Goal: Transaction & Acquisition: Purchase product/service

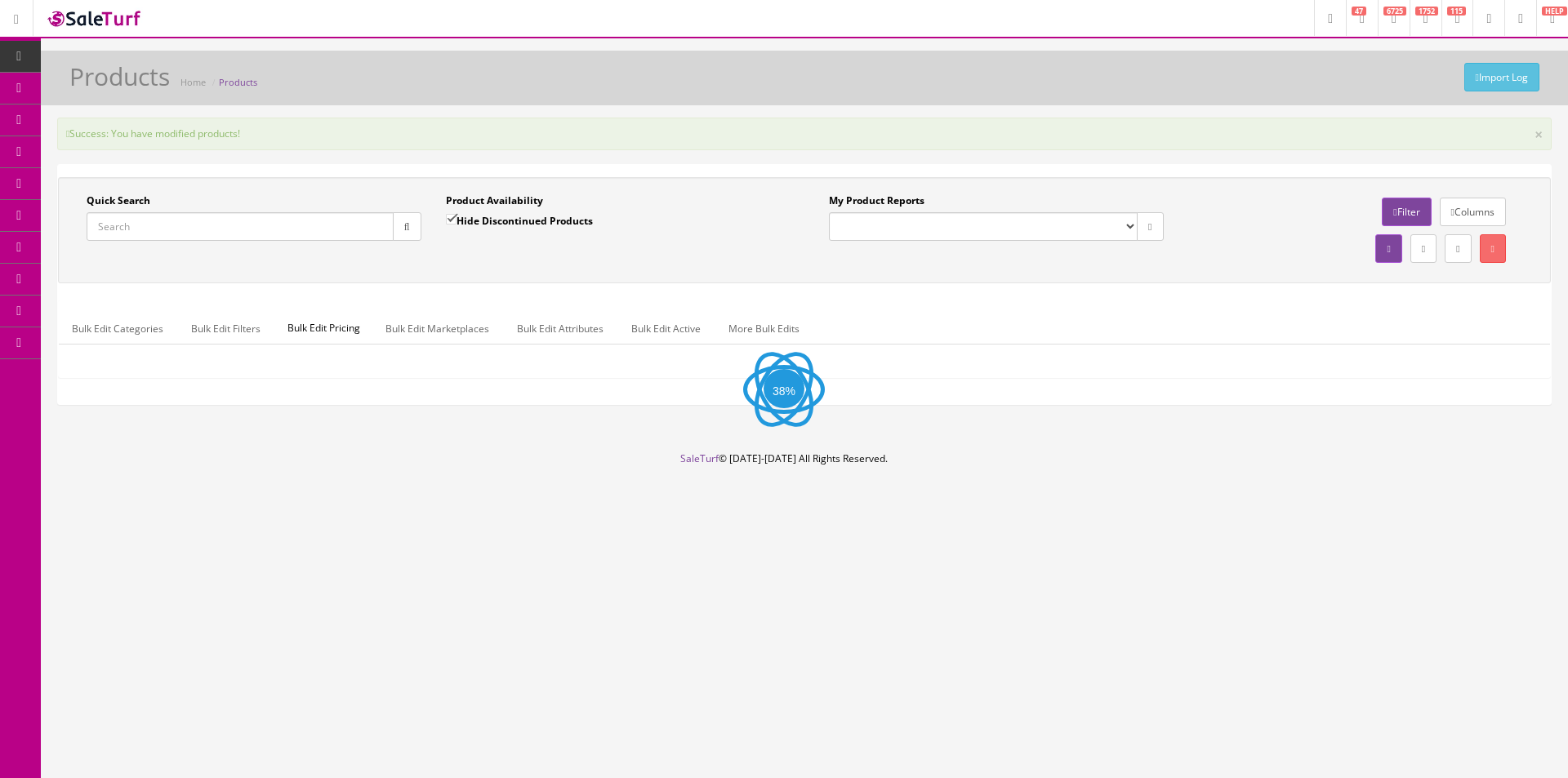
click at [93, 189] on icon at bounding box center [86, 183] width 17 height 13
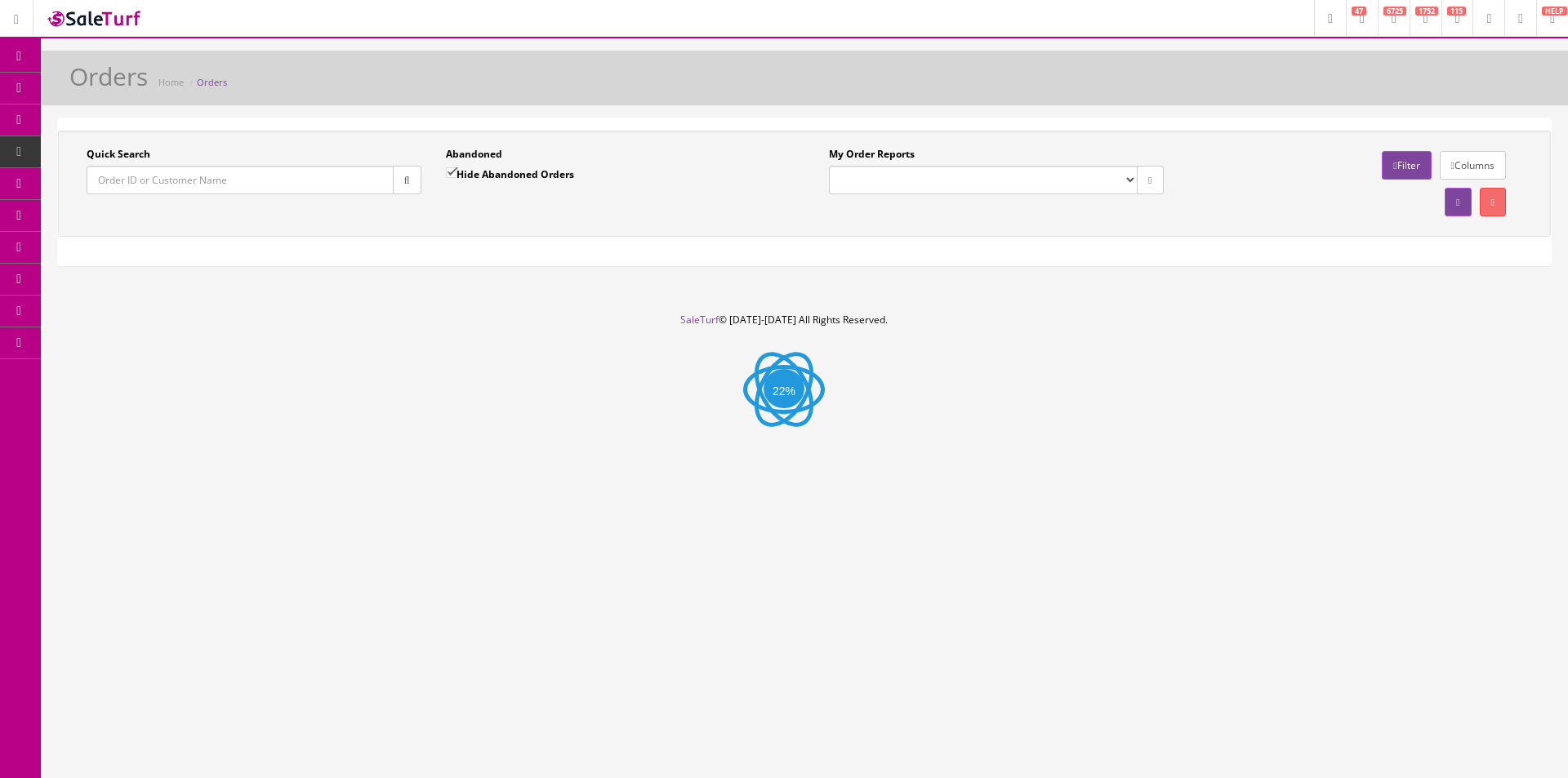
click at [310, 186] on input "Quick Search" at bounding box center [240, 180] width 307 height 28
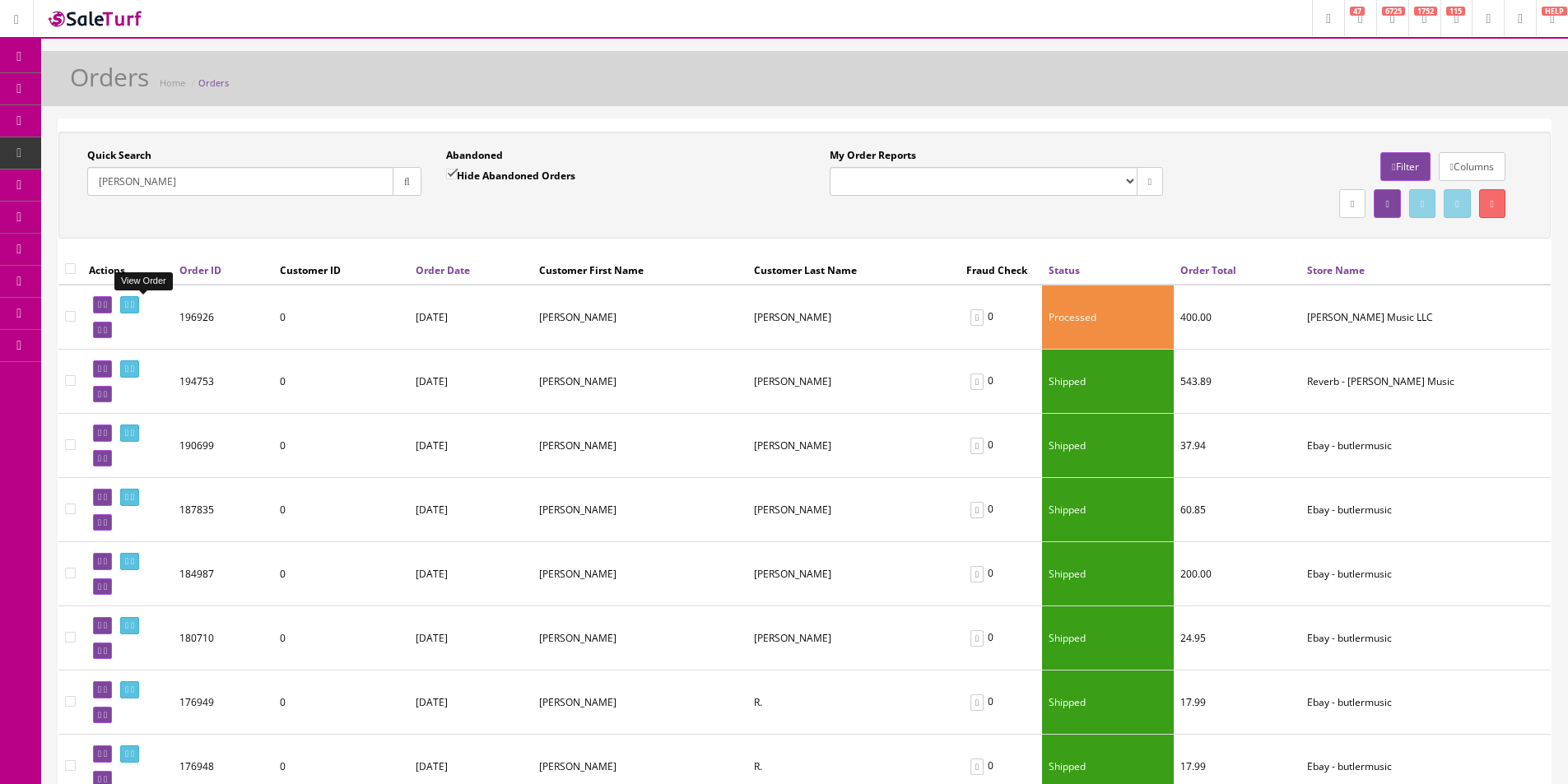
type input "[PERSON_NAME]"
click at [134, 302] on icon at bounding box center [132, 305] width 4 height 9
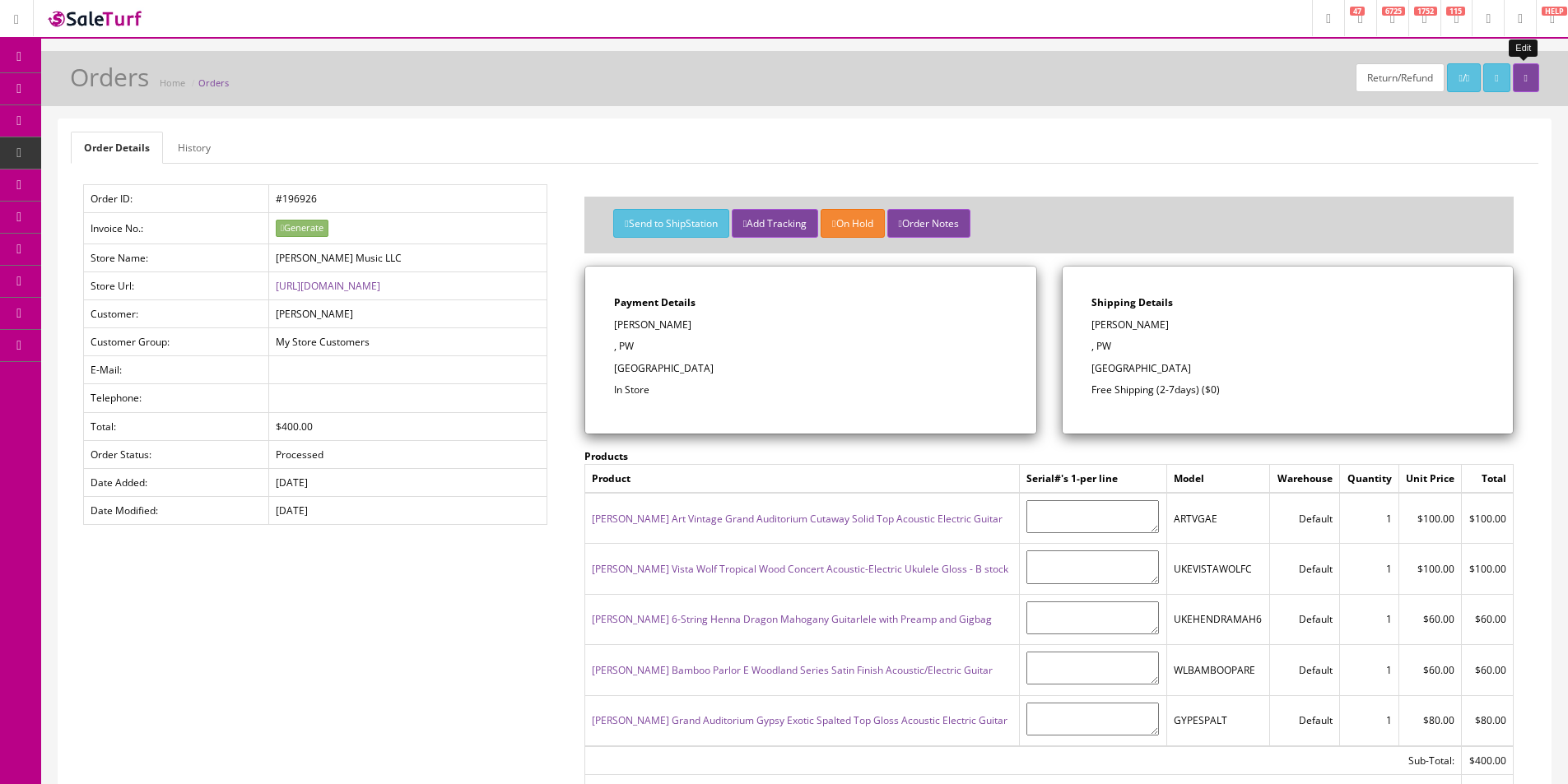
click at [1533, 75] on link at bounding box center [1525, 78] width 26 height 29
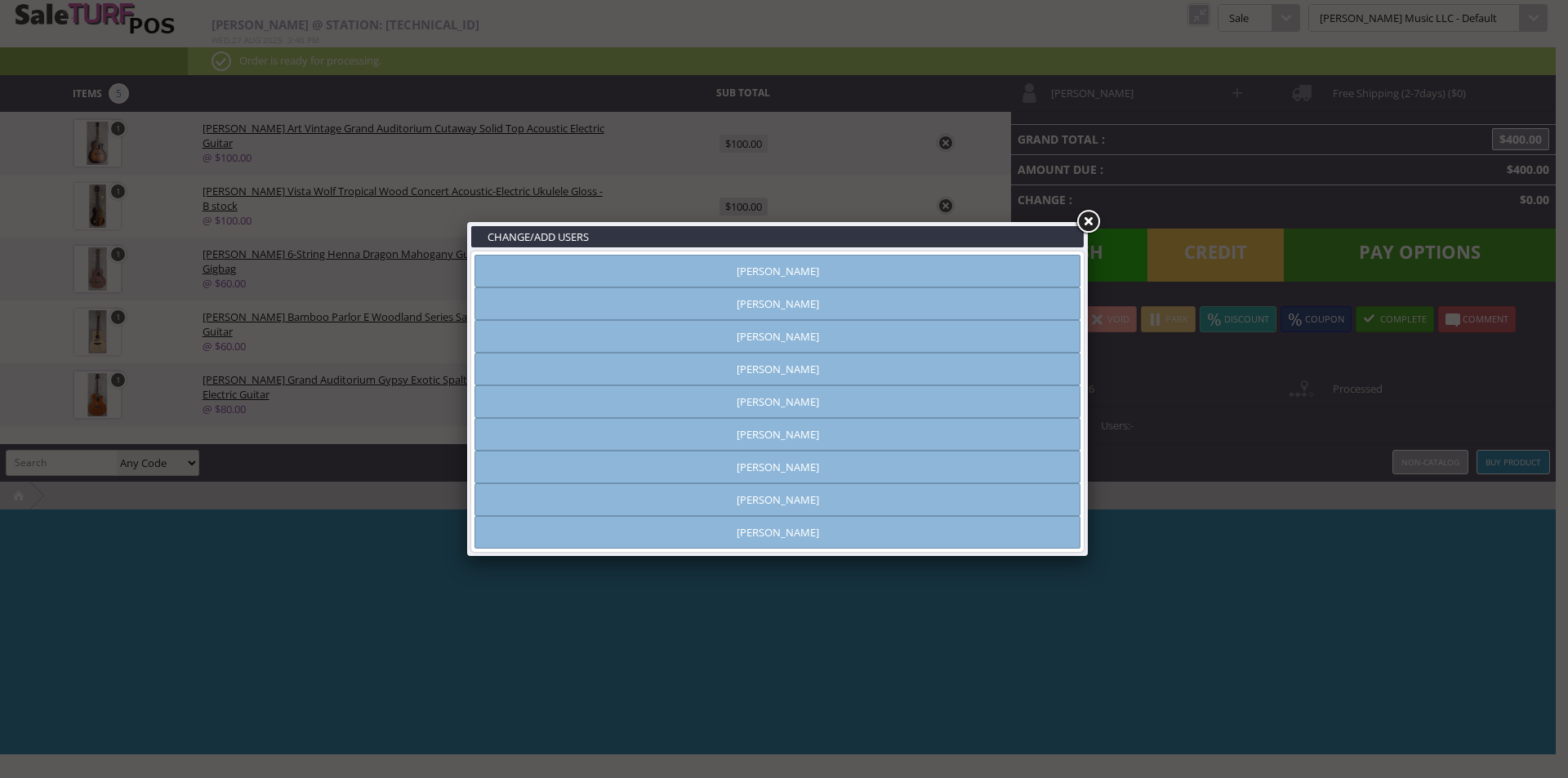
type input "[PERSON_NAME]"
drag, startPoint x: 844, startPoint y: 339, endPoint x: 899, endPoint y: 317, distance: 59.2
click at [844, 339] on link "[PERSON_NAME]" at bounding box center [778, 337] width 606 height 33
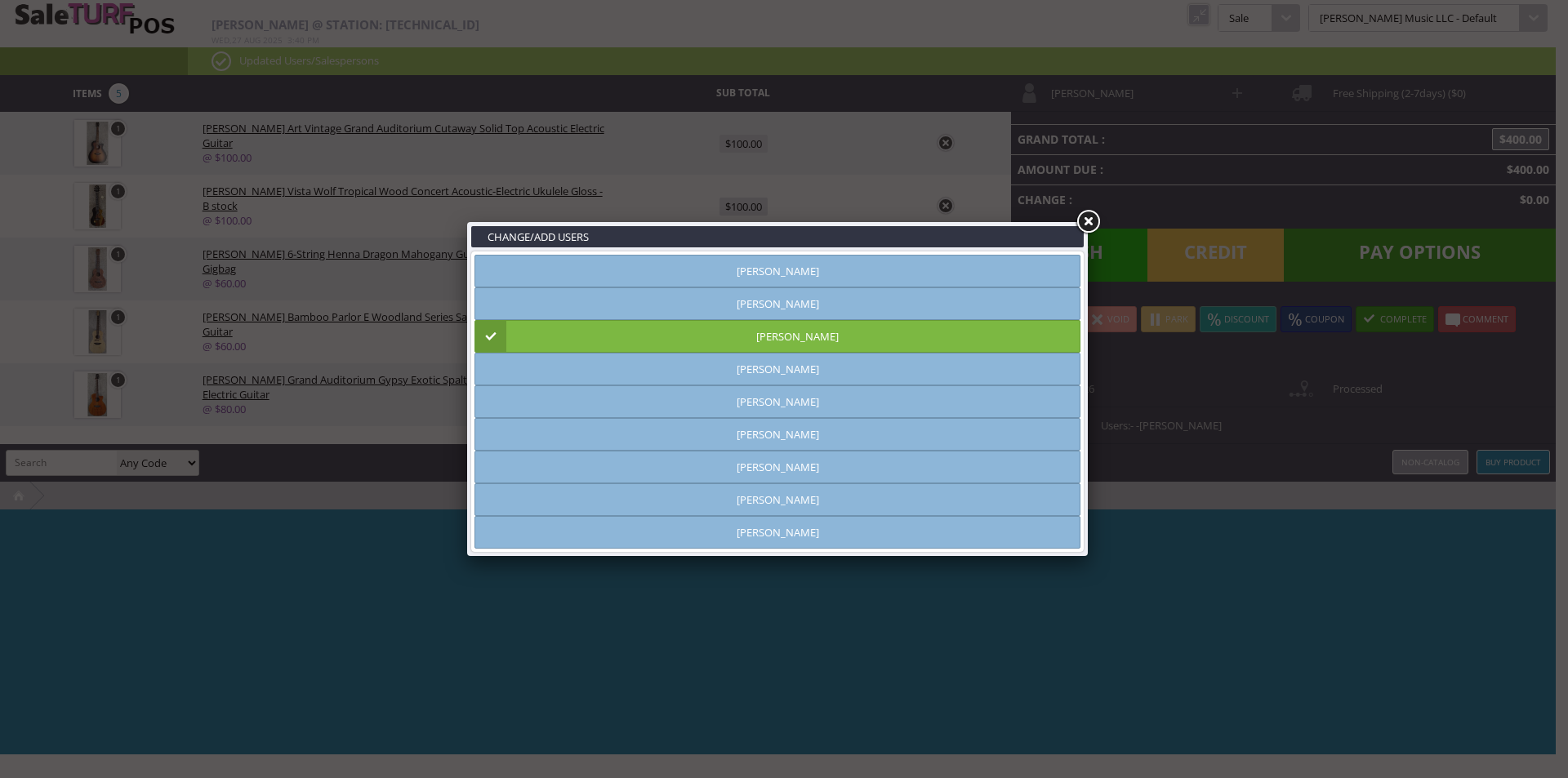
click at [1090, 226] on link at bounding box center [1088, 222] width 29 height 29
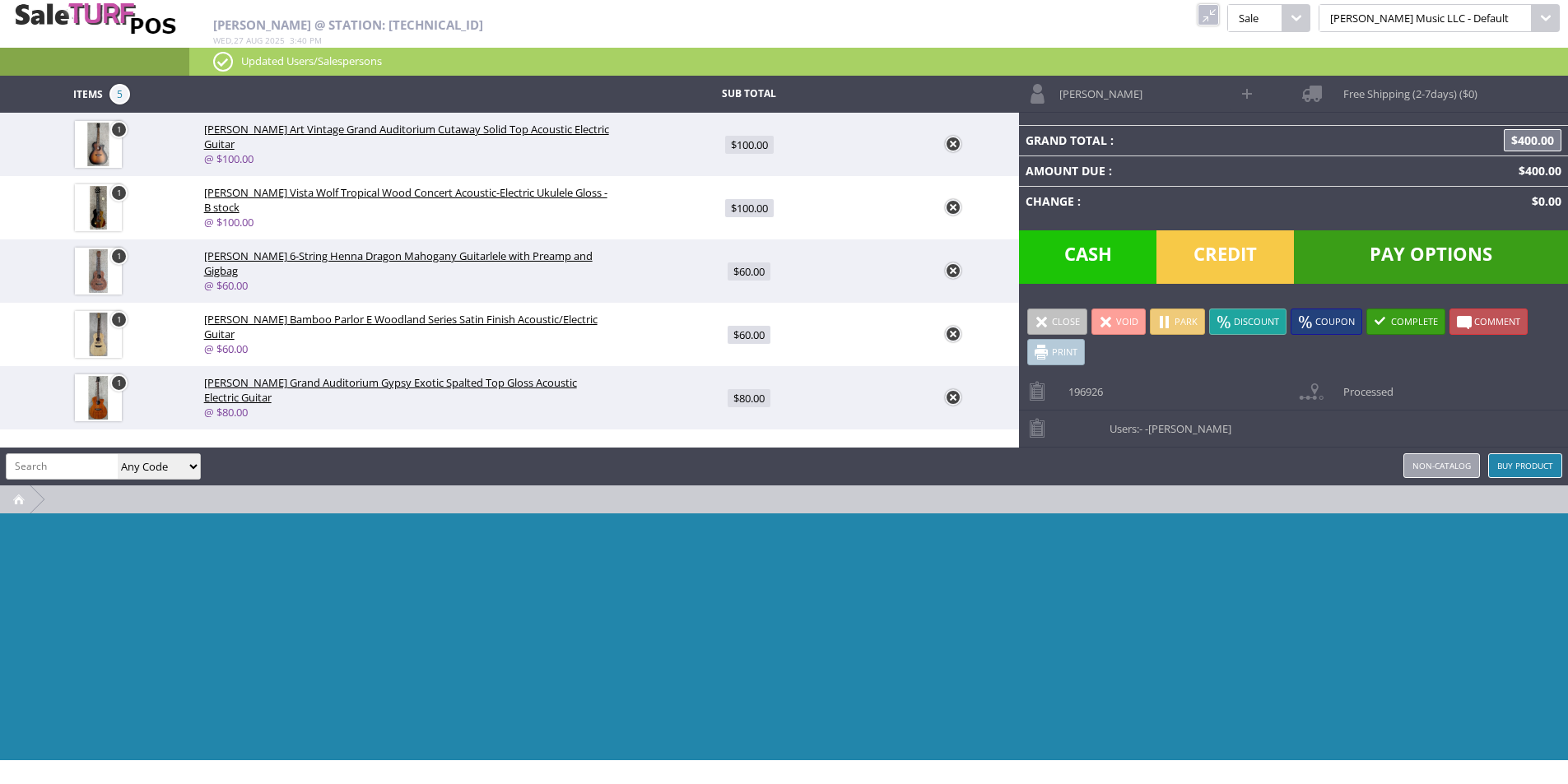
click at [69, 459] on input "search" at bounding box center [62, 466] width 111 height 24
type input "shipping"
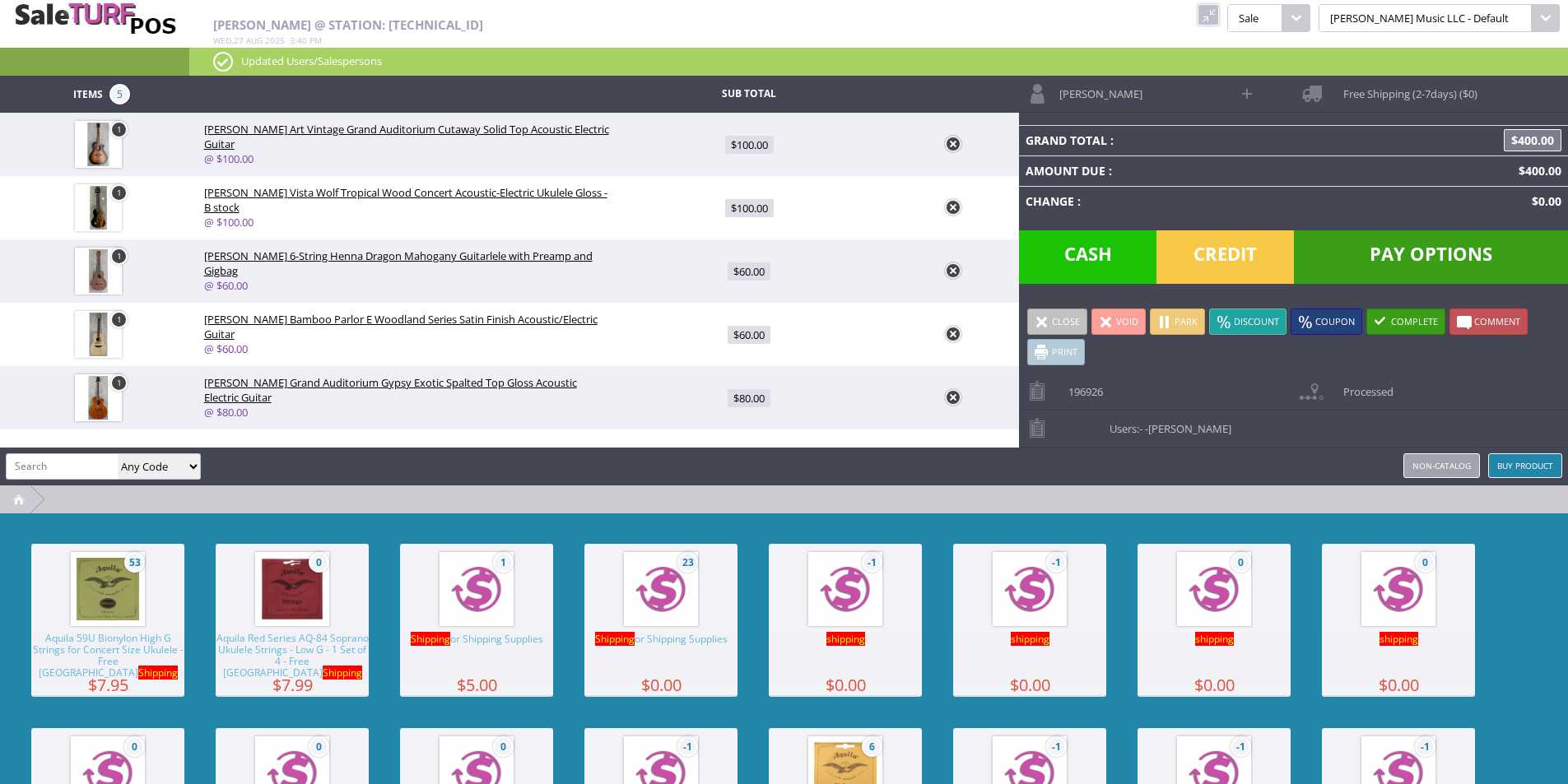
click at [641, 590] on img at bounding box center [661, 589] width 63 height 63
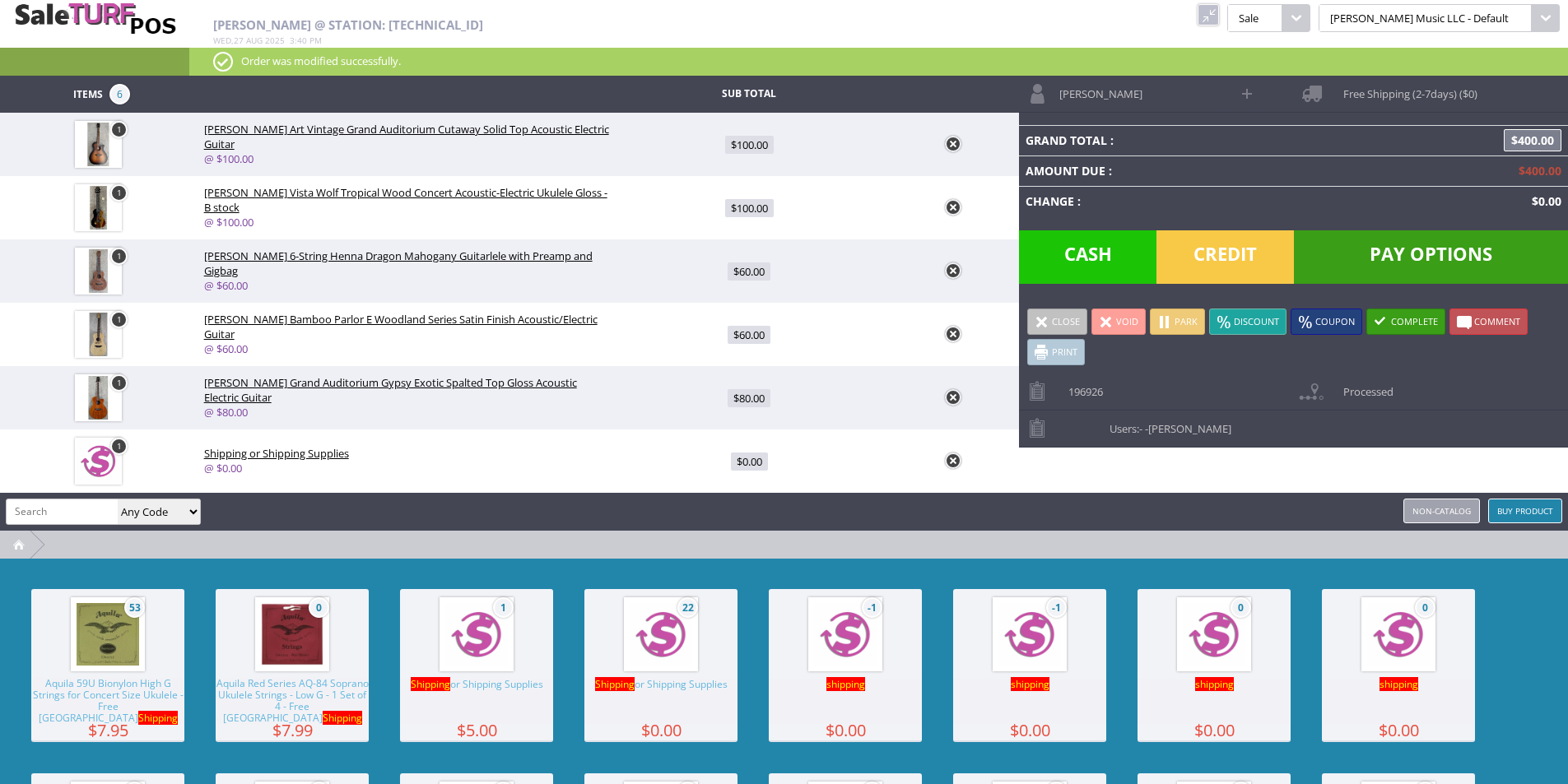
click at [762, 464] on span "$0.00" at bounding box center [749, 461] width 37 height 18
type input "0"
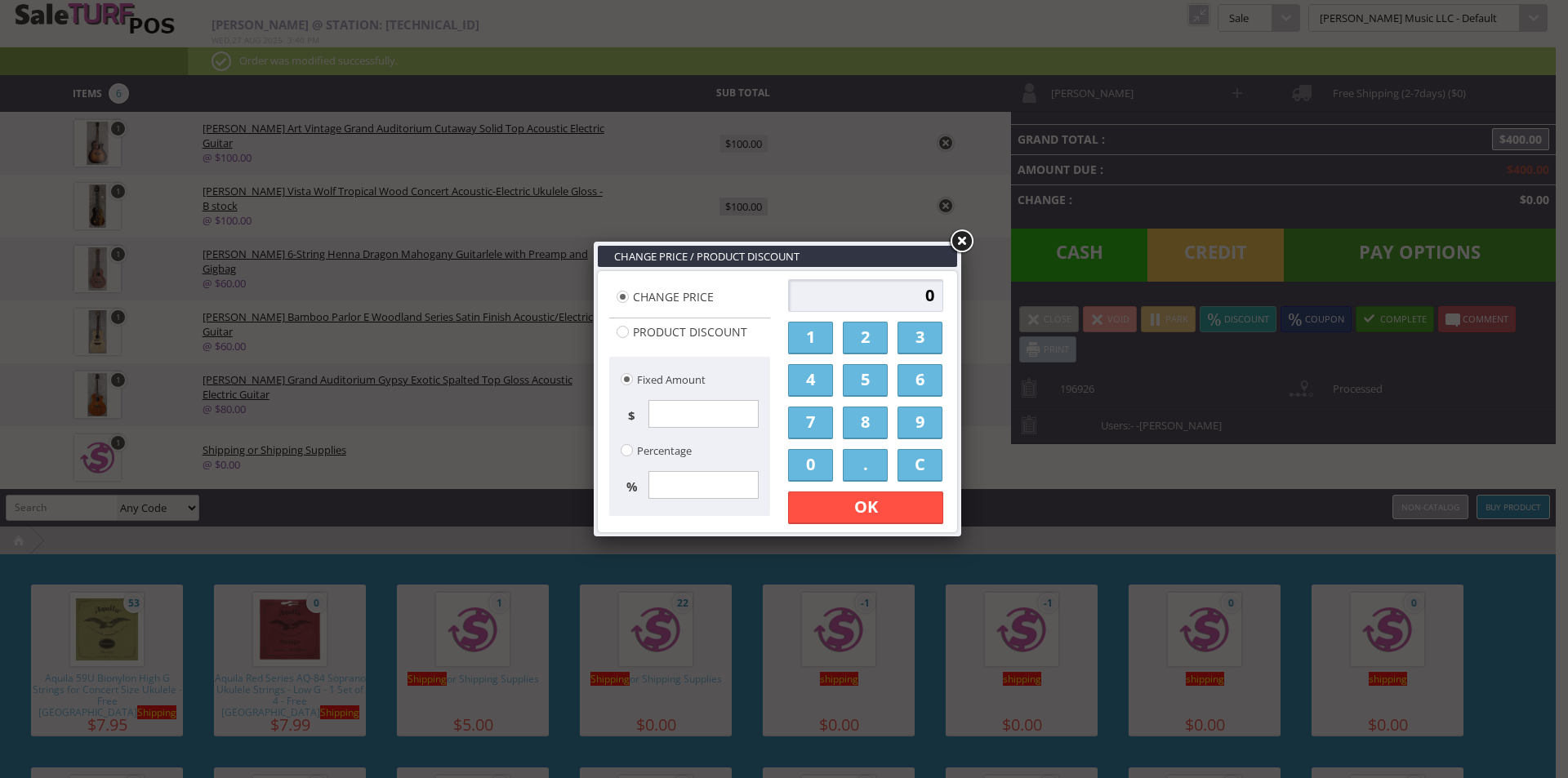
click at [880, 279] on input "0" at bounding box center [865, 295] width 155 height 33
type input "72.60"
click at [868, 495] on link "OK" at bounding box center [865, 508] width 155 height 33
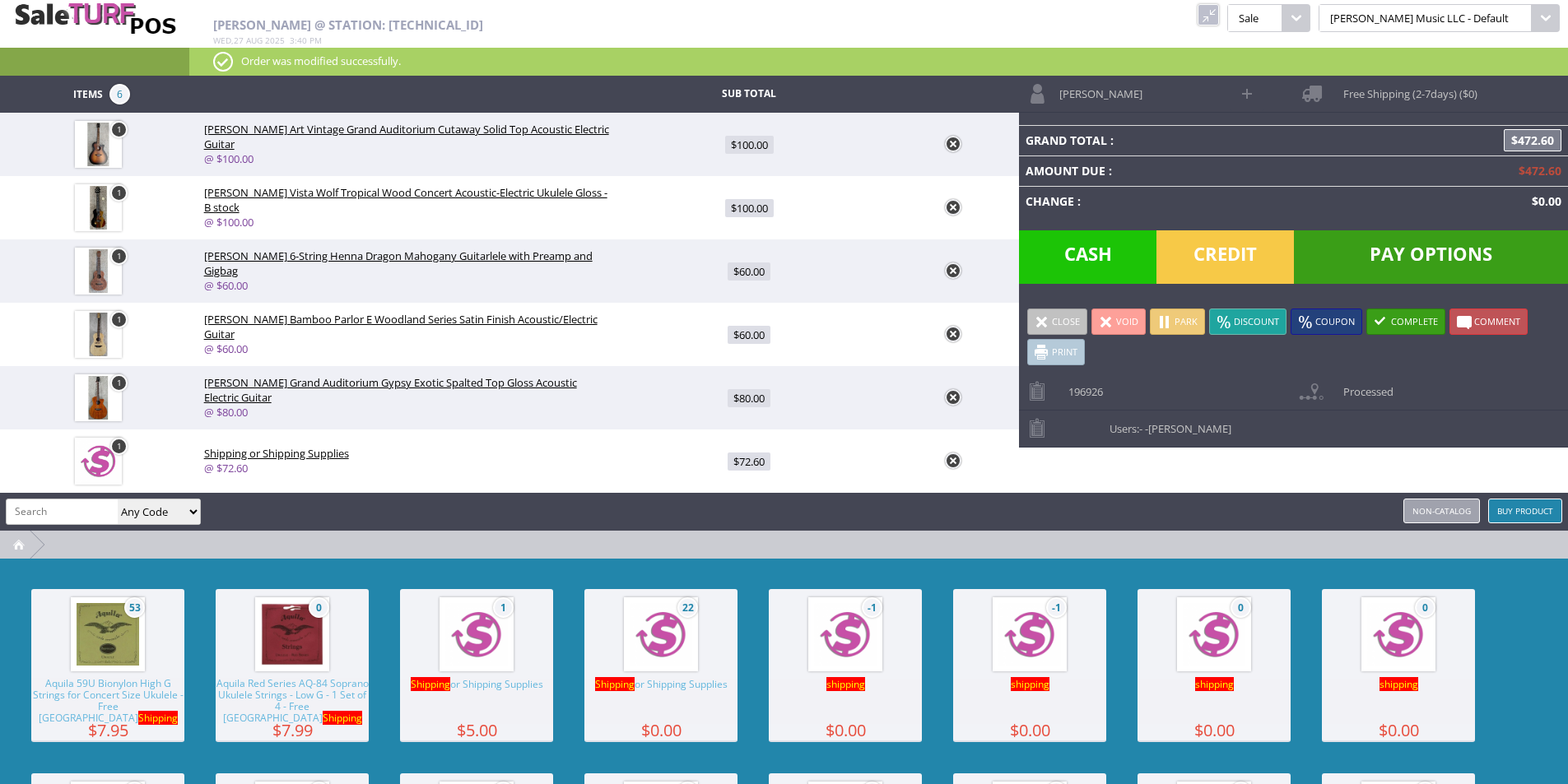
click at [1144, 93] on link "Jaime Rossman" at bounding box center [1124, 93] width 212 height 36
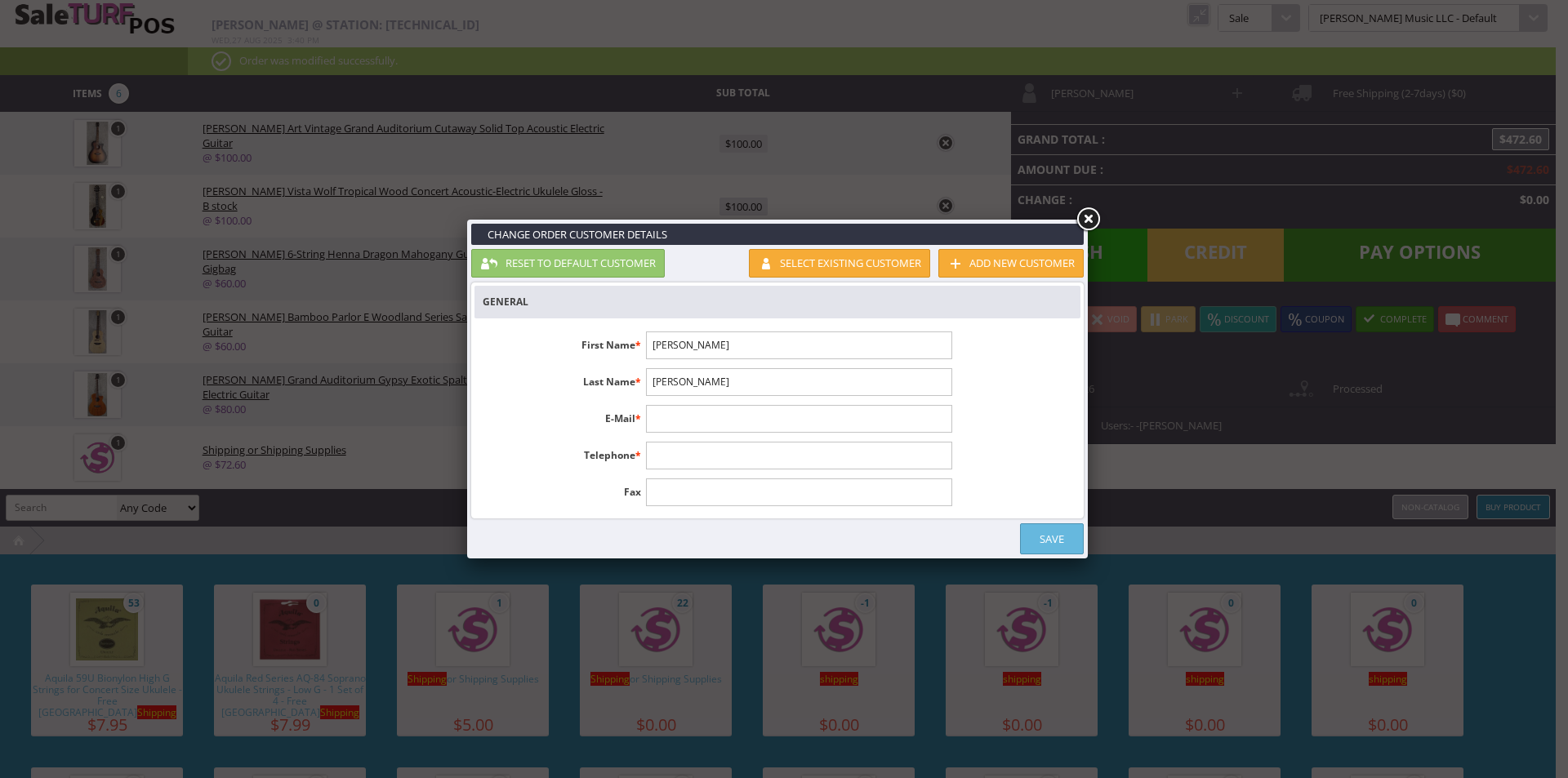
click at [703, 427] on input "text" at bounding box center [799, 418] width 306 height 28
paste input "jaimerossman@gmail.com"
type input "jaimerossman@gmail.com"
click at [1067, 539] on link "Save" at bounding box center [1051, 539] width 63 height 31
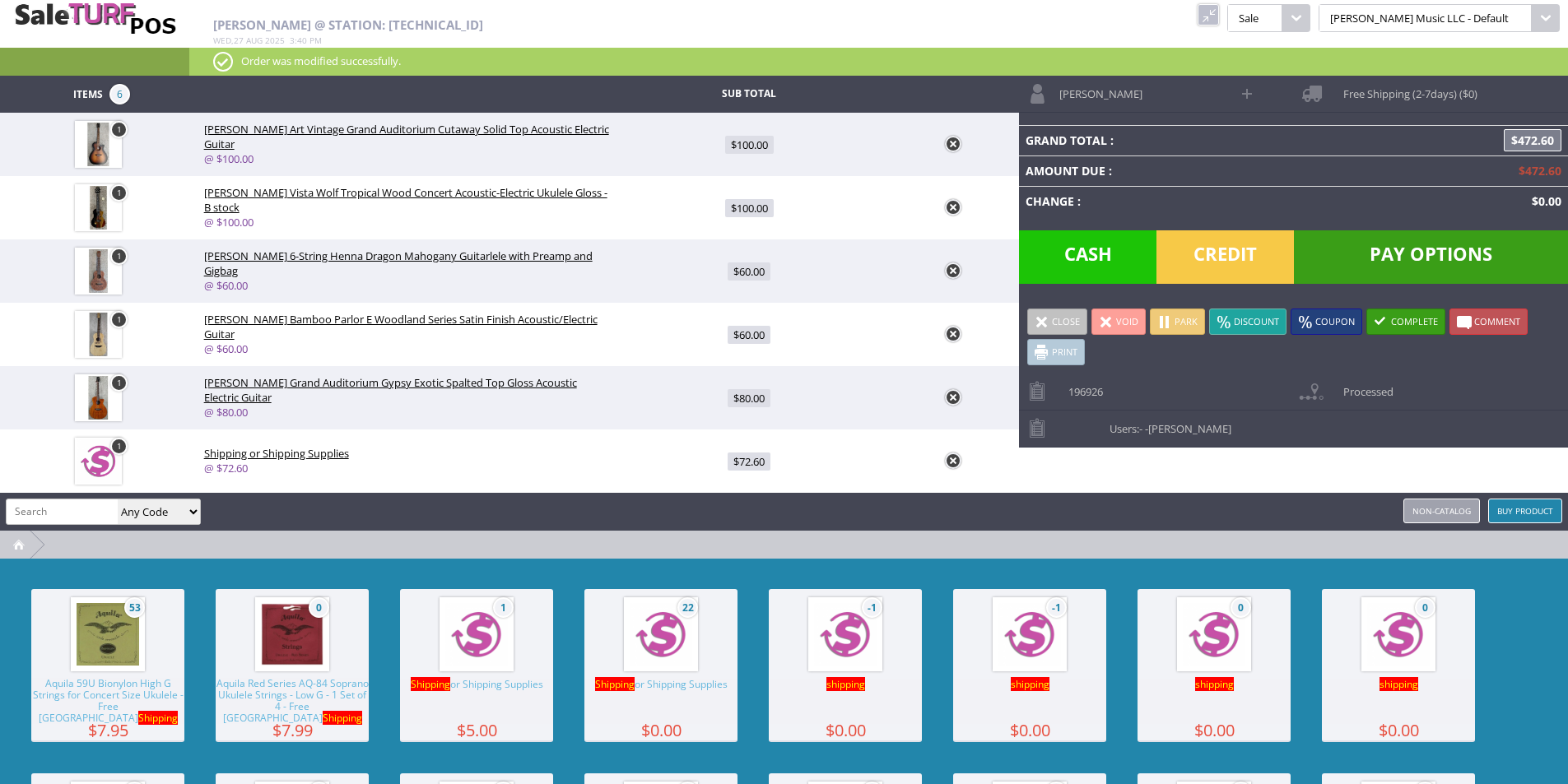
click at [1144, 95] on link "Jaime Rossman" at bounding box center [1124, 93] width 212 height 36
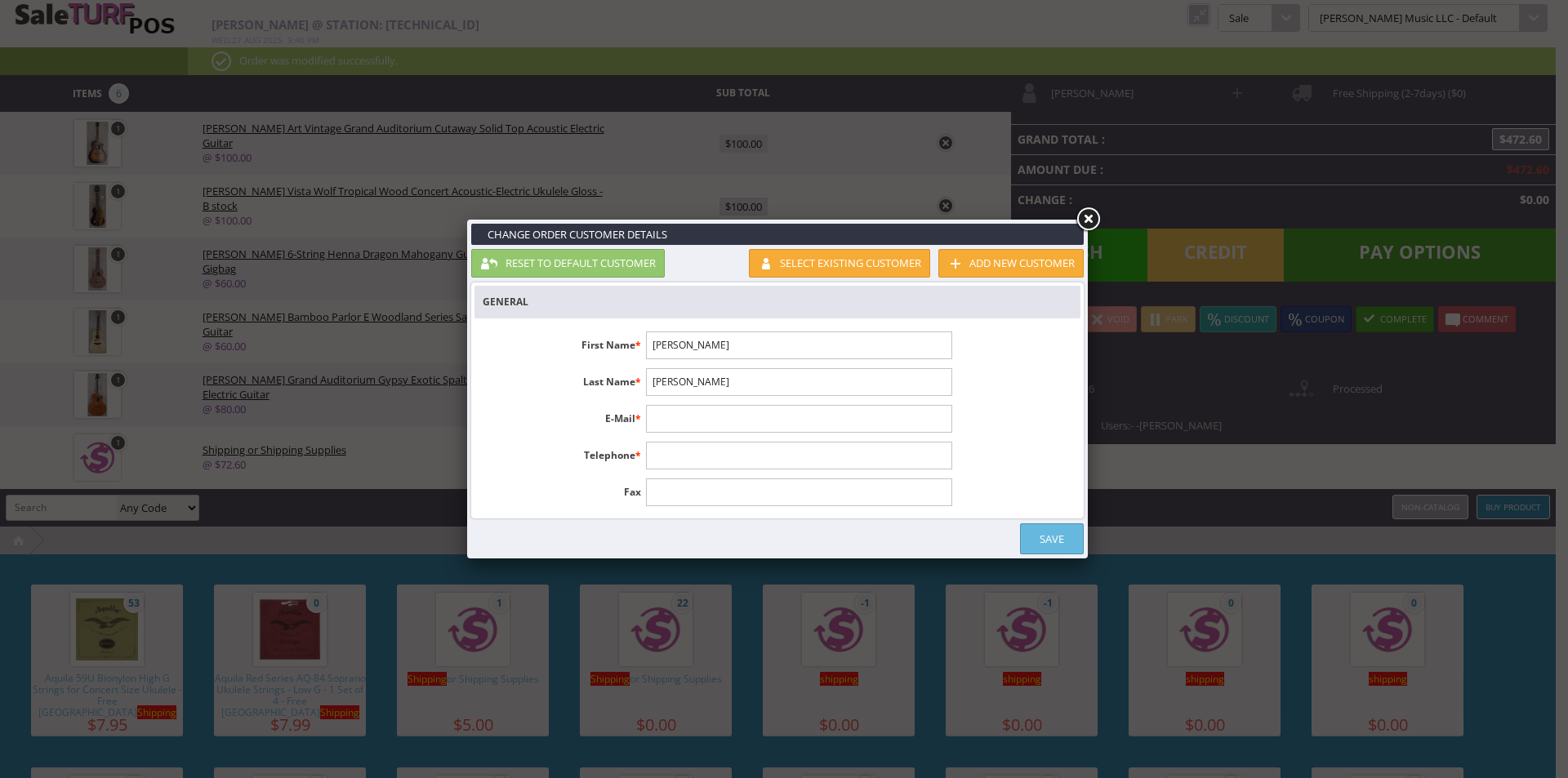
click at [1084, 218] on link at bounding box center [1088, 219] width 29 height 29
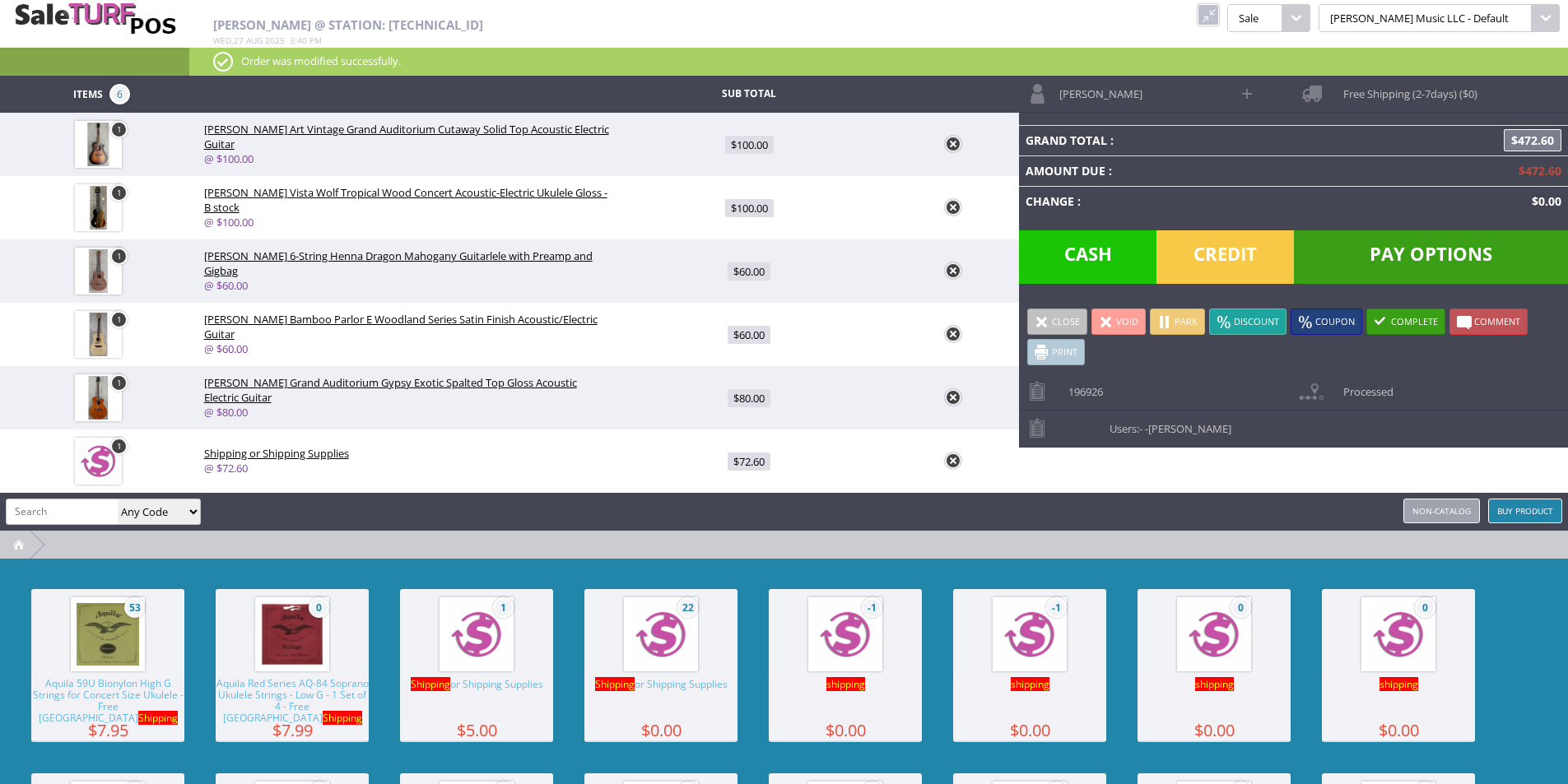
click at [1248, 86] on span at bounding box center [1248, 93] width 19 height 18
select select "6"
select select "1"
select select "6"
select select "1"
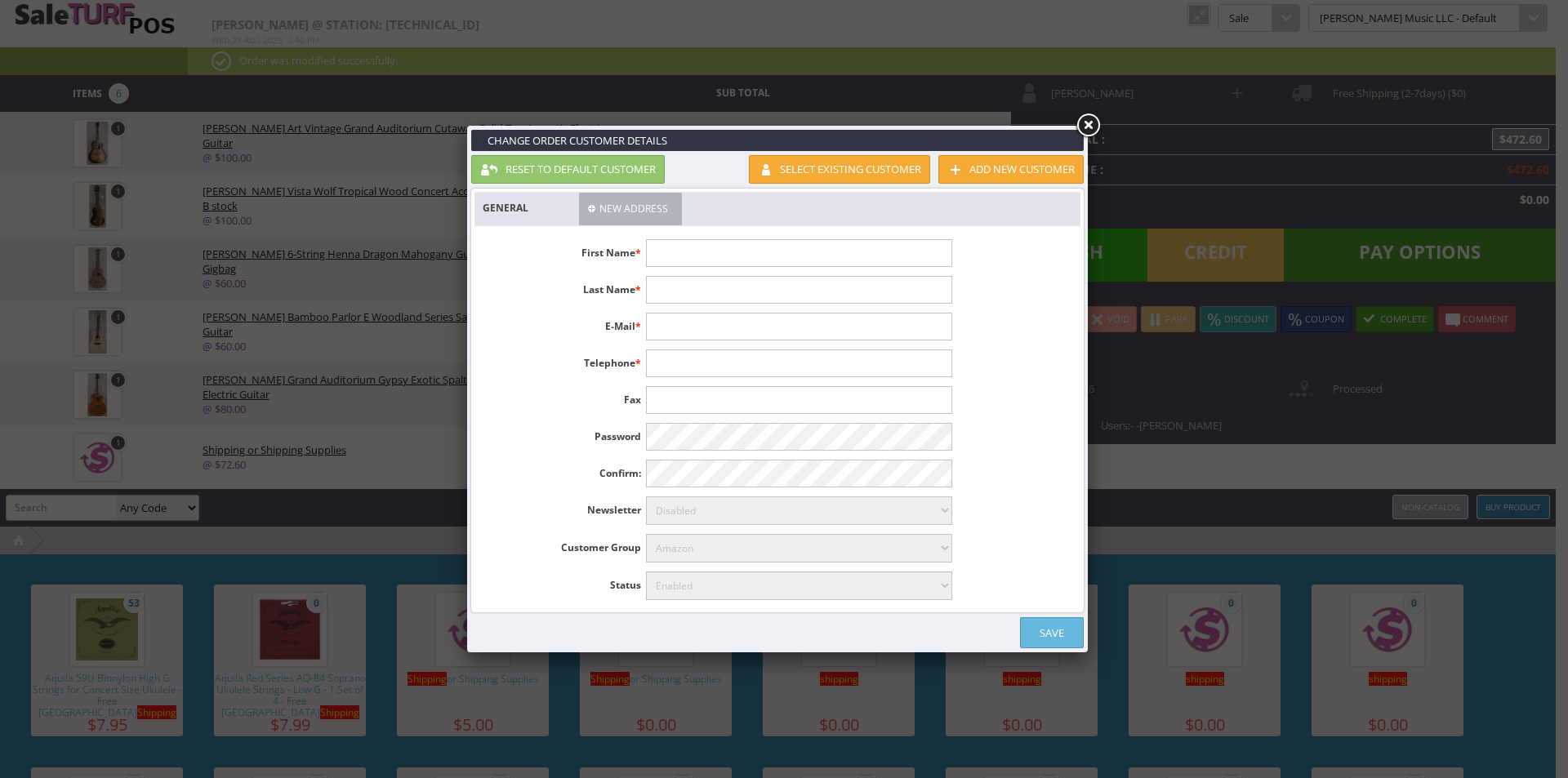
click at [737, 240] on input "text" at bounding box center [799, 253] width 306 height 28
type input "Jaime"
type input "Rossman"
paste input "1741 Virginia St"
type input "1741 Virginia St"
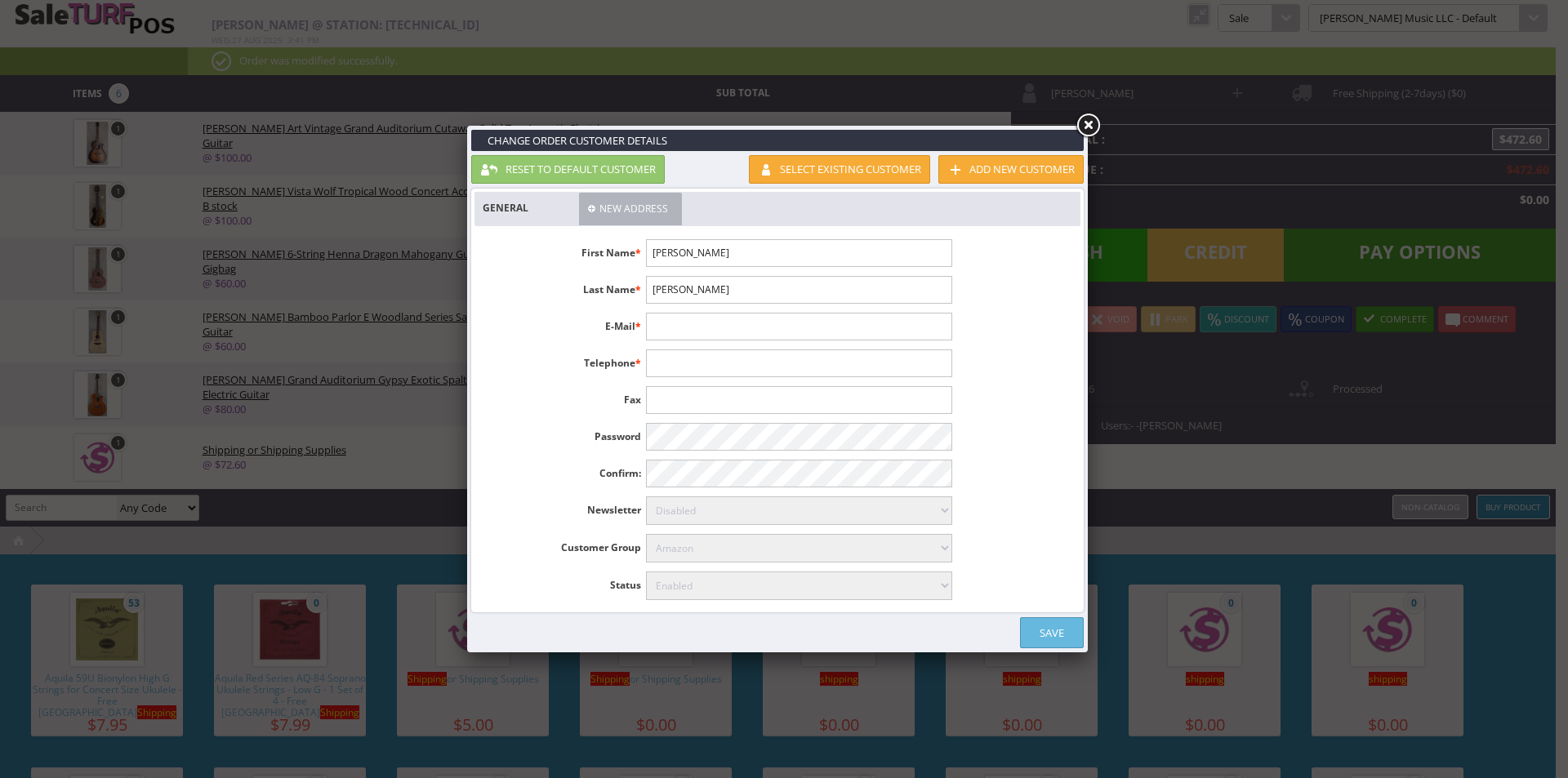
click at [788, 334] on input "text" at bounding box center [799, 327] width 306 height 28
paste input "rossmannowa@gmail.com"
type input "rossmannowa@gmail.com"
click at [480, 301] on li "Last Name * Rossman" at bounding box center [717, 290] width 485 height 28
click at [588, 202] on link "New Address" at bounding box center [631, 209] width 103 height 33
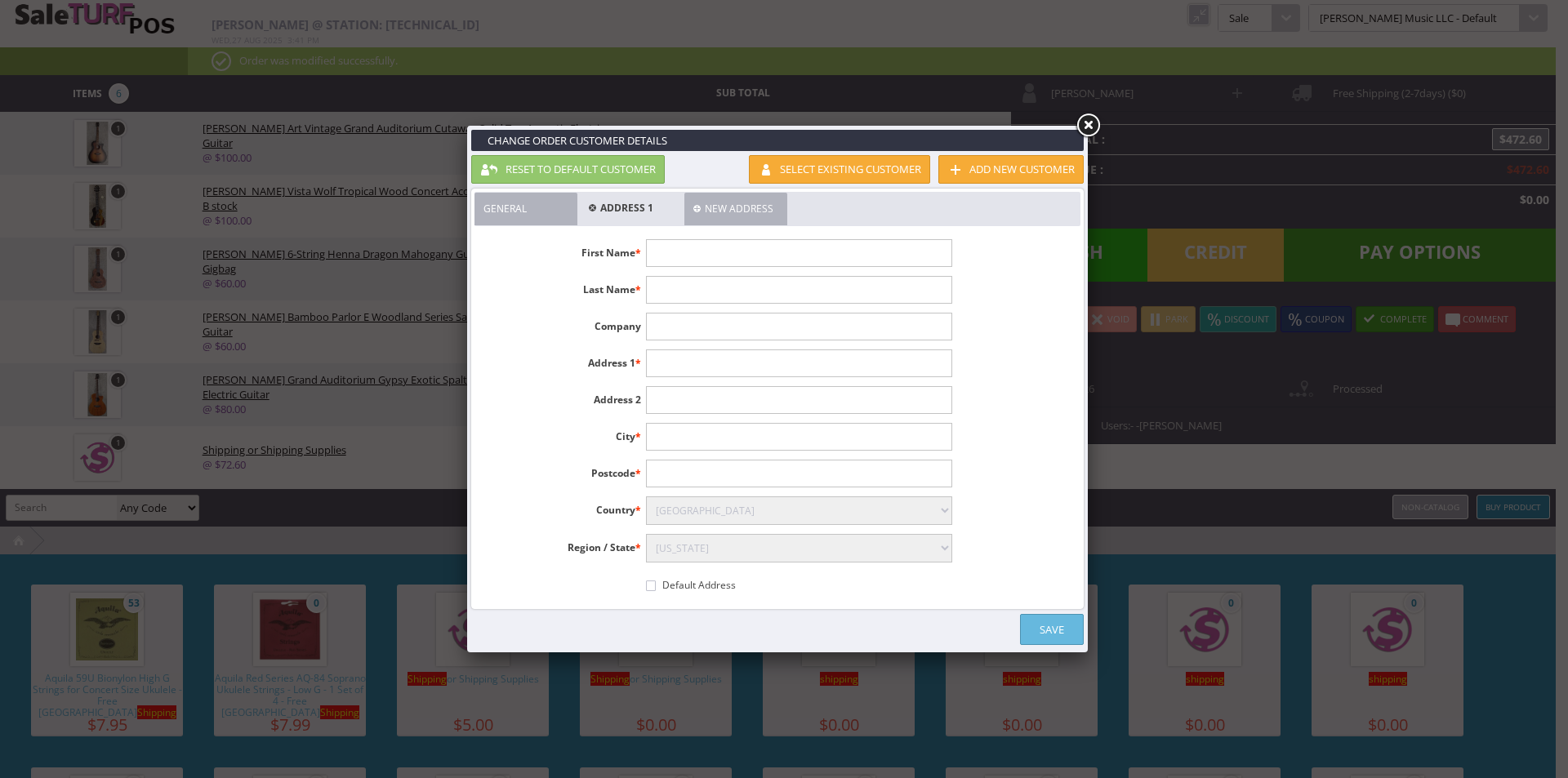
click at [703, 258] on input"] "text" at bounding box center [799, 253] width 306 height 28
type input"] "Jaime"
type input"] "Rossman"
click at [858, 350] on input"] "text" at bounding box center [799, 363] width 306 height 28
paste input"] "1741 Virginia St"
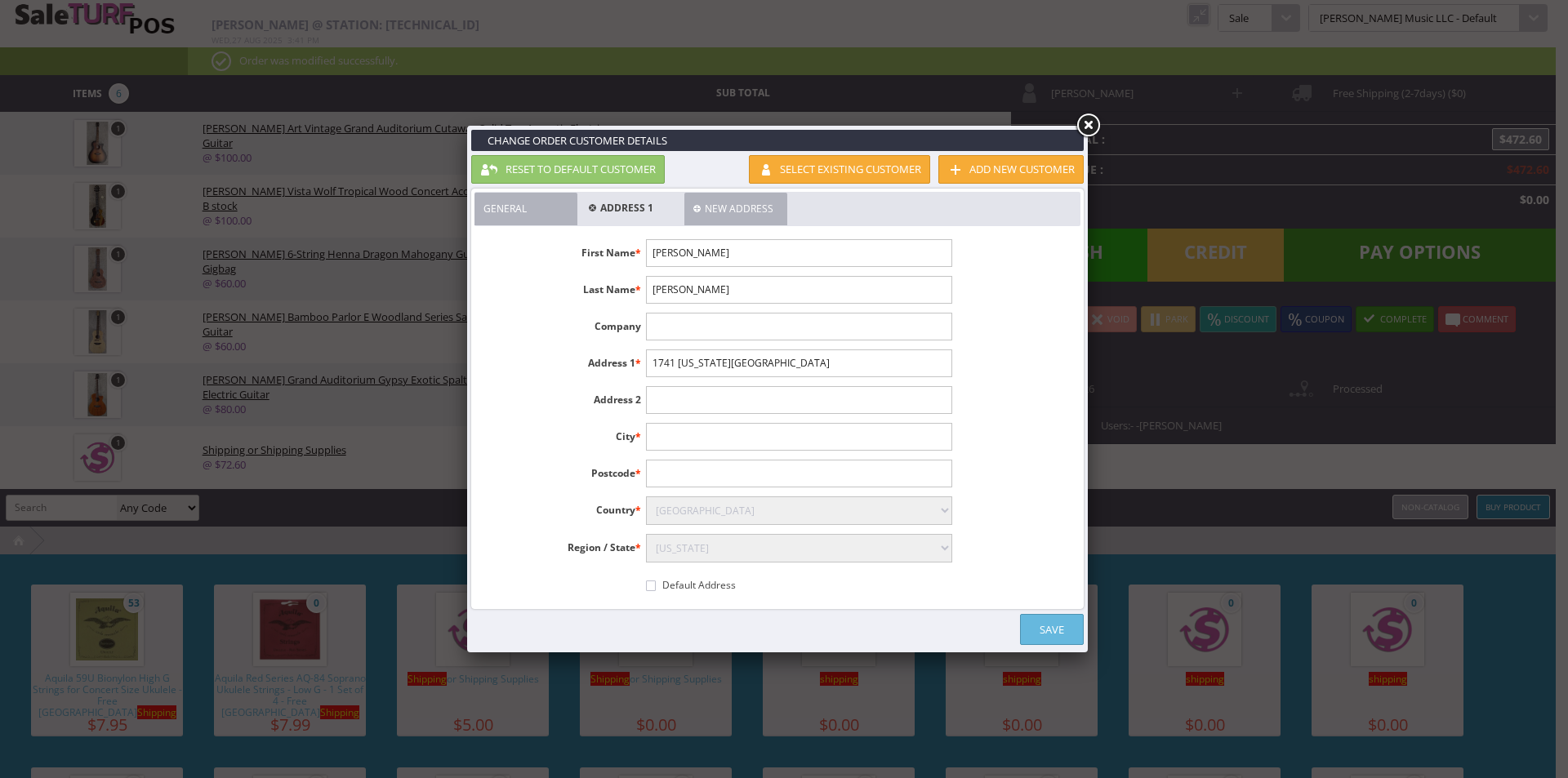
type input"] "1741 Virginia St"
click at [755, 445] on input"] "text" at bounding box center [799, 437] width 306 height 28
type input"] "Berkely"
paste input"] "94703"
type input"] "94703"
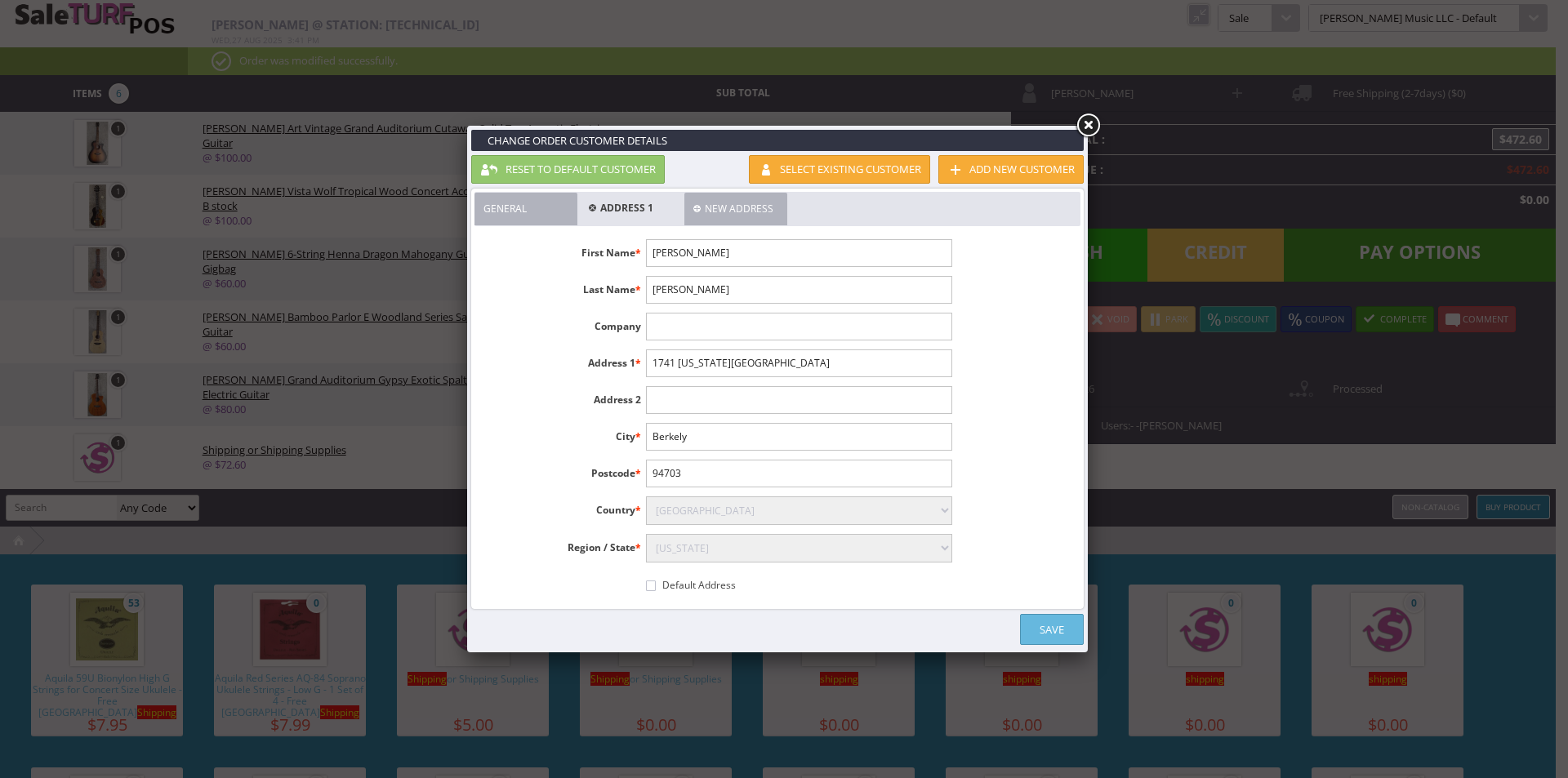
select select"] "3624"
drag, startPoint x: 722, startPoint y: 575, endPoint x: 720, endPoint y: 584, distance: 9.2
click at [722, 576] on label "Default Address" at bounding box center [693, 582] width 95 height 21
click at [655, 581] on input"] "Default Address" at bounding box center [651, 586] width 10 height 11
click at [720, 584] on label "Default Address" at bounding box center [693, 582] width 95 height 21
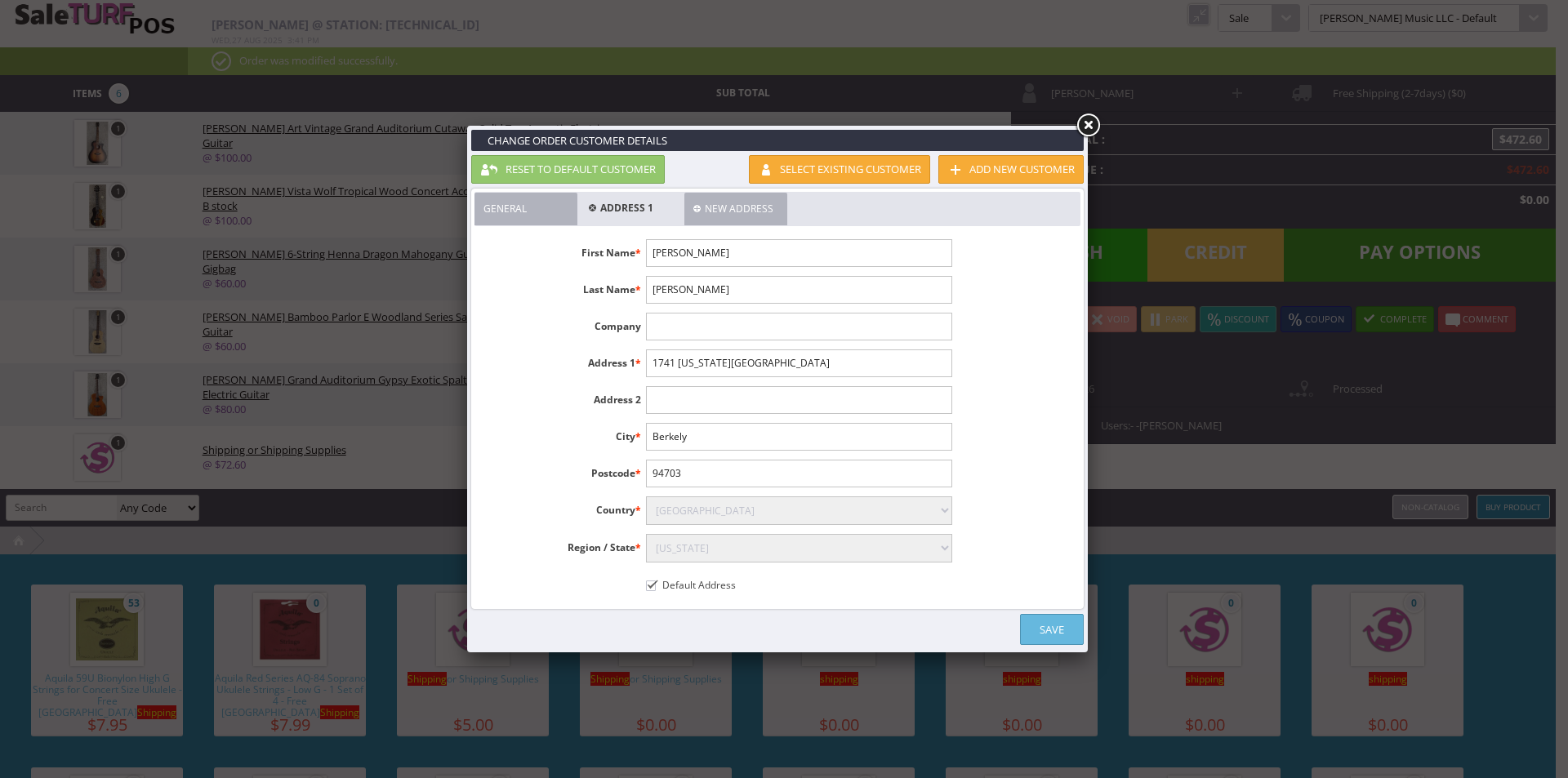
click at [655, 584] on input"] "Default Address" at bounding box center [651, 586] width 10 height 11
click at [721, 585] on label "Default Address" at bounding box center [693, 582] width 95 height 21
click at [655, 585] on input"] "Default Address" at bounding box center [651, 586] width 10 height 11
checkbox input"] "true"
click at [915, 594] on div "Default Address" at bounding box center [799, 584] width 306 height 26
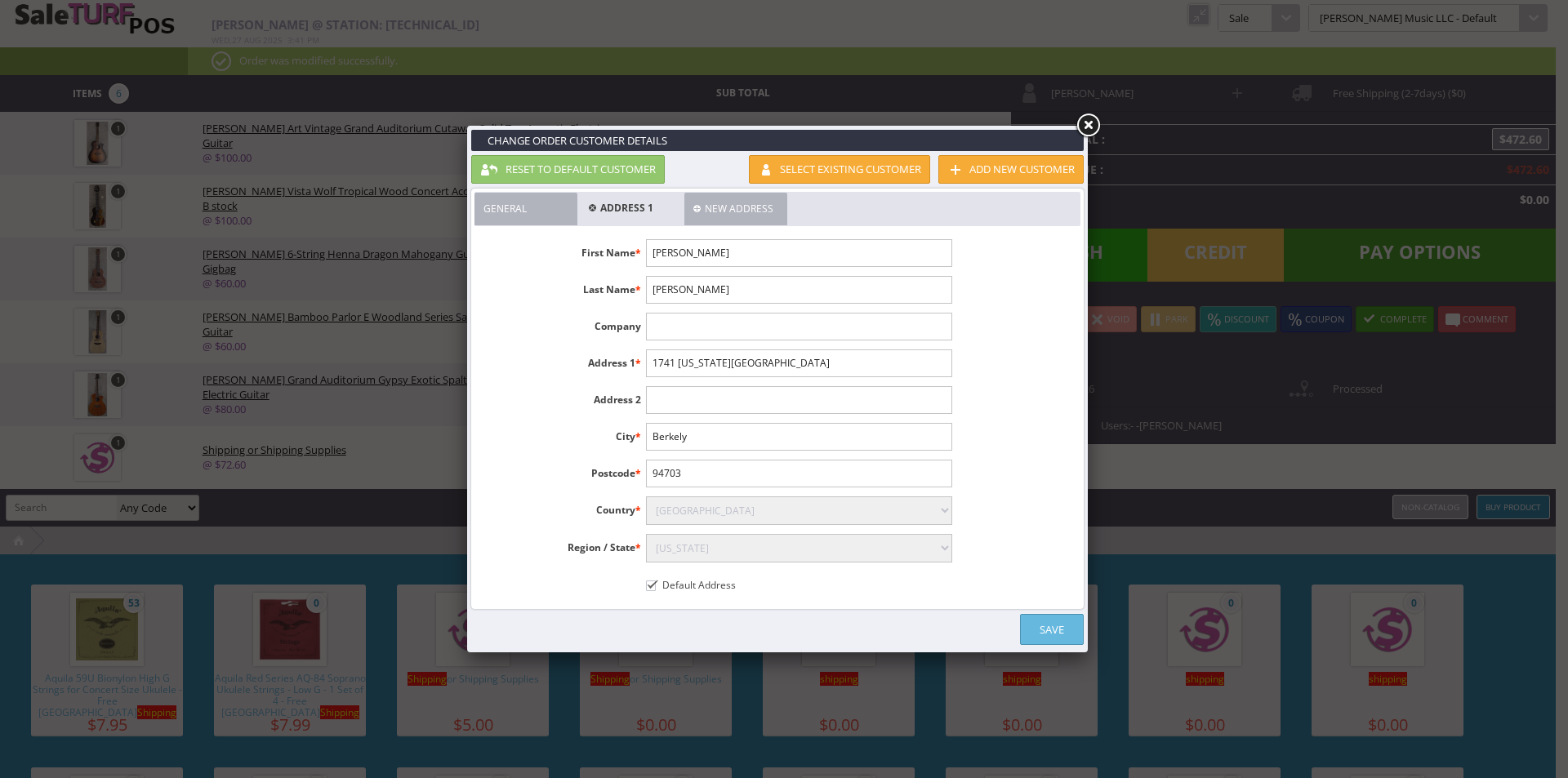
click at [1039, 621] on link "Save" at bounding box center [1051, 629] width 63 height 31
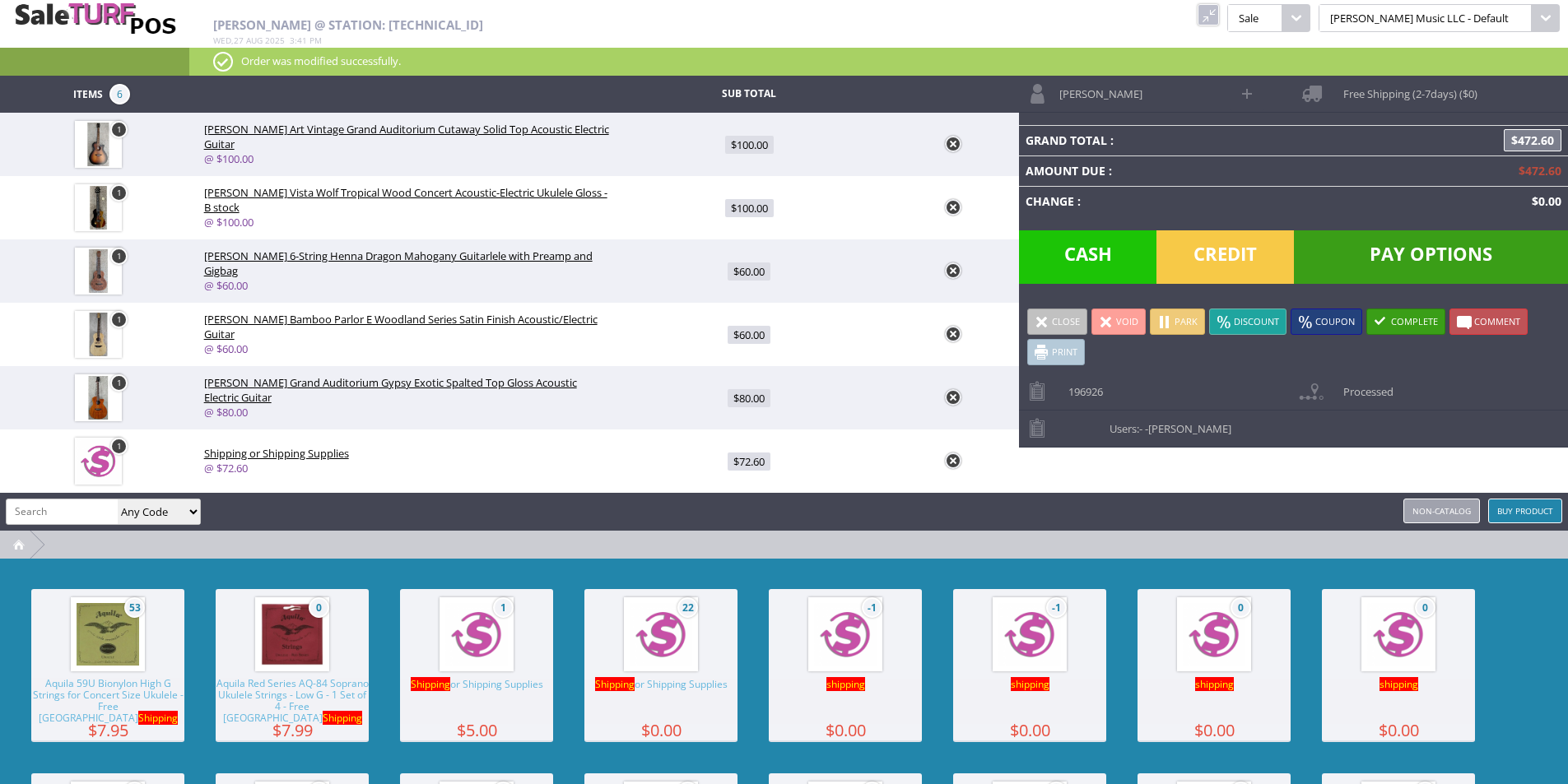
click at [1397, 268] on span "Pay Options" at bounding box center [1430, 257] width 274 height 54
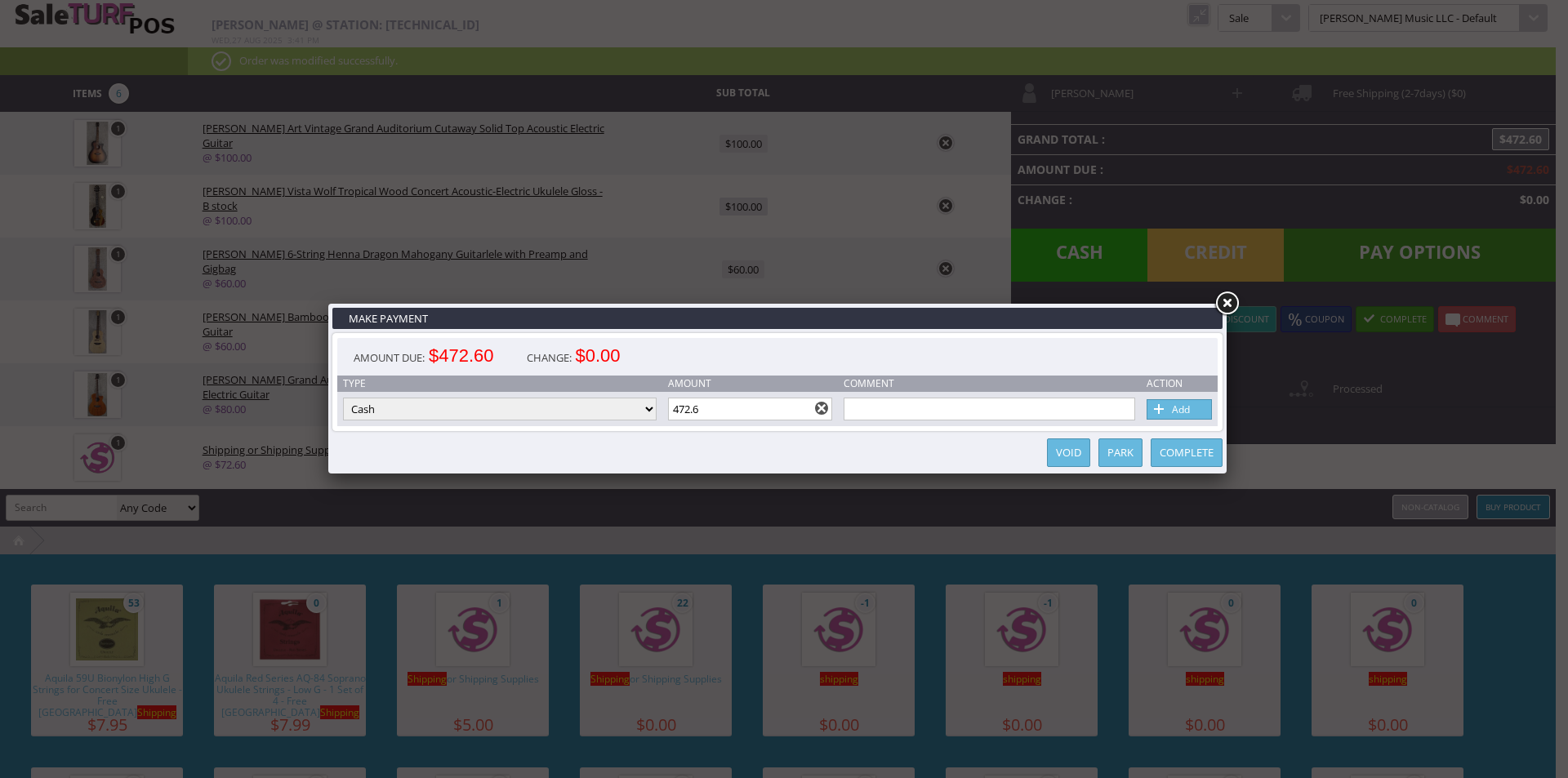
drag, startPoint x: 483, startPoint y: 403, endPoint x: 446, endPoint y: 419, distance: 40.3
click at [483, 403] on select "Cash Credit Card Cheque or Money Order" at bounding box center [500, 408] width 314 height 23
select select "cheque"
click at [343, 397] on select "Cash Credit Card Cheque or Money Order" at bounding box center [500, 408] width 314 height 23
click at [870, 410] on input "text" at bounding box center [990, 408] width 292 height 23
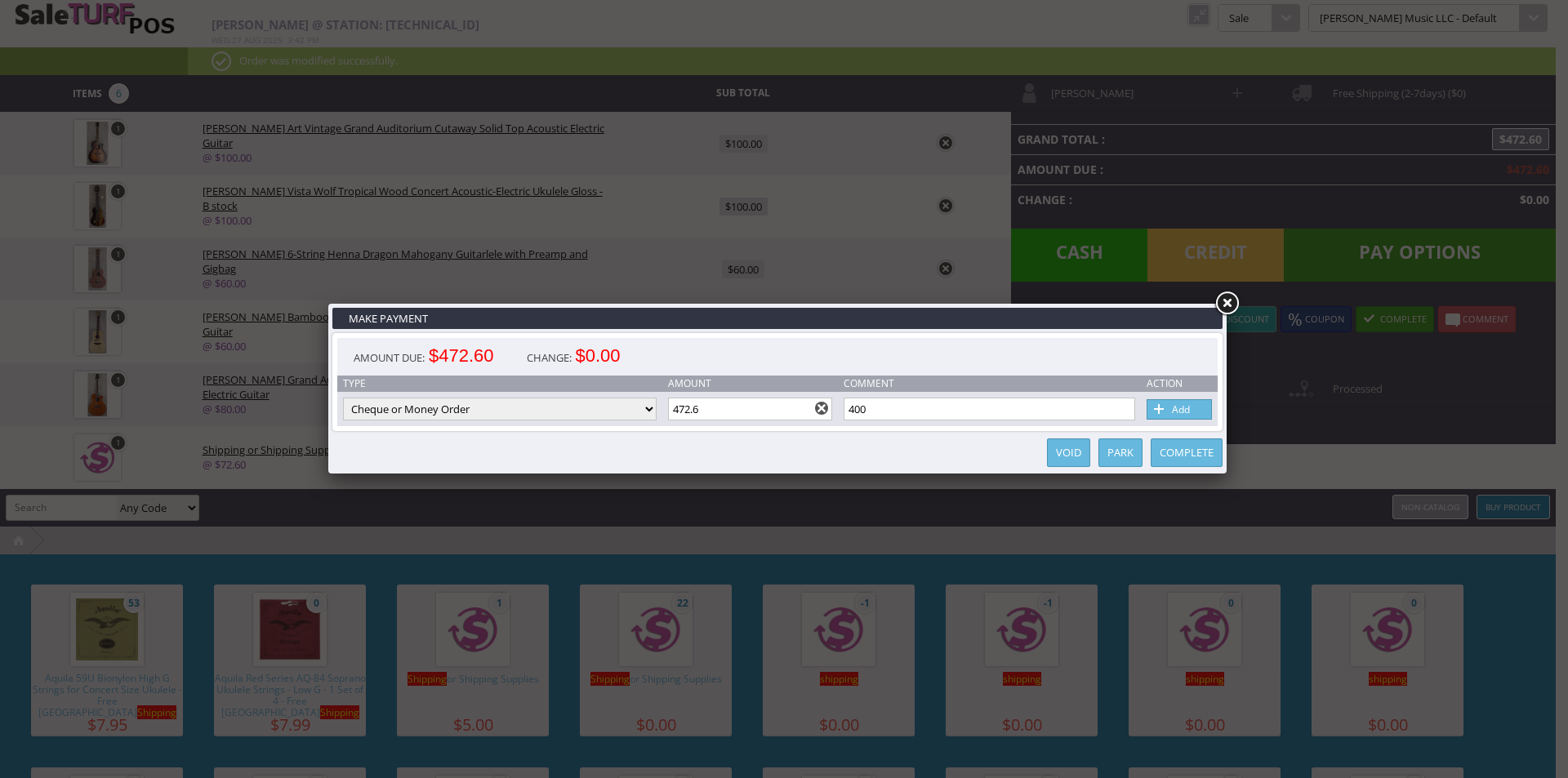
click at [869, 406] on input "400" at bounding box center [990, 408] width 292 height 23
type input "400"
click at [769, 397] on input "472.6" at bounding box center [751, 408] width 165 height 23
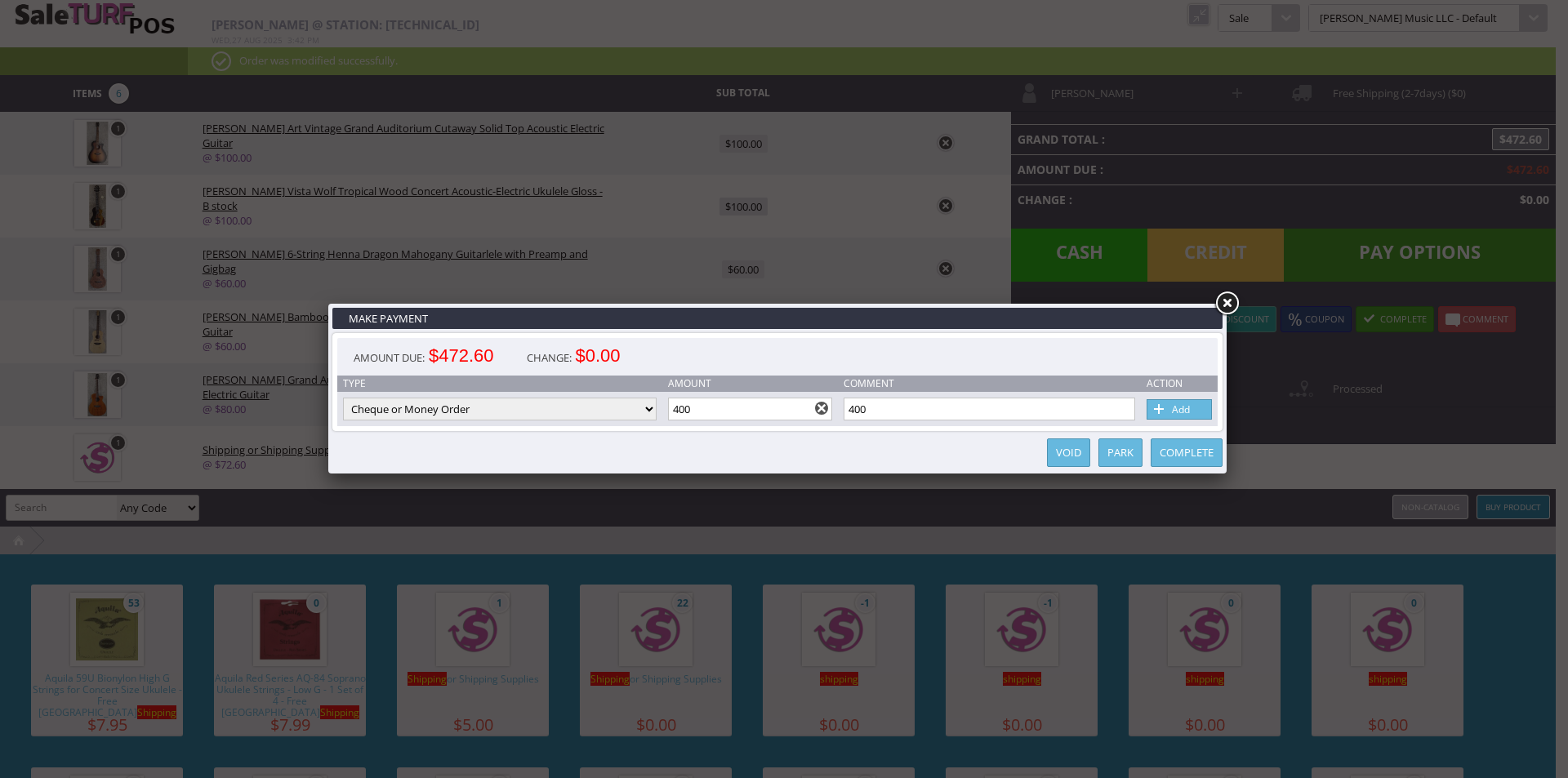
type input "400"
click at [919, 410] on input "400" at bounding box center [990, 408] width 292 height 23
paste input "2X513934J5671750X"
type input "PayPal Transaction ID 2X513934J5671750X"
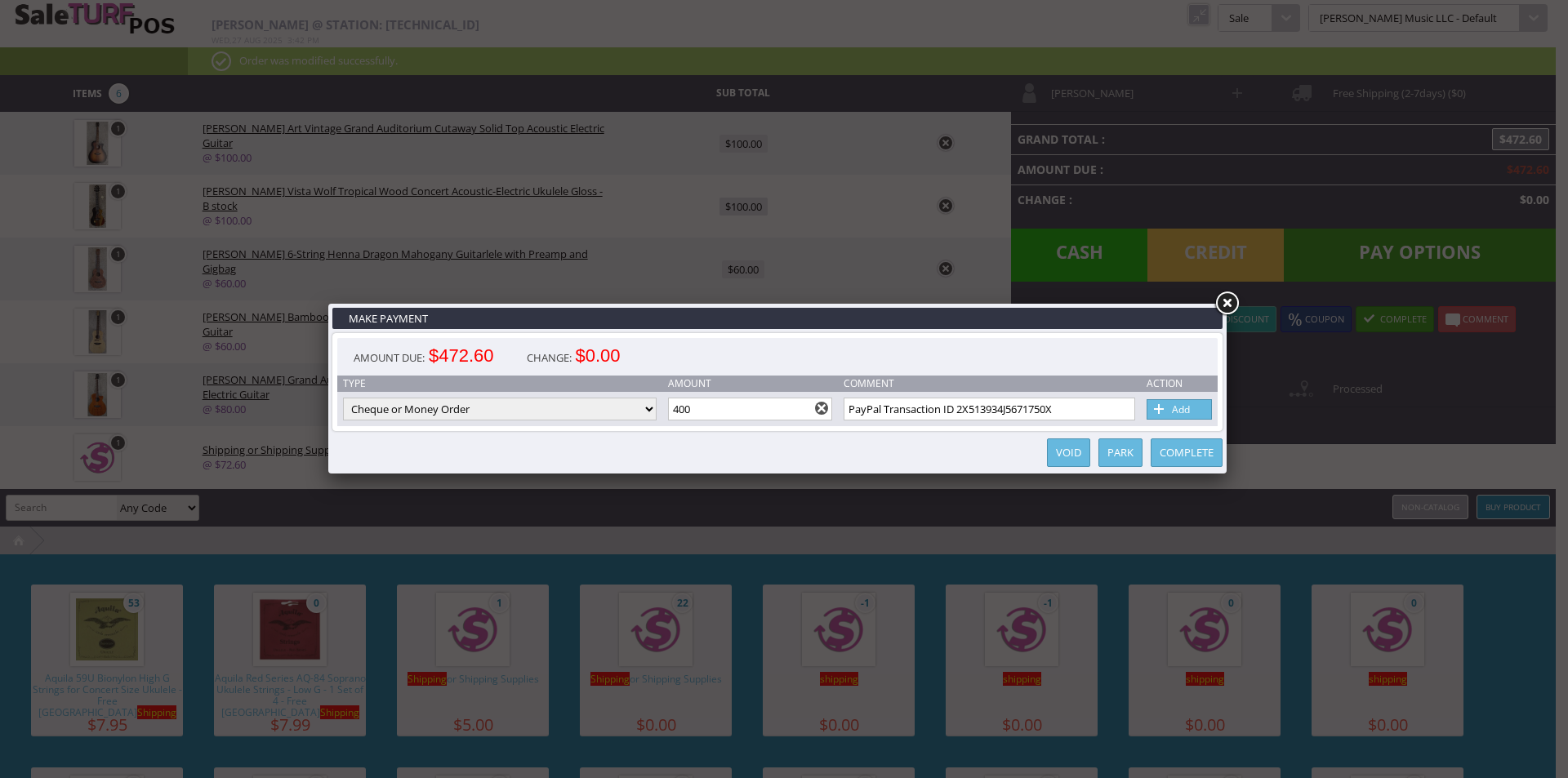
click at [1209, 403] on link "Add" at bounding box center [1179, 409] width 65 height 20
type input "472.6"
select select "cash"
type input "72.6"
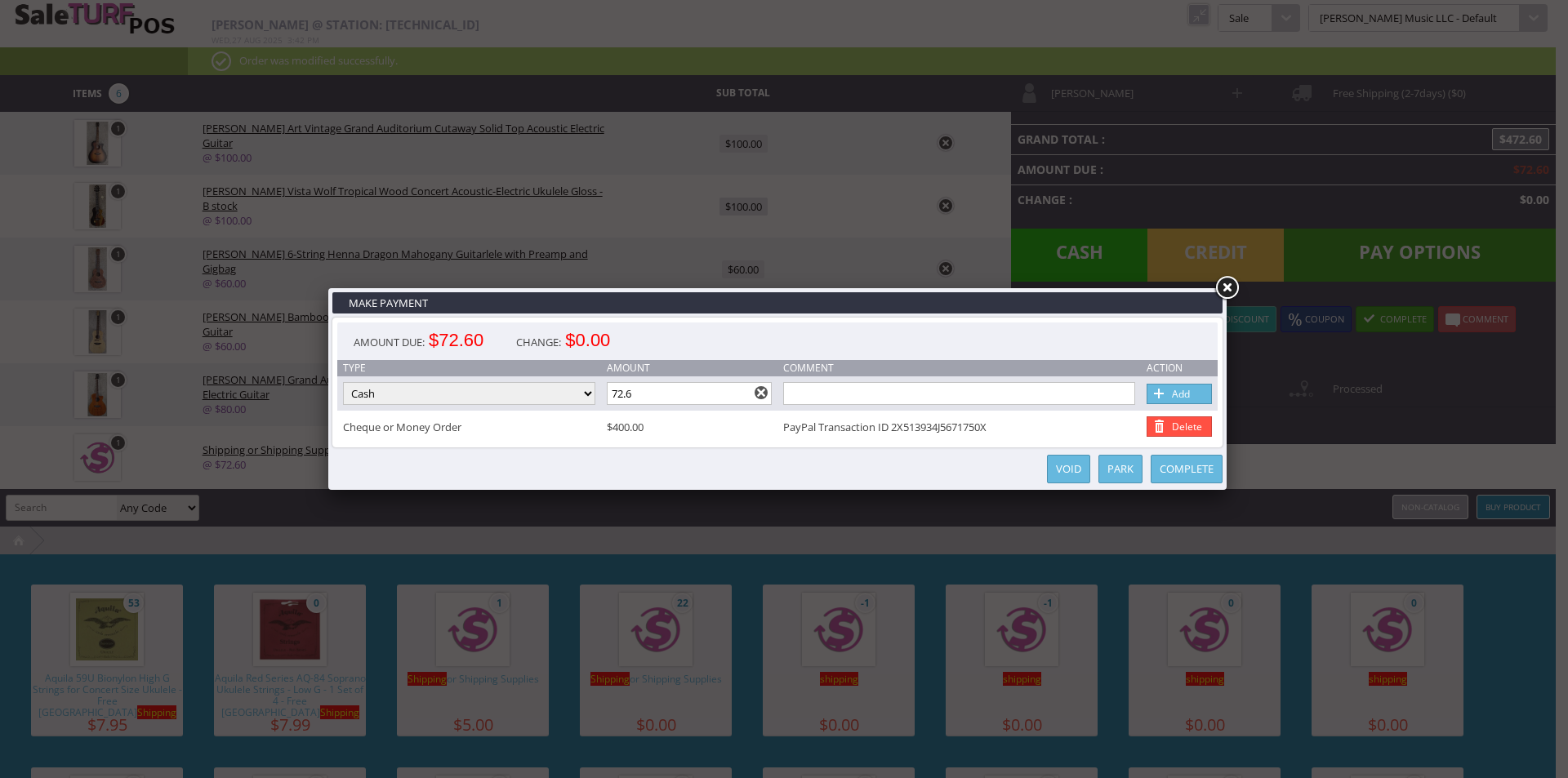
click at [1232, 285] on link at bounding box center [1226, 288] width 29 height 29
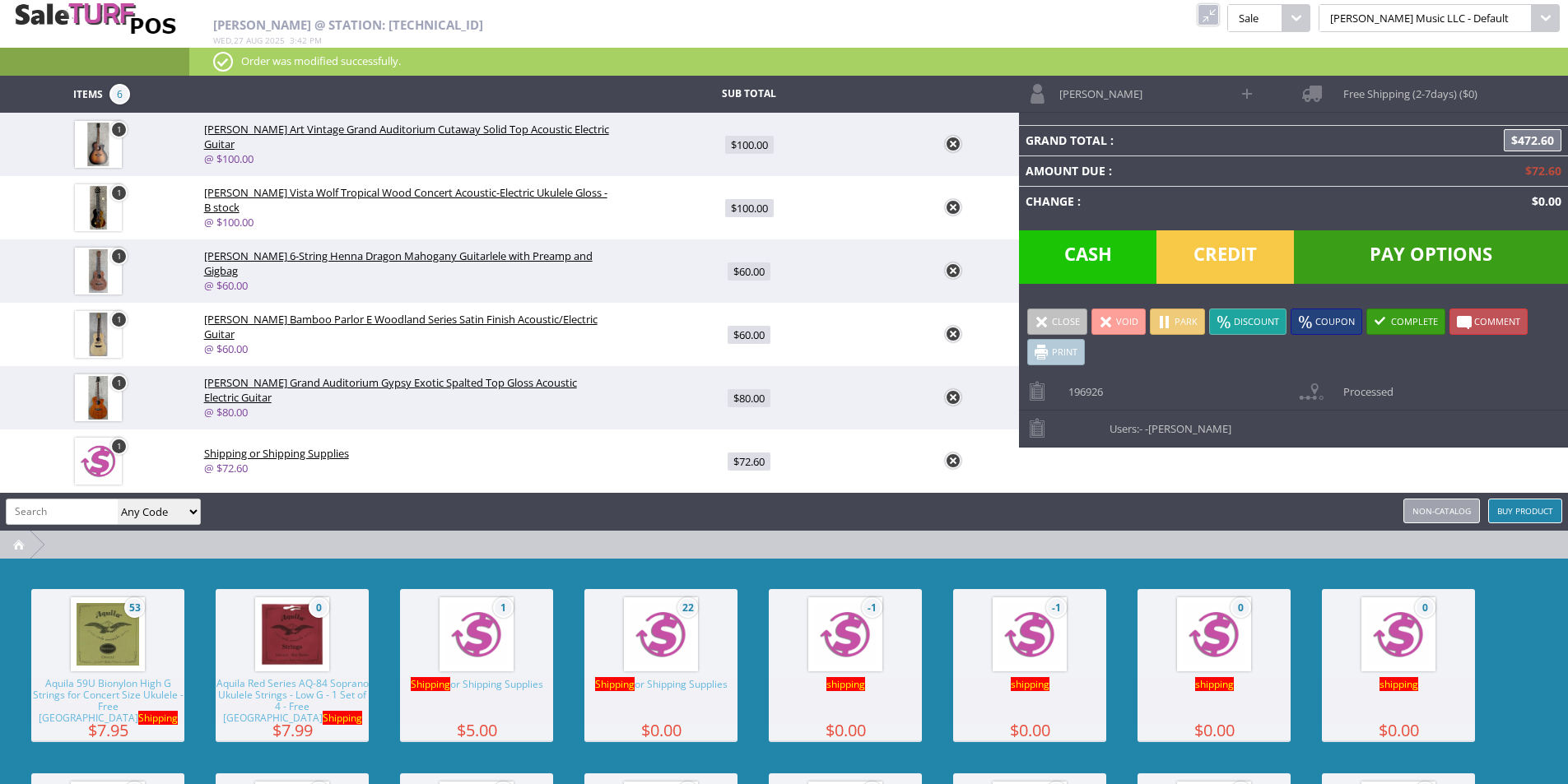
click at [1219, 11] on link at bounding box center [1207, 14] width 21 height 21
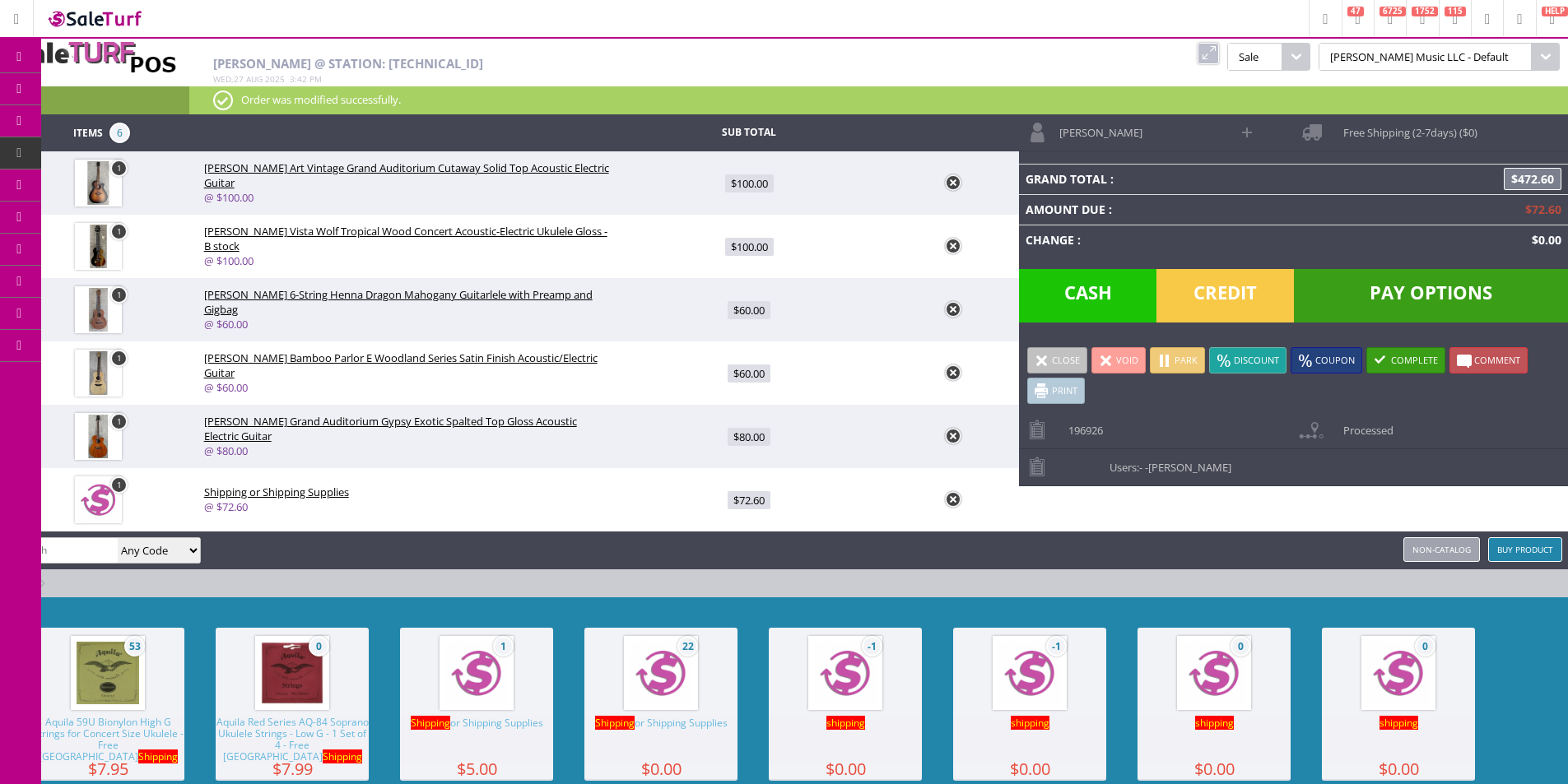
click at [107, 177] on link "Order List" at bounding box center [127, 187] width 173 height 33
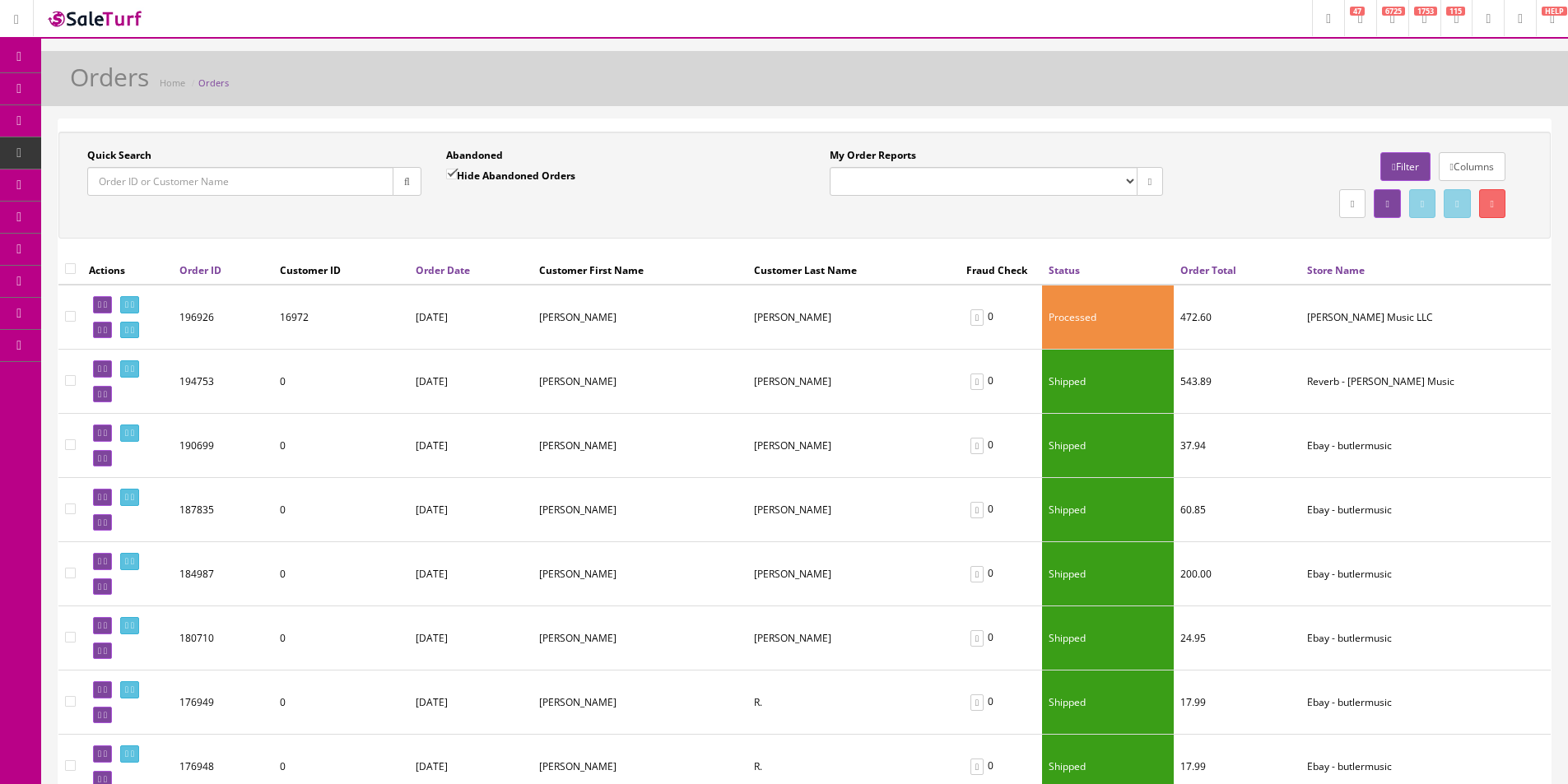
click at [78, 84] on link "Products" at bounding box center [127, 89] width 173 height 32
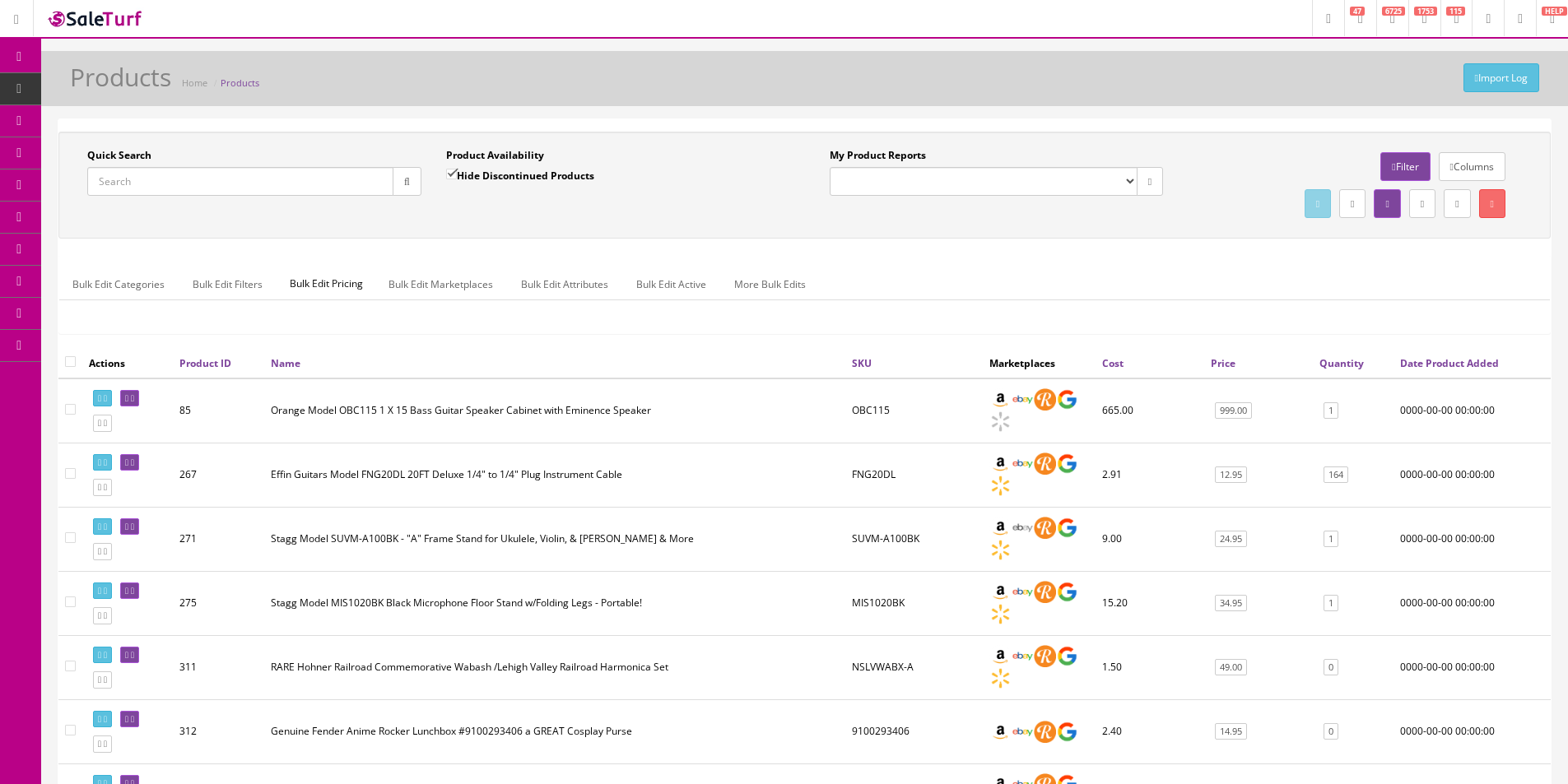
click at [354, 190] on input "Quick Search" at bounding box center [240, 181] width 306 height 29
paste input "PM0107110841"
type input "PM0107110841"
click at [460, 181] on label "Hide Discontinued Products" at bounding box center [520, 176] width 148 height 17
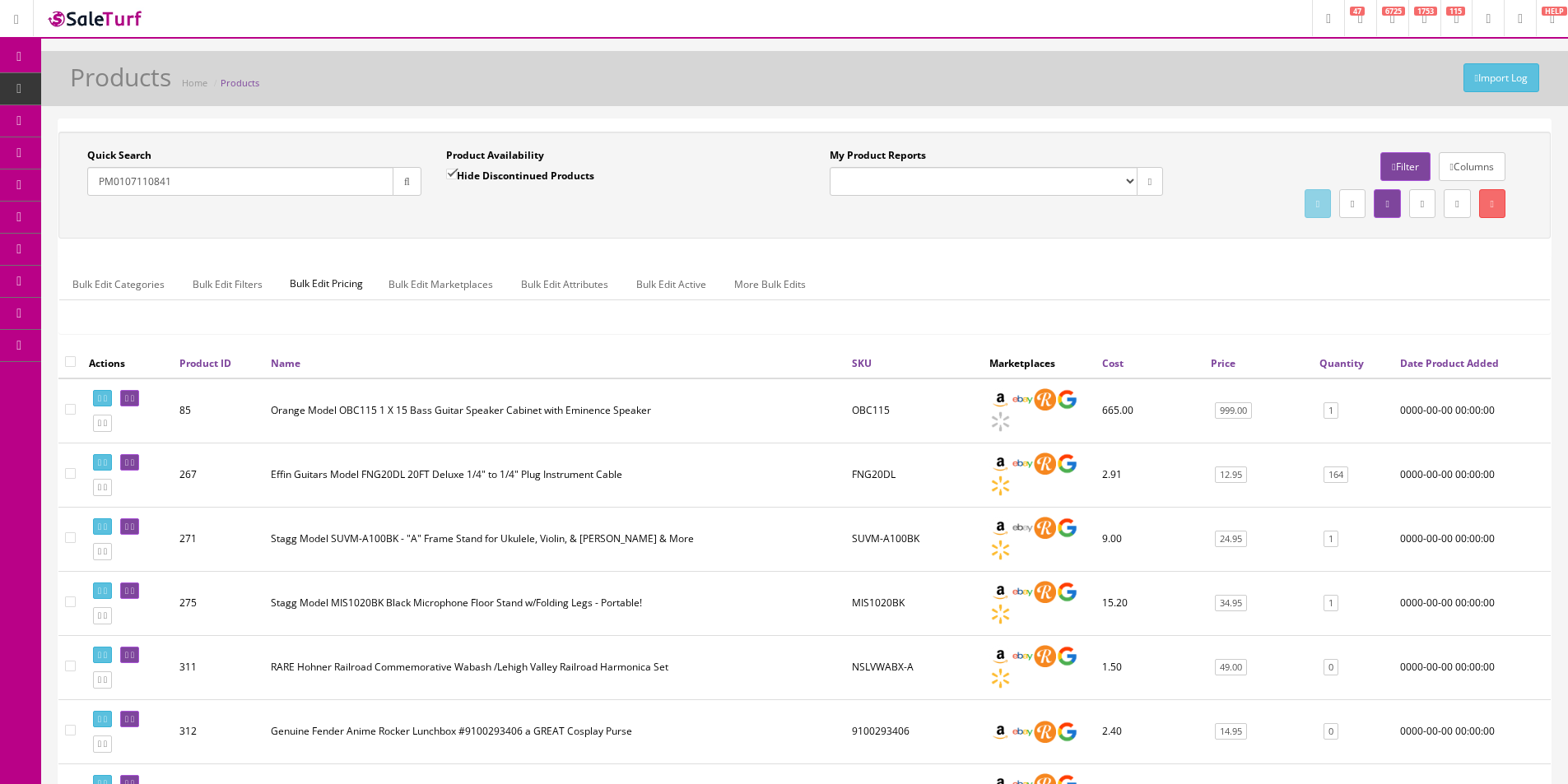
click at [457, 179] on input "Hide Discontinued Products" at bounding box center [451, 174] width 11 height 11
checkbox input "false"
click at [461, 205] on div "Product Availability Hide Discontinued Products Date To" at bounding box center [613, 178] width 359 height 60
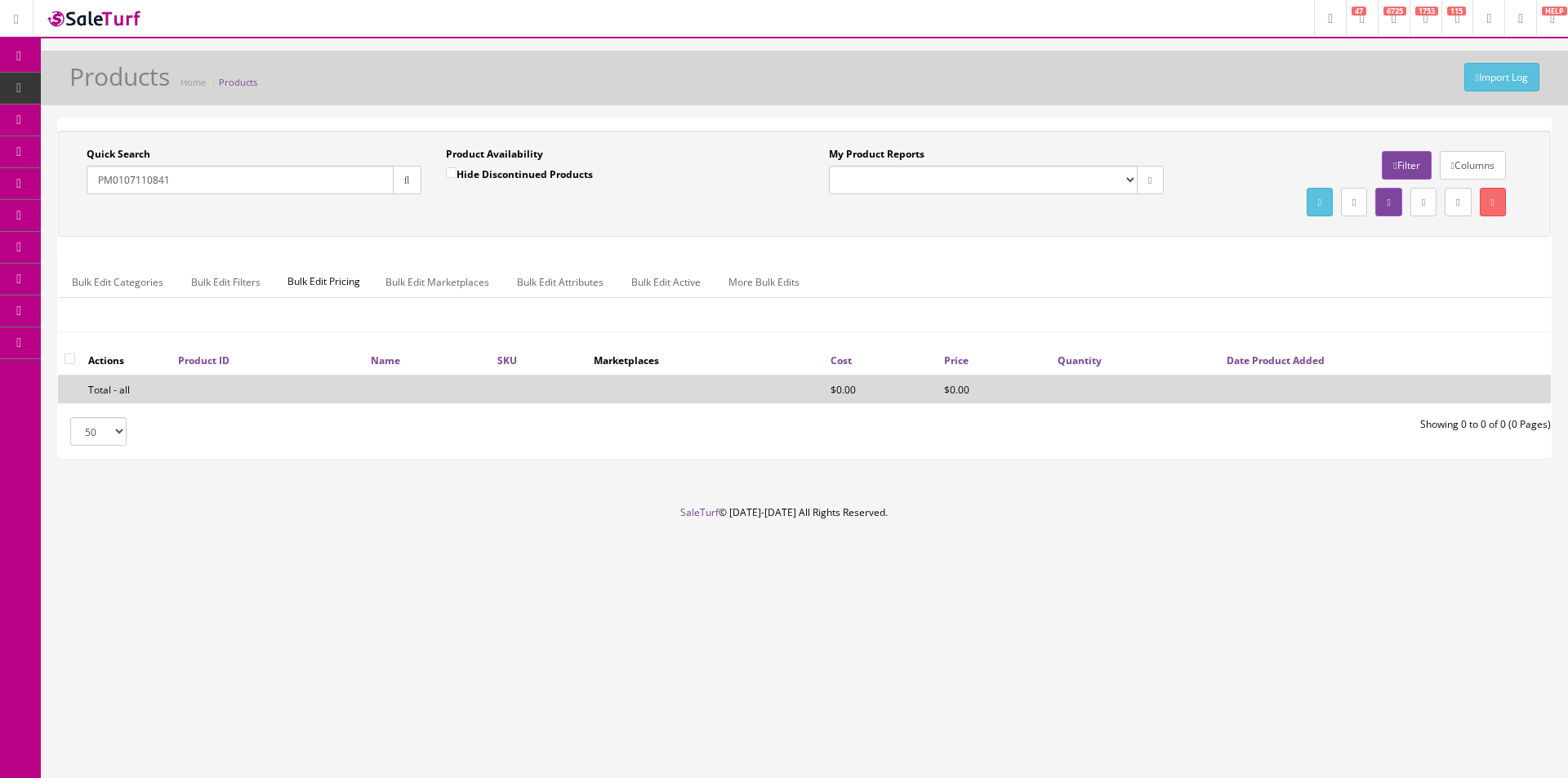
drag, startPoint x: 116, startPoint y: 181, endPoint x: 88, endPoint y: 186, distance: 28.4
click at [88, 186] on input "PM0107110841" at bounding box center [240, 180] width 307 height 28
type input "0107110841"
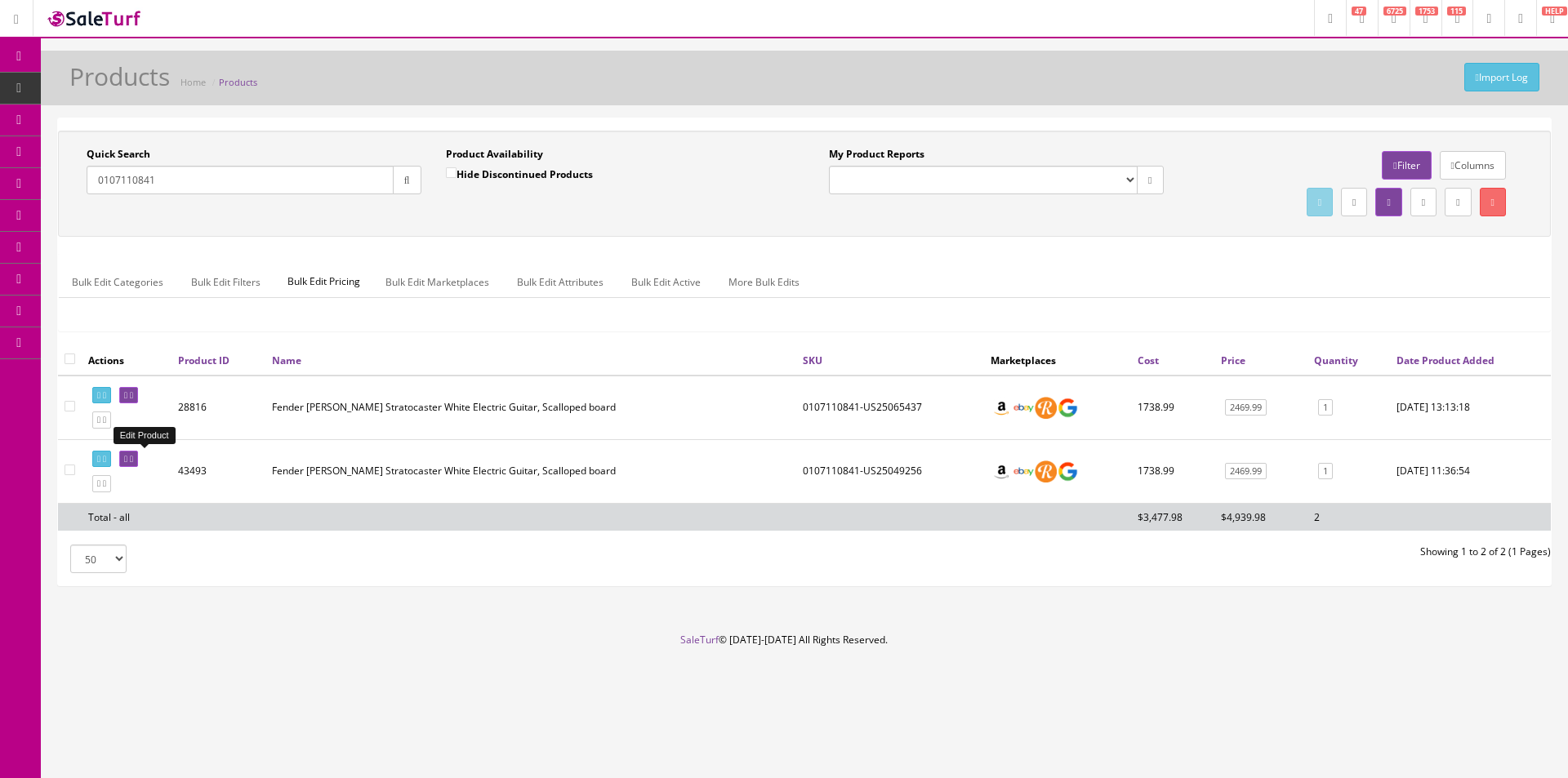
click at [138, 451] on link at bounding box center [129, 459] width 18 height 17
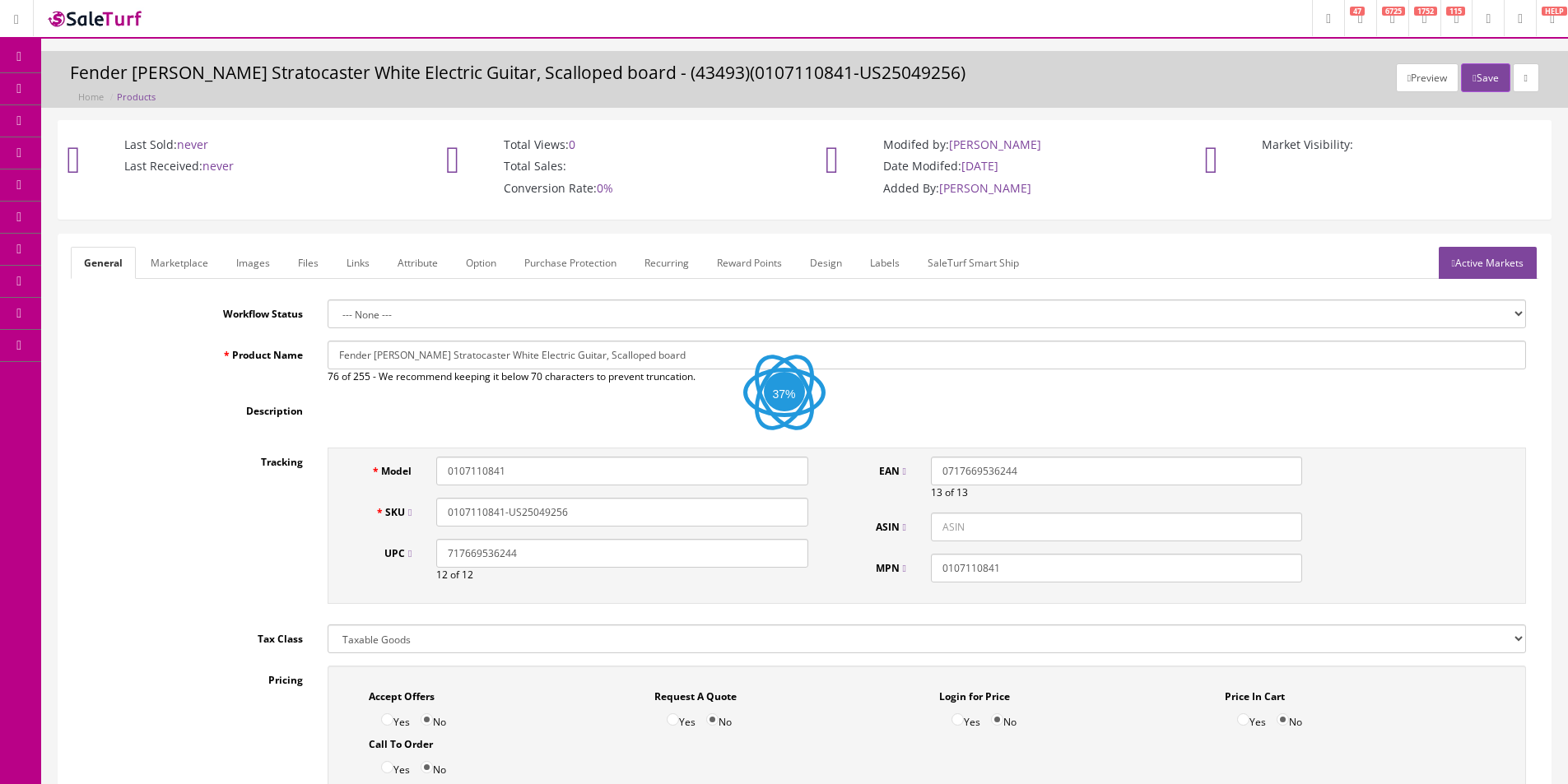
click at [265, 255] on link "Images" at bounding box center [253, 263] width 60 height 32
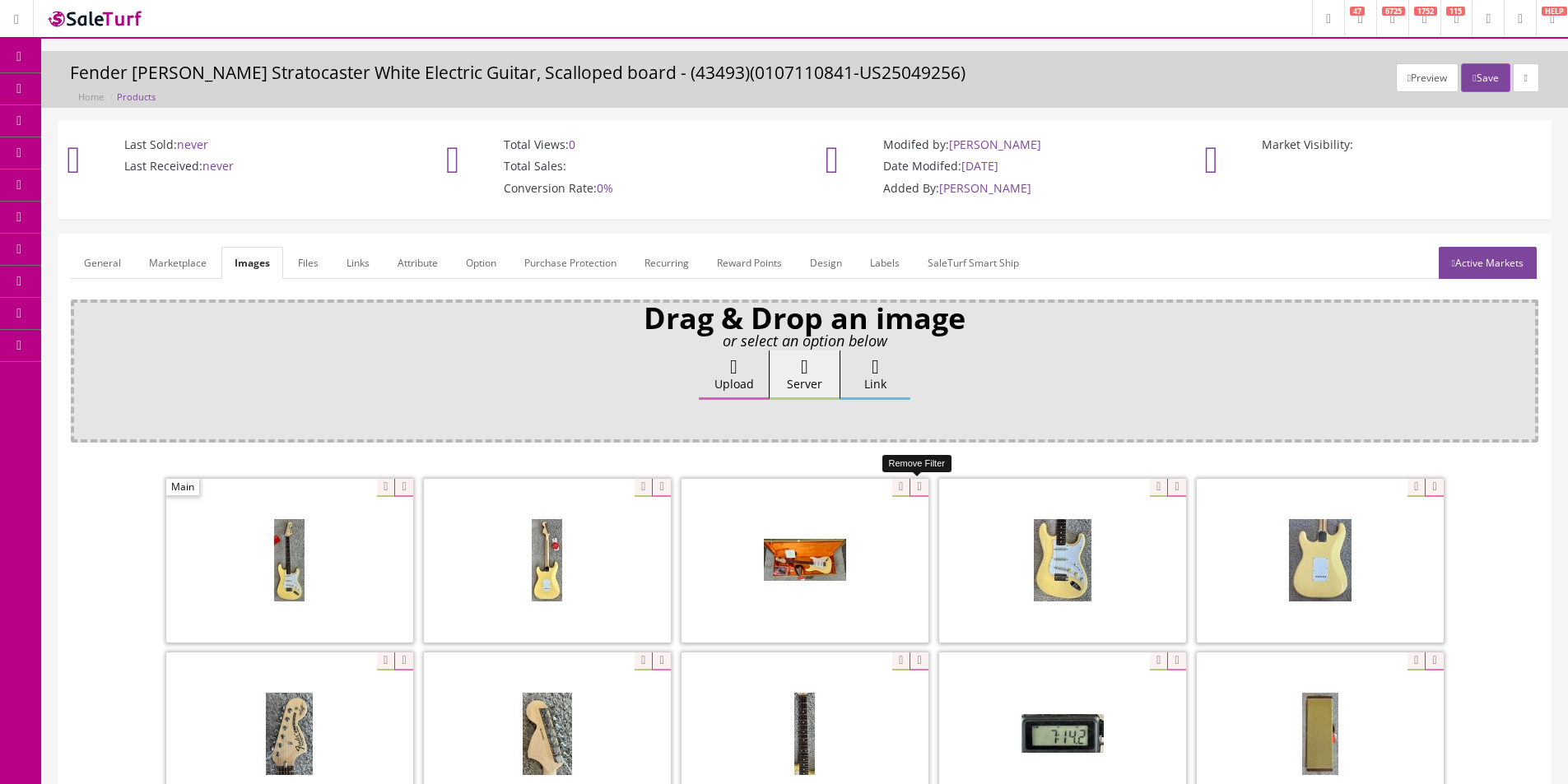
click at [914, 488] on icon at bounding box center [919, 488] width 19 height 18
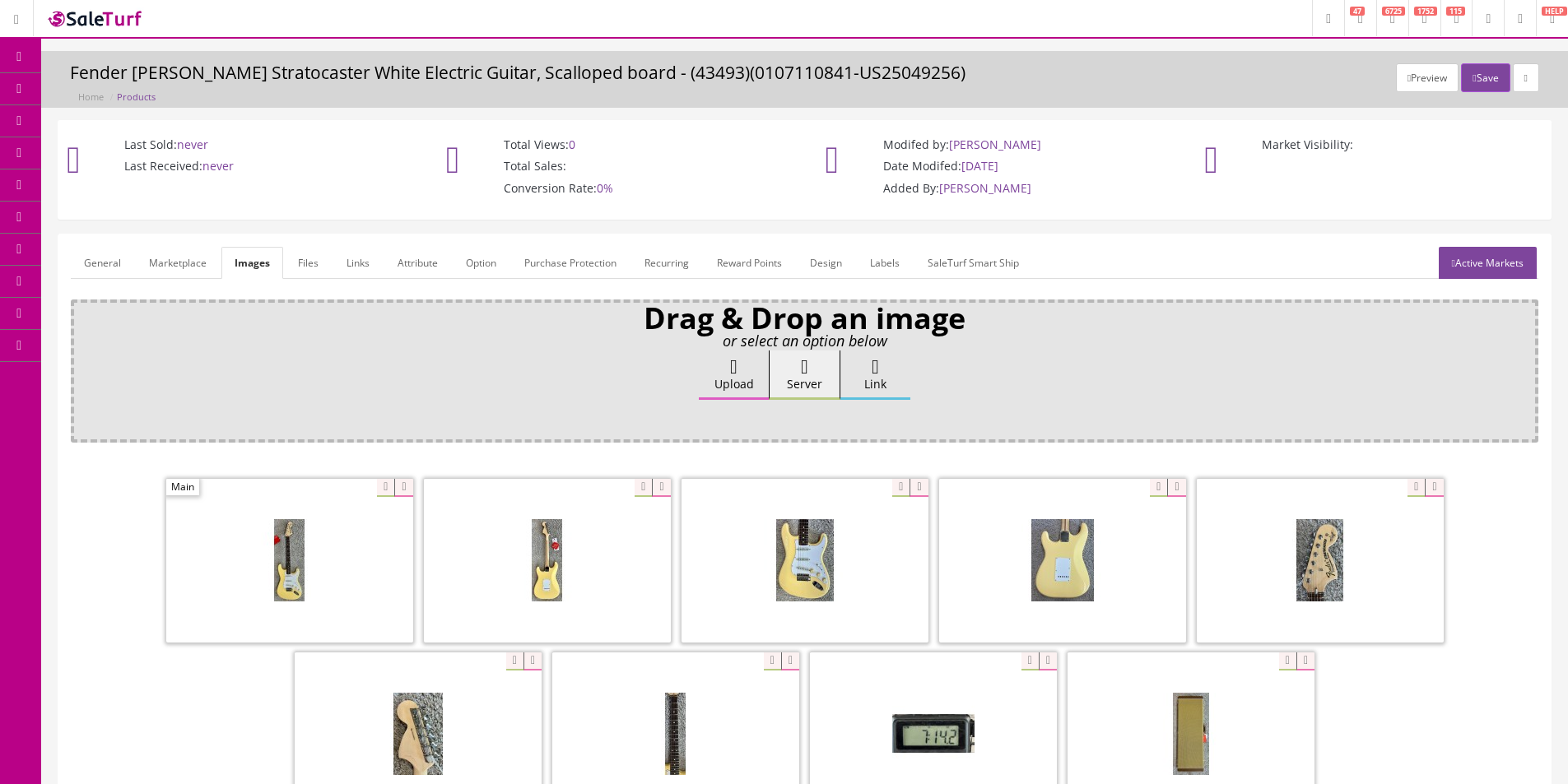
click at [268, 272] on link "Images" at bounding box center [252, 263] width 62 height 32
click at [738, 384] on label "Upload" at bounding box center [734, 374] width 70 height 49
click at [82, 367] on input "Upload" at bounding box center [82, 359] width 0 height 17
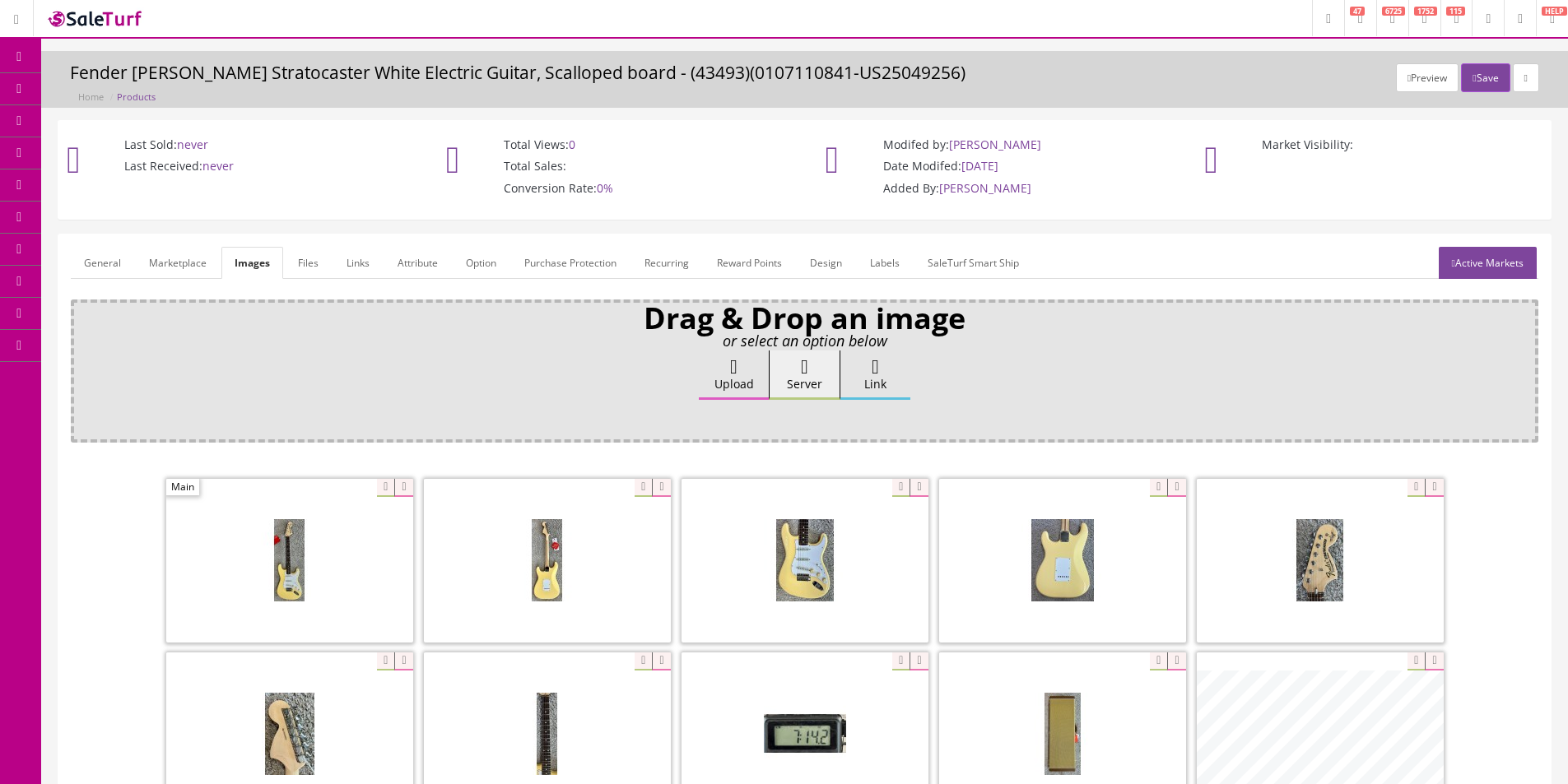
scroll to position [165, 0]
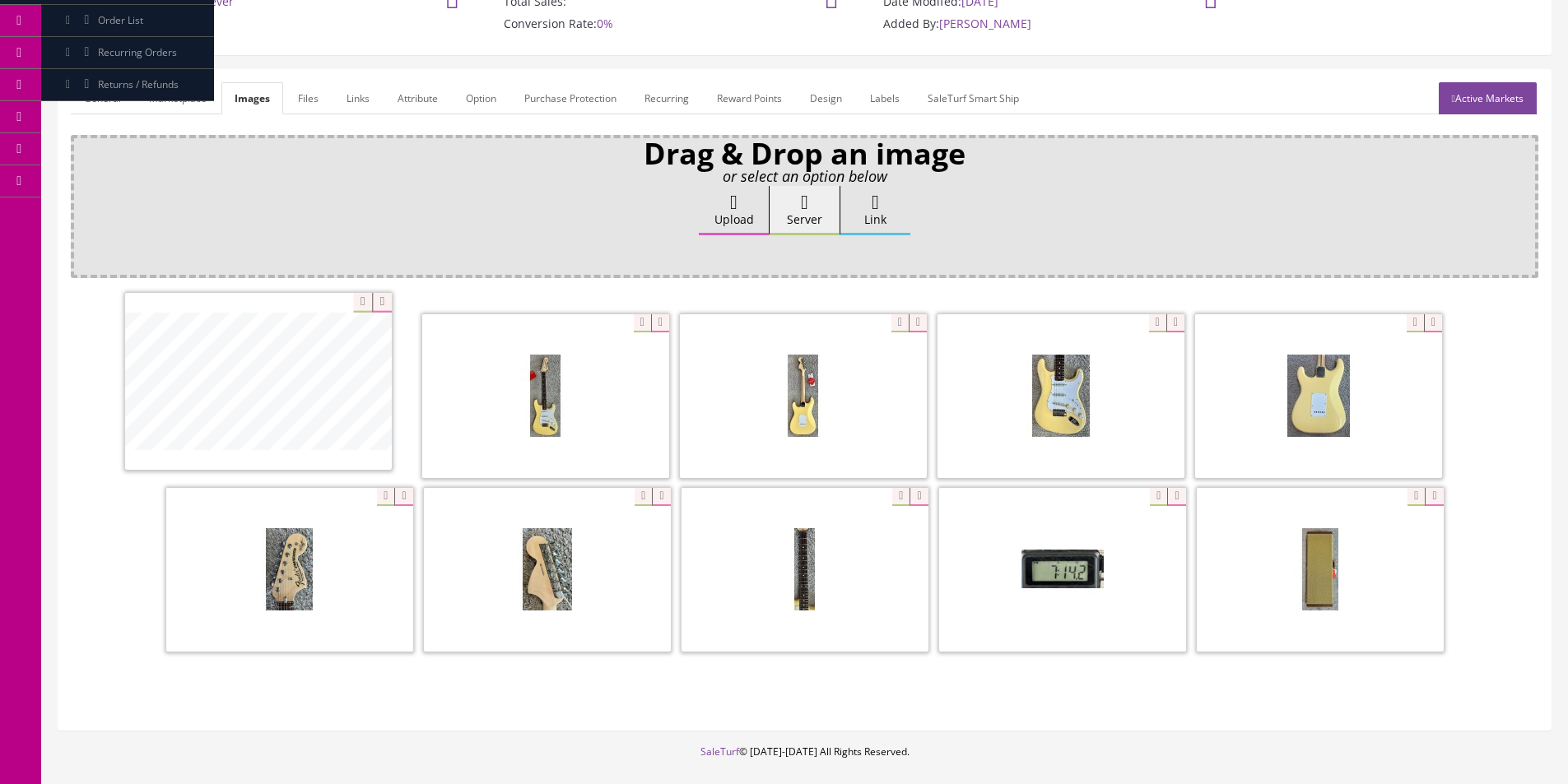
drag, startPoint x: 1253, startPoint y: 588, endPoint x: 243, endPoint y: 405, distance: 1026.4
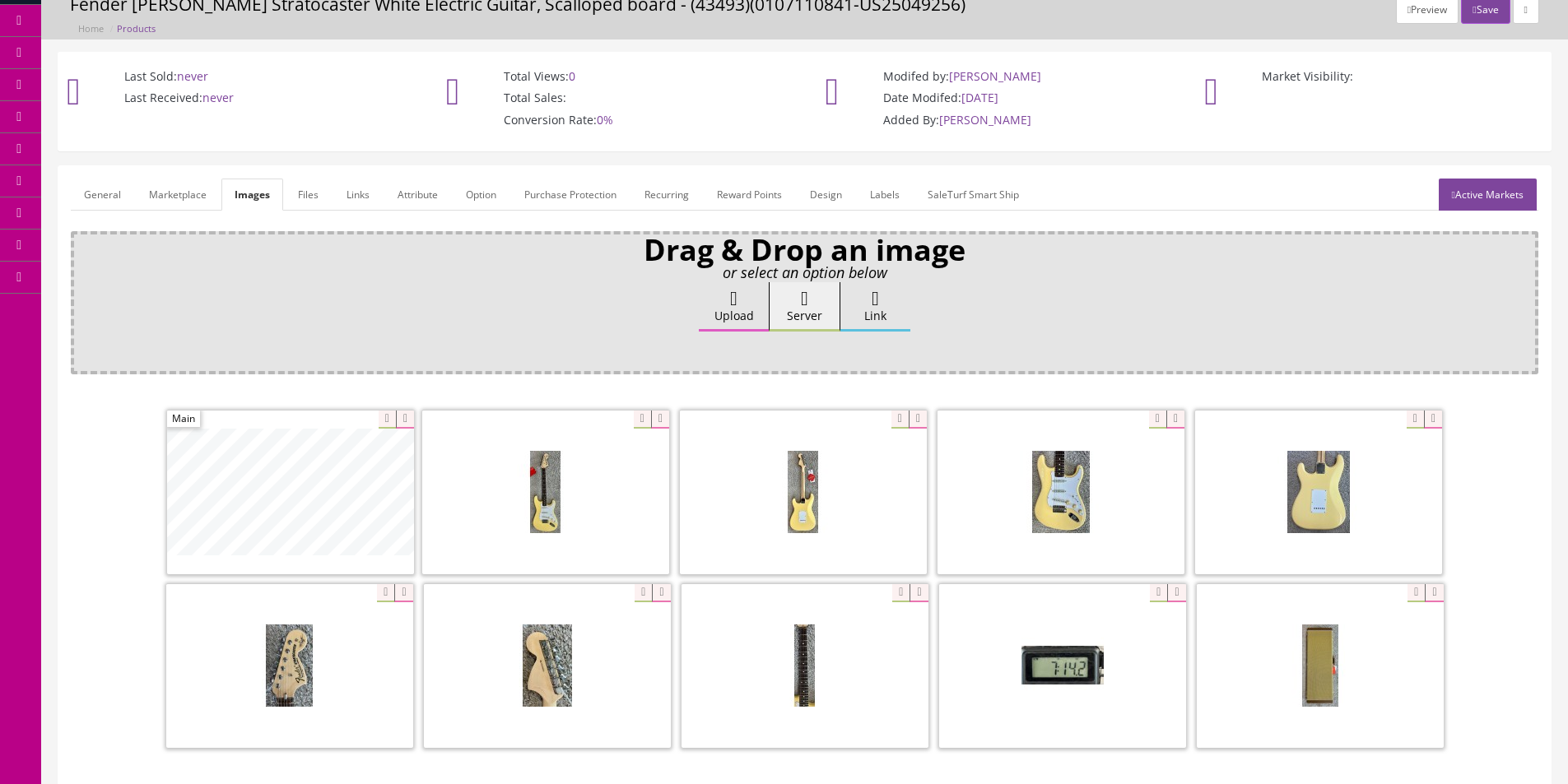
scroll to position [0, 0]
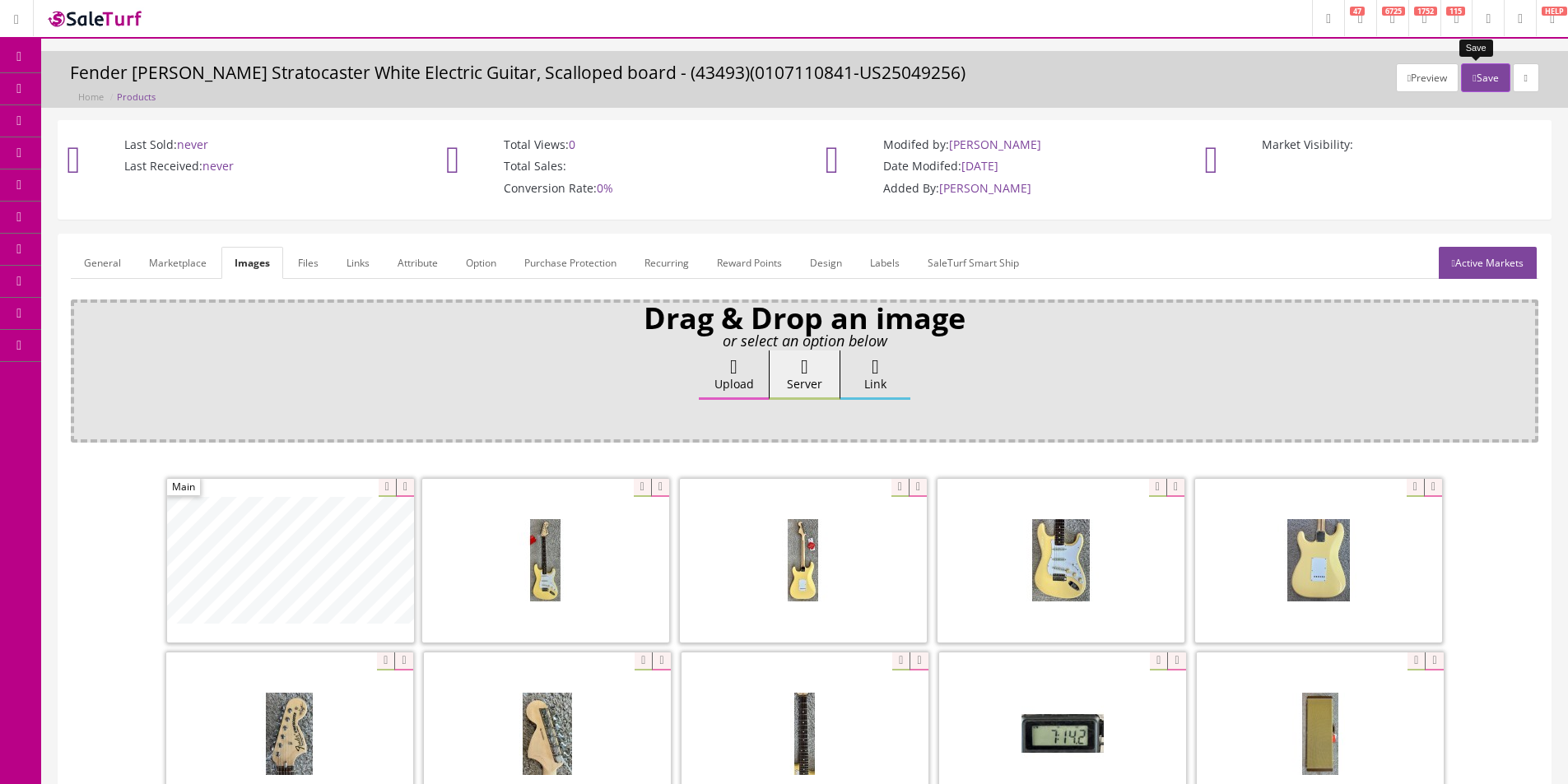
click at [1473, 79] on icon "button" at bounding box center [1475, 78] width 4 height 10
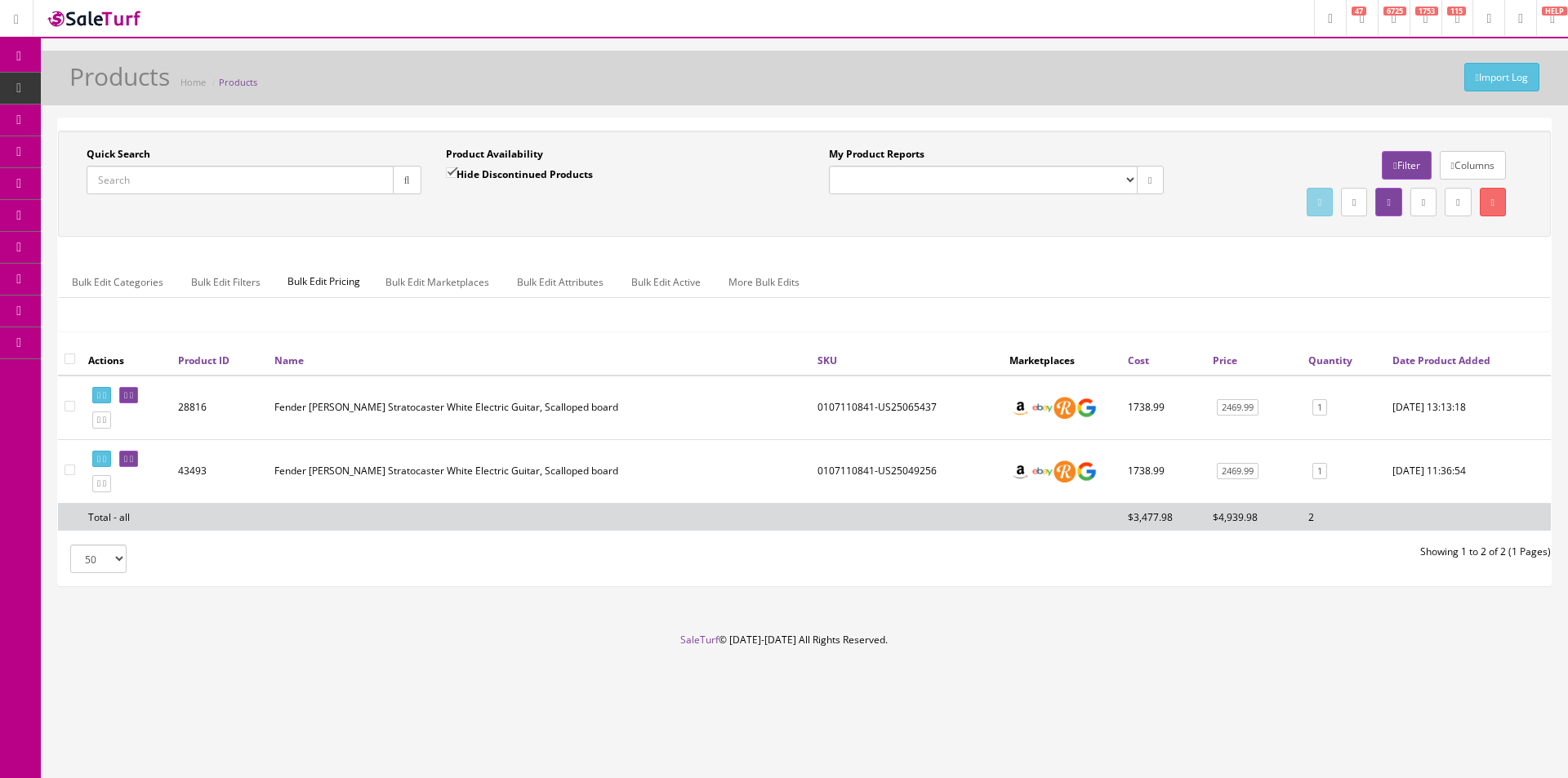
click at [361, 192] on input "Quick Search" at bounding box center [240, 180] width 307 height 28
paste input "017033801"
type input "017033801"
click at [417, 184] on button "button" at bounding box center [407, 180] width 28 height 28
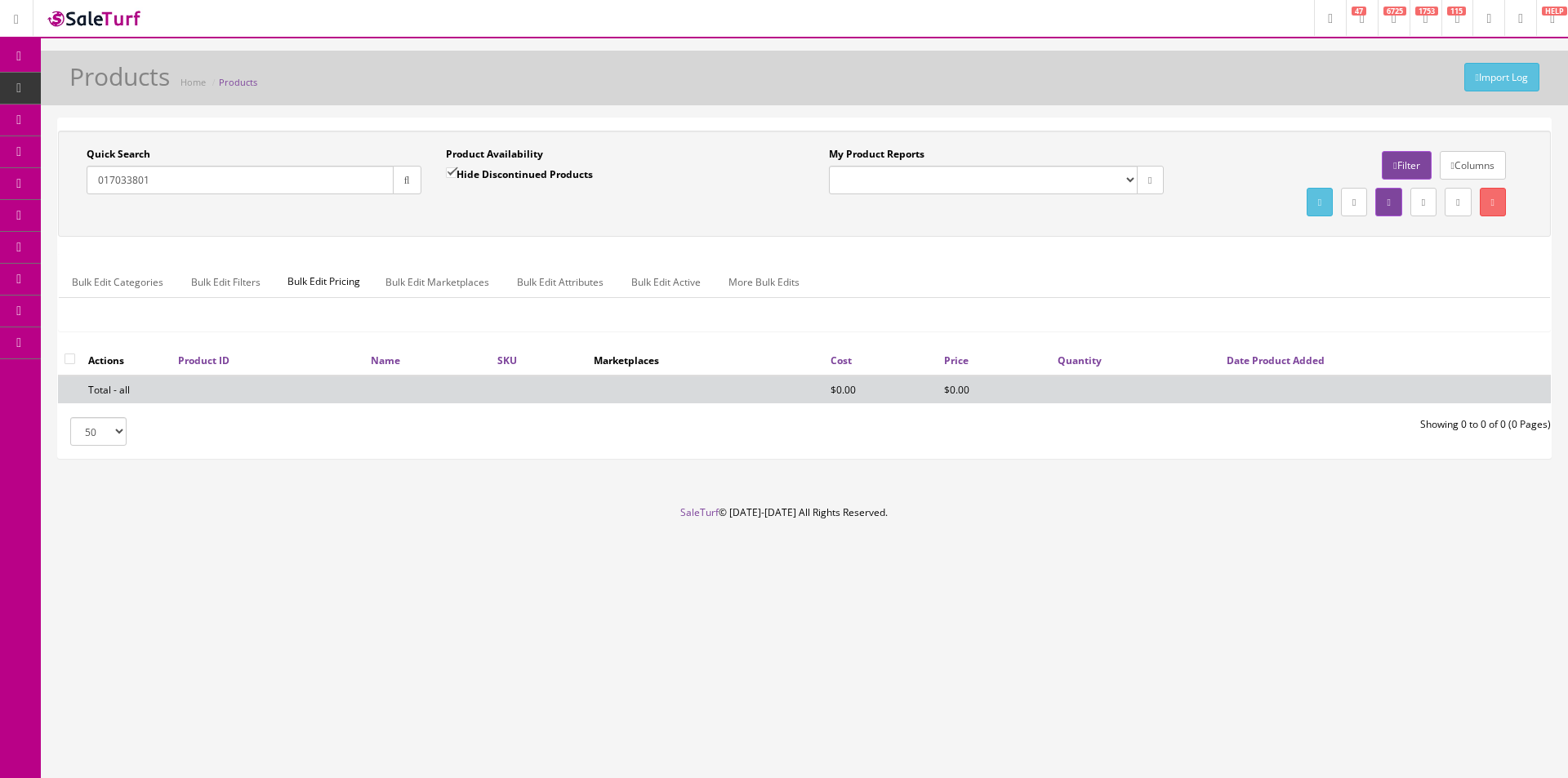
click at [514, 170] on label "Hide Discontinued Products" at bounding box center [520, 174] width 147 height 17
click at [456, 170] on input "Hide Discontinued Products" at bounding box center [452, 172] width 11 height 11
checkbox input "false"
click at [543, 198] on div "Product Availability Hide Discontinued Products Date To" at bounding box center [612, 176] width 359 height 60
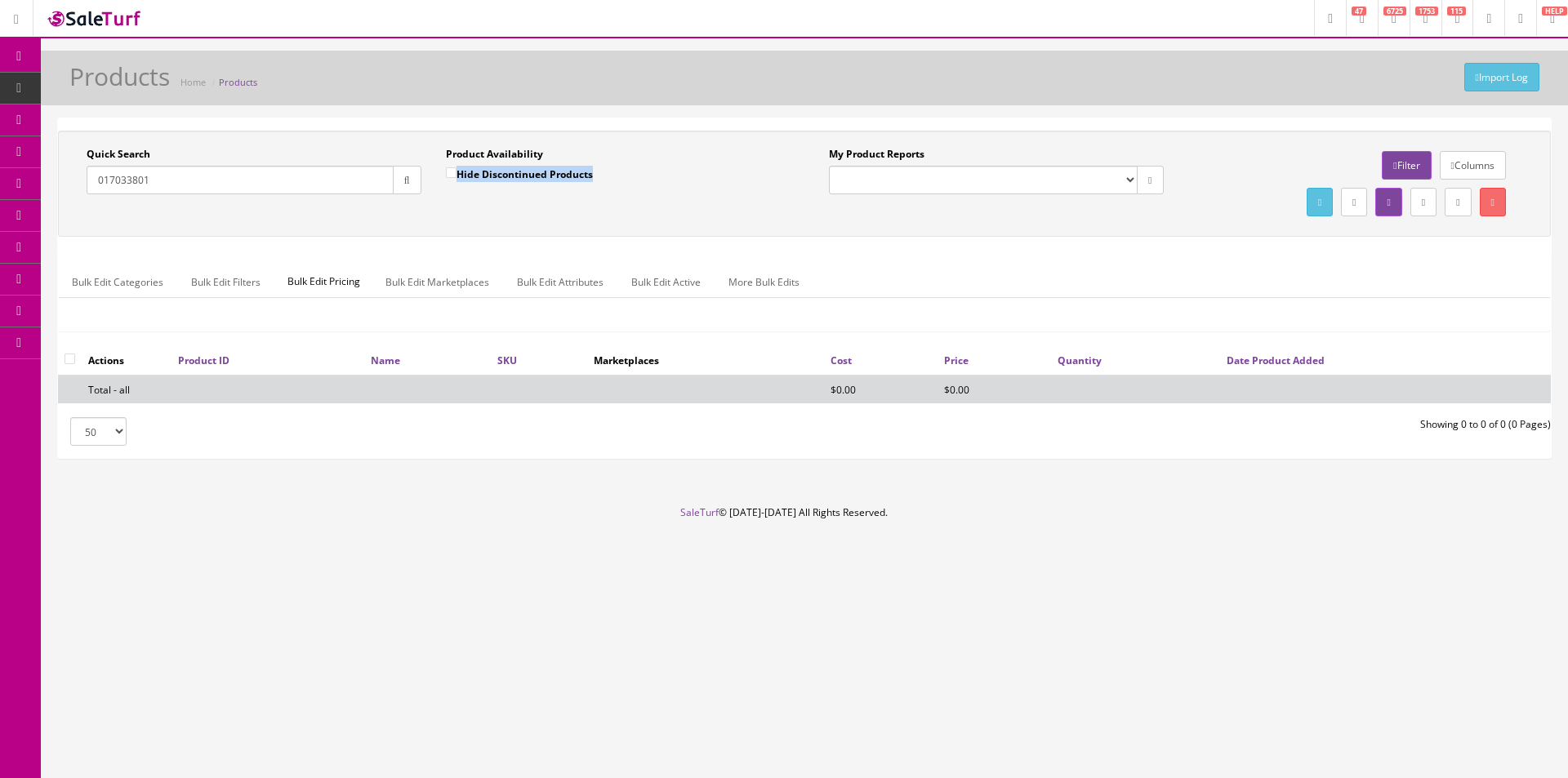
drag, startPoint x: 543, startPoint y: 198, endPoint x: 534, endPoint y: 198, distance: 9.0
click at [537, 198] on div "Product Availability Hide Discontinued Products Date To" at bounding box center [612, 176] width 359 height 60
click at [533, 198] on div "Product Availability Hide Discontinued Products Date To" at bounding box center [612, 176] width 359 height 60
click at [260, 193] on input "017033801" at bounding box center [240, 180] width 307 height 28
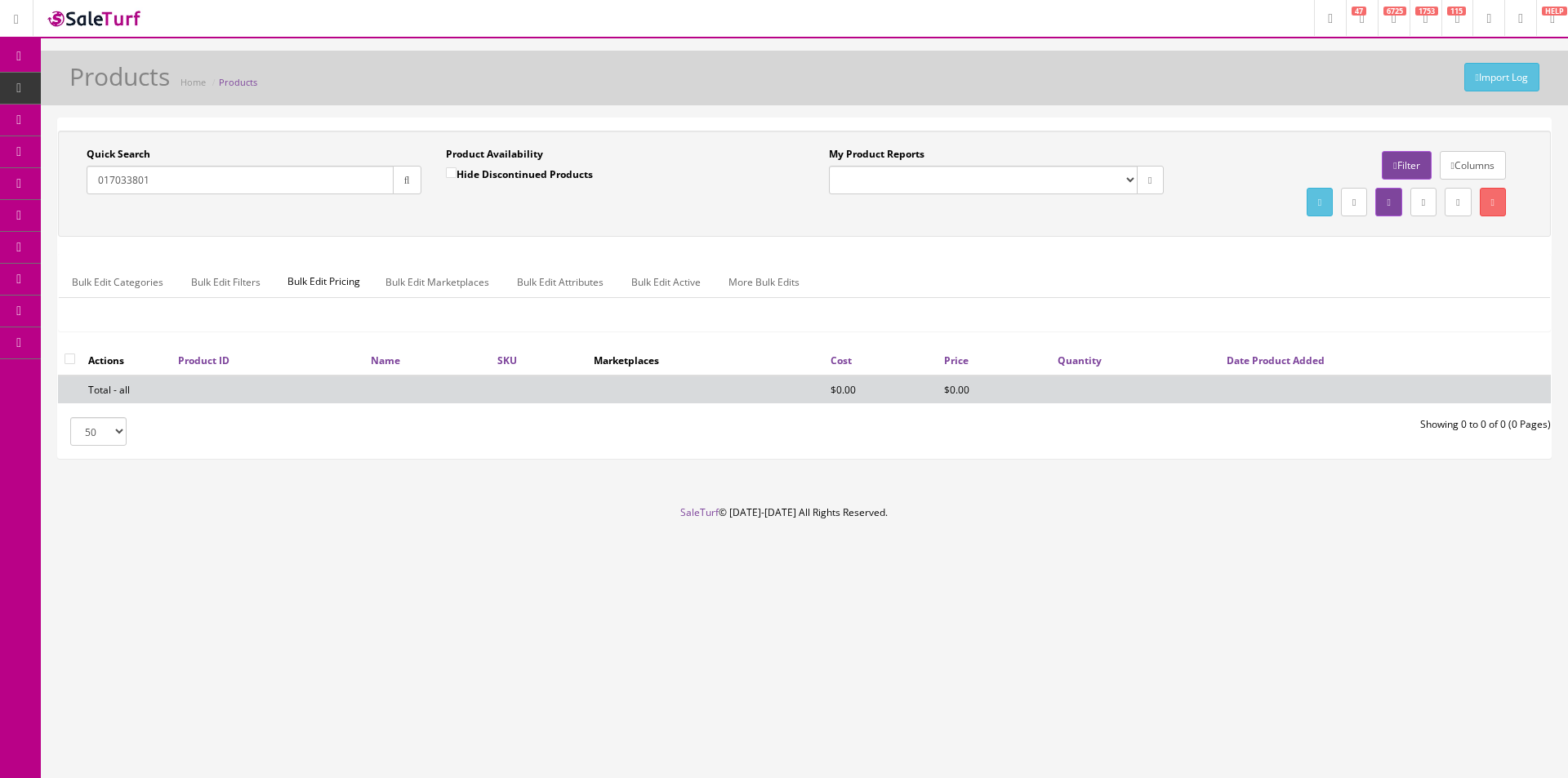
click at [260, 193] on input "017033801" at bounding box center [240, 180] width 307 height 28
click at [129, 181] on input "017033801" at bounding box center [240, 180] width 307 height 28
click at [127, 181] on input "017033801" at bounding box center [240, 180] width 307 height 28
click at [330, 174] on input "0170323801" at bounding box center [240, 180] width 307 height 28
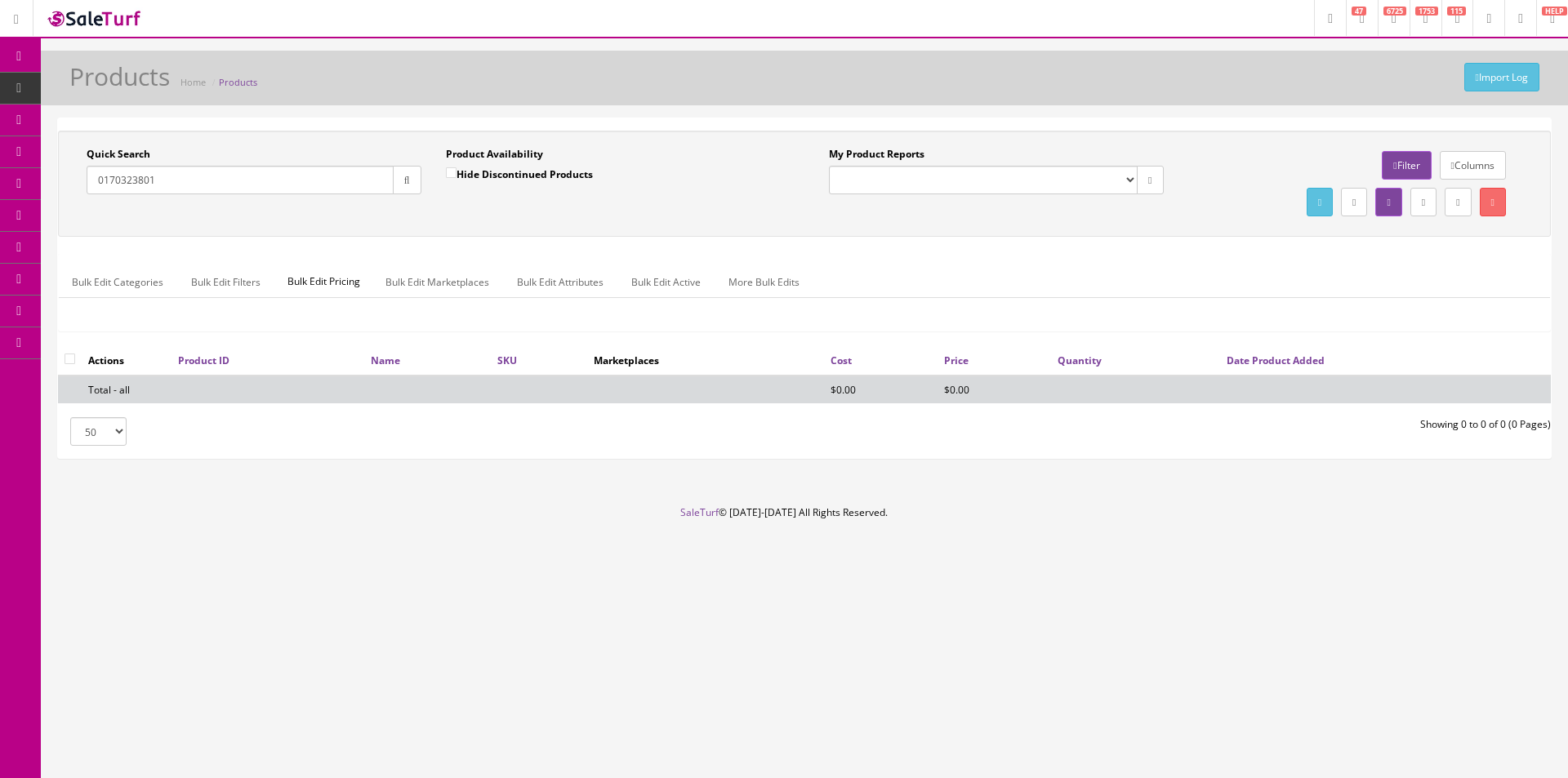
click at [330, 174] on input "0170323801" at bounding box center [240, 180] width 307 height 28
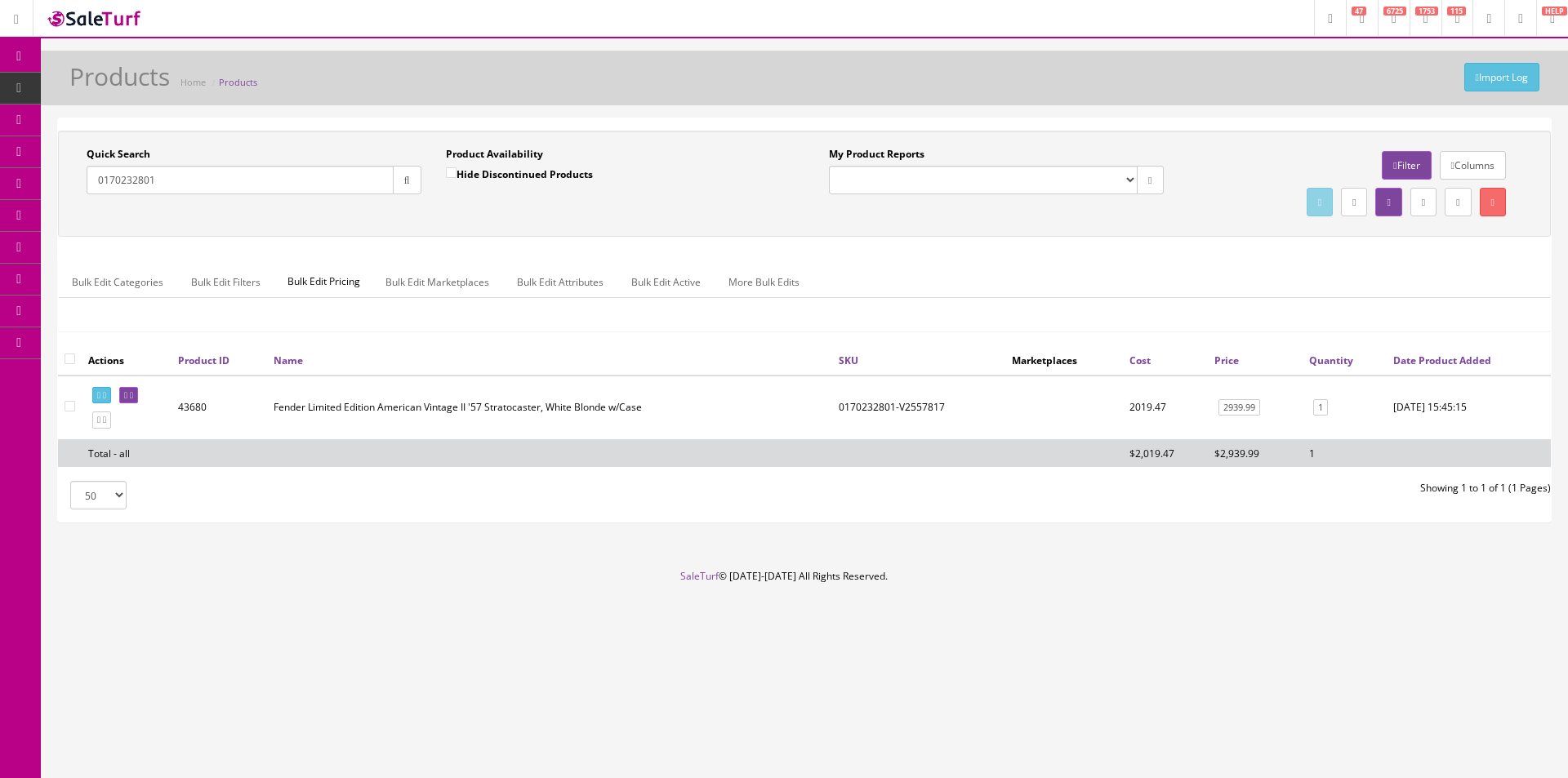
type input "0170232801"
click at [133, 395] on icon at bounding box center [131, 395] width 4 height 9
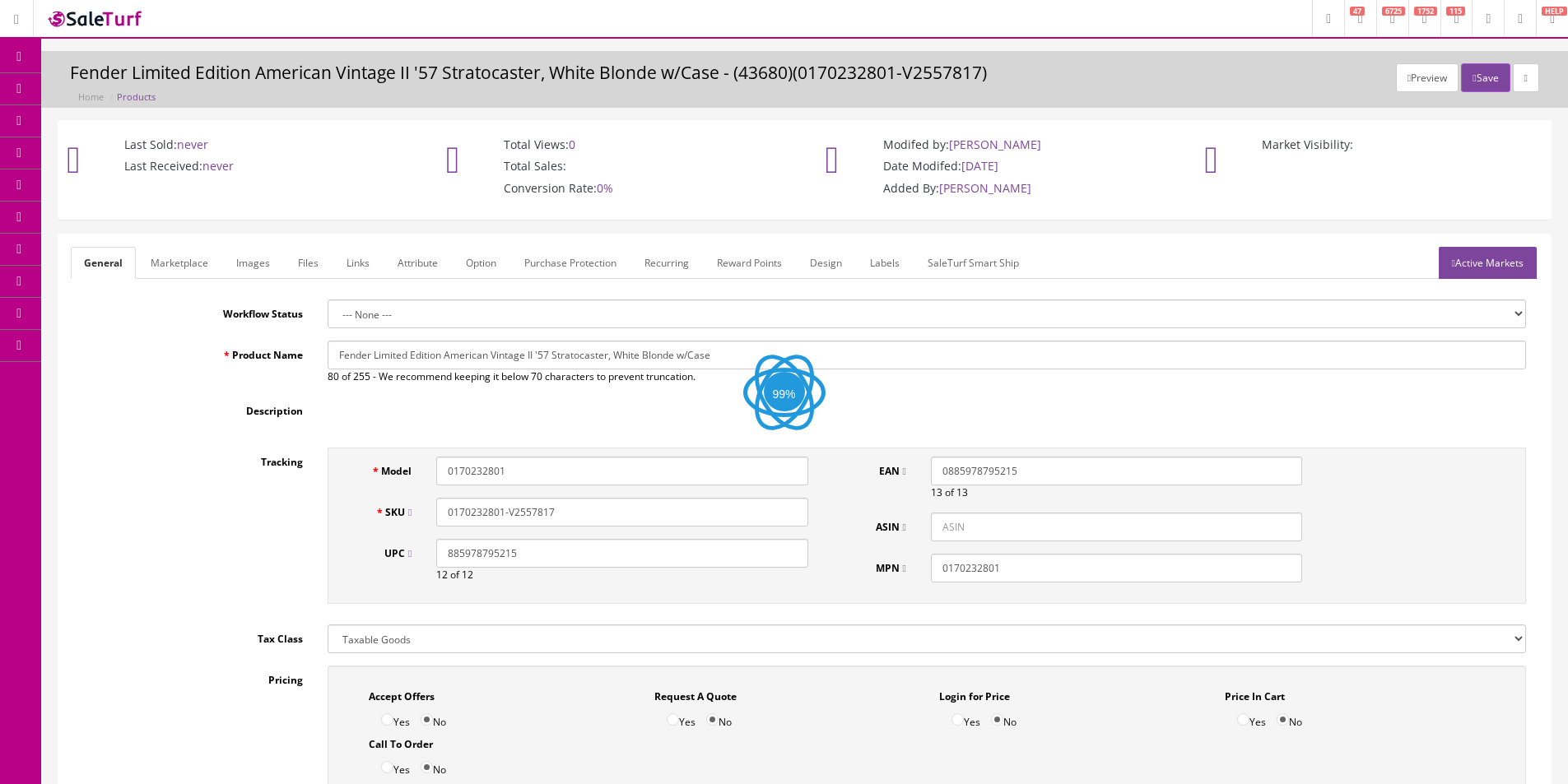
drag, startPoint x: 241, startPoint y: 259, endPoint x: 312, endPoint y: 301, distance: 82.5
click at [241, 259] on link "Images" at bounding box center [253, 263] width 60 height 32
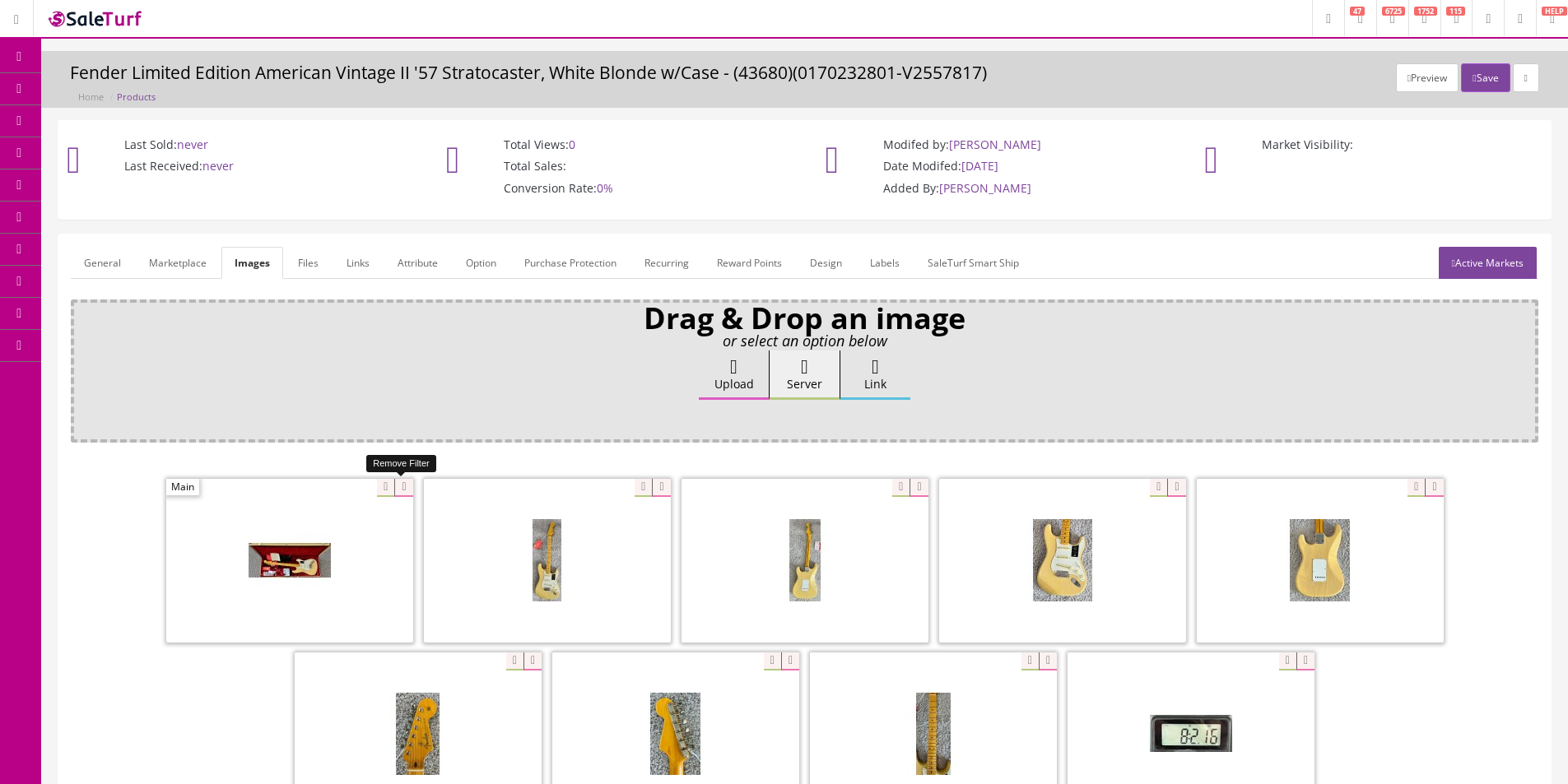
click at [396, 486] on icon at bounding box center [403, 488] width 19 height 18
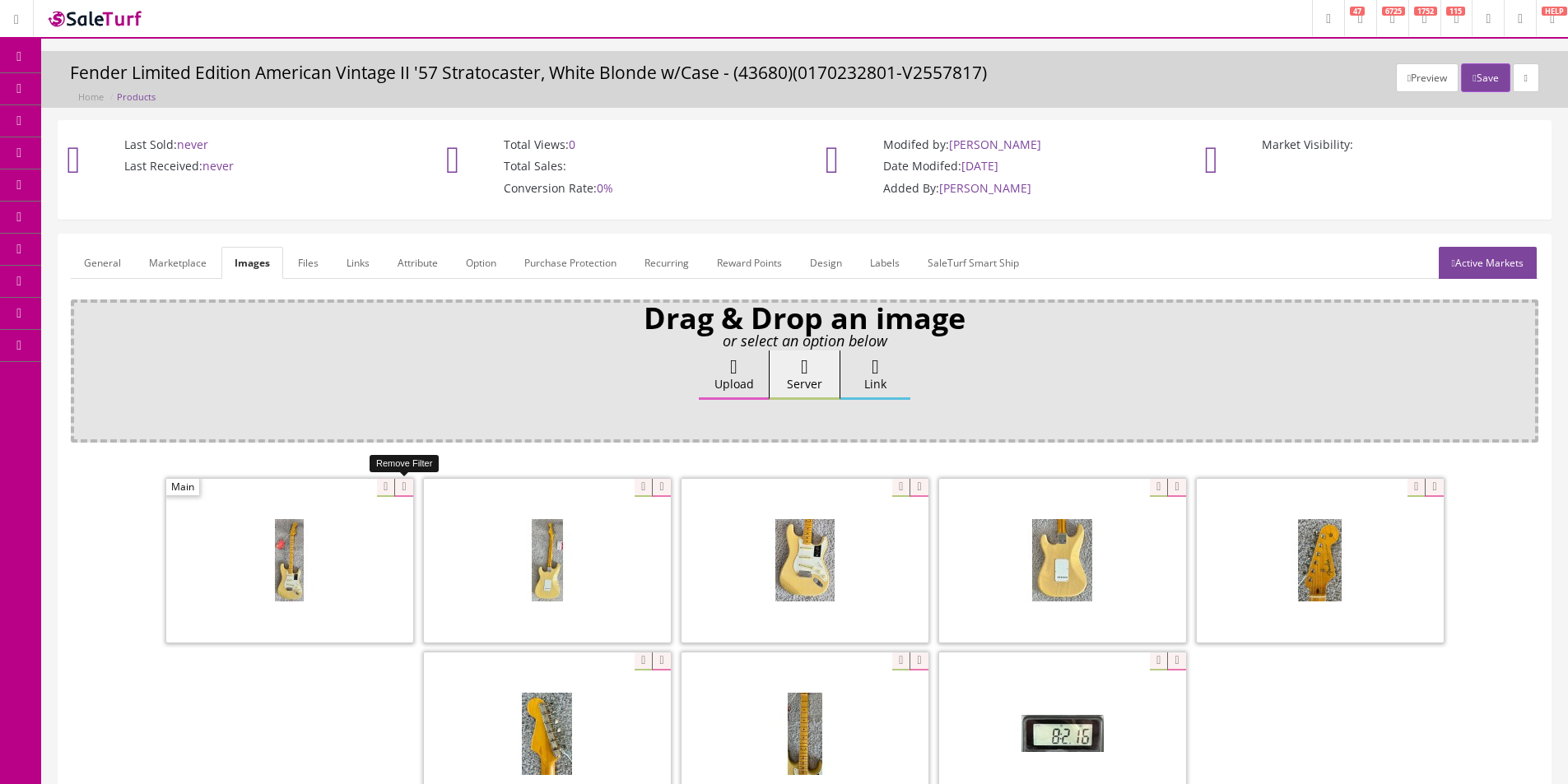
click at [396, 486] on icon at bounding box center [403, 488] width 19 height 18
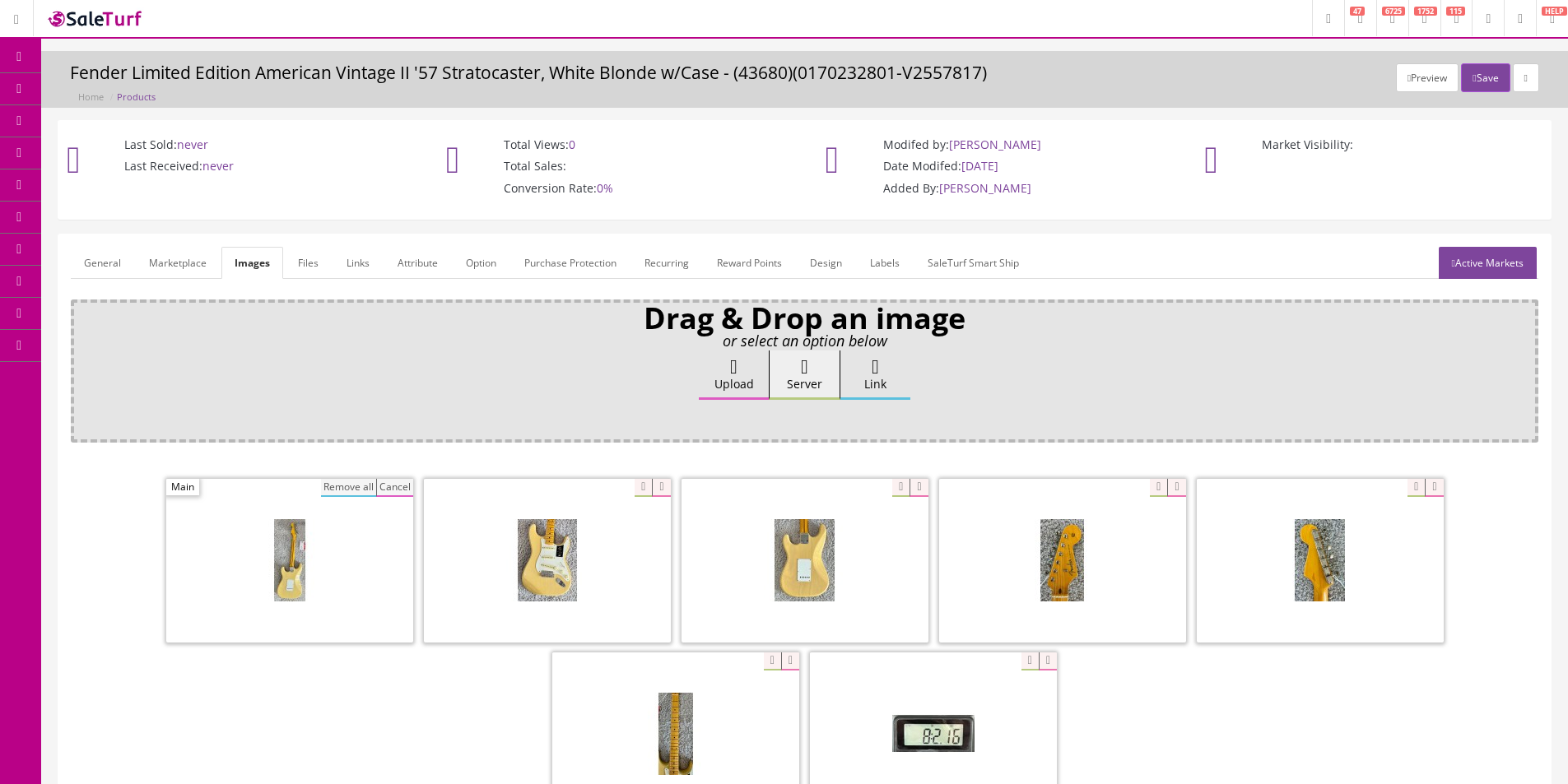
click at [354, 486] on button "Remove all" at bounding box center [349, 488] width 56 height 18
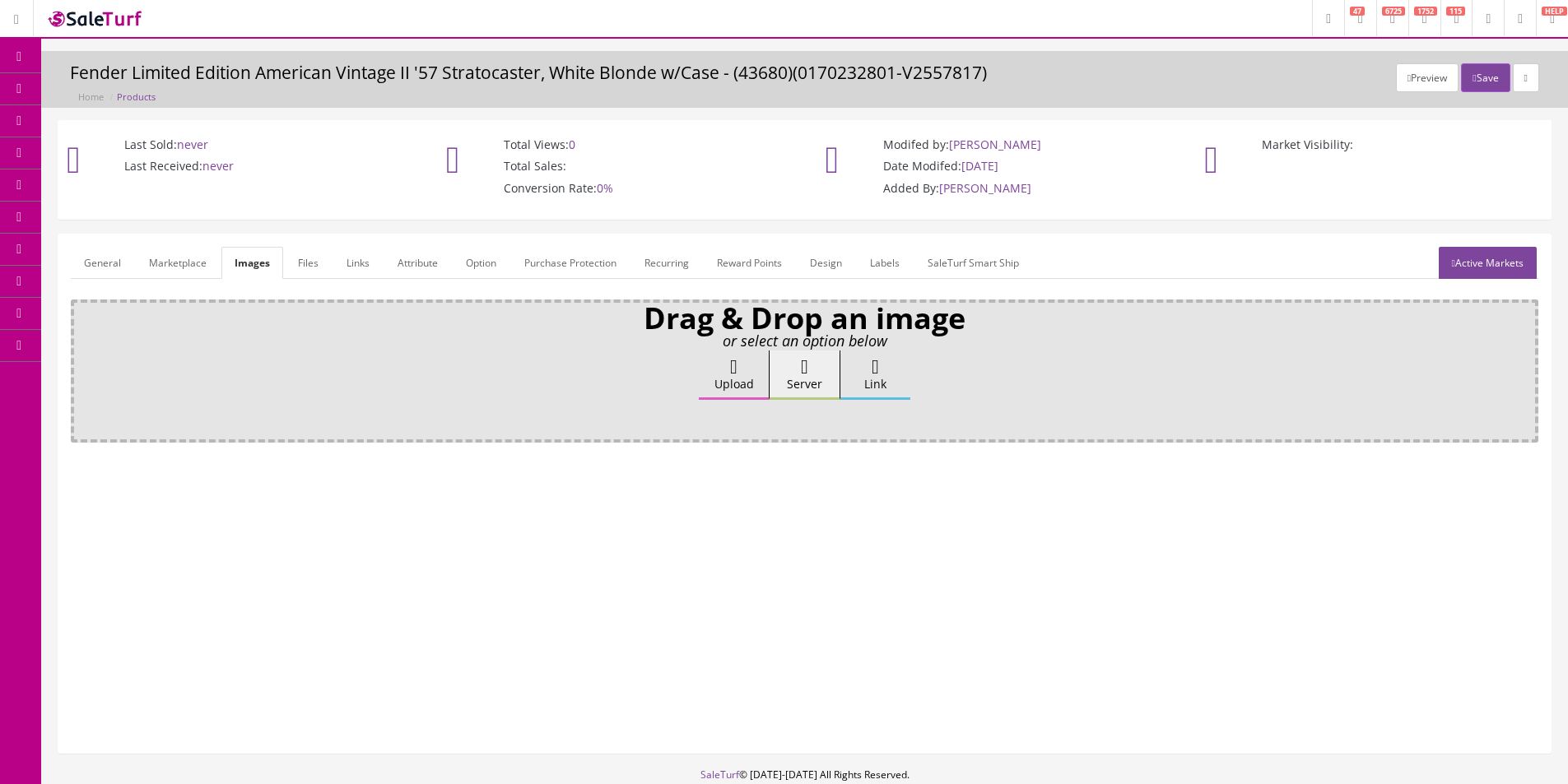
click at [722, 384] on label "Upload" at bounding box center [734, 374] width 70 height 49
click at [82, 367] on input "Upload" at bounding box center [82, 359] width 0 height 17
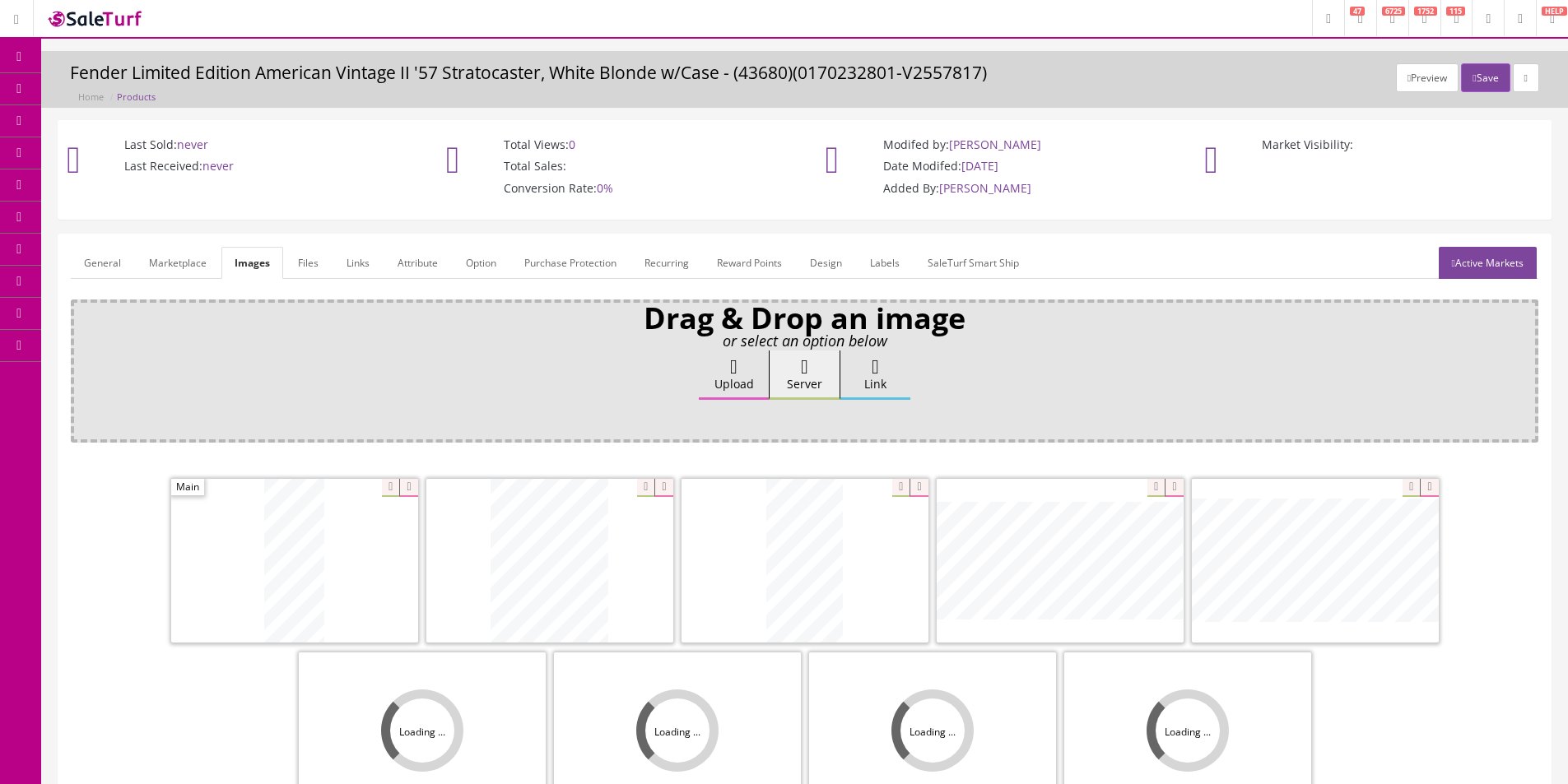
scroll to position [240, 0]
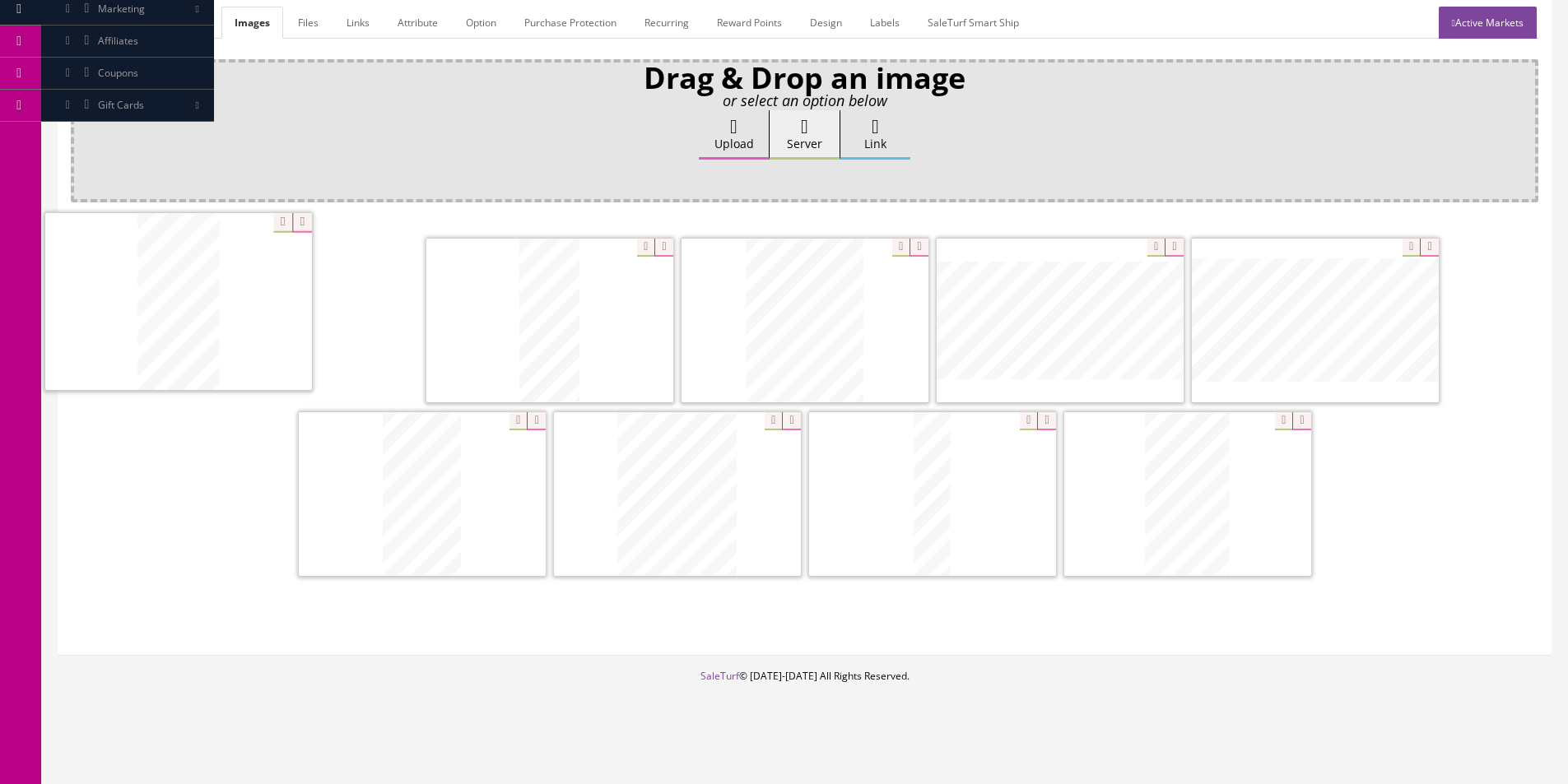
drag, startPoint x: 355, startPoint y: 361, endPoint x: 163, endPoint y: 341, distance: 193.0
drag, startPoint x: 689, startPoint y: 524, endPoint x: 899, endPoint y: 358, distance: 267.7
drag, startPoint x: 1144, startPoint y: 487, endPoint x: 550, endPoint y: 488, distance: 594.0
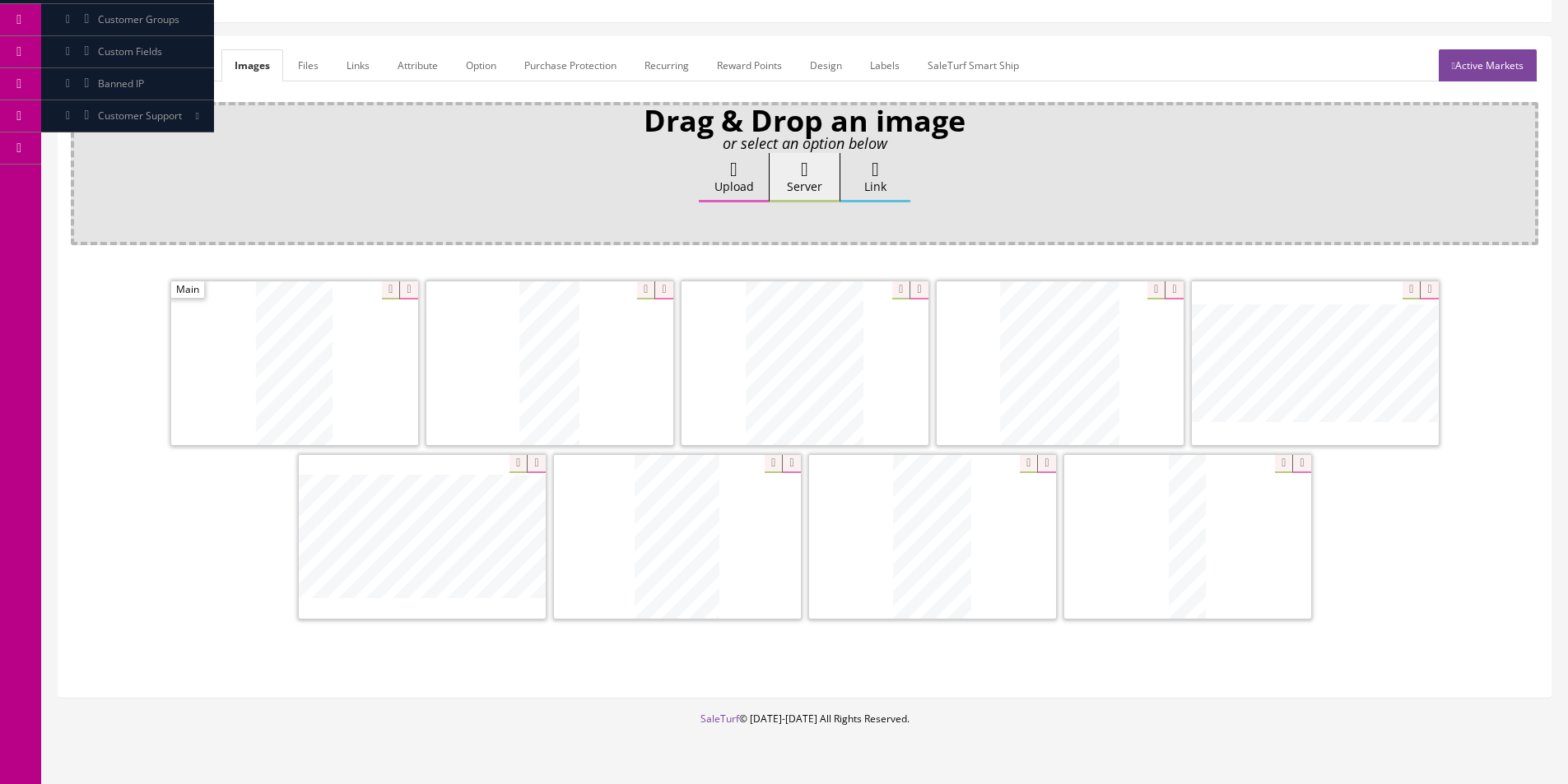
scroll to position [158, 0]
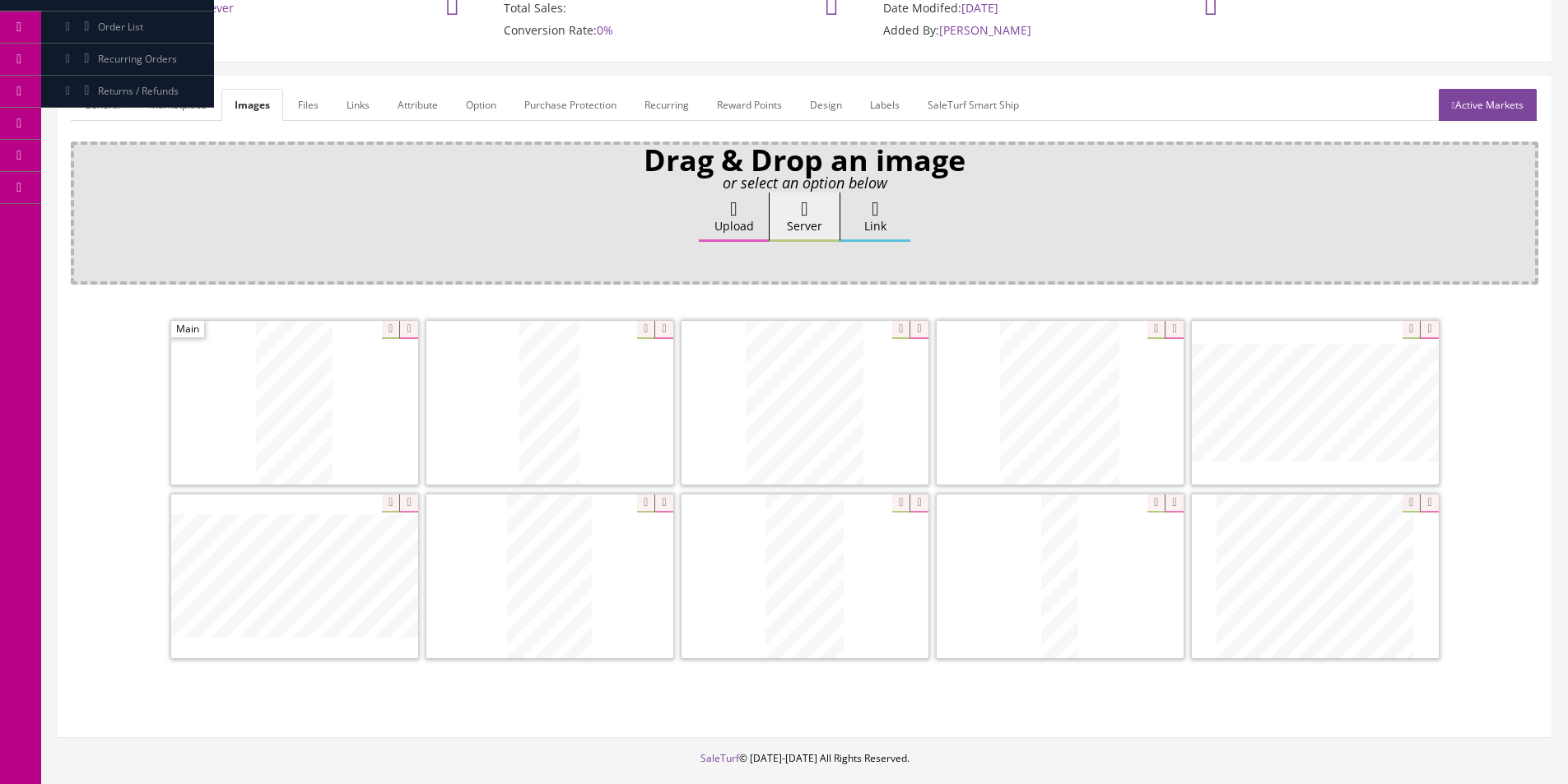
click at [118, 111] on link "General" at bounding box center [103, 104] width 64 height 32
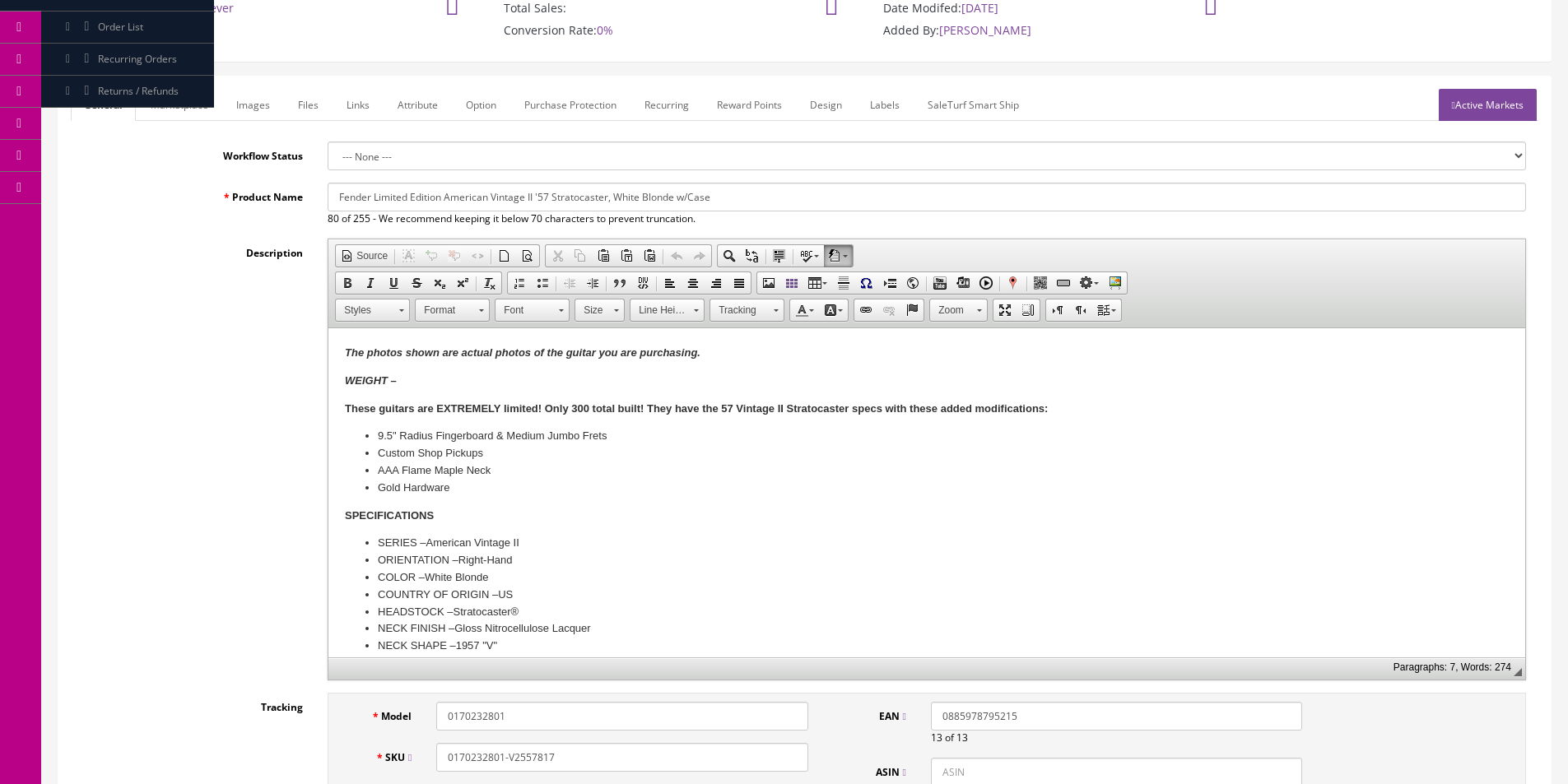
click at [488, 382] on p "WEIGHT –" at bounding box center [927, 381] width 1164 height 18
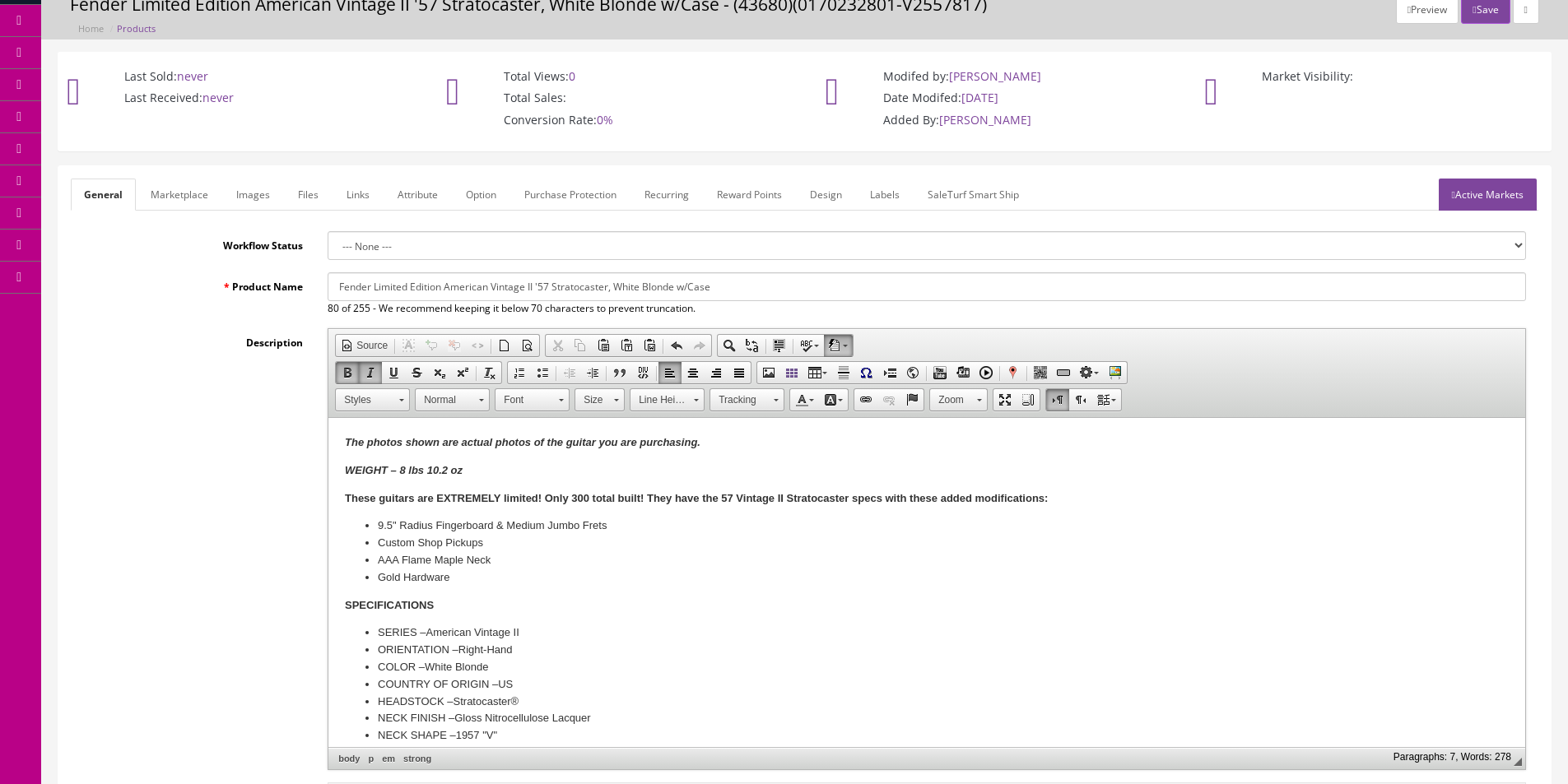
scroll to position [0, 0]
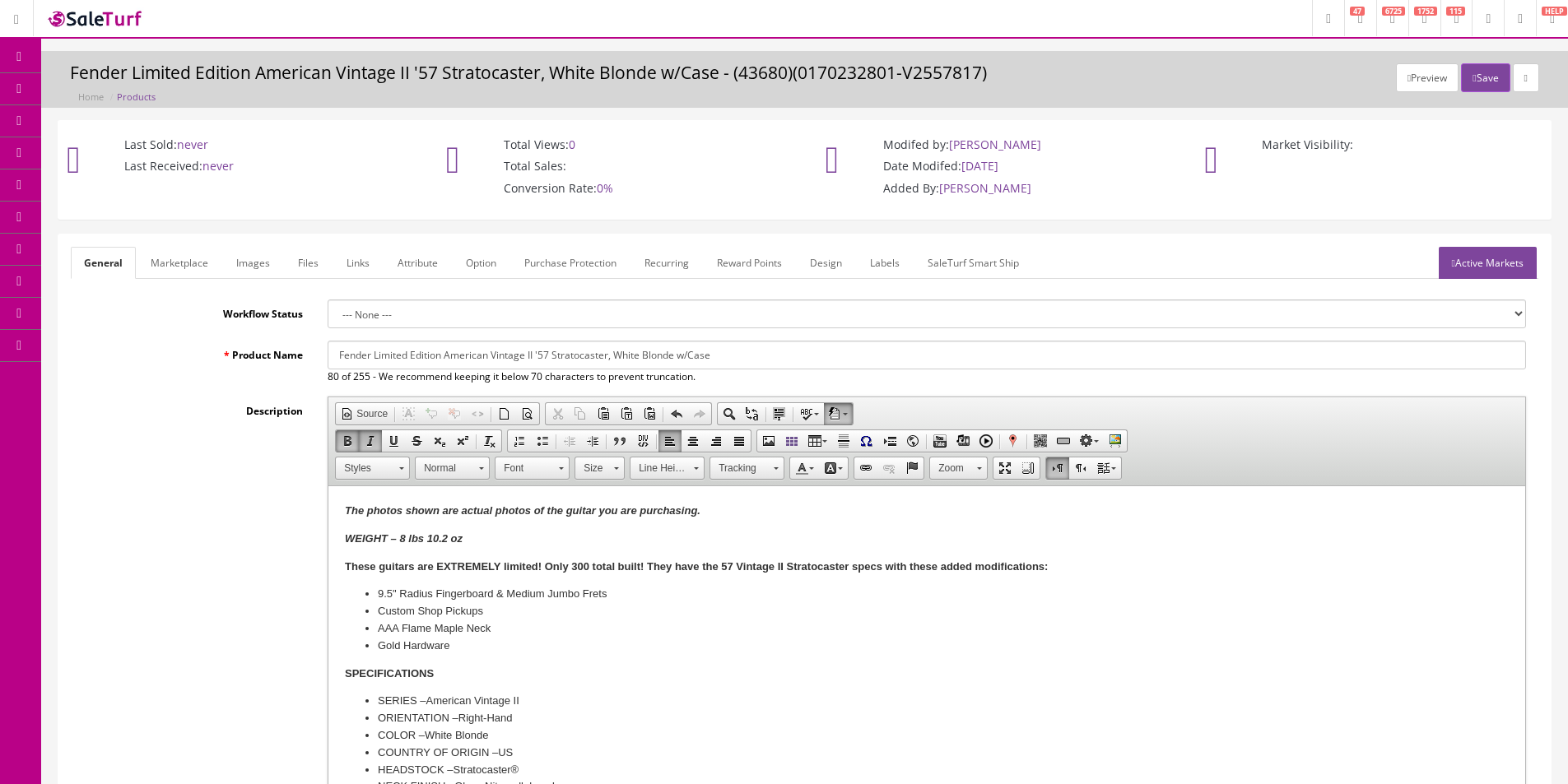
click at [1469, 252] on link "Active Markets" at bounding box center [1488, 263] width 98 height 32
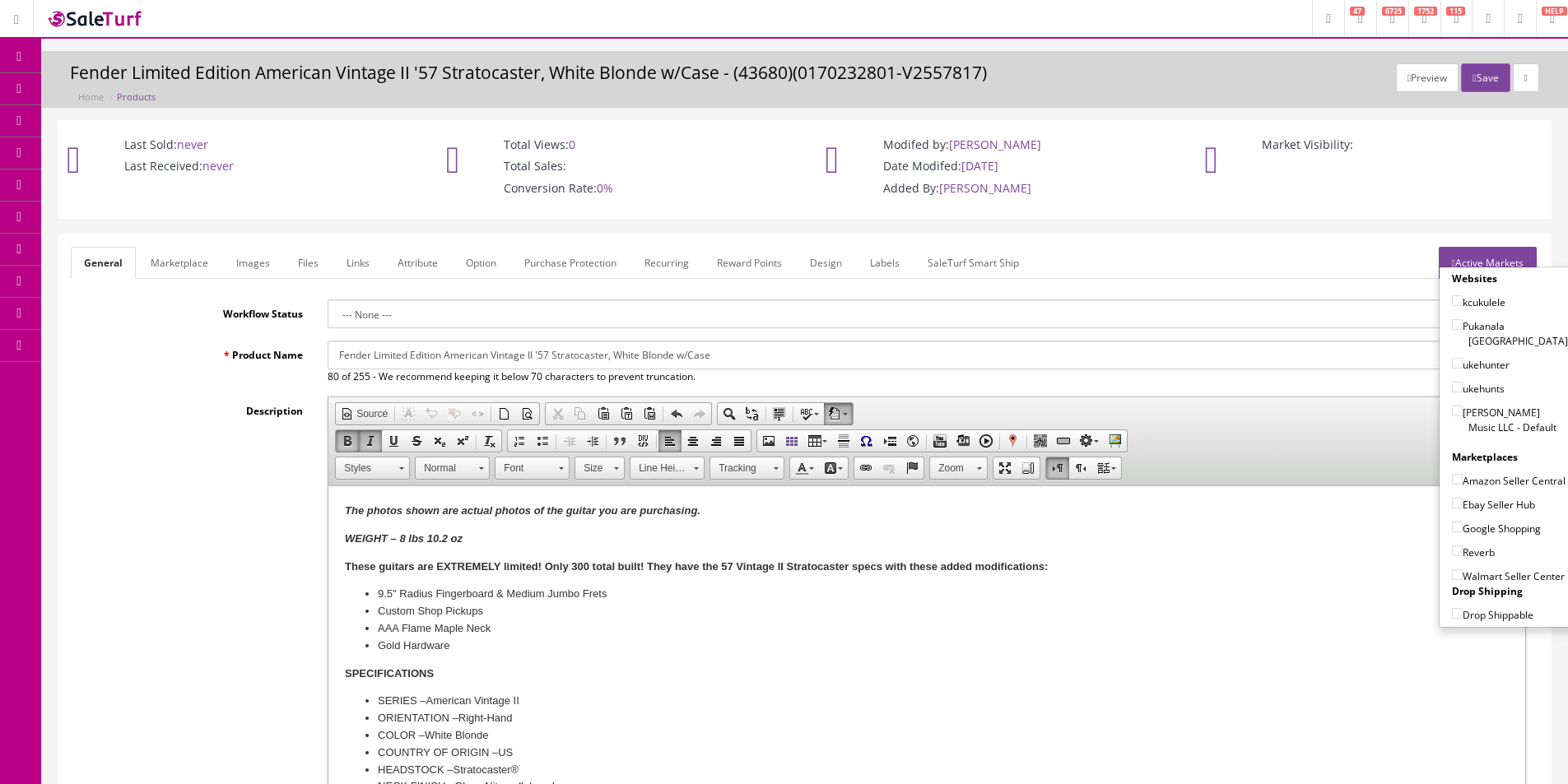
drag, startPoint x: 1471, startPoint y: 412, endPoint x: 1475, endPoint y: 447, distance: 35.2
click at [1471, 413] on label "[PERSON_NAME] Music LLC - Default" at bounding box center [1509, 420] width 116 height 31
click at [1463, 413] on input"] "[PERSON_NAME] Music LLC - Default" at bounding box center [1457, 411] width 11 height 11
checkbox input"] "true"
click at [1480, 474] on label "Amazon Seller Central" at bounding box center [1508, 481] width 114 height 17
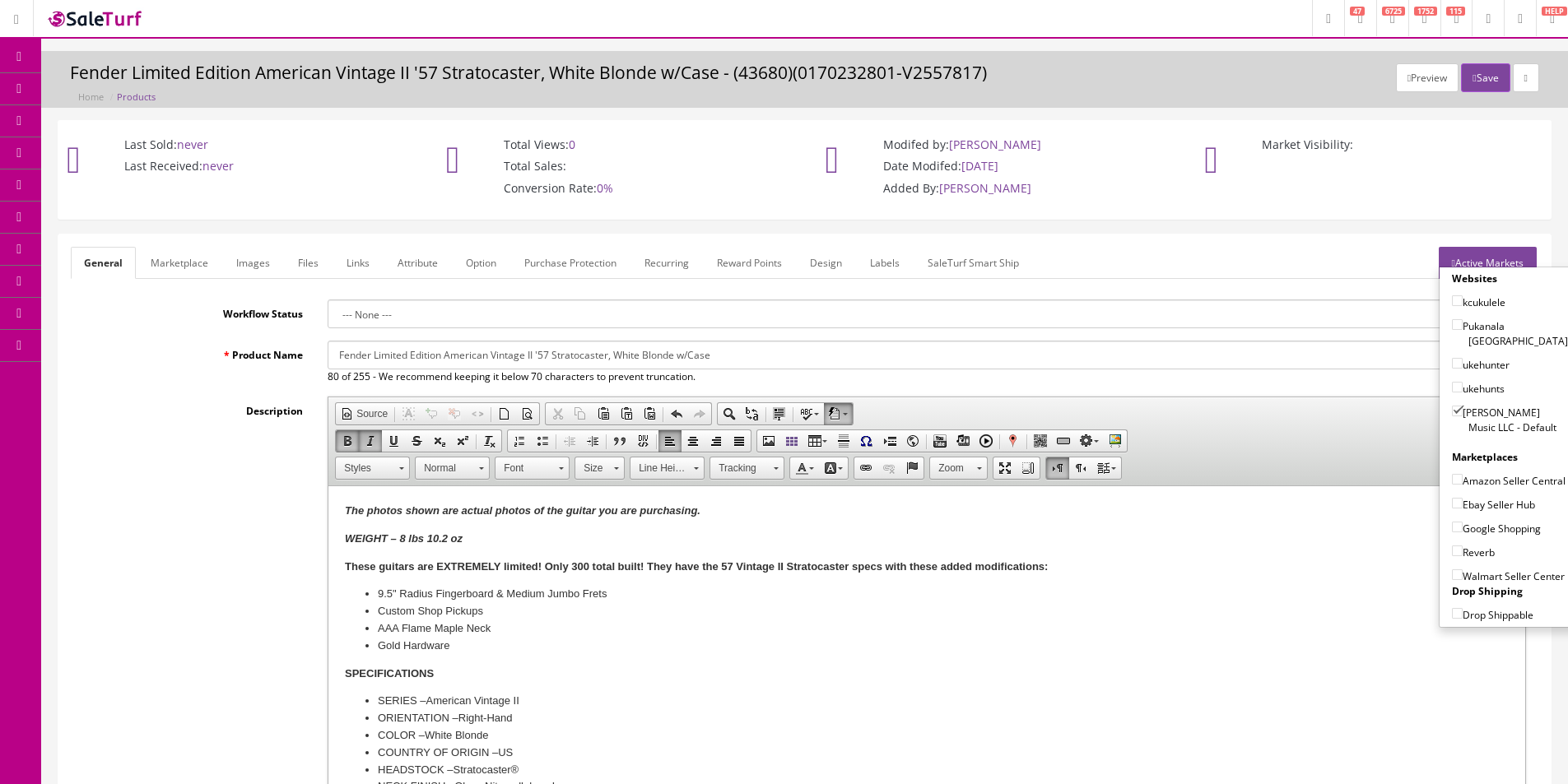
click at [1463, 474] on input"] "Amazon Seller Central" at bounding box center [1457, 479] width 11 height 11
checkbox input"] "true"
click at [1476, 506] on label "Ebay Seller Hub" at bounding box center [1493, 504] width 83 height 17
click at [1463, 506] on input"] "Ebay Seller Hub" at bounding box center [1457, 503] width 11 height 11
checkbox input"] "true"
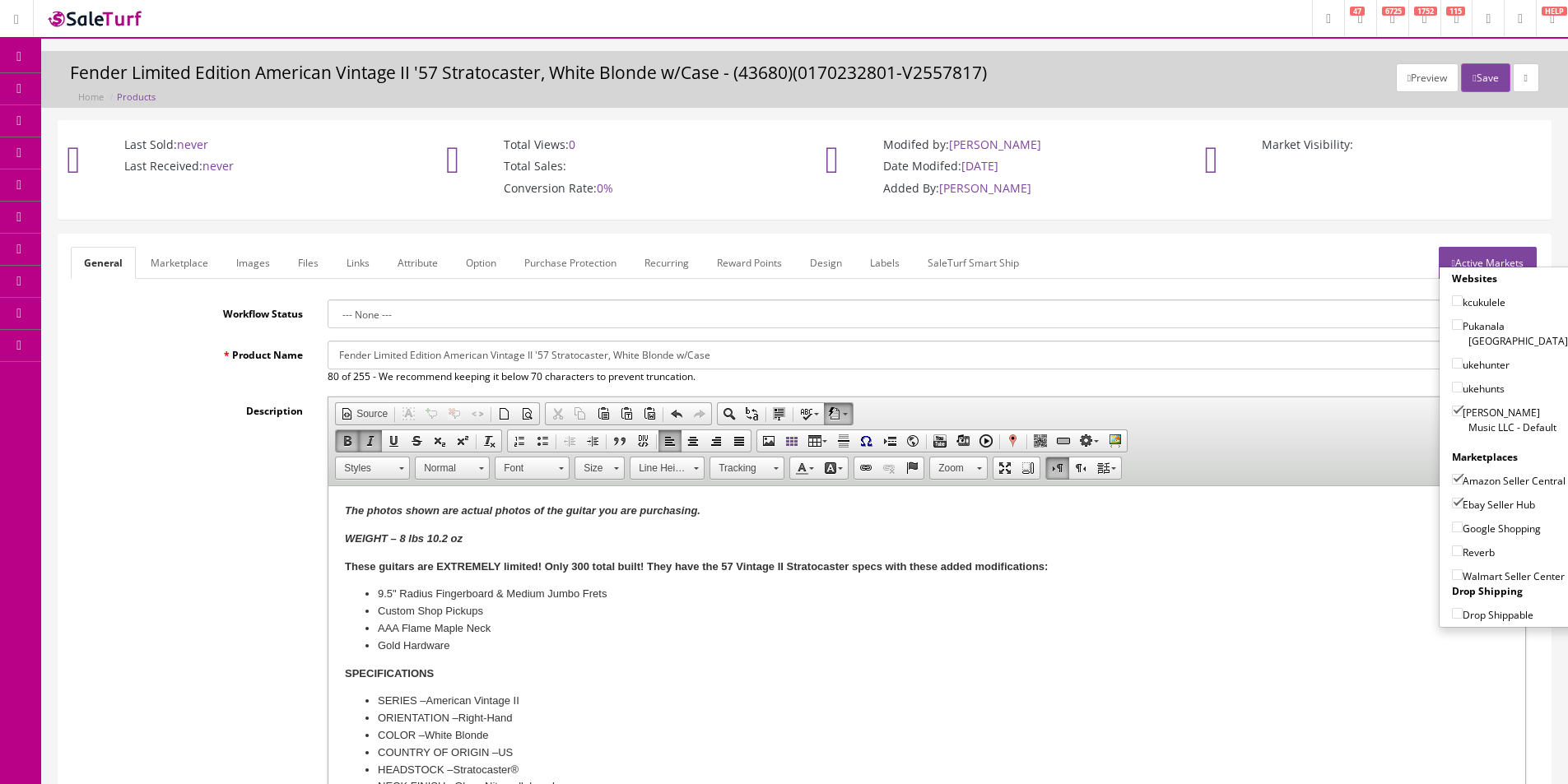
click at [1475, 532] on label "Google Shopping" at bounding box center [1496, 528] width 89 height 17
click at [1463, 532] on input"] "Google Shopping" at bounding box center [1457, 527] width 11 height 11
checkbox input"] "true"
click at [1474, 555] on label "Reverb" at bounding box center [1473, 552] width 43 height 17
click at [1463, 555] on input"] "Reverb" at bounding box center [1457, 551] width 11 height 11
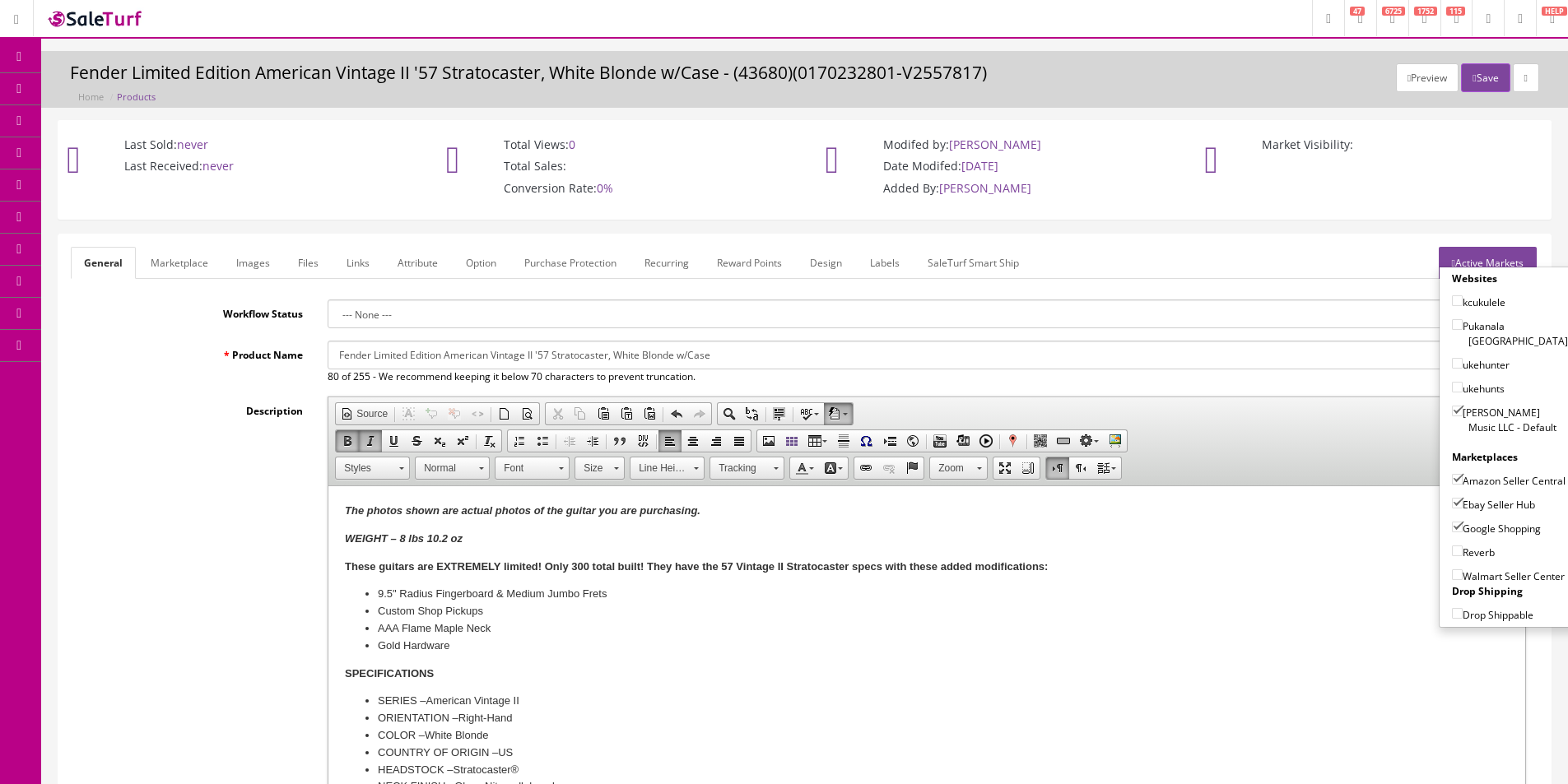
checkbox input"] "true"
click at [1484, 78] on button "Save" at bounding box center [1485, 78] width 48 height 29
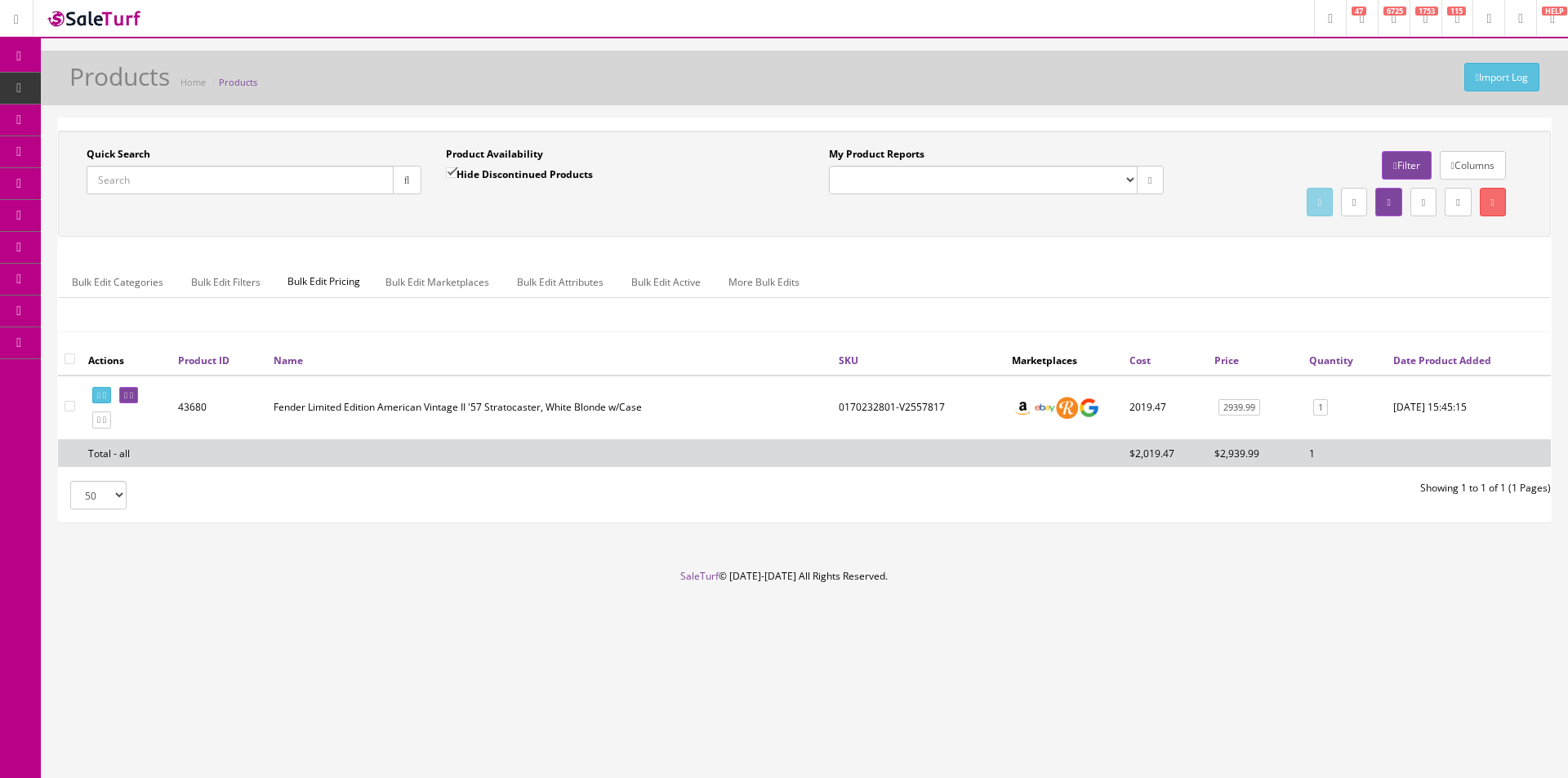
click at [297, 180] on input "Quick Search" at bounding box center [240, 180] width 307 height 28
paste input "PM170250840"
click at [112, 178] on input "PM170250840" at bounding box center [240, 180] width 307 height 28
type input "170250840"
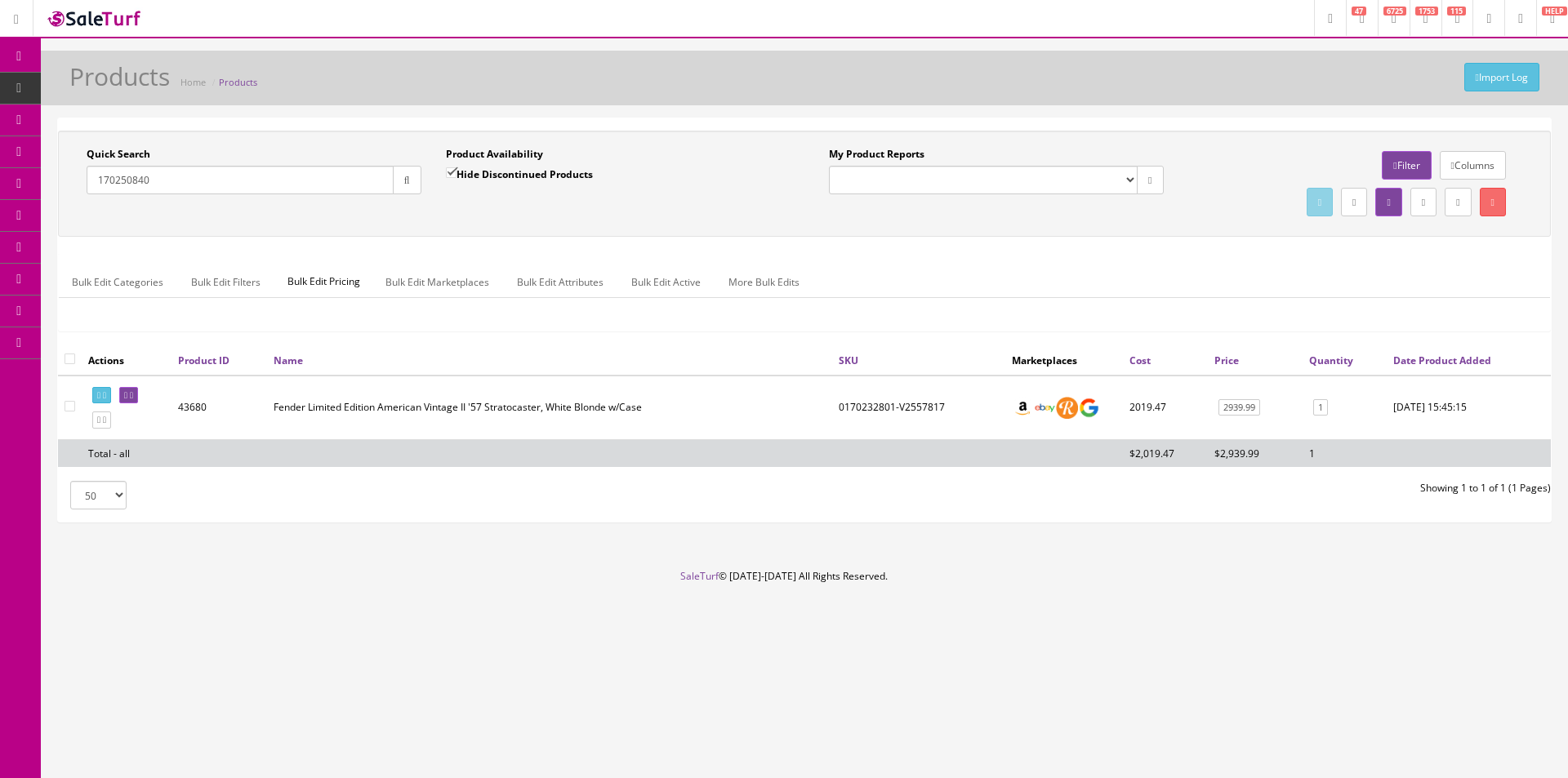
click at [484, 181] on label "Hide Discontinued Products" at bounding box center [520, 174] width 147 height 17
click at [456, 178] on input "Hide Discontinued Products" at bounding box center [452, 172] width 11 height 11
checkbox input "false"
drag, startPoint x: 410, startPoint y: 185, endPoint x: 518, endPoint y: 218, distance: 112.9
click at [415, 188] on button "button" at bounding box center [407, 180] width 28 height 28
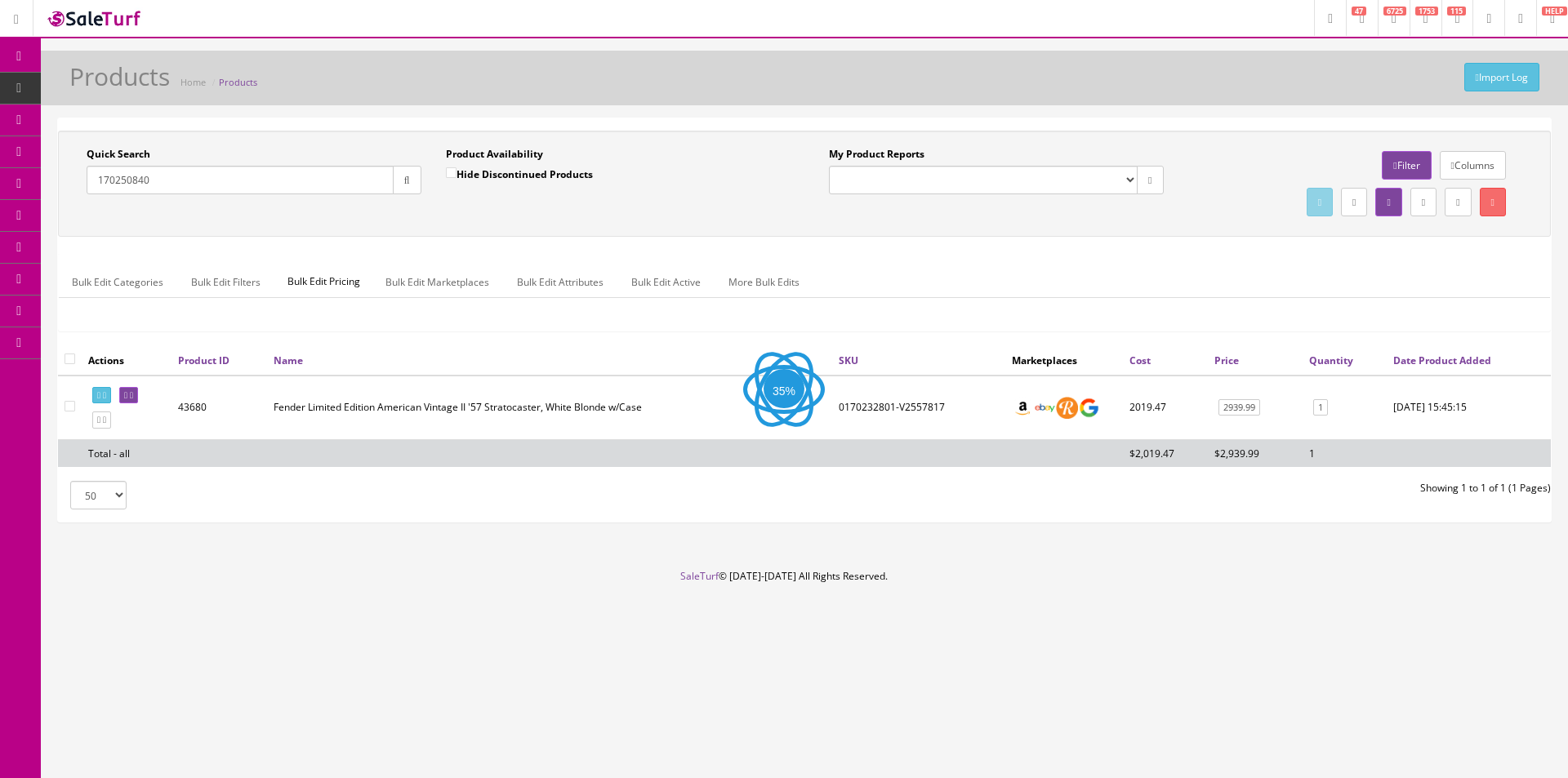
click at [518, 218] on div "Quick Search 170250840 Date From Product Availability Hide Discontinued Product…" at bounding box center [804, 183] width 1484 height 73
drag, startPoint x: 85, startPoint y: 163, endPoint x: 83, endPoint y: 175, distance: 12.2
click at [133, 392] on icon at bounding box center [131, 395] width 4 height 9
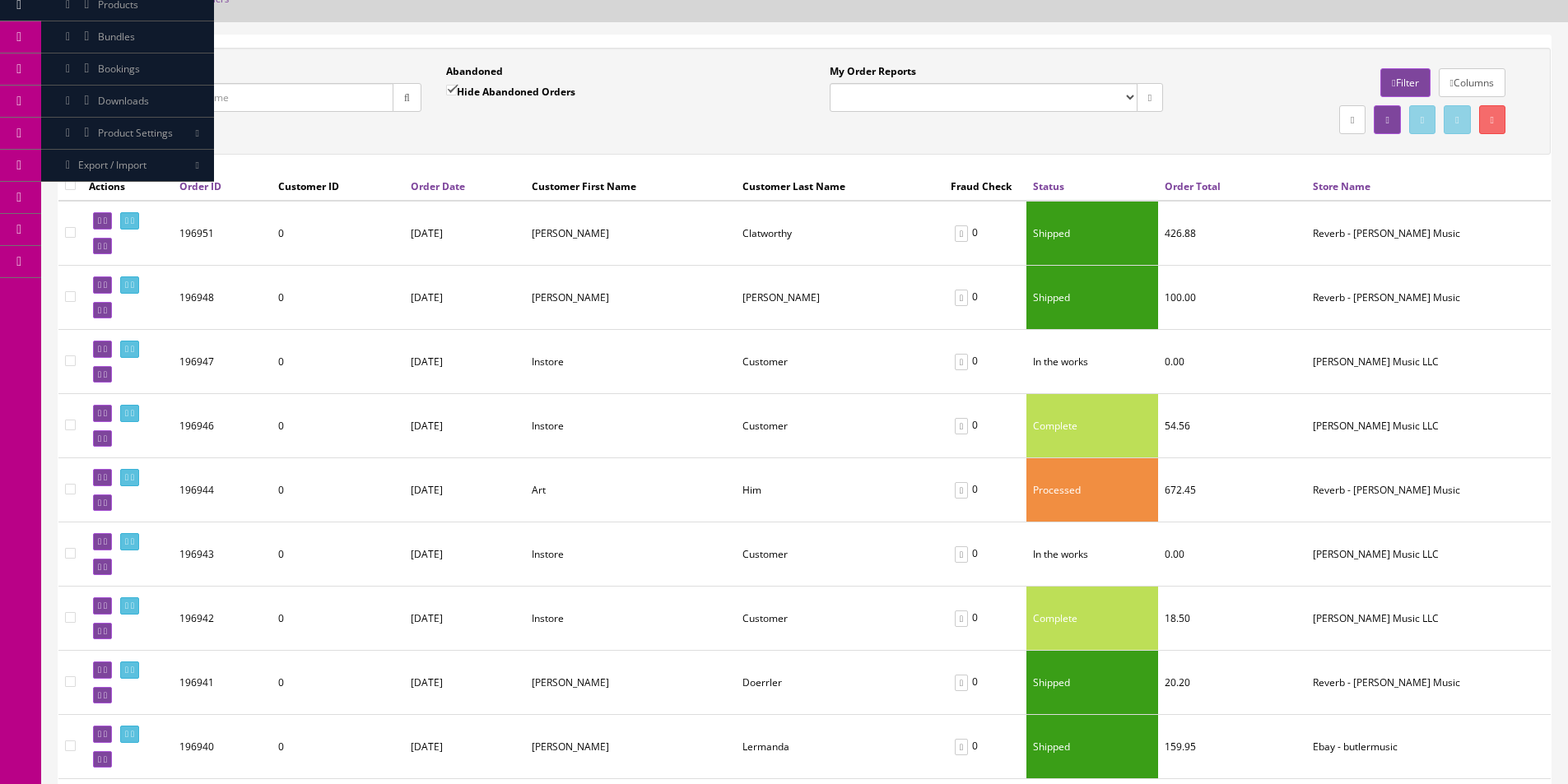
scroll to position [165, 0]
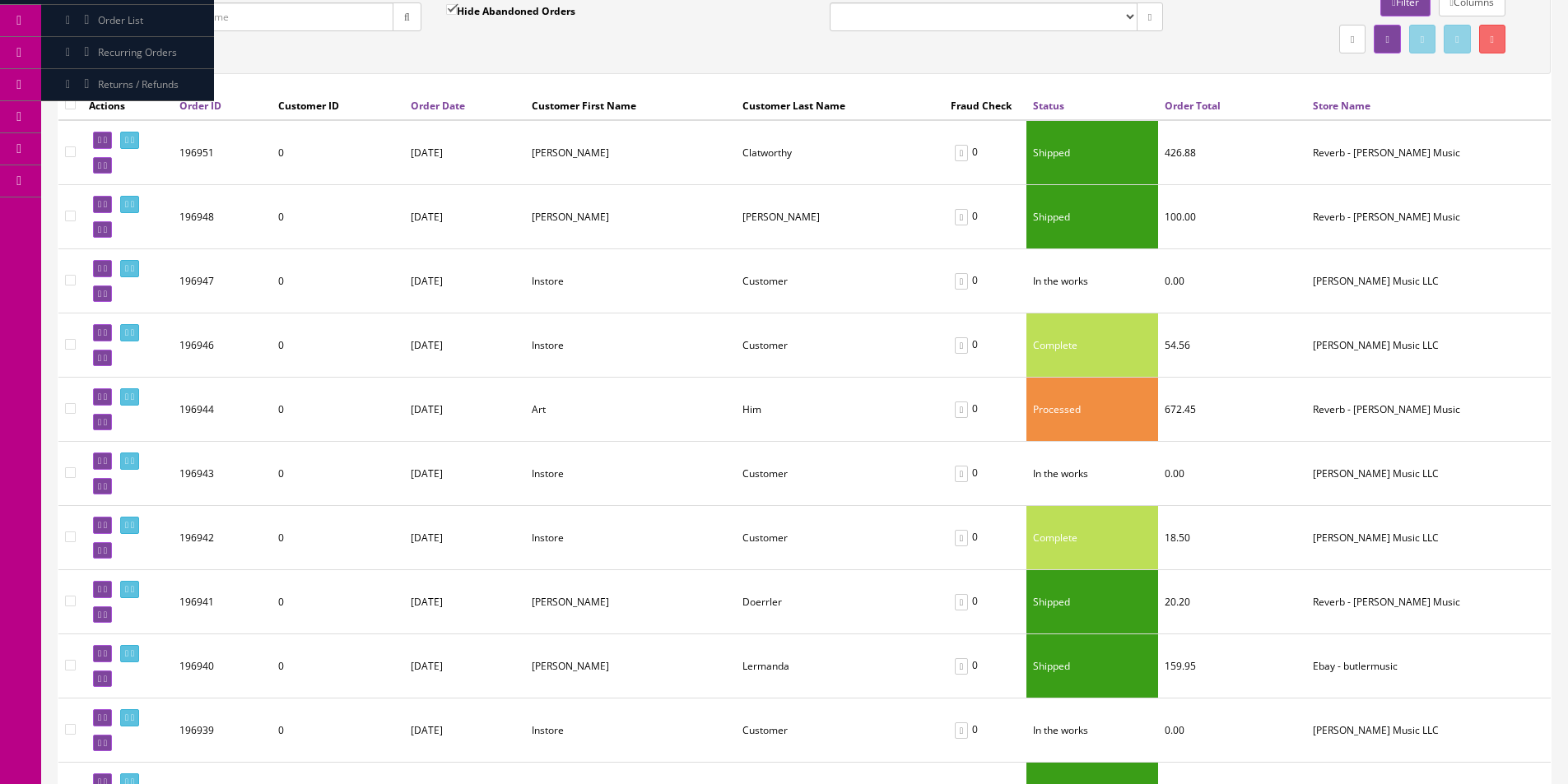
click at [392, 300] on td "0" at bounding box center [338, 281] width 132 height 64
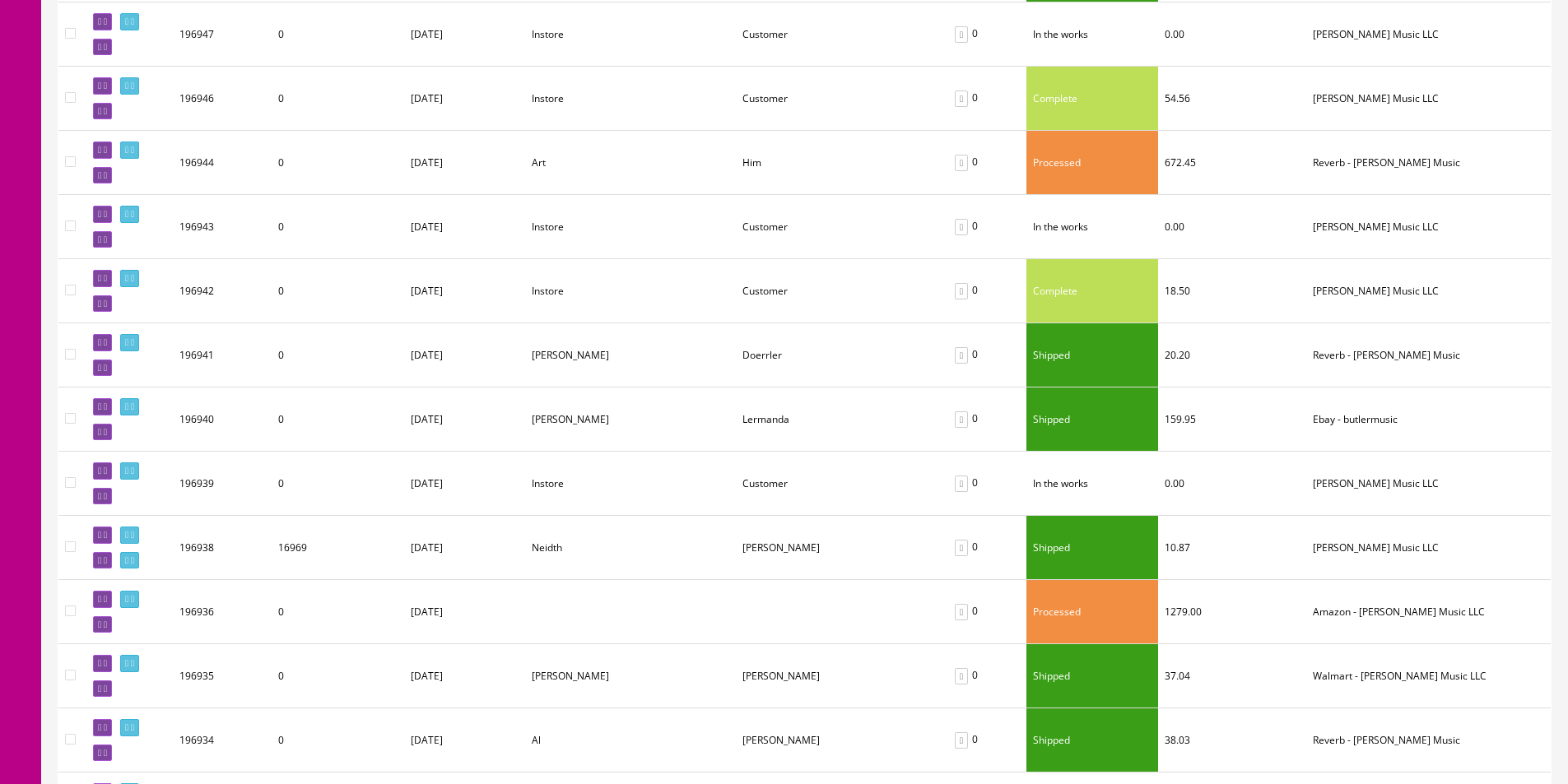
scroll to position [1209, 0]
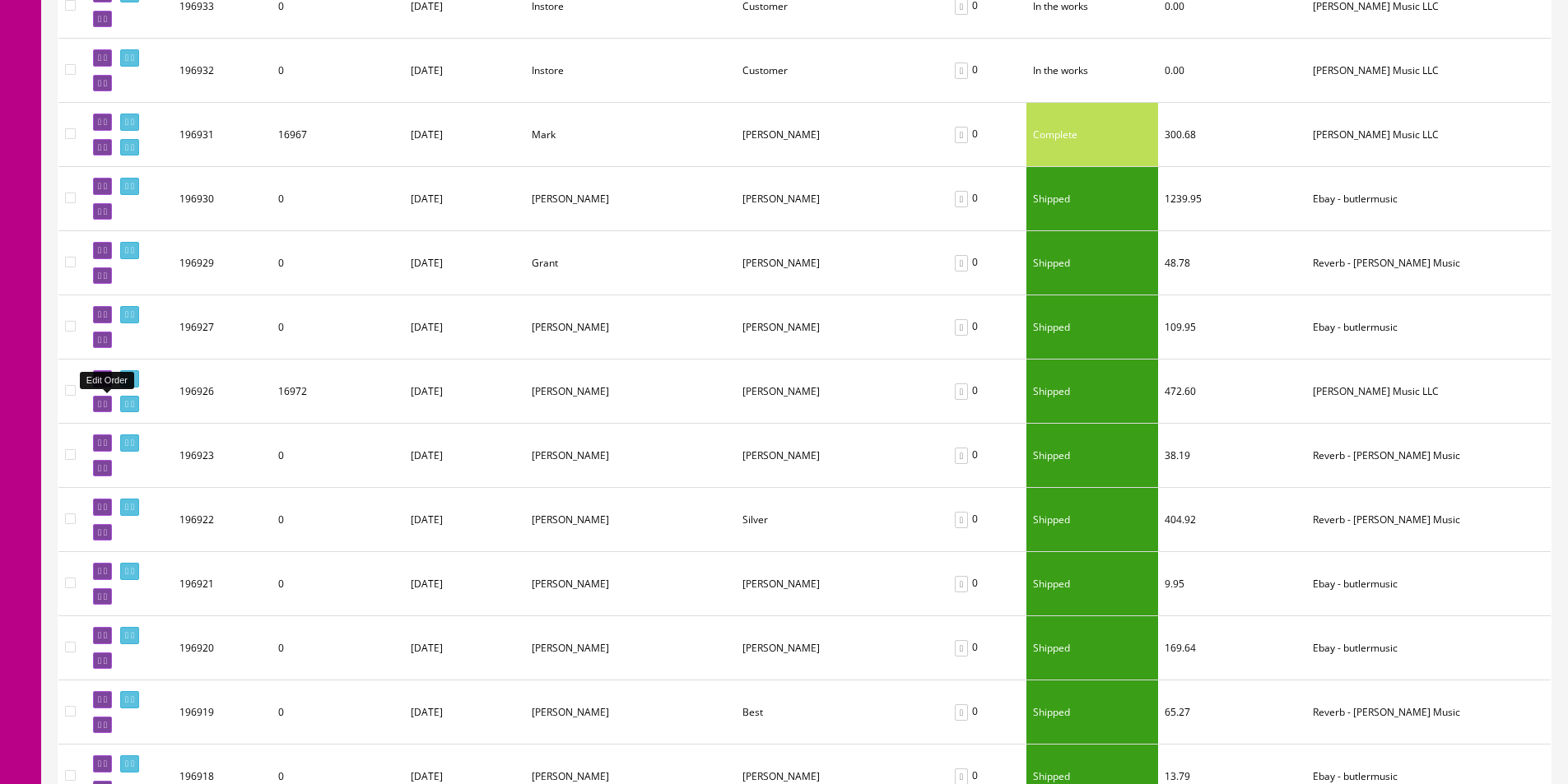
click at [107, 408] on icon at bounding box center [105, 404] width 4 height 9
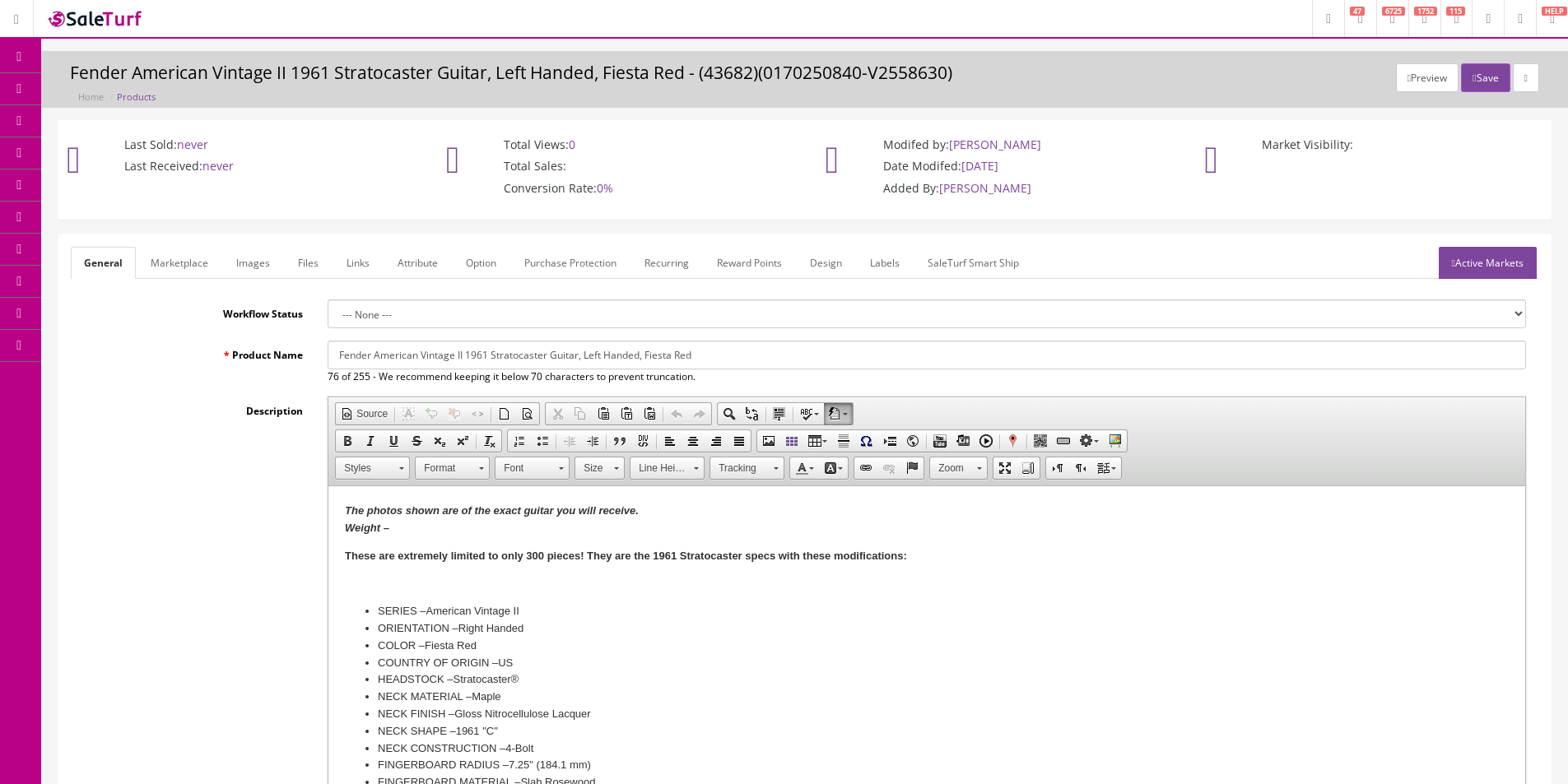
click at [193, 439] on div "Description Rich Text Editor, input-description1 Editor toolbars Document Sourc…" at bounding box center [805, 618] width 1467 height 442
click at [87, 86] on icon at bounding box center [87, 88] width 18 height 13
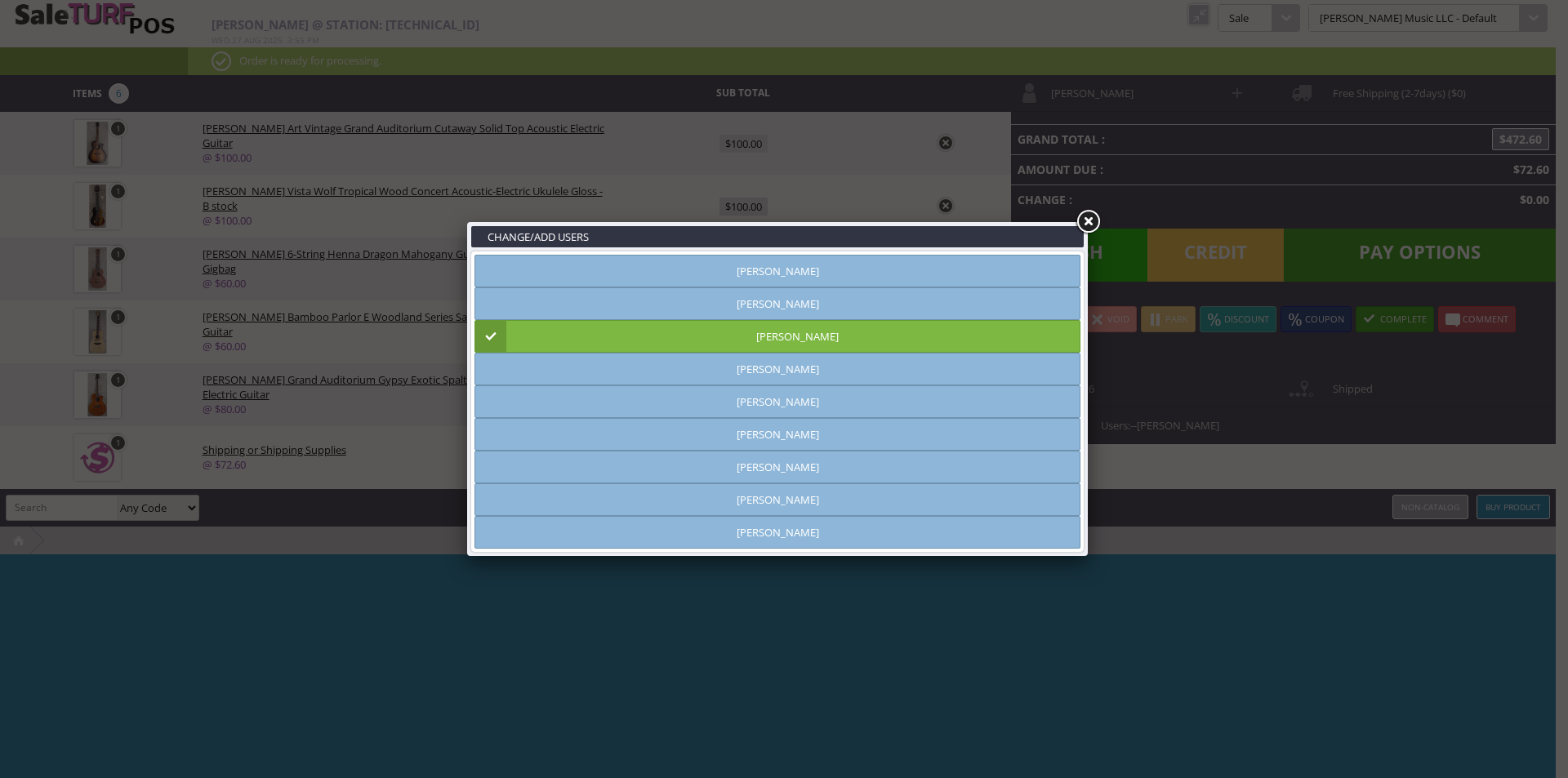
type input "[PERSON_NAME]"
click at [1090, 226] on link at bounding box center [1088, 222] width 29 height 29
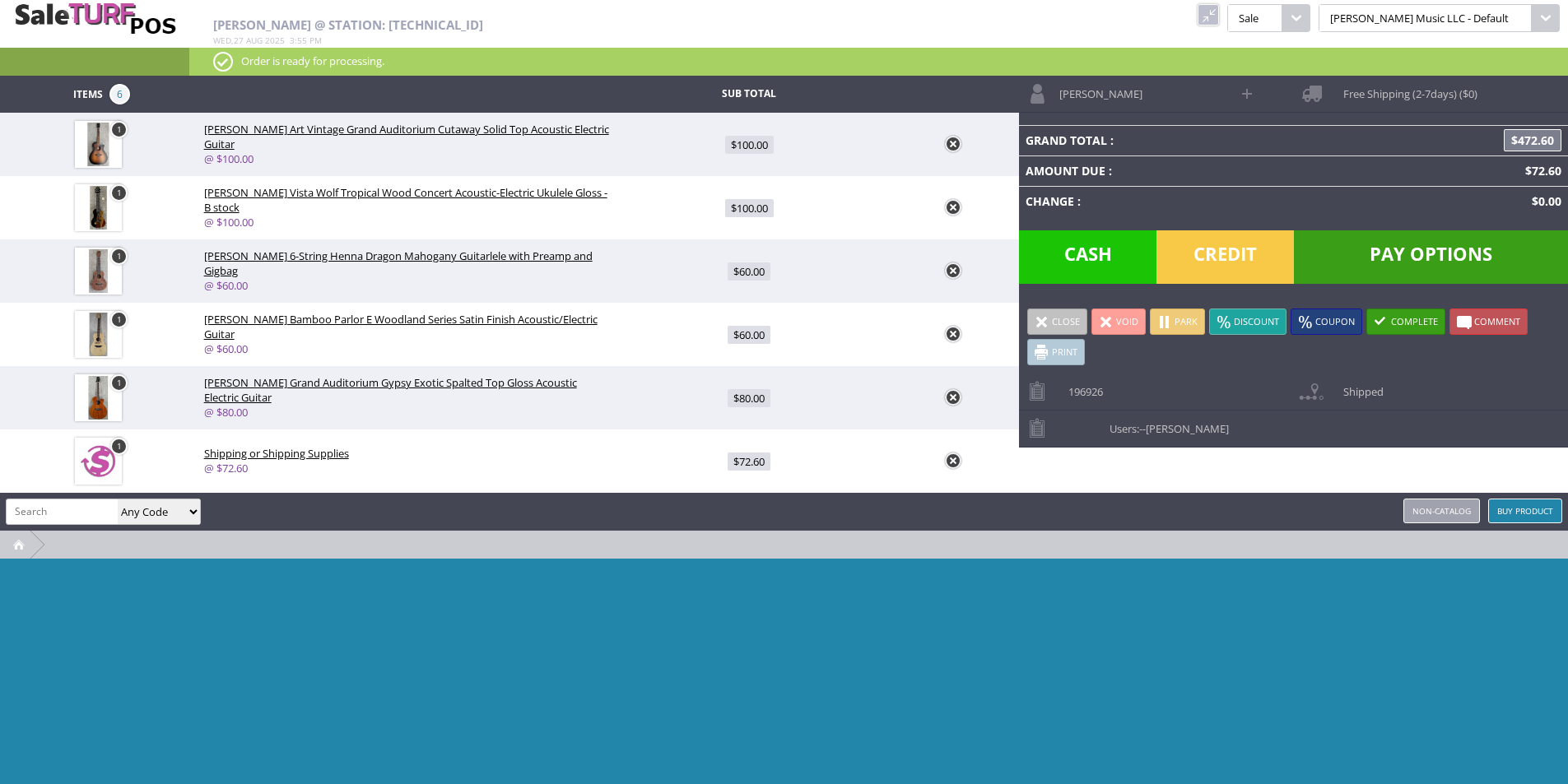
click at [1385, 271] on span "Pay Options" at bounding box center [1430, 257] width 274 height 54
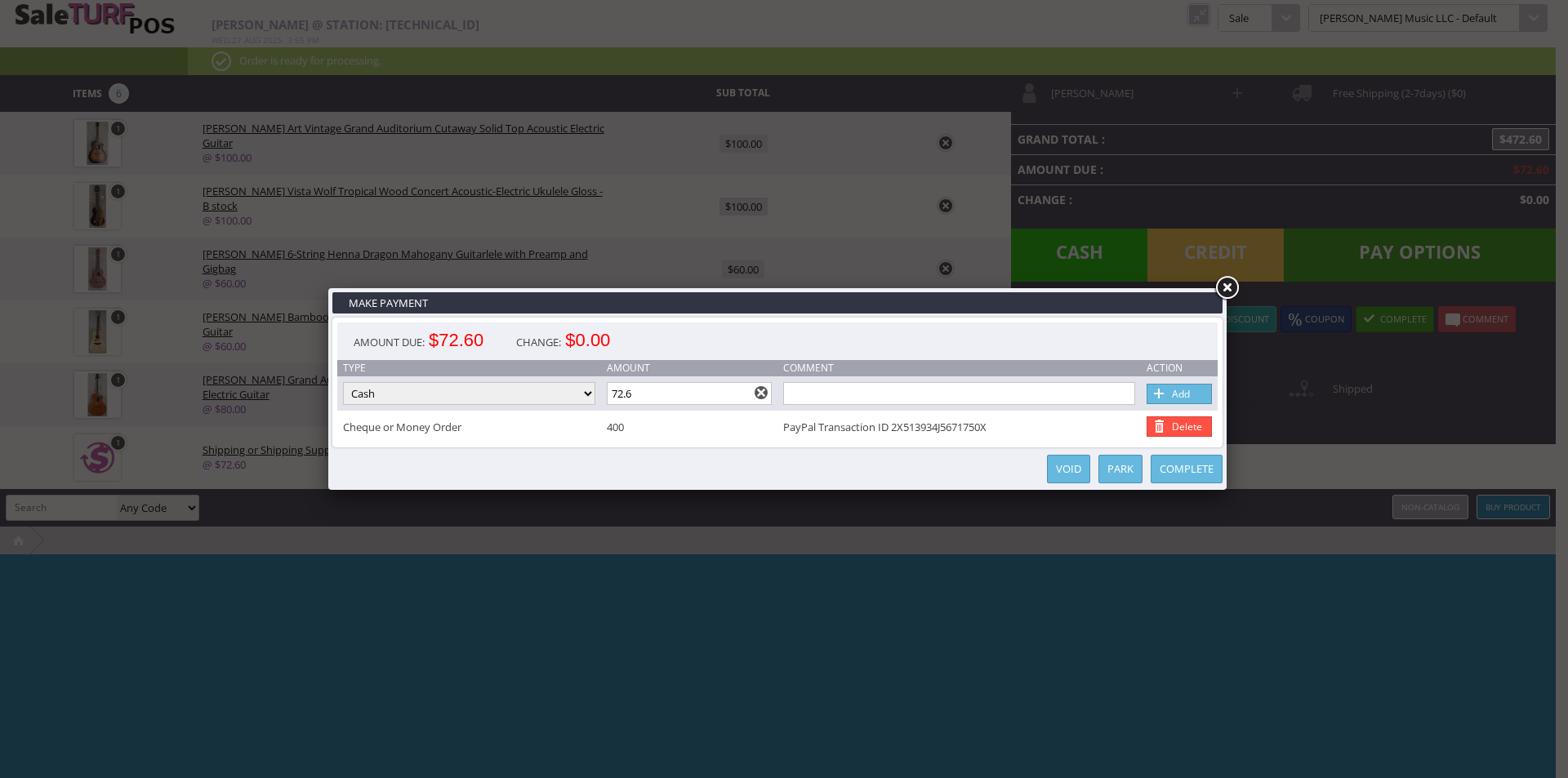
click at [536, 395] on select "Cash Credit Card Cheque or Money Order" at bounding box center [469, 393] width 252 height 23
select select "cheque"
click at [343, 382] on select "Cash Credit Card Cheque or Money Order" at bounding box center [469, 393] width 252 height 23
click at [835, 401] on input "text" at bounding box center [958, 393] width 352 height 23
paste input "4DB90603CL3128942"
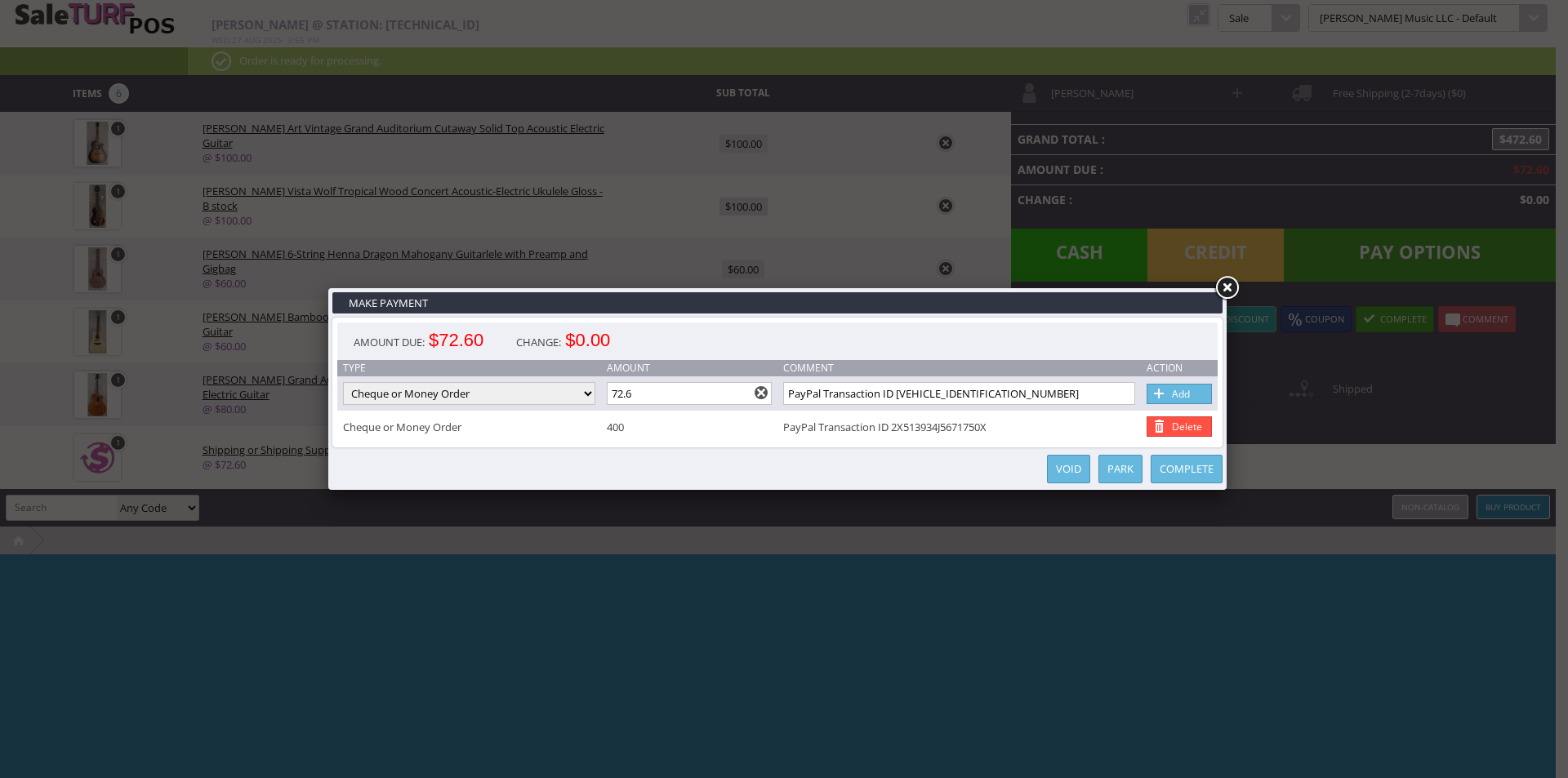
type input "PayPal Transaction ID 4DB90603CL3128942"
click at [1173, 379] on td "Add" at bounding box center [1180, 393] width 77 height 34
click at [1176, 387] on link "Add" at bounding box center [1179, 394] width 65 height 20
type input "72.6"
select select "cash"
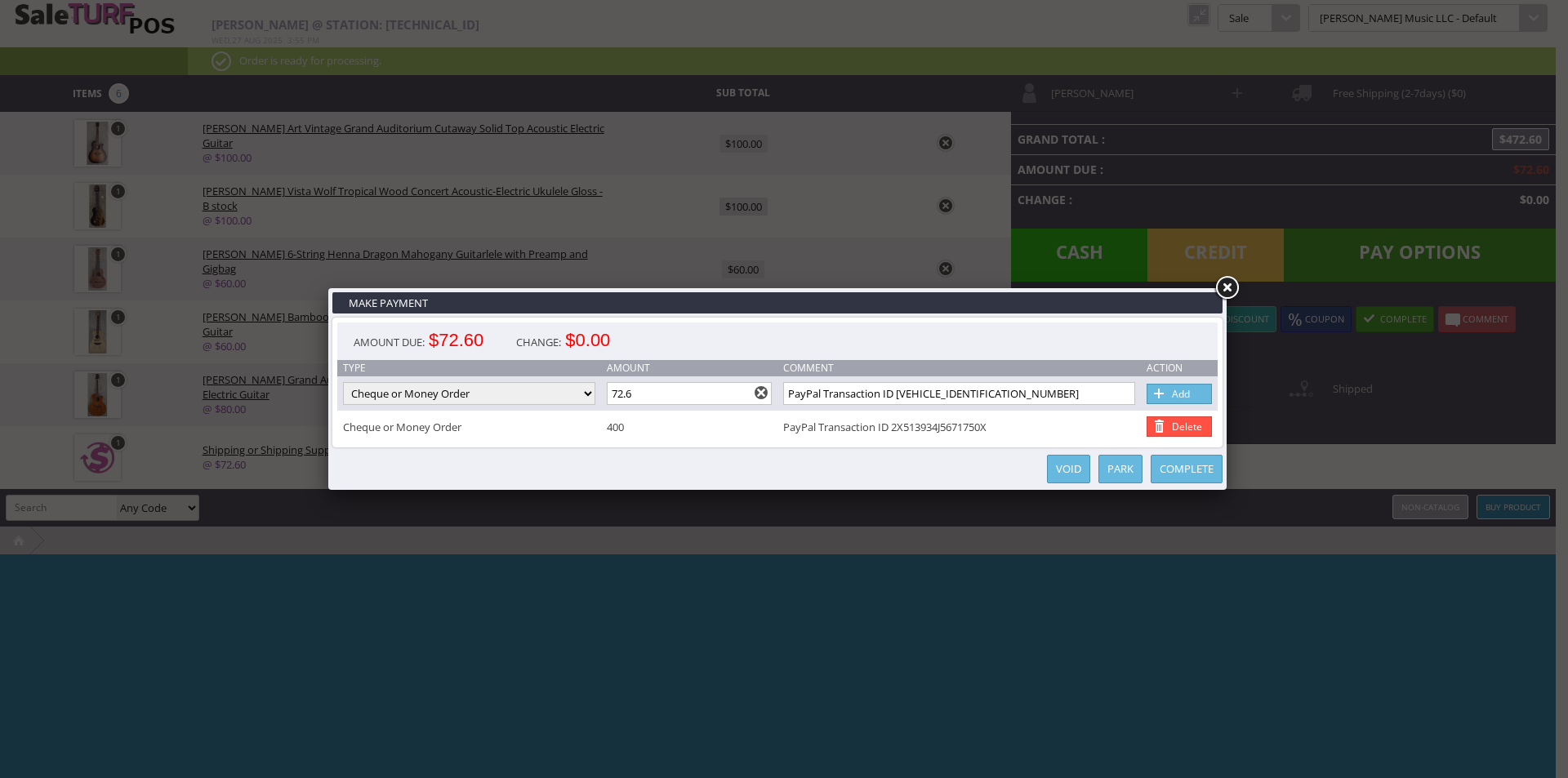
type input "0"
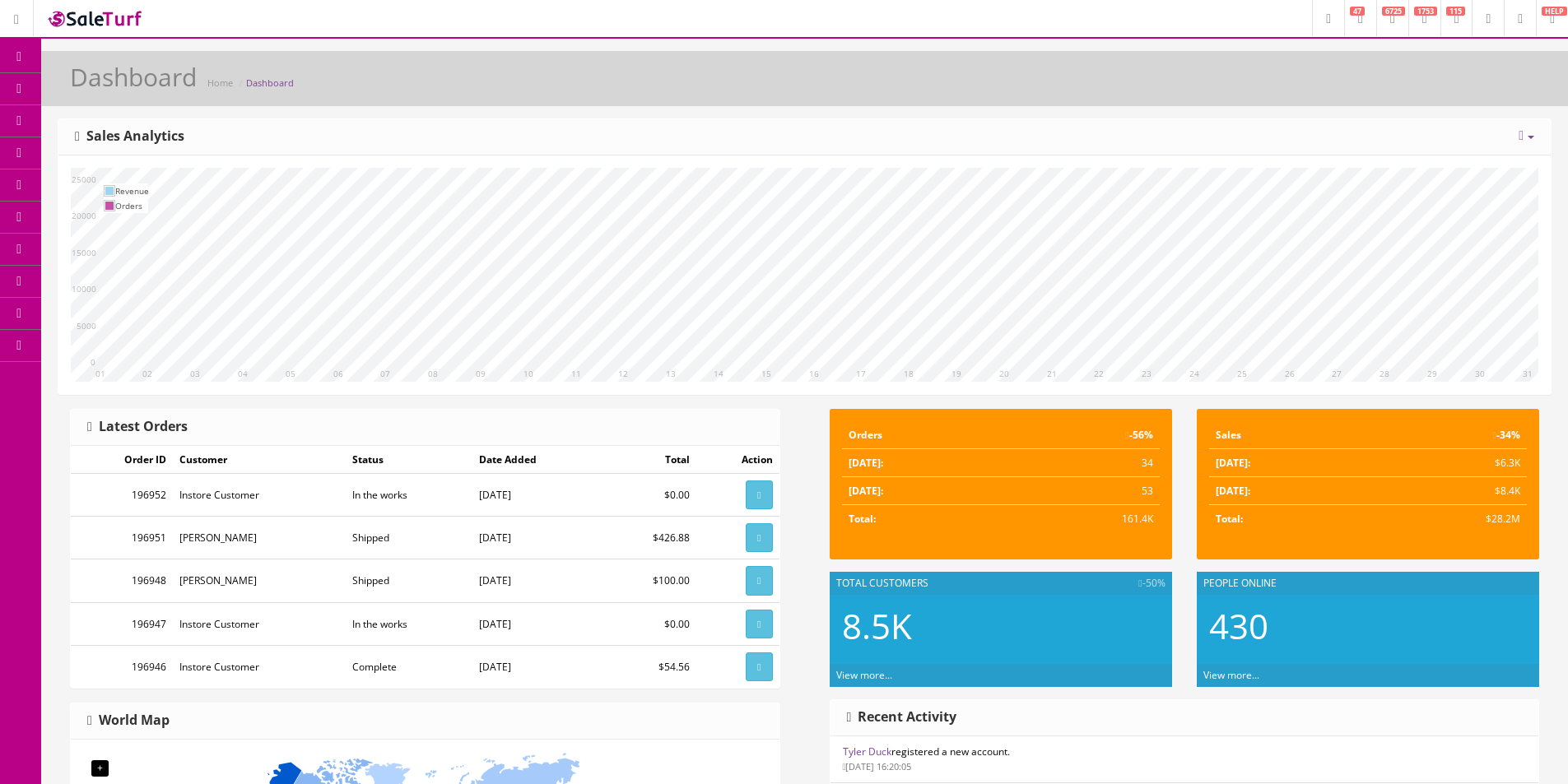
click at [66, 92] on link "Products" at bounding box center [127, 89] width 173 height 32
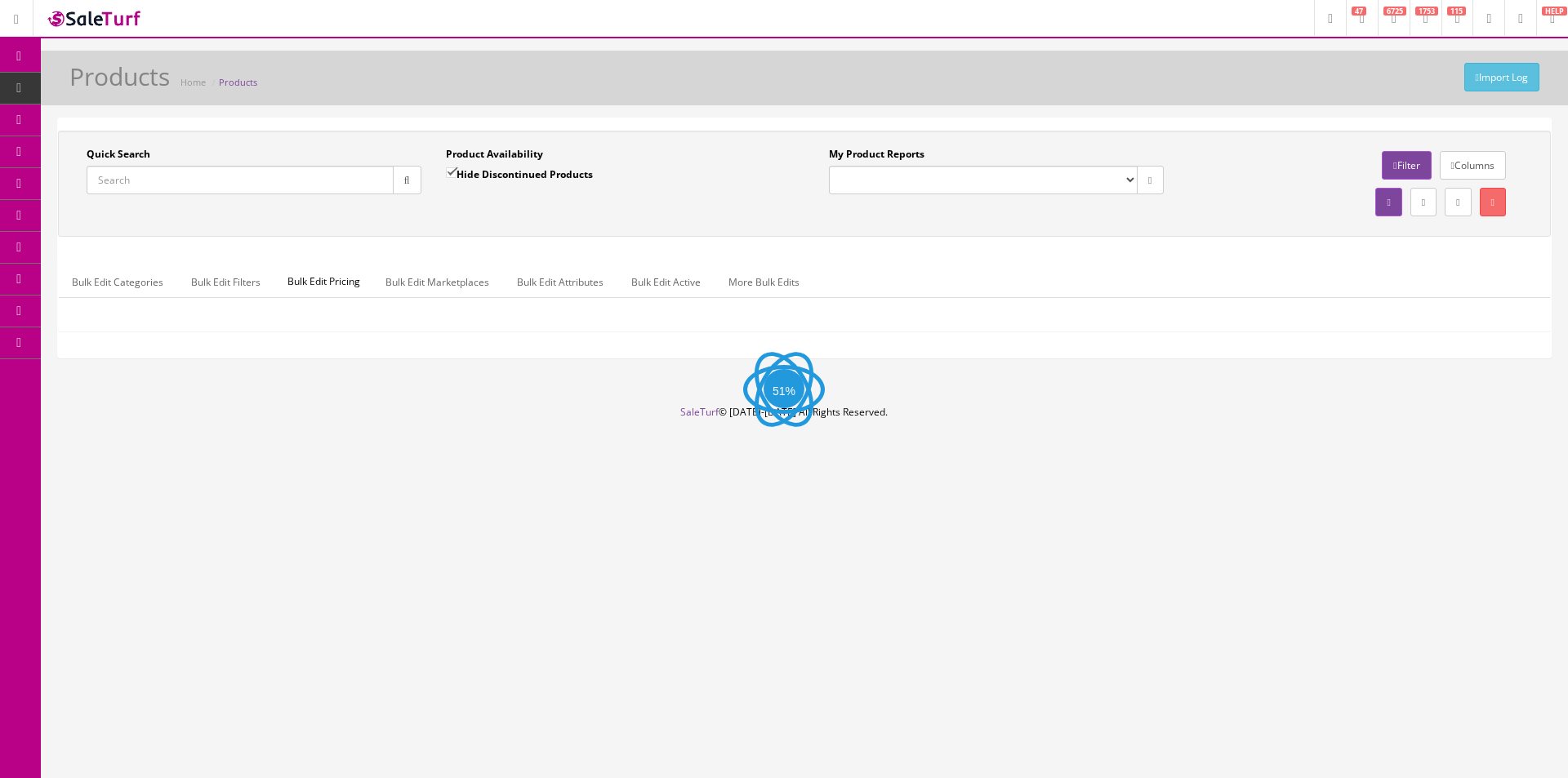
click at [227, 187] on input "Quick Search" at bounding box center [240, 180] width 307 height 28
paste input "210614986"
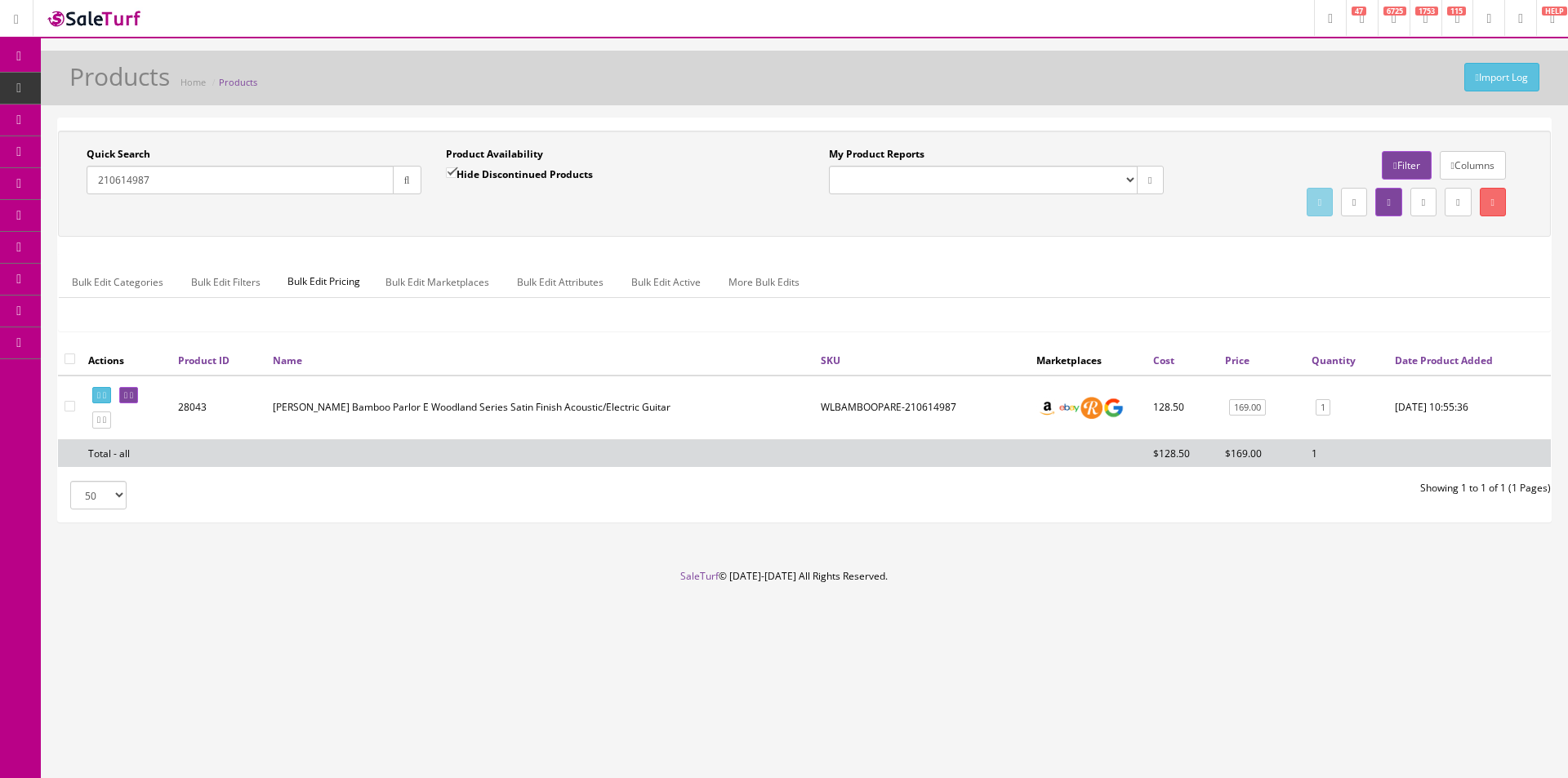
click at [839, 721] on div "Research Trends Trending on Ebay Google Trends Amazon Insights (Login Before Cl…" at bounding box center [784, 389] width 1568 height 778
click at [198, 172] on input "210614987" at bounding box center [240, 180] width 307 height 28
type input "Ludlow"
click at [69, 407] on input"] "checkbox" at bounding box center [70, 406] width 11 height 11
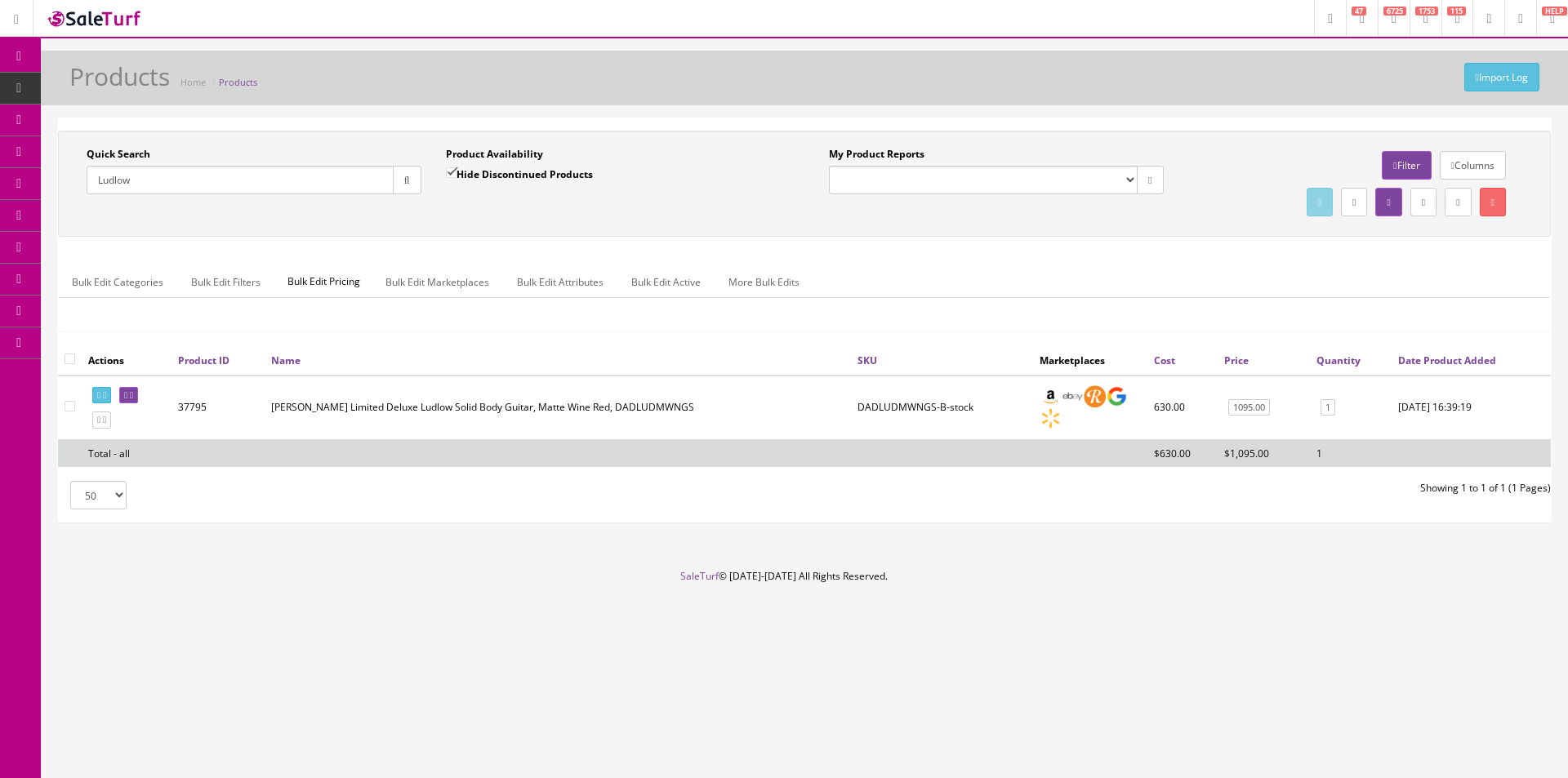
checkbox input"] "true"
click at [637, 278] on link "Bulk Edit Active" at bounding box center [666, 282] width 95 height 32
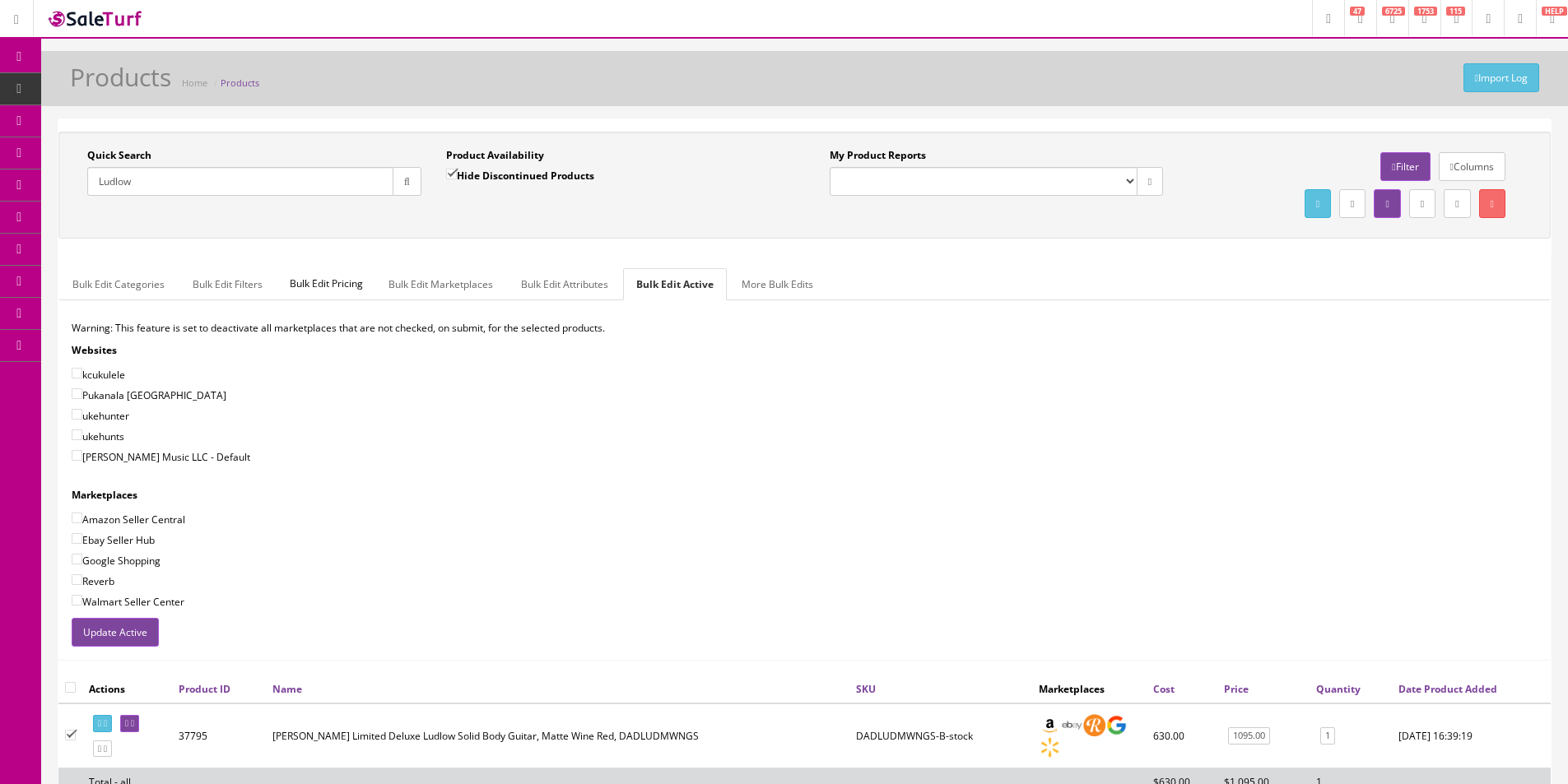
click at [175, 459] on label "[PERSON_NAME] Music LLC - Default" at bounding box center [160, 457] width 179 height 17
click at [82, 459] on input"] "[PERSON_NAME] Music LLC - Default" at bounding box center [77, 456] width 11 height 11
checkbox input"] "true"
click at [141, 533] on label "Ebay Seller Hub" at bounding box center [113, 540] width 83 height 17
click at [82, 533] on input"] "Ebay Seller Hub" at bounding box center [77, 538] width 11 height 11
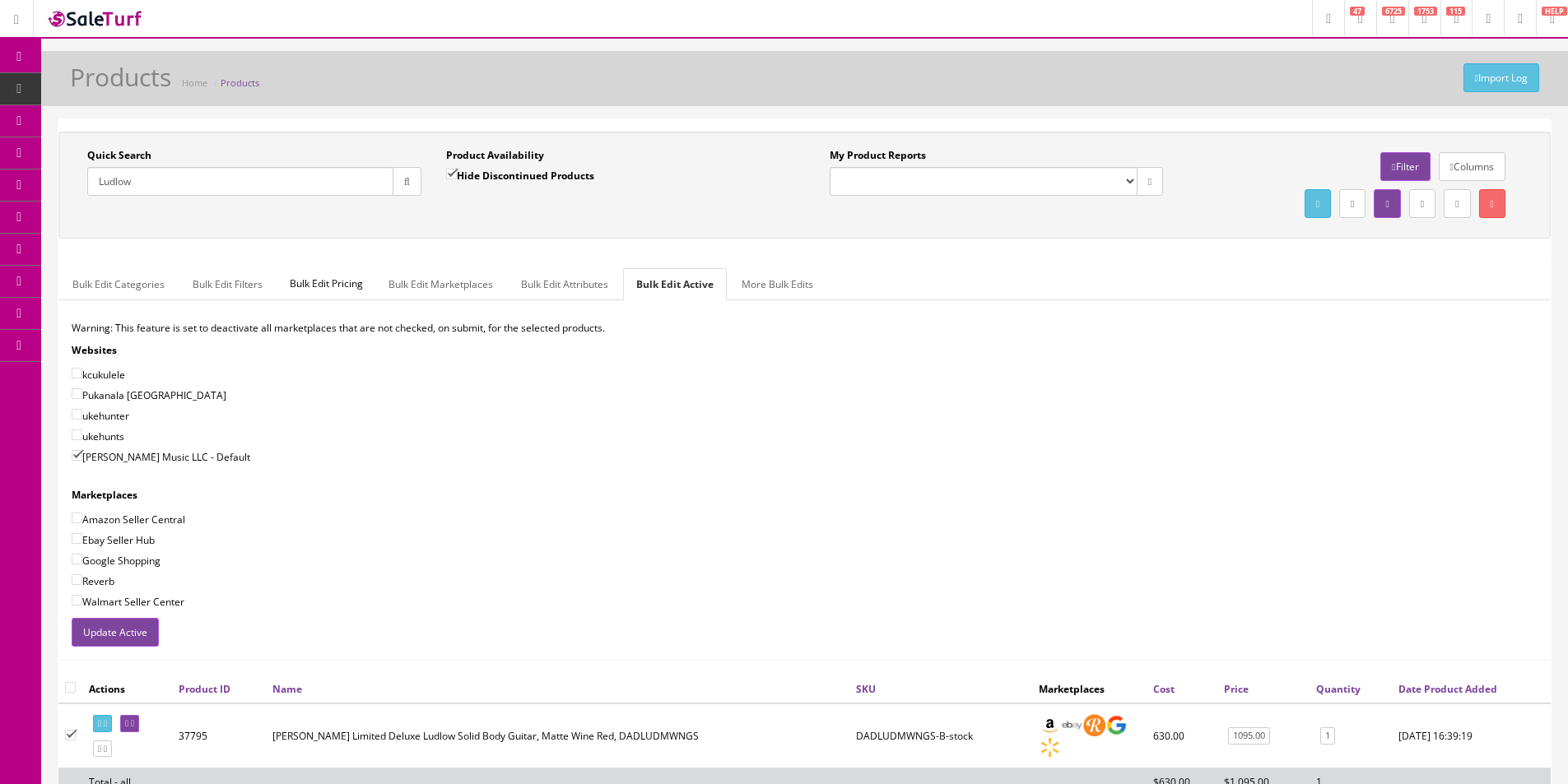
checkbox input"] "true"
click at [144, 515] on label "Amazon Seller Central" at bounding box center [128, 519] width 114 height 17
click at [82, 515] on input"] "Amazon Seller Central" at bounding box center [77, 518] width 11 height 11
checkbox input"] "true"
click at [114, 562] on label "Google Shopping" at bounding box center [116, 560] width 89 height 17
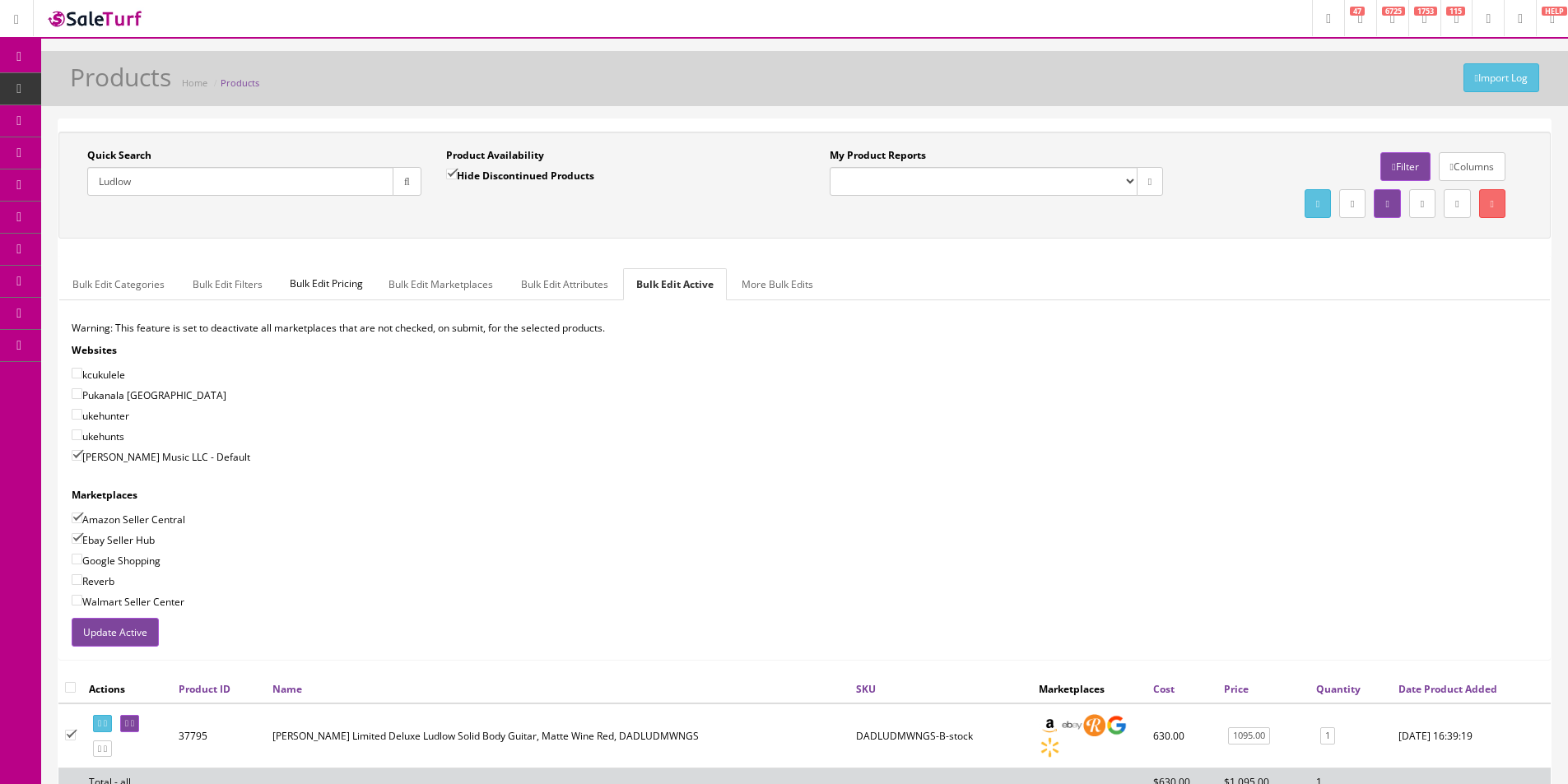
click at [82, 562] on input"] "Google Shopping" at bounding box center [77, 559] width 11 height 11
checkbox input"] "true"
click at [103, 582] on label "Reverb" at bounding box center [93, 581] width 43 height 17
click at [82, 582] on input"] "Reverb" at bounding box center [77, 580] width 11 height 11
checkbox input"] "true"
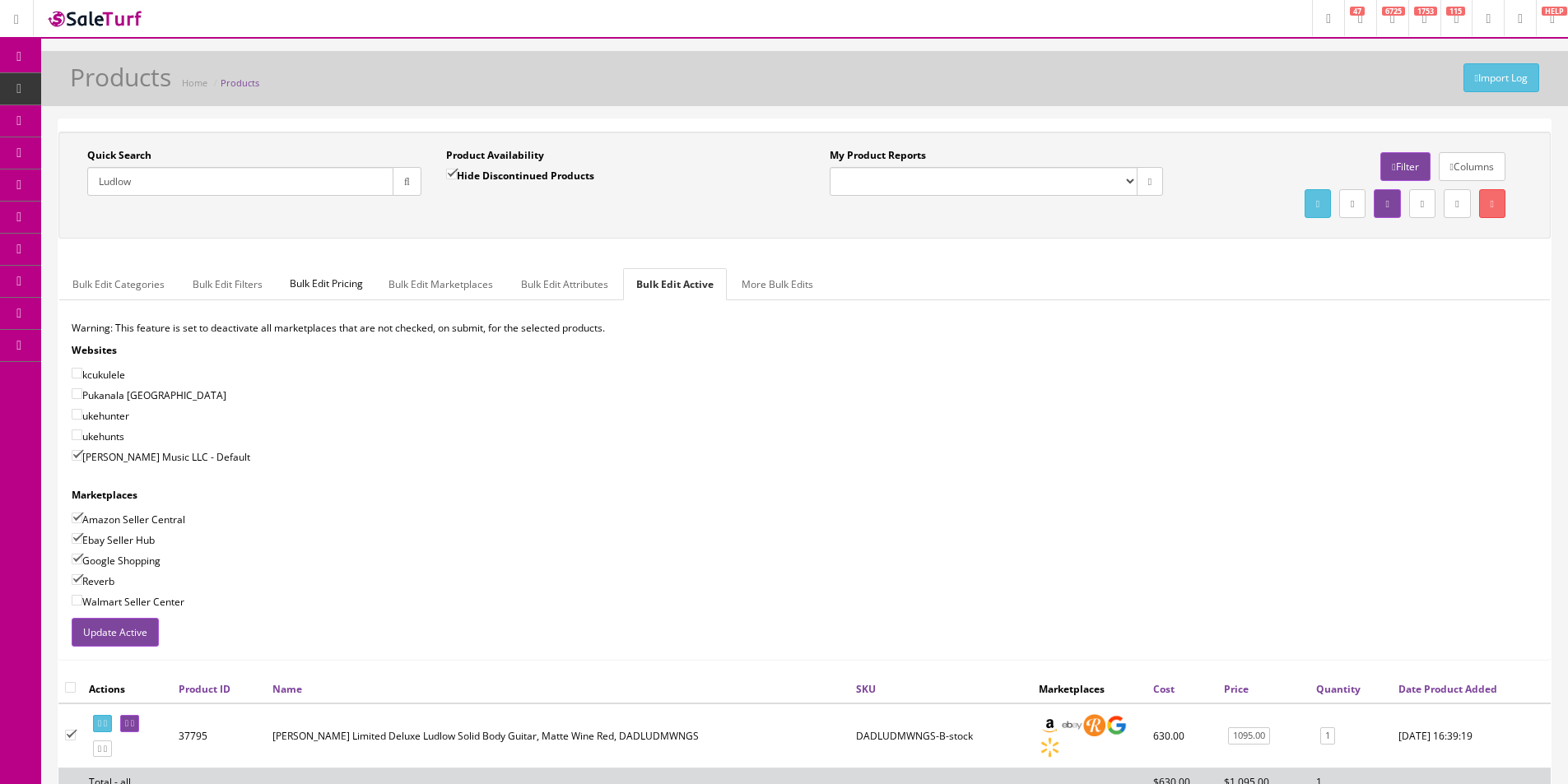
click at [104, 606] on label "Walmart Seller Center" at bounding box center [128, 601] width 113 height 17
click at [82, 606] on input"] "Walmart Seller Center" at bounding box center [77, 600] width 11 height 11
checkbox input"] "true"
click at [108, 625] on button "Update Active" at bounding box center [115, 631] width 87 height 29
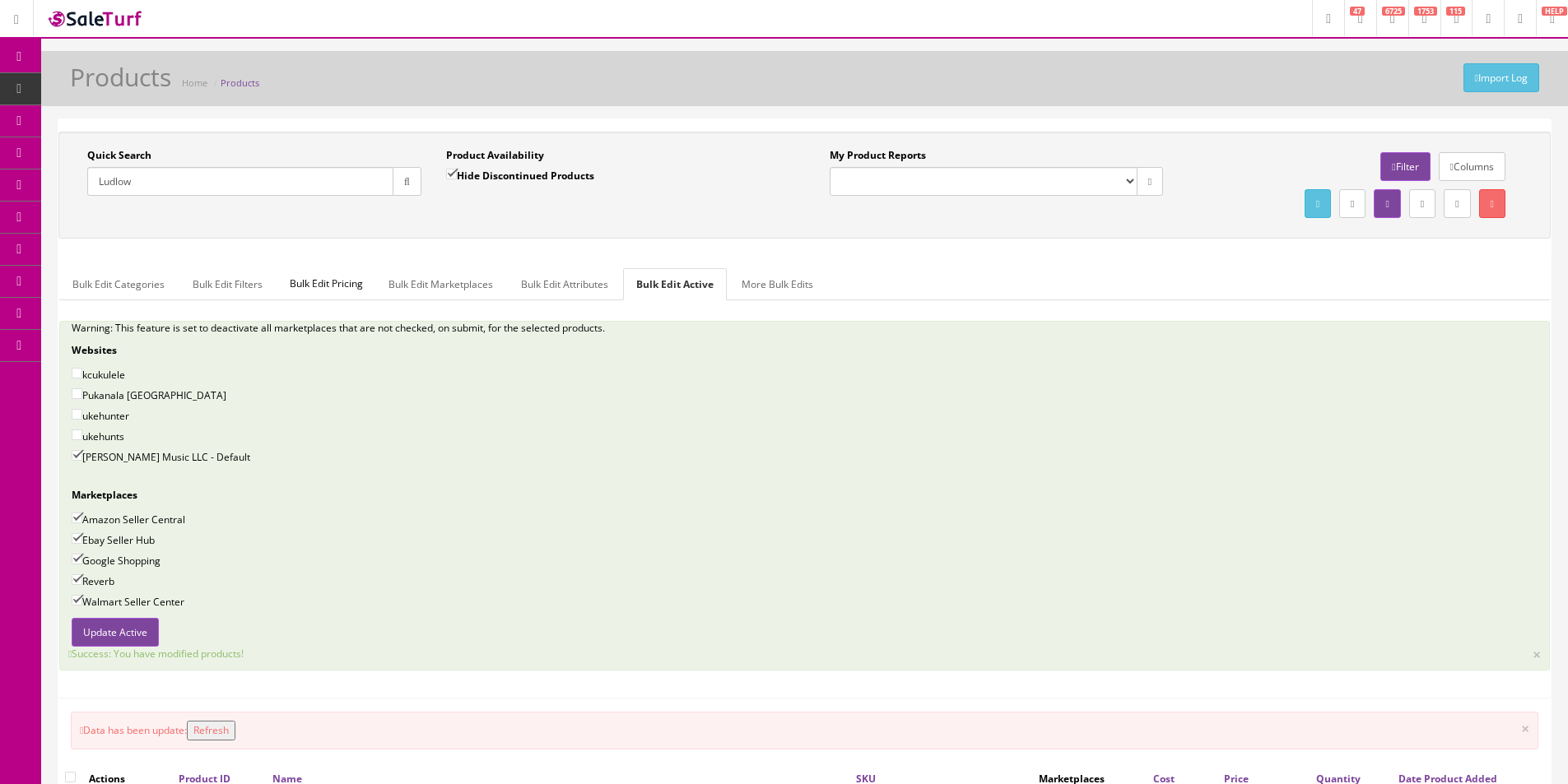
click at [167, 183] on input "Ludlow" at bounding box center [240, 181] width 306 height 29
click at [167, 184] on input "Ludlow" at bounding box center [240, 181] width 306 height 29
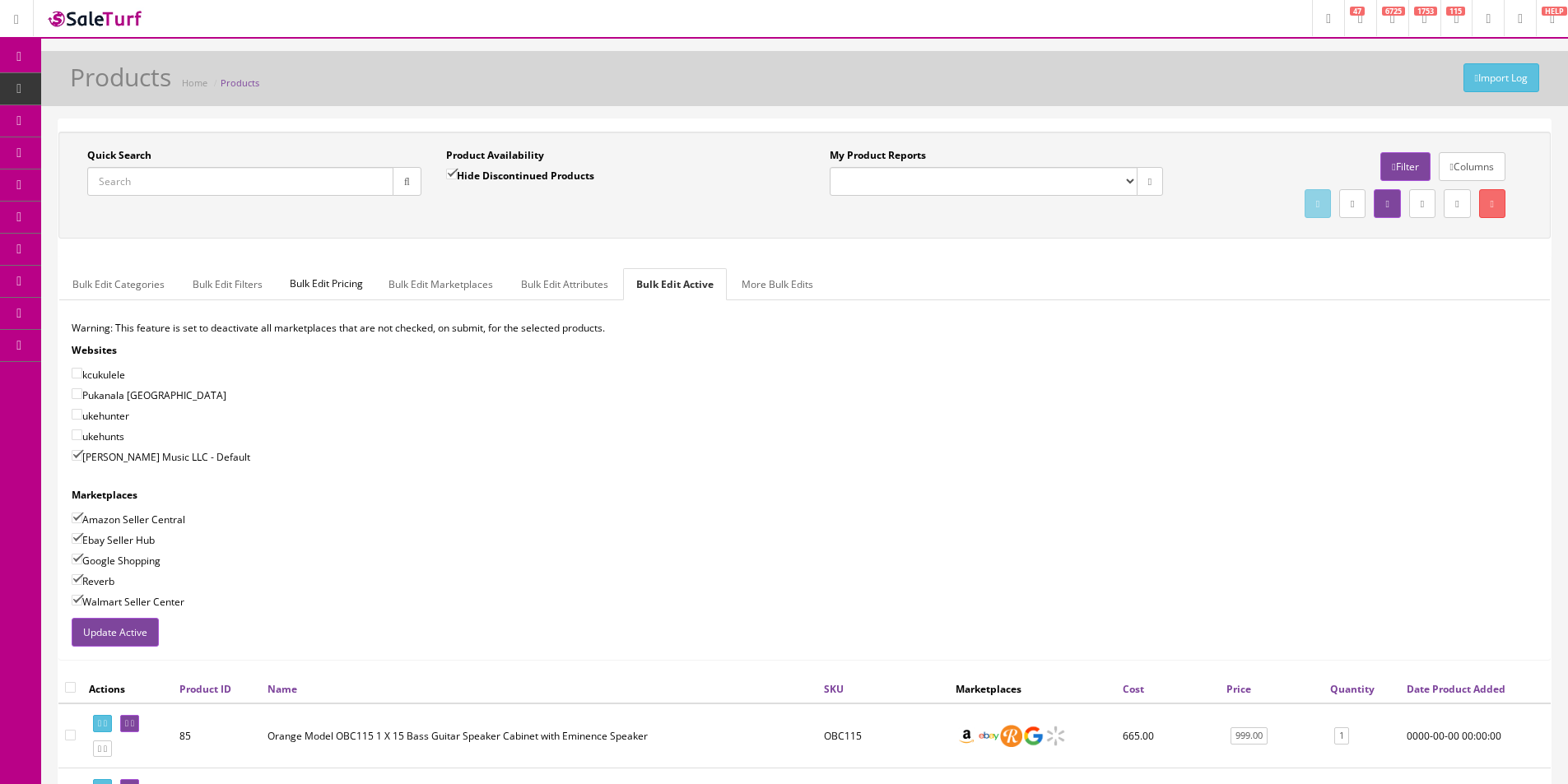
click at [167, 185] on input "Quick Search" at bounding box center [240, 181] width 306 height 29
type input "0170250840"
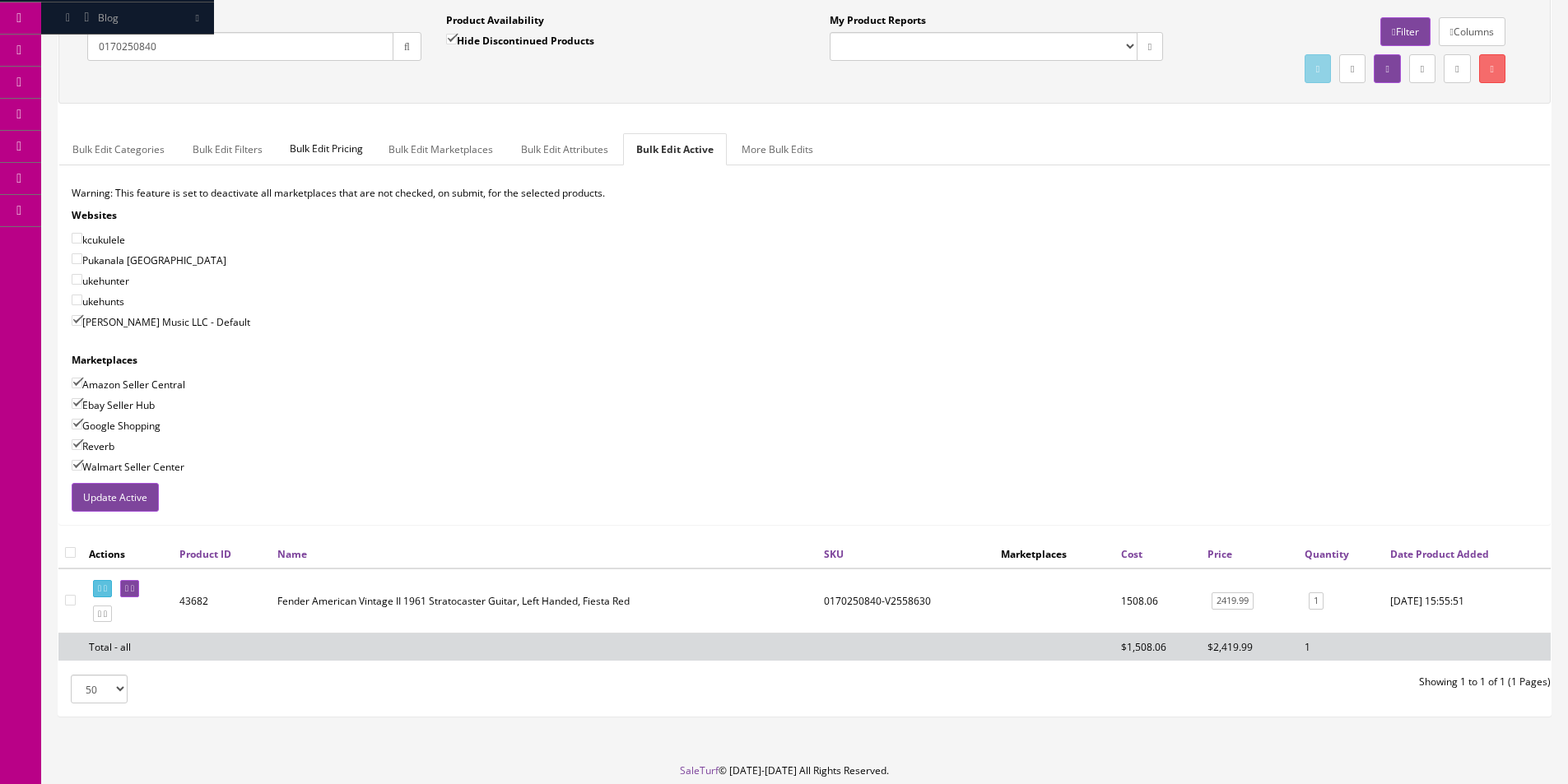
scroll to position [197, 0]
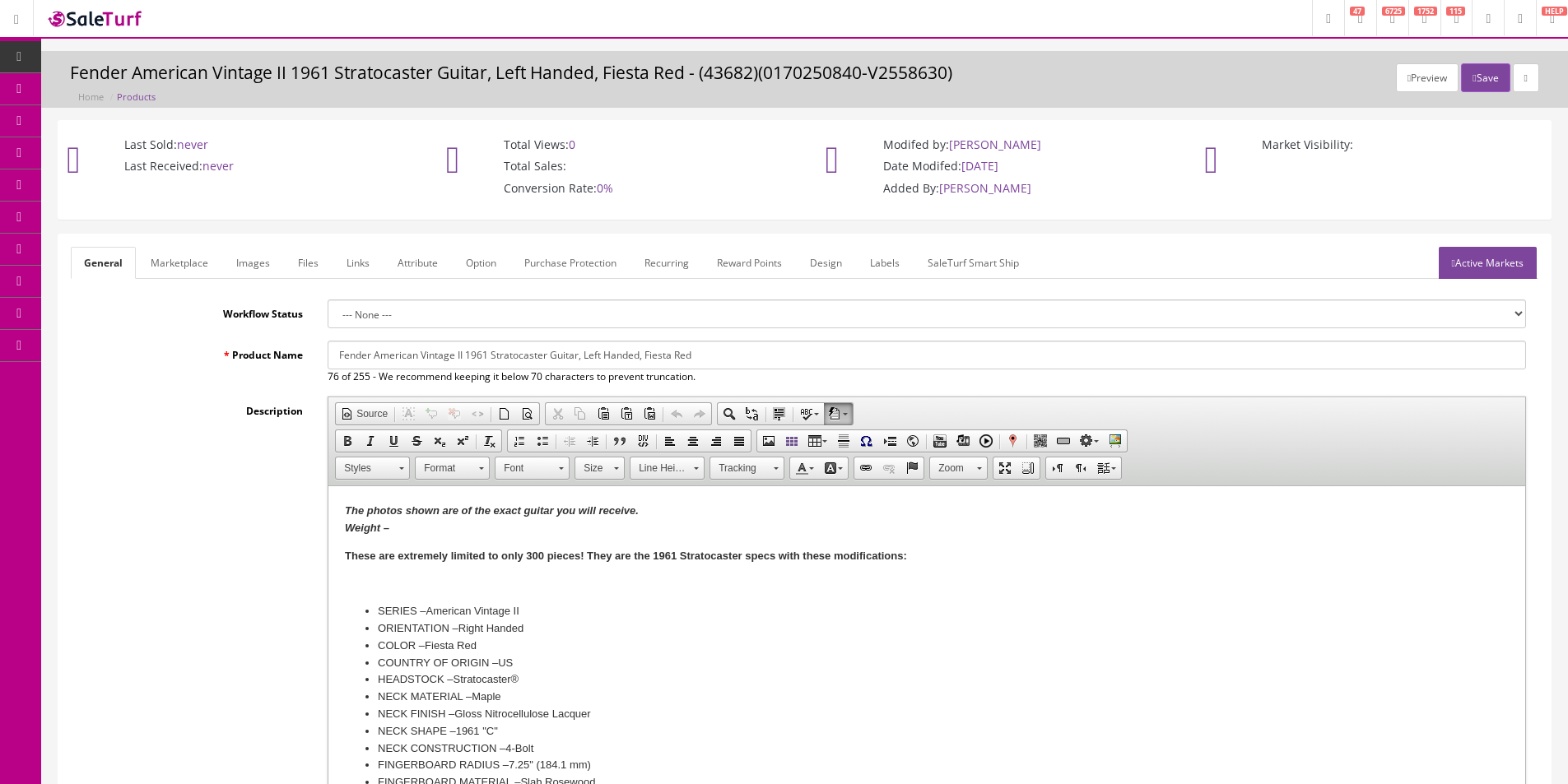
click at [478, 349] on input "Fender American Vintage II 1961 Stratocaster Guitar, Left Handed, Fiesta Red" at bounding box center [926, 354] width 1198 height 29
click at [476, 361] on input "Fender American Vintage II 1961 Stratocaster Guitar, Left Handed, Fiesta Red" at bounding box center [926, 354] width 1198 height 29
click at [557, 354] on input "Fender American Vintage II 1961 Stratocaster Guitar, Left Handed, Fiesta Red" at bounding box center [926, 354] width 1198 height 29
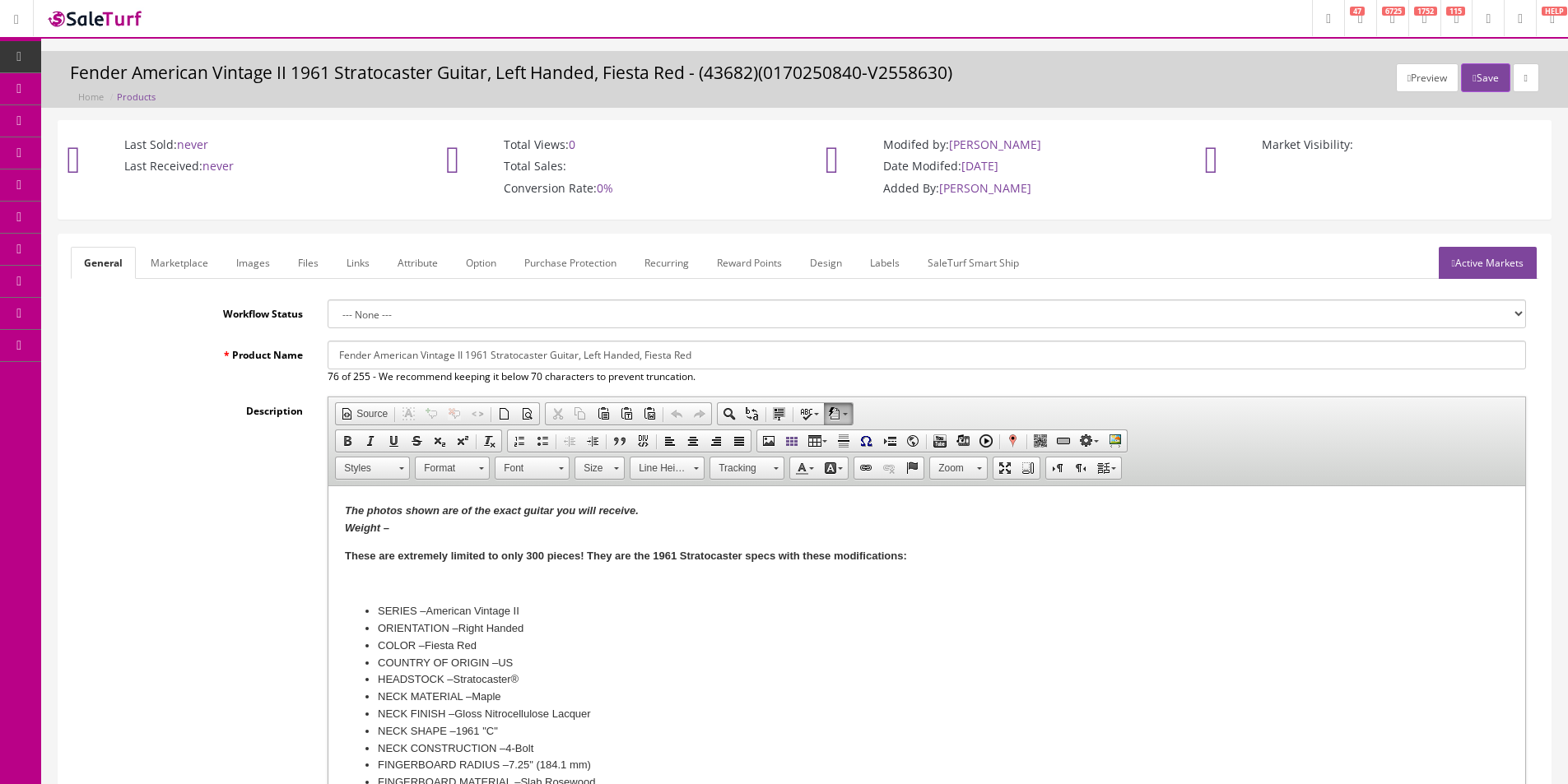
click at [557, 355] on input "Fender American Vintage II 1961 Stratocaster Guitar, Left Handed, Fiesta Red" at bounding box center [926, 354] width 1198 height 29
drag, startPoint x: 547, startPoint y: 358, endPoint x: 902, endPoint y: 358, distance: 355.0
click at [902, 358] on input "Fender American Vintage II 1961 Stratocaster, Left Handed, Fiesta Red" at bounding box center [926, 354] width 1198 height 29
click at [373, 356] on input "Fender American Vintage II 1961 Stratocaster," at bounding box center [926, 354] width 1198 height 29
click at [612, 356] on input "Fender Limited FSR American Vintage II 1961 Stratocaster," at bounding box center [926, 354] width 1198 height 29
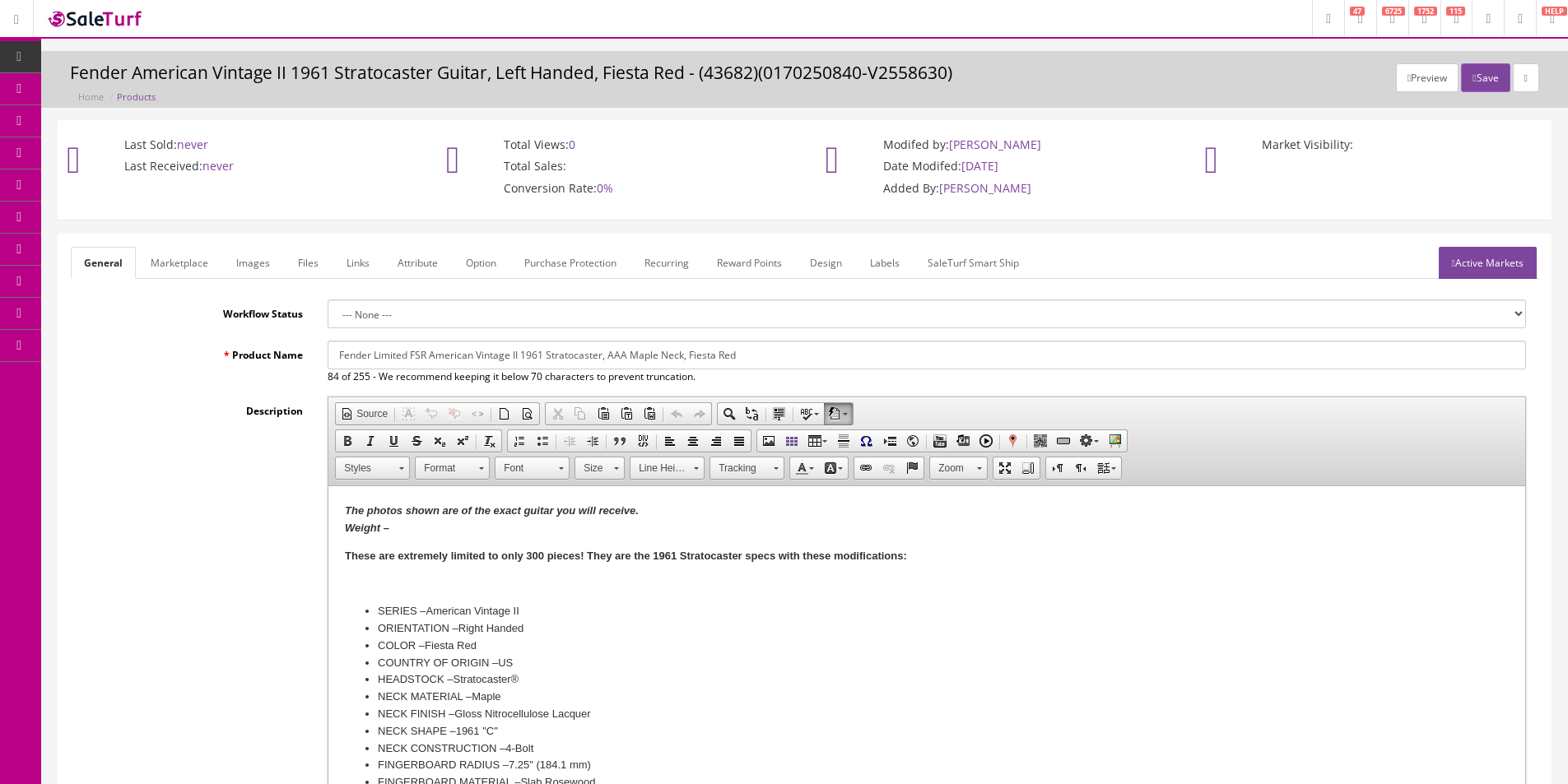
click at [399, 354] on input "Fender Limited FSR American Vintage II 1961 Stratocaster, AAA Maple Neck, Fiest…" at bounding box center [926, 354] width 1198 height 29
type input "Fender FSR American Vintage II 1961 Stratocaster, AAA Maple Neck, Fiesta Red"
click at [207, 264] on link "Marketplace" at bounding box center [179, 263] width 84 height 32
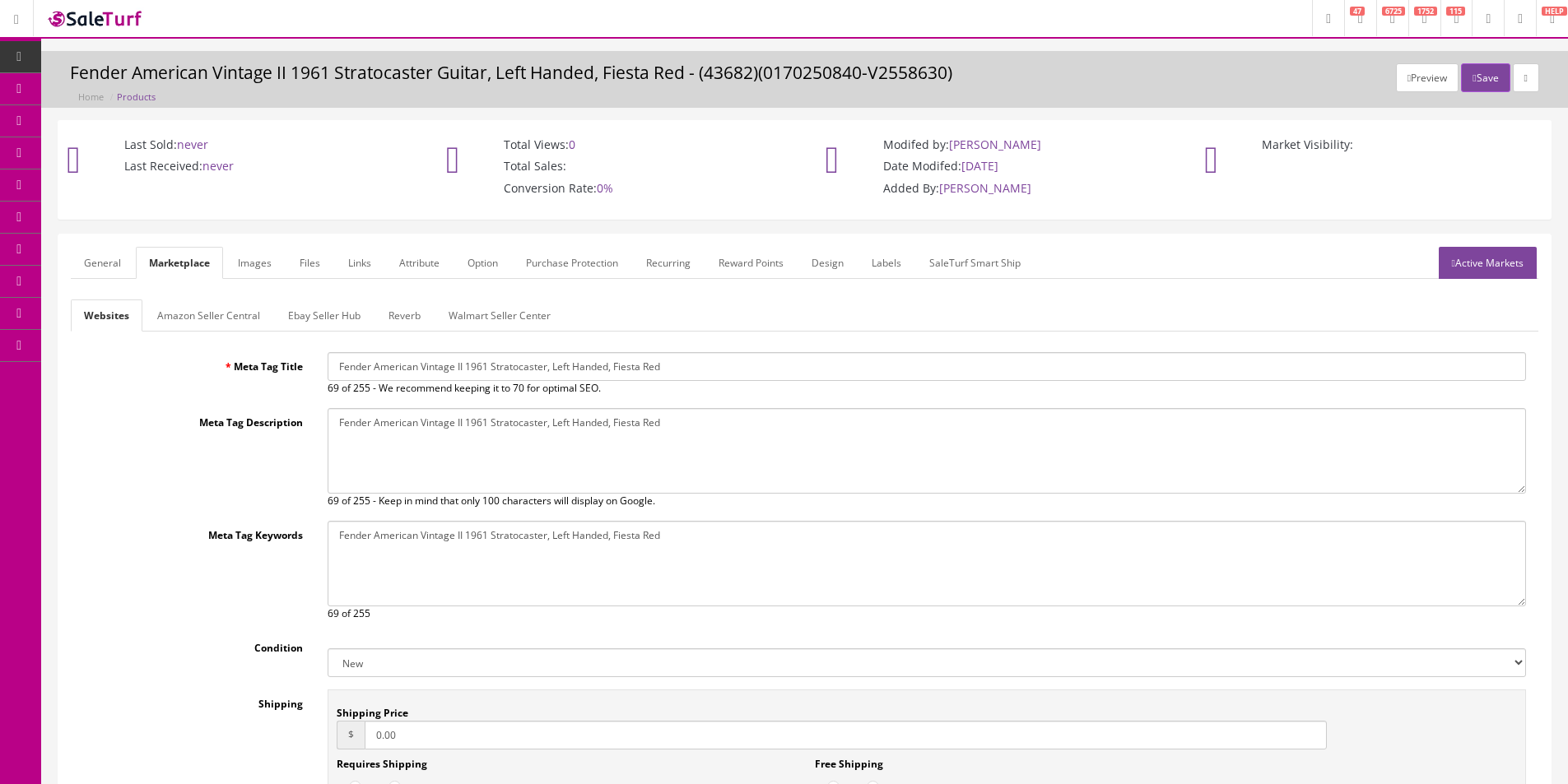
click at [401, 370] on input "Fender American Vintage II 1961 Stratocaster, Left Handed, Fiesta Red" at bounding box center [926, 366] width 1198 height 29
drag, startPoint x: 401, startPoint y: 370, endPoint x: 412, endPoint y: 395, distance: 27.3
click at [401, 370] on input "Fender American Vintage II 1961 Stratocaster, Left Handed, Fiesta Red" at bounding box center [926, 366] width 1198 height 29
paste input "FSR American Vintage II 1961 Stratocaster, AAA Maple Neck"
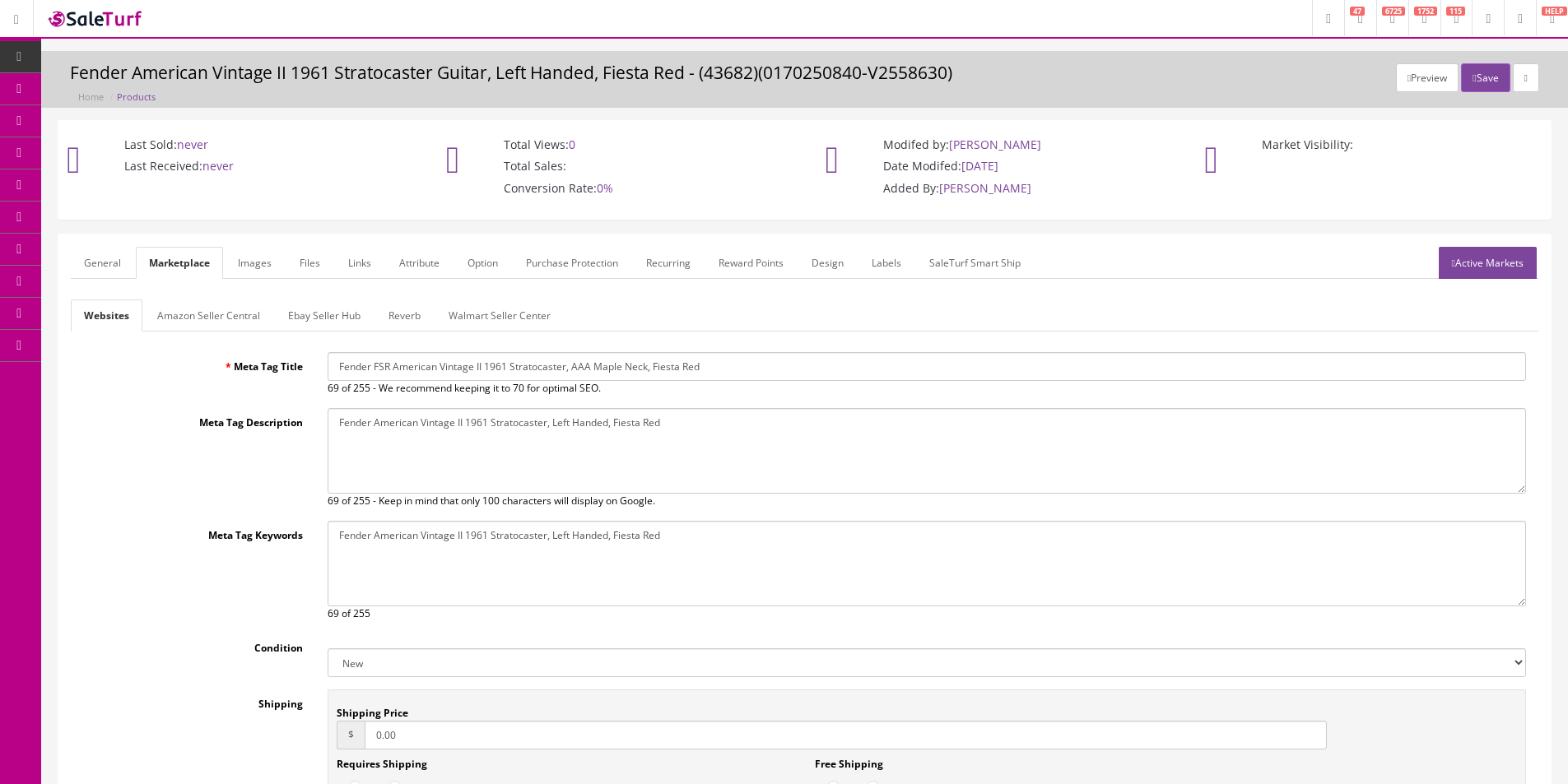
type input "Fender FSR American Vintage II 1961 Stratocaster, AAA Maple Neck, Fiesta Red"
click at [443, 419] on textarea "Fender American Vintage II 1961 Stratocaster, Left Handed, Fiesta Red" at bounding box center [926, 450] width 1198 height 86
paste textarea "FSR American Vintage II 1961 Stratocaster, AAA Maple Neck"
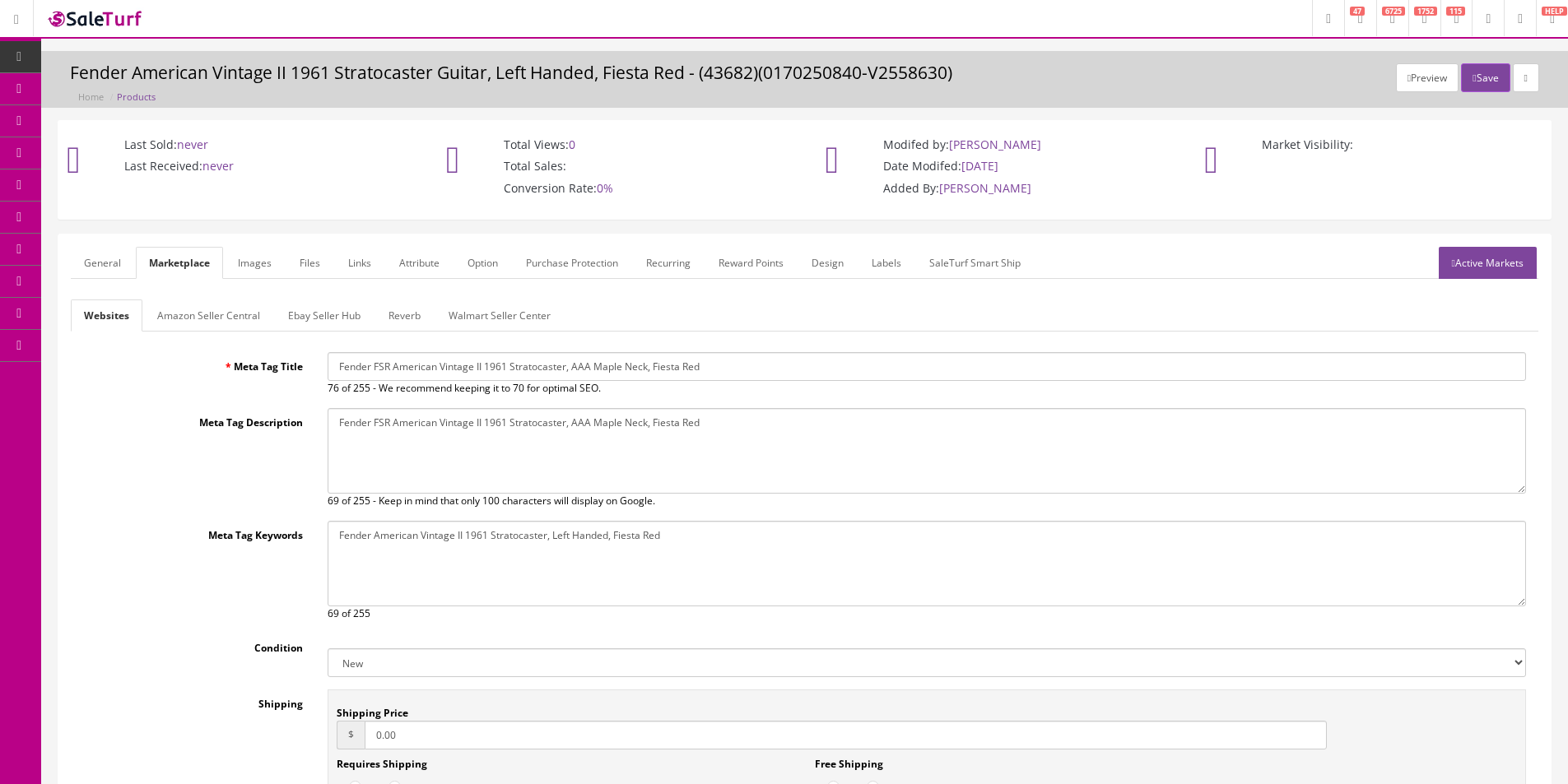
type textarea "Fender FSR American Vintage II 1961 Stratocaster, AAA Maple Neck, Fiesta Red"
click at [459, 526] on textarea "Fender American Vintage II 1961 Stratocaster, Left Handed, Fiesta Red" at bounding box center [926, 563] width 1198 height 86
paste textarea "FSR American Vintage II 1961 Stratocaster, AAA Maple Neck"
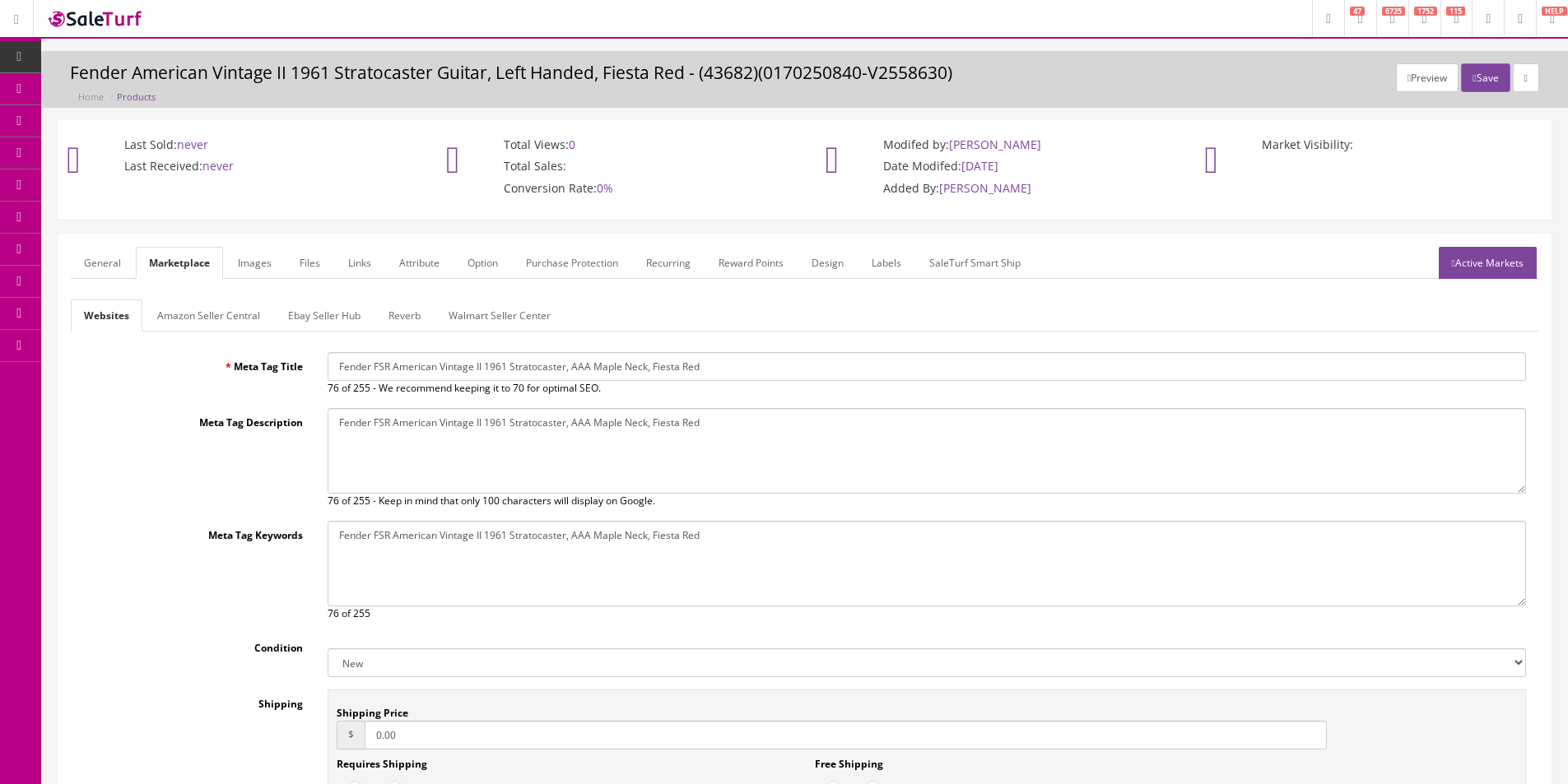
type textarea "Fender FSR American Vintage II 1961 Stratocaster, AAA Maple Neck, Fiesta Red"
click at [86, 253] on link "General" at bounding box center [103, 263] width 64 height 32
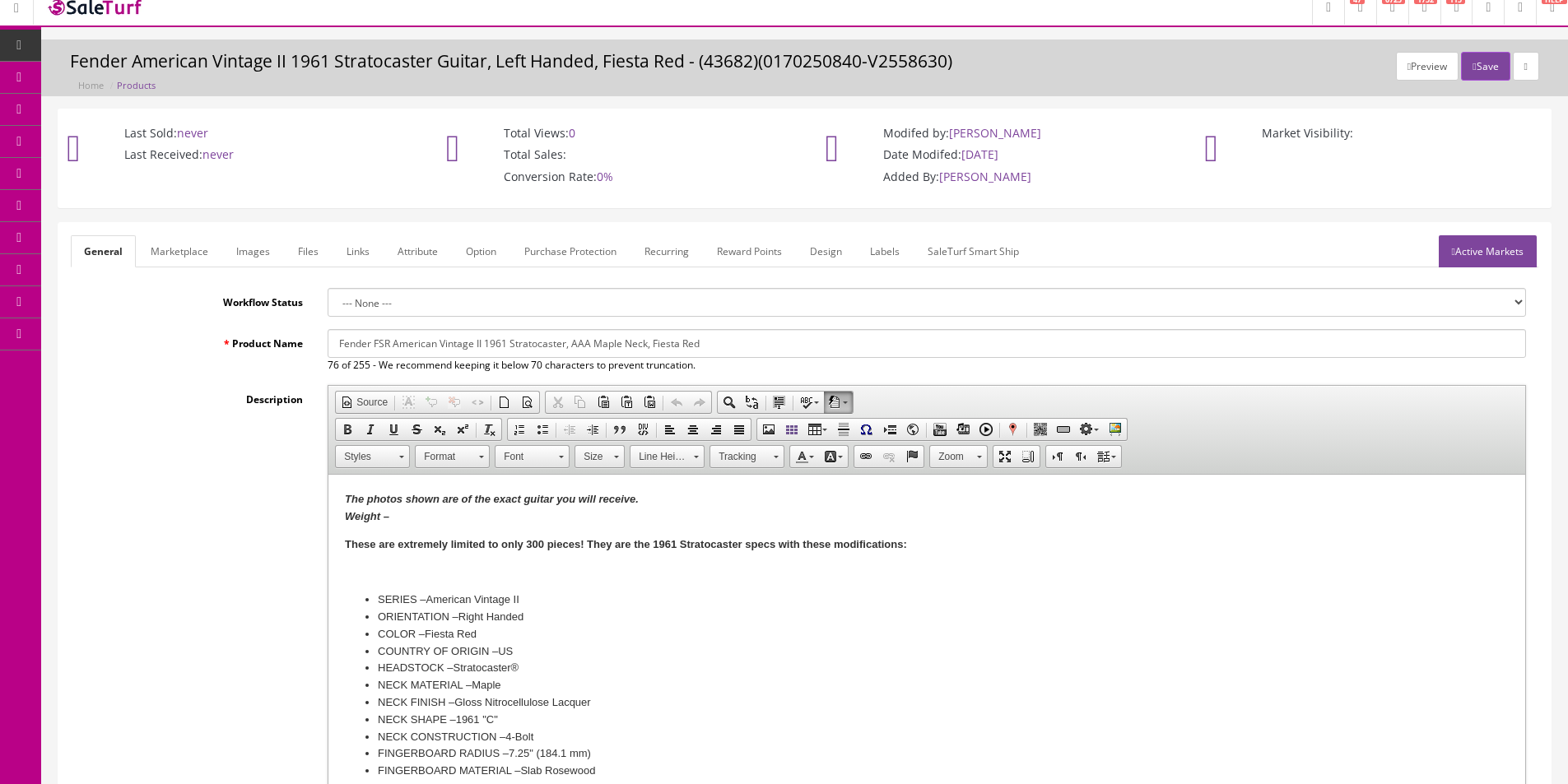
scroll to position [247, 0]
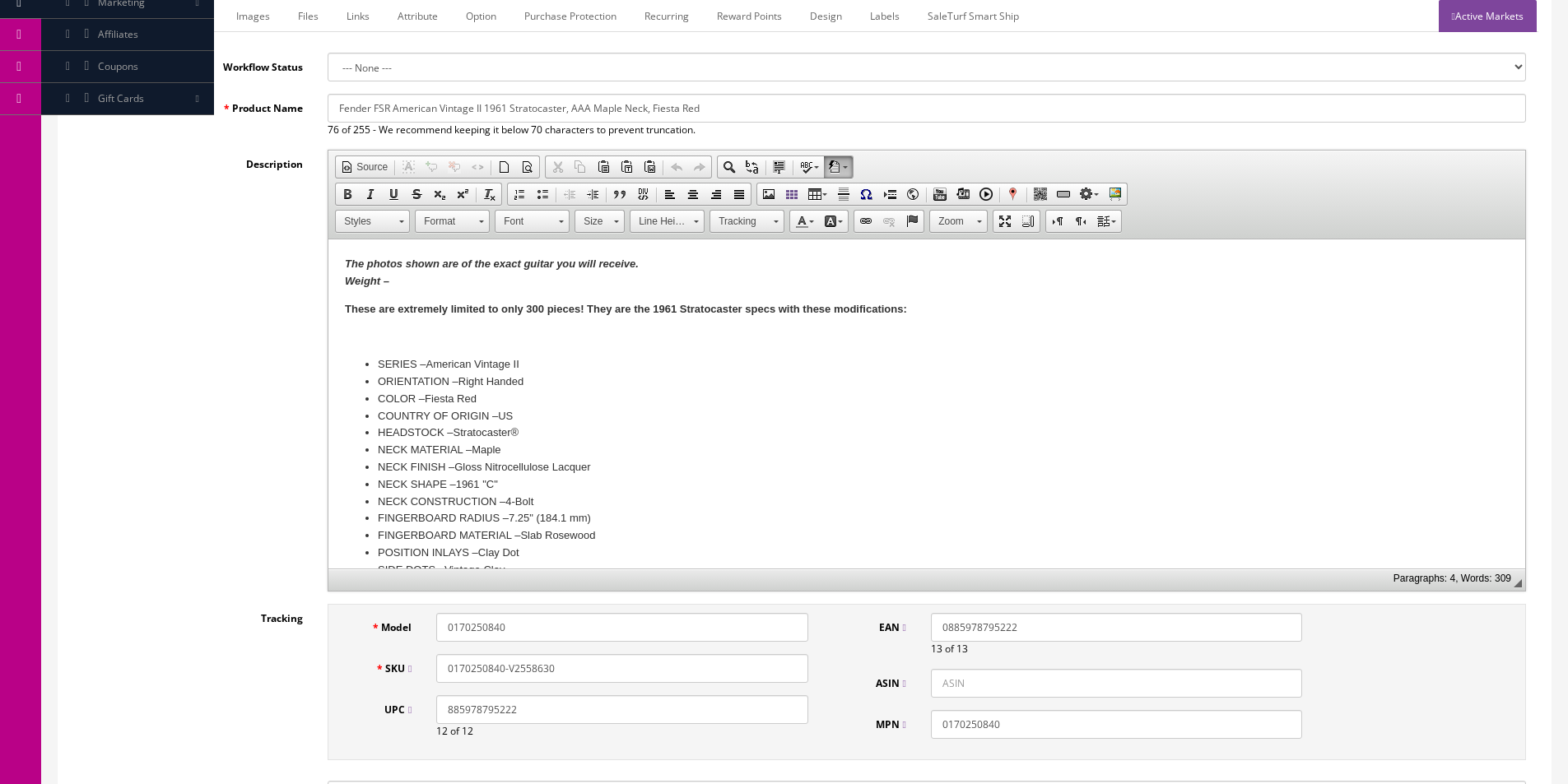
click at [488, 446] on li "NECK MATERIAL – Maple" at bounding box center [926, 450] width 1098 height 18
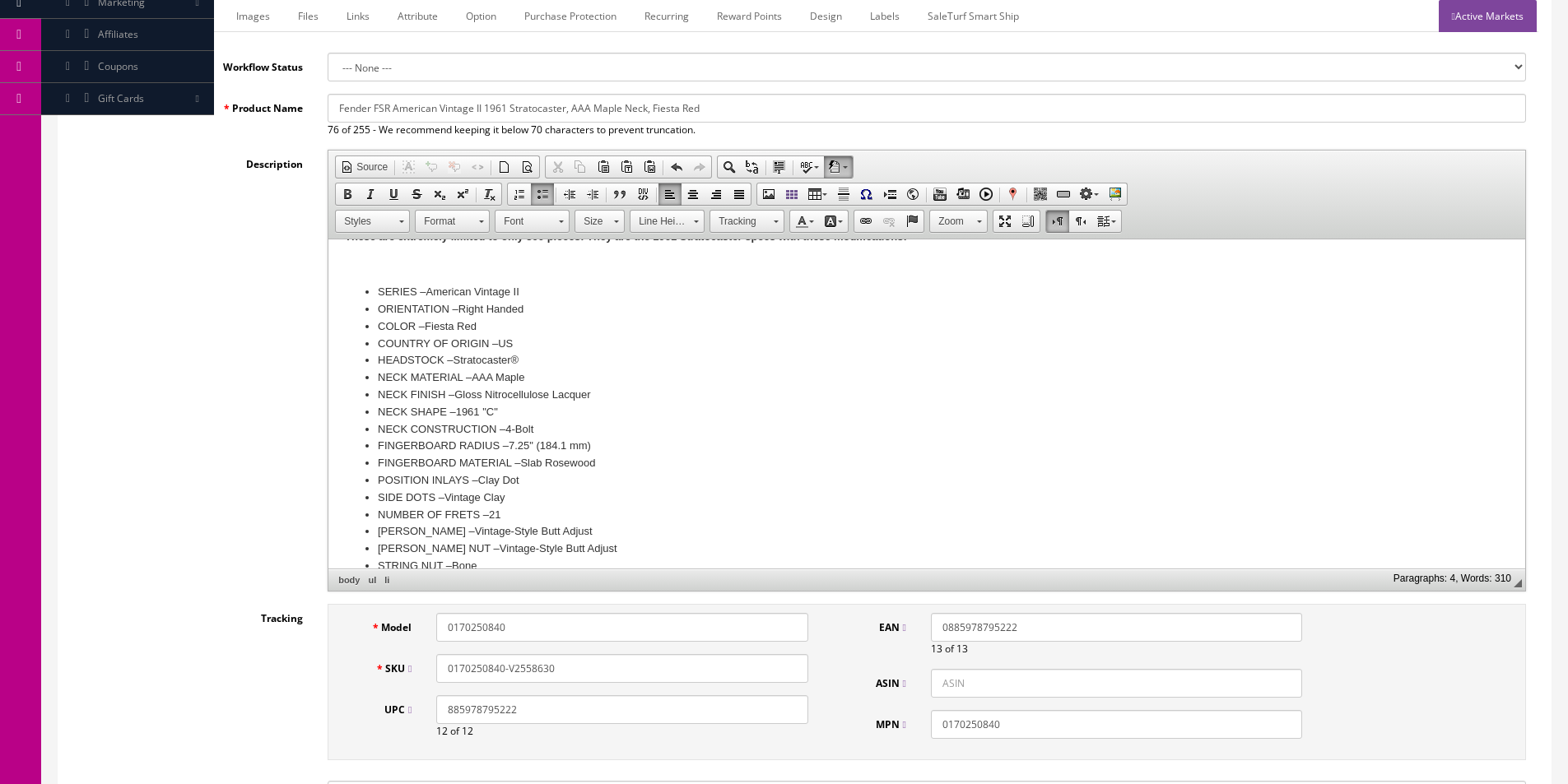
scroll to position [165, 0]
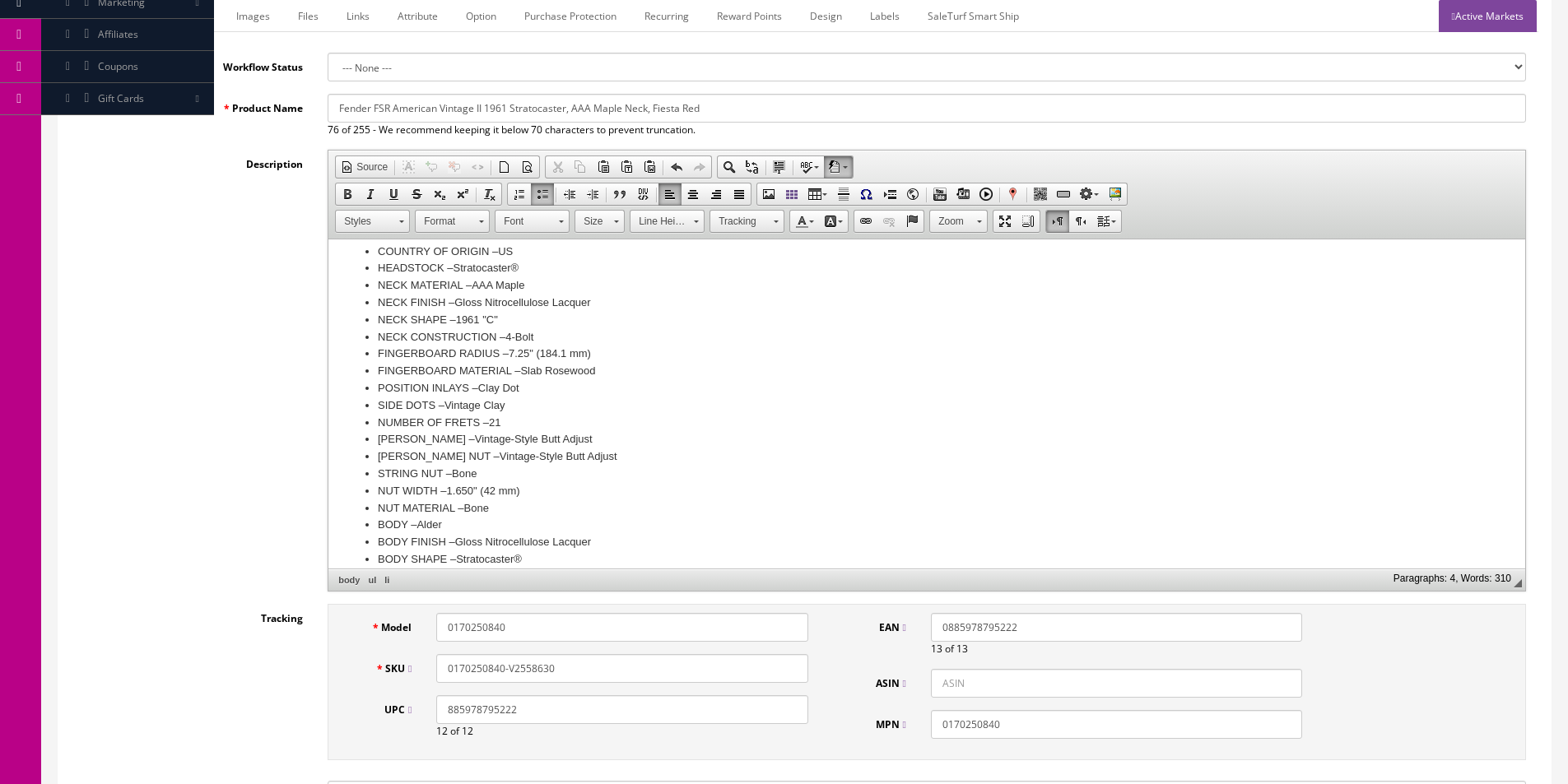
click at [529, 348] on li "FINGERBOARD RADIUS – 7.25" (184.1 mm)" at bounding box center [926, 354] width 1098 height 18
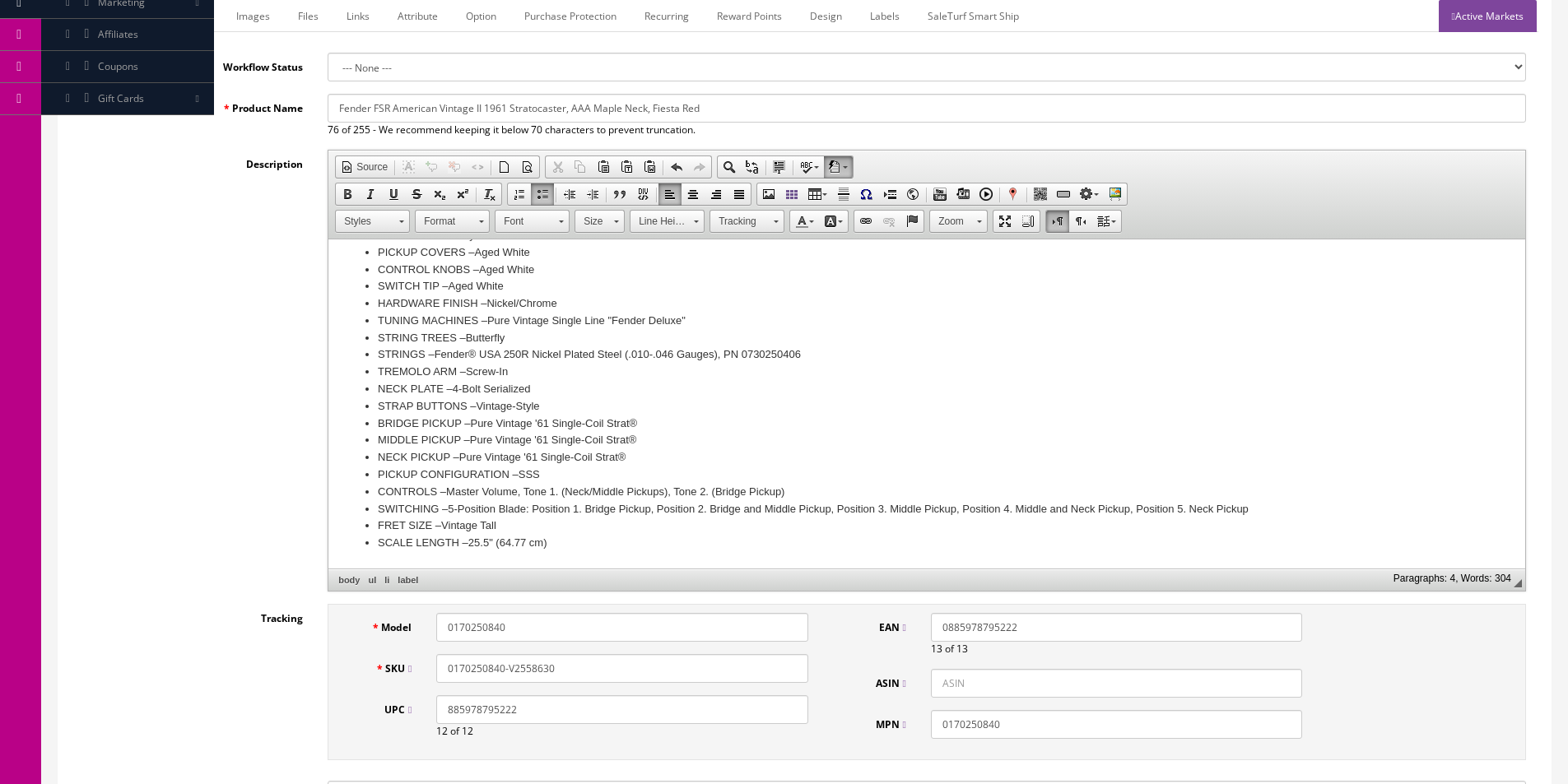
click at [380, 421] on label "BRIDGE PICKUP –" at bounding box center [424, 423] width 93 height 12
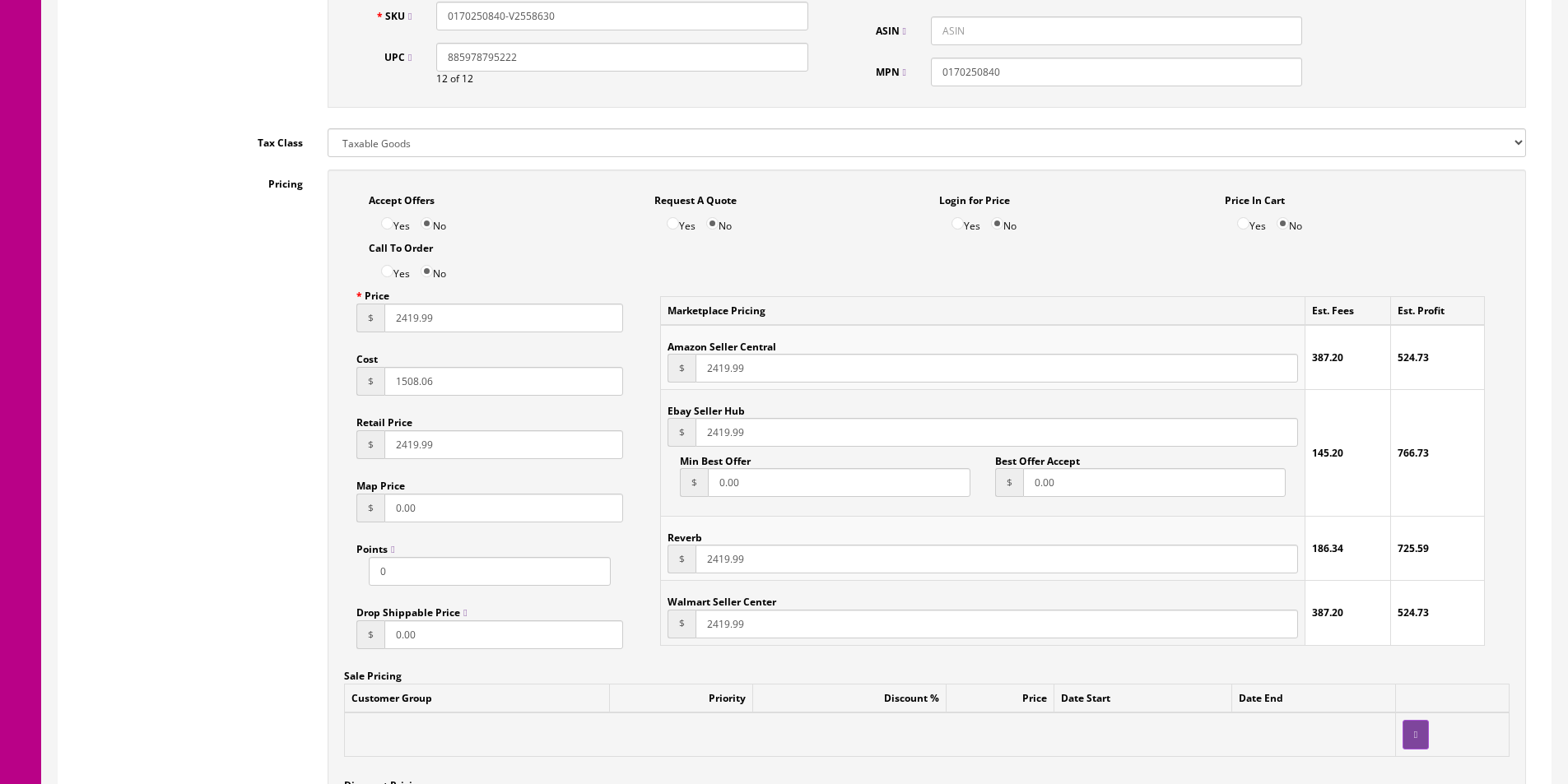
scroll to position [905, 0]
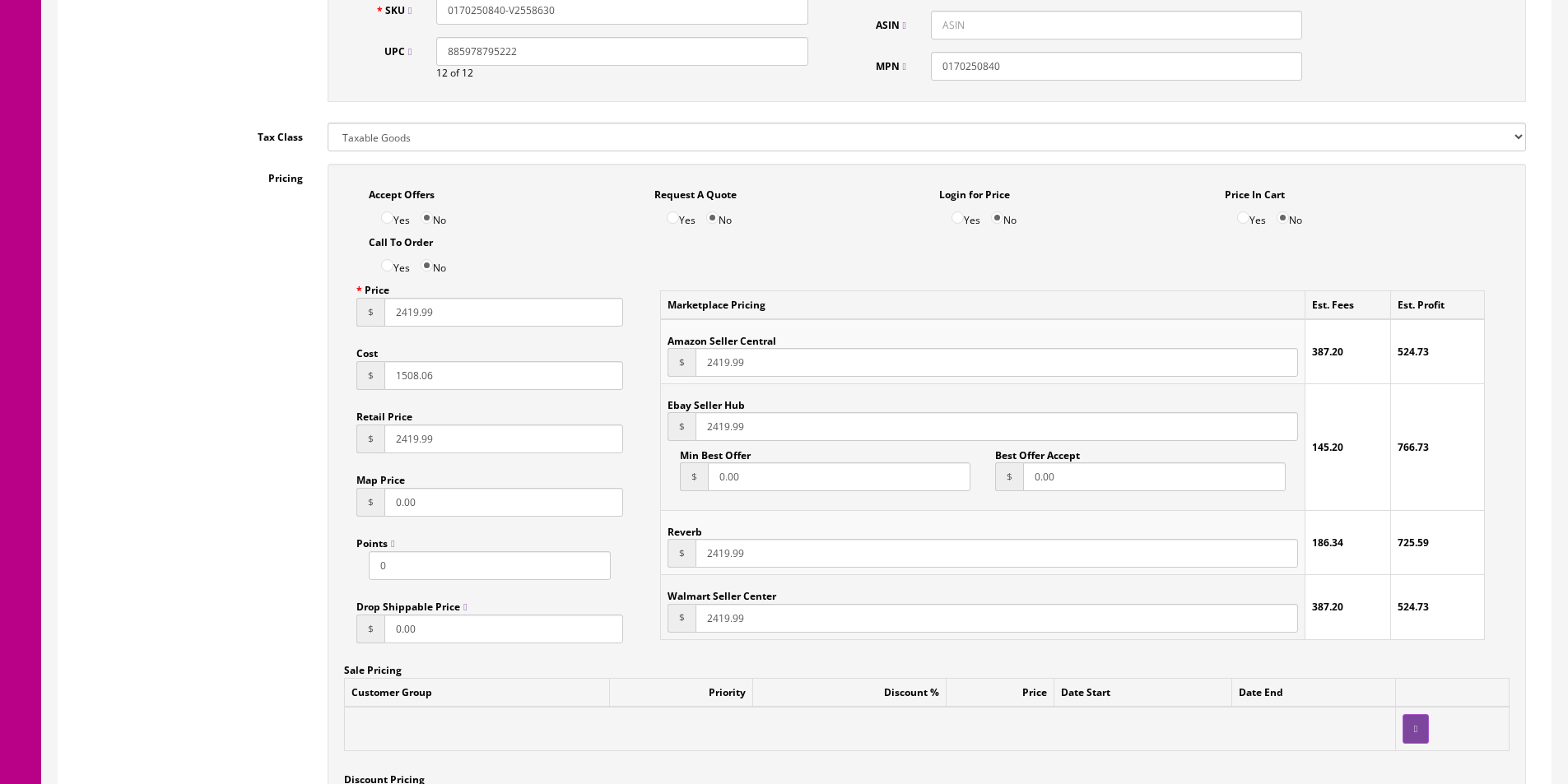
click at [426, 384] on input "1508.06" at bounding box center [503, 375] width 239 height 29
click at [439, 316] on input "2419.99" at bounding box center [503, 312] width 239 height 29
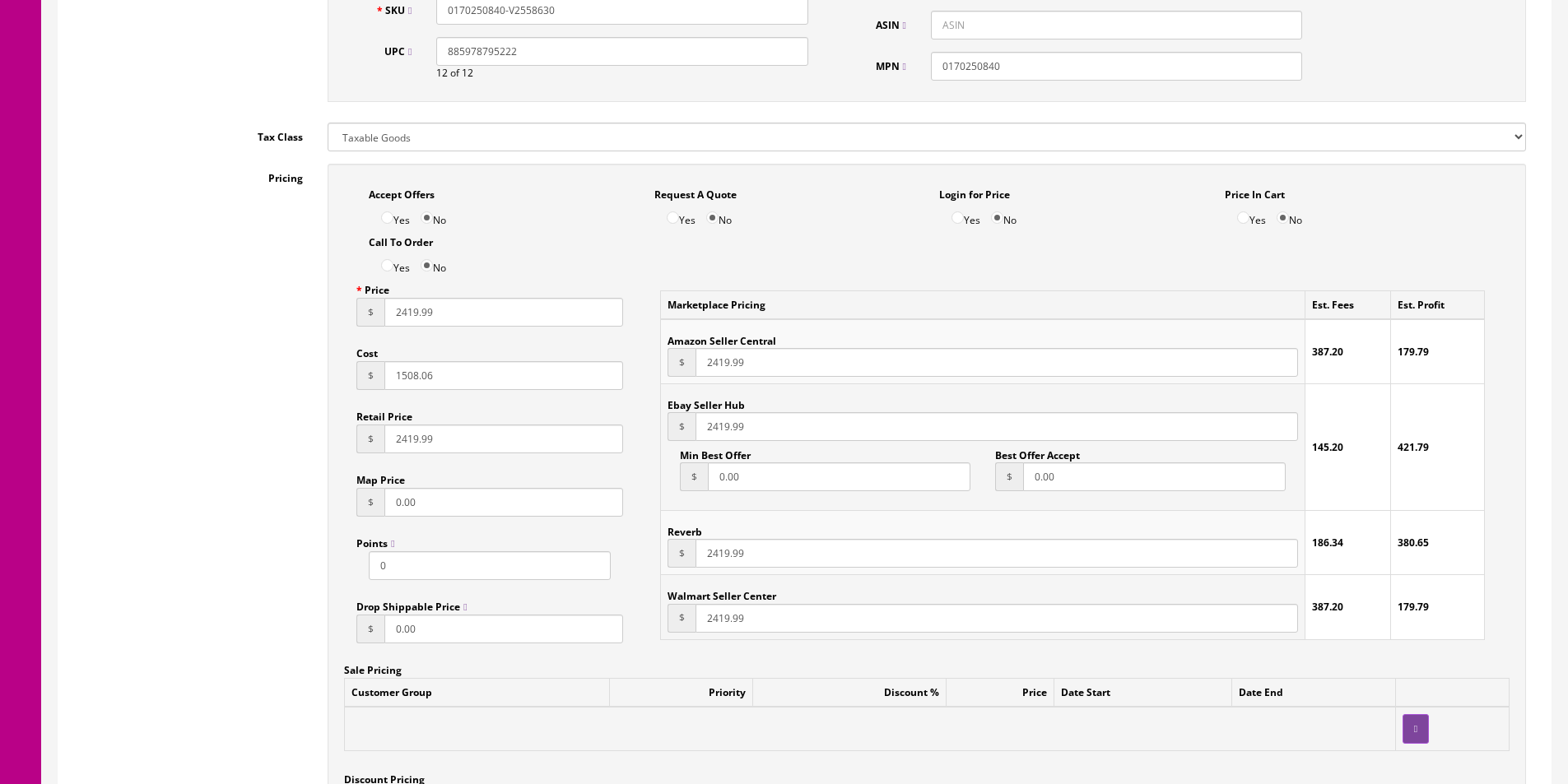
paste input "853"
type input "1853"
click at [450, 311] on input "2419.99" at bounding box center [503, 312] width 239 height 29
click at [450, 310] on input "2419.99" at bounding box center [503, 312] width 239 height 29
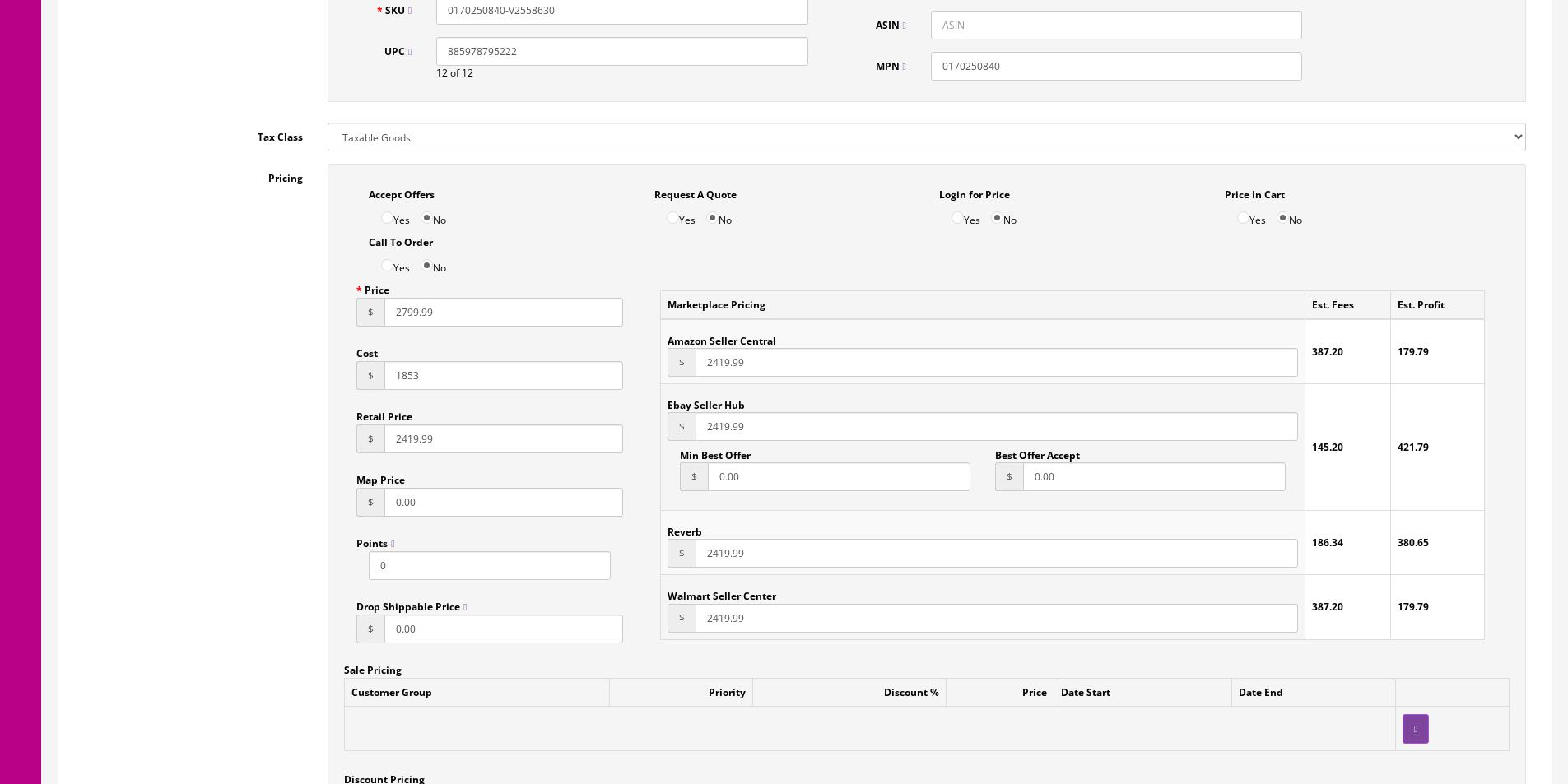
type input "2799.99"
click at [406, 435] on input "2419.99" at bounding box center [503, 438] width 239 height 29
paste input "79"
type input "2799.99"
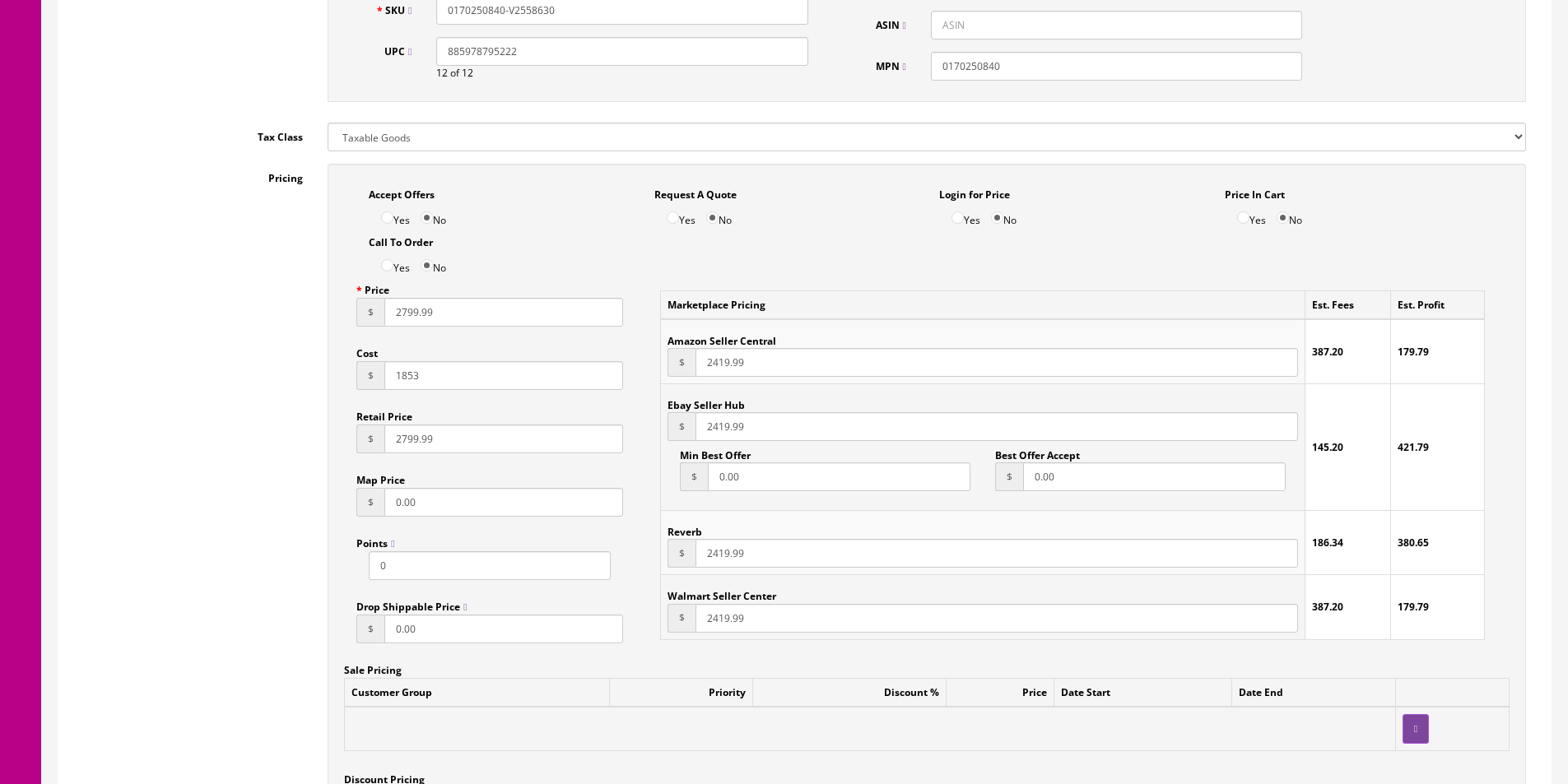
click at [698, 357] on input "2419.99" at bounding box center [996, 361] width 602 height 29
paste input "79"
type input "2799.99"
paste input "79"
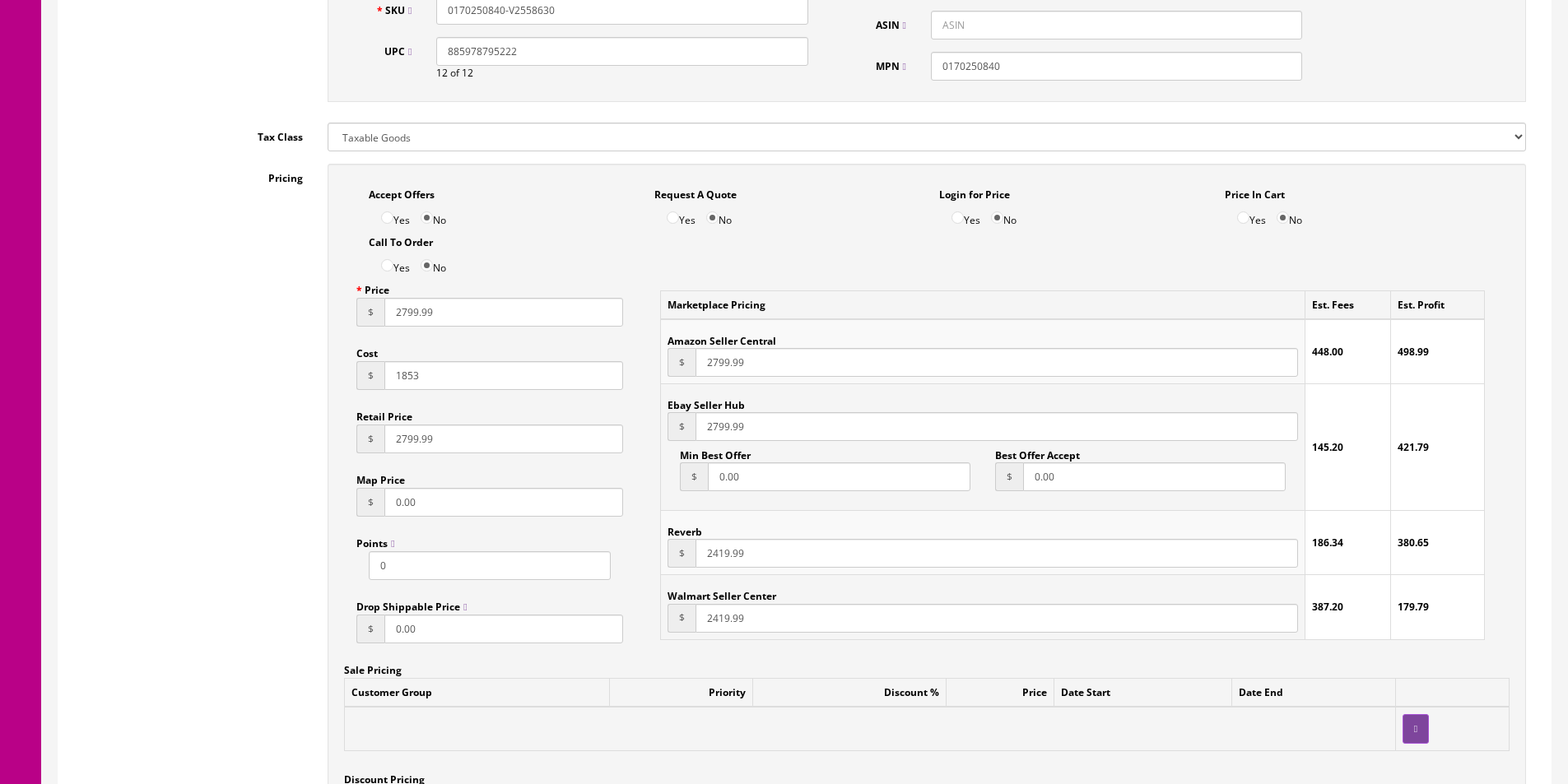
type input "2799.99"
paste input "79"
type input "2799.99"
paste input "79"
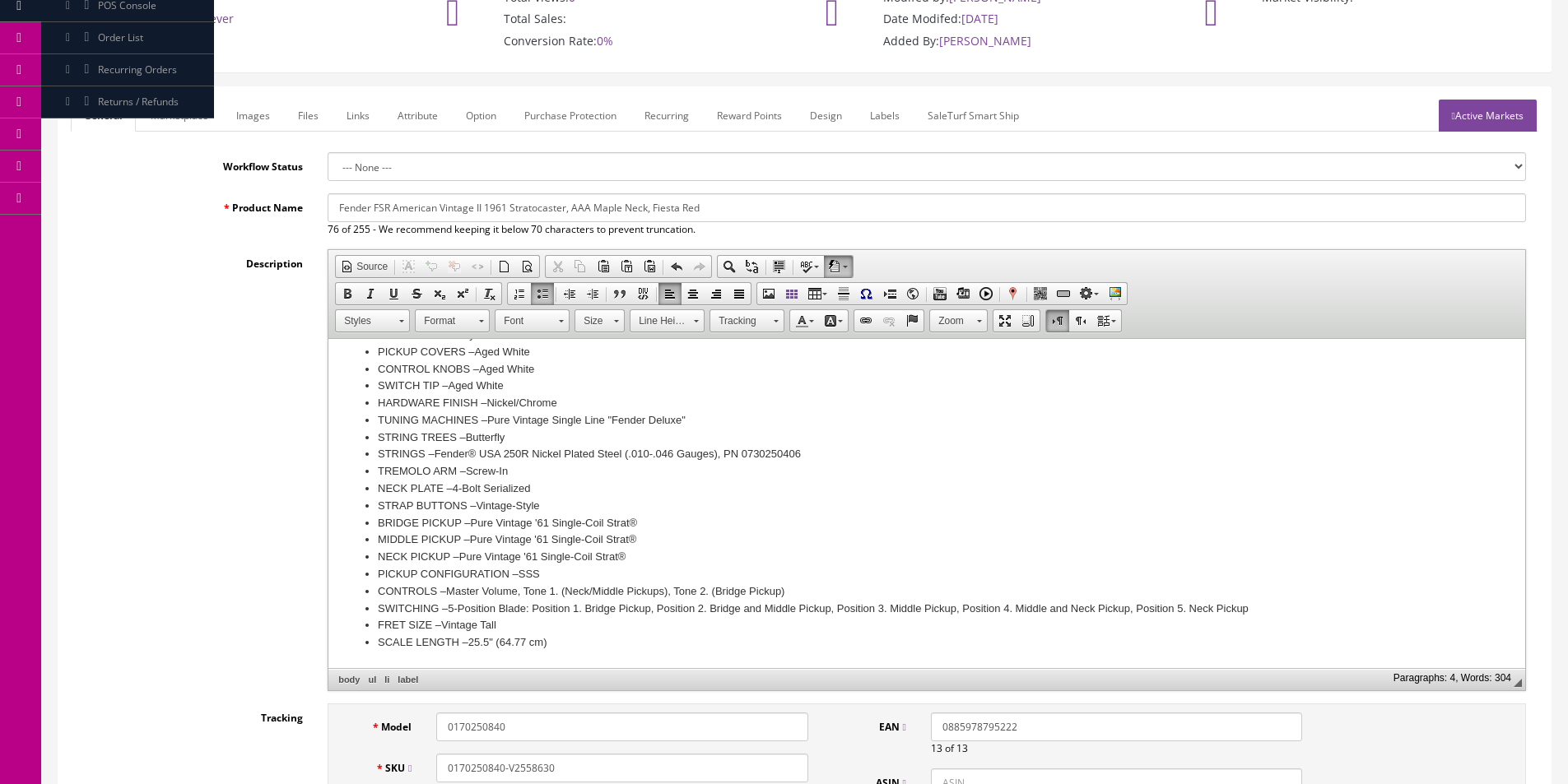
scroll to position [0, 0]
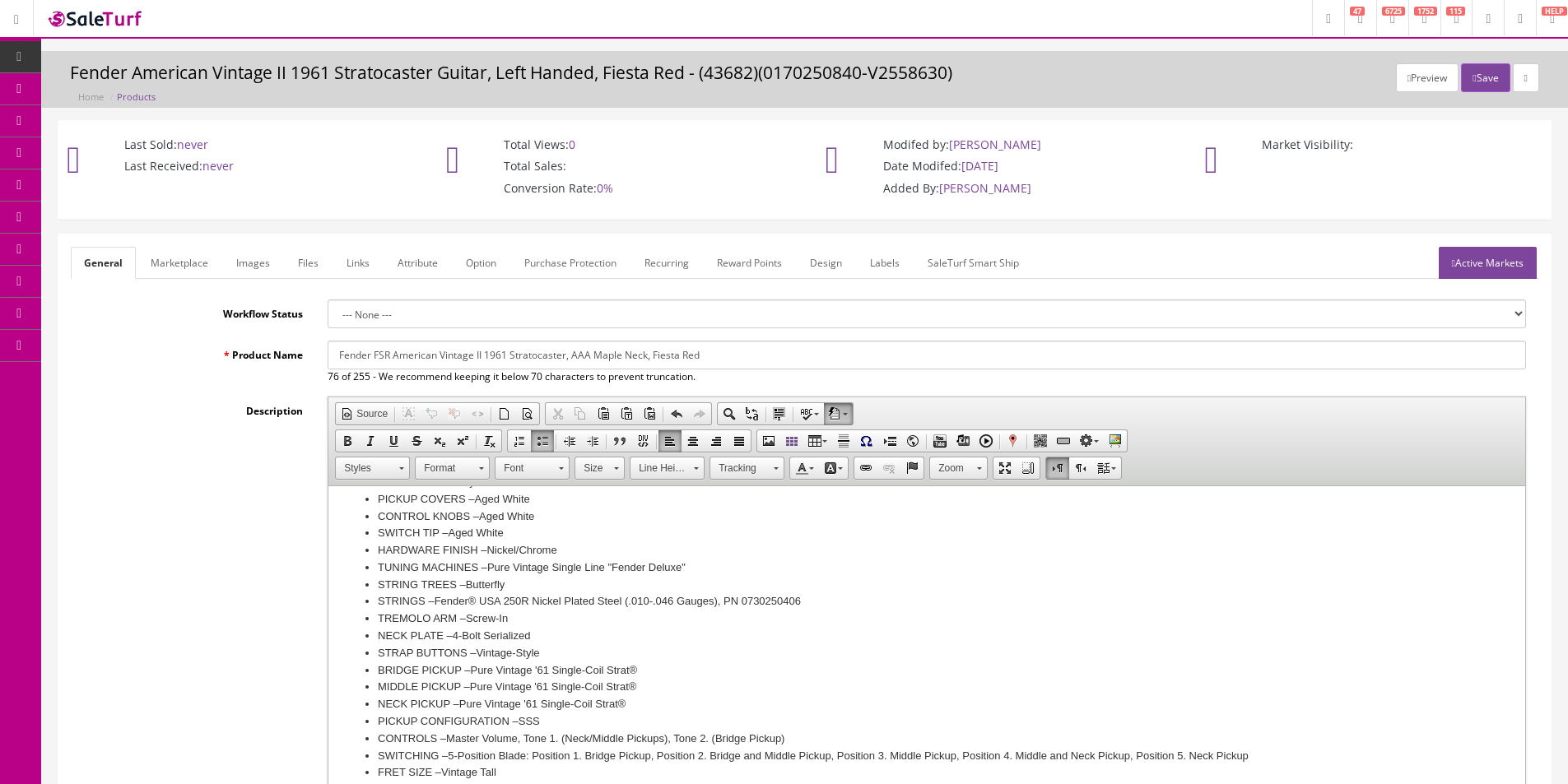
type input "2799.99"
click at [573, 355] on input "Fender FSR American Vintage II 1961 Stratocaster, AAA Maple Neck, Fiesta Red" at bounding box center [926, 354] width 1198 height 29
click at [199, 257] on link "Marketplace" at bounding box center [179, 263] width 84 height 32
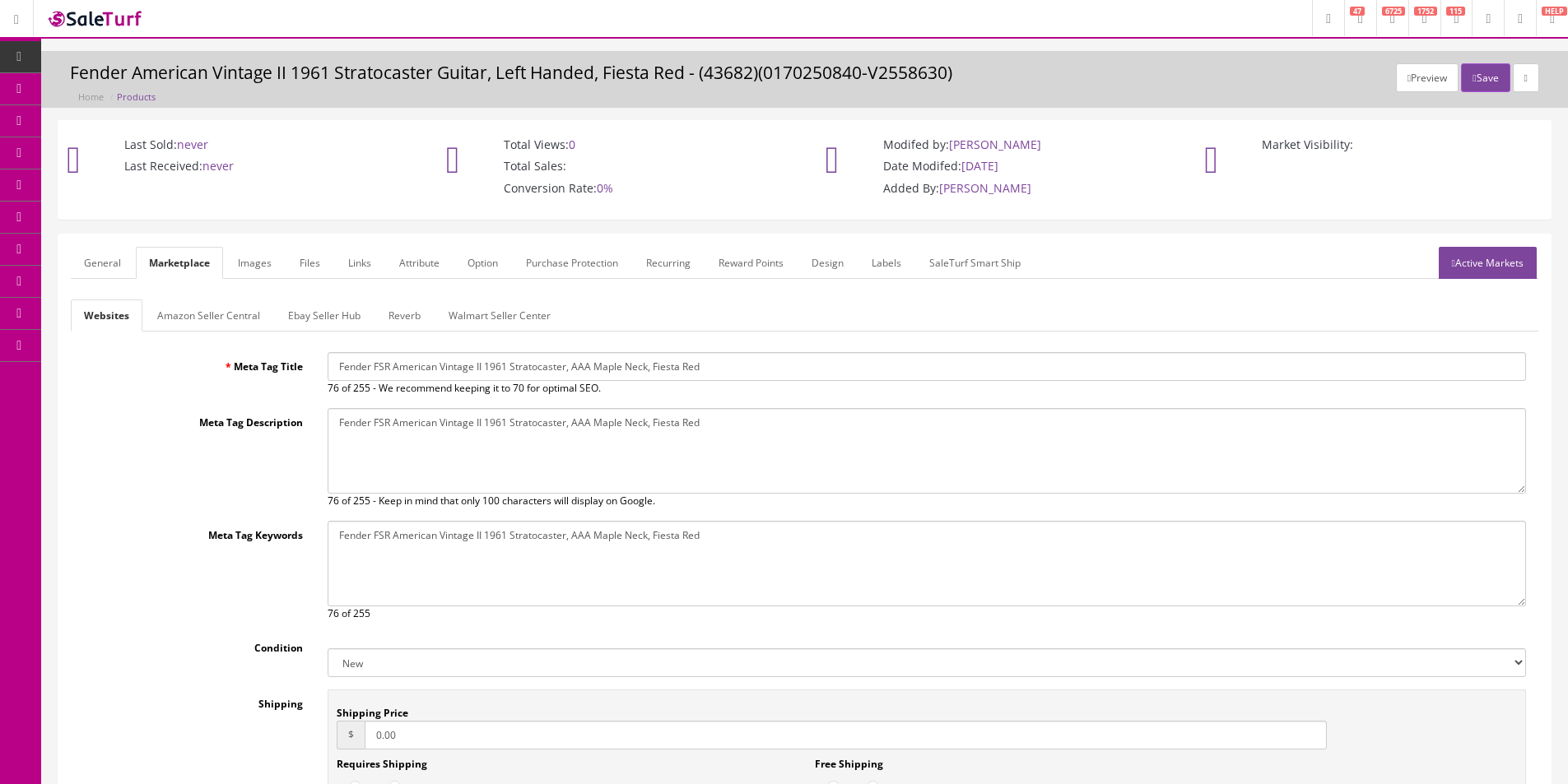
click at [574, 376] on input "Fender FSR American Vintage II 1961 Stratocaster, AAA Maple Neck, Fiesta Red" at bounding box center [926, 366] width 1198 height 29
click at [577, 433] on textarea "Fender American Vintage II 1961 Stratocaster, Left Handed, Fiesta Red" at bounding box center [926, 450] width 1198 height 86
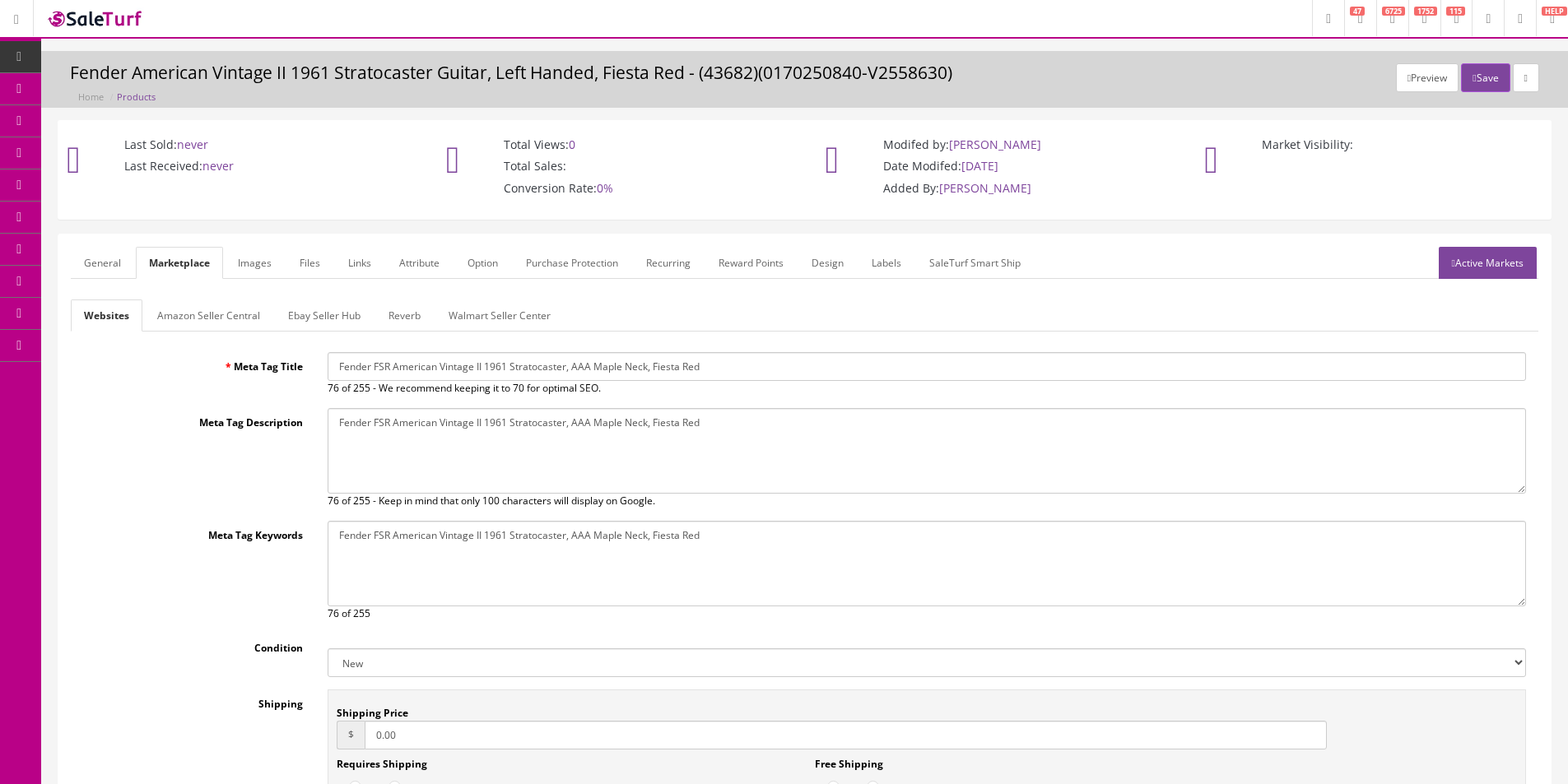
click at [577, 433] on textarea "Fender American Vintage II 1961 Stratocaster, Left Handed, Fiesta Red" at bounding box center [926, 450] width 1198 height 86
click at [576, 545] on textarea "Fender American Vintage II 1961 Stratocaster, Left Handed, Fiesta Red" at bounding box center [926, 563] width 1198 height 86
click at [203, 323] on link "Amazon Seller Central" at bounding box center [209, 315] width 130 height 32
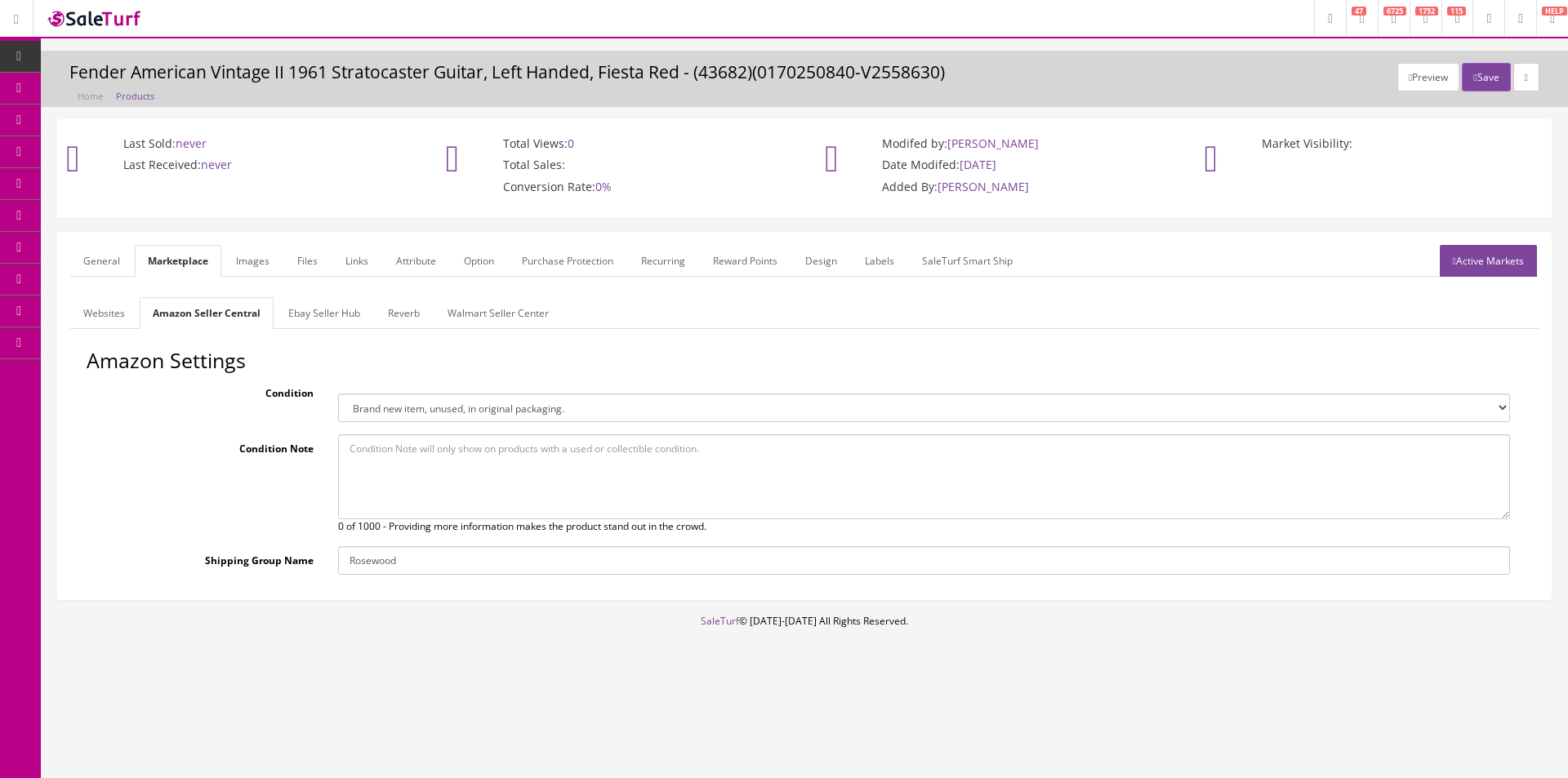
click at [300, 316] on link "Ebay Seller Hub" at bounding box center [324, 313] width 98 height 32
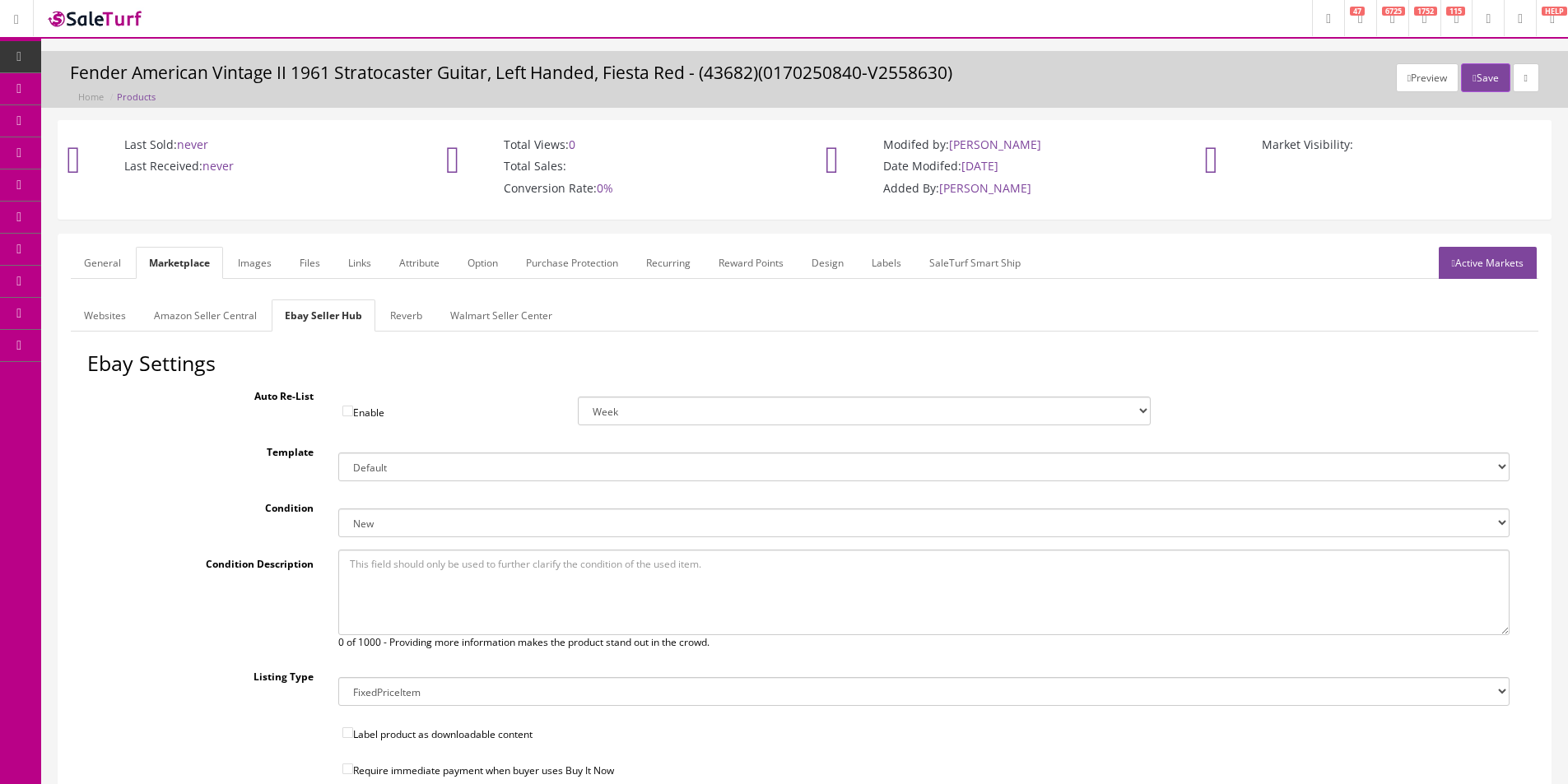
click at [431, 309] on link "Reverb" at bounding box center [405, 315] width 58 height 32
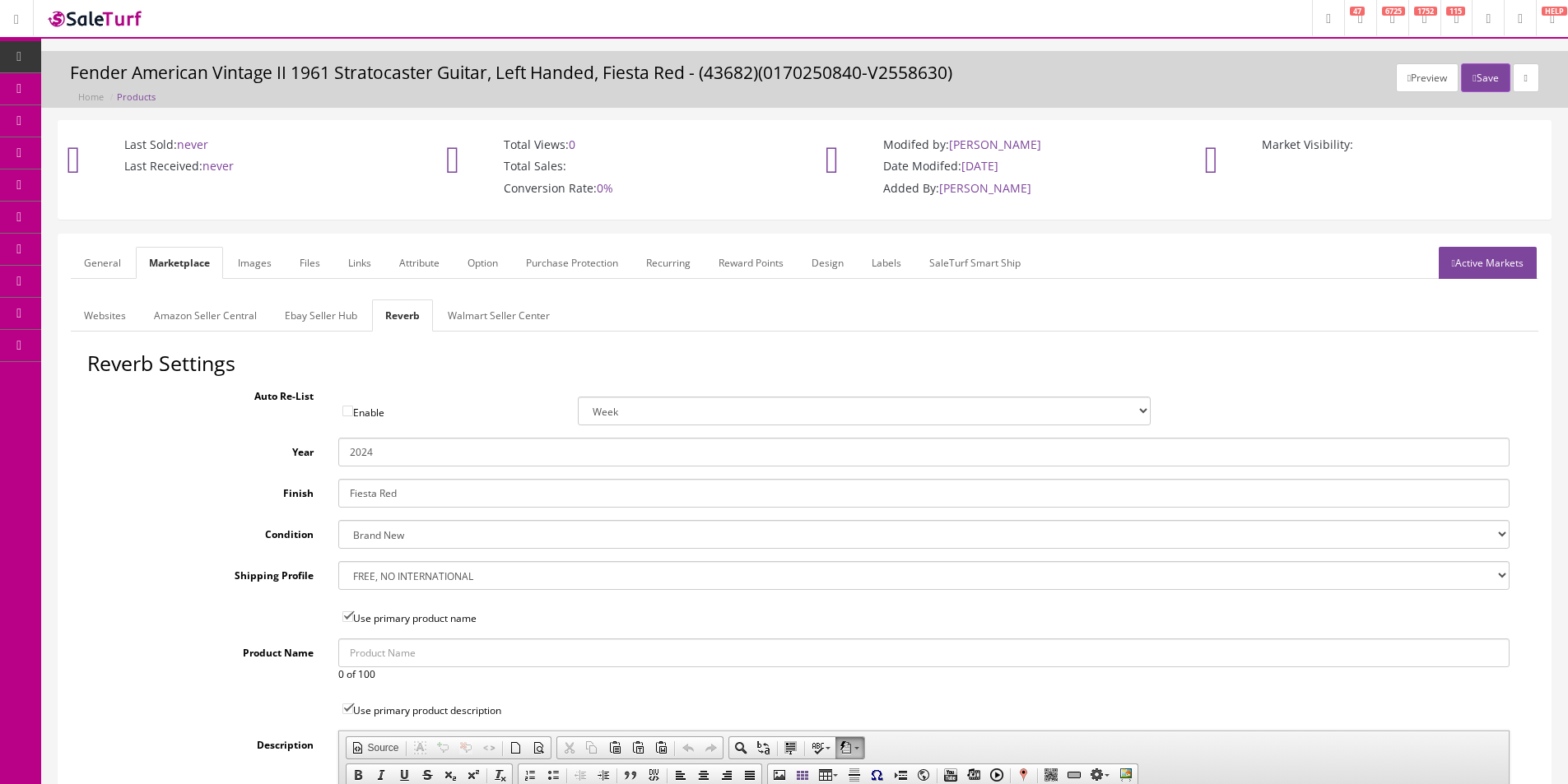
click at [389, 449] on input "2024" at bounding box center [924, 451] width 1171 height 29
type input "2025"
click at [234, 245] on div "General Marketplace Images Files Links Attribute Option Purchase Protection Rec…" at bounding box center [804, 716] width 1492 height 962
click at [240, 261] on link "Images" at bounding box center [254, 263] width 60 height 32
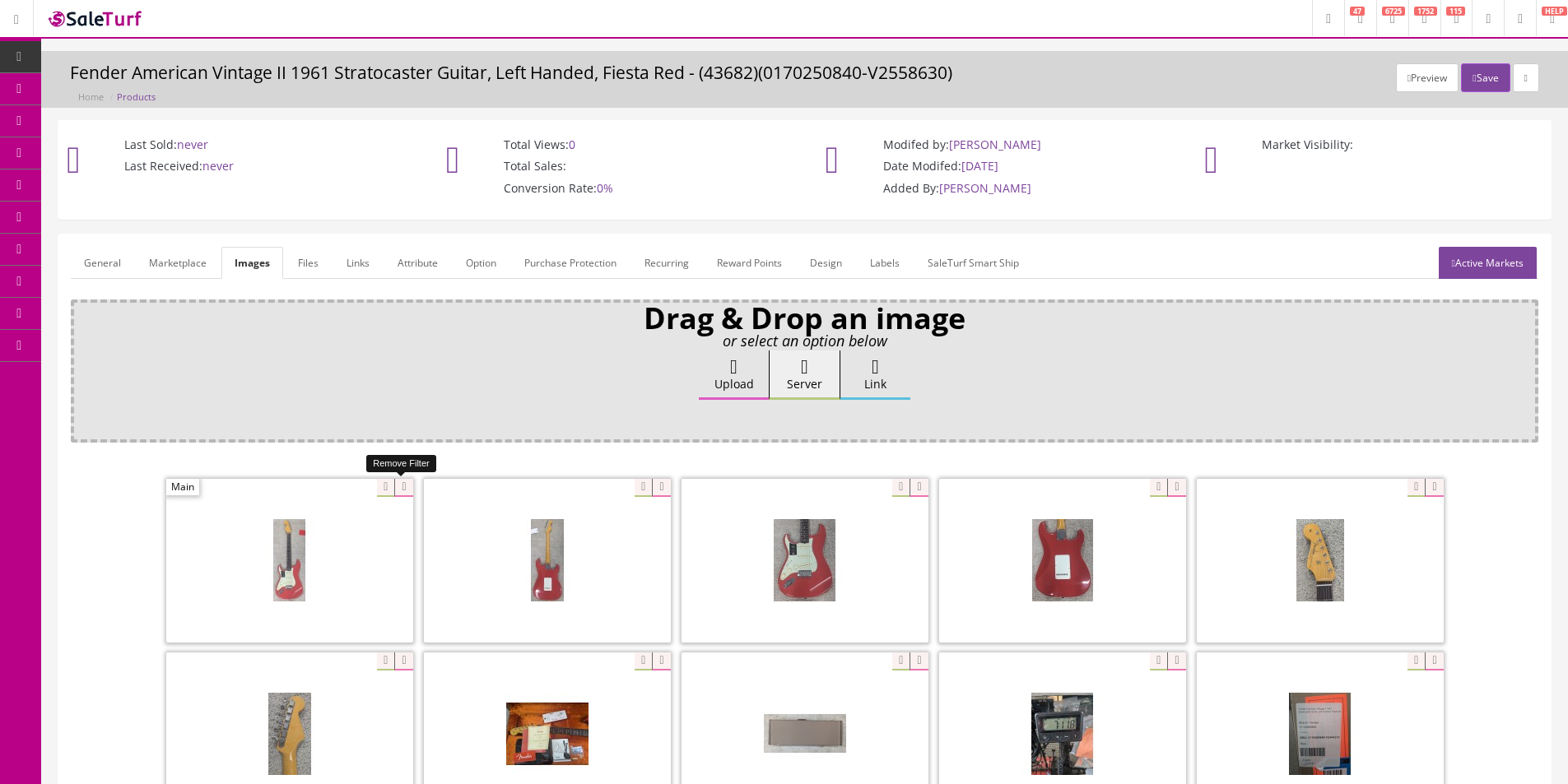
click at [403, 488] on icon at bounding box center [403, 488] width 19 height 18
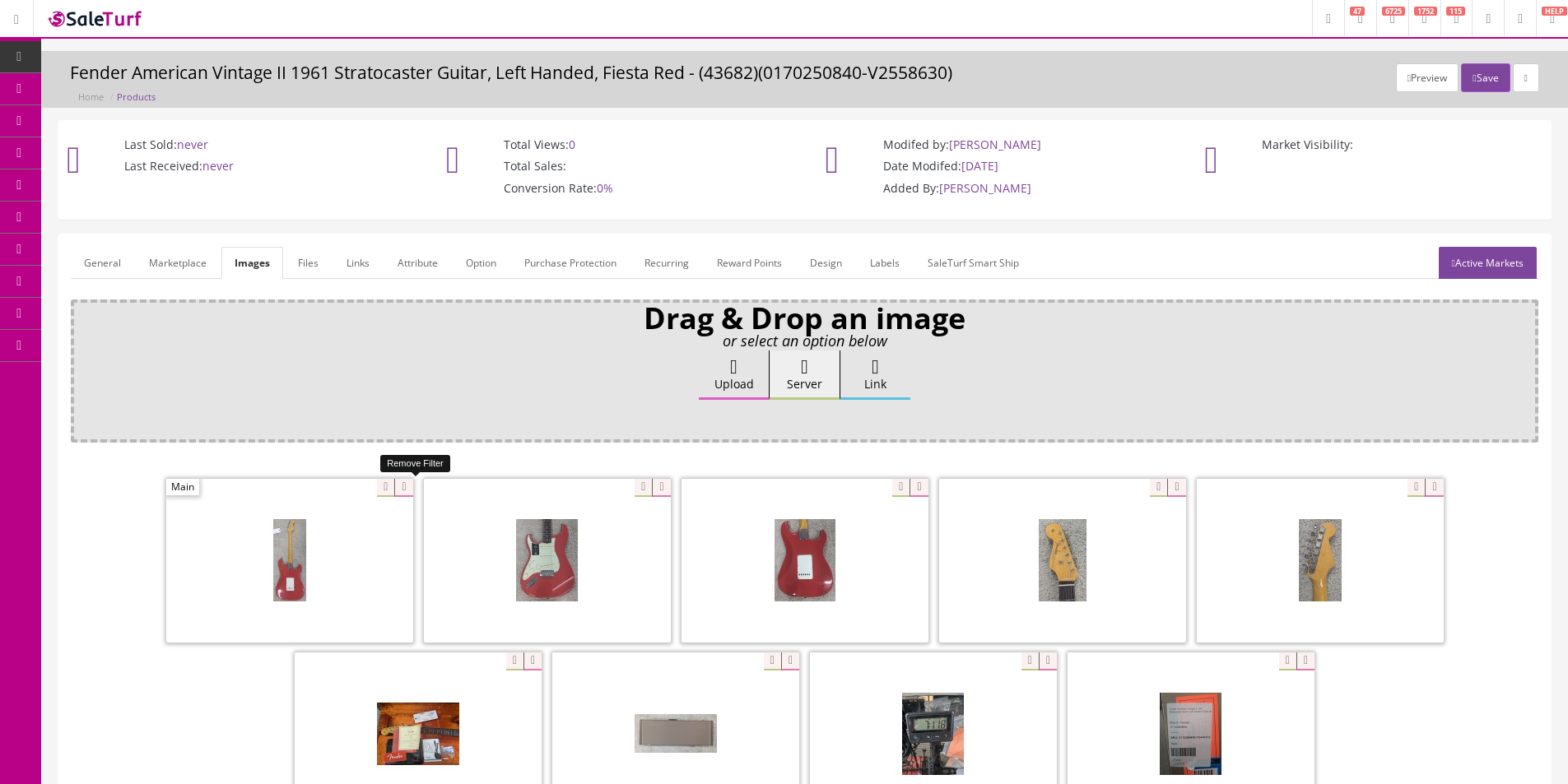
click at [403, 488] on icon at bounding box center [403, 488] width 19 height 18
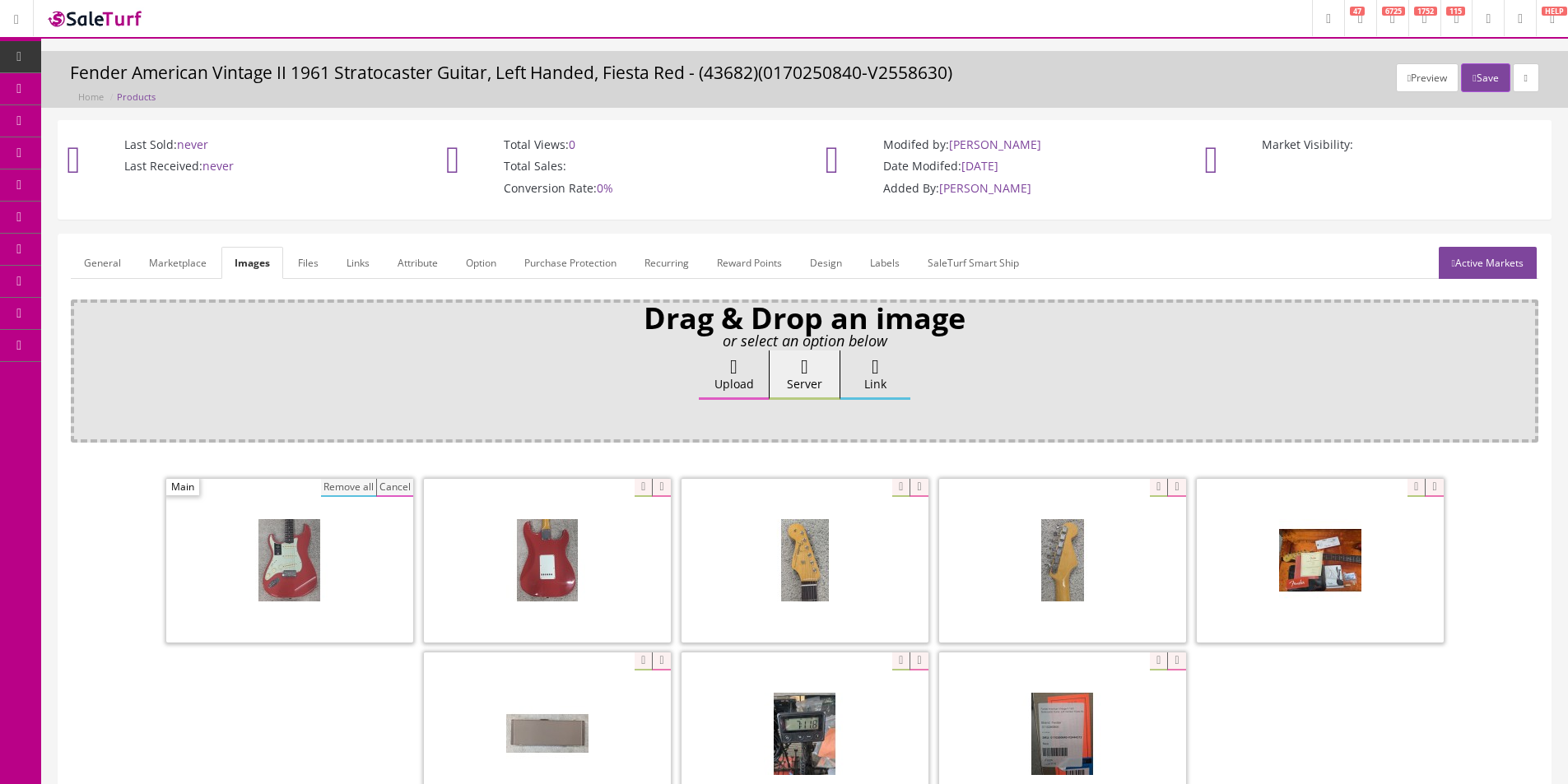
click at [356, 487] on button "Remove all" at bounding box center [349, 488] width 56 height 18
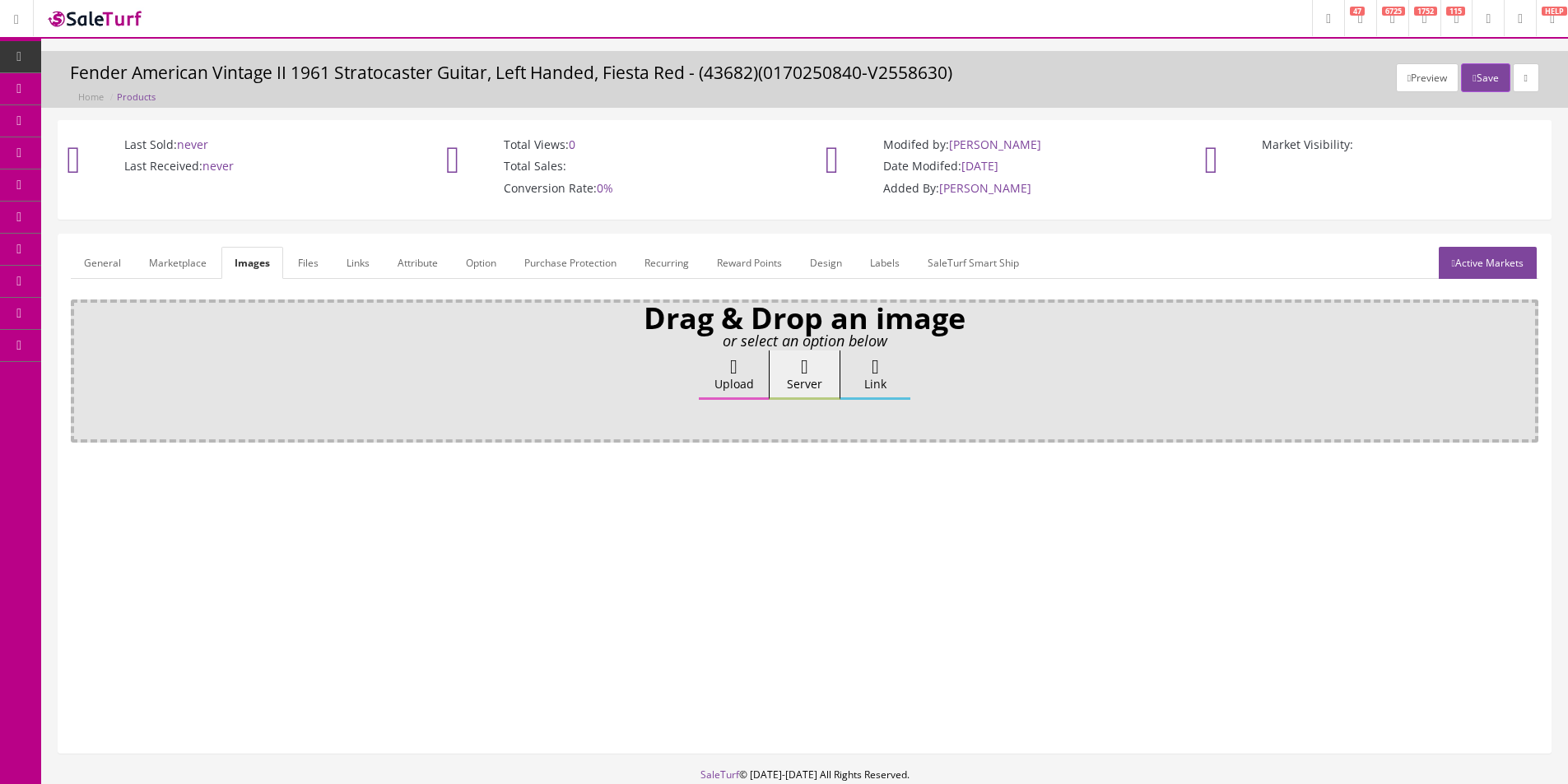
click at [745, 364] on label "Upload" at bounding box center [734, 374] width 70 height 49
click at [82, 364] on input "Upload" at bounding box center [82, 359] width 0 height 17
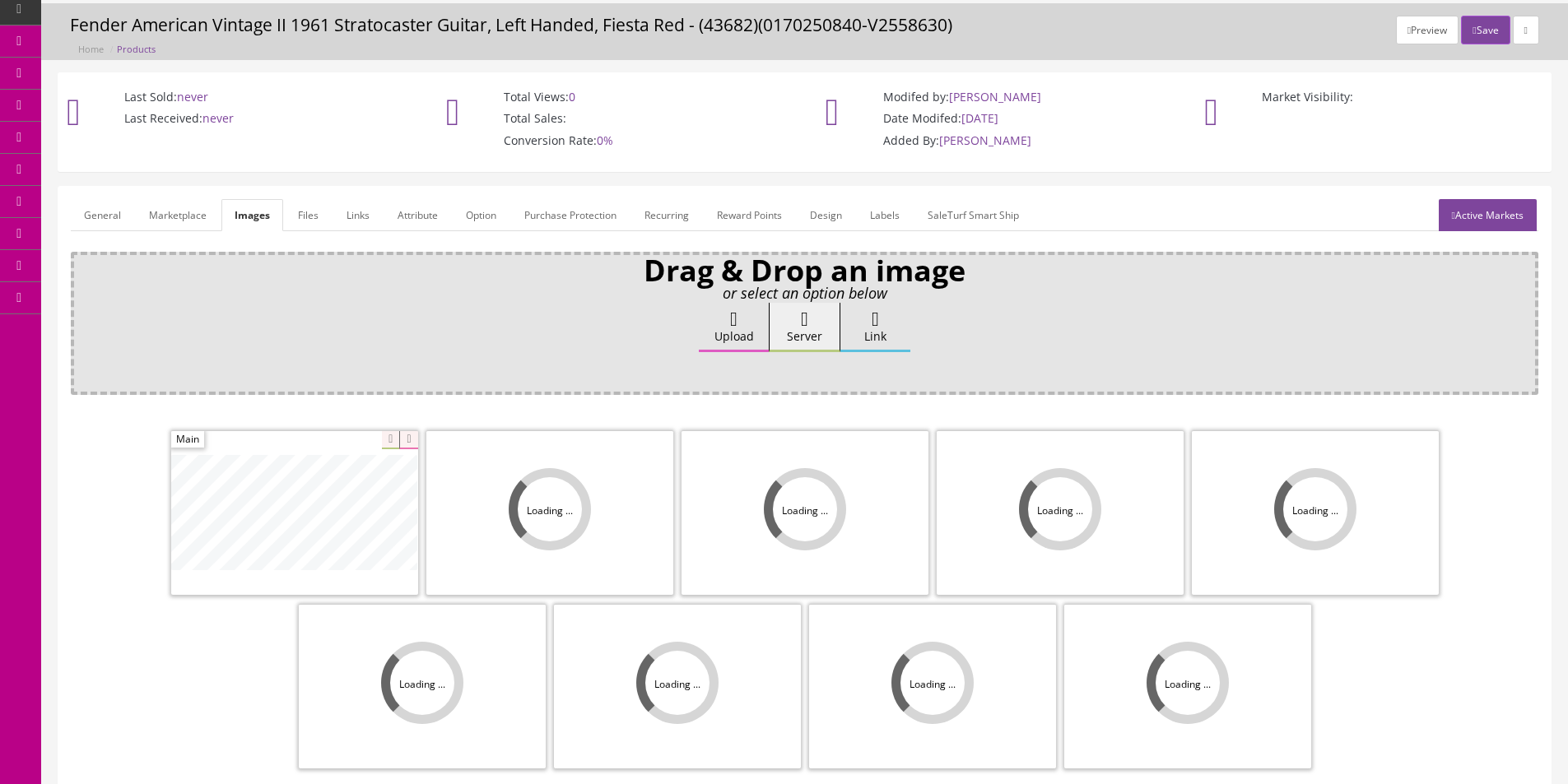
scroll to position [240, 0]
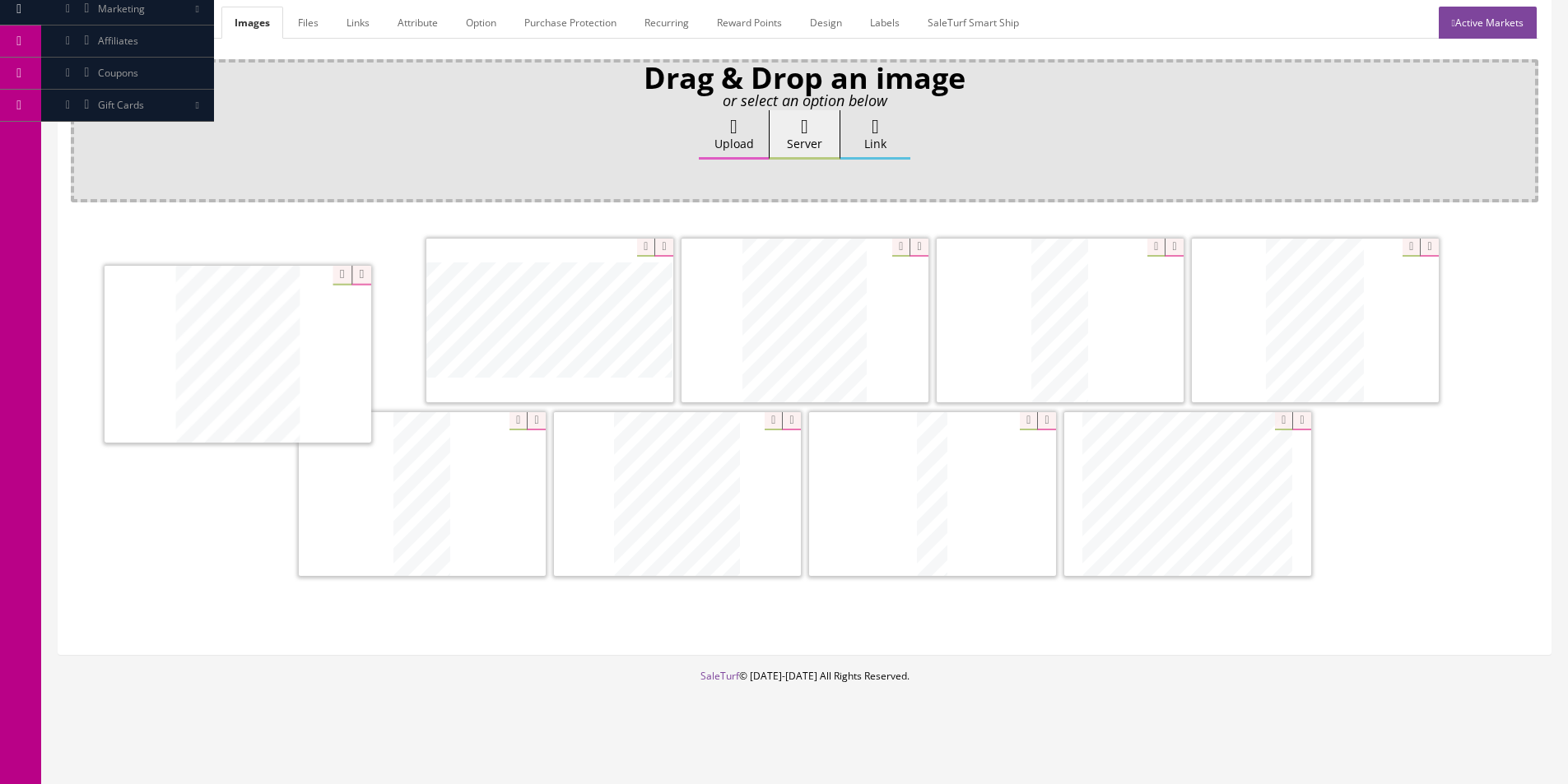
drag, startPoint x: 1264, startPoint y: 345, endPoint x: 158, endPoint y: 354, distance: 1106.0
drag, startPoint x: 838, startPoint y: 336, endPoint x: 519, endPoint y: 336, distance: 319.0
drag, startPoint x: 416, startPoint y: 486, endPoint x: 183, endPoint y: 274, distance: 315.0
drag, startPoint x: 1262, startPoint y: 324, endPoint x: 487, endPoint y: 297, distance: 775.5
drag, startPoint x: 470, startPoint y: 540, endPoint x: 341, endPoint y: 525, distance: 129.9
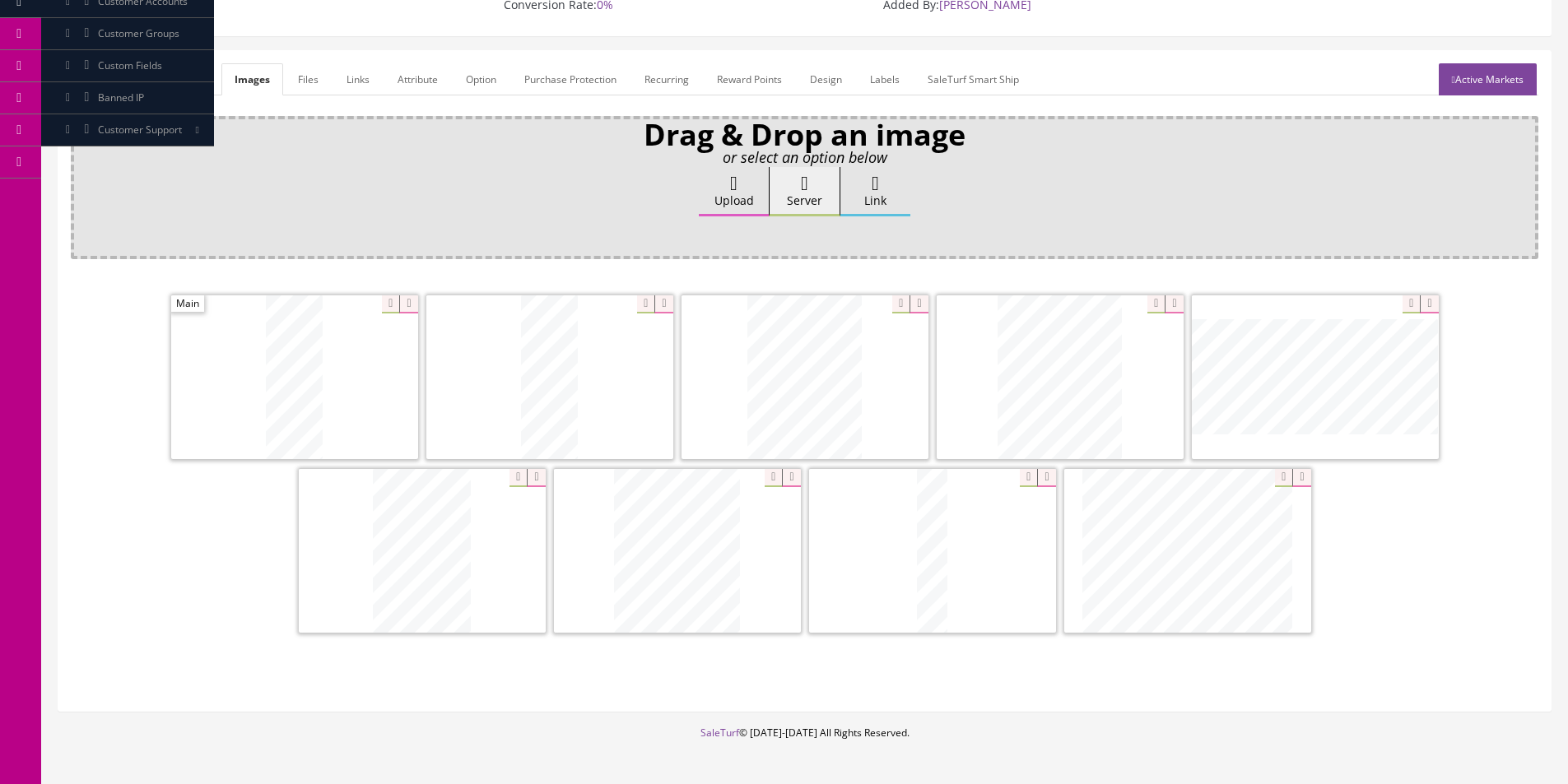
scroll to position [158, 0]
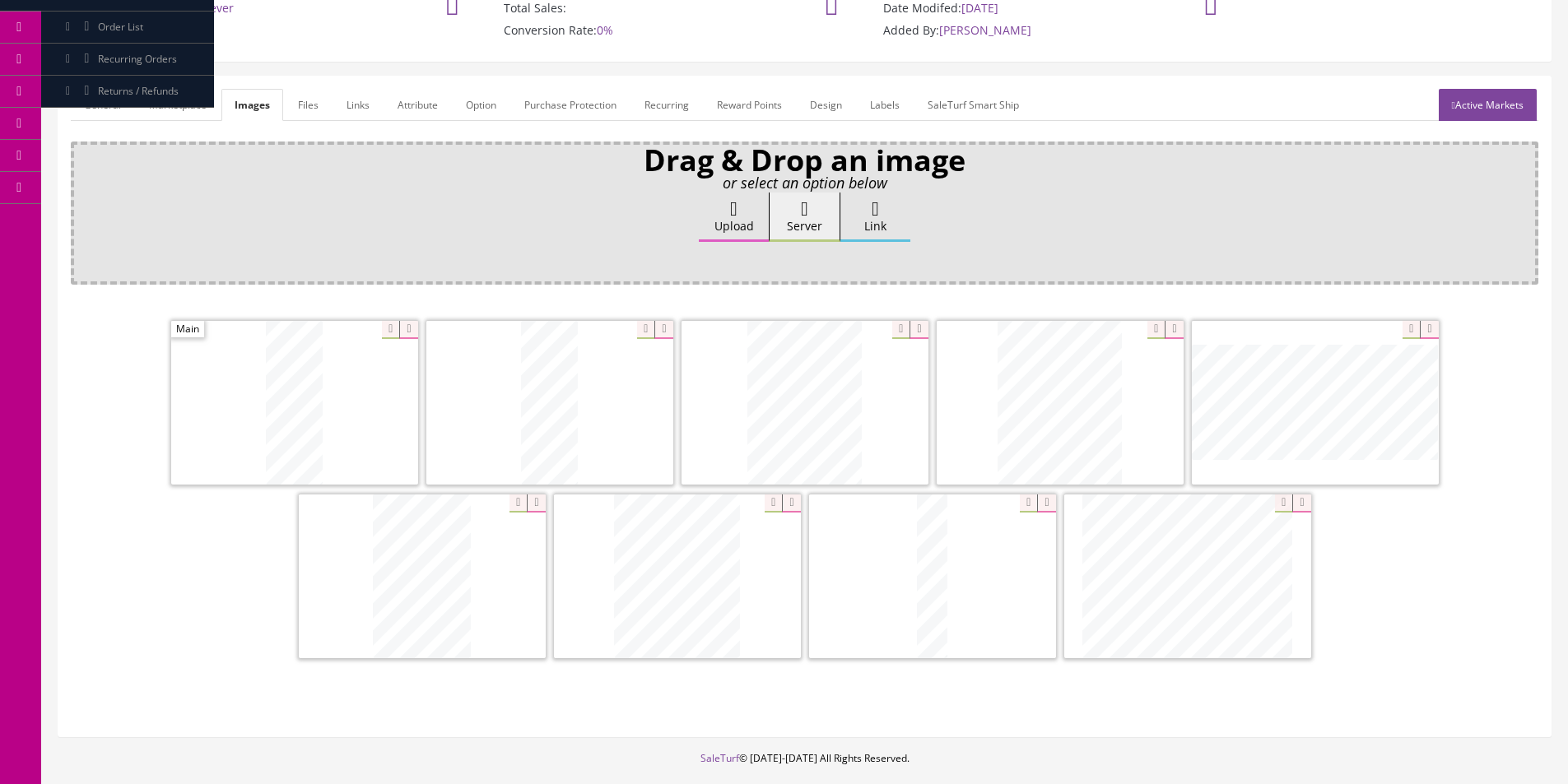
click at [97, 108] on link "General" at bounding box center [103, 104] width 64 height 32
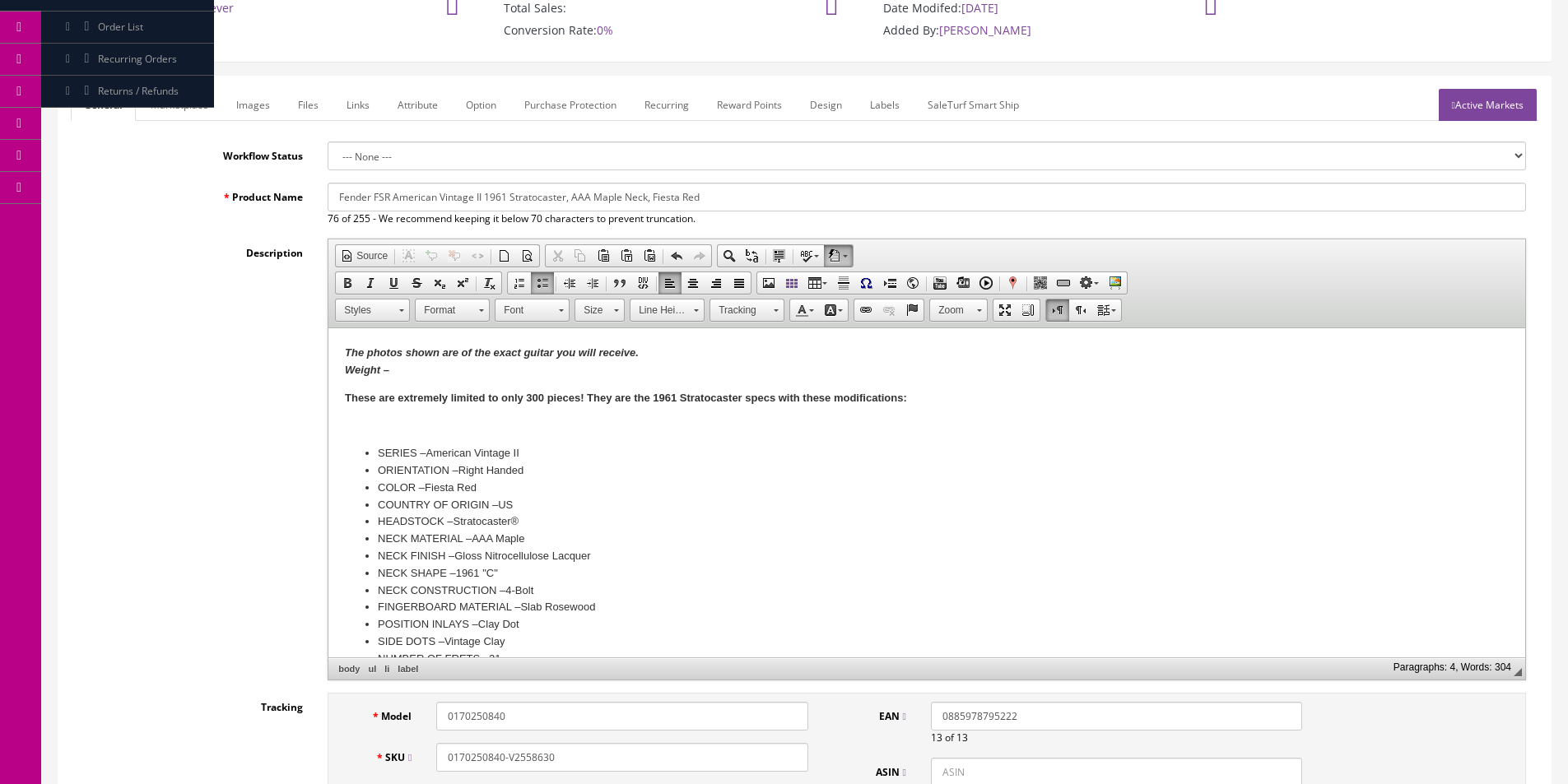
click at [439, 363] on p "The photos shown are of the exact guitar you will receive. Weight –" at bounding box center [927, 361] width 1164 height 34
click at [443, 366] on em "Weight – 7 lbs 15.3 z" at bounding box center [397, 369] width 104 height 12
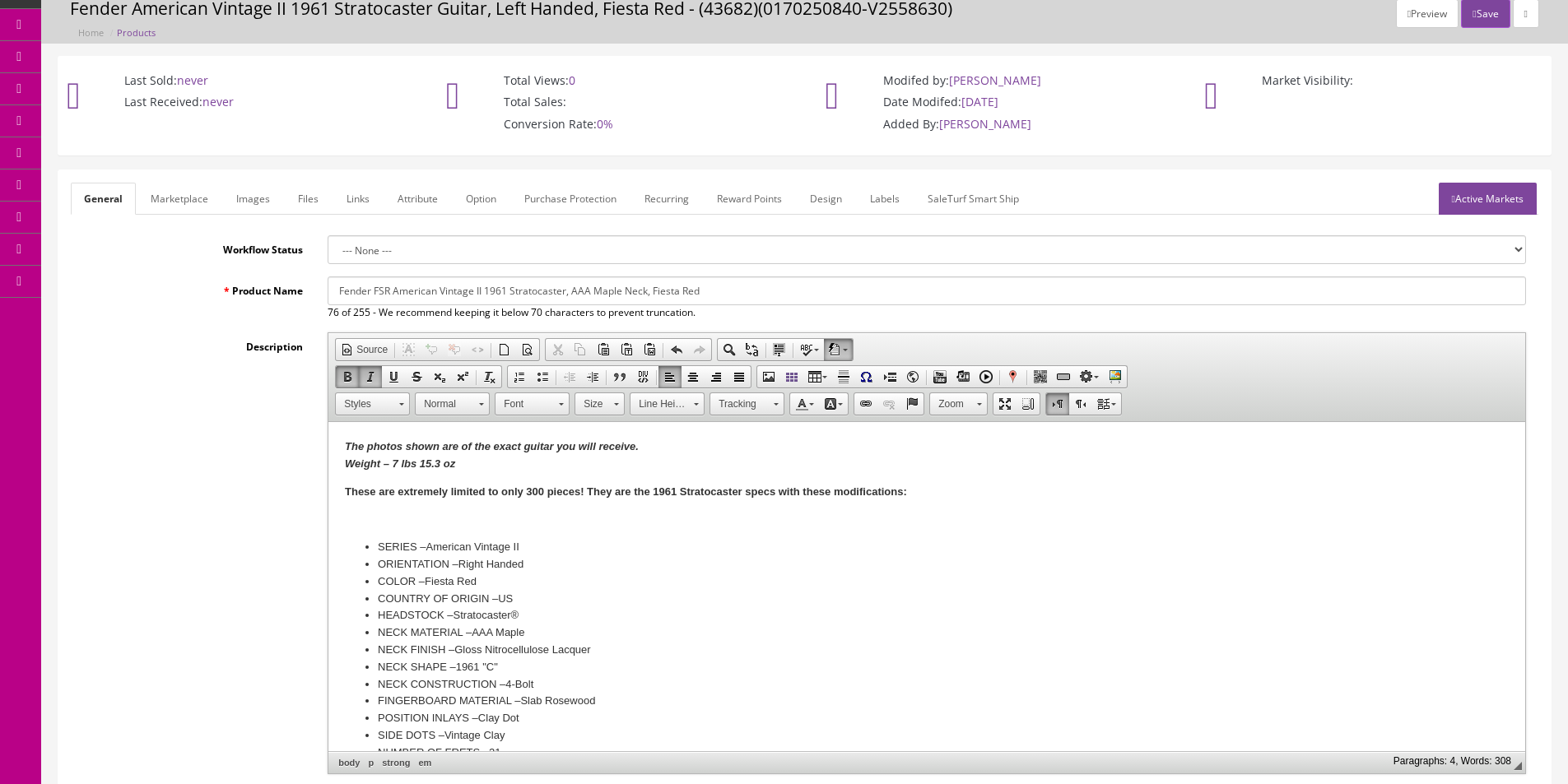
scroll to position [0, 0]
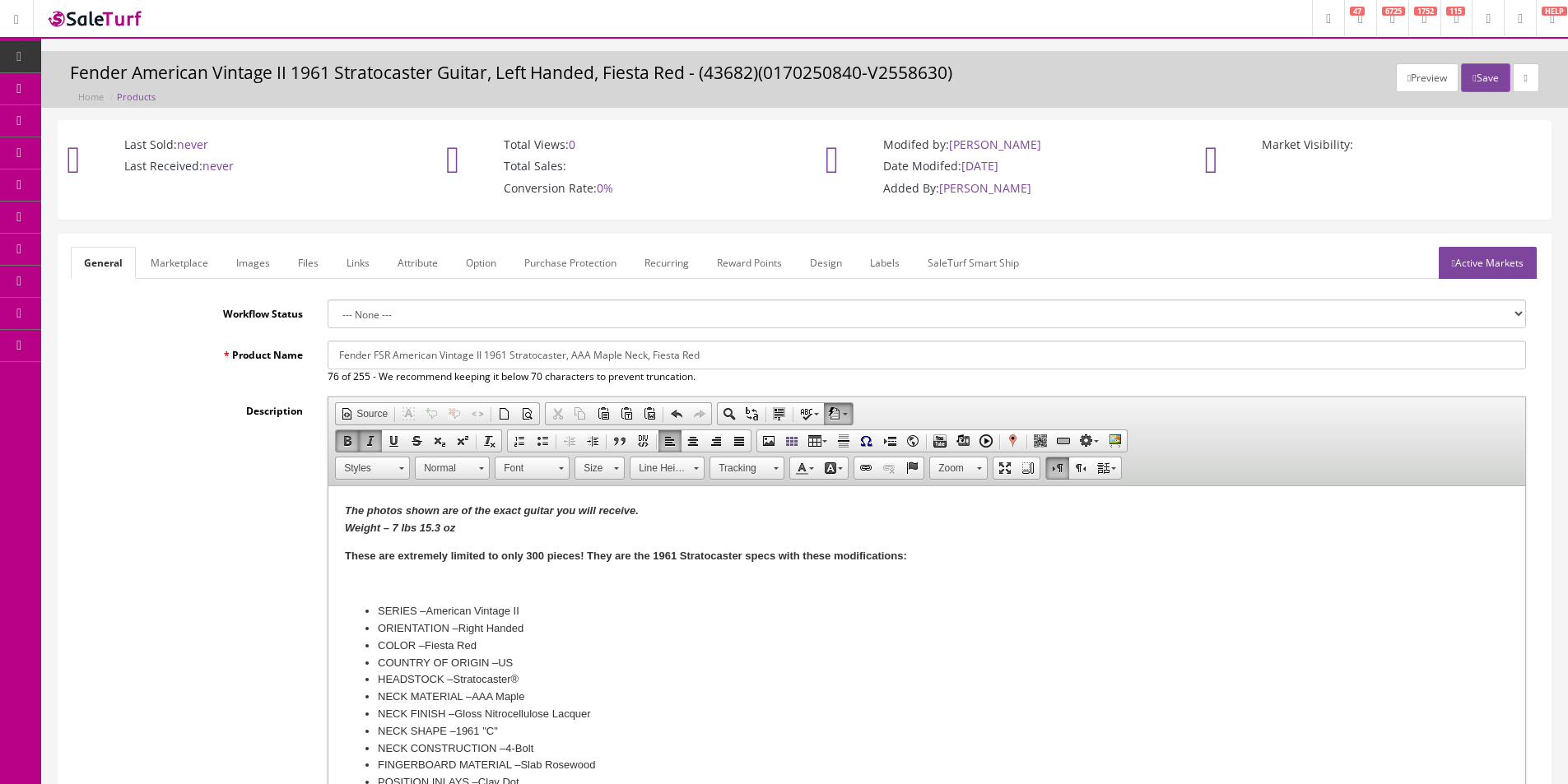
click at [1475, 263] on link "Active Markets" at bounding box center [1488, 263] width 98 height 32
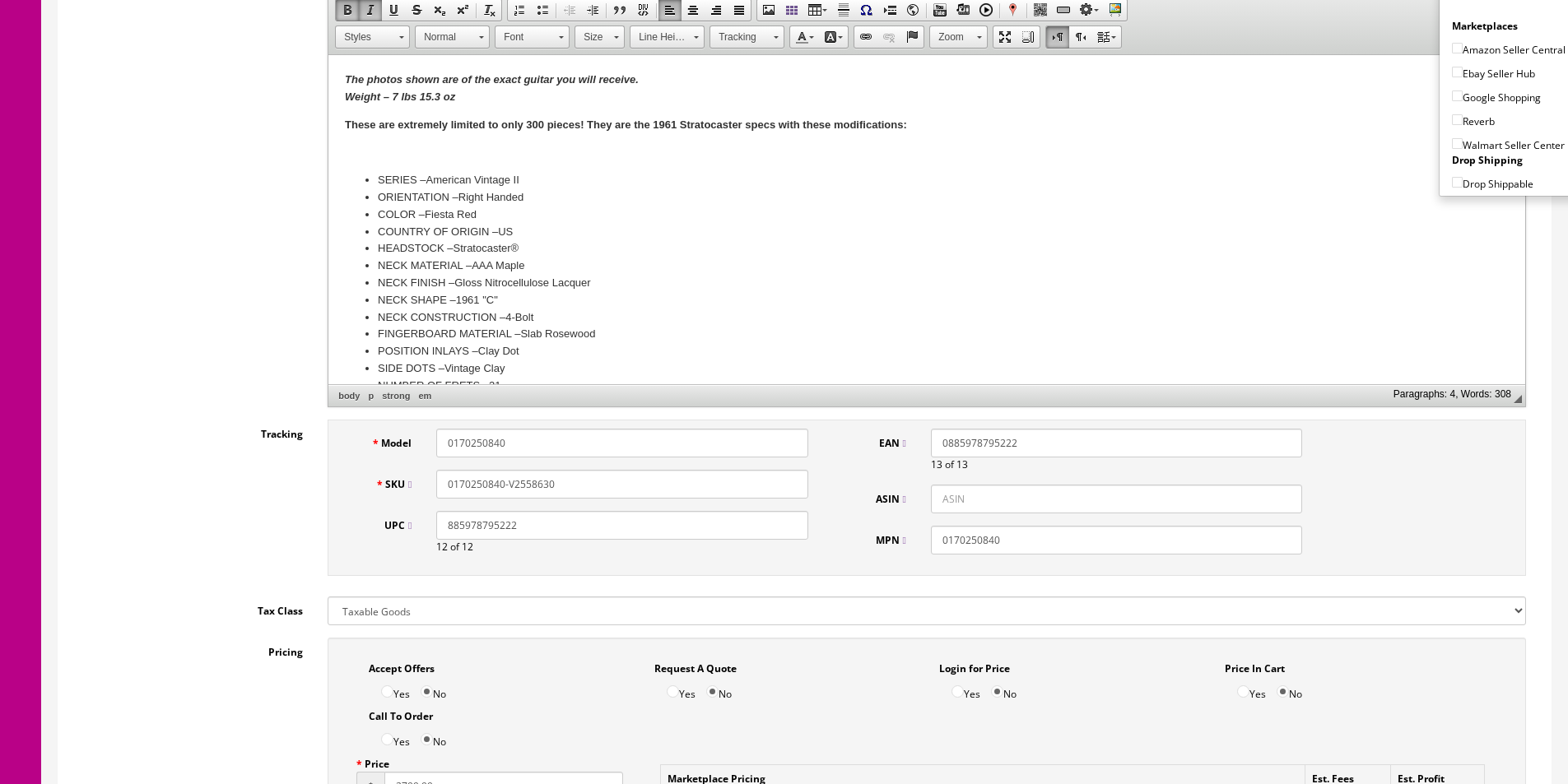
scroll to position [576, 0]
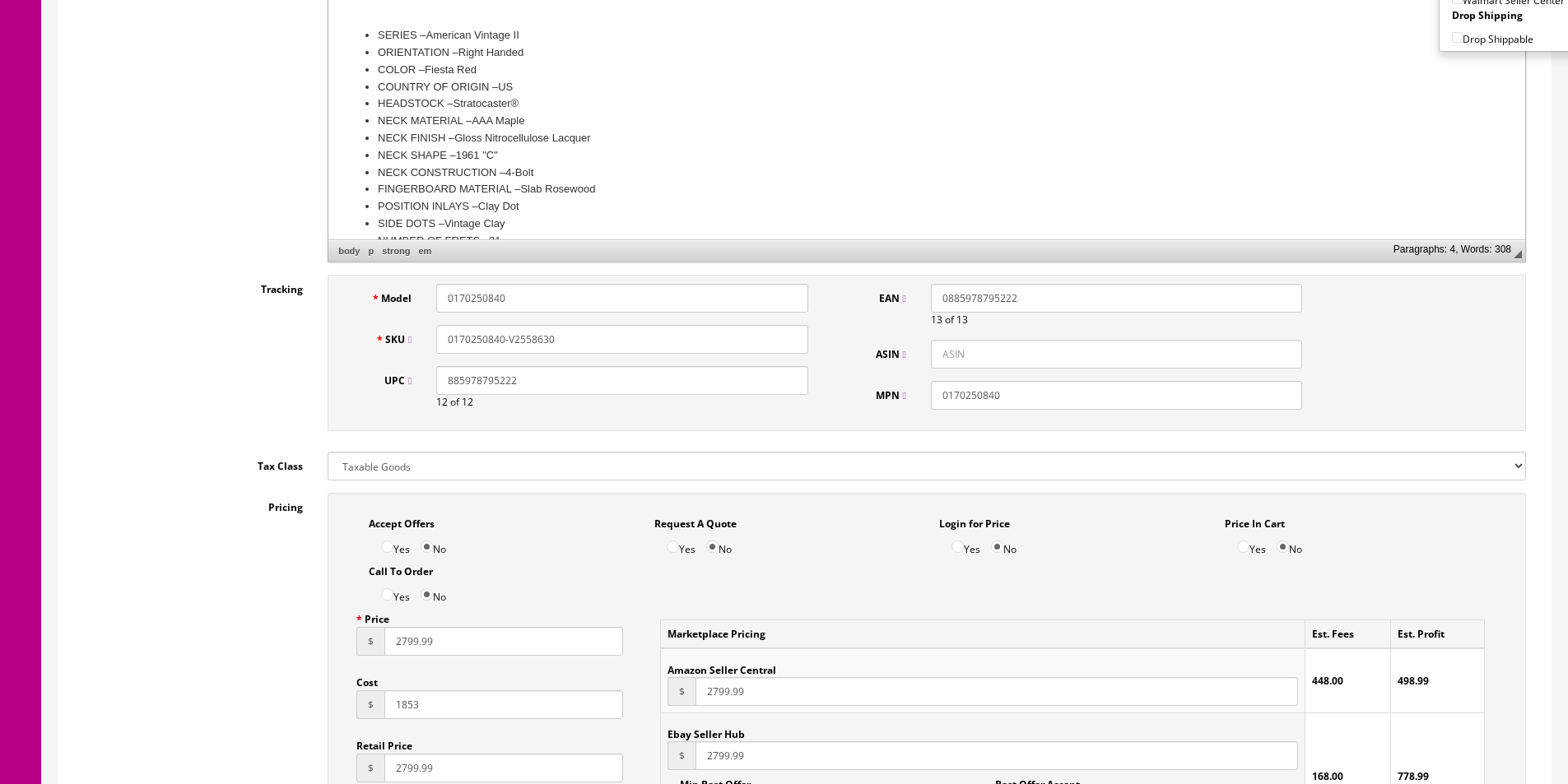
click at [598, 334] on input "0170250840-V2558630" at bounding box center [621, 338] width 371 height 29
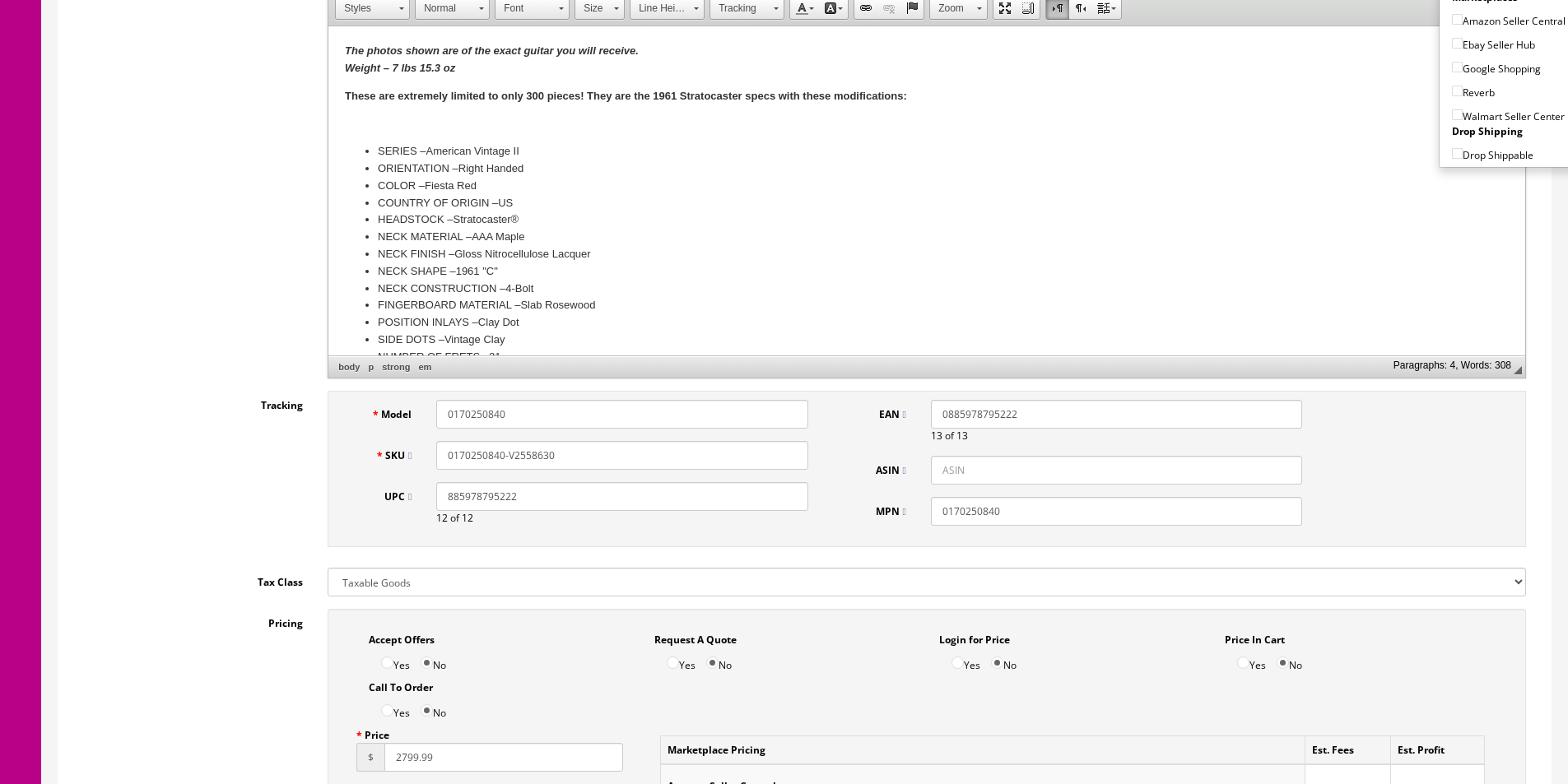
scroll to position [0, 0]
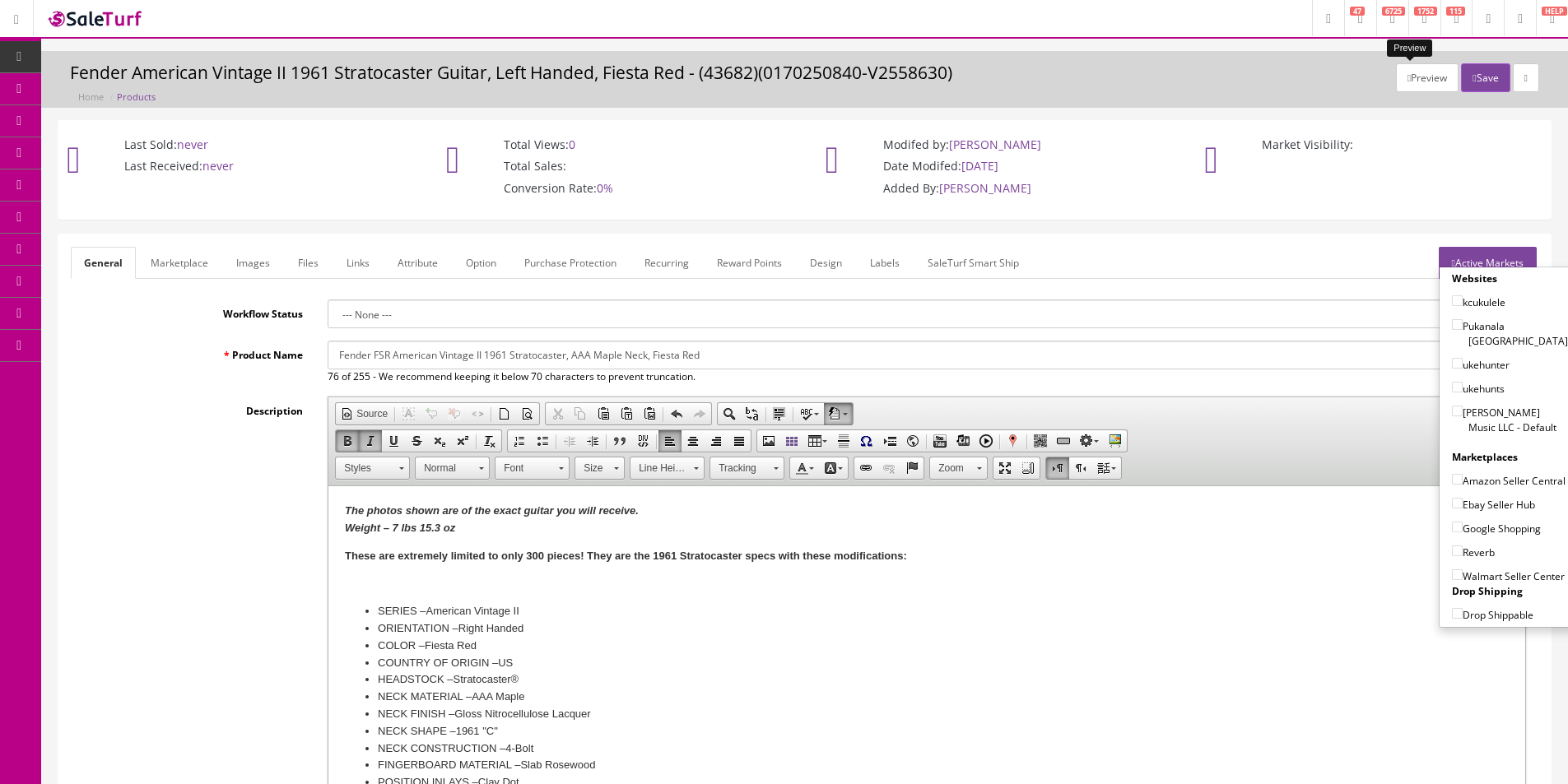
click at [1445, 80] on div "Preview Save" at bounding box center [1467, 78] width 143 height 29
click at [1473, 80] on icon "button" at bounding box center [1475, 78] width 4 height 10
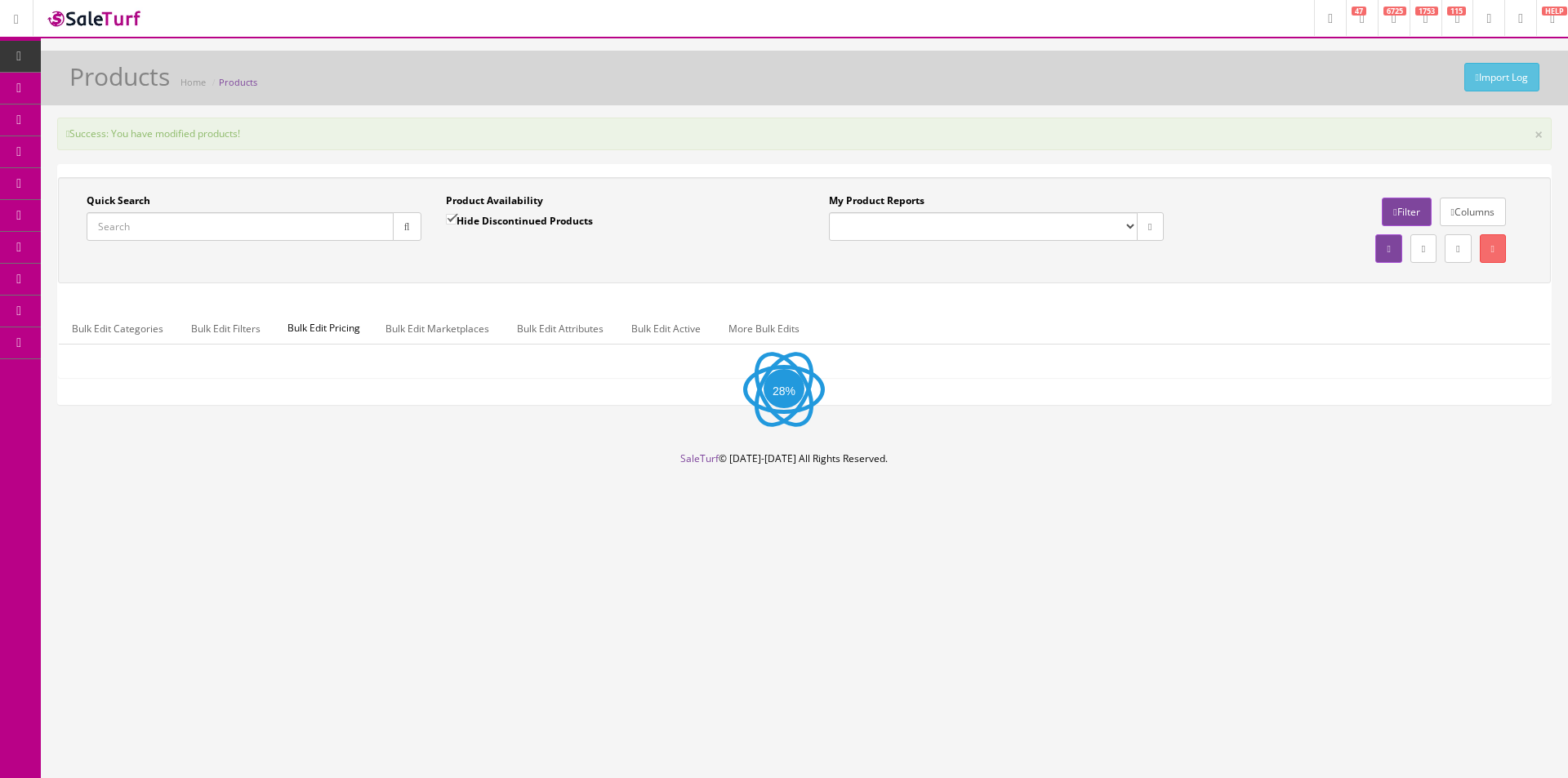
click at [301, 226] on input "Quick Search" at bounding box center [240, 226] width 307 height 28
paste input "0170250840-V2558630"
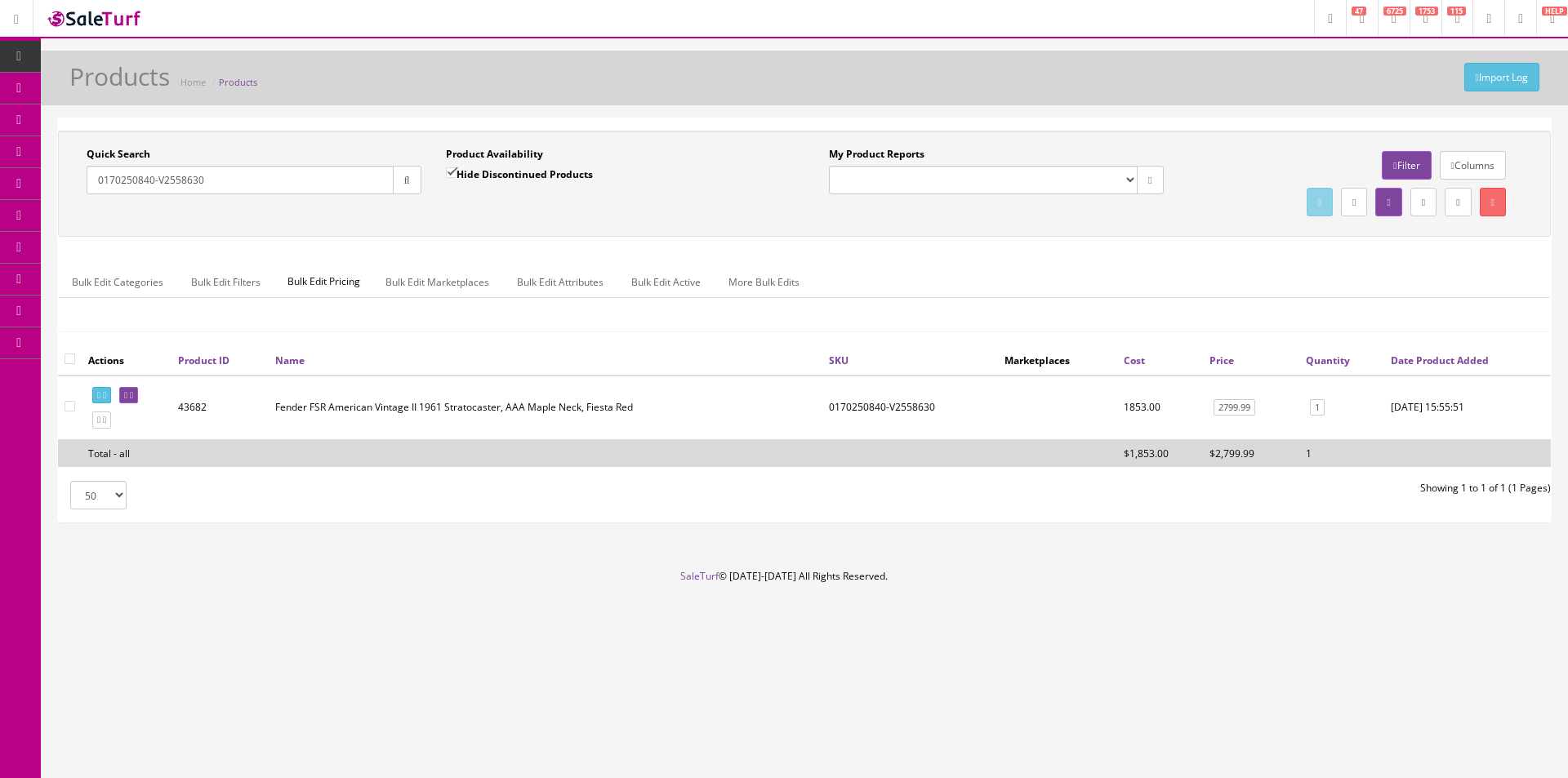
click at [450, 246] on div "Quick Search 0170250840-V2558630 Date From Product Availability Hide Discontinu…" at bounding box center [804, 238] width 1493 height 215
click at [107, 394] on link at bounding box center [102, 395] width 18 height 17
click at [847, 29] on header "Research Trends Trending on Ebay Google Trends Amazon Insights (Login Before Cl…" at bounding box center [784, 19] width 1568 height 39
drag, startPoint x: 847, startPoint y: 29, endPoint x: 794, endPoint y: 60, distance: 61.4
click at [794, 60] on div "Import Log Products Home Products" at bounding box center [804, 78] width 1528 height 55
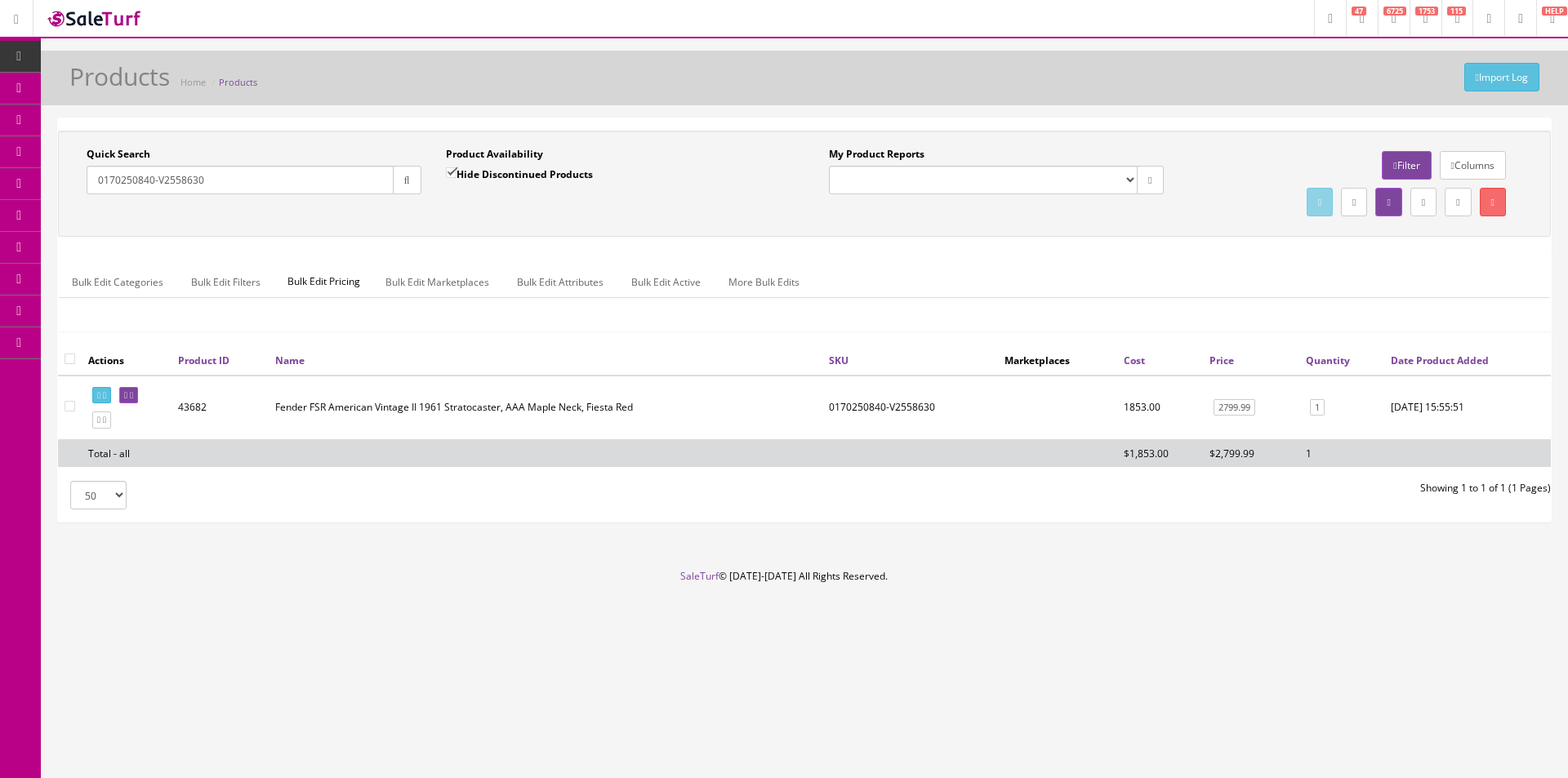
click at [794, 60] on div "Import Log Products Home Products" at bounding box center [804, 78] width 1528 height 55
drag, startPoint x: 794, startPoint y: 60, endPoint x: 1194, endPoint y: 126, distance: 405.4
click at [795, 61] on div "Import Log Products Home Products" at bounding box center [804, 78] width 1528 height 55
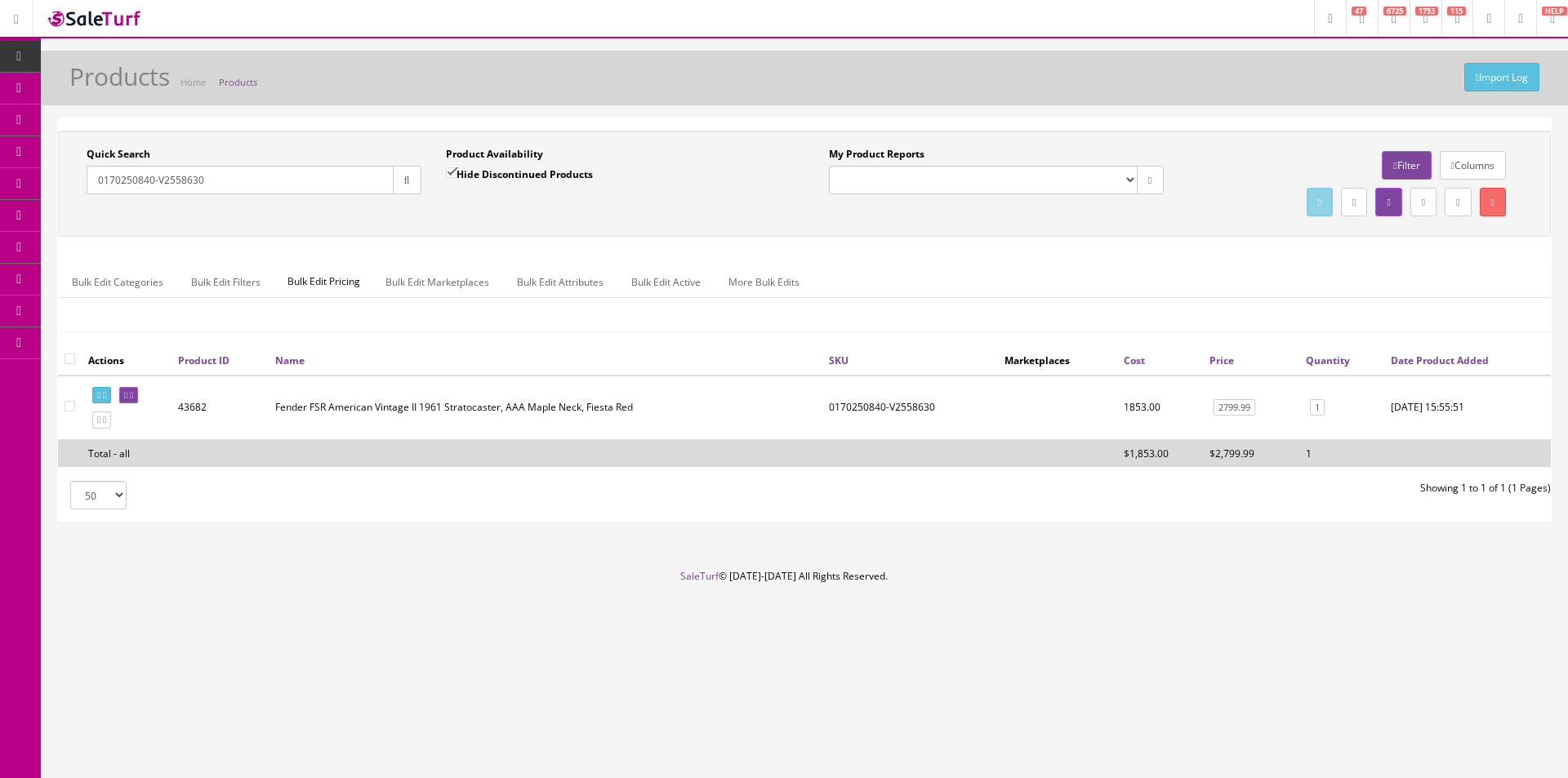
click at [558, 410] on td "Fender FSR American Vintage II 1961 Stratocaster, AAA Maple Neck, Fiesta Red" at bounding box center [545, 407] width 554 height 64
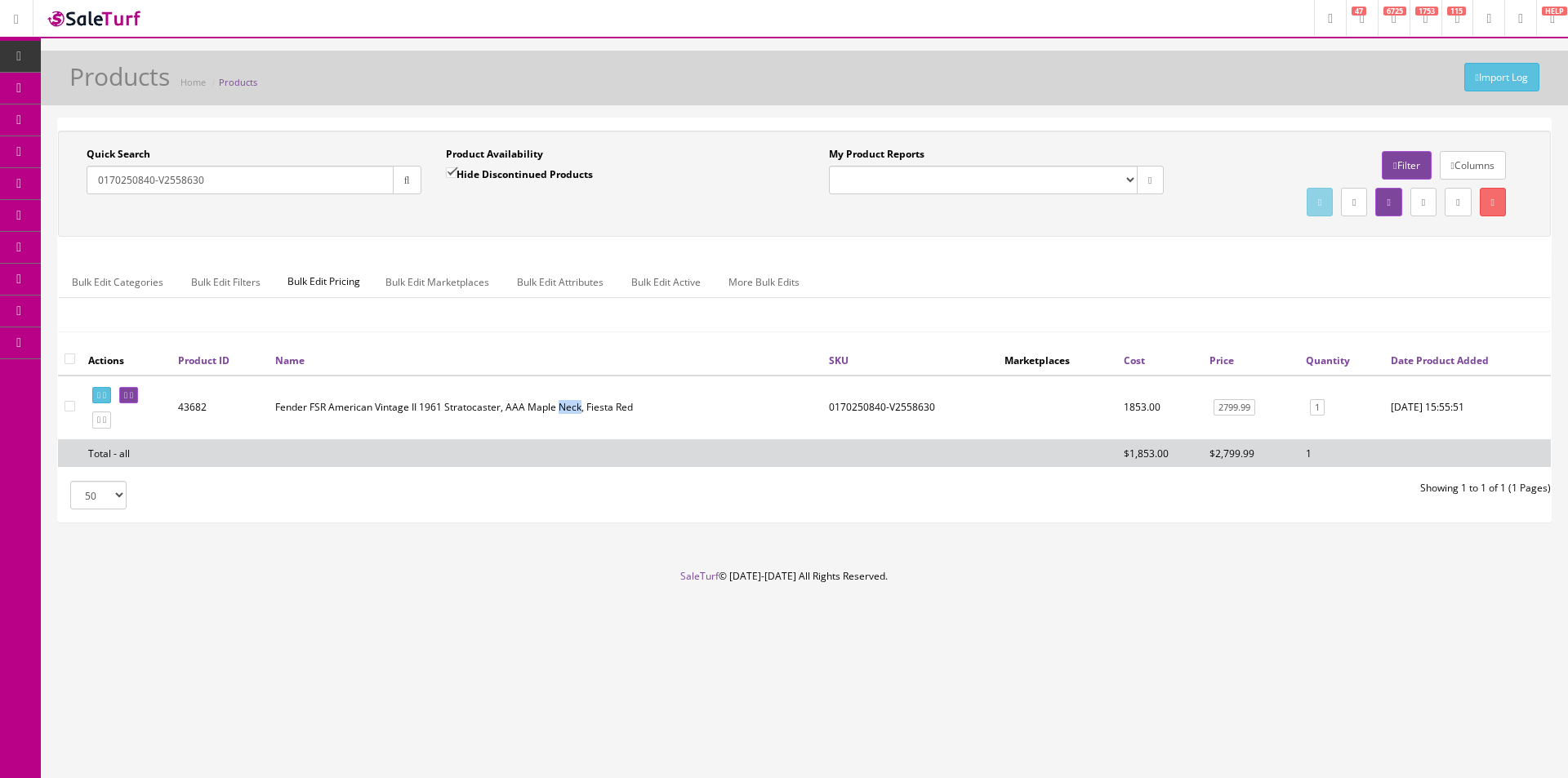
click at [558, 410] on td "Fender FSR American Vintage II 1961 Stratocaster, AAA Maple Neck, Fiesta Red" at bounding box center [545, 407] width 554 height 64
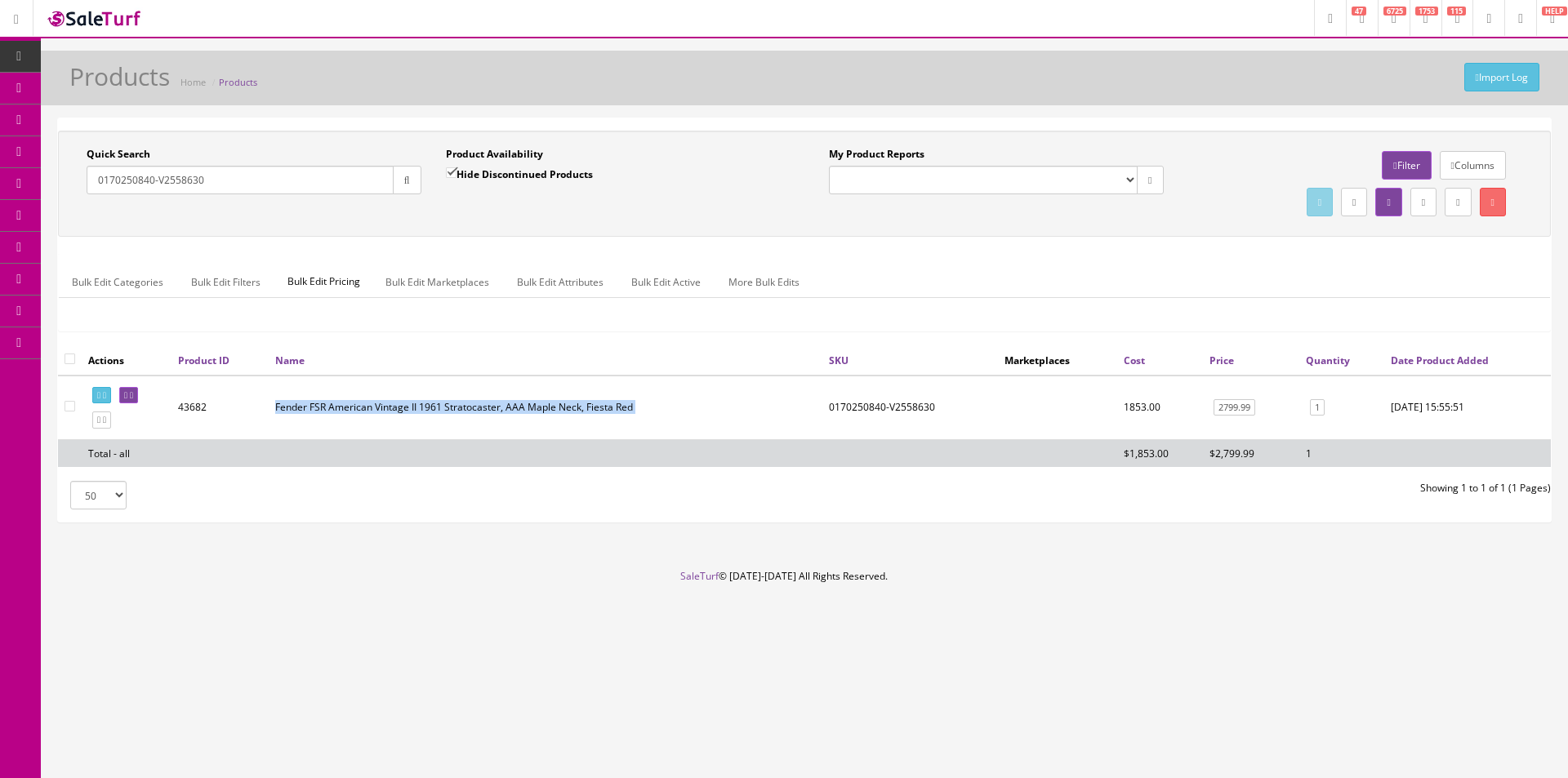
click at [558, 410] on td "Fender FSR American Vintage II 1961 Stratocaster, AAA Maple Neck, Fiesta Red" at bounding box center [545, 407] width 554 height 64
drag, startPoint x: 558, startPoint y: 410, endPoint x: 511, endPoint y: 576, distance: 172.5
click at [558, 410] on td "Fender FSR American Vintage II 1961 Stratocaster, AAA Maple Neck, Fiesta Red" at bounding box center [545, 407] width 554 height 64
click at [1173, 281] on ul "Bulk Edit Categories Bulk Edit Filters Bulk Edit Pricing Bulk Edit Marketplaces…" at bounding box center [804, 282] width 1491 height 32
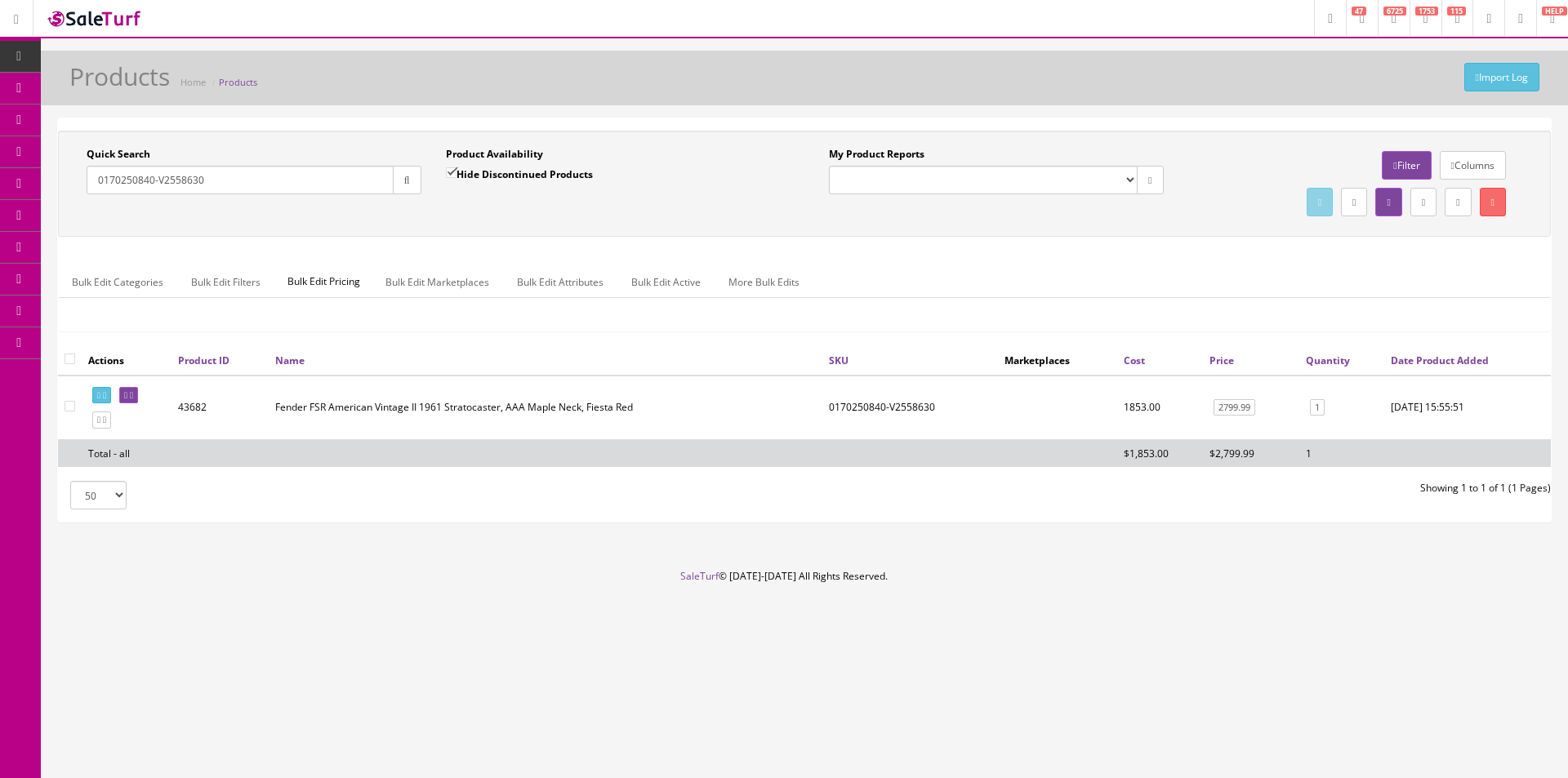
click at [268, 178] on input "0170250840-V2558630" at bounding box center [240, 180] width 307 height 28
paste input "17025084"
click at [1004, 258] on div "Bulk Edit Categories Bulk Edit Filters Bulk Edit Pricing Bulk Edit Marketplaces…" at bounding box center [804, 293] width 1491 height 77
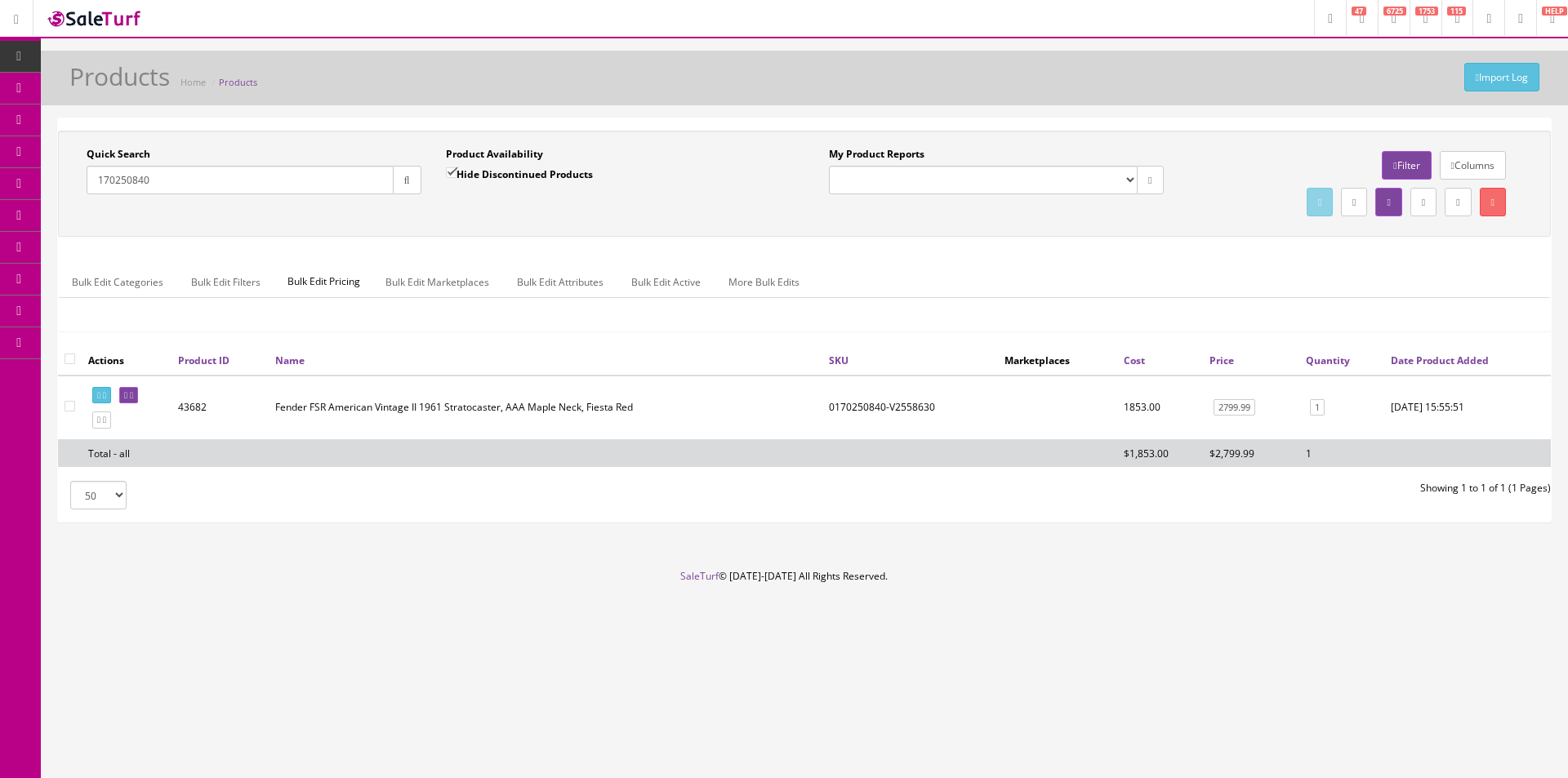
click at [1004, 258] on div "Bulk Edit Categories Bulk Edit Filters Bulk Edit Pricing Bulk Edit Marketplaces…" at bounding box center [804, 293] width 1491 height 77
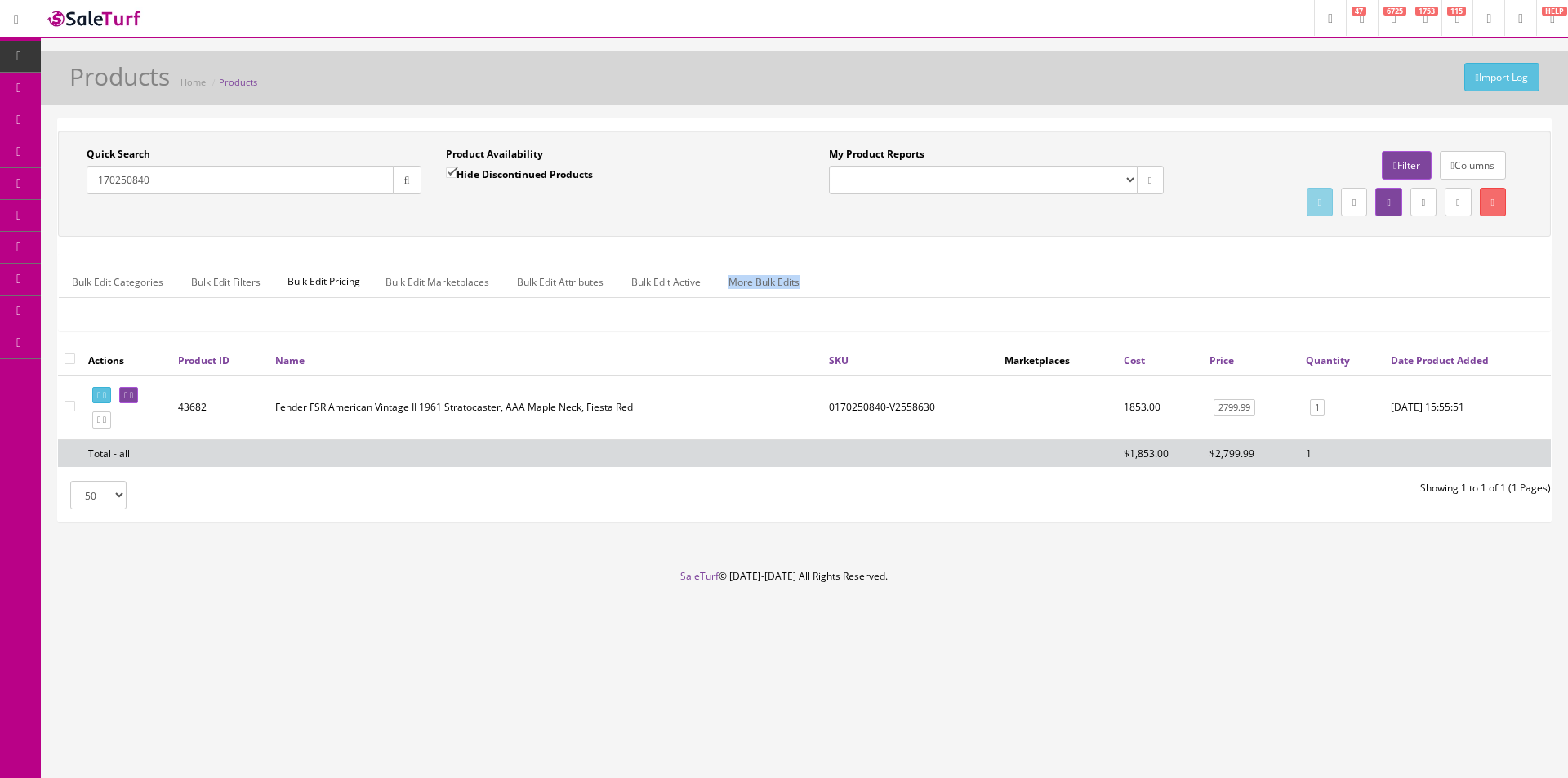
click at [1004, 258] on div "Bulk Edit Categories Bulk Edit Filters Bulk Edit Pricing Bulk Edit Marketplaces…" at bounding box center [804, 293] width 1491 height 77
drag, startPoint x: 1004, startPoint y: 258, endPoint x: 935, endPoint y: 237, distance: 72.1
click at [1004, 258] on div "Bulk Edit Categories Bulk Edit Filters Bulk Edit Pricing Bulk Edit Marketplaces…" at bounding box center [804, 293] width 1491 height 77
click at [797, 78] on div "Import Log Products Home Products" at bounding box center [804, 83] width 1503 height 39
click at [797, 79] on div "Import Log Products Home Products" at bounding box center [804, 83] width 1503 height 39
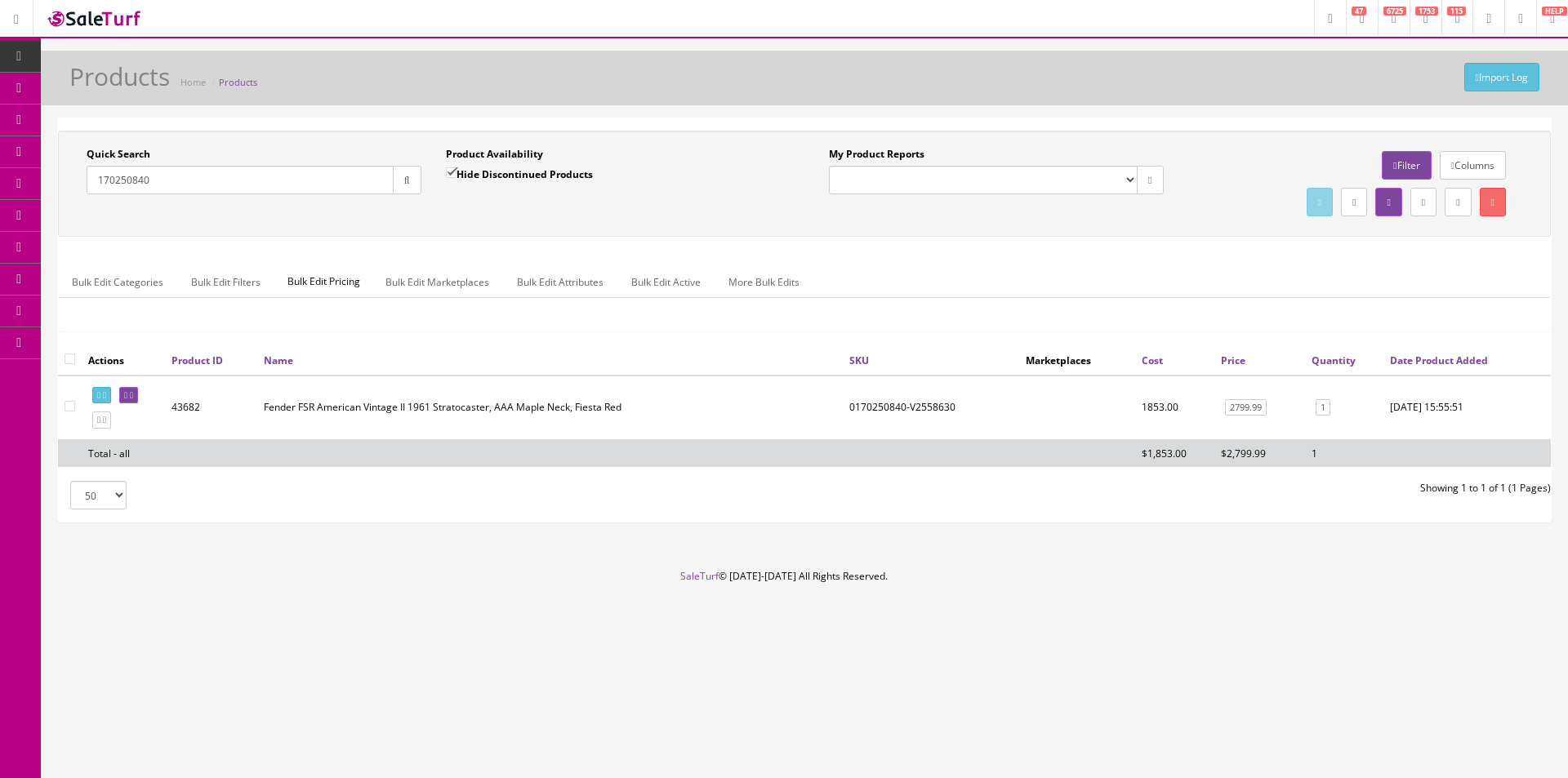
click at [797, 79] on div "Import Log Products Home Products" at bounding box center [804, 83] width 1503 height 39
click at [1204, 94] on div "Import Log Products Home Products" at bounding box center [804, 83] width 1503 height 39
click at [253, 182] on input "170250840" at bounding box center [240, 180] width 307 height 28
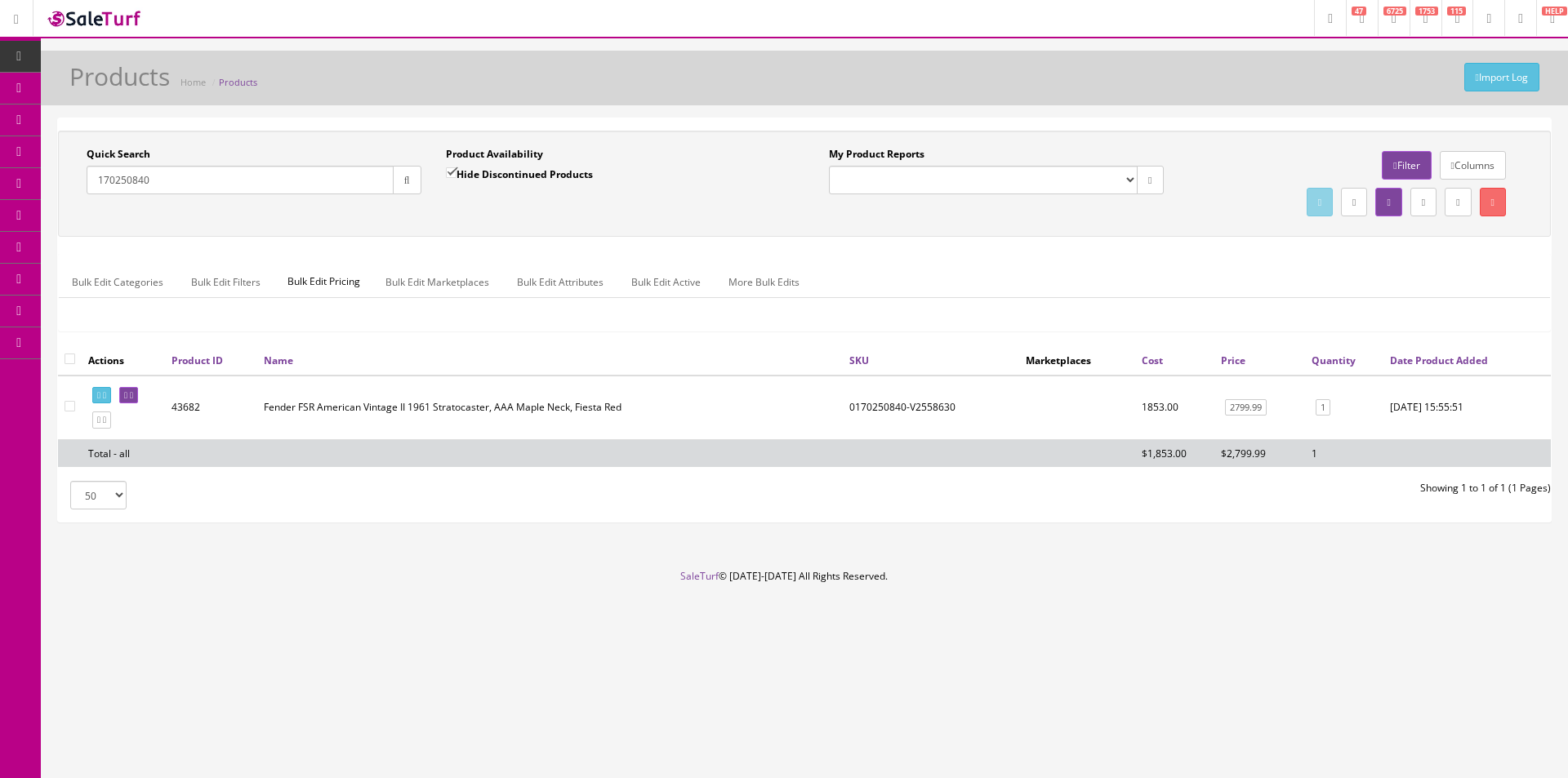
click at [253, 182] on input "170250840" at bounding box center [240, 180] width 307 height 28
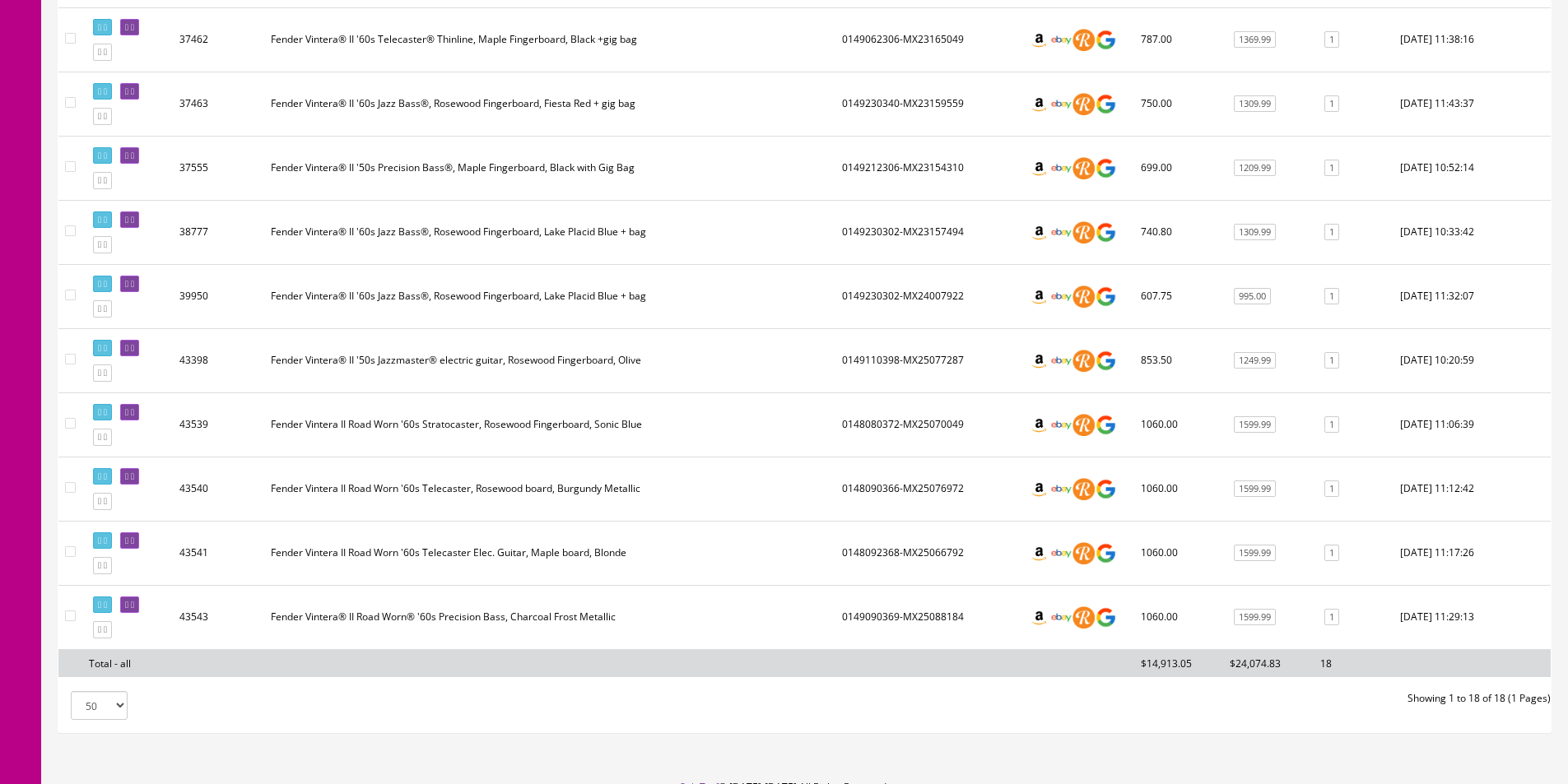
scroll to position [962, 0]
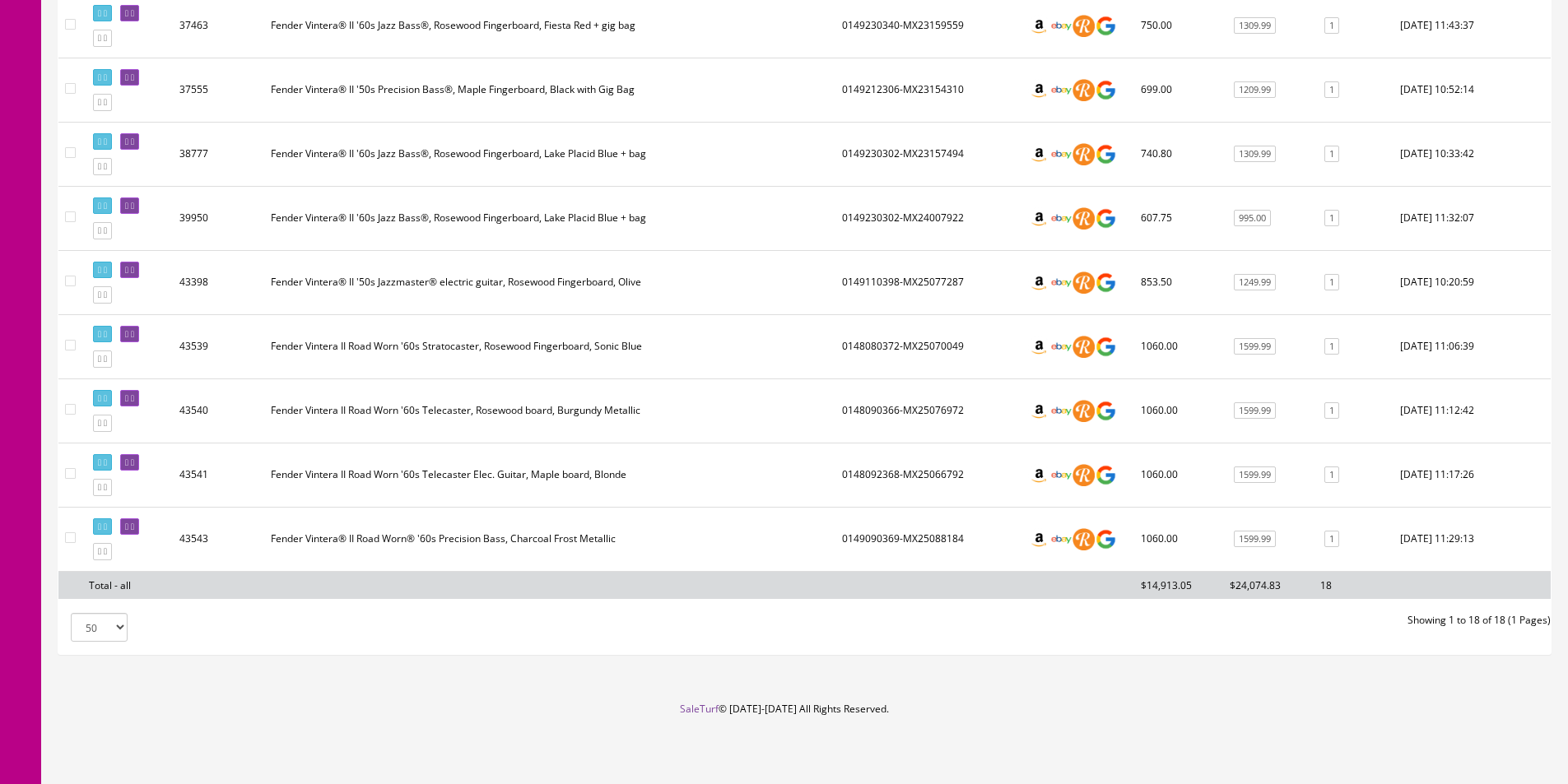
type input "Vintera II"
click at [72, 537] on input"] "checkbox" at bounding box center [70, 538] width 11 height 11
checkbox input"] "true"
click at [68, 473] on input"] "checkbox" at bounding box center [70, 473] width 11 height 11
checkbox input"] "true"
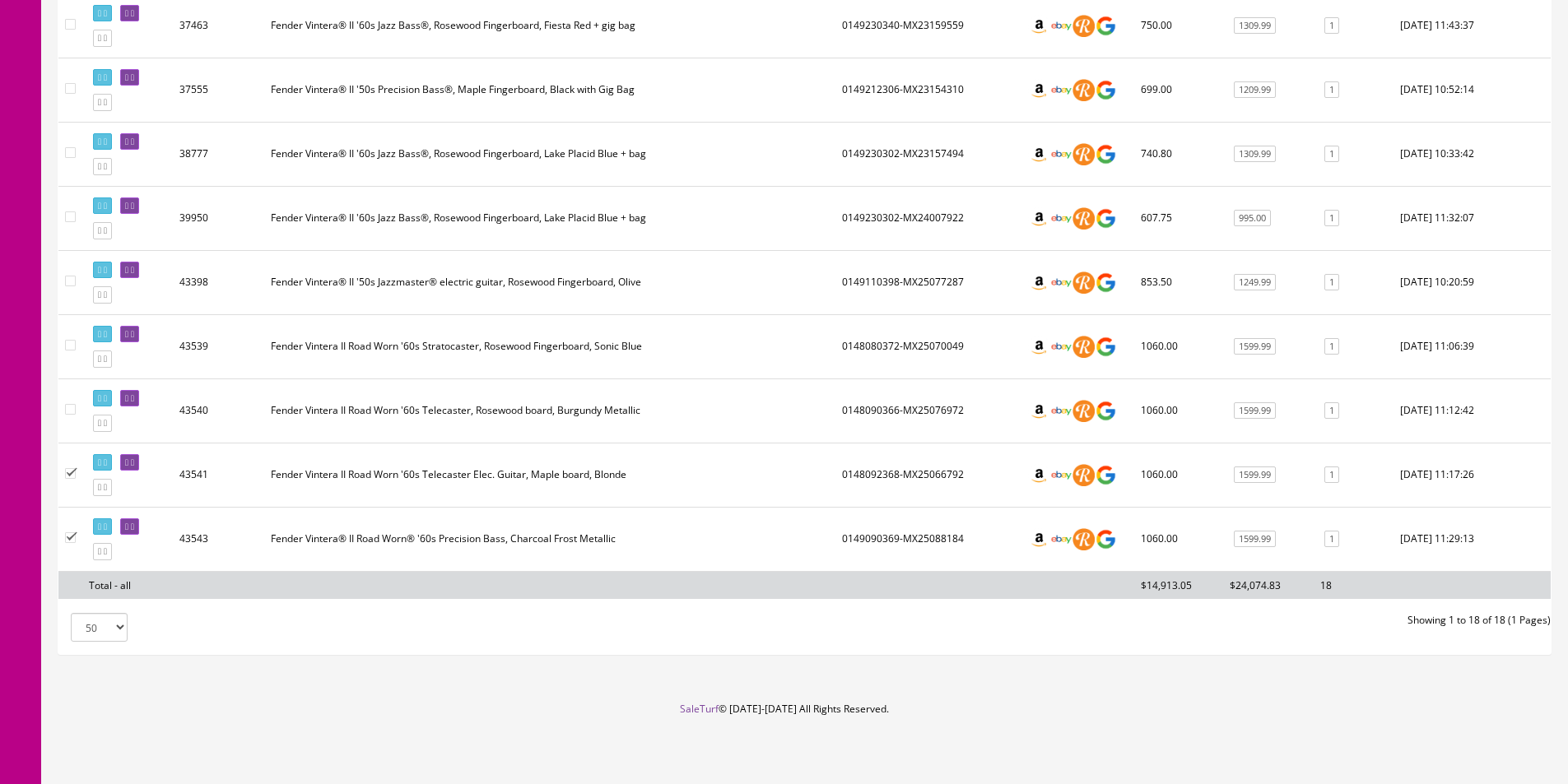
click at [70, 408] on input"] "checkbox" at bounding box center [70, 410] width 11 height 11
checkbox input"] "true"
click at [71, 342] on input"] "checkbox" at bounding box center [70, 345] width 11 height 11
checkbox input"] "true"
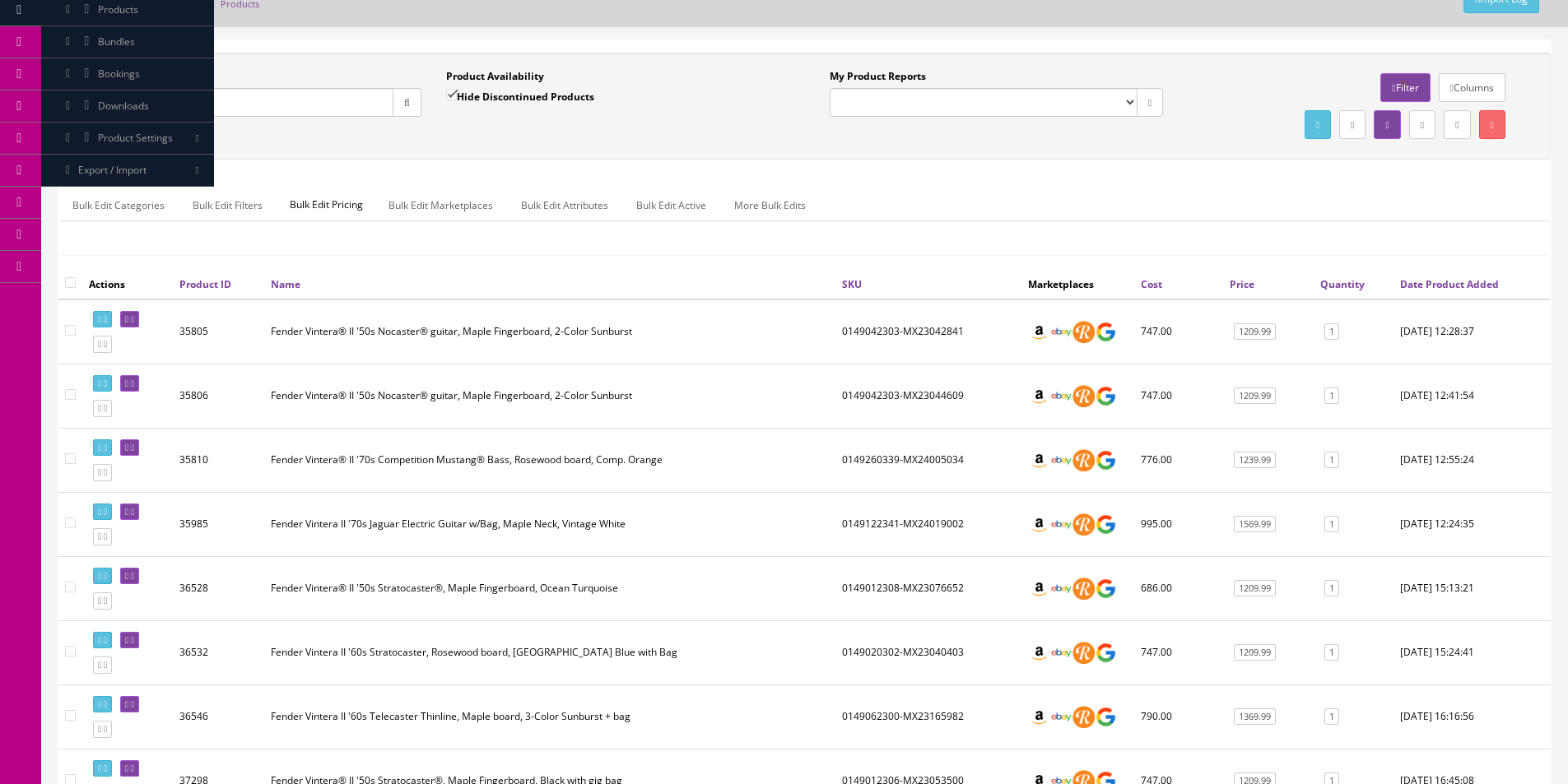
scroll to position [0, 0]
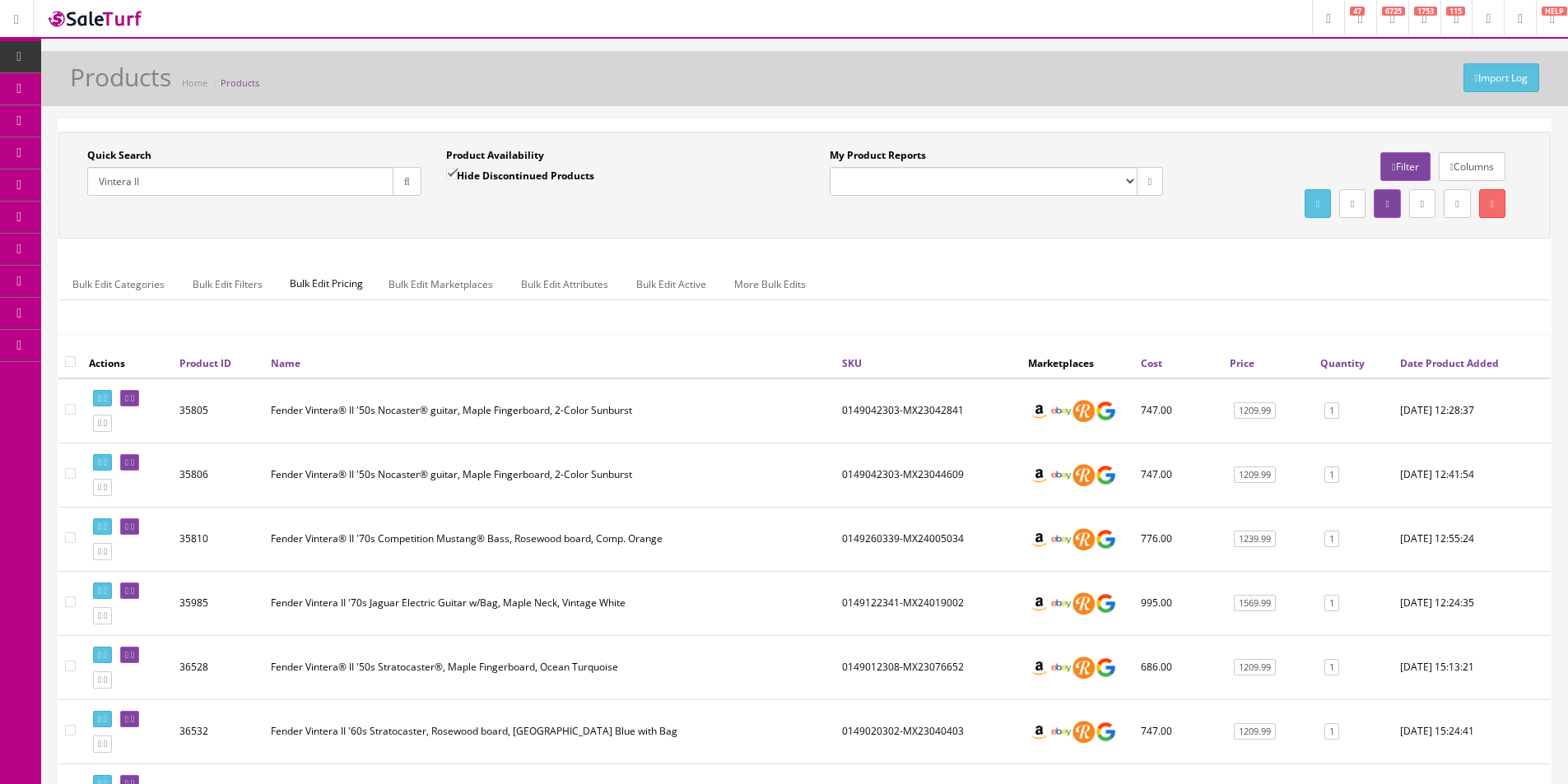
click at [696, 280] on link "Bulk Edit Active" at bounding box center [671, 284] width 96 height 32
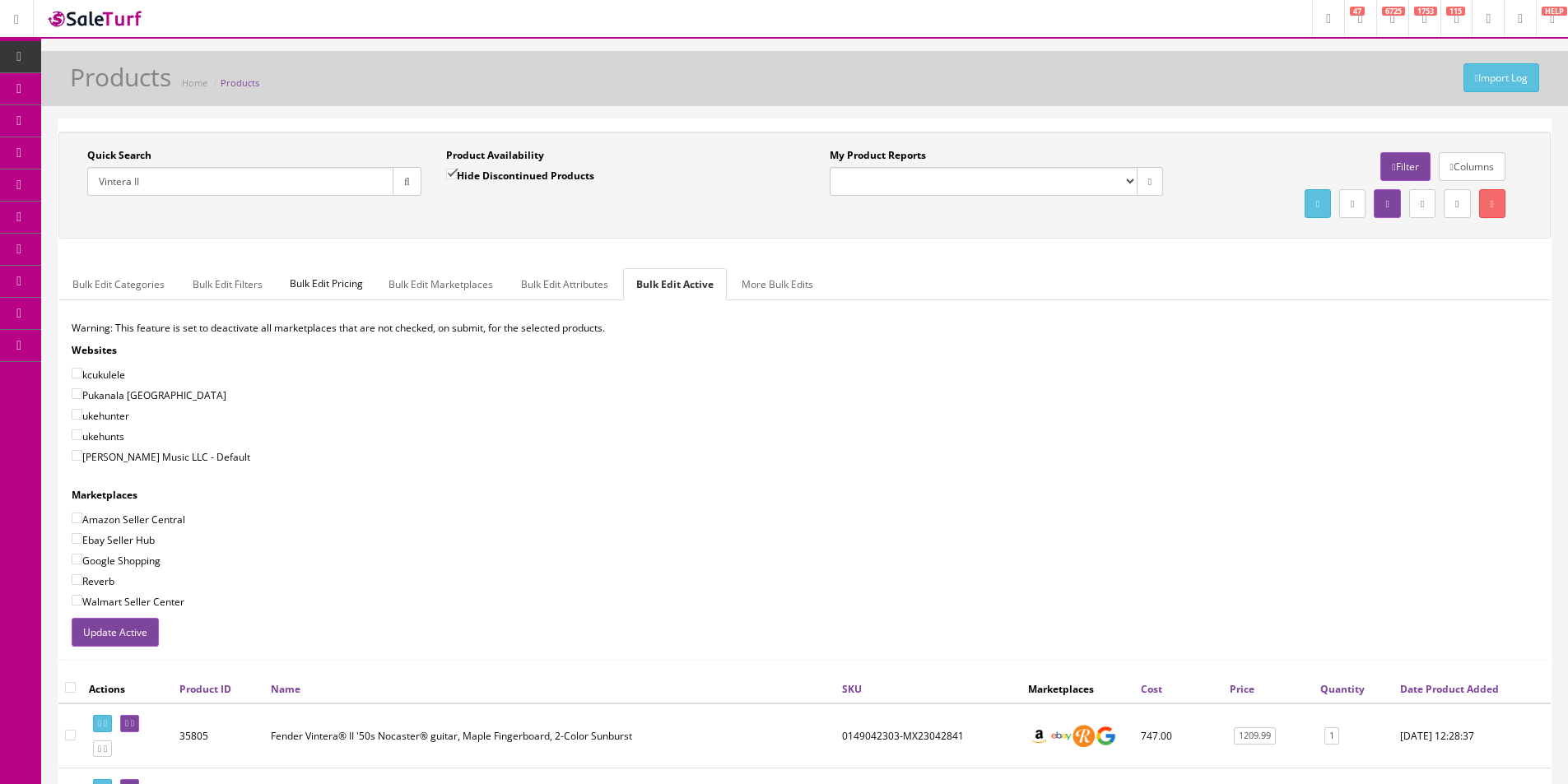
click at [127, 628] on button "Update Active" at bounding box center [115, 631] width 87 height 29
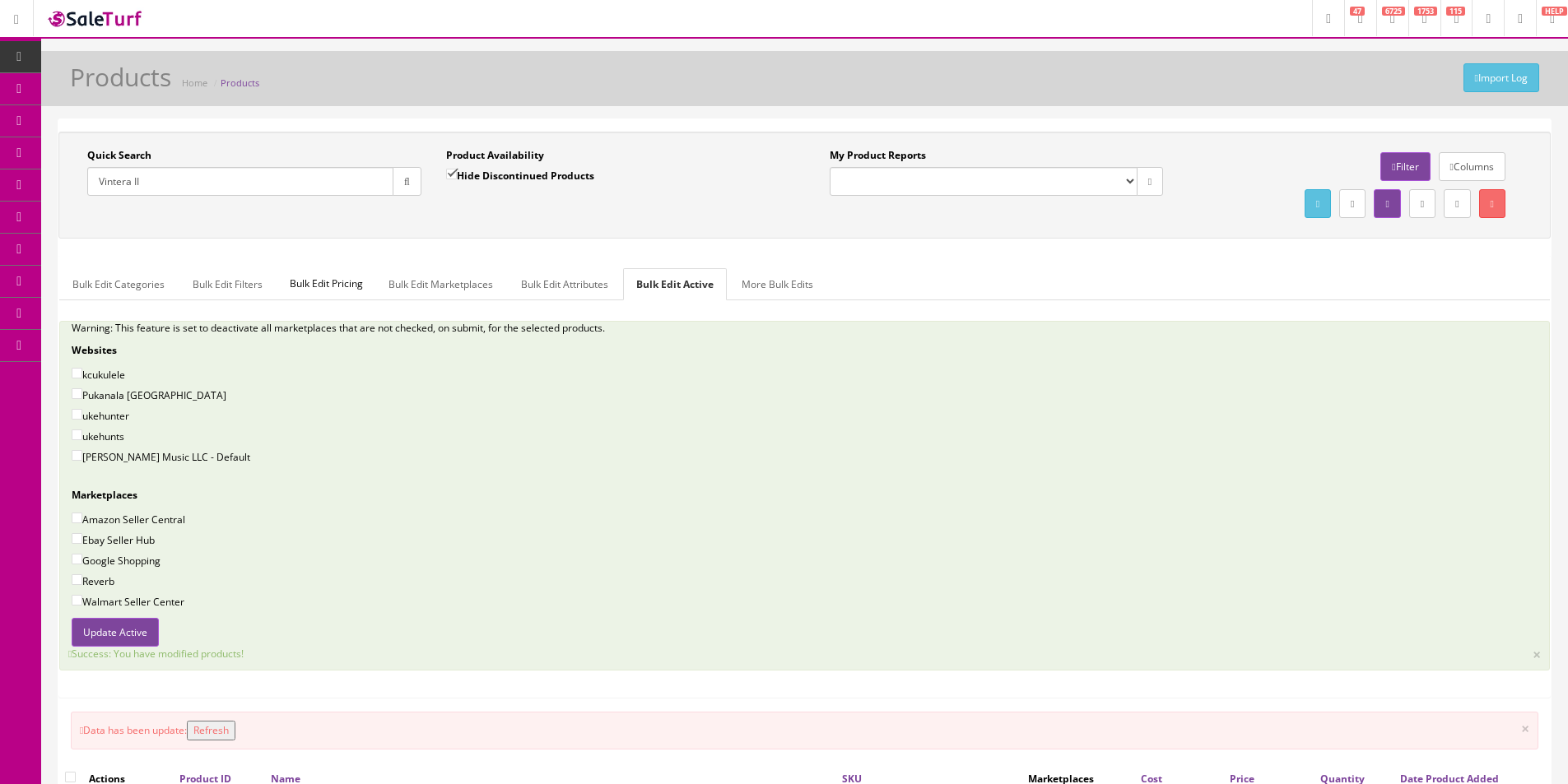
click at [354, 182] on input "Vintera II" at bounding box center [240, 181] width 306 height 29
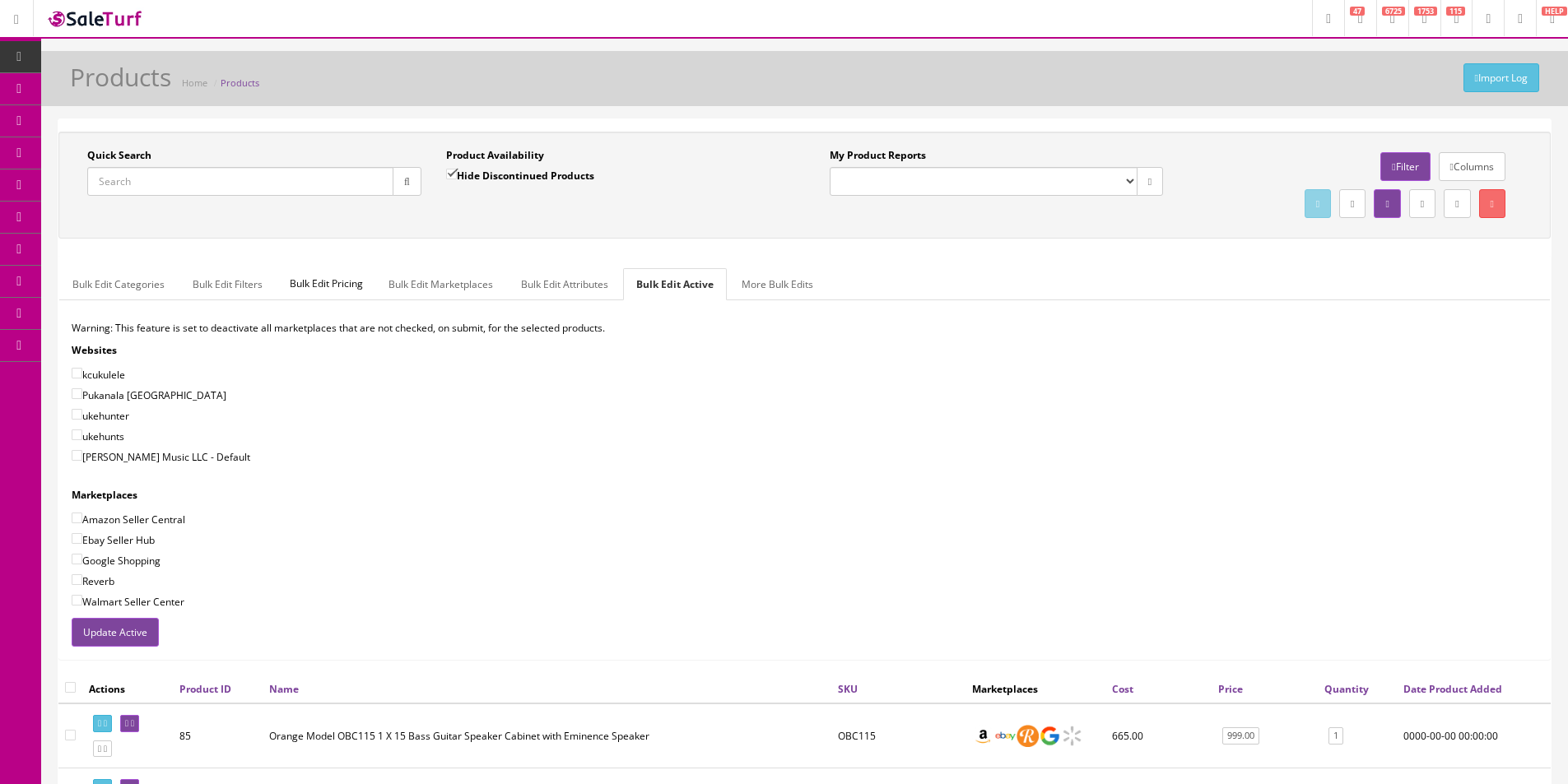
drag, startPoint x: 373, startPoint y: 179, endPoint x: 387, endPoint y: 180, distance: 14.0
click at [374, 179] on input "Quick Search" at bounding box center [240, 181] width 306 height 29
click at [398, 182] on button "button" at bounding box center [406, 181] width 29 height 29
click at [509, 221] on div "Quick Search Date From Product Availability Hide Discontinued Products Date To …" at bounding box center [805, 185] width 1484 height 74
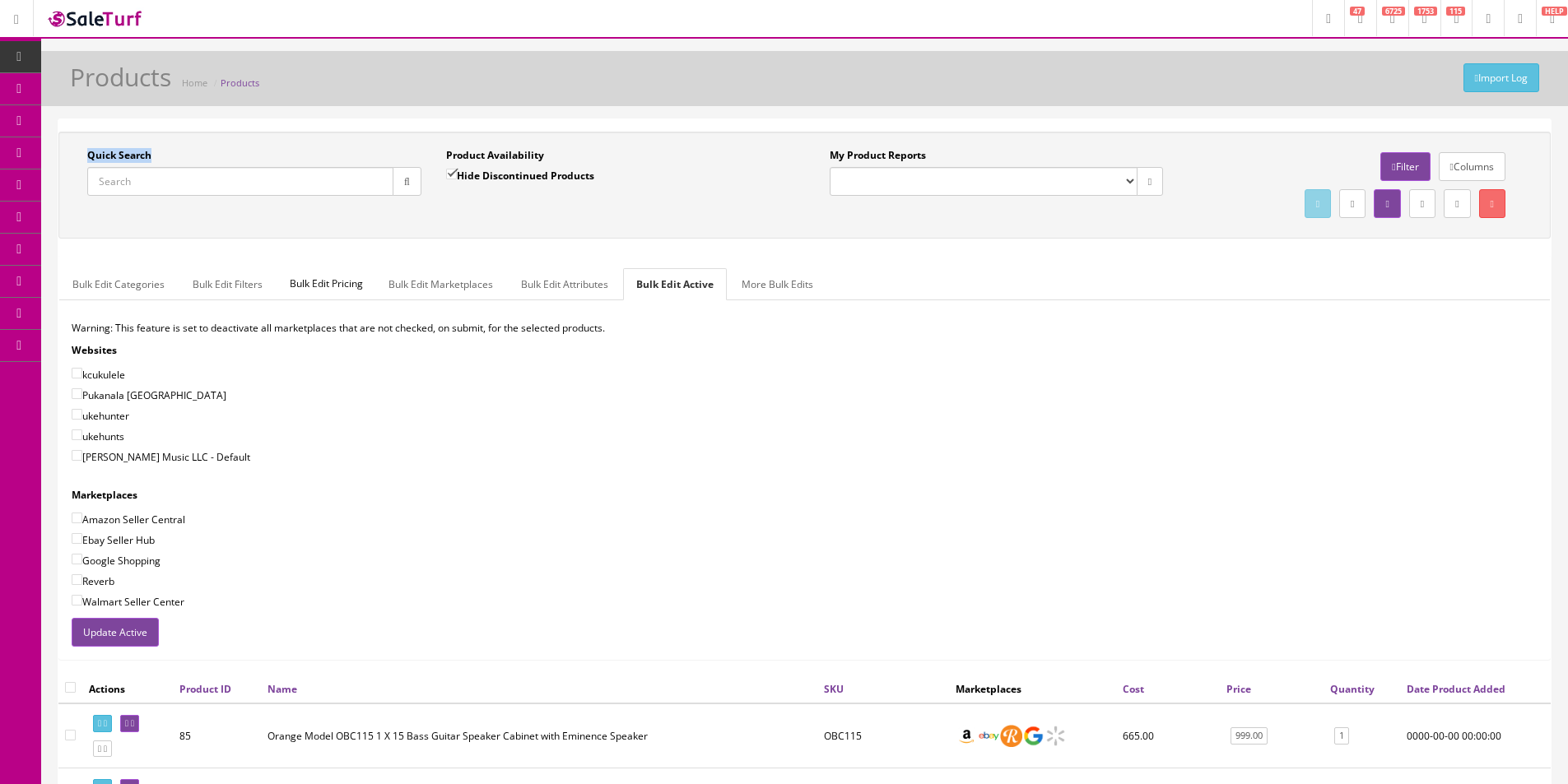
click at [509, 221] on div "Quick Search Date From Product Availability Hide Discontinued Products Date To …" at bounding box center [805, 185] width 1484 height 74
click at [509, 222] on div "Quick Search Date From Product Availability Hide Discontinued Products Date To …" at bounding box center [805, 185] width 1484 height 74
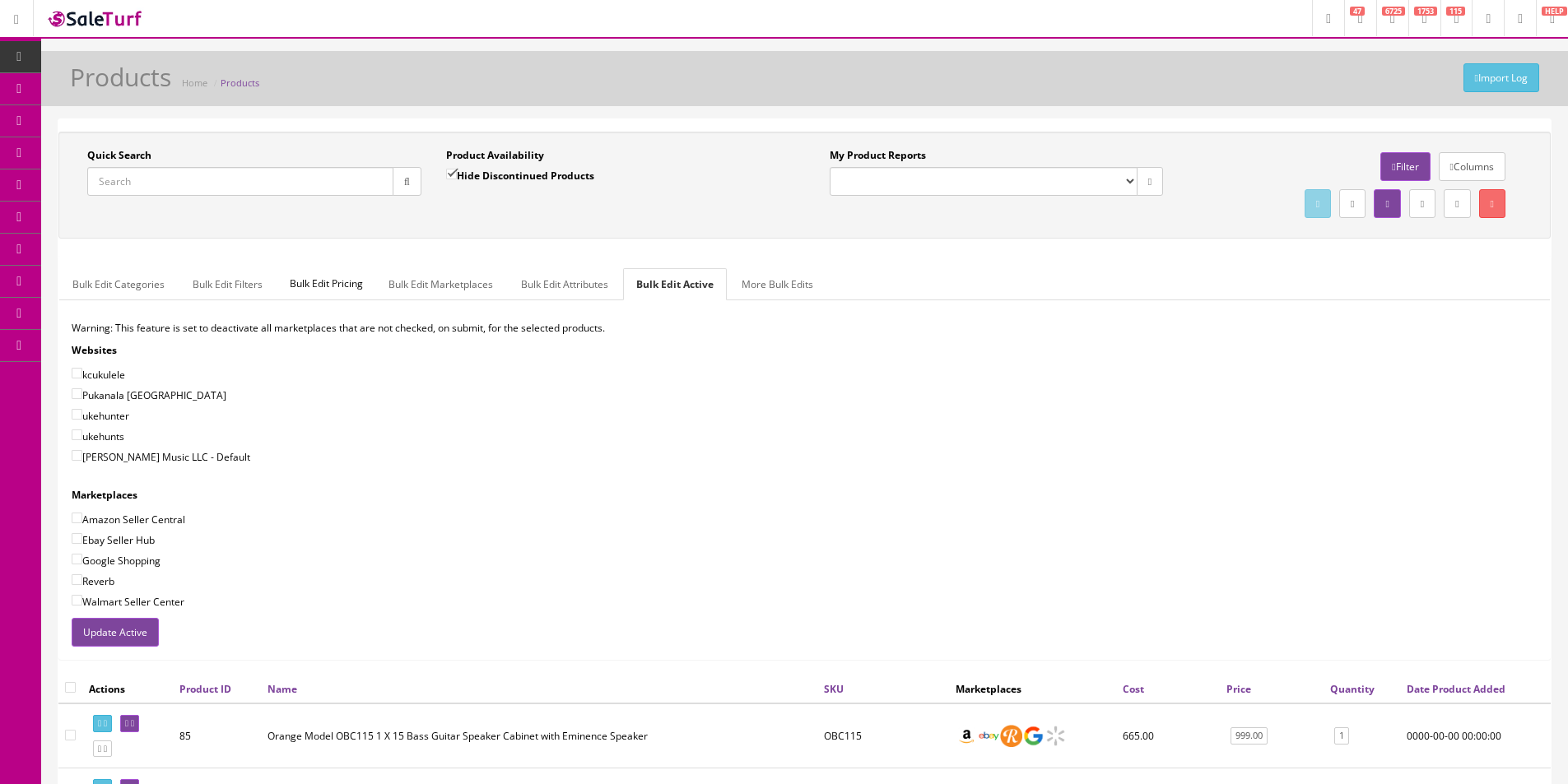
click at [509, 222] on div "Quick Search Date From Product Availability Hide Discontinued Products Date To …" at bounding box center [805, 185] width 1484 height 74
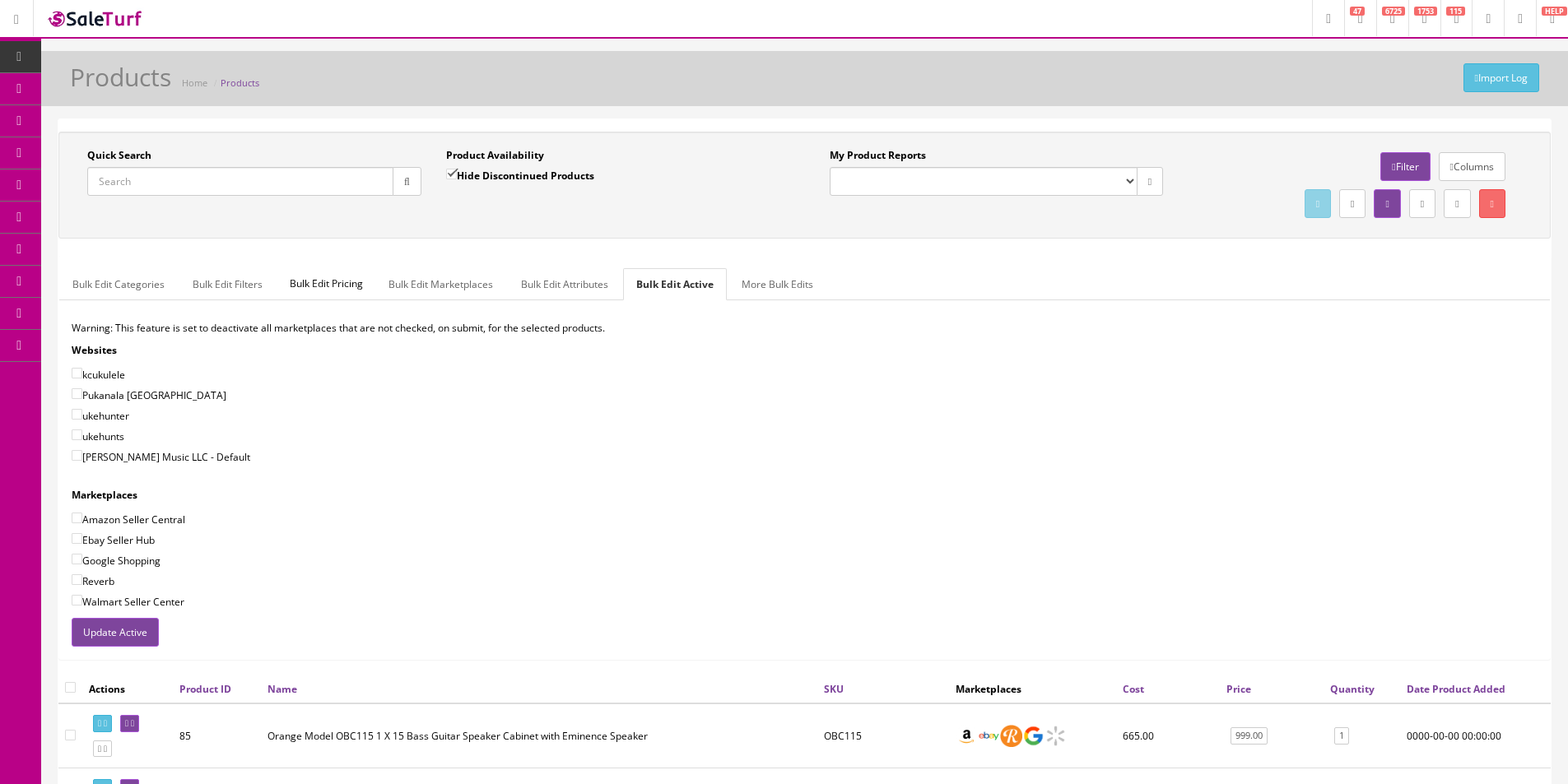
click at [509, 222] on div "Quick Search Date From Product Availability Hide Discontinued Products Date To …" at bounding box center [805, 185] width 1484 height 74
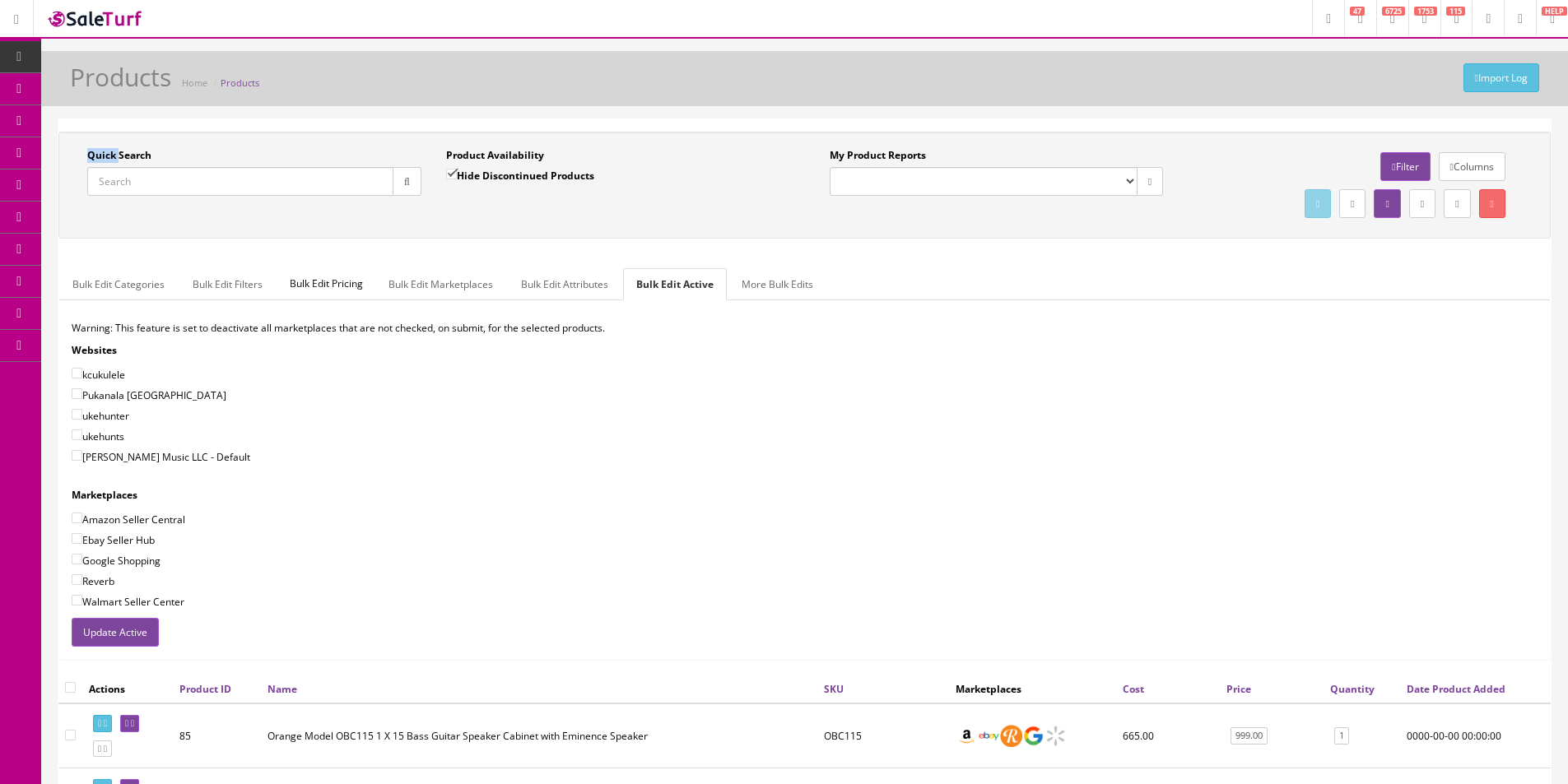
click at [509, 222] on div "Quick Search Date From Product Availability Hide Discontinued Products Date To …" at bounding box center [805, 185] width 1484 height 74
click at [509, 223] on div "Quick Search Date From Product Availability Hide Discontinued Products Date To …" at bounding box center [804, 185] width 1492 height 107
click at [509, 224] on div "Quick Search Date From Product Availability Hide Discontinued Products Date To …" at bounding box center [804, 185] width 1492 height 107
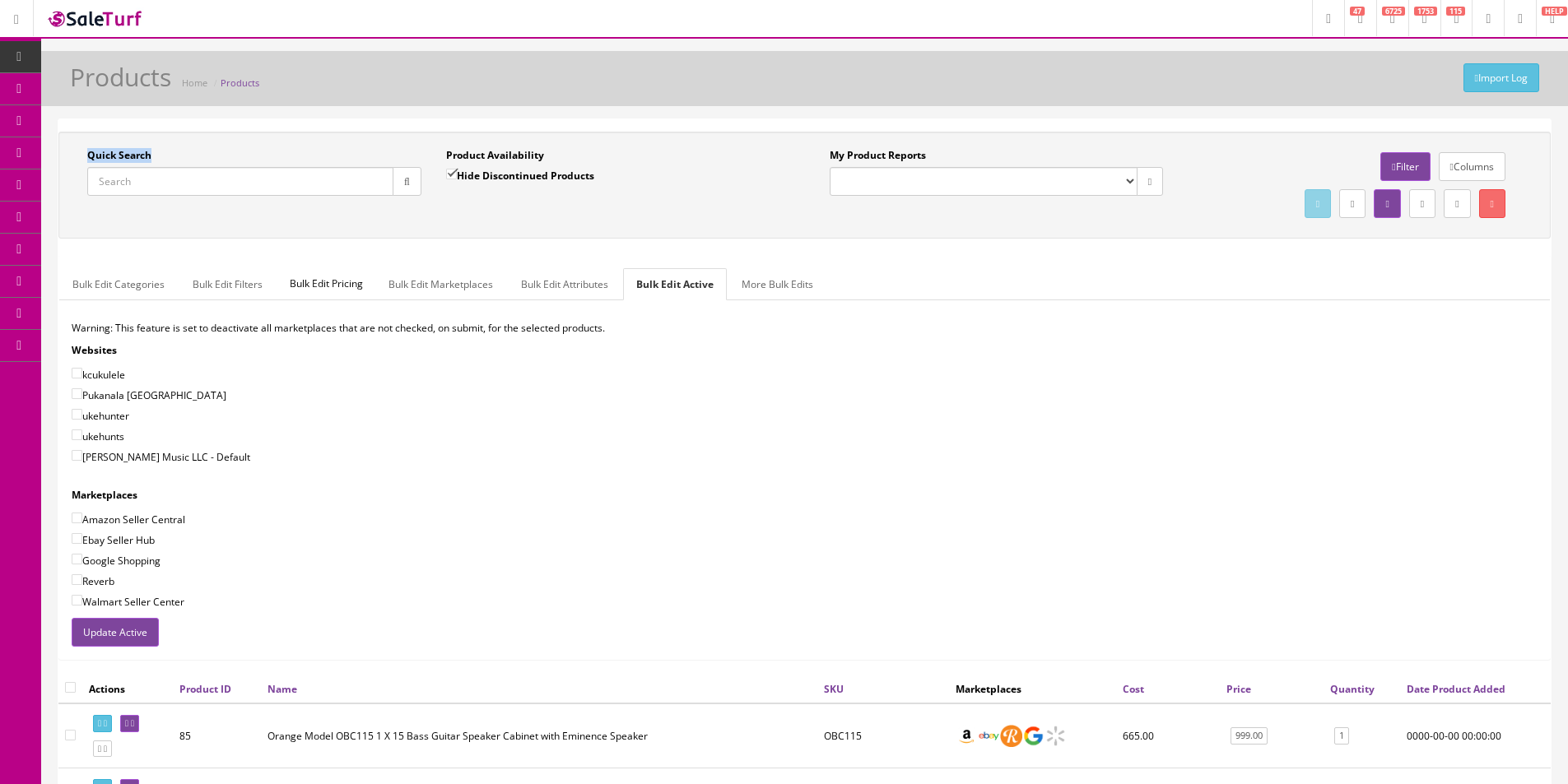
click at [205, 162] on div "Quick Search" at bounding box center [253, 172] width 334 height 48
click at [131, 156] on label "Quick Search" at bounding box center [118, 155] width 64 height 15
click at [131, 167] on input "Quick Search" at bounding box center [240, 181] width 306 height 29
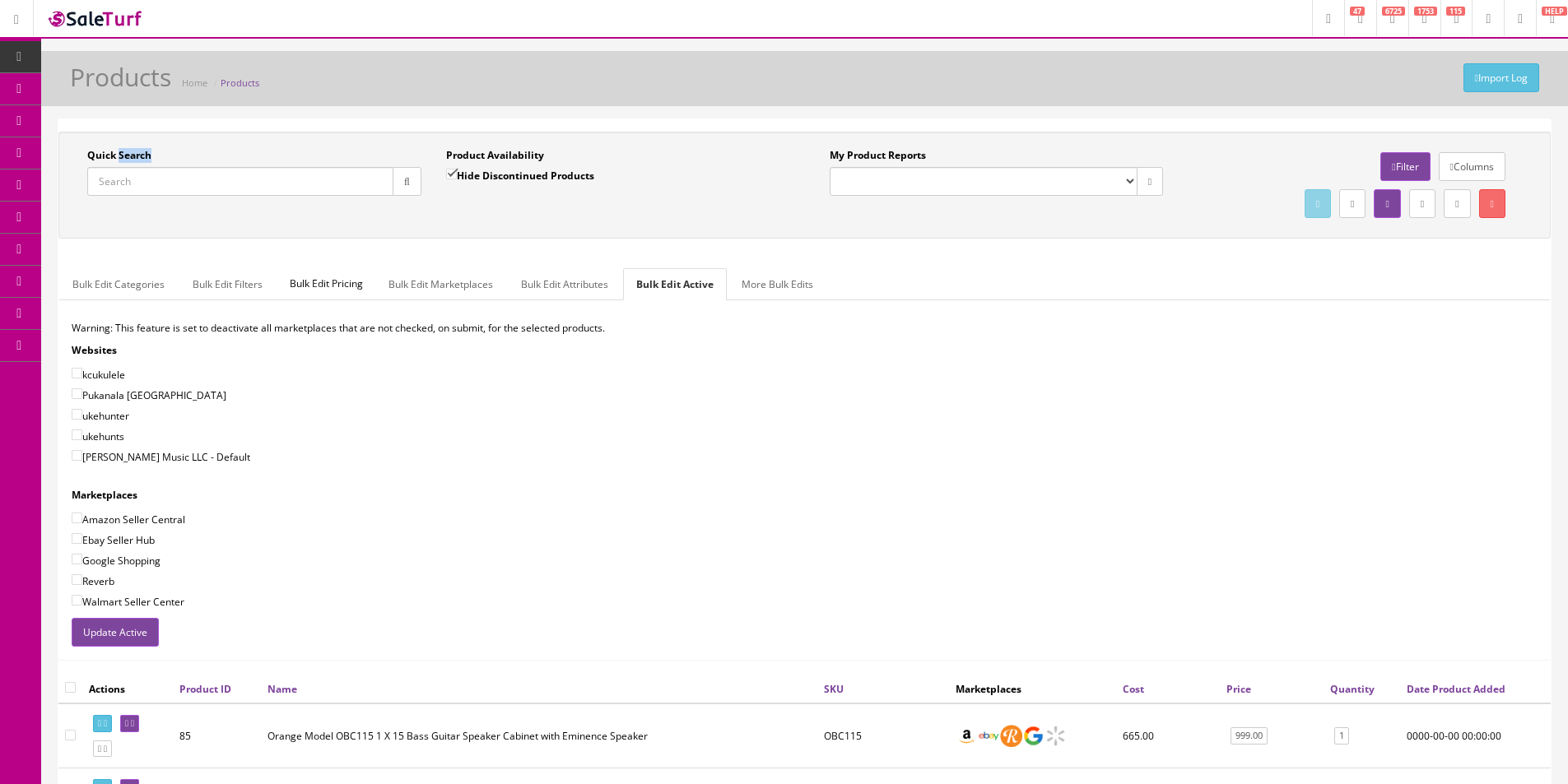
click at [131, 156] on label "Quick Search" at bounding box center [118, 155] width 64 height 15
click at [131, 167] on input "Quick Search" at bounding box center [240, 181] width 306 height 29
click at [77, 153] on div "Quick Search Date From" at bounding box center [254, 178] width 359 height 60
click at [80, 156] on div "Quick Search Date From" at bounding box center [254, 178] width 359 height 60
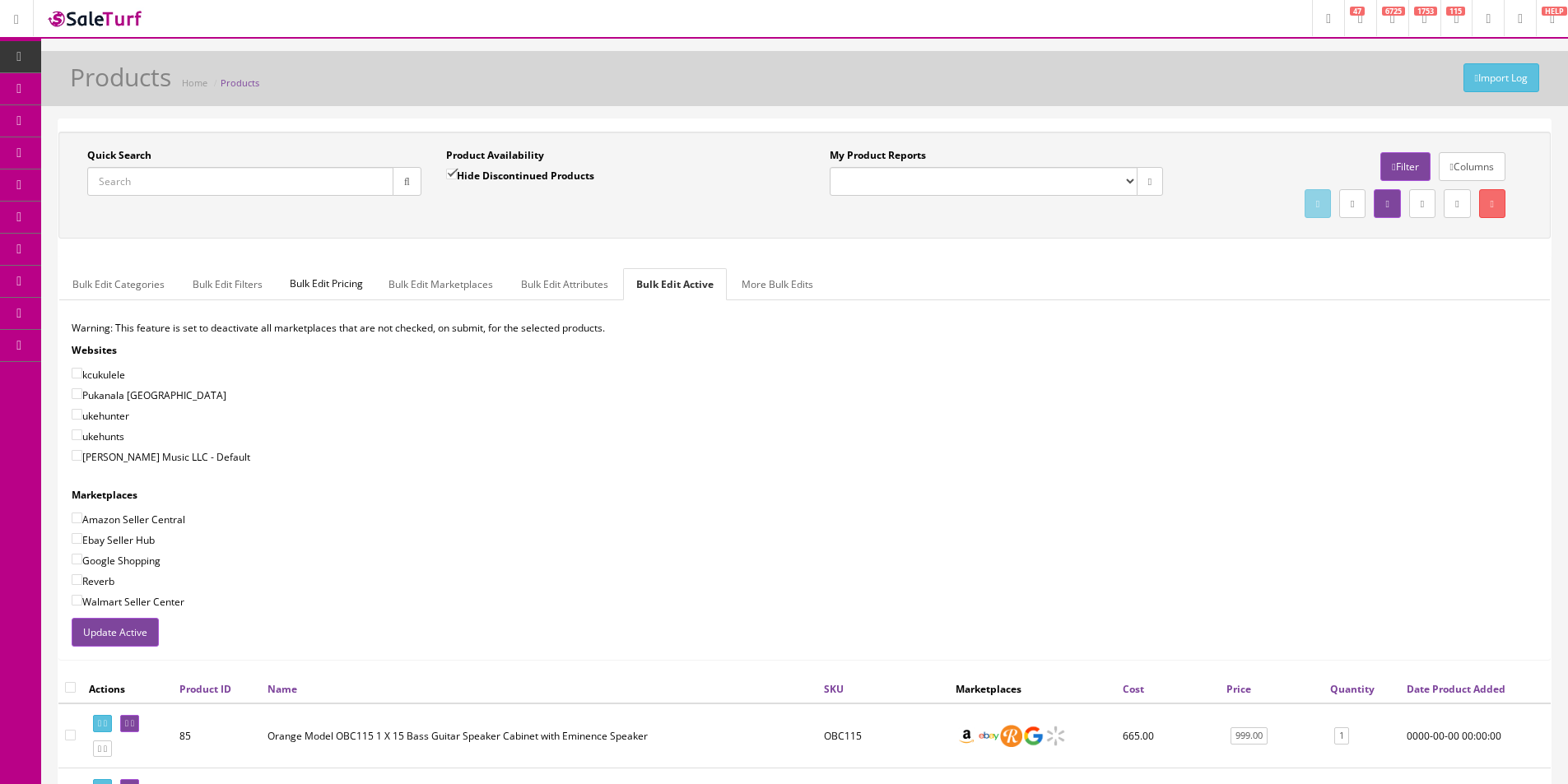
click at [80, 156] on div "Quick Search Date From" at bounding box center [254, 178] width 359 height 60
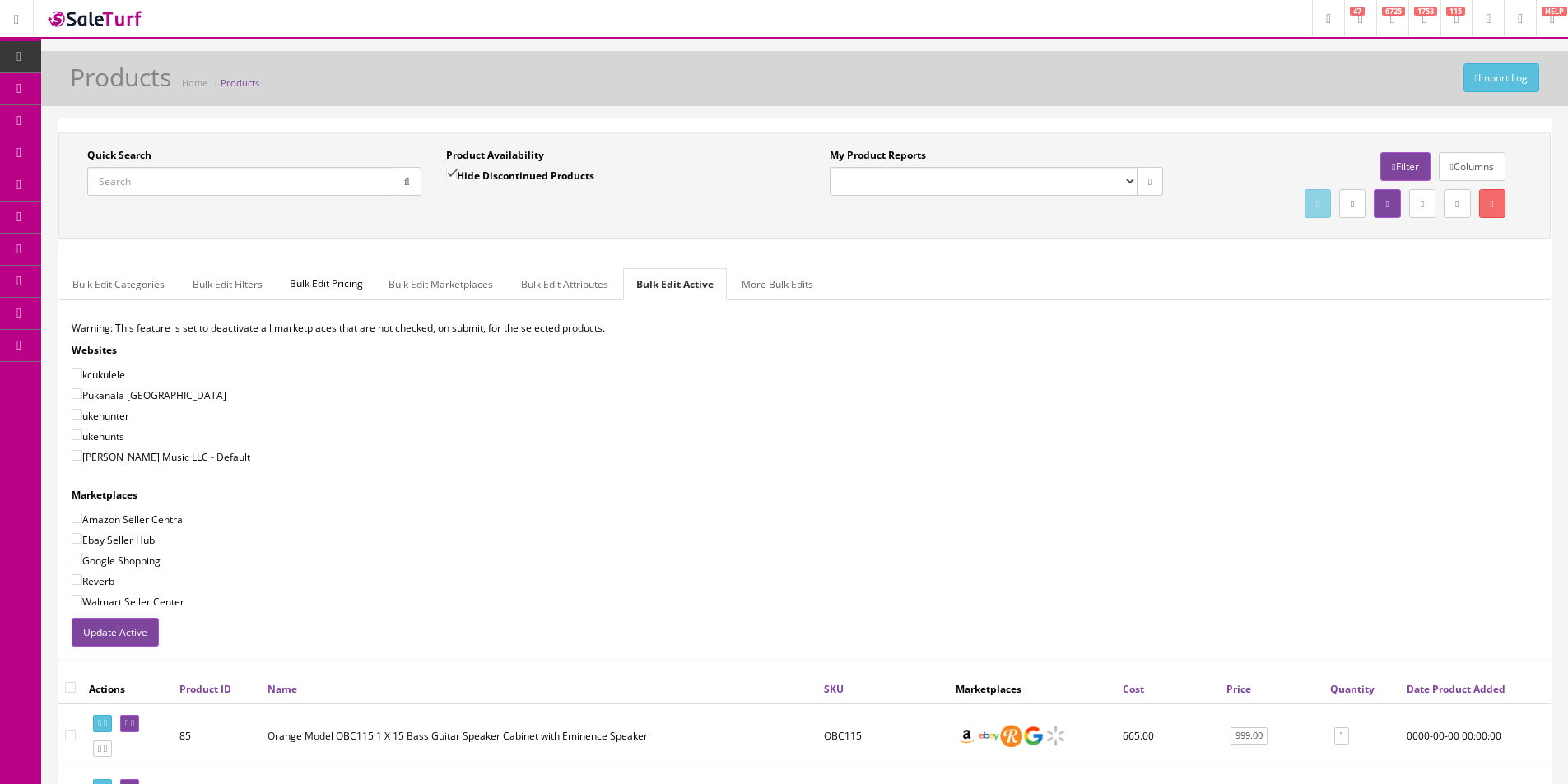
click at [80, 156] on div "Quick Search Date From" at bounding box center [254, 178] width 359 height 60
click at [80, 155] on div "Quick Search Date From" at bounding box center [254, 178] width 359 height 60
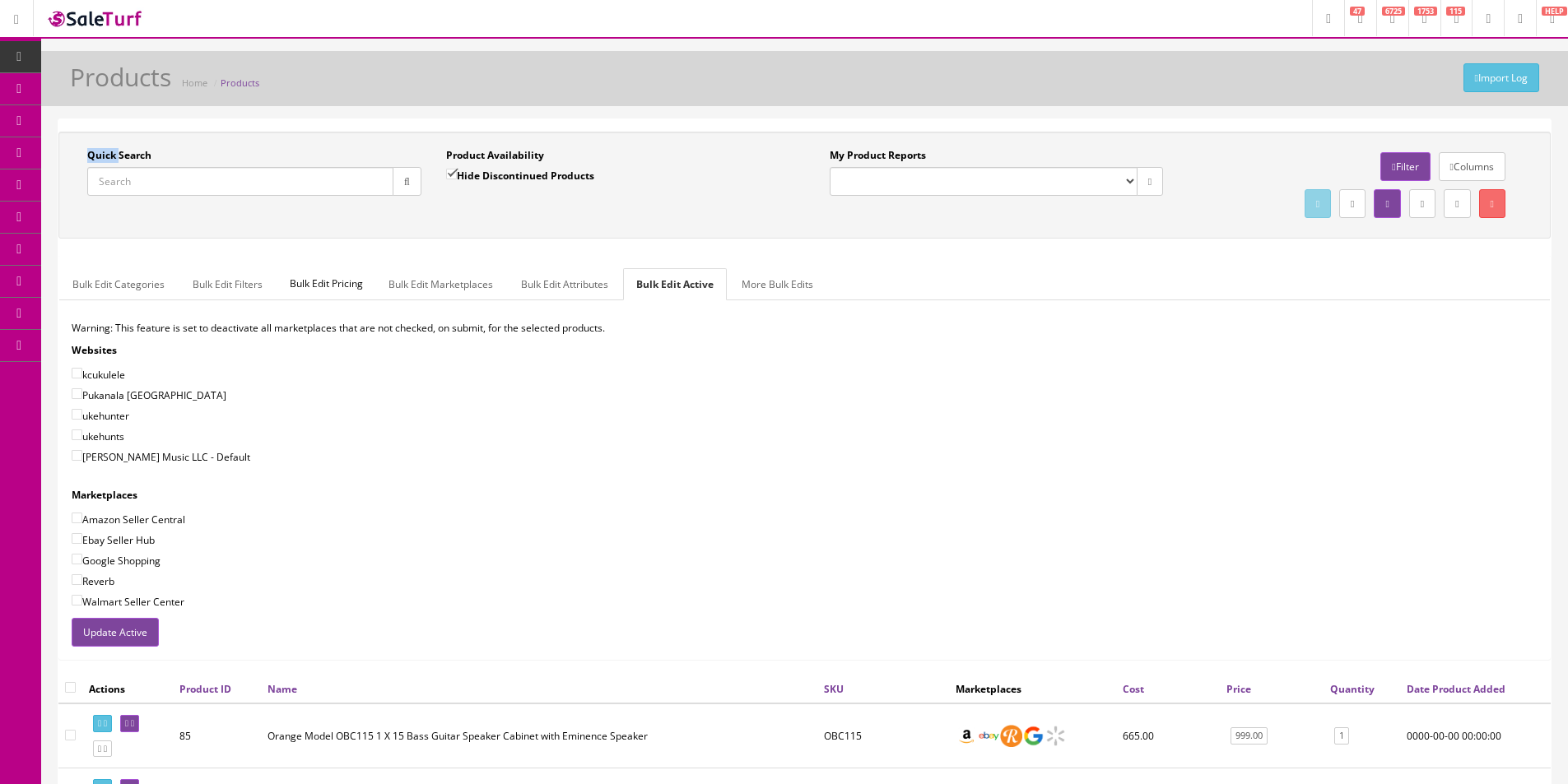
click at [80, 155] on div "Quick Search Date From" at bounding box center [254, 178] width 359 height 60
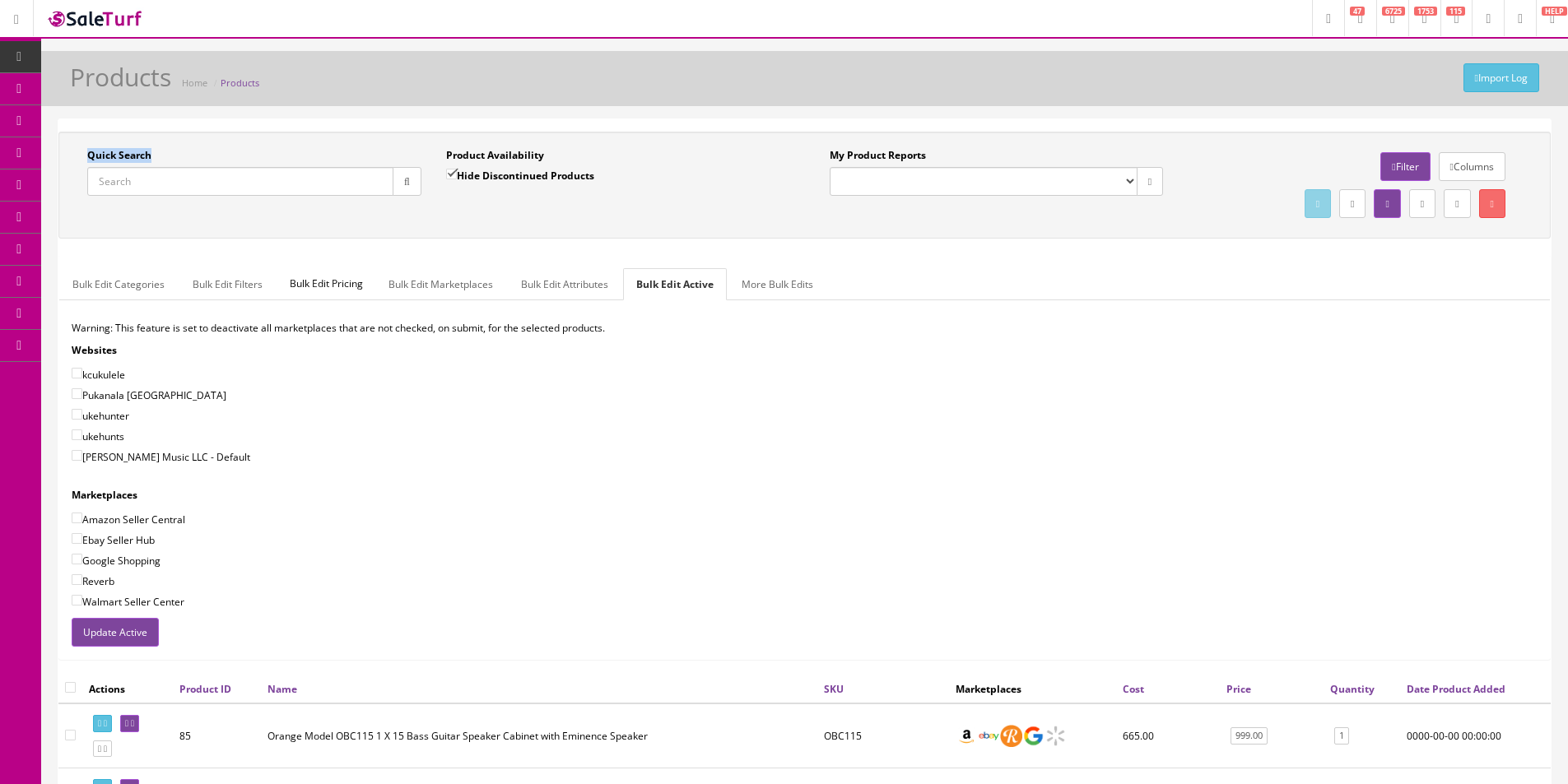
click at [80, 155] on div "Quick Search Date From" at bounding box center [254, 178] width 359 height 60
click at [80, 154] on div "Quick Search Date From" at bounding box center [254, 178] width 359 height 60
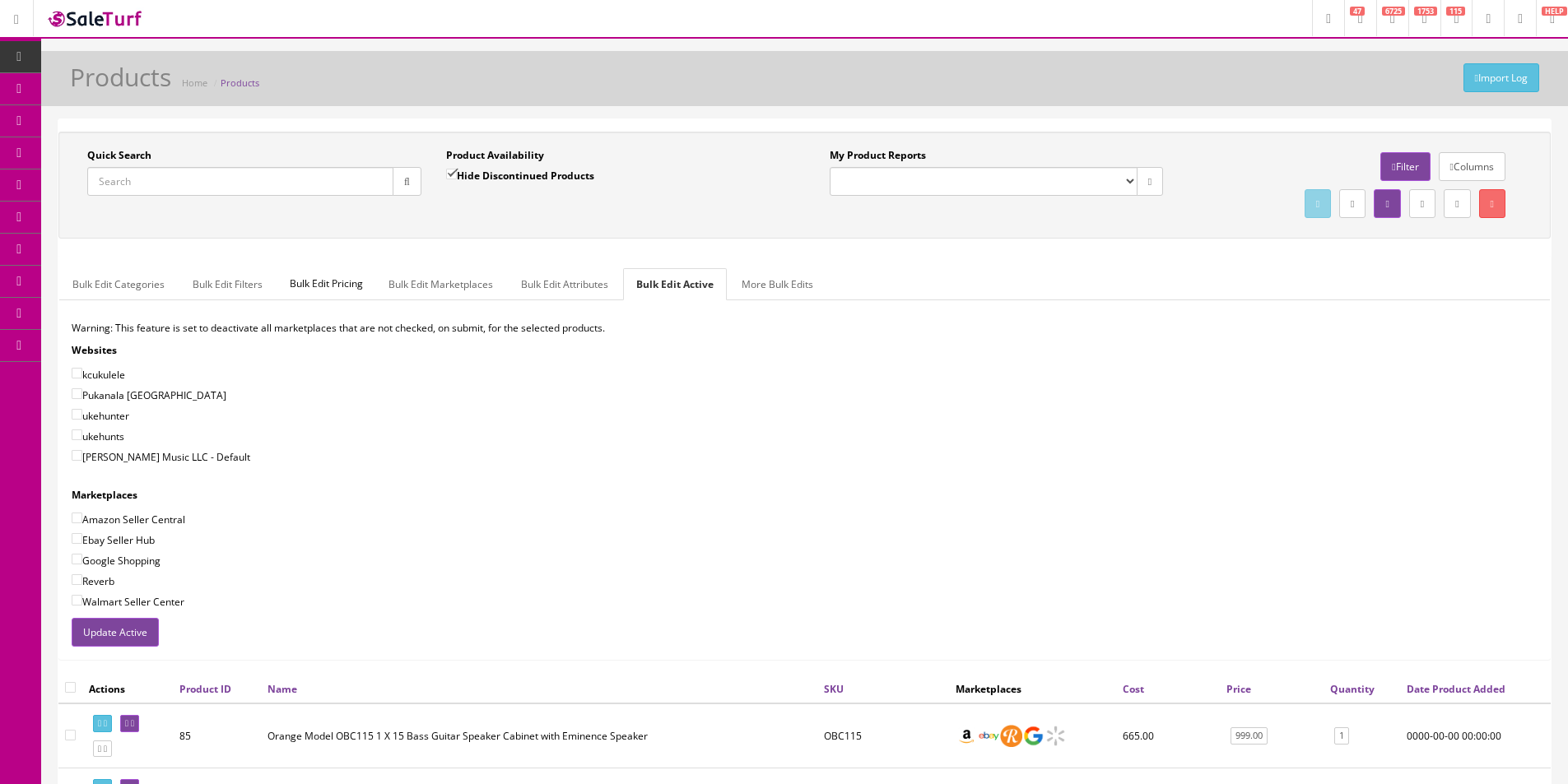
click at [1211, 287] on ul "Bulk Edit Categories Bulk Edit Filters Bulk Edit Pricing Bulk Edit Marketplaces…" at bounding box center [804, 284] width 1490 height 32
click at [1210, 287] on ul "Bulk Edit Categories Bulk Edit Filters Bulk Edit Pricing Bulk Edit Marketplaces…" at bounding box center [804, 284] width 1490 height 32
drag, startPoint x: 1210, startPoint y: 287, endPoint x: 1147, endPoint y: 276, distance: 64.0
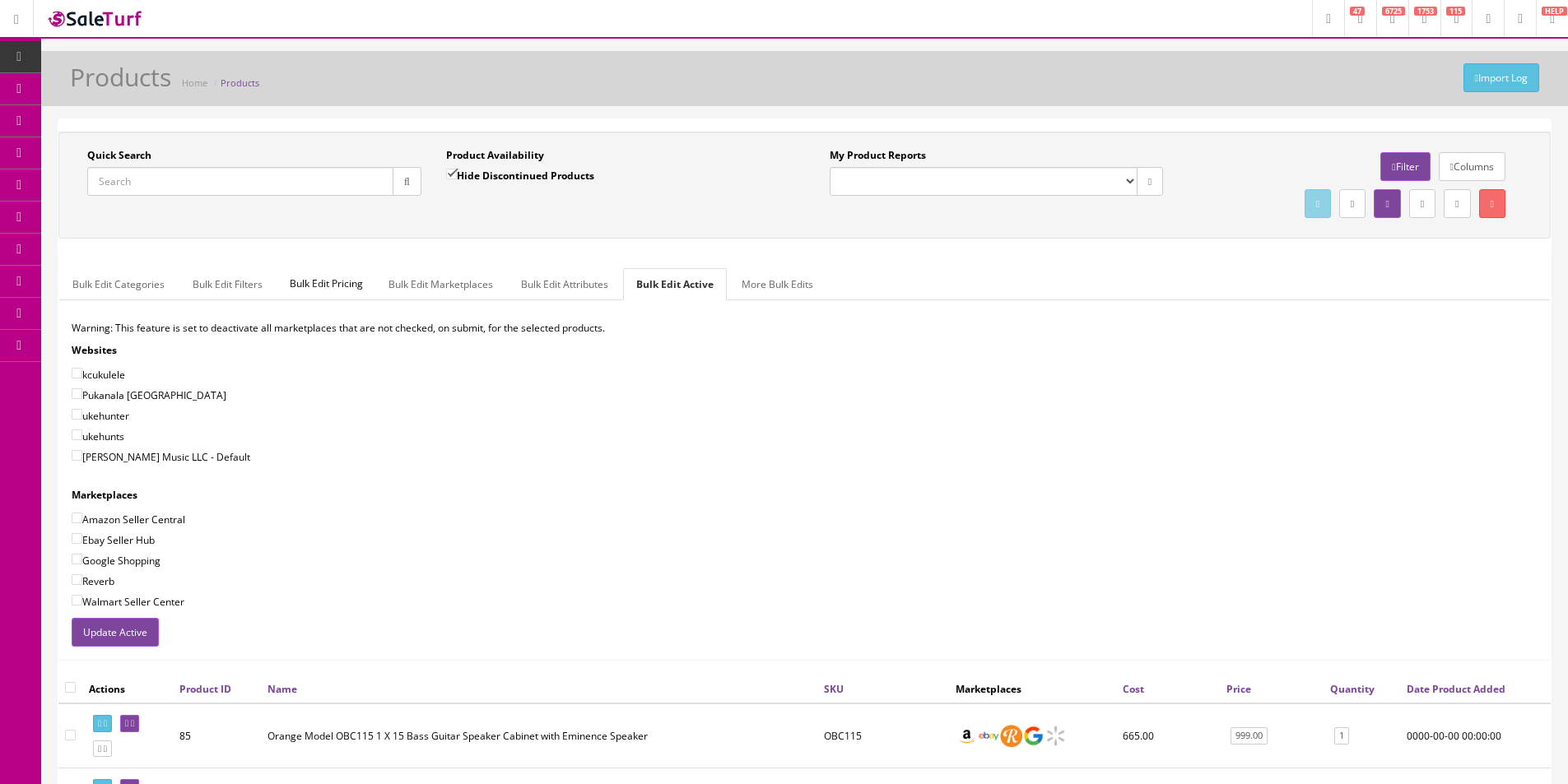
click at [1207, 287] on ul "Bulk Edit Categories Bulk Edit Filters Bulk Edit Pricing Bulk Edit Marketplaces…" at bounding box center [804, 284] width 1490 height 32
click at [1112, 272] on ul "Bulk Edit Categories Bulk Edit Filters Bulk Edit Pricing Bulk Edit Marketplaces…" at bounding box center [804, 284] width 1490 height 32
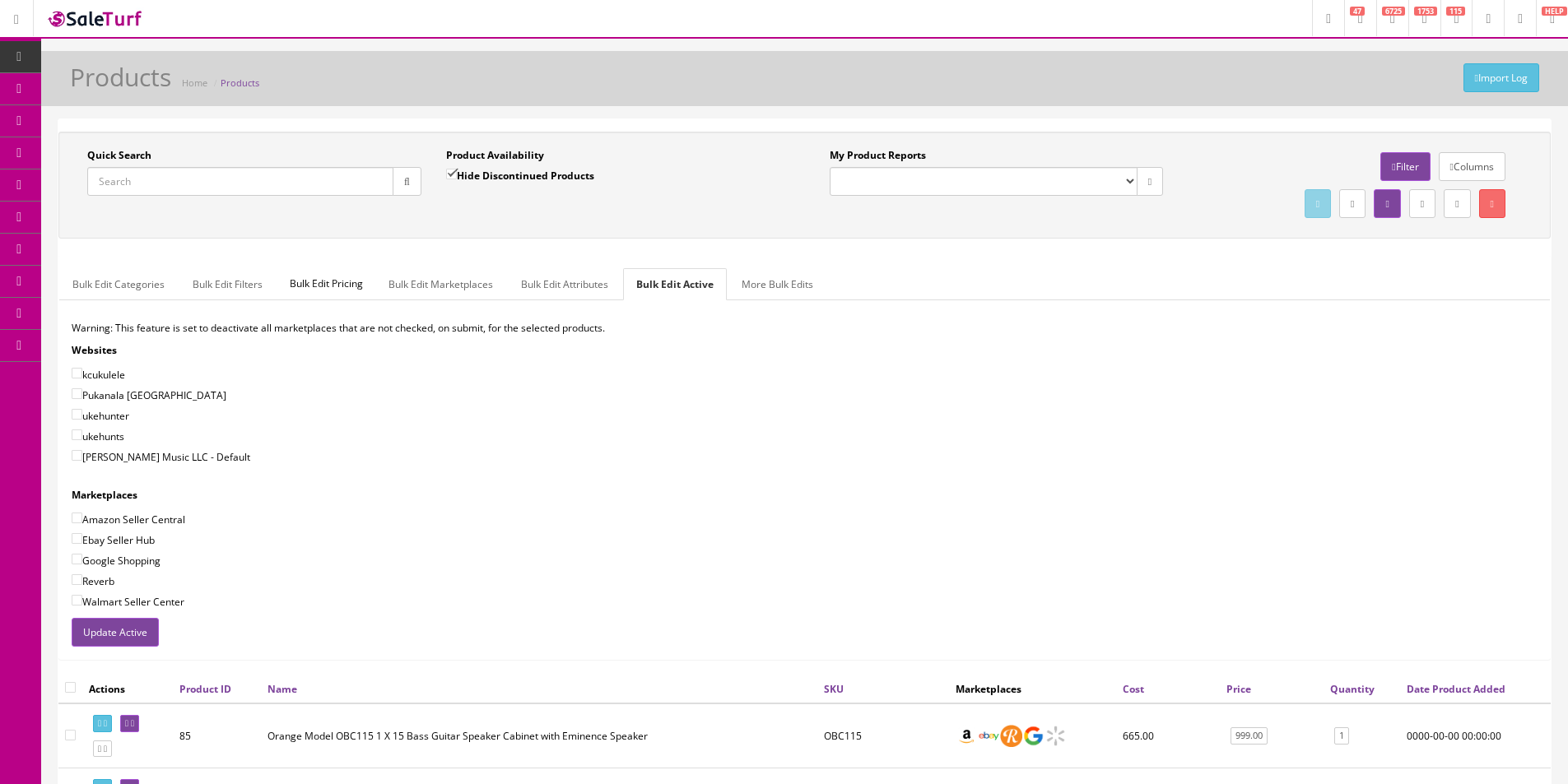
click at [1112, 272] on ul "Bulk Edit Categories Bulk Edit Filters Bulk Edit Pricing Bulk Edit Marketplaces…" at bounding box center [804, 284] width 1490 height 32
click at [1109, 272] on ul "Bulk Edit Categories Bulk Edit Filters Bulk Edit Pricing Bulk Edit Marketplaces…" at bounding box center [804, 284] width 1490 height 32
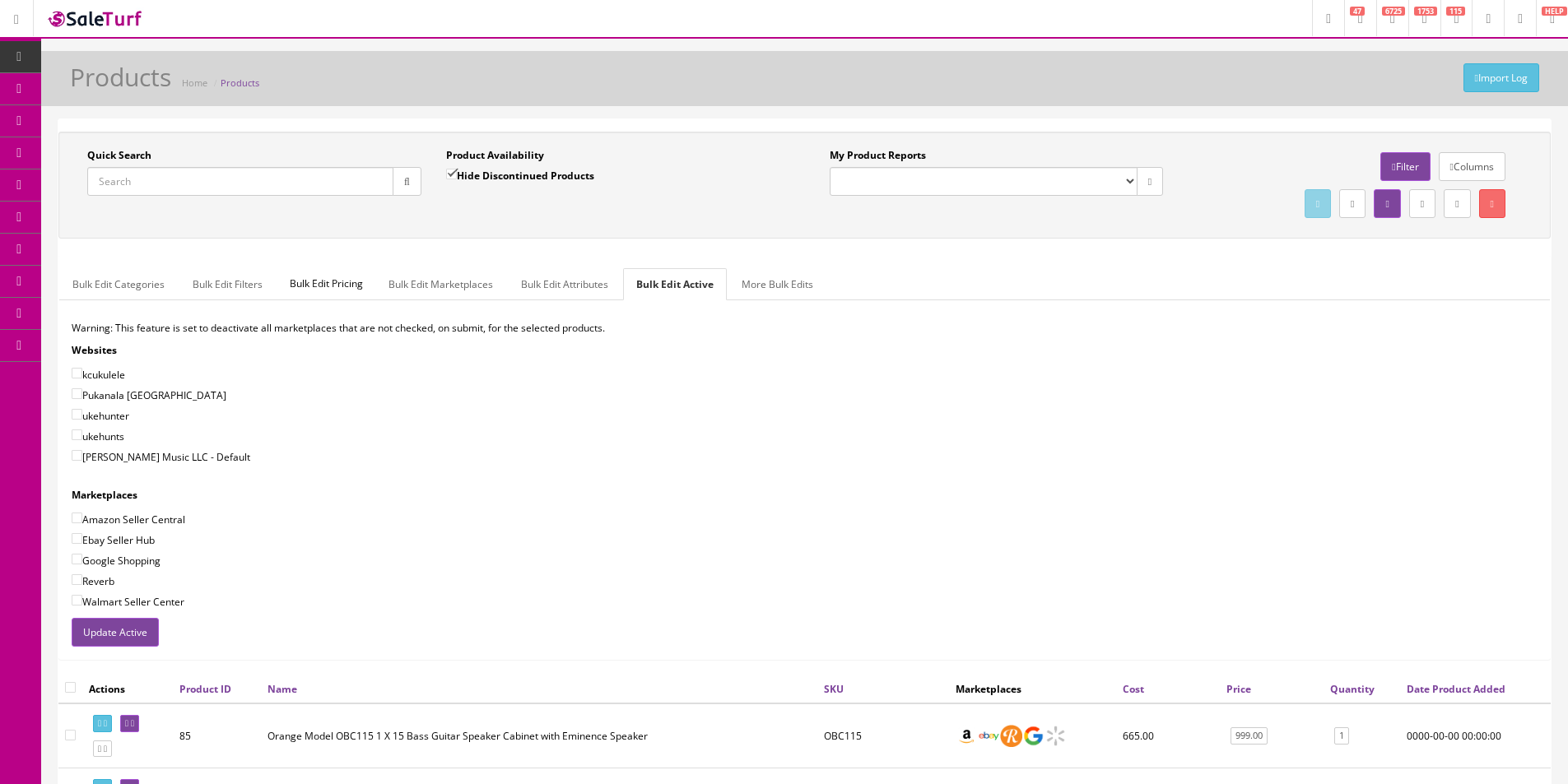
click at [651, 208] on div "Quick Search Date From Product Availability Hide Discontinued Products Date To" at bounding box center [434, 178] width 742 height 60
click at [532, 216] on div "Quick Search Date From Product Availability Hide Discontinued Products Date To …" at bounding box center [805, 185] width 1484 height 74
drag, startPoint x: 532, startPoint y: 216, endPoint x: 412, endPoint y: 202, distance: 120.8
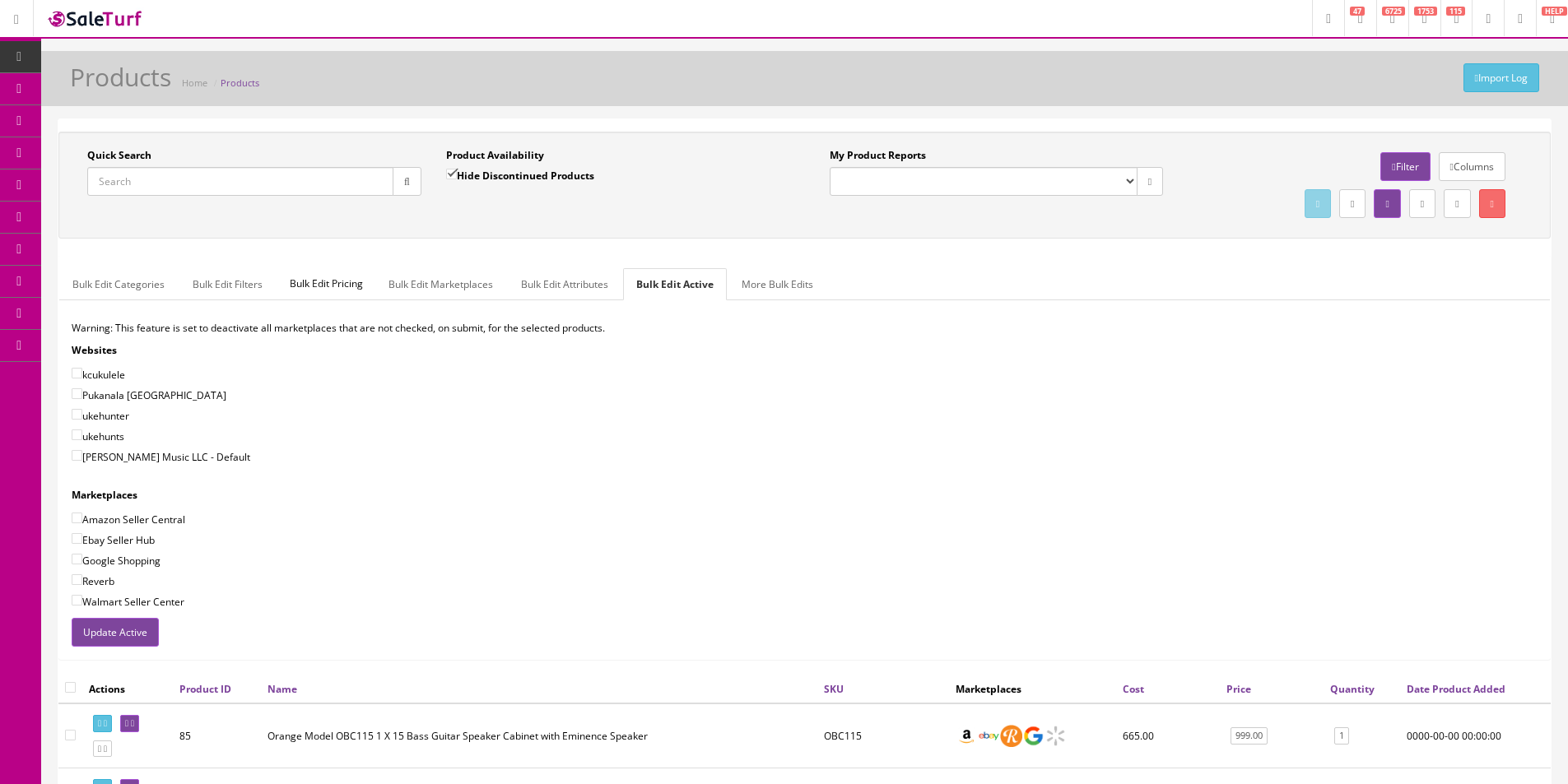
click at [530, 216] on div "Quick Search Date From Product Availability Hide Discontinued Products Date To …" at bounding box center [805, 185] width 1484 height 74
click at [123, 157] on label "Quick Search" at bounding box center [118, 155] width 64 height 15
click at [123, 167] on input "Quick Search" at bounding box center [240, 181] width 306 height 29
click at [123, 157] on label "Quick Search" at bounding box center [118, 155] width 64 height 15
click at [123, 167] on input "Quick Search" at bounding box center [240, 181] width 306 height 29
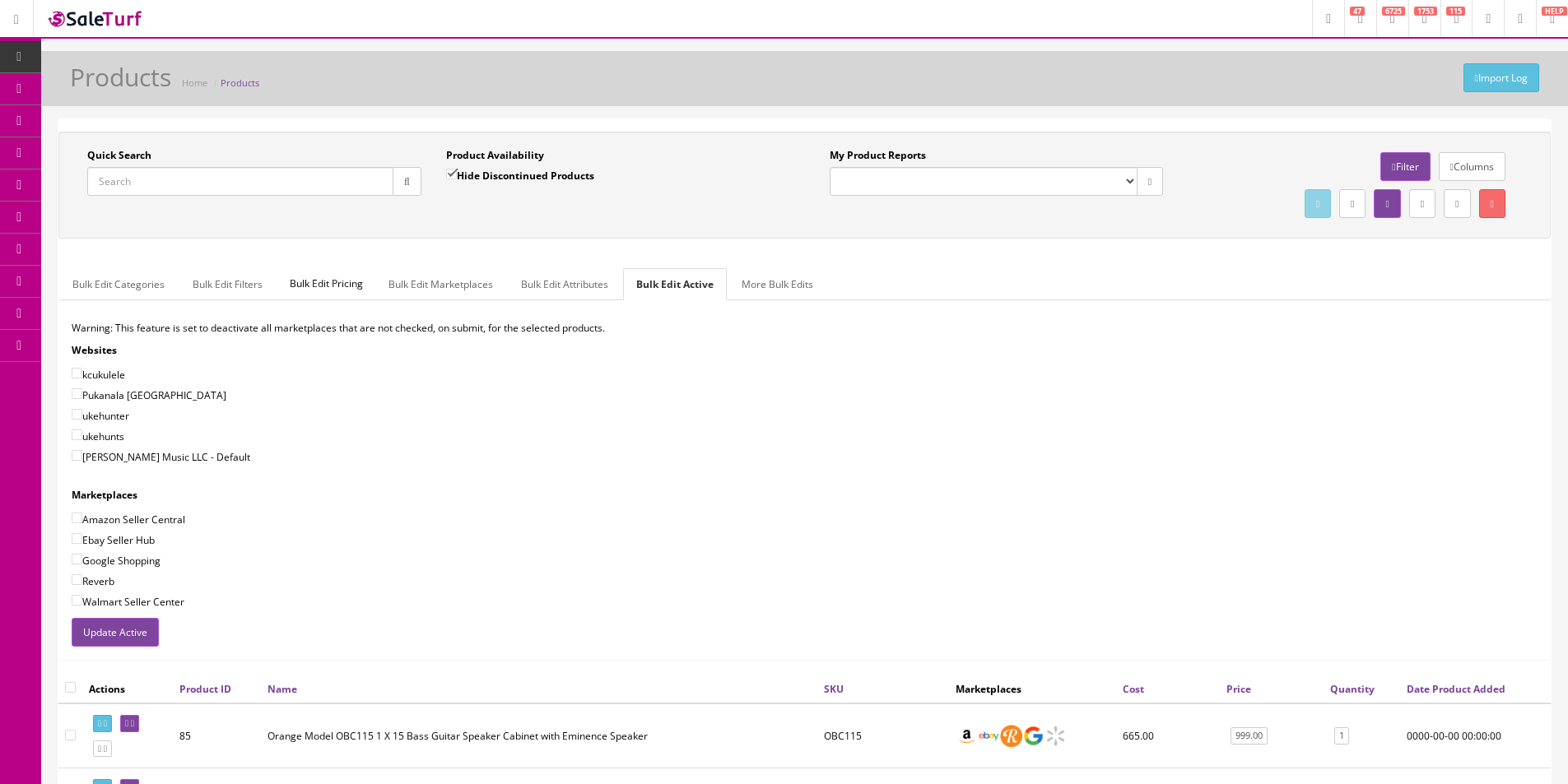
click at [110, 159] on label "Quick Search" at bounding box center [118, 155] width 64 height 15
click at [110, 167] on input "Quick Search" at bounding box center [240, 181] width 306 height 29
click at [110, 159] on label "Quick Search" at bounding box center [118, 155] width 64 height 15
click at [110, 167] on input "Quick Search" at bounding box center [240, 181] width 306 height 29
click at [163, 158] on div "Quick Search" at bounding box center [253, 172] width 334 height 48
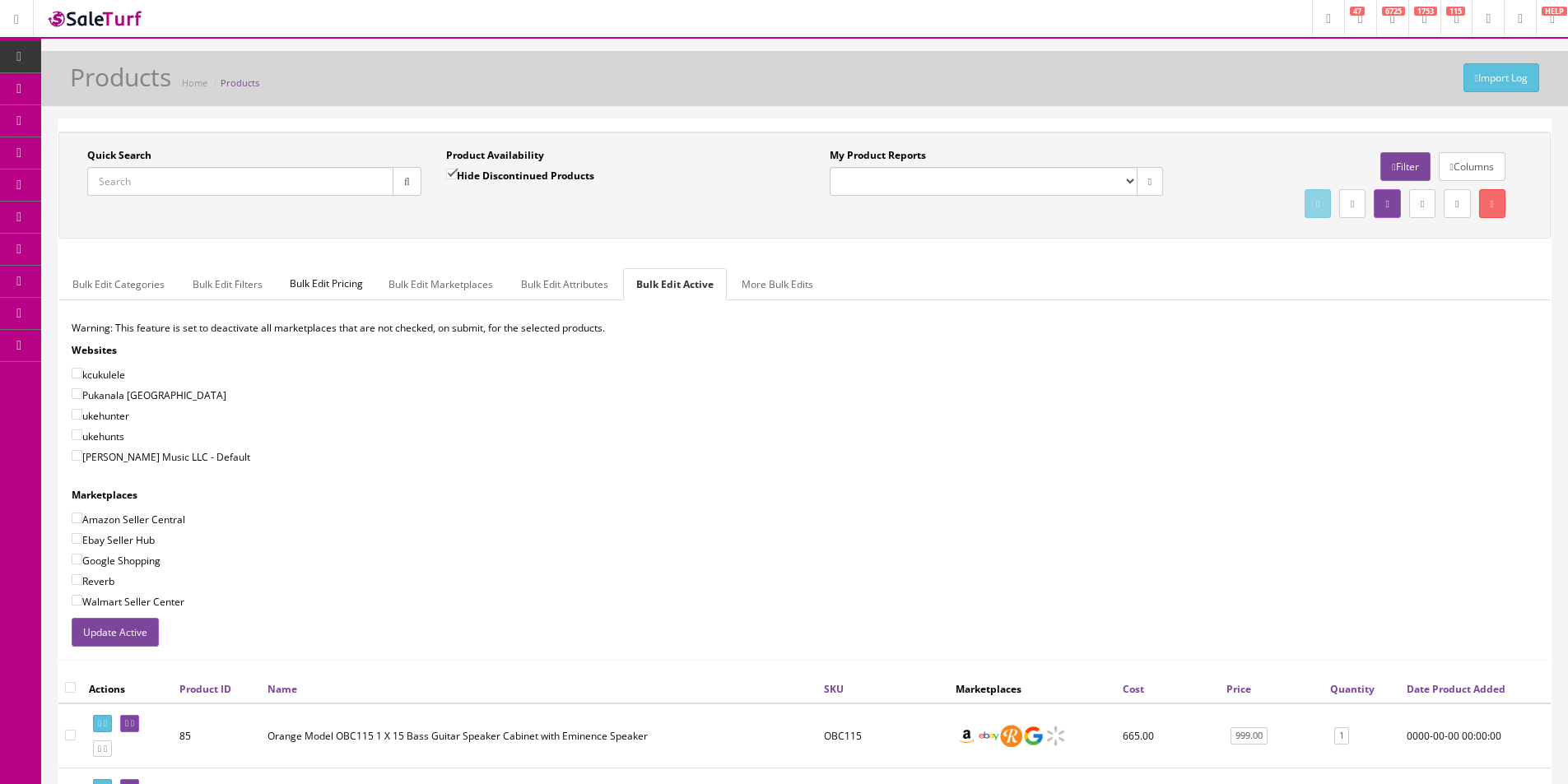
click at [163, 158] on div "Quick Search" at bounding box center [253, 172] width 334 height 48
click at [138, 156] on label "Quick Search" at bounding box center [118, 155] width 64 height 15
click at [138, 167] on input "Quick Search" at bounding box center [240, 181] width 306 height 29
click at [138, 157] on label "Quick Search" at bounding box center [118, 155] width 64 height 15
click at [138, 167] on input "Quick Search" at bounding box center [240, 181] width 306 height 29
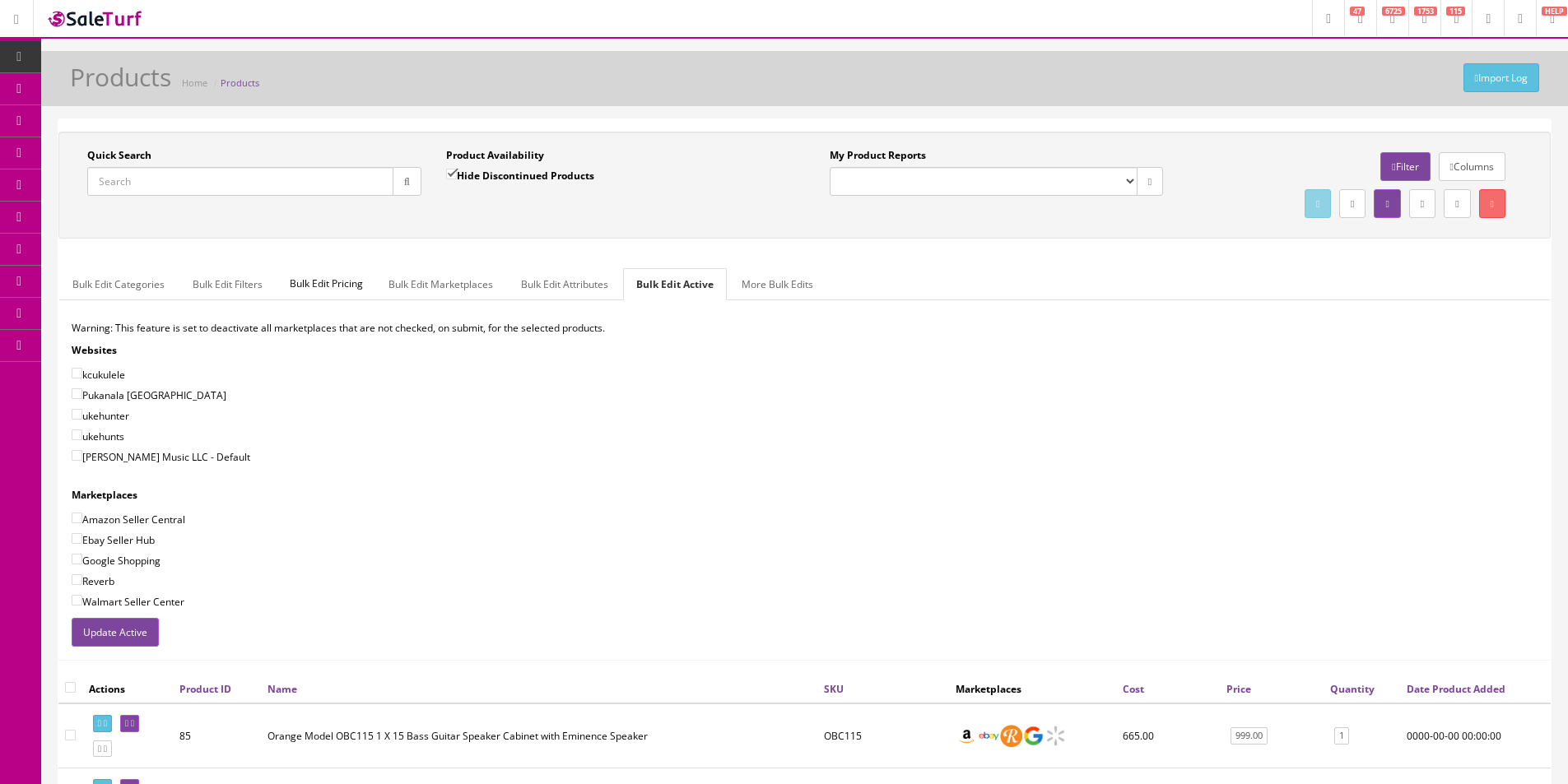
click at [180, 154] on div "Quick Search" at bounding box center [253, 172] width 334 height 48
click at [180, 155] on div "Quick Search" at bounding box center [253, 172] width 334 height 48
click at [180, 156] on div "Quick Search" at bounding box center [253, 172] width 334 height 48
click at [180, 155] on div "Quick Search" at bounding box center [253, 172] width 334 height 48
click at [181, 153] on div "Quick Search" at bounding box center [253, 172] width 334 height 48
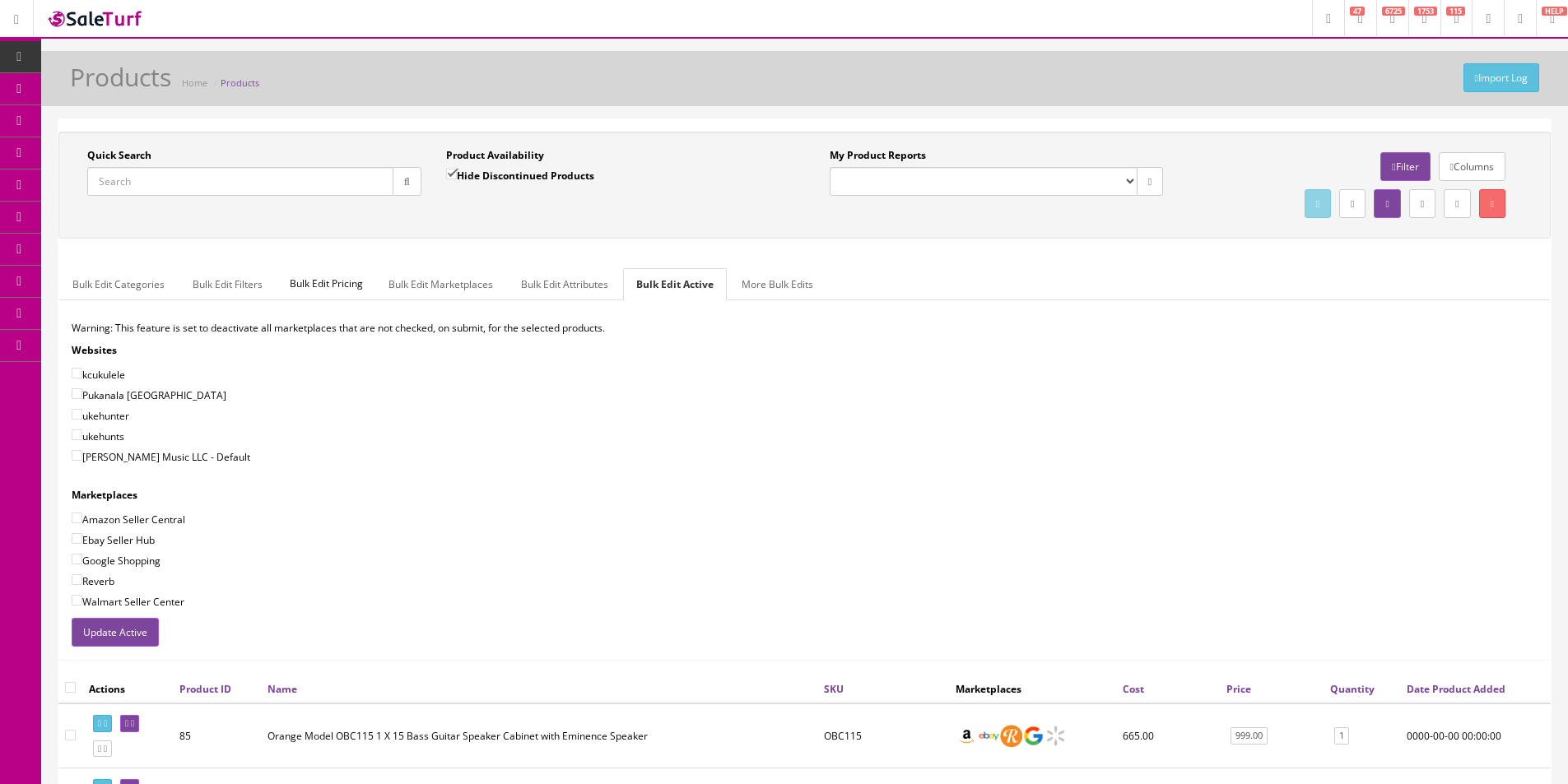
click at [181, 154] on div "Quick Search" at bounding box center [253, 172] width 334 height 48
click at [181, 156] on div "Quick Search" at bounding box center [253, 172] width 334 height 48
click at [181, 157] on div "Quick Search" at bounding box center [253, 172] width 334 height 48
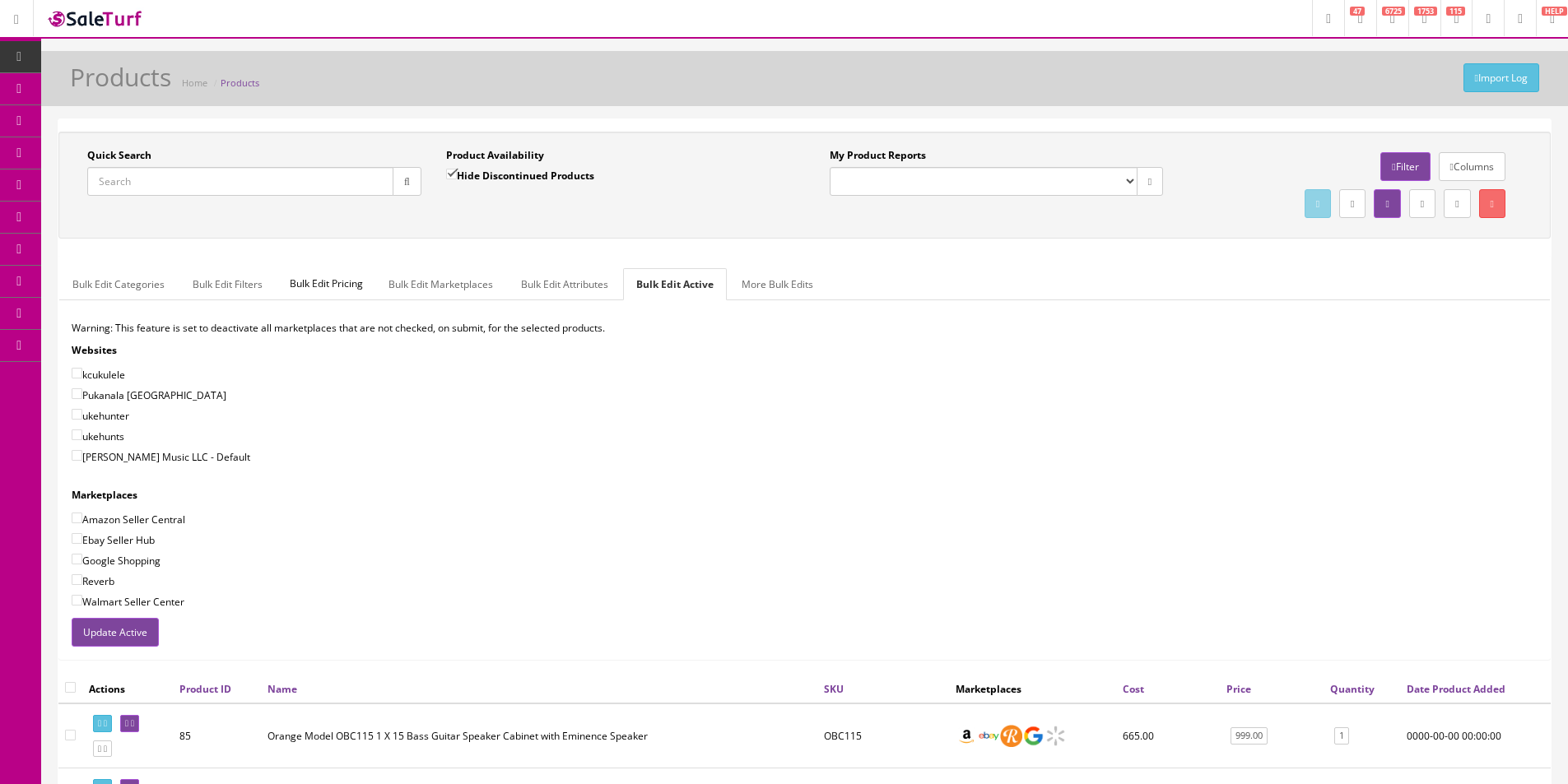
click at [129, 160] on label "Quick Search" at bounding box center [118, 155] width 64 height 15
click at [129, 167] on input "Quick Search" at bounding box center [240, 181] width 306 height 29
click at [129, 160] on label "Quick Search" at bounding box center [118, 155] width 64 height 15
click at [129, 167] on input "Quick Search" at bounding box center [240, 181] width 306 height 29
click at [138, 154] on label "Quick Search" at bounding box center [118, 155] width 64 height 15
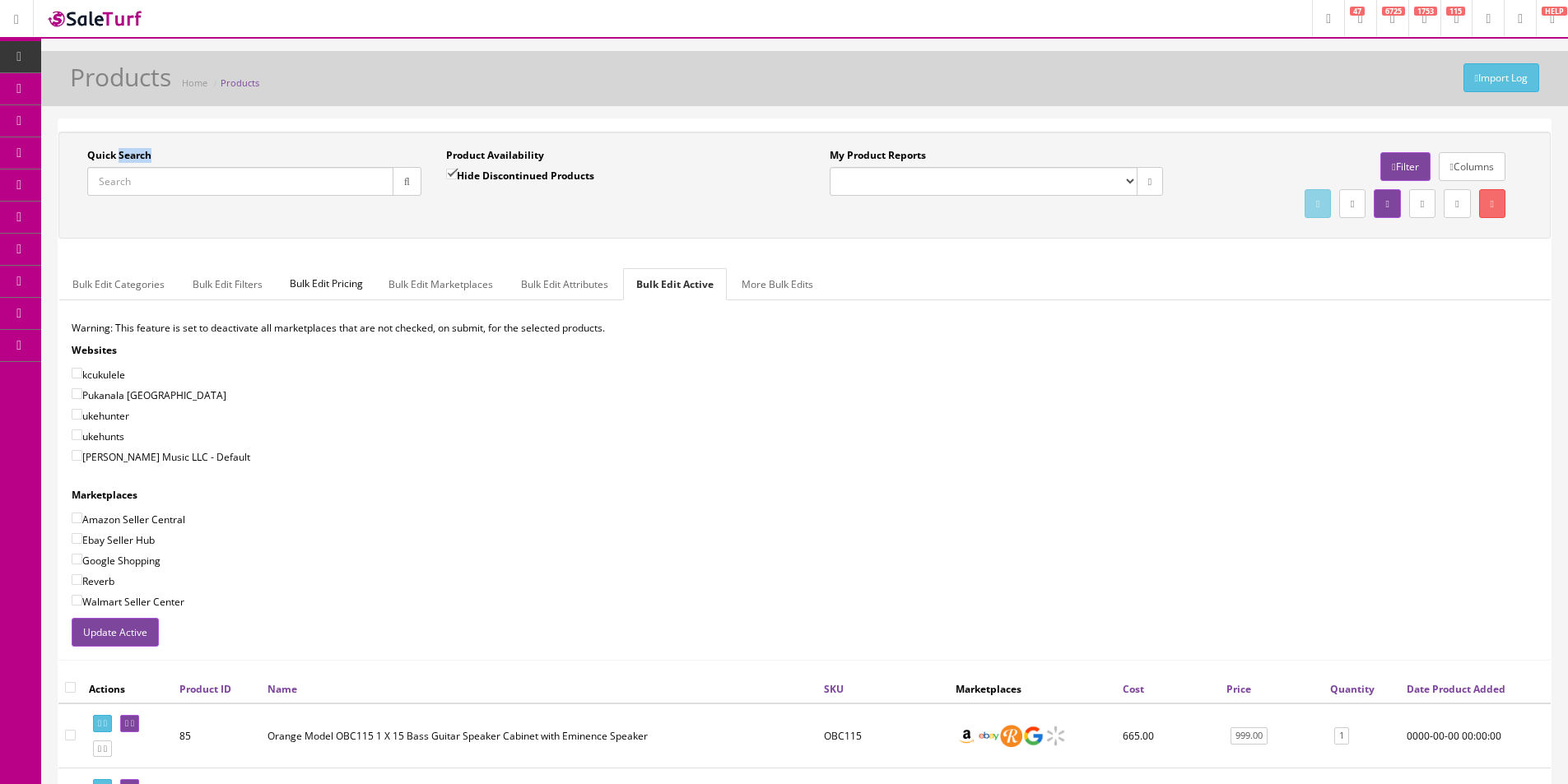
click at [138, 167] on input "Quick Search" at bounding box center [240, 181] width 306 height 29
click at [138, 154] on label "Quick Search" at bounding box center [118, 155] width 64 height 15
click at [138, 167] on input "Quick Search" at bounding box center [240, 181] width 306 height 29
click at [352, 153] on div "Quick Search" at bounding box center [253, 172] width 334 height 48
click at [153, 153] on div "Quick Search" at bounding box center [253, 172] width 334 height 48
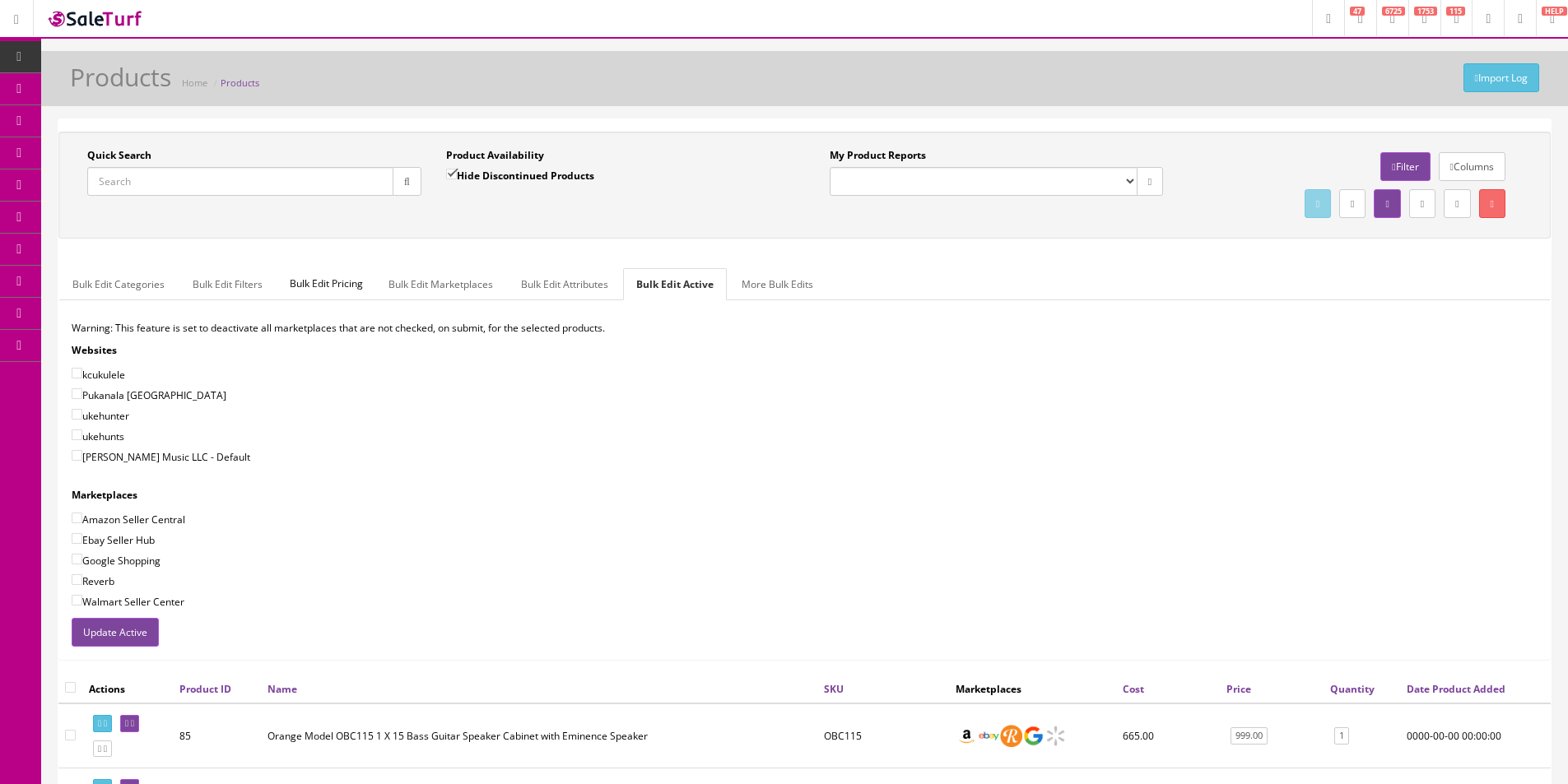
click at [153, 153] on div "Quick Search" at bounding box center [253, 172] width 334 height 48
click at [114, 155] on label "Quick Search" at bounding box center [118, 155] width 64 height 15
click at [114, 167] on input "Quick Search" at bounding box center [240, 181] width 306 height 29
click at [114, 155] on label "Quick Search" at bounding box center [118, 155] width 64 height 15
click at [114, 167] on input "Quick Search" at bounding box center [240, 181] width 306 height 29
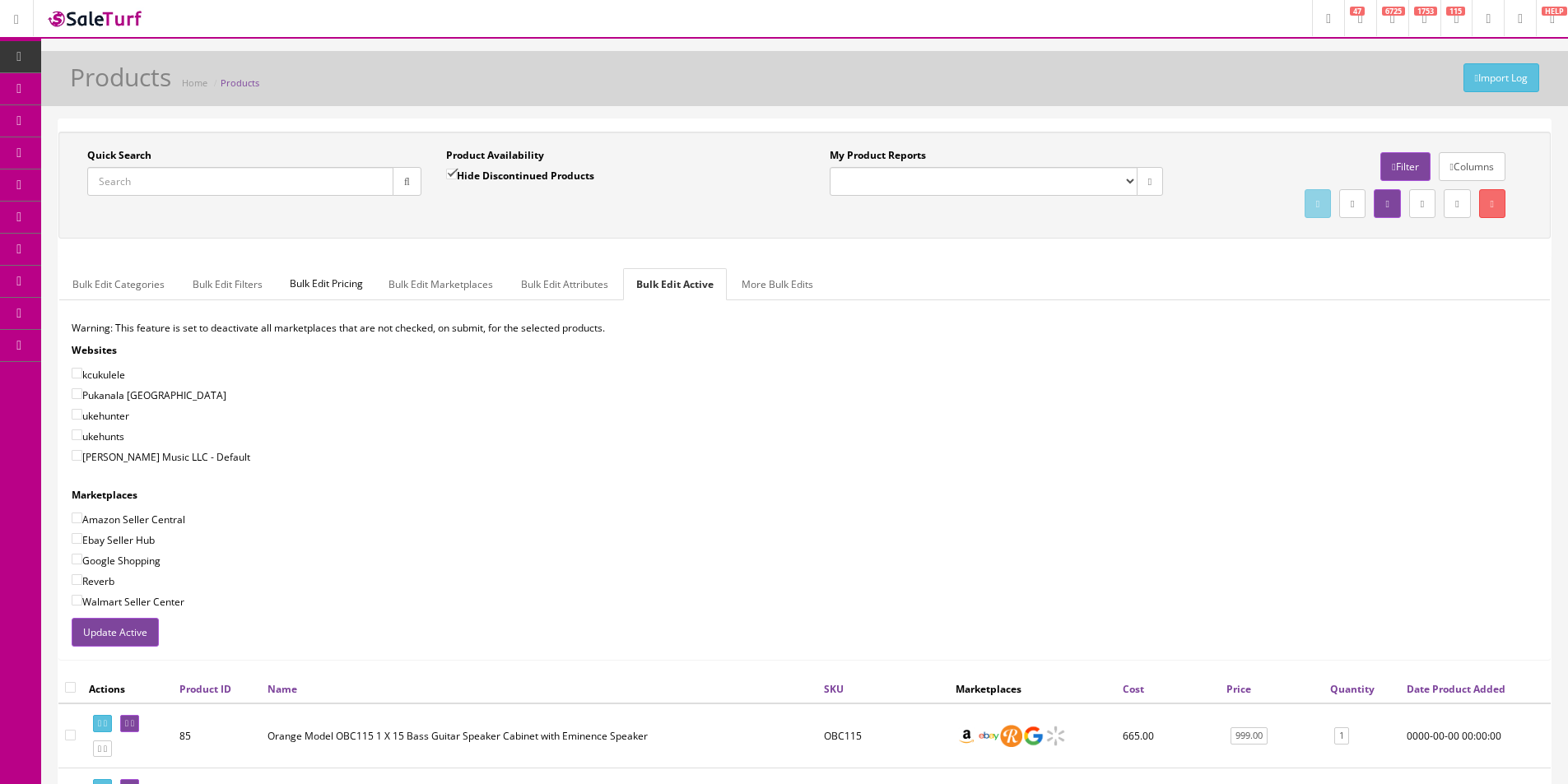
click at [82, 152] on div "Quick Search Date From" at bounding box center [254, 178] width 359 height 60
click at [133, 154] on label "Quick Search" at bounding box center [118, 155] width 64 height 15
click at [133, 167] on input "Quick Search" at bounding box center [240, 181] width 306 height 29
click at [133, 154] on label "Quick Search" at bounding box center [118, 155] width 64 height 15
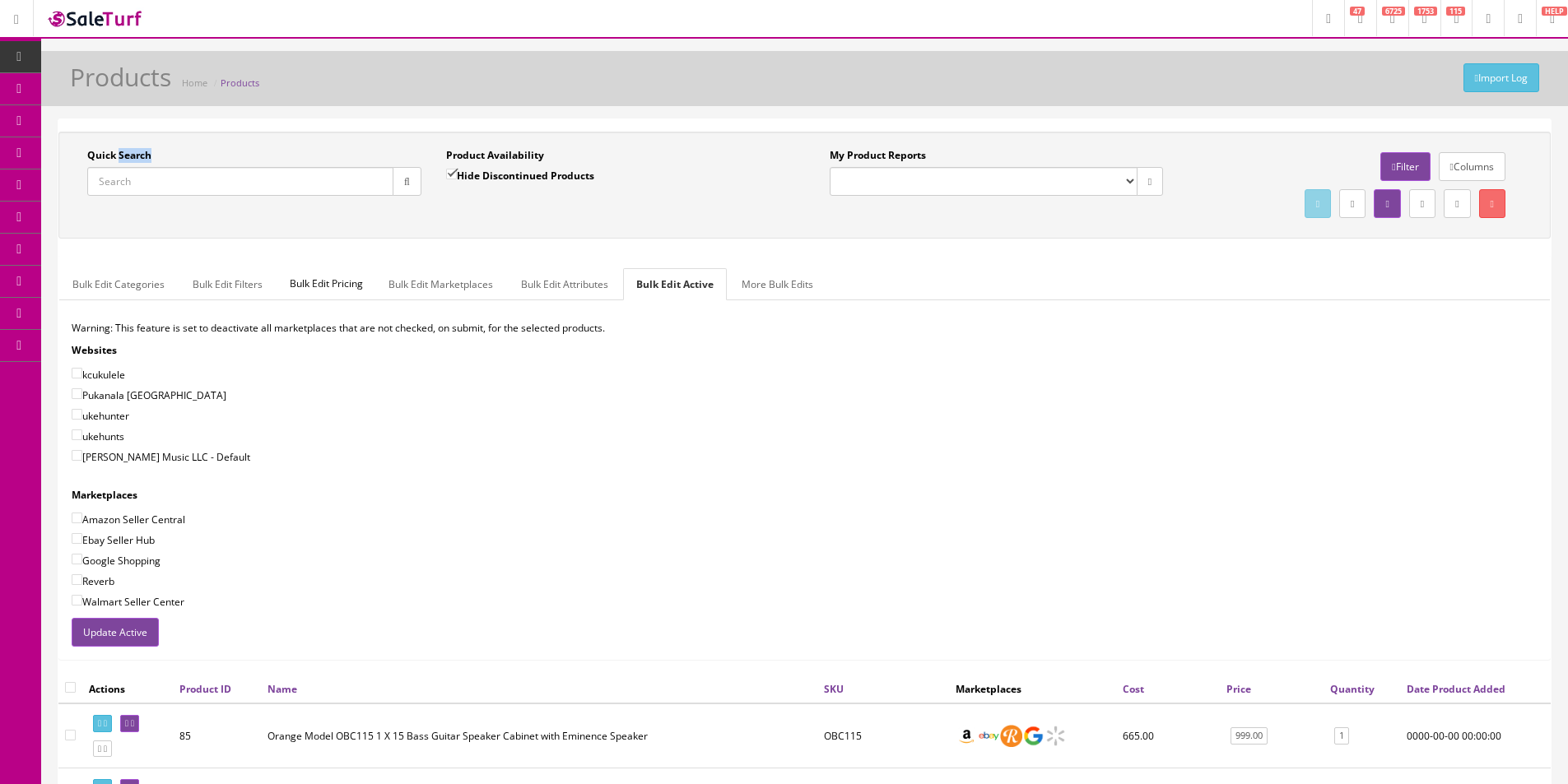
click at [133, 167] on input "Quick Search" at bounding box center [240, 181] width 306 height 29
click at [133, 154] on label "Quick Search" at bounding box center [118, 155] width 64 height 15
click at [133, 167] on input "Quick Search" at bounding box center [240, 181] width 306 height 29
click at [133, 154] on label "Quick Search" at bounding box center [118, 155] width 64 height 15
click at [133, 167] on input "Quick Search" at bounding box center [240, 181] width 306 height 29
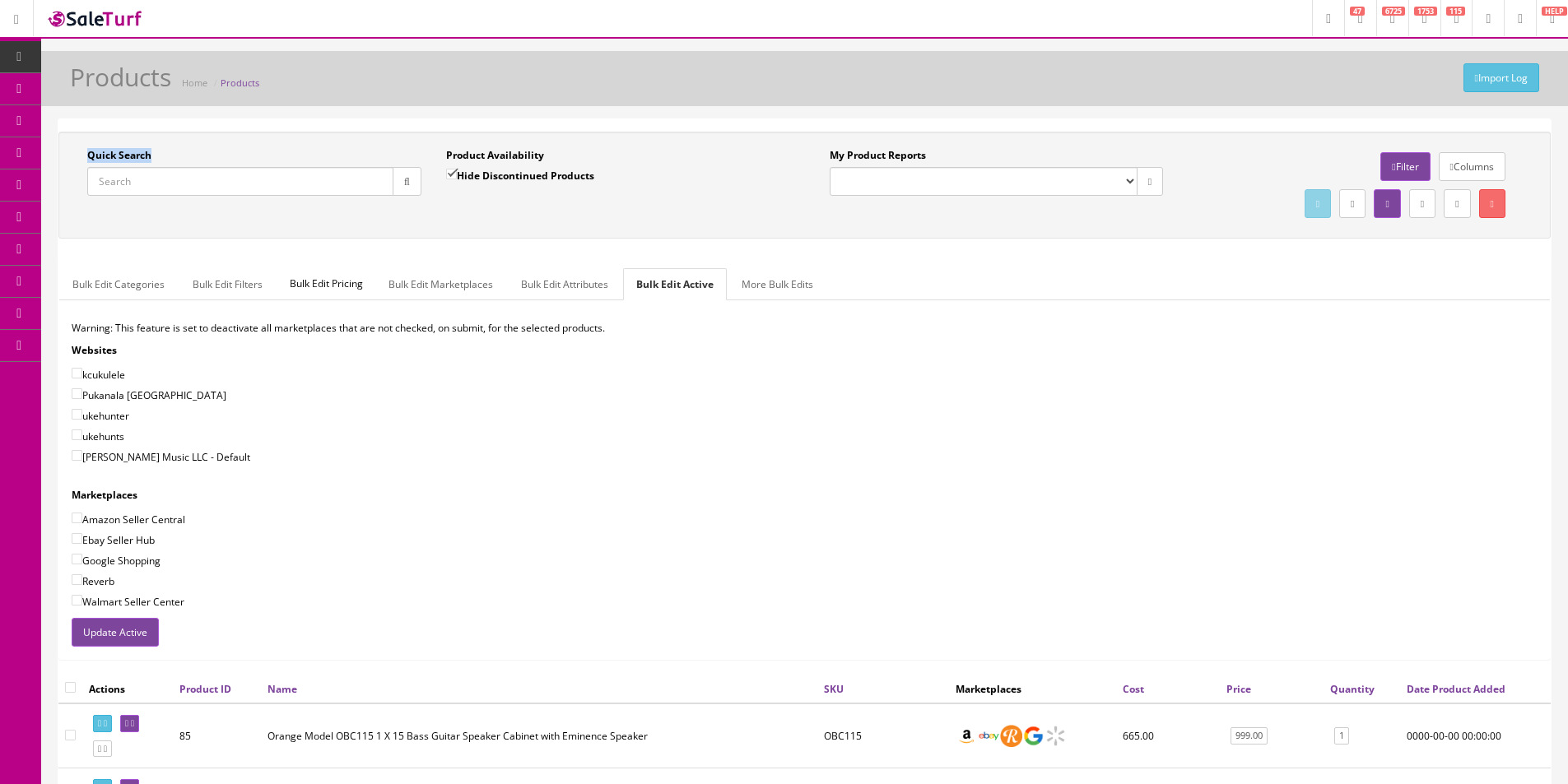
click at [133, 154] on label "Quick Search" at bounding box center [118, 155] width 64 height 15
click at [133, 167] on input "Quick Search" at bounding box center [240, 181] width 306 height 29
click at [133, 154] on label "Quick Search" at bounding box center [118, 155] width 64 height 15
click at [133, 167] on input "Quick Search" at bounding box center [240, 181] width 306 height 29
click at [133, 154] on label "Quick Search" at bounding box center [118, 155] width 64 height 15
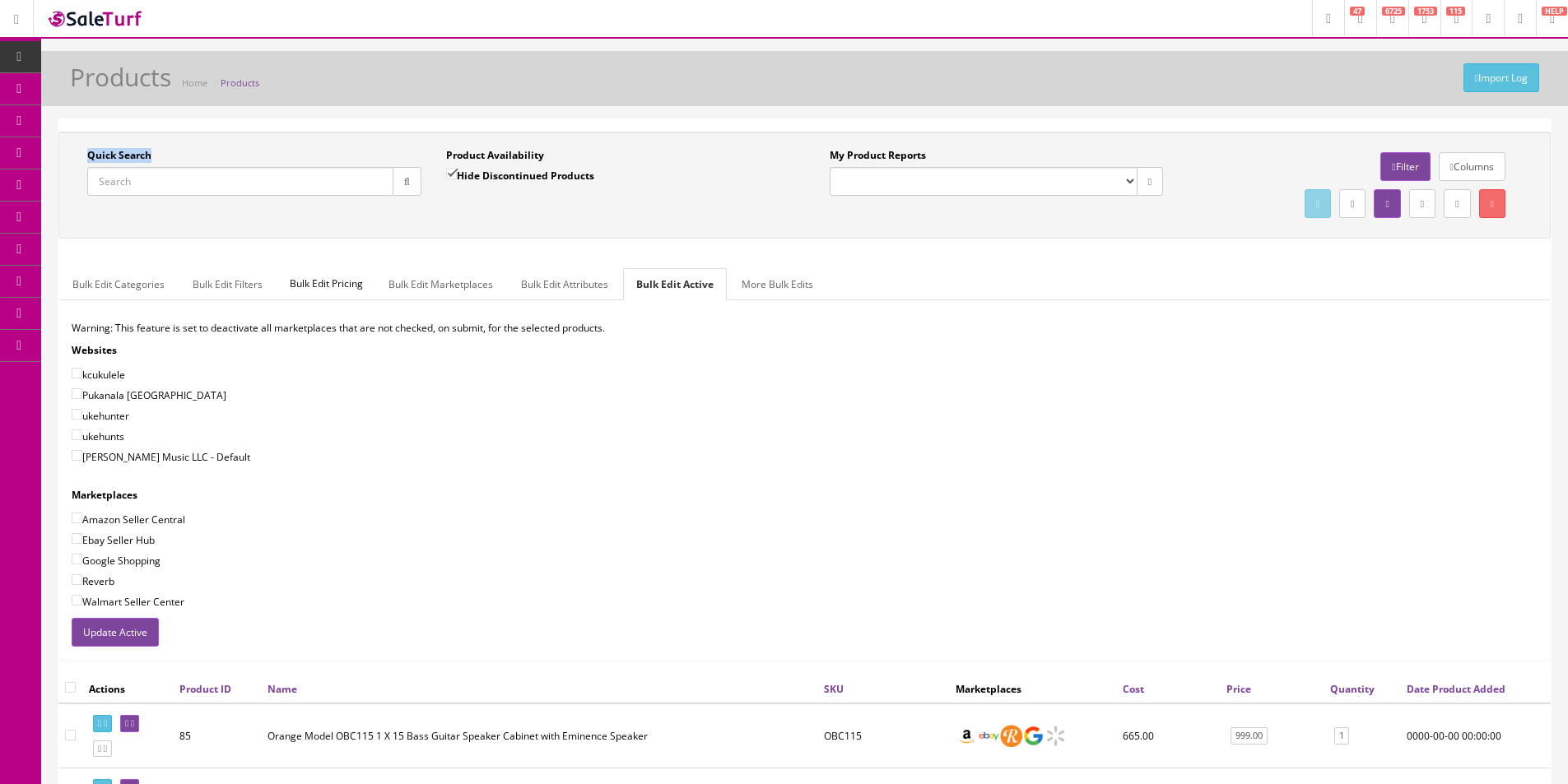
click at [133, 167] on input "Quick Search" at bounding box center [240, 181] width 306 height 29
click at [133, 154] on label "Quick Search" at bounding box center [118, 155] width 64 height 15
click at [133, 167] on input "Quick Search" at bounding box center [240, 181] width 306 height 29
click at [133, 154] on label "Quick Search" at bounding box center [118, 155] width 64 height 15
click at [133, 167] on input "Quick Search" at bounding box center [240, 181] width 306 height 29
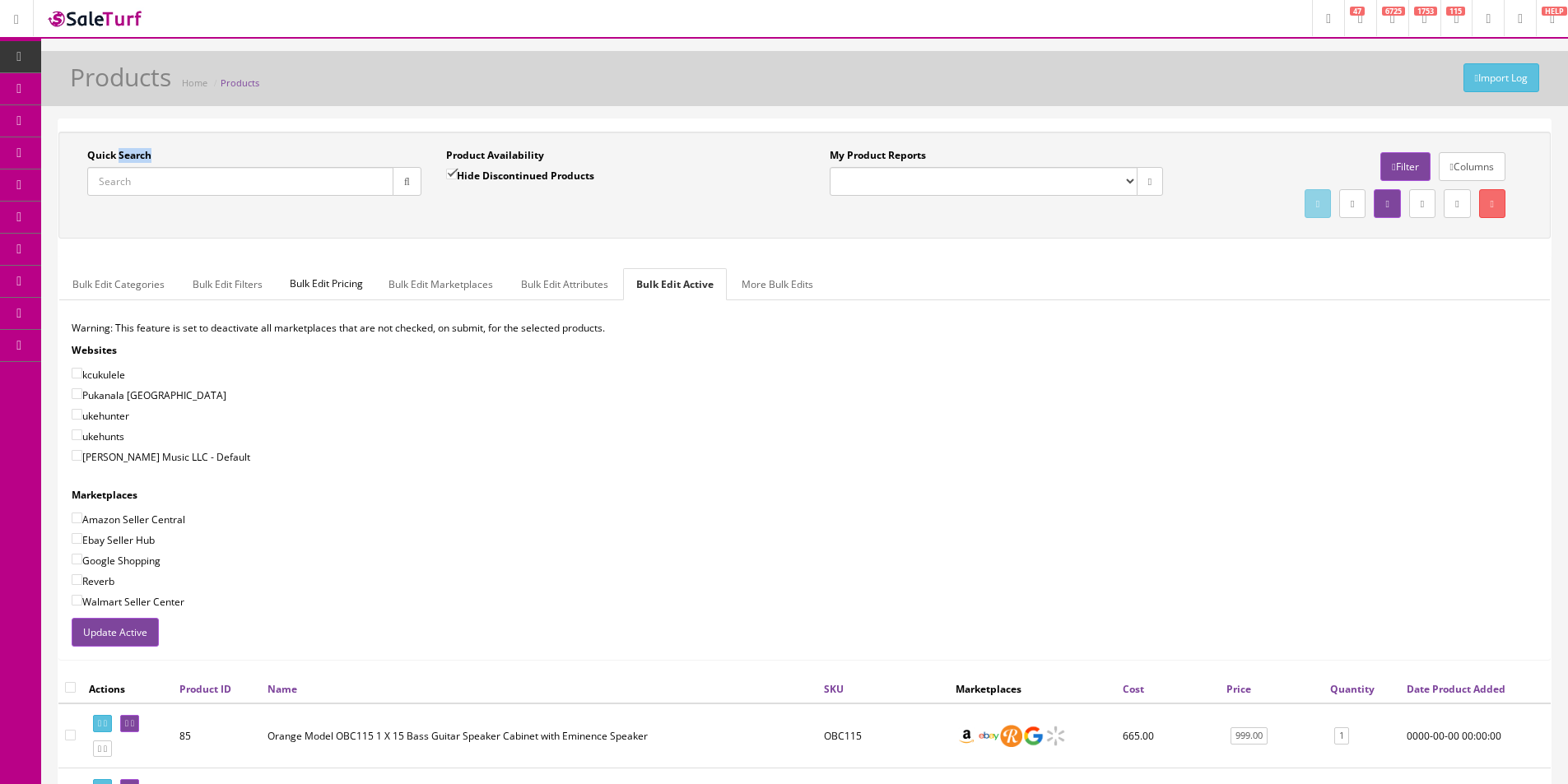
click at [133, 154] on label "Quick Search" at bounding box center [118, 155] width 64 height 15
click at [133, 167] on input "Quick Search" at bounding box center [240, 181] width 306 height 29
click at [133, 154] on label "Quick Search" at bounding box center [118, 155] width 64 height 15
click at [133, 167] on input "Quick Search" at bounding box center [240, 181] width 306 height 29
click at [133, 154] on label "Quick Search" at bounding box center [118, 155] width 64 height 15
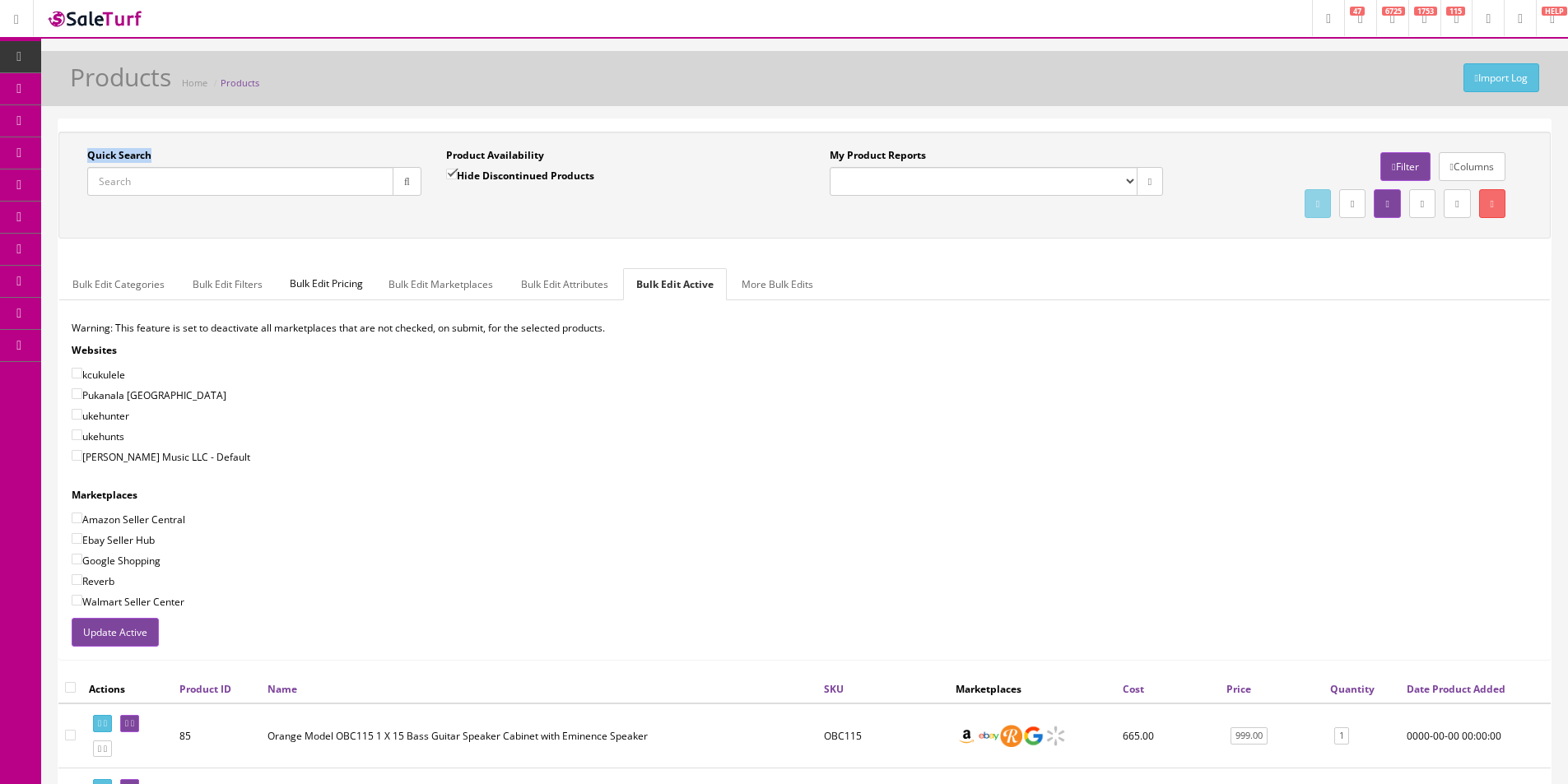
click at [133, 167] on input "Quick Search" at bounding box center [240, 181] width 306 height 29
click at [133, 154] on label "Quick Search" at bounding box center [118, 155] width 64 height 15
click at [133, 167] on input "Quick Search" at bounding box center [240, 181] width 306 height 29
click at [133, 154] on label "Quick Search" at bounding box center [118, 155] width 64 height 15
click at [133, 167] on input "Quick Search" at bounding box center [240, 181] width 306 height 29
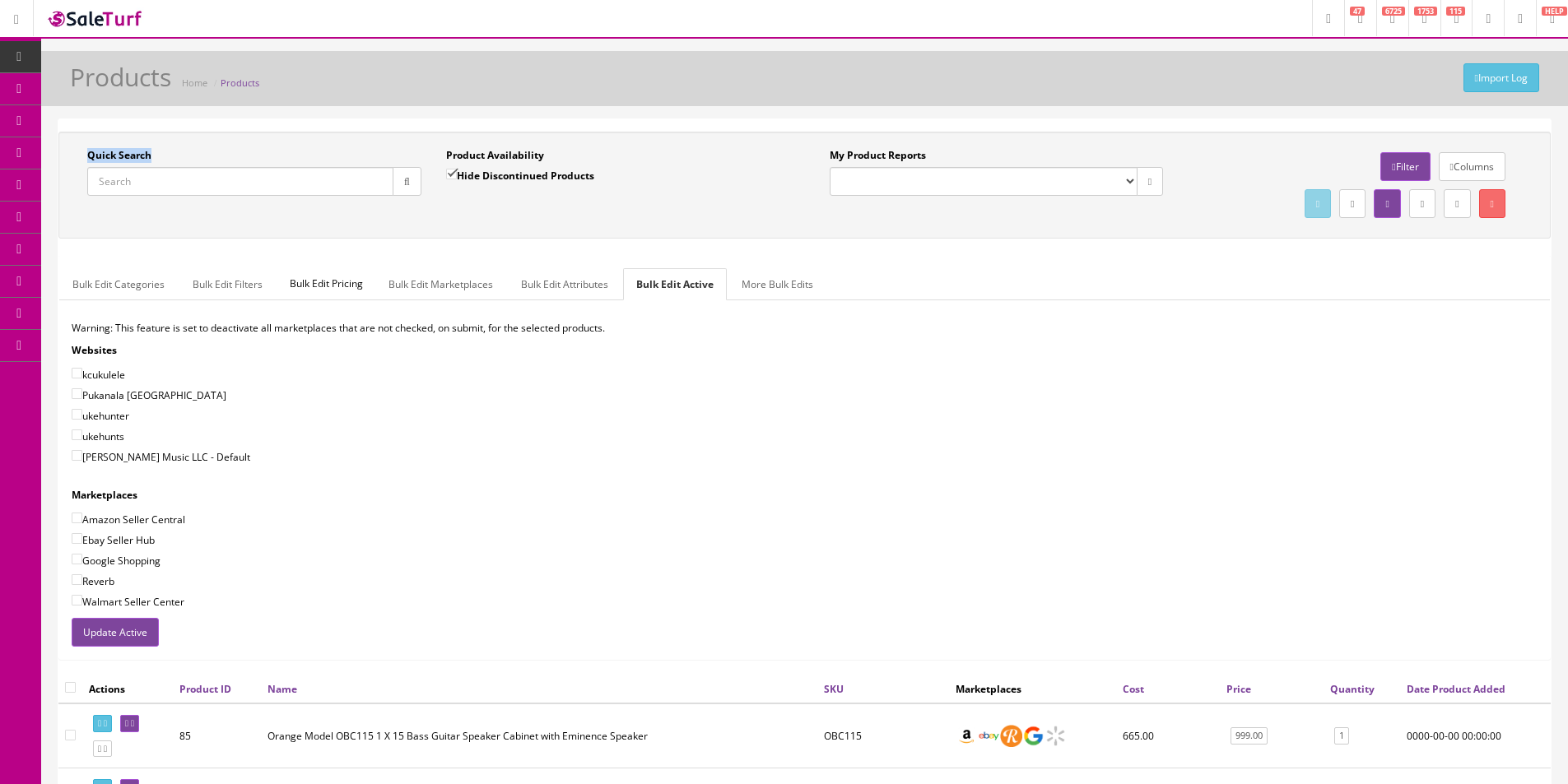
click at [133, 153] on label "Quick Search" at bounding box center [118, 155] width 64 height 15
click at [133, 167] on input "Quick Search" at bounding box center [240, 181] width 306 height 29
click at [133, 153] on label "Quick Search" at bounding box center [118, 155] width 64 height 15
click at [133, 167] on input "Quick Search" at bounding box center [240, 181] width 306 height 29
click at [133, 153] on label "Quick Search" at bounding box center [118, 155] width 64 height 15
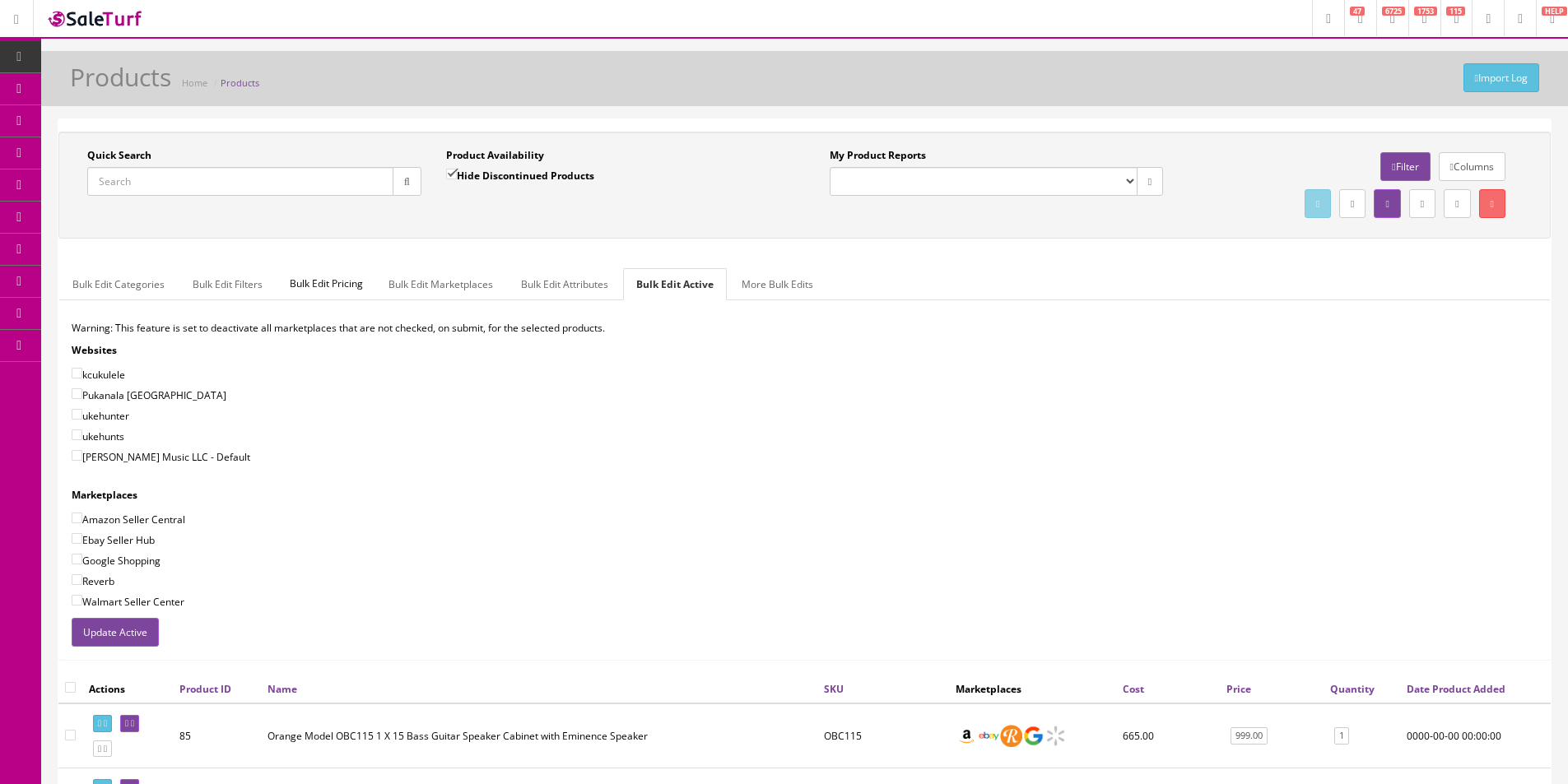
click at [133, 167] on input "Quick Search" at bounding box center [240, 181] width 306 height 29
drag, startPoint x: 133, startPoint y: 153, endPoint x: 175, endPoint y: 153, distance: 42.0
click at [133, 154] on label "Quick Search" at bounding box center [118, 155] width 64 height 15
click at [133, 167] on input "Quick Search" at bounding box center [240, 181] width 306 height 29
click at [175, 153] on div "Quick Search" at bounding box center [253, 172] width 334 height 48
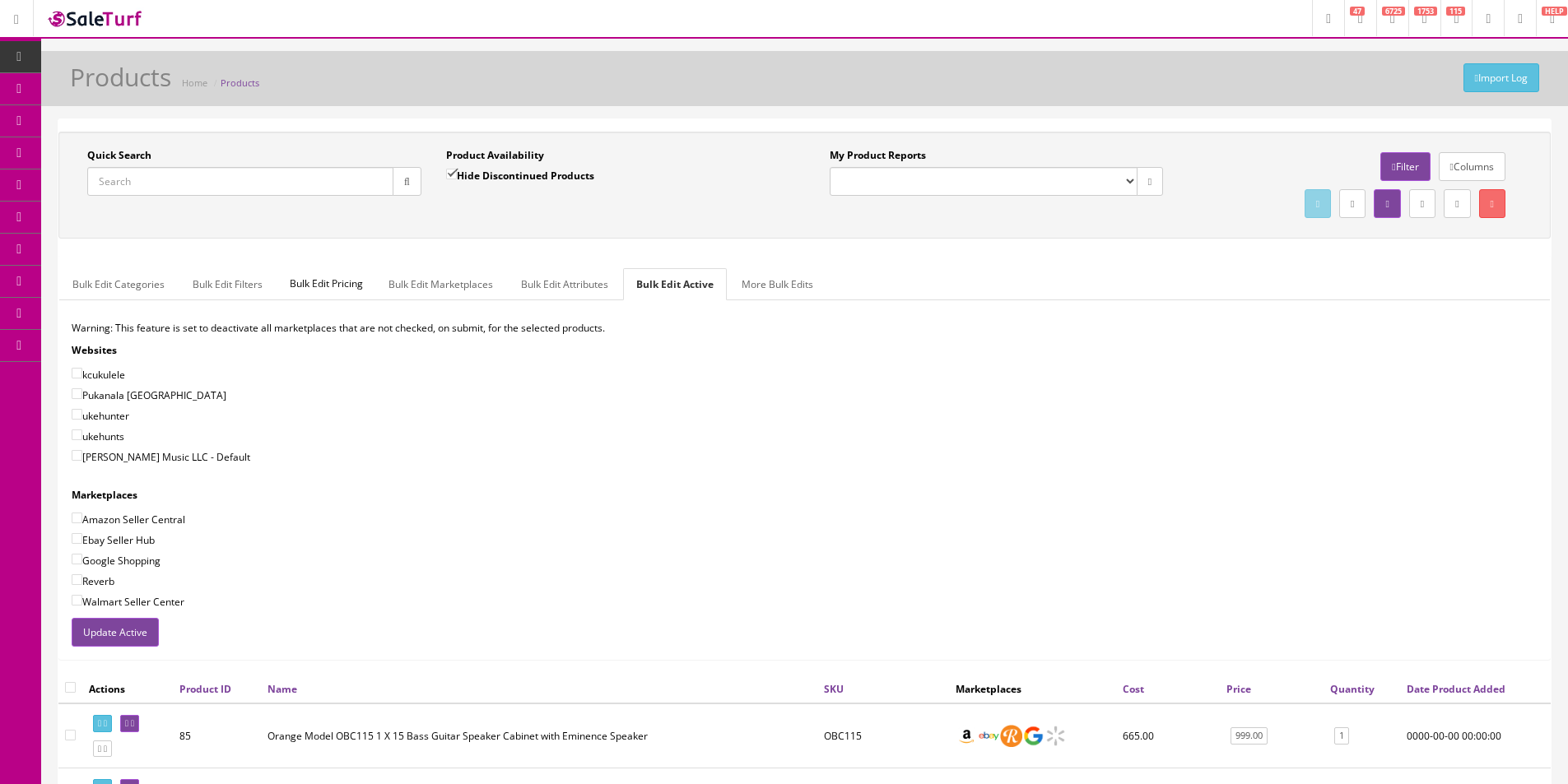
click at [140, 153] on label "Quick Search" at bounding box center [118, 155] width 64 height 15
click at [140, 167] on input "Quick Search" at bounding box center [240, 181] width 306 height 29
click at [140, 153] on label "Quick Search" at bounding box center [118, 155] width 64 height 15
click at [140, 167] on input "Quick Search" at bounding box center [240, 181] width 306 height 29
click at [166, 148] on div "Quick Search" at bounding box center [253, 172] width 334 height 48
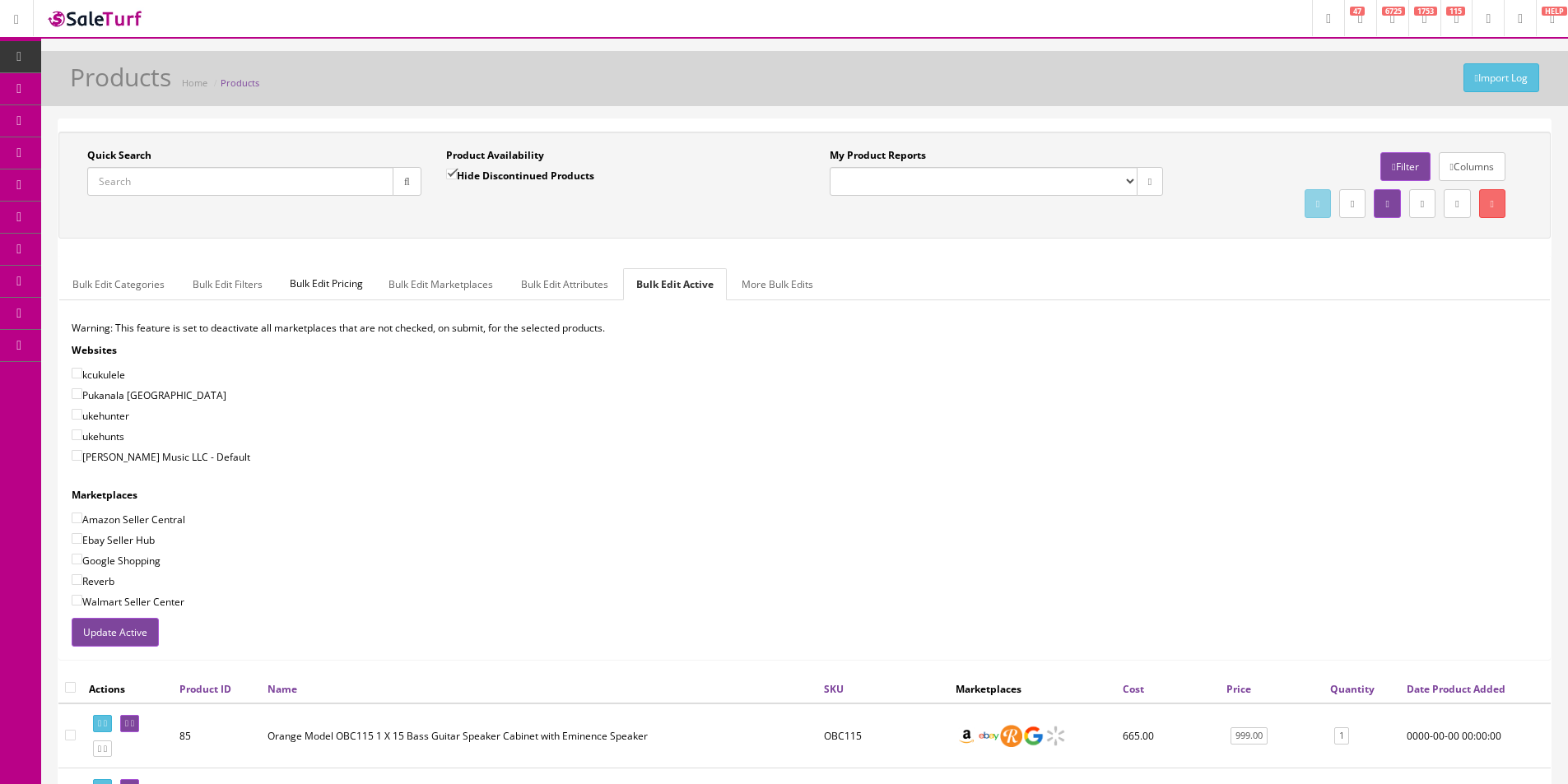
click at [285, 178] on input "Quick Search" at bounding box center [240, 181] width 306 height 29
click at [414, 188] on button "button" at bounding box center [406, 181] width 29 height 29
click at [436, 211] on div "Quick Search Date From Product Availability Hide Discontinued Products Date To …" at bounding box center [805, 185] width 1484 height 74
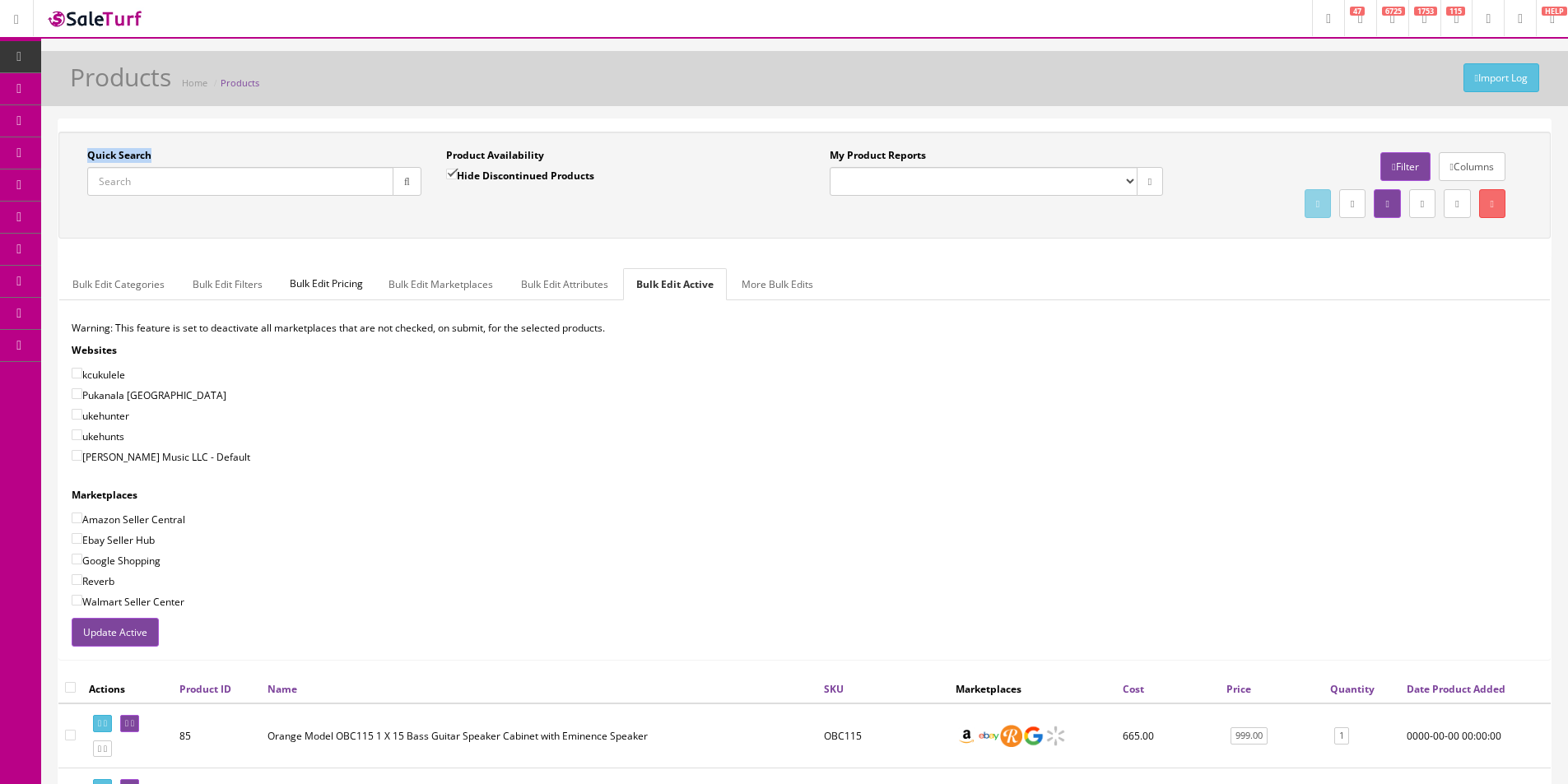
click at [436, 211] on div "Quick Search Date From Product Availability Hide Discontinued Products Date To …" at bounding box center [805, 185] width 1484 height 74
click at [437, 210] on div "Quick Search Date From Product Availability Hide Discontinued Products Date To …" at bounding box center [805, 185] width 1484 height 74
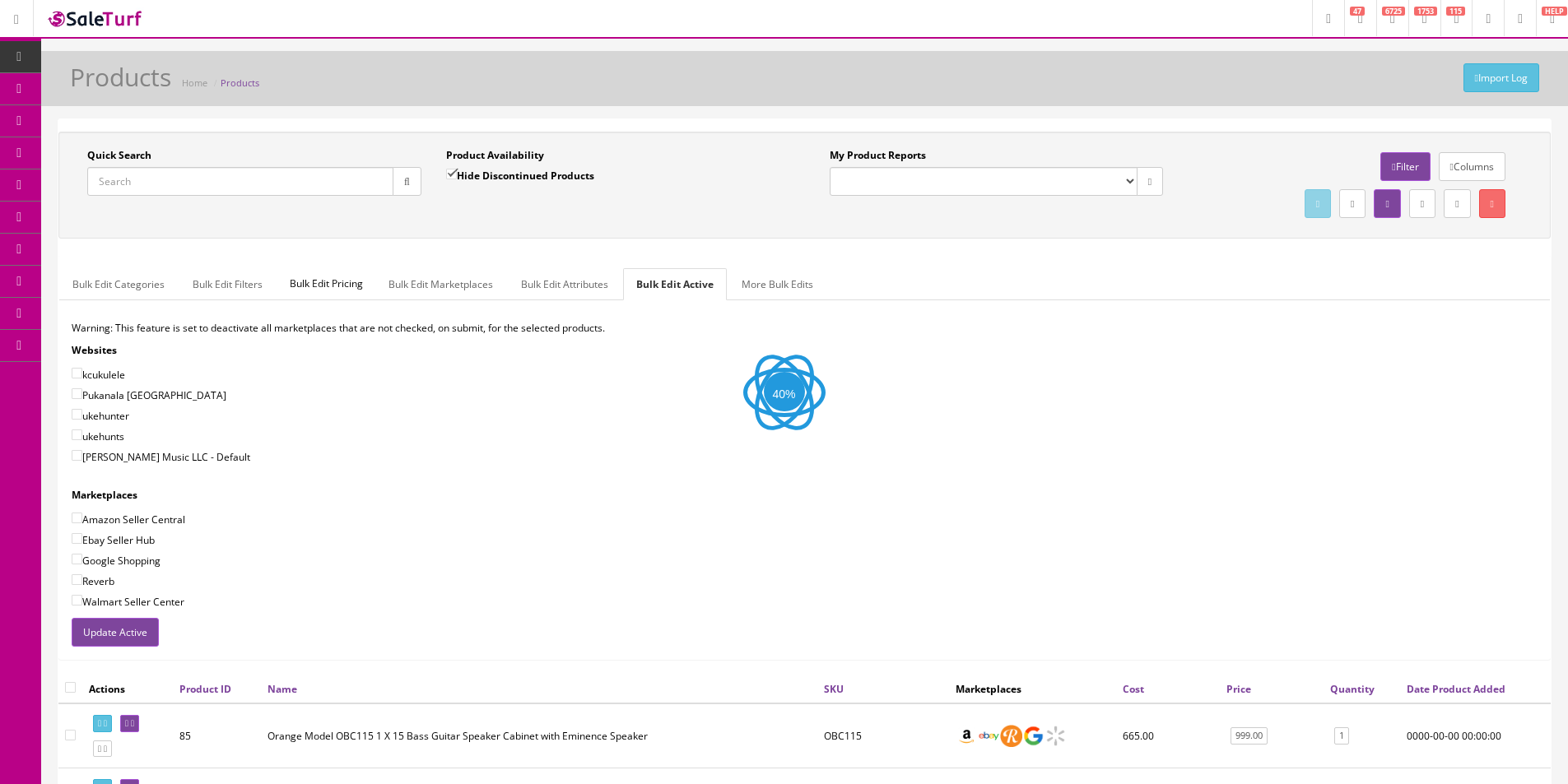
click at [437, 210] on div "Quick Search Date From Product Availability Hide Discontinued Products Date To …" at bounding box center [805, 185] width 1484 height 74
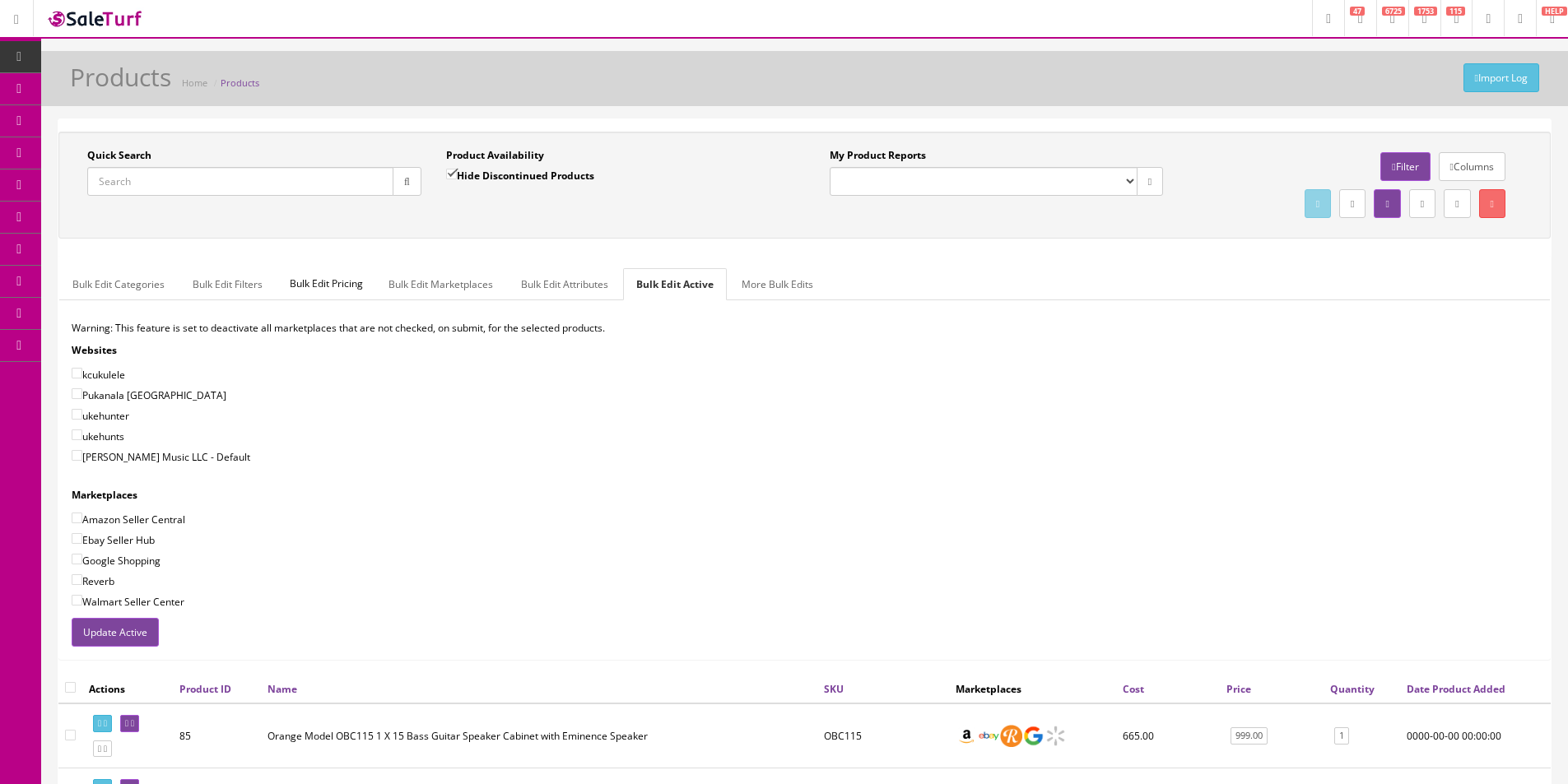
drag, startPoint x: 437, startPoint y: 210, endPoint x: 1352, endPoint y: 413, distance: 937.2
click at [477, 214] on div "Quick Search Date From Product Availability Hide Discontinued Products Date To …" at bounding box center [805, 185] width 1484 height 74
click at [1173, 132] on div "Quick Search Date From Product Availability Hide Discontinued Products Date To …" at bounding box center [804, 185] width 1492 height 107
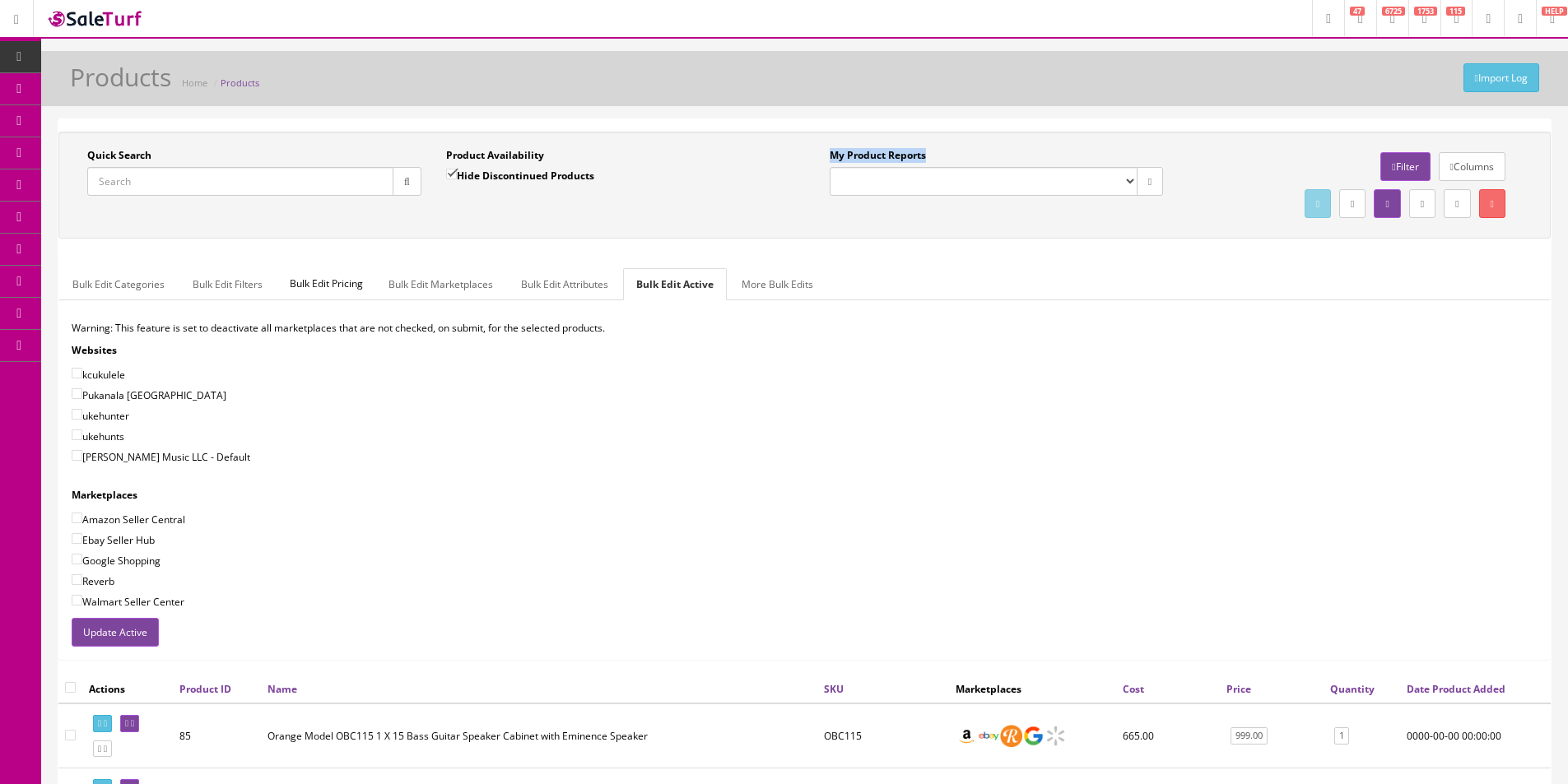
click at [1173, 132] on div "Quick Search Date From Product Availability Hide Discontinued Products Date To …" at bounding box center [804, 185] width 1492 height 107
click at [1172, 132] on div "Quick Search Date From Product Availability Hide Discontinued Products Date To …" at bounding box center [804, 185] width 1492 height 107
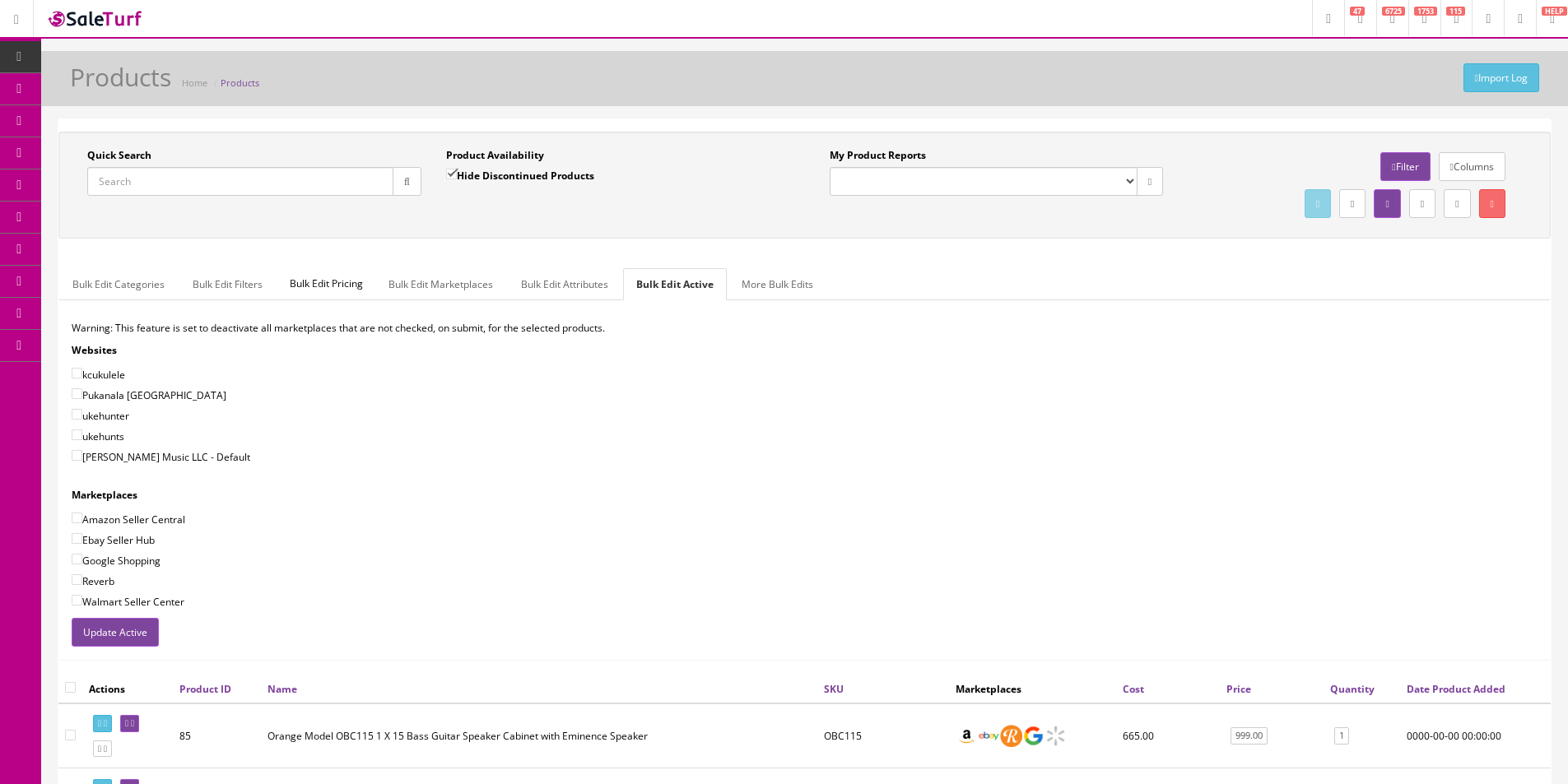
click at [1172, 132] on div "Quick Search Date From Product Availability Hide Discontinued Products Date To …" at bounding box center [804, 185] width 1492 height 107
click at [1167, 133] on div "Quick Search Date From Product Availability Hide Discontinued Products Date To …" at bounding box center [804, 185] width 1492 height 107
click at [1037, 361] on div "Warning: This feature is set to deactivate all marketplaces that are not checke…" at bounding box center [804, 469] width 1490 height 297
click at [1037, 362] on div "Warning: This feature is set to deactivate all marketplaces that are not checke…" at bounding box center [804, 469] width 1490 height 297
click at [1037, 365] on div "Warning: This feature is set to deactivate all marketplaces that are not checke…" at bounding box center [804, 469] width 1490 height 297
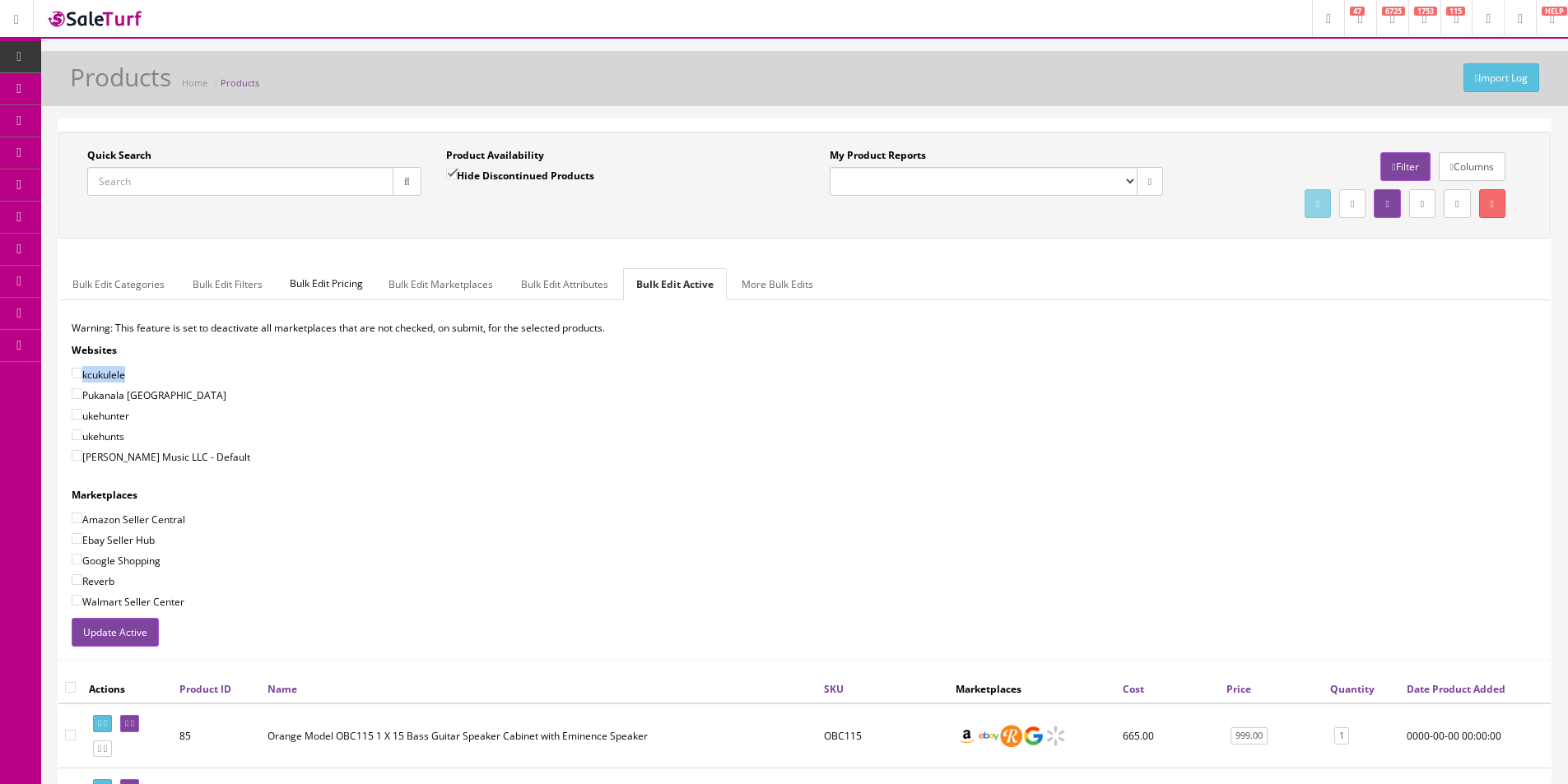
click at [1037, 369] on div "kcukulele" at bounding box center [804, 374] width 1465 height 17
click at [1037, 370] on div "kcukulele" at bounding box center [804, 374] width 1465 height 17
drag, startPoint x: 1037, startPoint y: 370, endPoint x: 596, endPoint y: 331, distance: 442.7
click at [596, 331] on p "Warning: This feature is set to deactivate all marketplaces that are not checke…" at bounding box center [804, 328] width 1465 height 15
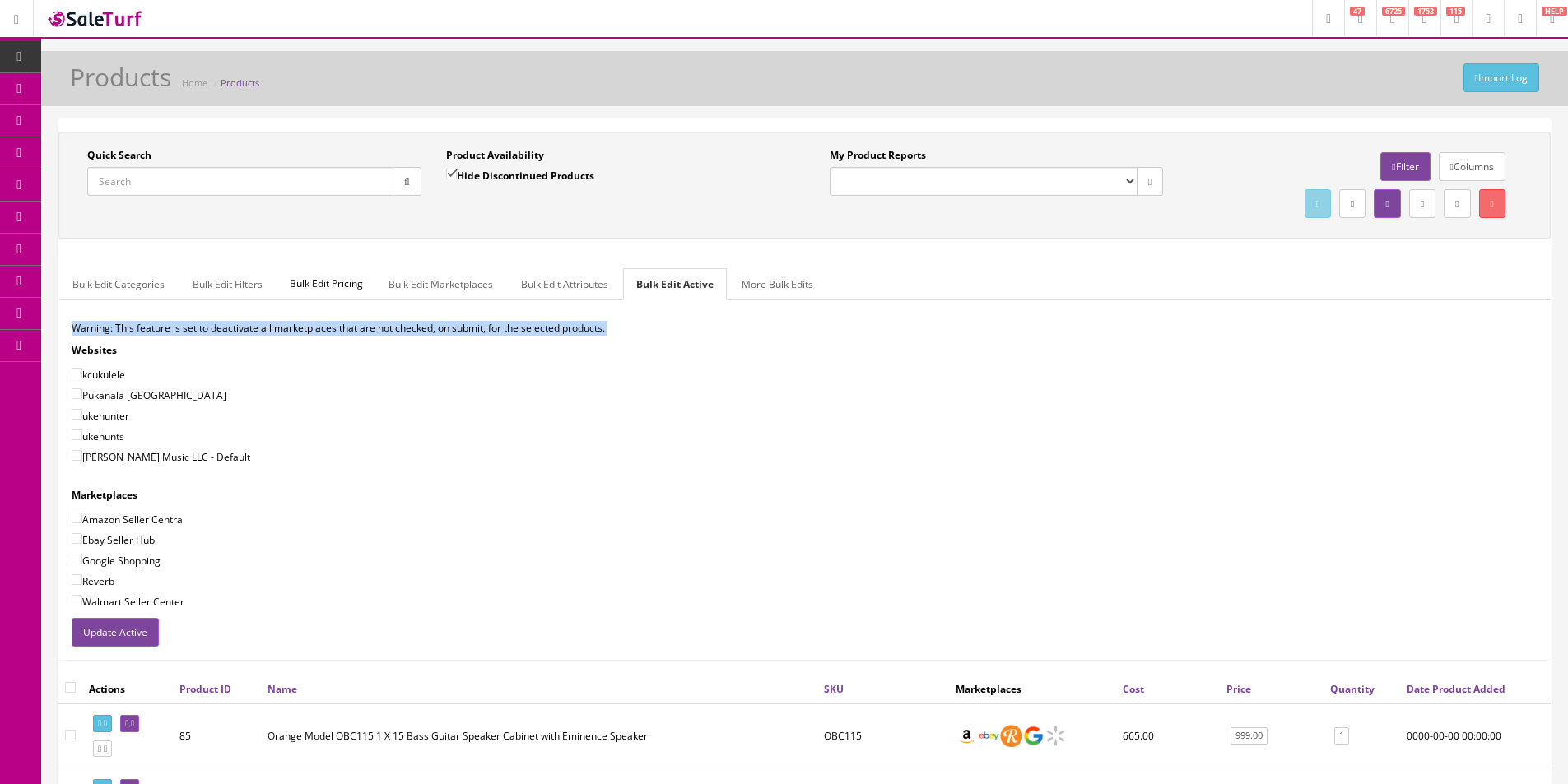
click at [596, 331] on p "Warning: This feature is set to deactivate all marketplaces that are not checke…" at bounding box center [804, 328] width 1465 height 15
click at [596, 330] on p "Warning: This feature is set to deactivate all marketplaces that are not checke…" at bounding box center [804, 328] width 1465 height 15
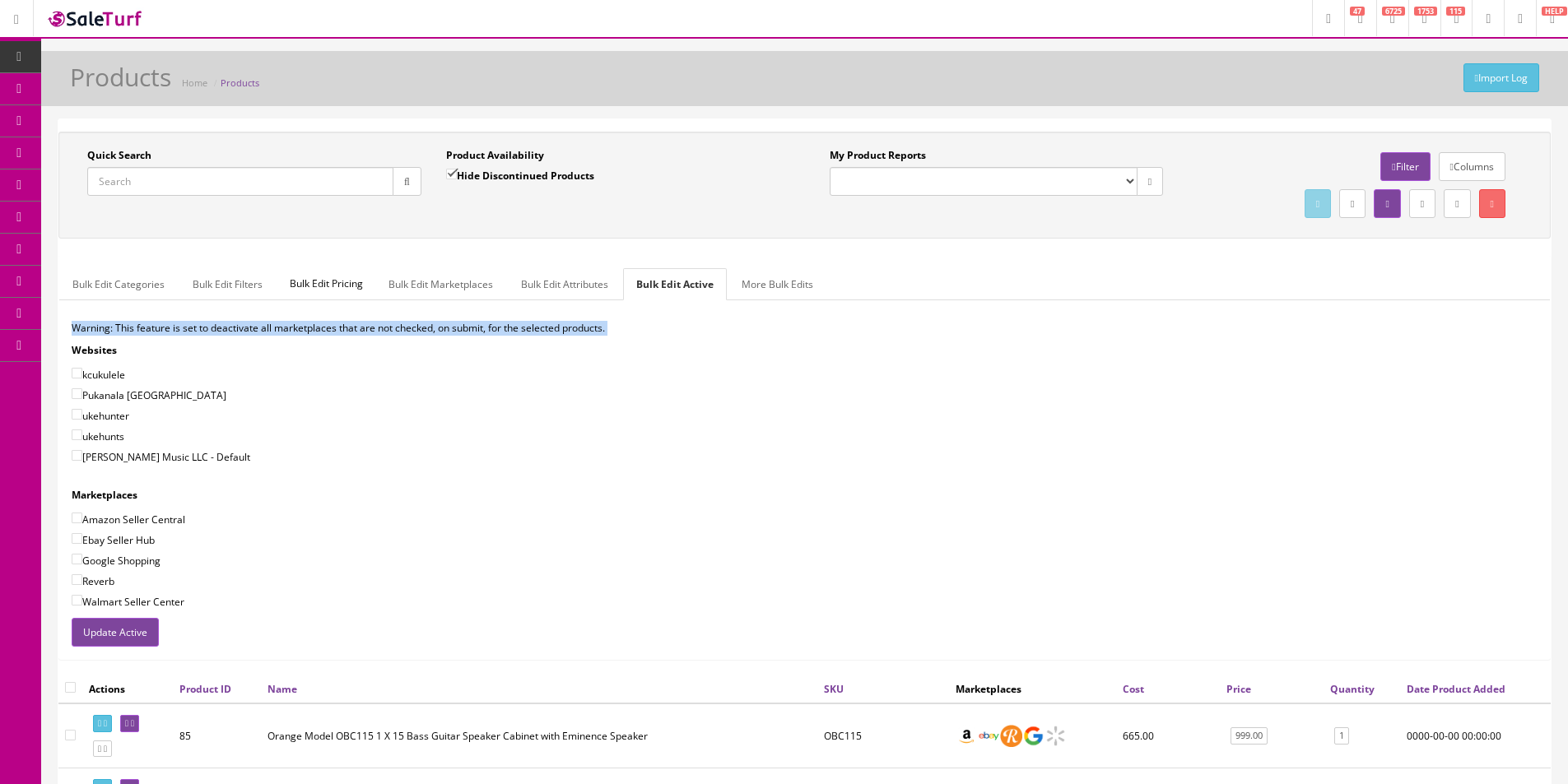
click at [596, 329] on p "Warning: This feature is set to deactivate all marketplaces that are not checke…" at bounding box center [804, 328] width 1465 height 15
click at [552, 323] on p "Warning: This feature is set to deactivate all marketplaces that are not checke…" at bounding box center [804, 328] width 1465 height 15
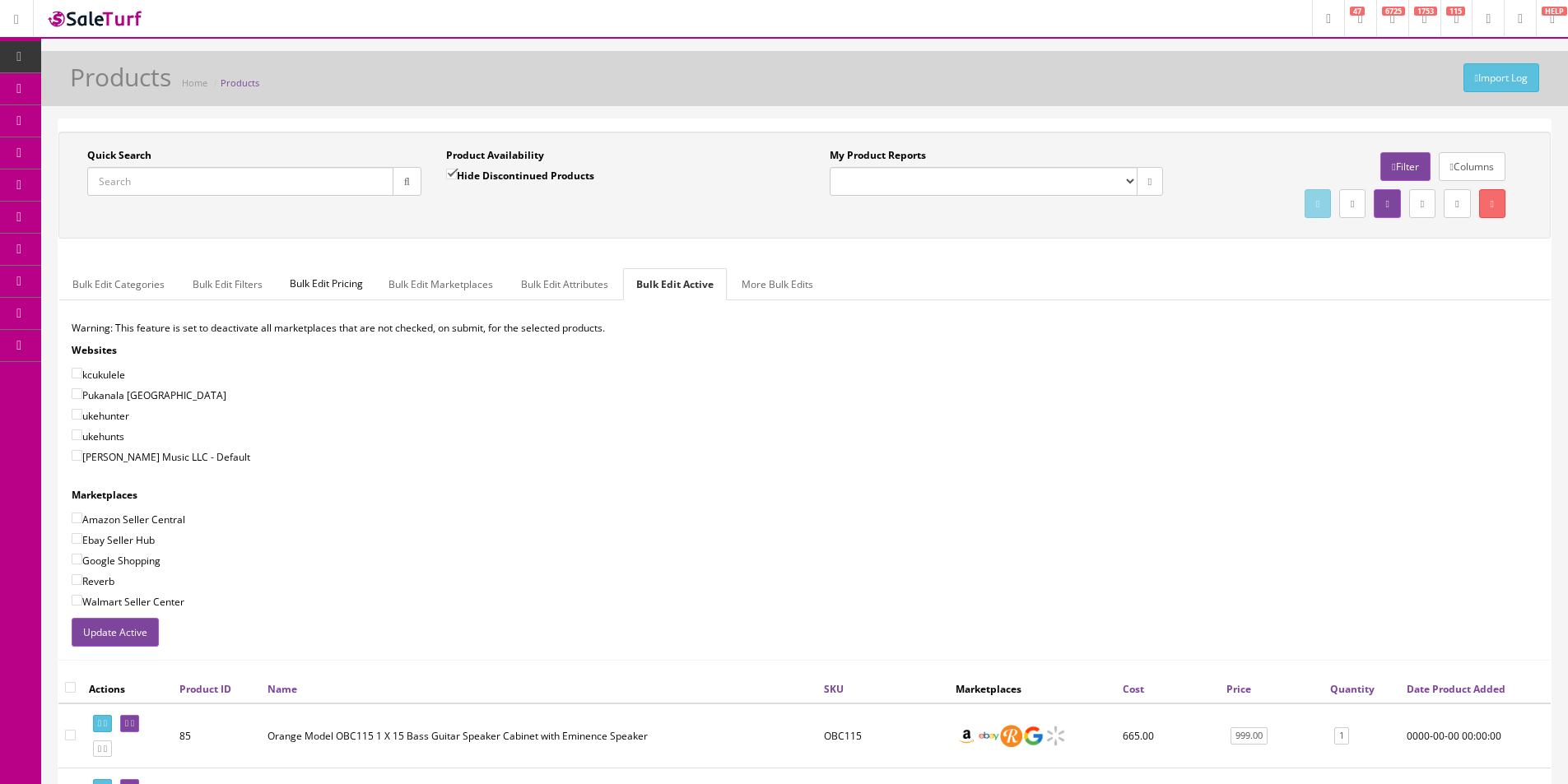
click at [500, 325] on p "Warning: This feature is set to deactivate all marketplaces that are not checke…" at bounding box center [804, 328] width 1465 height 15
click at [500, 325] on p "Warning: This feature is set to deactivate all marketplaces that are not checke…" at bounding box center [804, 328] width 1465 height 15
click at [500, 324] on p "Warning: This feature is set to deactivate all marketplaces that are not checke…" at bounding box center [804, 328] width 1465 height 15
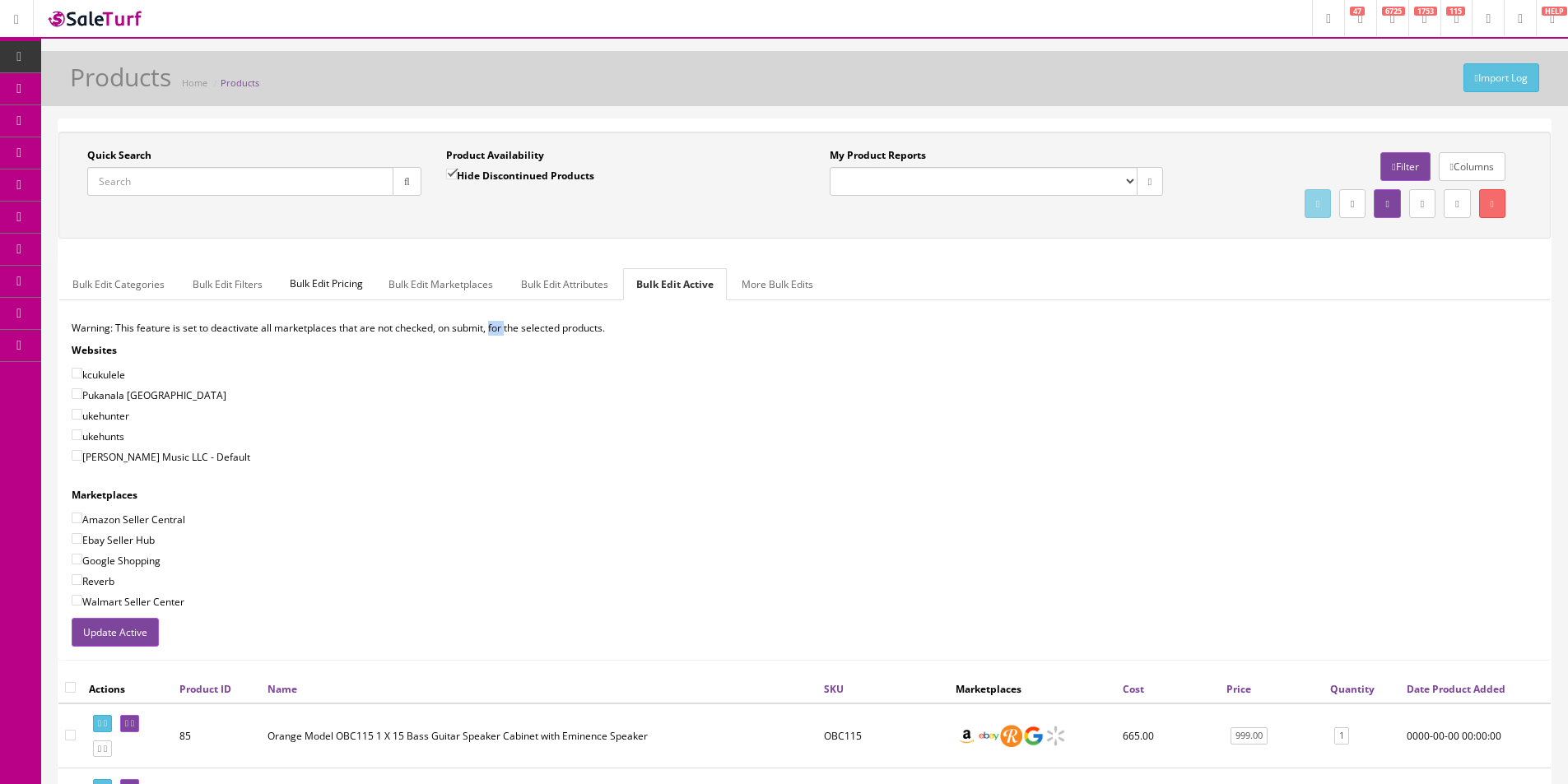
click at [500, 324] on p "Warning: This feature is set to deactivate all marketplaces that are not checke…" at bounding box center [804, 328] width 1465 height 15
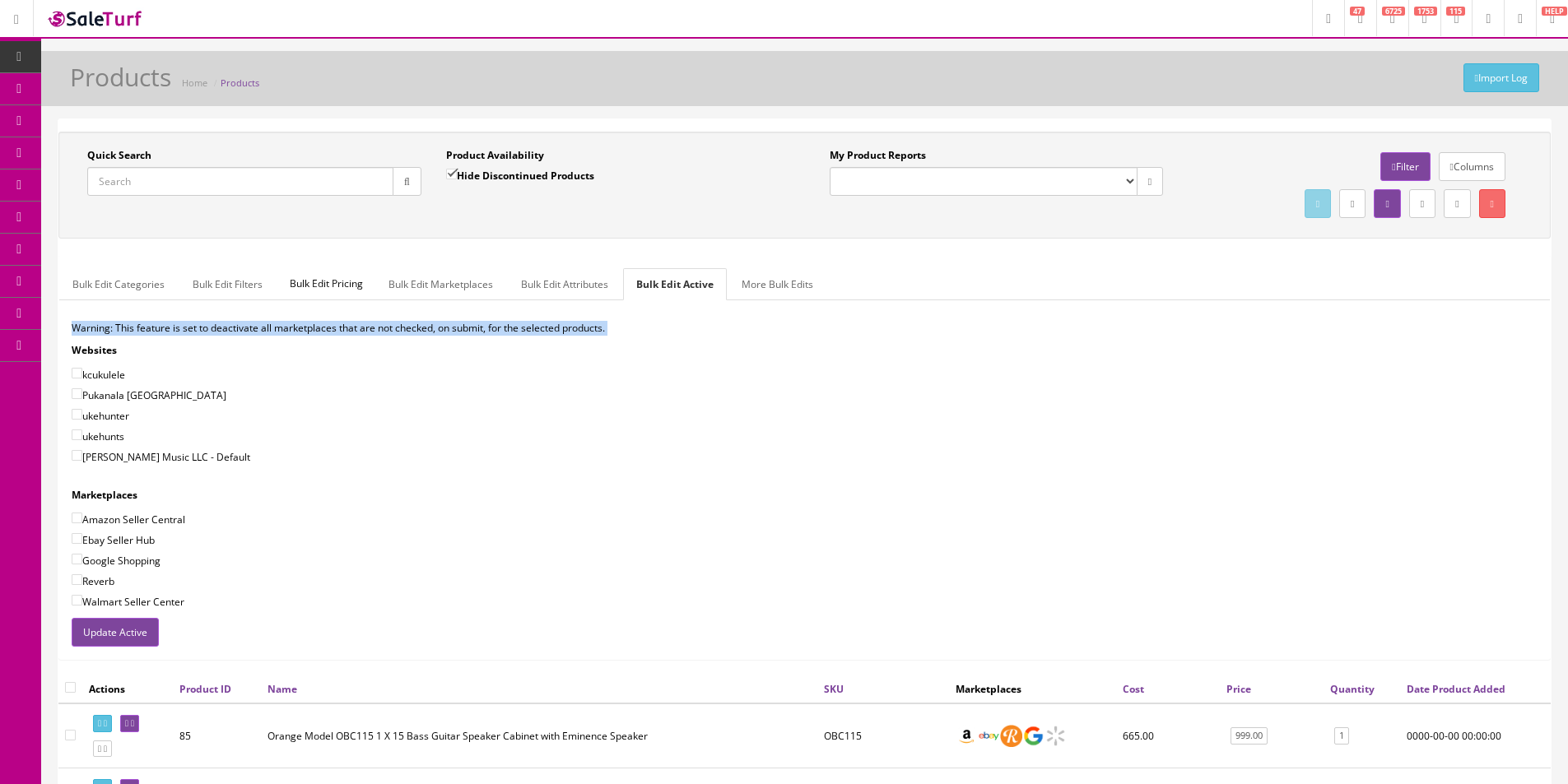
click at [500, 324] on p "Warning: This feature is set to deactivate all marketplaces that are not checke…" at bounding box center [804, 328] width 1465 height 15
click at [472, 325] on p "Warning: This feature is set to deactivate all marketplaces that are not checke…" at bounding box center [804, 328] width 1465 height 15
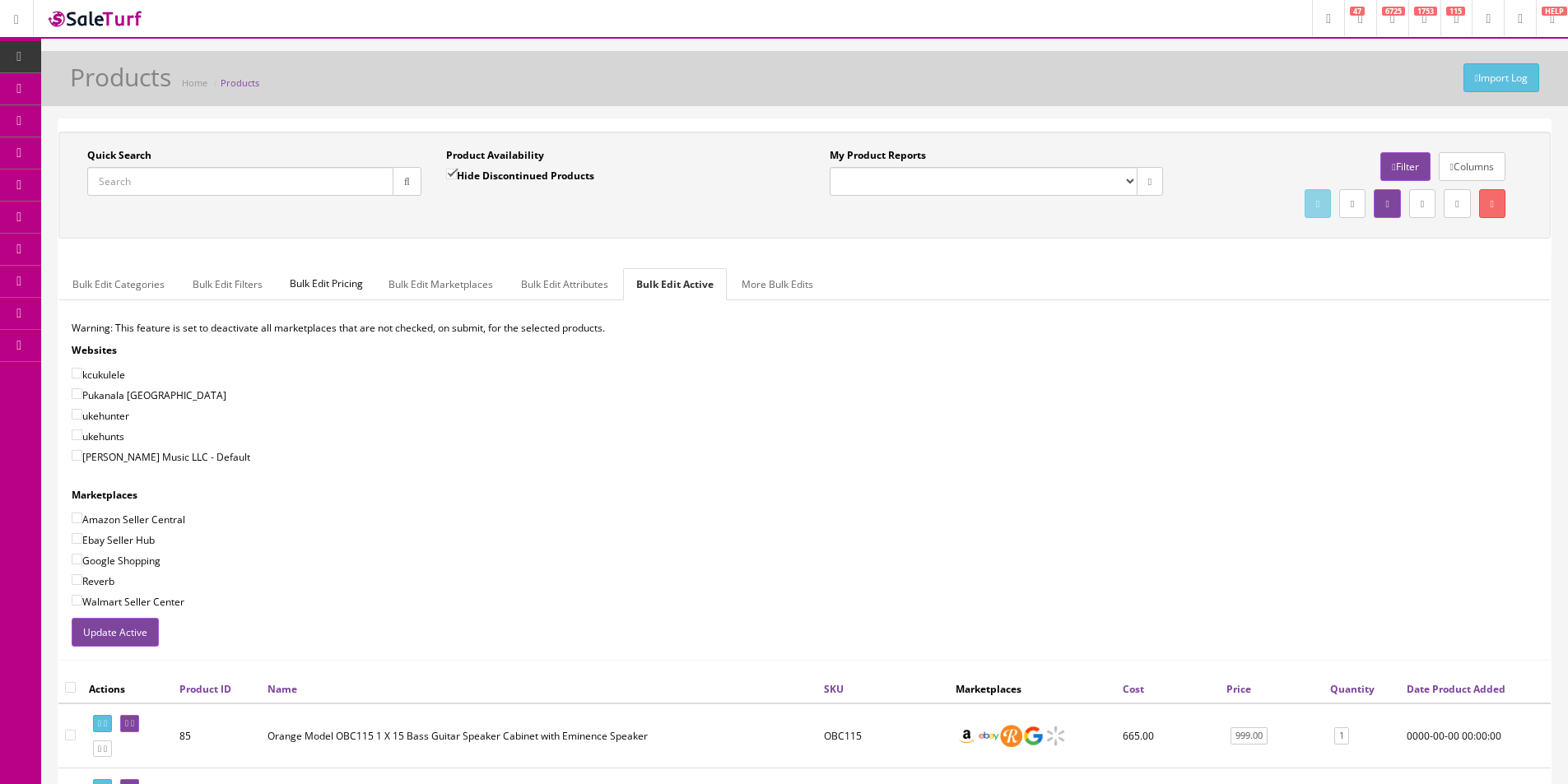
click at [472, 325] on p "Warning: This feature is set to deactivate all marketplaces that are not checke…" at bounding box center [804, 328] width 1465 height 15
click at [474, 322] on p "Warning: This feature is set to deactivate all marketplaces that are not checke…" at bounding box center [804, 328] width 1465 height 15
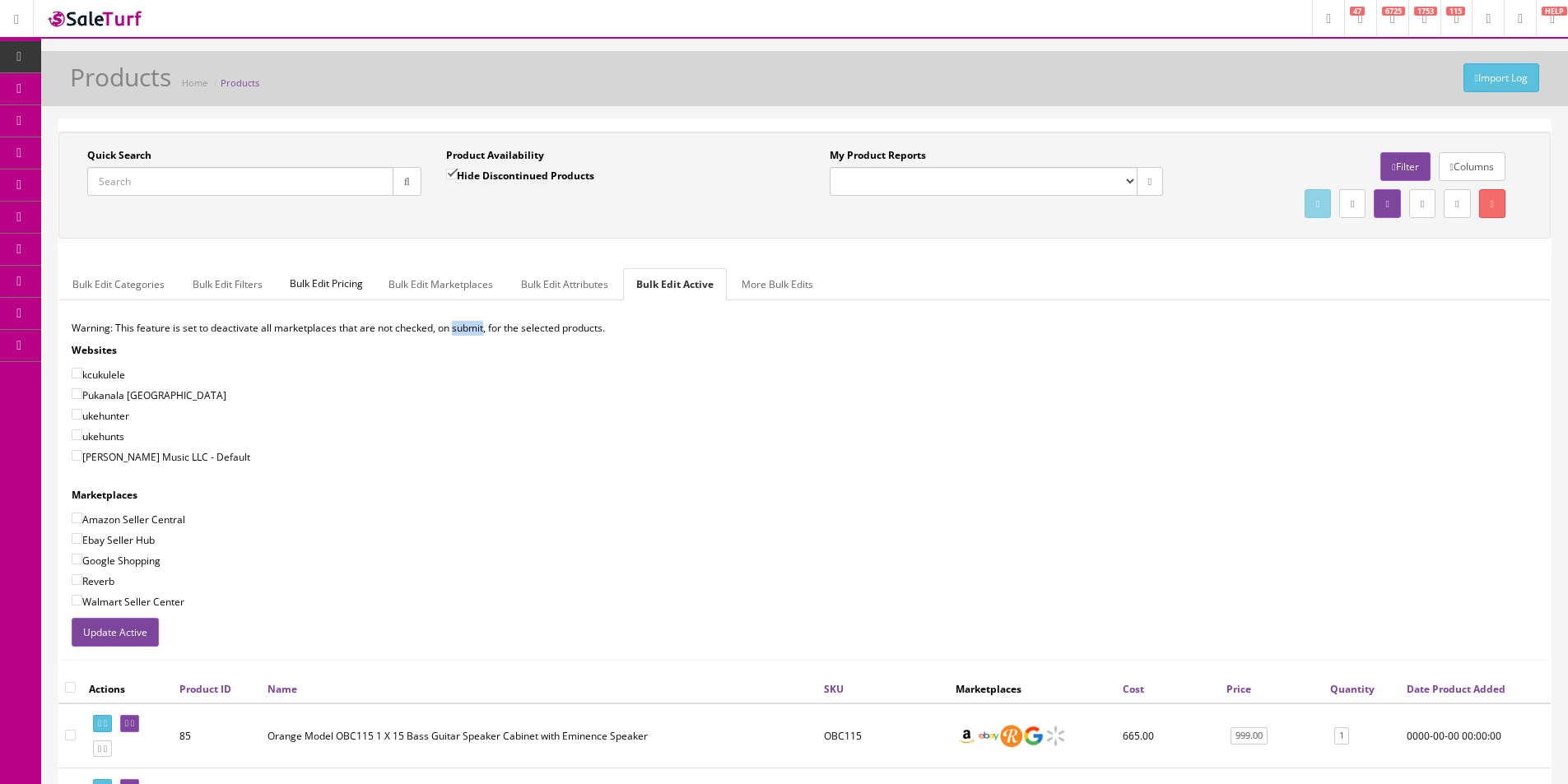
click at [474, 322] on p "Warning: This feature is set to deactivate all marketplaces that are not checke…" at bounding box center [804, 328] width 1465 height 15
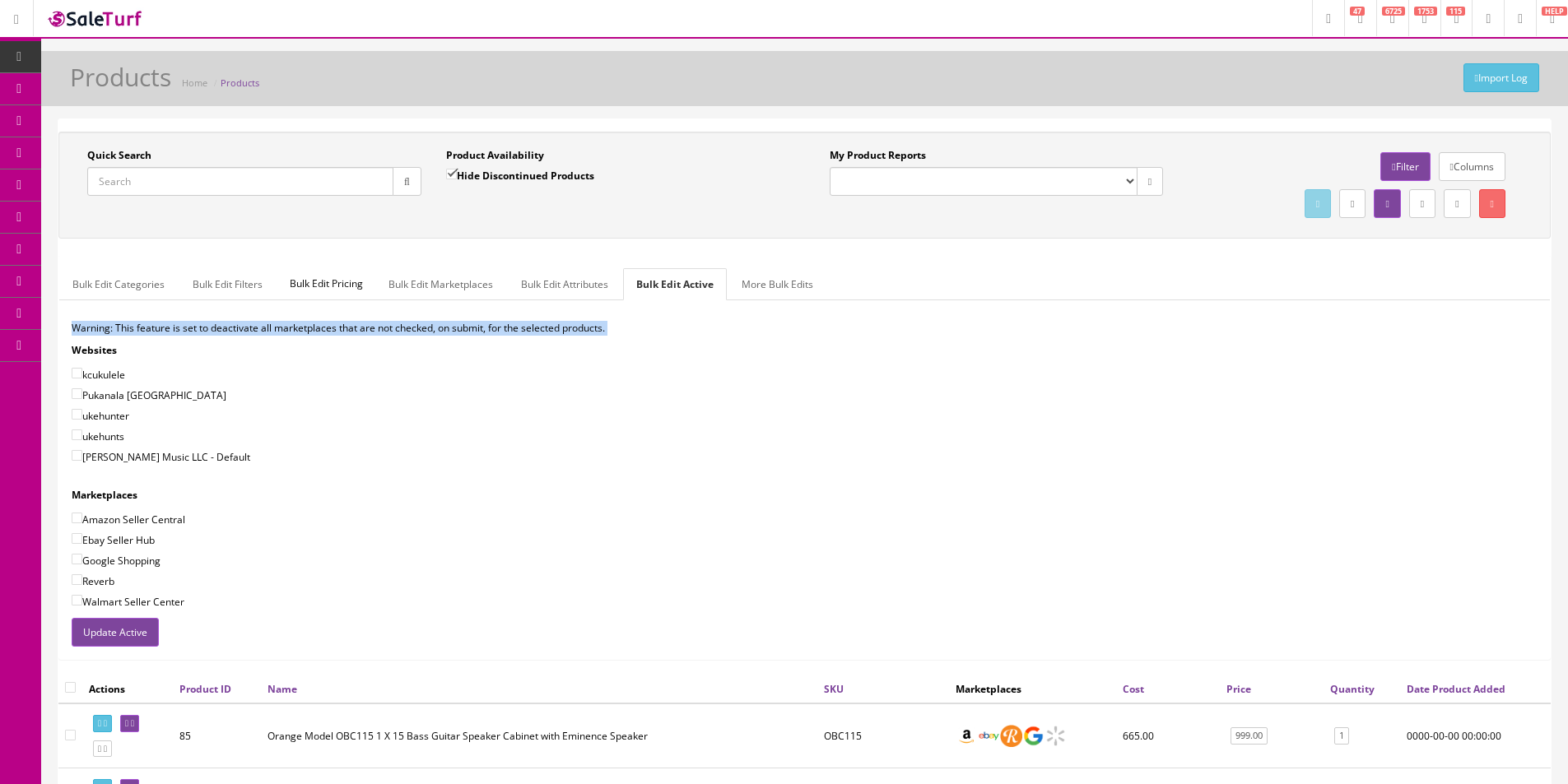
click at [474, 322] on p "Warning: This feature is set to deactivate all marketplaces that are not checke…" at bounding box center [804, 328] width 1465 height 15
click at [475, 321] on p "Warning: This feature is set to deactivate all marketplaces that are not checke…" at bounding box center [804, 328] width 1465 height 15
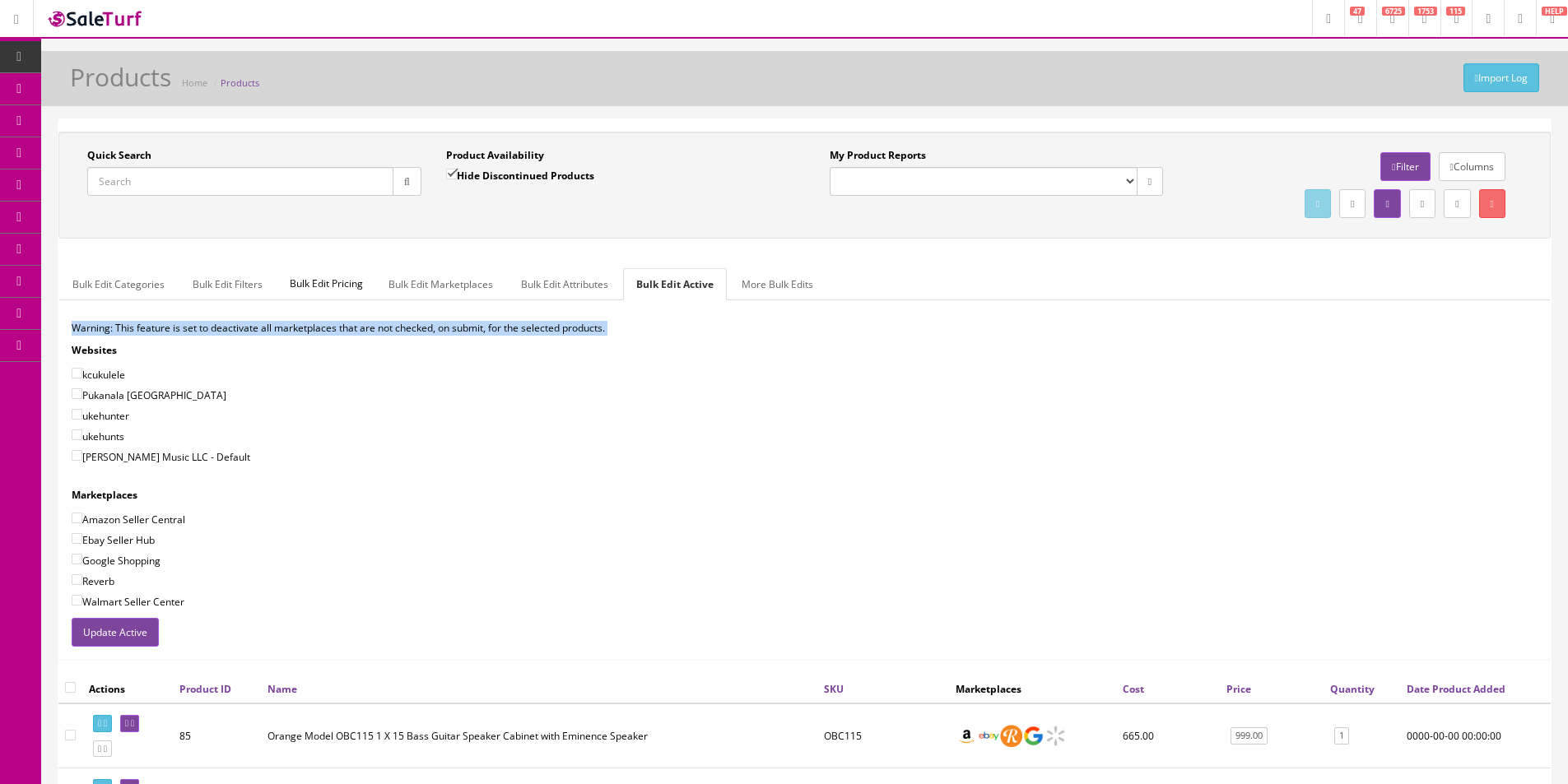
click at [470, 334] on p "Warning: This feature is set to deactivate all marketplaces that are not checke…" at bounding box center [804, 328] width 1465 height 15
click at [442, 331] on p "Warning: This feature is set to deactivate all marketplaces that are not checke…" at bounding box center [804, 328] width 1465 height 15
click at [444, 332] on p "Warning: This feature is set to deactivate all marketplaces that are not checke…" at bounding box center [804, 328] width 1465 height 15
click at [359, 331] on p "Warning: This feature is set to deactivate all marketplaces that are not checke…" at bounding box center [804, 328] width 1465 height 15
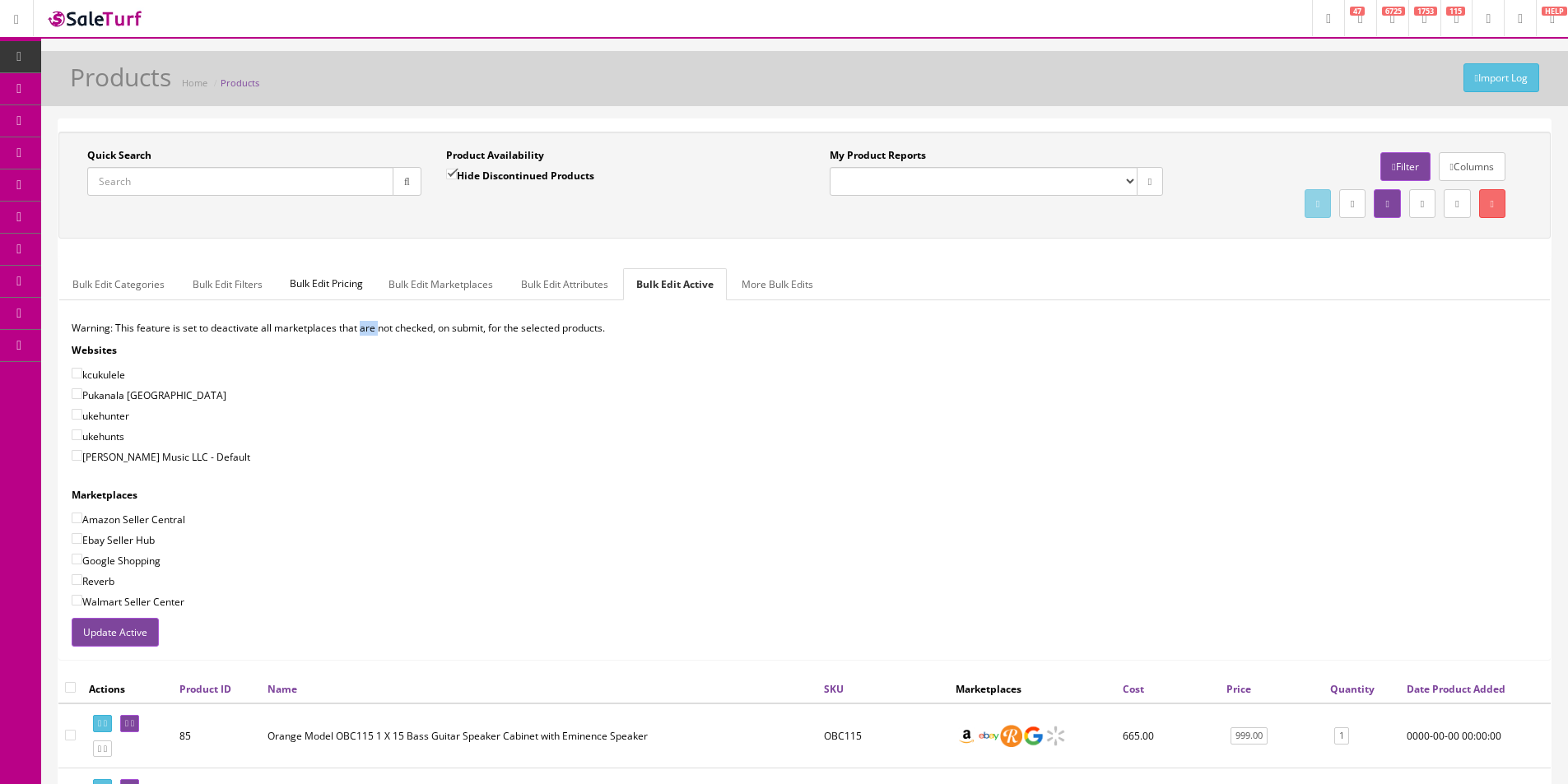
click at [359, 331] on p "Warning: This feature is set to deactivate all marketplaces that are not checke…" at bounding box center [804, 328] width 1465 height 15
click at [360, 327] on p "Warning: This feature is set to deactivate all marketplaces that are not checke…" at bounding box center [804, 328] width 1465 height 15
click at [360, 326] on p "Warning: This feature is set to deactivate all marketplaces that are not checke…" at bounding box center [804, 328] width 1465 height 15
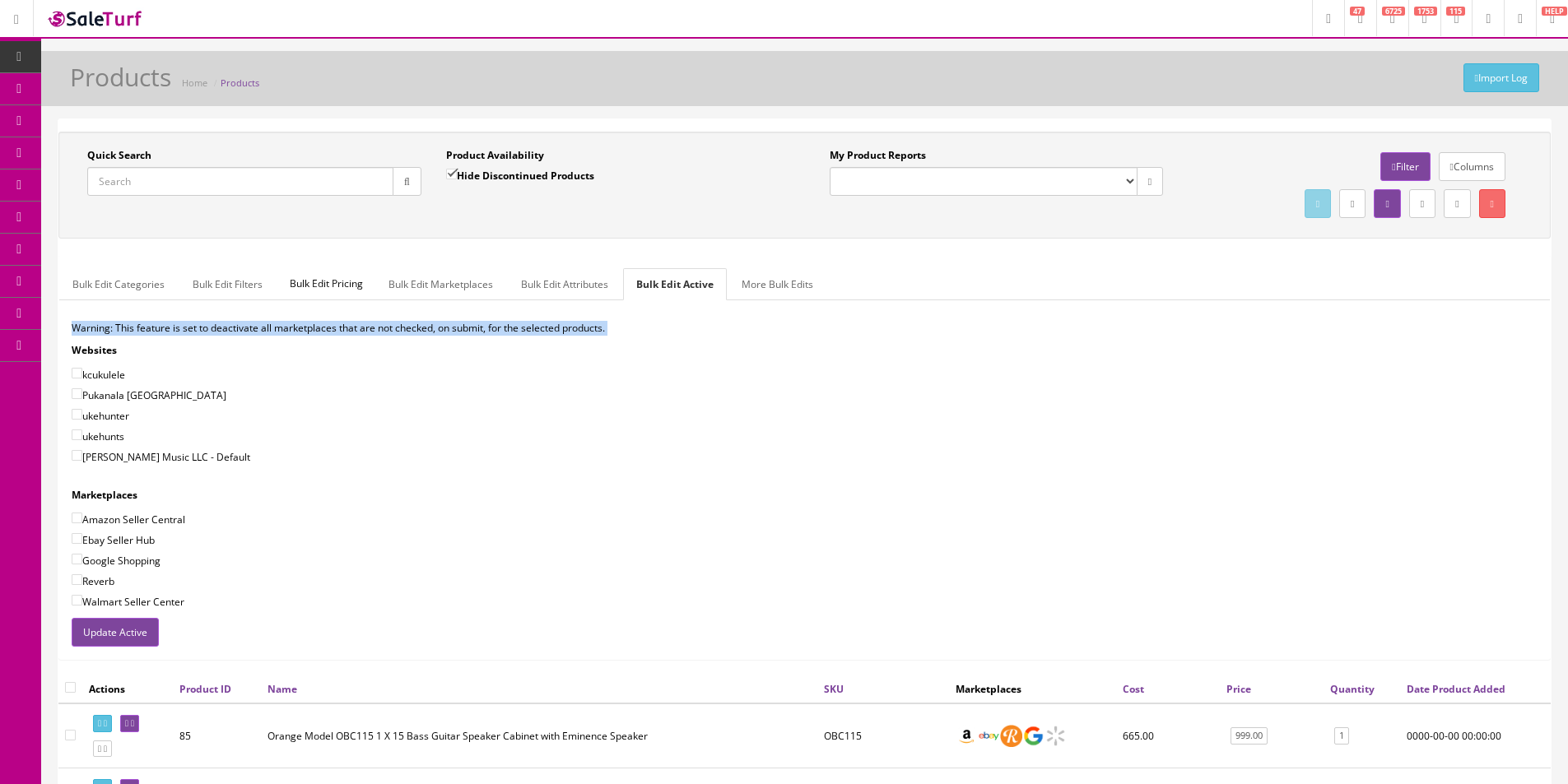
click at [360, 326] on p "Warning: This feature is set to deactivate all marketplaces that are not checke…" at bounding box center [804, 328] width 1465 height 15
click at [361, 325] on p "Warning: This feature is set to deactivate all marketplaces that are not checke…" at bounding box center [804, 328] width 1465 height 15
drag, startPoint x: 361, startPoint y: 325, endPoint x: 451, endPoint y: 317, distance: 90.4
click at [364, 326] on p "Warning: This feature is set to deactivate all marketplaces that are not checke…" at bounding box center [804, 328] width 1465 height 15
click at [662, 227] on div "Quick Search Date From Product Availability Hide Discontinued Products Date To …" at bounding box center [804, 185] width 1492 height 107
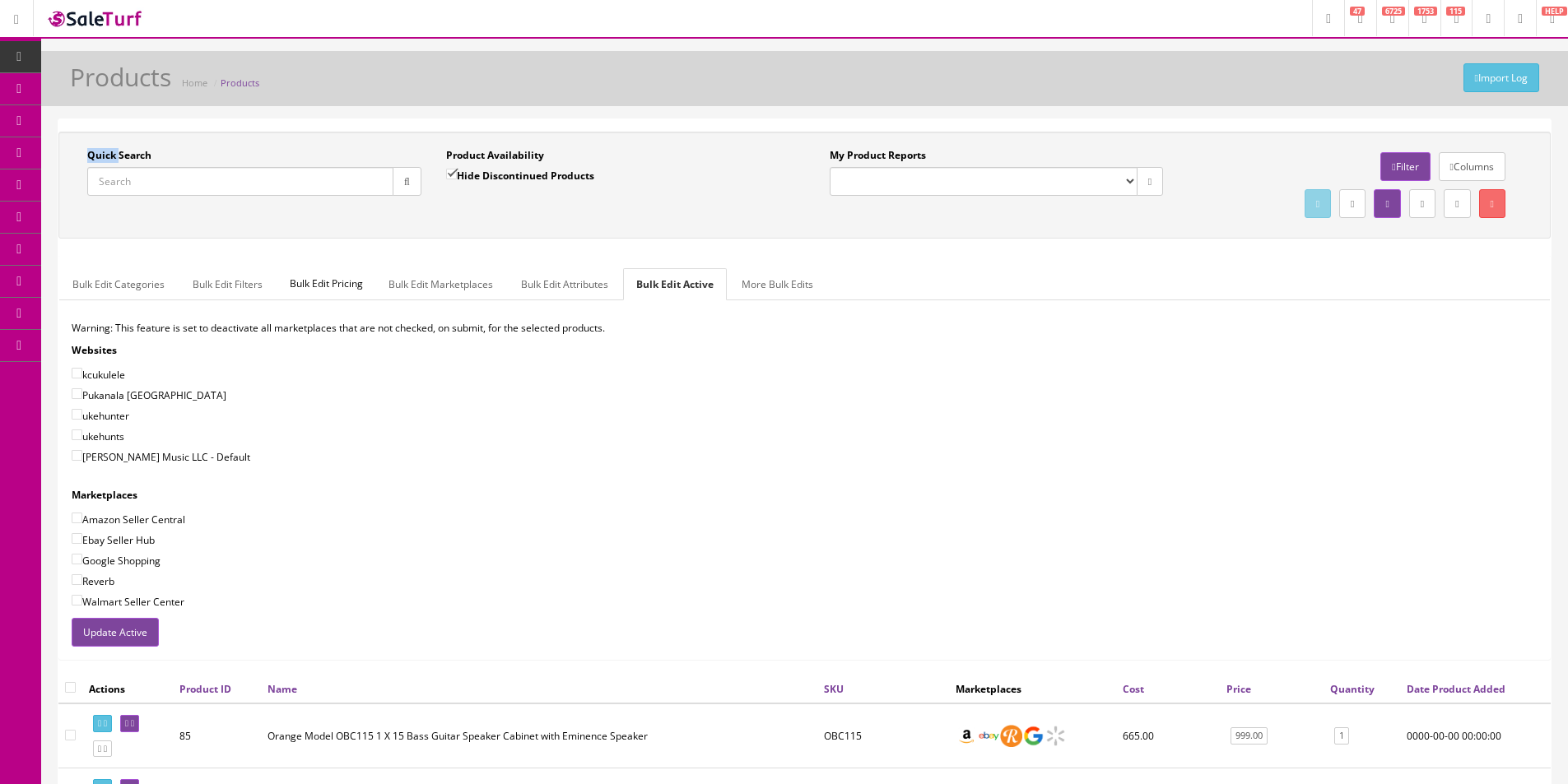
click at [662, 227] on div "Quick Search Date From Product Availability Hide Discontinued Products Date To …" at bounding box center [804, 185] width 1492 height 107
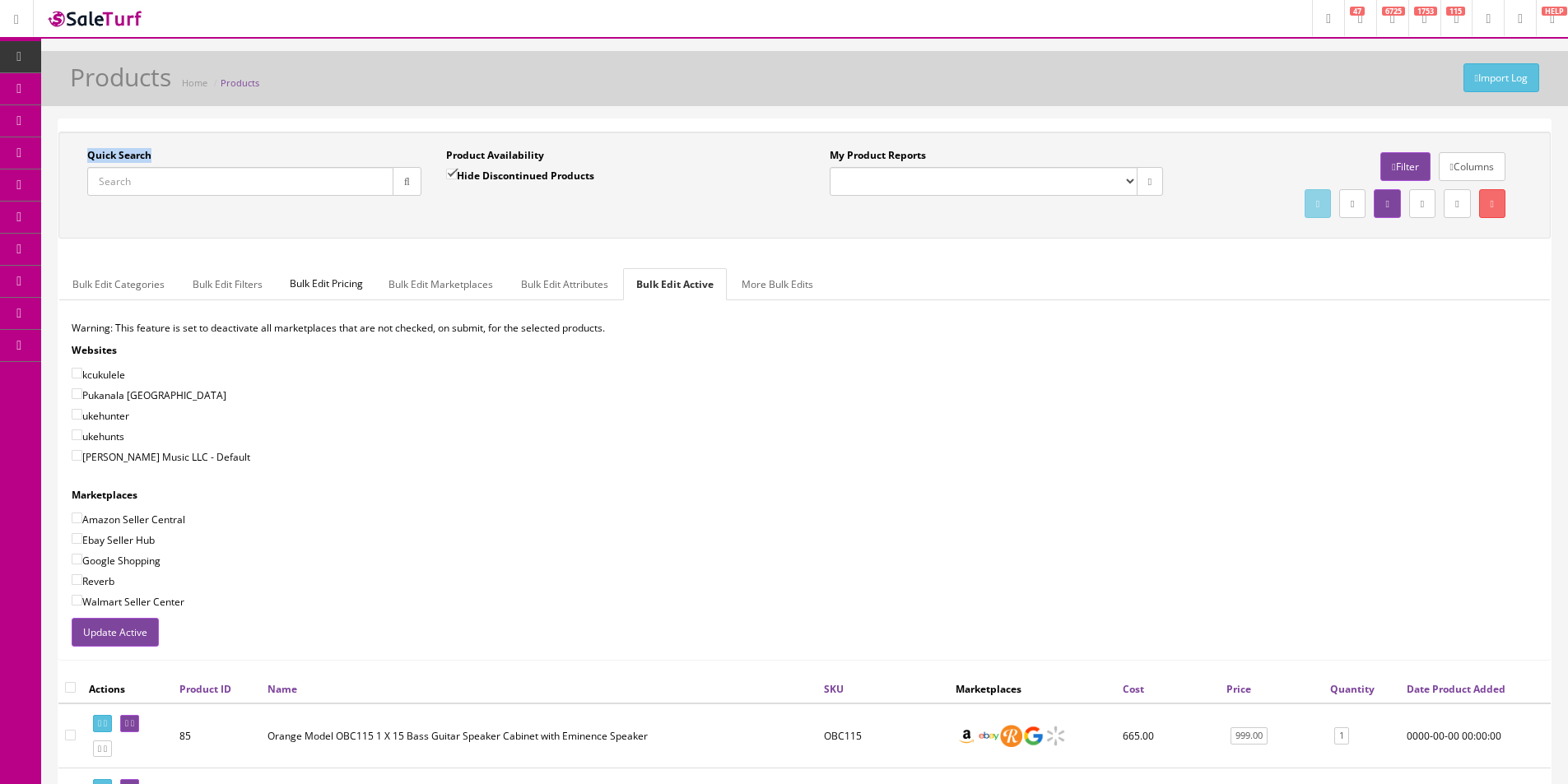
click at [662, 227] on div "Quick Search Date From Product Availability Hide Discontinued Products Date To …" at bounding box center [804, 185] width 1492 height 107
click at [1170, 278] on ul "Bulk Edit Categories Bulk Edit Filters Bulk Edit Pricing Bulk Edit Marketplaces…" at bounding box center [804, 284] width 1490 height 32
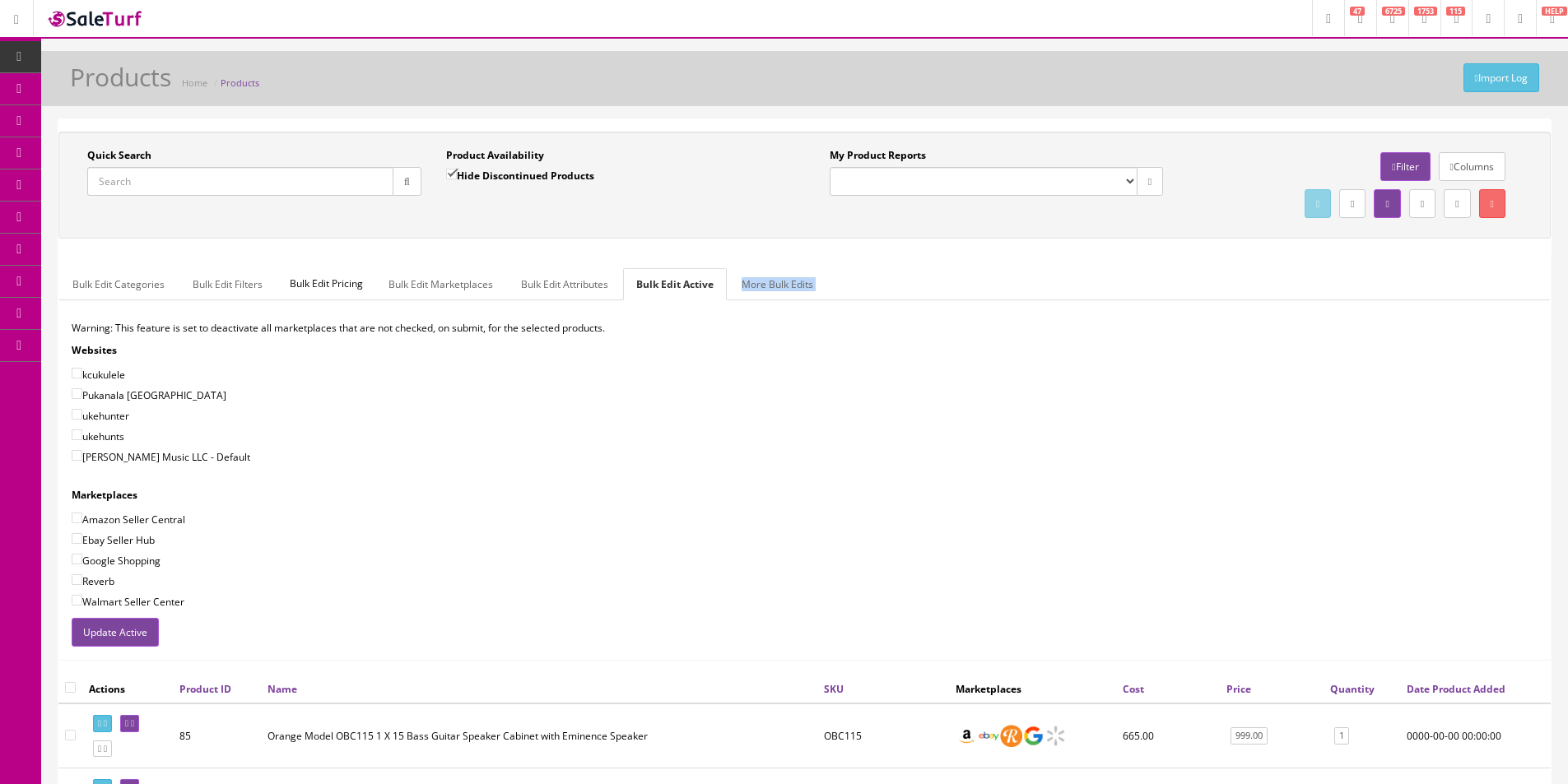
click at [1170, 278] on ul "Bulk Edit Categories Bulk Edit Filters Bulk Edit Pricing Bulk Edit Marketplaces…" at bounding box center [804, 284] width 1490 height 32
click at [8, 47] on link "Dashboard" at bounding box center [20, 56] width 41 height 32
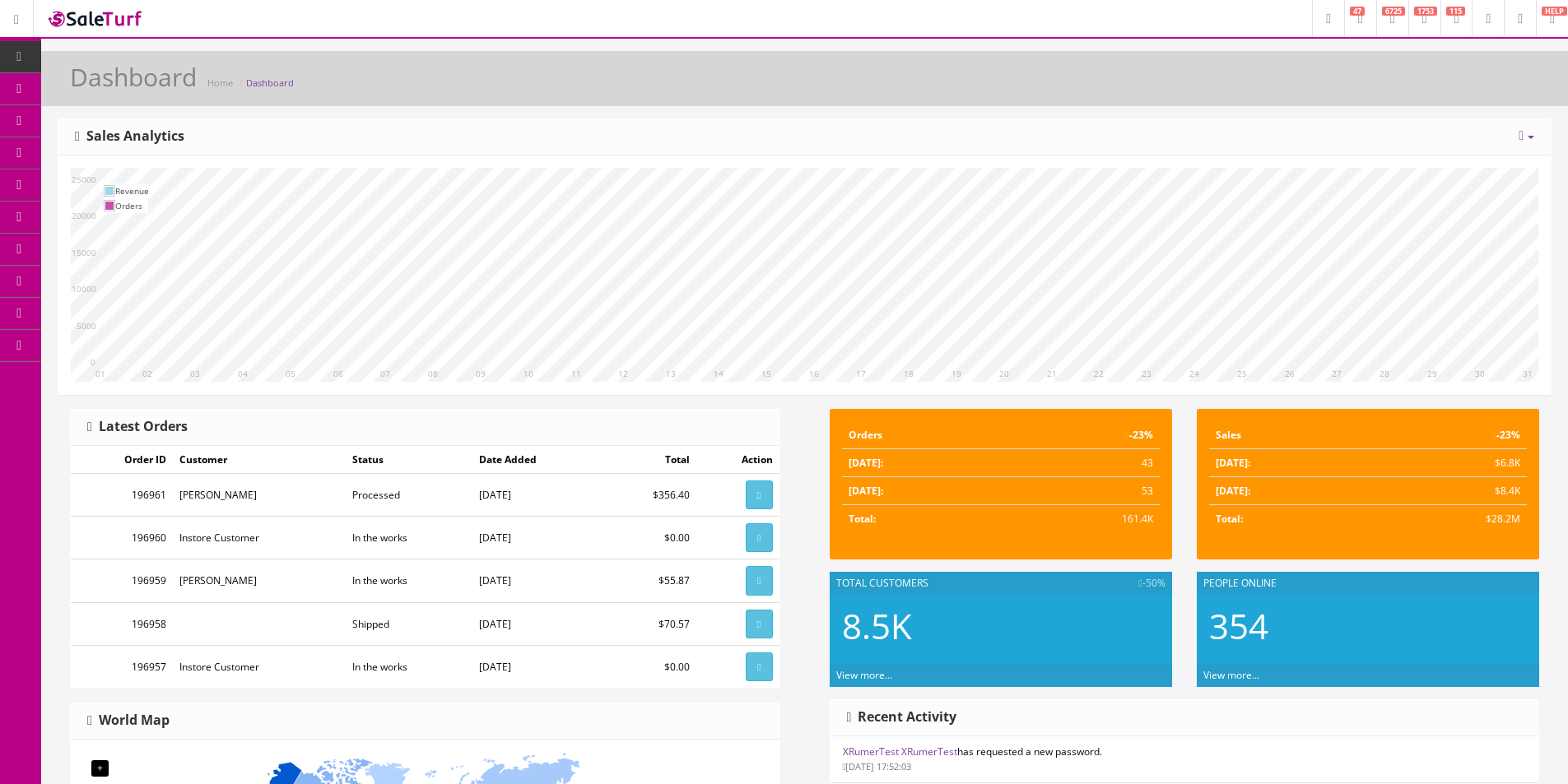
click at [1079, 107] on div "Dashboard Home Dashboard [DATE] Week Month Year Year over Year Last Year over P…" at bounding box center [804, 679] width 1526 height 1256
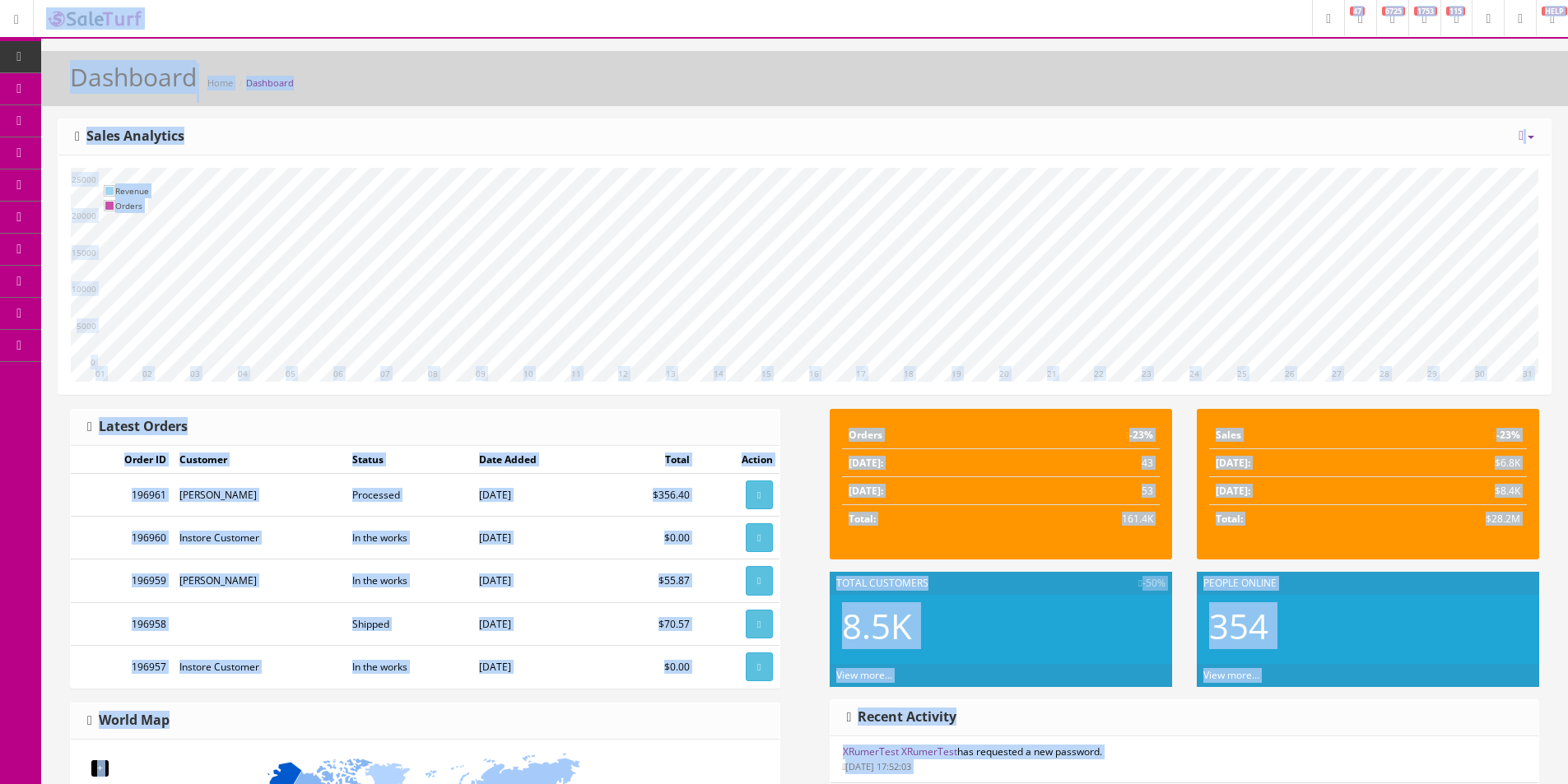
click at [1079, 116] on div "Dashboard Home Dashboard [DATE] Week Month Year Year over Year Last Year over P…" at bounding box center [804, 679] width 1526 height 1256
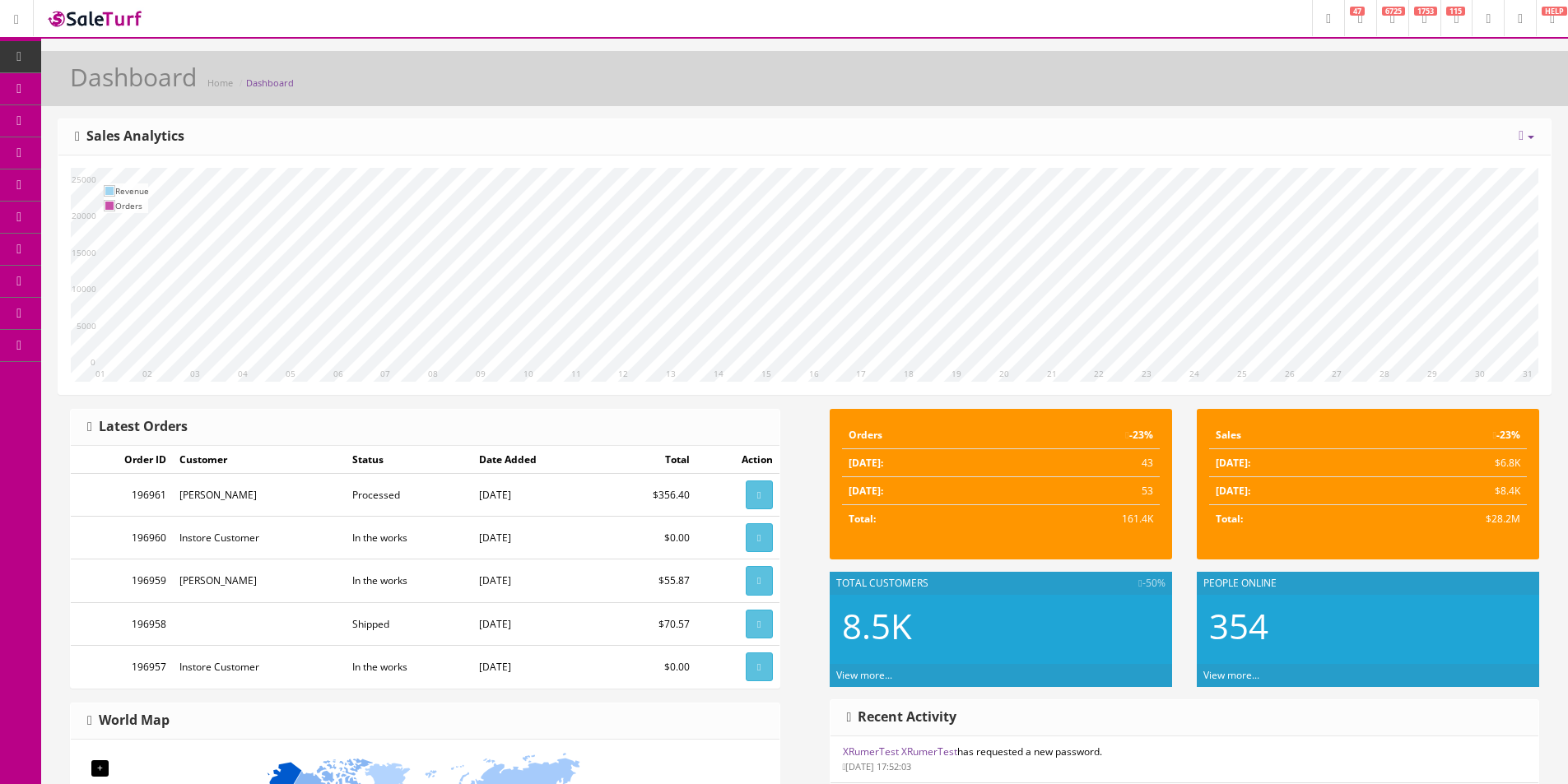
click at [1079, 116] on div "Dashboard Home Dashboard [DATE] Week Month Year Year over Year Last Year over P…" at bounding box center [804, 679] width 1526 height 1256
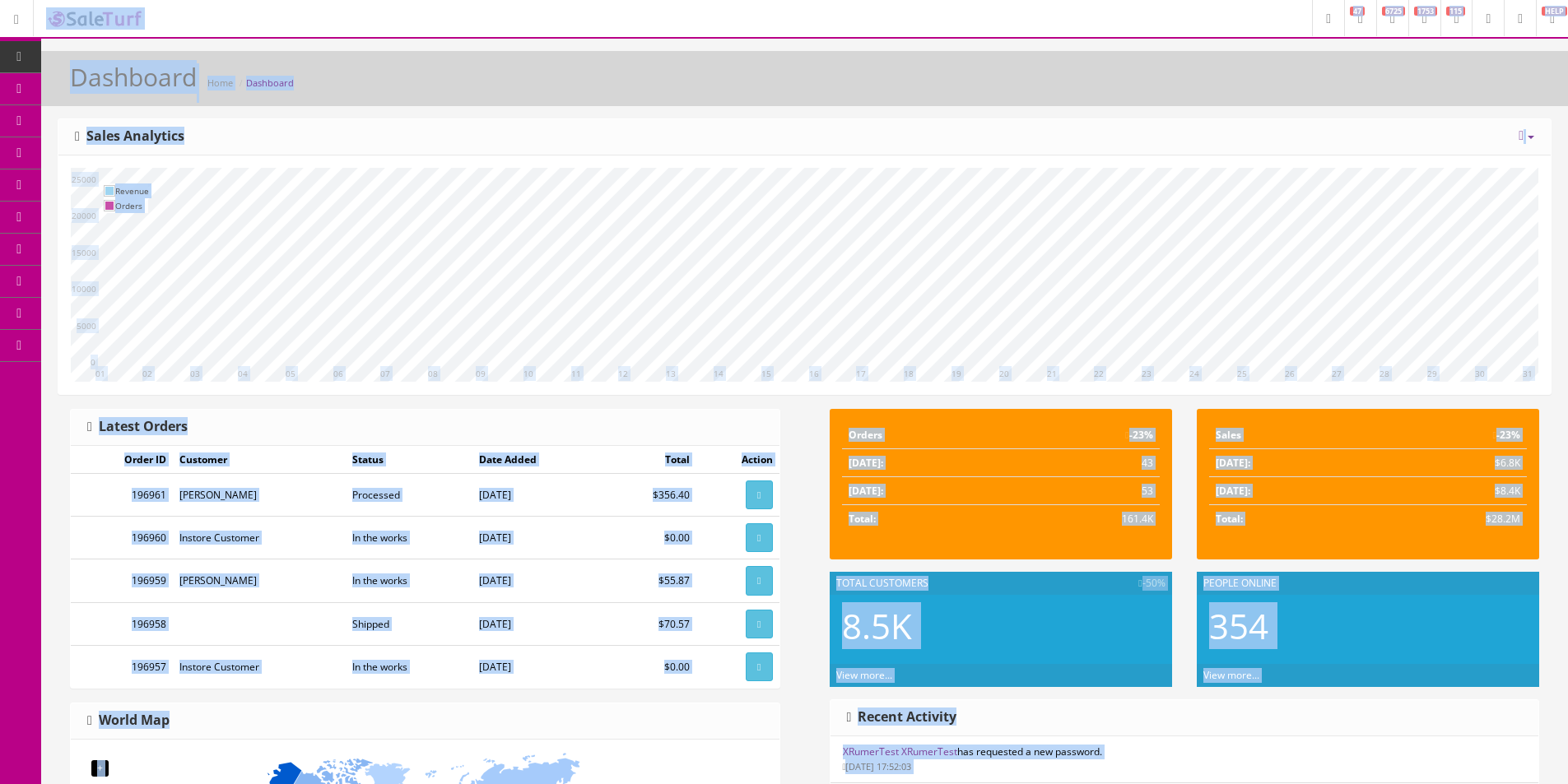
click at [1076, 115] on div "Dashboard Home Dashboard [DATE] Week Month Year Year over Year Last Year over P…" at bounding box center [804, 679] width 1526 height 1256
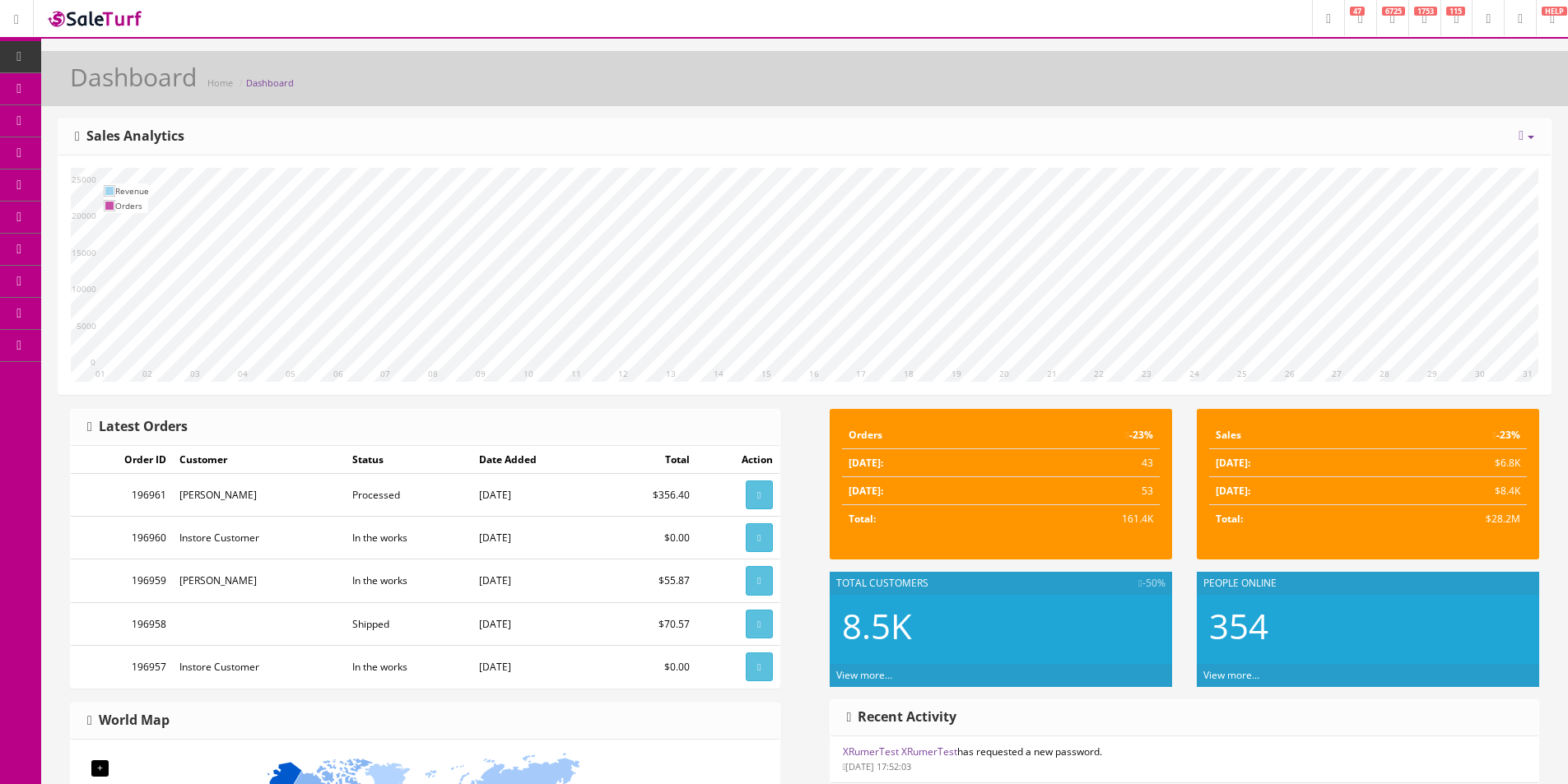
click at [1076, 115] on div "Dashboard Home Dashboard [DATE] Week Month Year Year over Year Last Year over P…" at bounding box center [804, 679] width 1526 height 1256
click at [1076, 112] on div "Dashboard Home Dashboard [DATE] Week Month Year Year over Year Last Year over P…" at bounding box center [804, 679] width 1526 height 1256
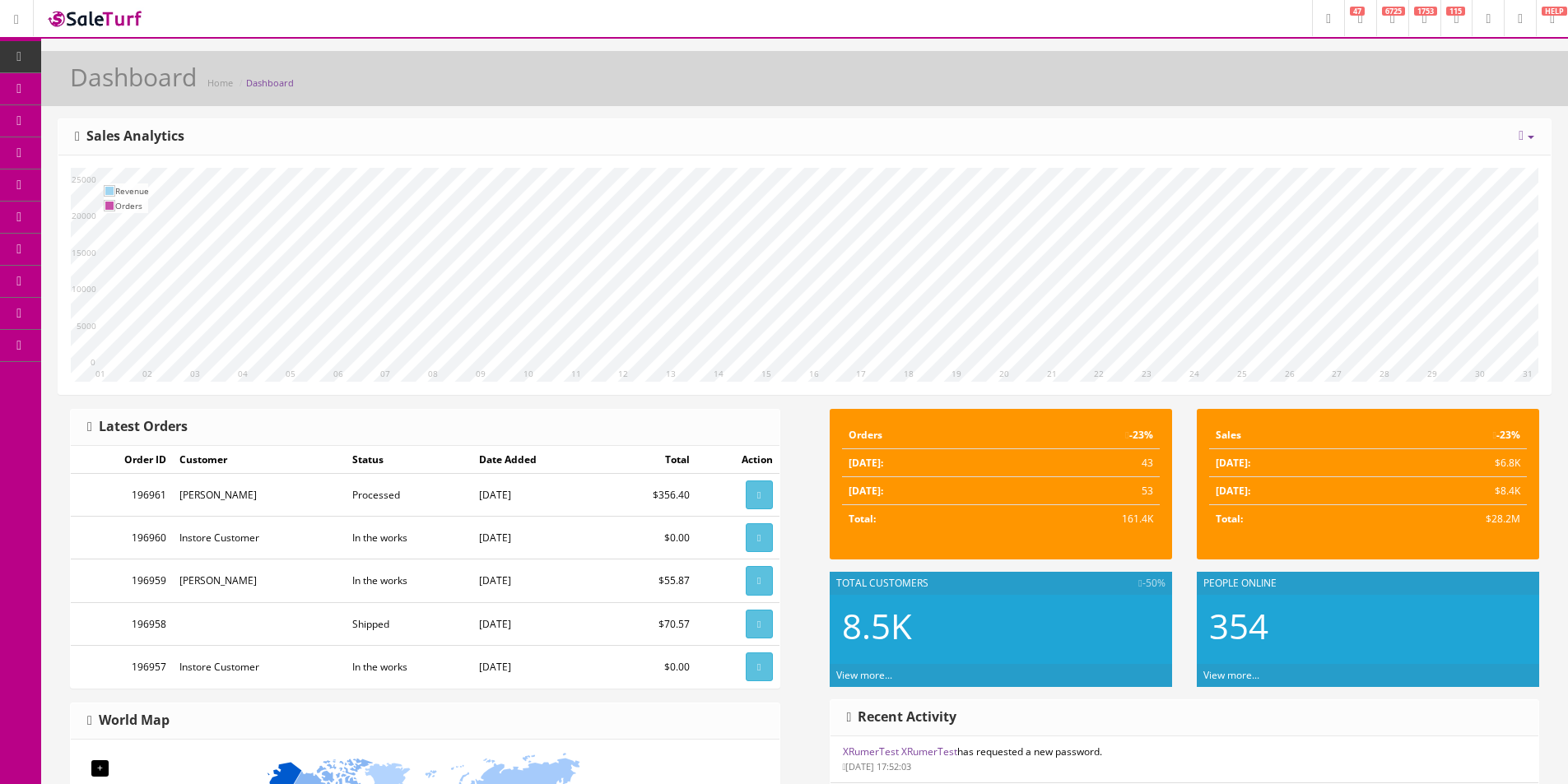
click at [1076, 112] on div "Dashboard Home Dashboard [DATE] Week Month Year Year over Year Last Year over P…" at bounding box center [804, 679] width 1526 height 1256
drag, startPoint x: 1076, startPoint y: 113, endPoint x: 1039, endPoint y: 145, distance: 48.9
click at [1076, 116] on div "Dashboard Home Dashboard [DATE] Week Month Year Year over Year Last Year over P…" at bounding box center [804, 679] width 1526 height 1256
click at [76, 90] on link "Products" at bounding box center [127, 89] width 173 height 32
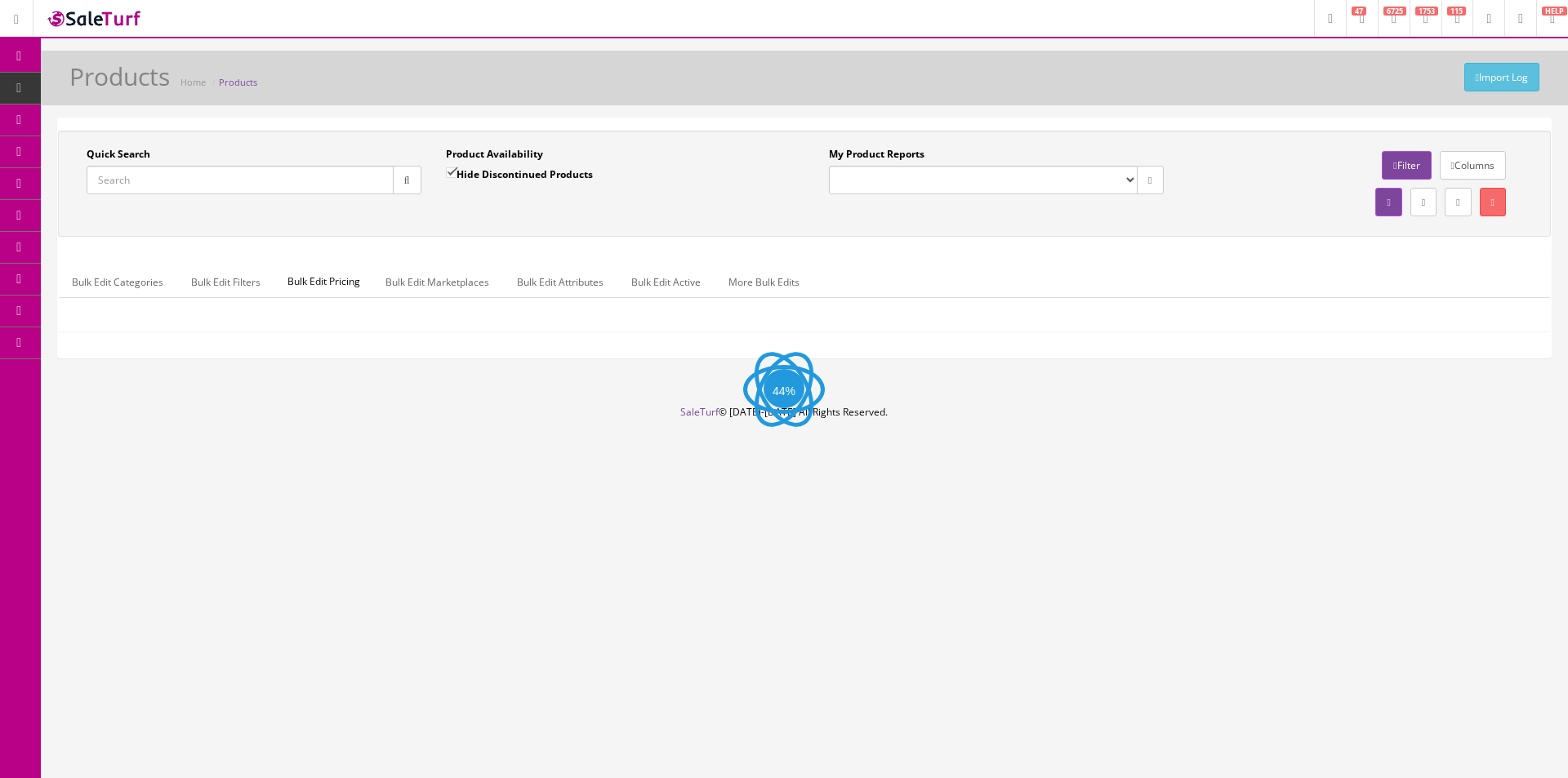
click at [307, 172] on input "Quick Search" at bounding box center [240, 180] width 307 height 28
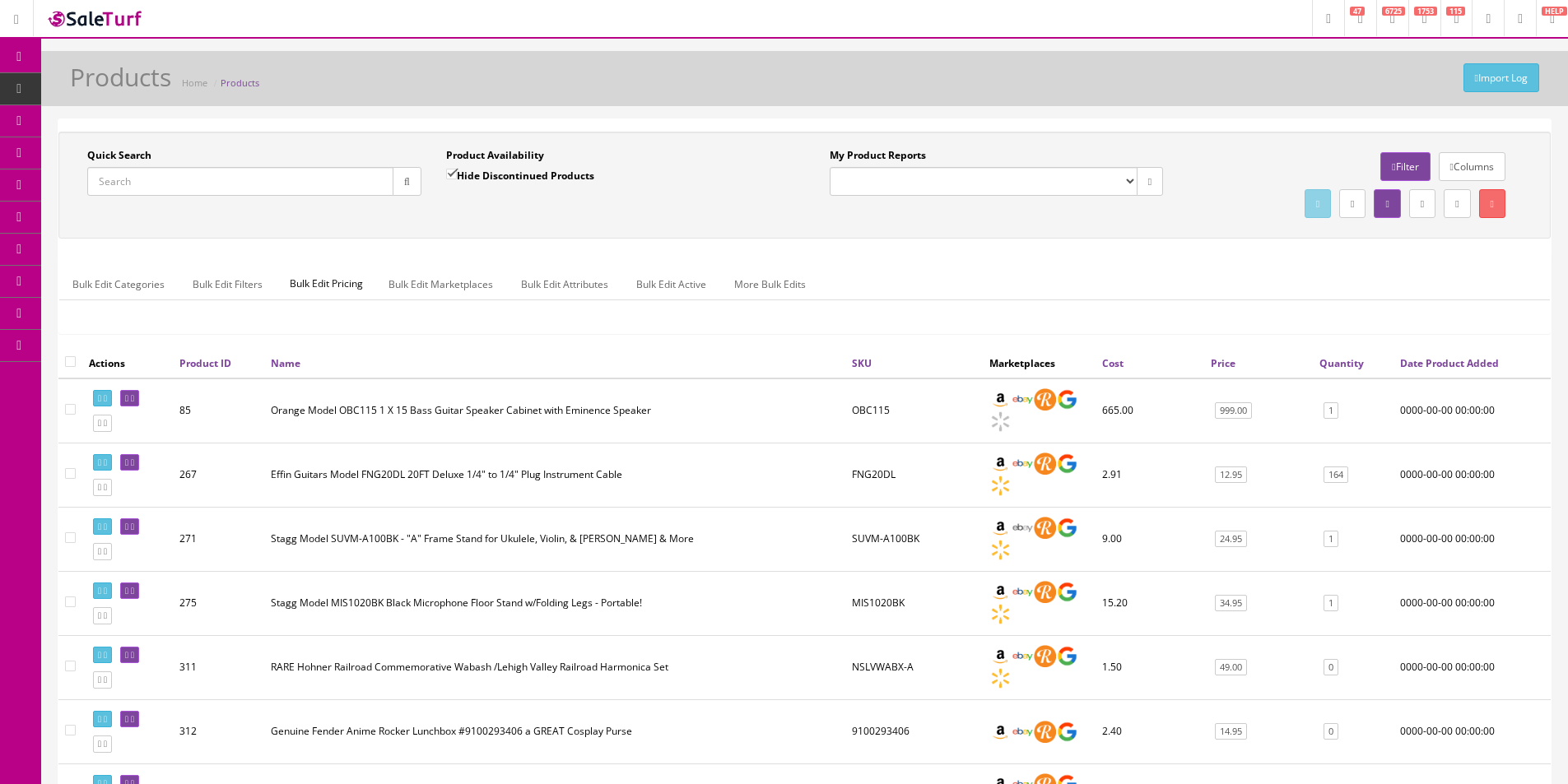
click at [1069, 263] on div "Bulk Edit Categories Bulk Edit Filters Bulk Edit Pricing Bulk Edit Marketplaces…" at bounding box center [804, 295] width 1490 height 78
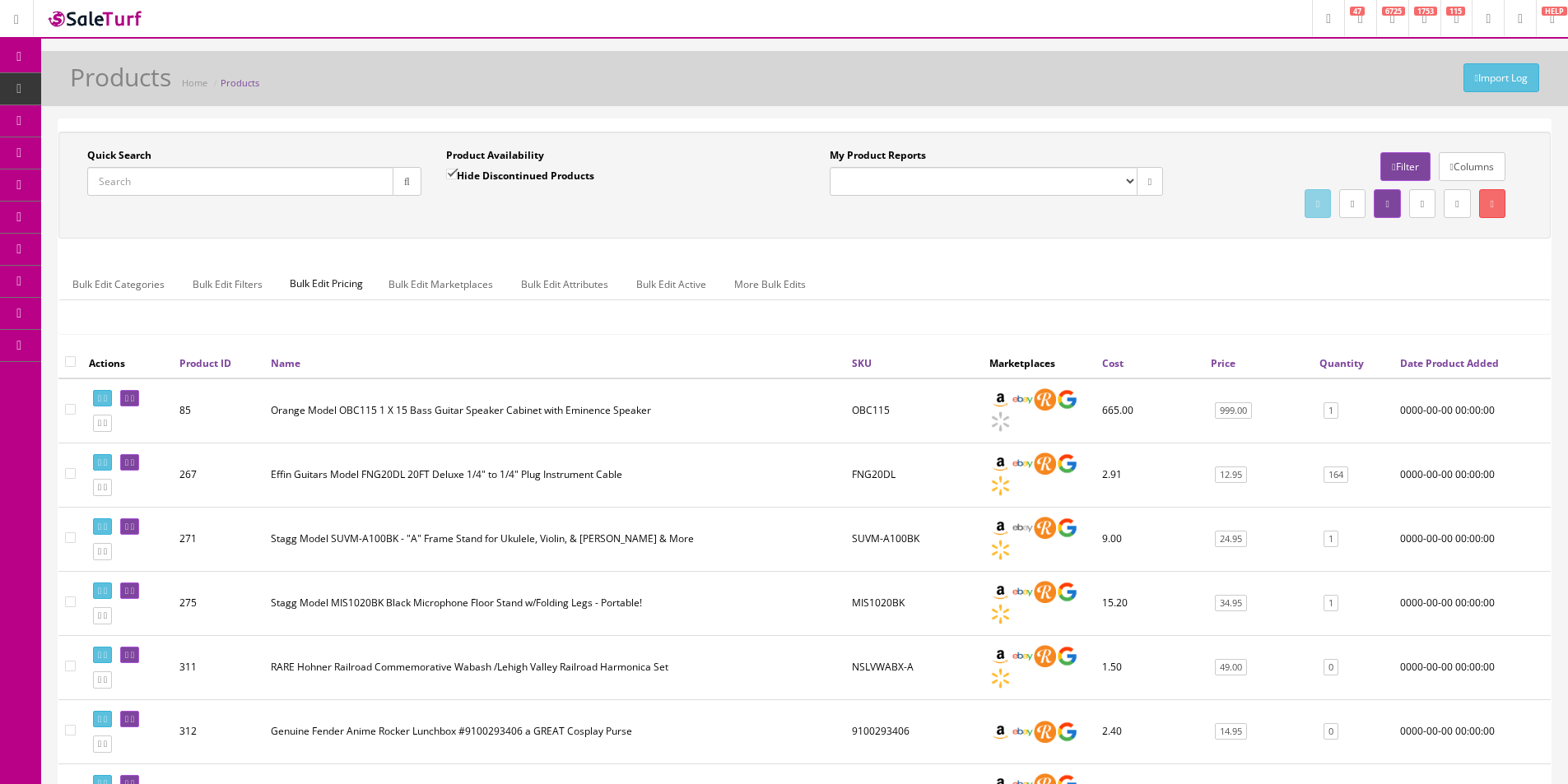
click at [1069, 263] on div "Bulk Edit Categories Bulk Edit Filters Bulk Edit Pricing Bulk Edit Marketplaces…" at bounding box center [804, 295] width 1490 height 78
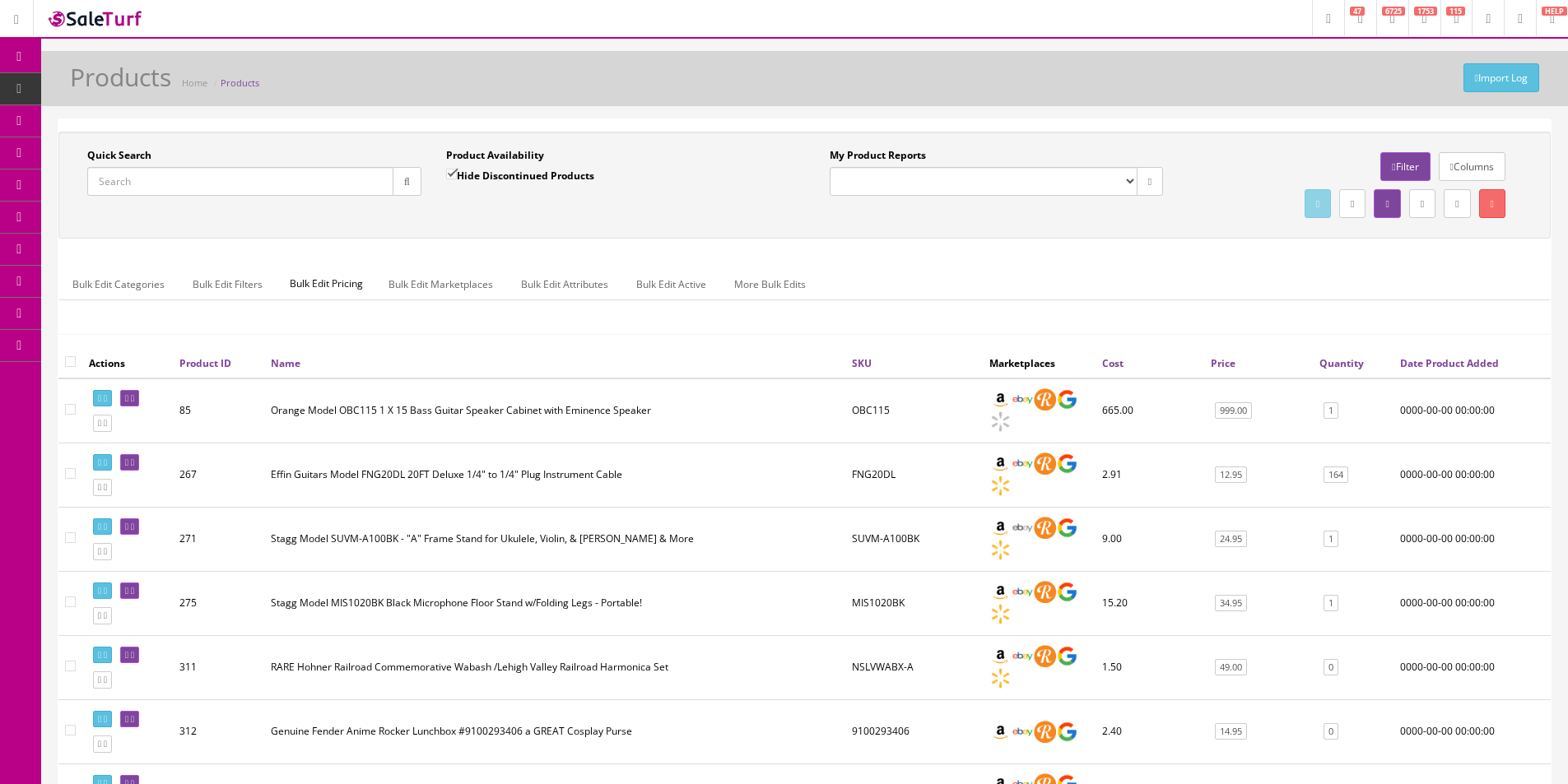
click at [1069, 263] on div "Bulk Edit Categories Bulk Edit Filters Bulk Edit Pricing Bulk Edit Marketplaces…" at bounding box center [804, 295] width 1490 height 78
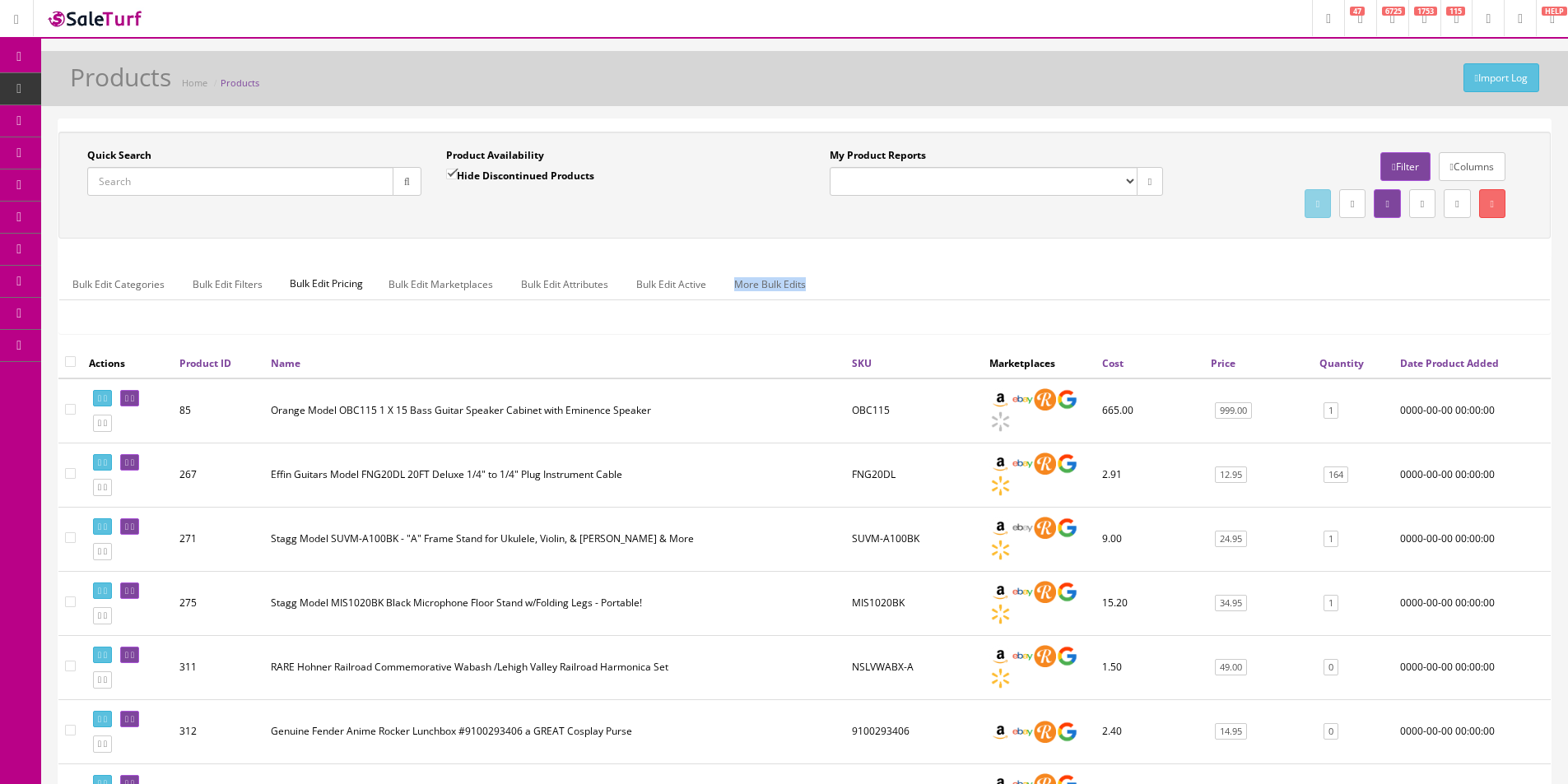
click at [1069, 263] on div "Bulk Edit Categories Bulk Edit Filters Bulk Edit Pricing Bulk Edit Marketplaces…" at bounding box center [804, 295] width 1490 height 78
click at [1069, 264] on div "Bulk Edit Categories Bulk Edit Filters Bulk Edit Pricing Bulk Edit Marketplaces…" at bounding box center [804, 295] width 1490 height 78
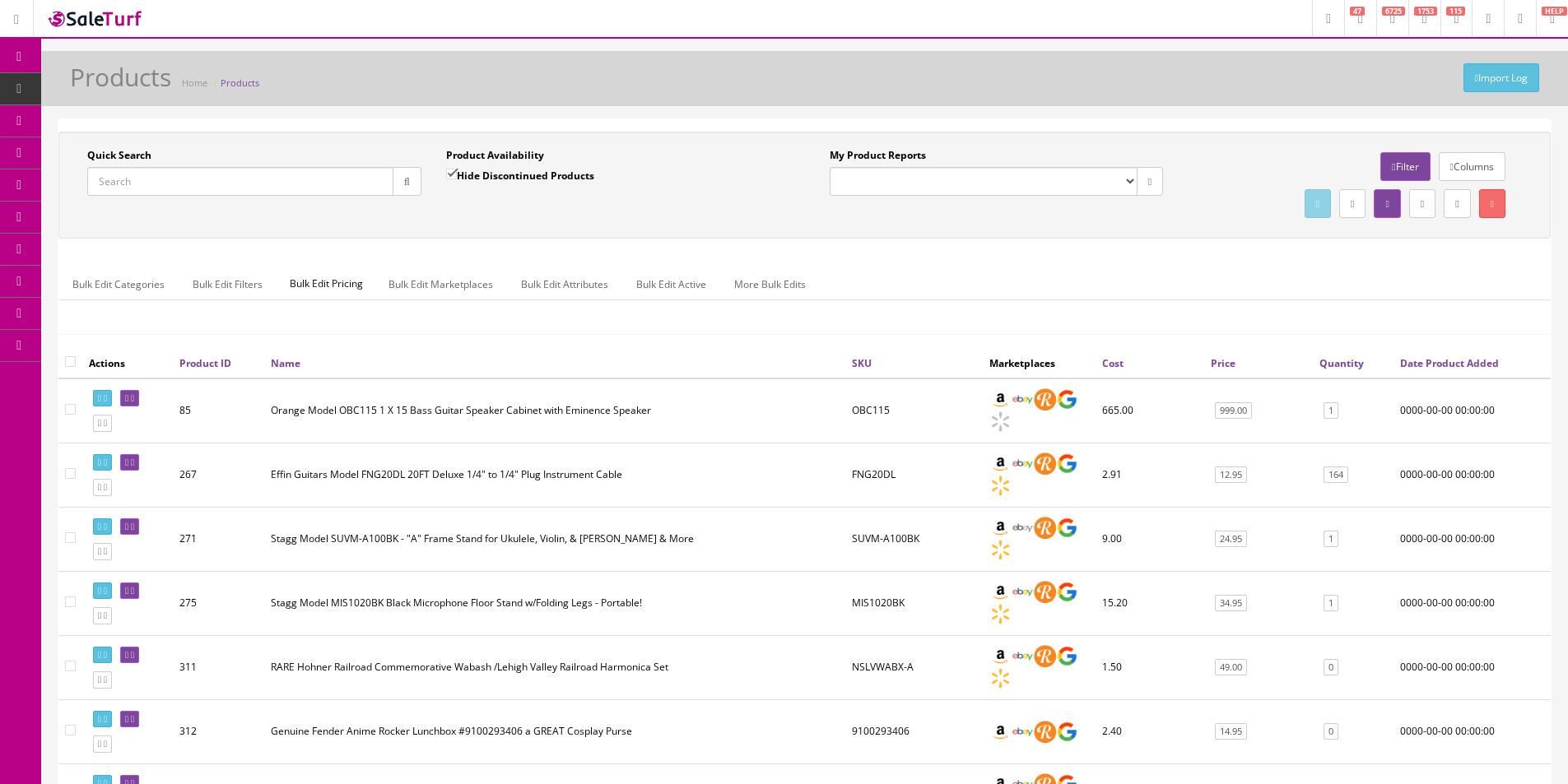
click at [1069, 263] on div "Bulk Edit Categories Bulk Edit Filters Bulk Edit Pricing Bulk Edit Marketplaces…" at bounding box center [804, 295] width 1490 height 78
click at [1069, 262] on div "Bulk Edit Categories Bulk Edit Filters Bulk Edit Pricing Bulk Edit Marketplaces…" at bounding box center [804, 295] width 1490 height 78
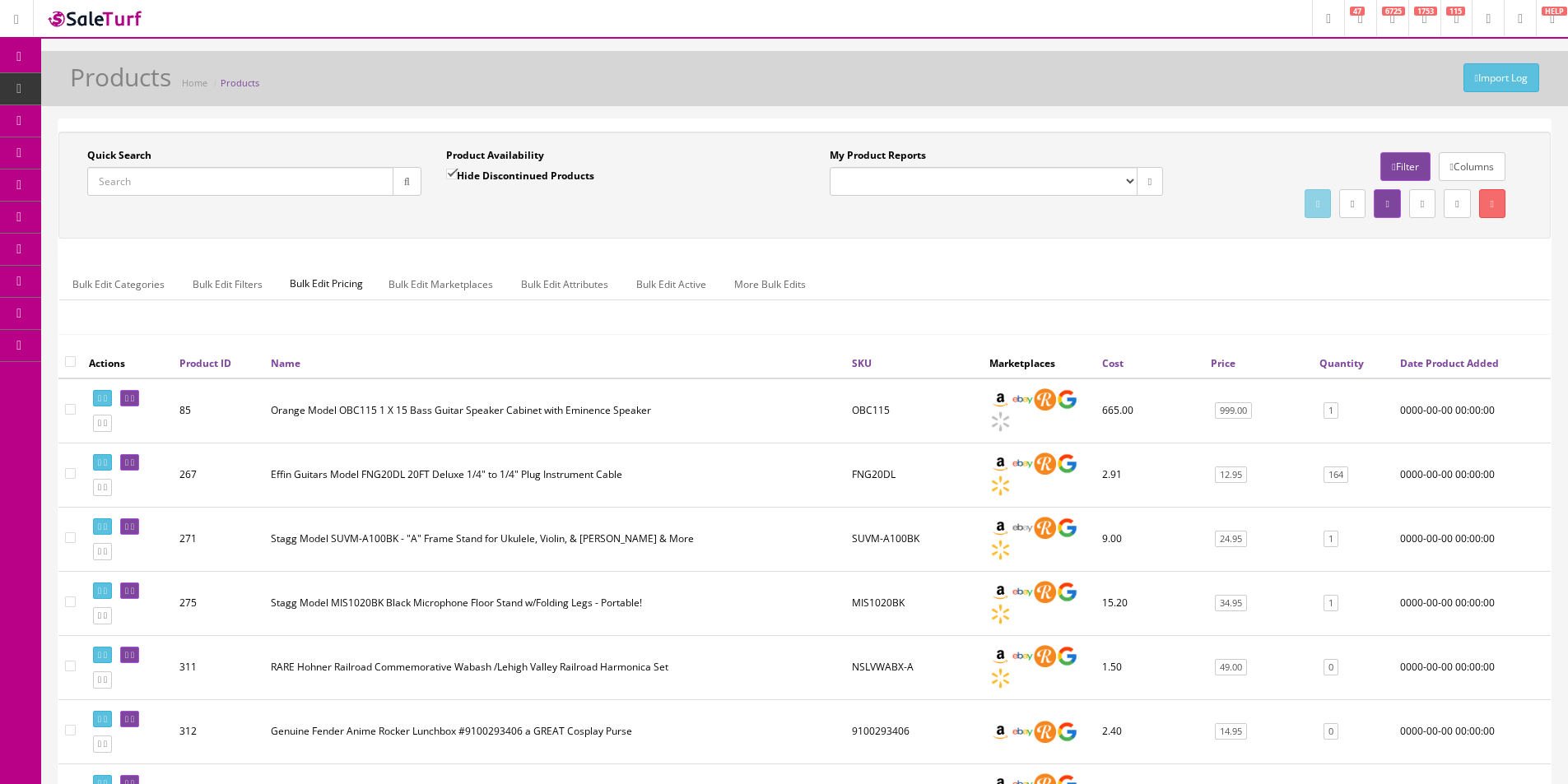
click at [1070, 262] on div "Bulk Edit Categories Bulk Edit Filters Bulk Edit Pricing Bulk Edit Marketplaces…" at bounding box center [804, 295] width 1490 height 78
click at [530, 153] on label "Product Availability" at bounding box center [495, 155] width 98 height 15
click at [426, 147] on div "Quick Search Date From Product Availability Hide Discontinued Products Date To …" at bounding box center [804, 185] width 1492 height 107
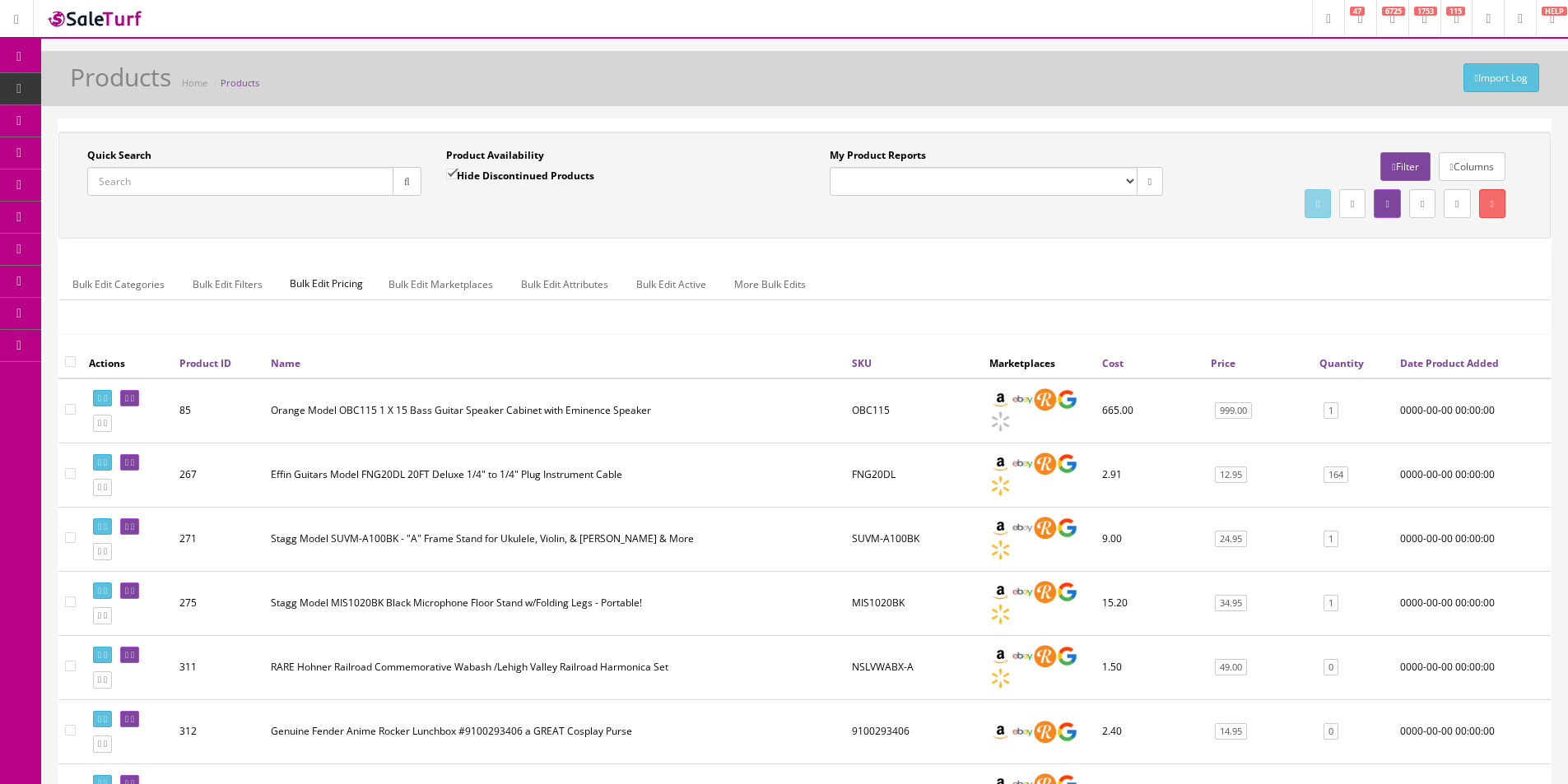
click at [460, 147] on div "Quick Search Date From Product Availability Hide Discontinued Products Date To …" at bounding box center [804, 185] width 1492 height 107
drag, startPoint x: 462, startPoint y: 148, endPoint x: 484, endPoint y: 153, distance: 22.6
click at [467, 148] on label "Product Availability" at bounding box center [495, 155] width 98 height 15
click at [505, 155] on label "Product Availability" at bounding box center [495, 155] width 98 height 15
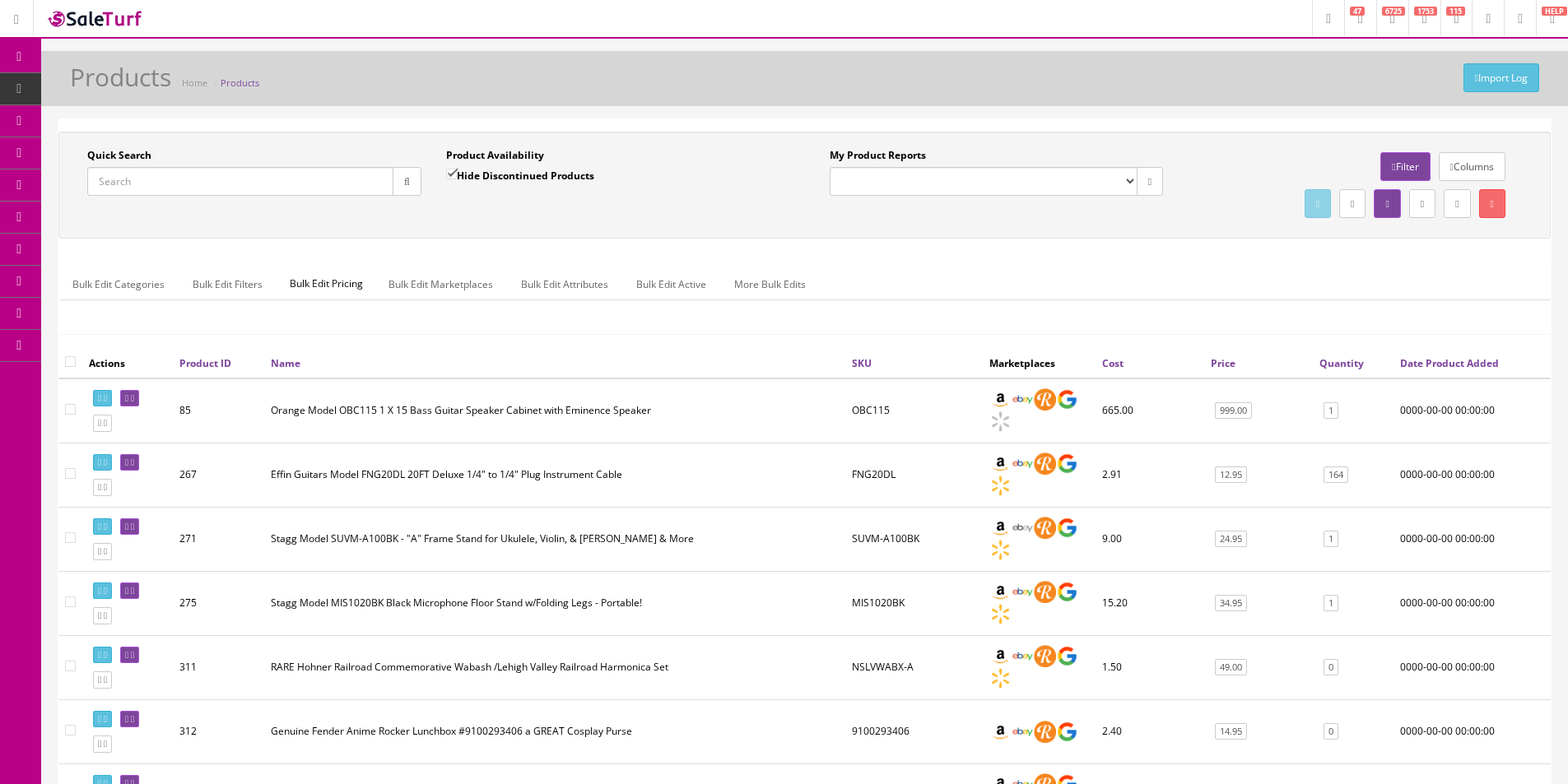
click at [452, 162] on label "Product Availability" at bounding box center [495, 155] width 98 height 15
drag, startPoint x: 452, startPoint y: 162, endPoint x: 478, endPoint y: 160, distance: 26.1
click at [453, 162] on label "Product Availability" at bounding box center [495, 155] width 98 height 15
click at [499, 155] on label "Product Availability" at bounding box center [495, 155] width 98 height 15
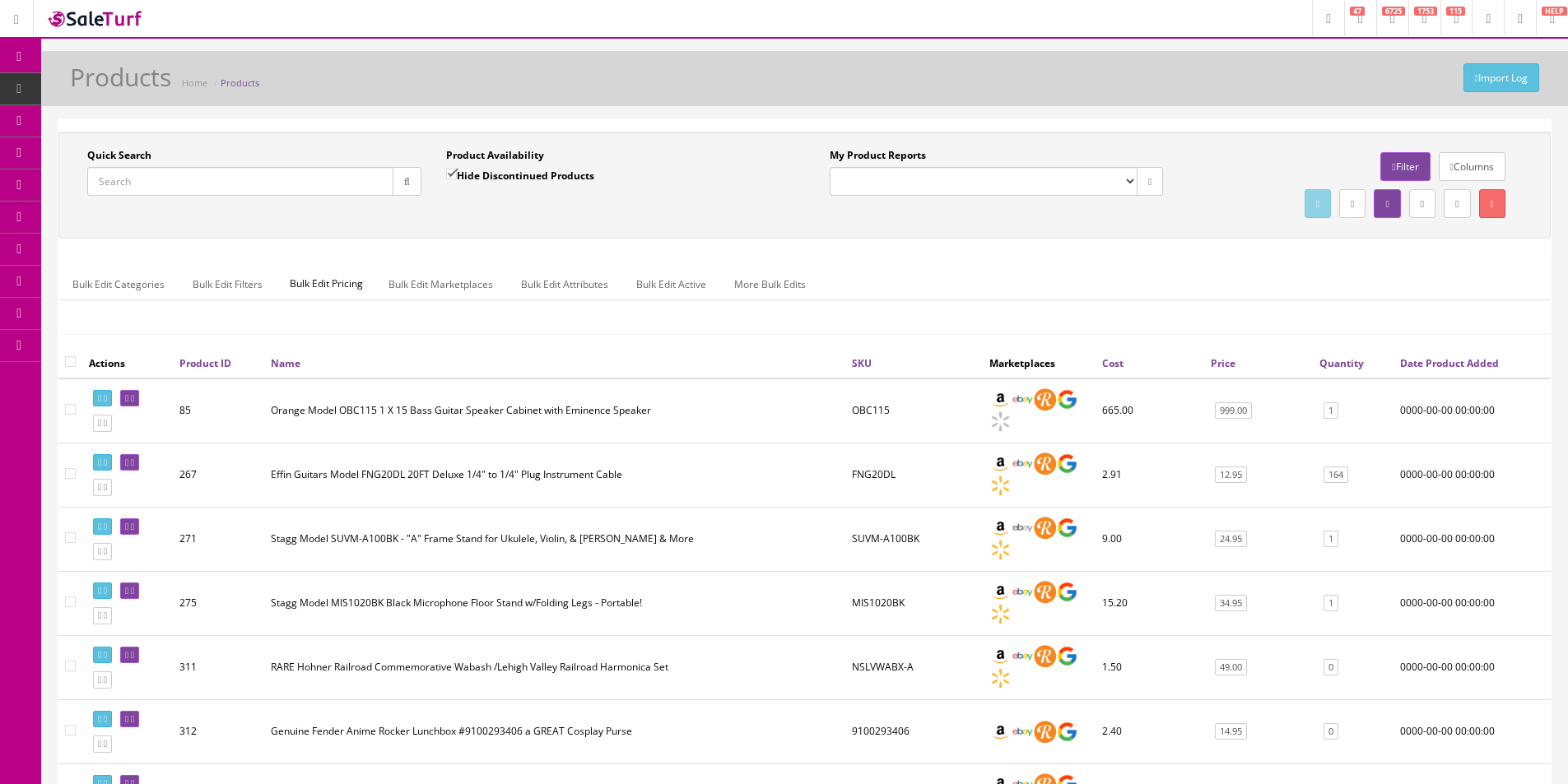
click at [475, 155] on label "Product Availability" at bounding box center [495, 155] width 98 height 15
drag, startPoint x: 475, startPoint y: 155, endPoint x: 504, endPoint y: 155, distance: 29.0
click at [479, 155] on label "Product Availability" at bounding box center [495, 155] width 98 height 15
click at [506, 155] on label "Product Availability" at bounding box center [495, 155] width 98 height 15
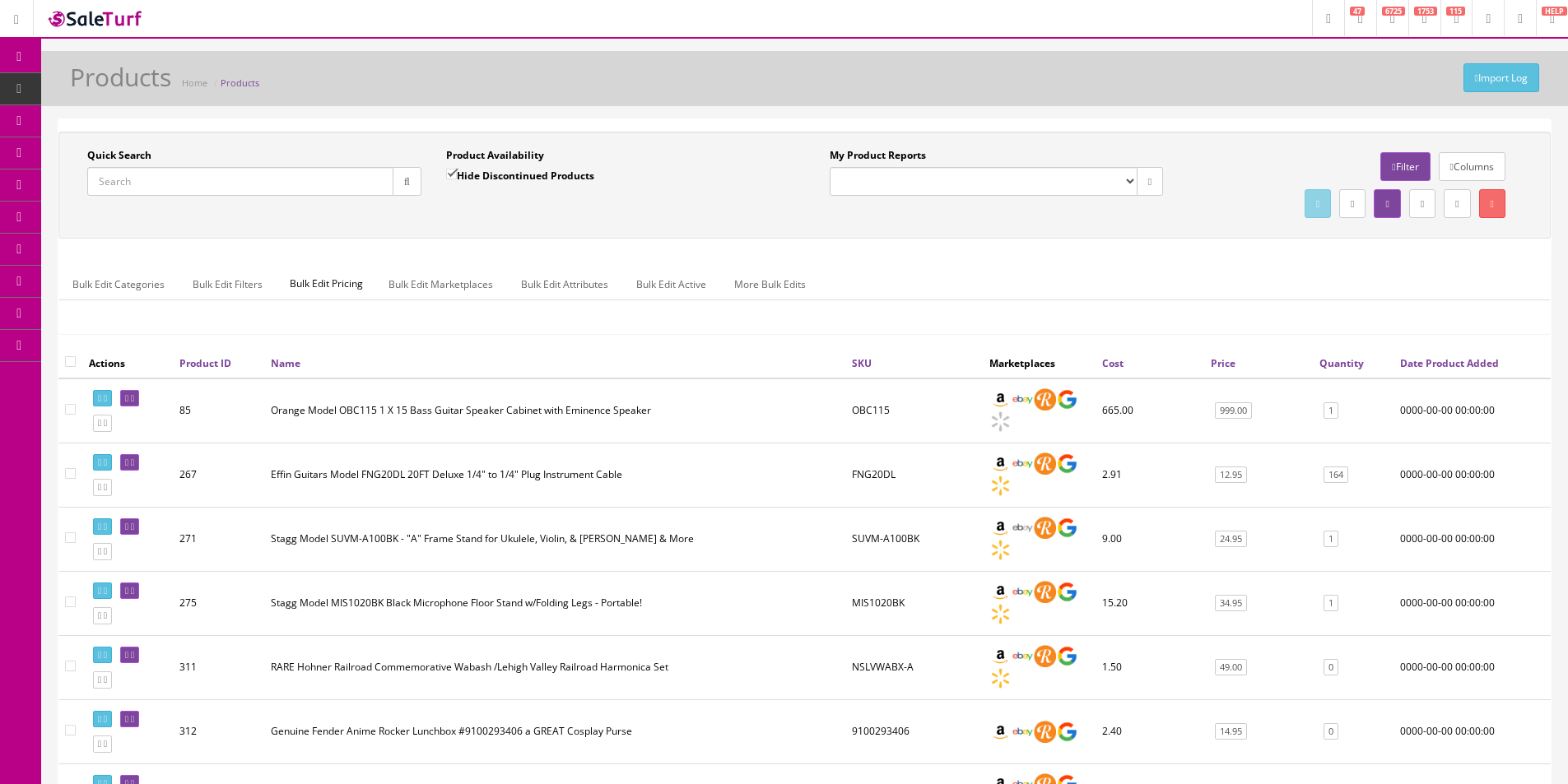
click at [475, 158] on label "Product Availability" at bounding box center [495, 155] width 98 height 15
drag, startPoint x: 475, startPoint y: 158, endPoint x: 492, endPoint y: 158, distance: 17.0
click at [476, 158] on label "Product Availability" at bounding box center [495, 155] width 98 height 15
click at [500, 156] on label "Product Availability" at bounding box center [495, 155] width 98 height 15
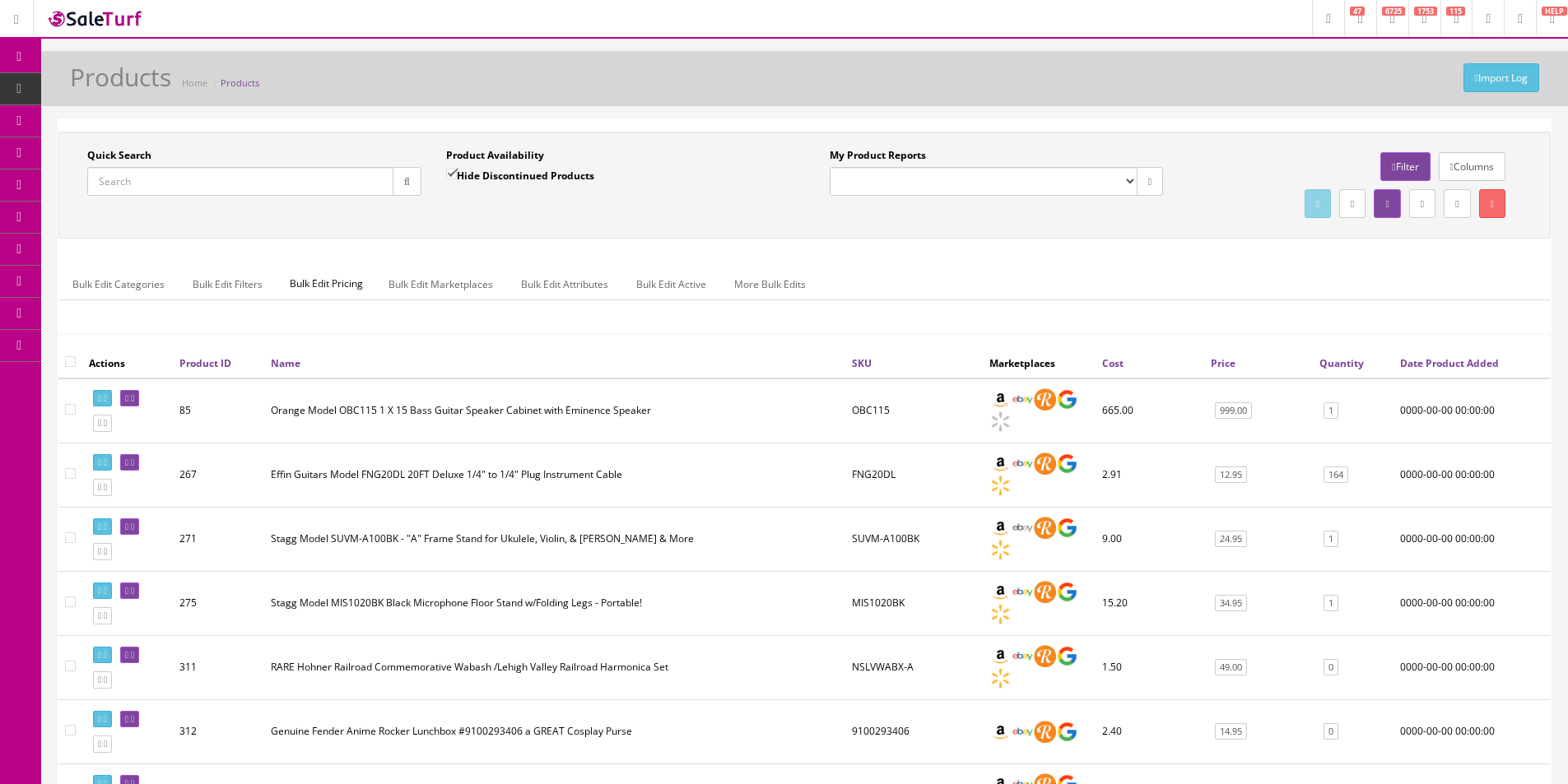
click at [477, 156] on label "Product Availability" at bounding box center [495, 155] width 98 height 15
click at [478, 156] on label "Product Availability" at bounding box center [495, 155] width 98 height 15
click at [503, 156] on label "Product Availability" at bounding box center [495, 155] width 98 height 15
click at [475, 153] on label "Product Availability" at bounding box center [495, 155] width 98 height 15
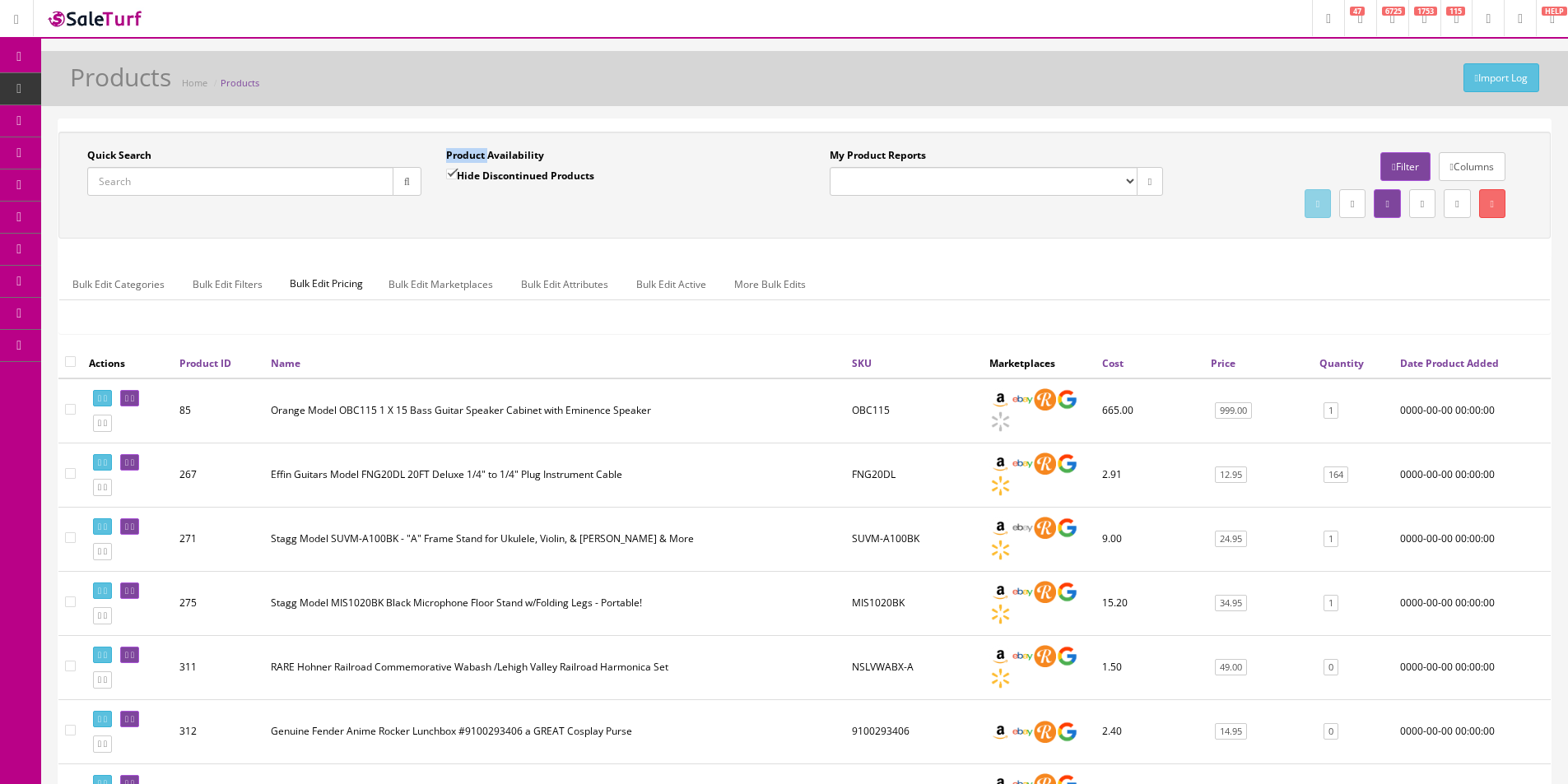
click at [475, 153] on label "Product Availability" at bounding box center [495, 155] width 98 height 15
click at [502, 153] on label "Product Availability" at bounding box center [495, 155] width 98 height 15
click at [476, 154] on label "Product Availability" at bounding box center [495, 155] width 98 height 15
click at [477, 154] on label "Product Availability" at bounding box center [495, 155] width 98 height 15
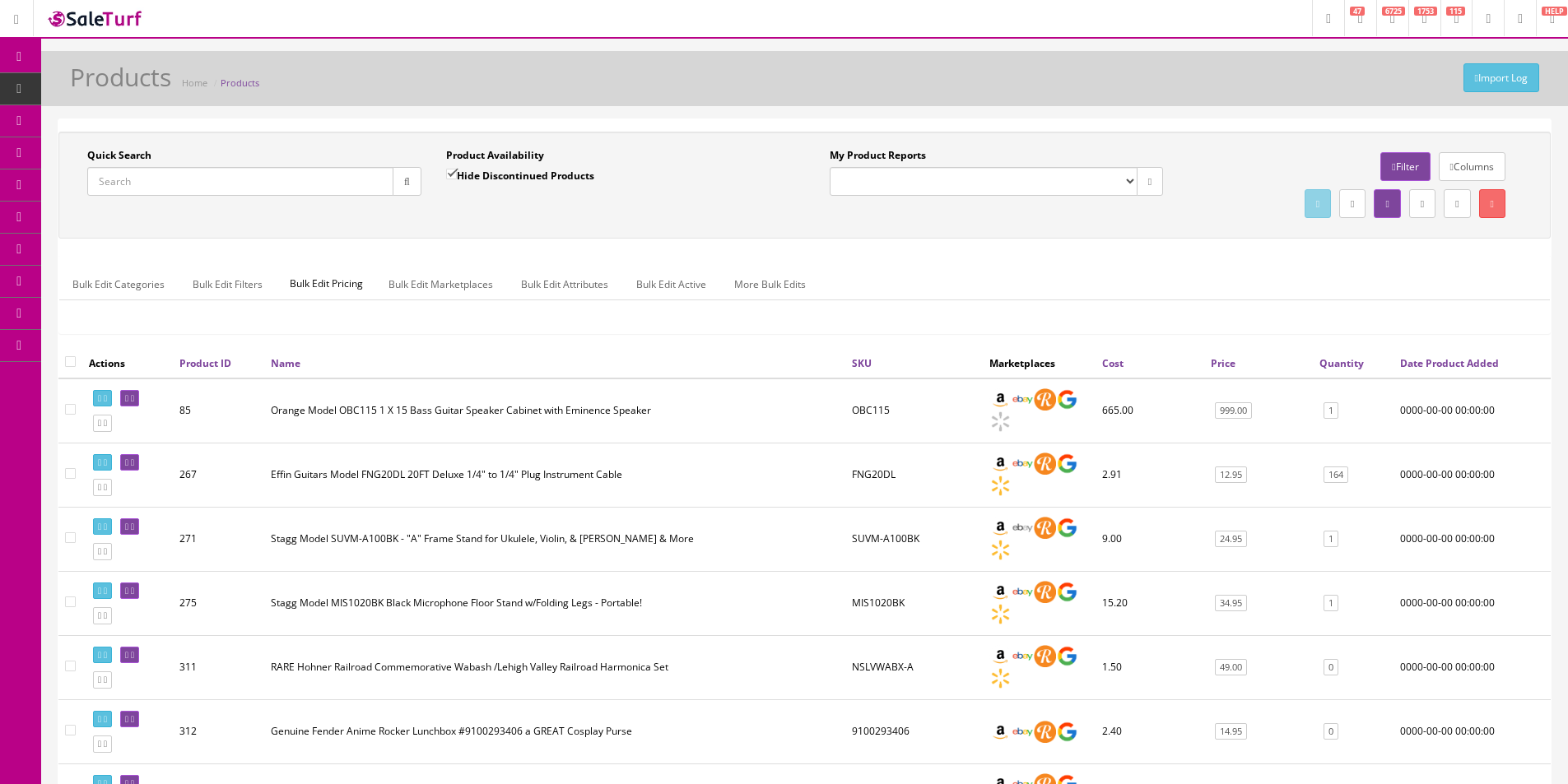
click at [490, 153] on label "Product Availability" at bounding box center [495, 155] width 98 height 15
click at [474, 153] on label "Product Availability" at bounding box center [495, 155] width 98 height 15
drag, startPoint x: 474, startPoint y: 153, endPoint x: 486, endPoint y: 153, distance: 12.0
click at [475, 153] on label "Product Availability" at bounding box center [495, 155] width 98 height 15
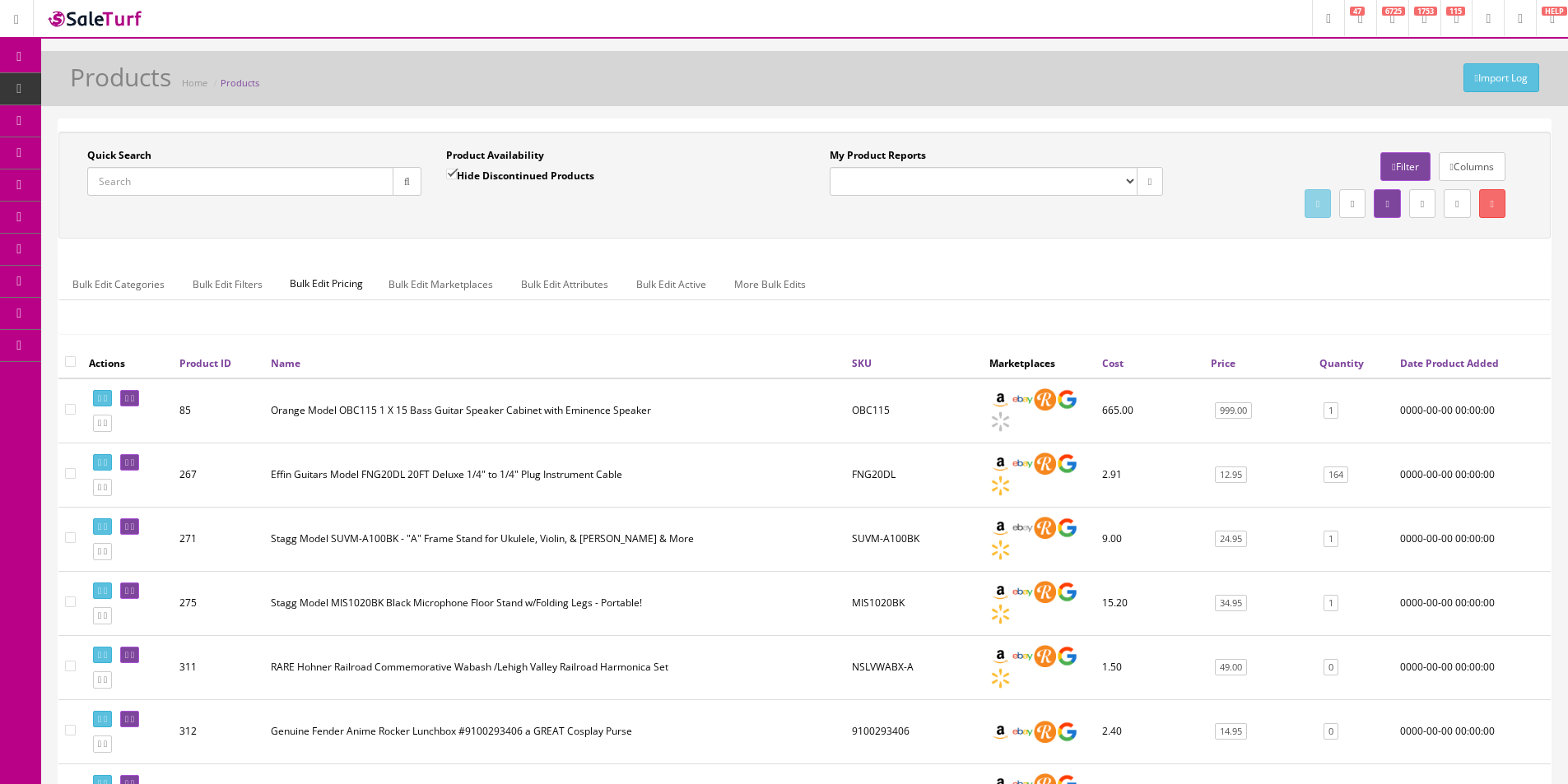
click at [502, 153] on label "Product Availability" at bounding box center [495, 155] width 98 height 15
click at [479, 153] on label "Product Availability" at bounding box center [495, 155] width 98 height 15
click at [500, 153] on label "Product Availability" at bounding box center [495, 155] width 98 height 15
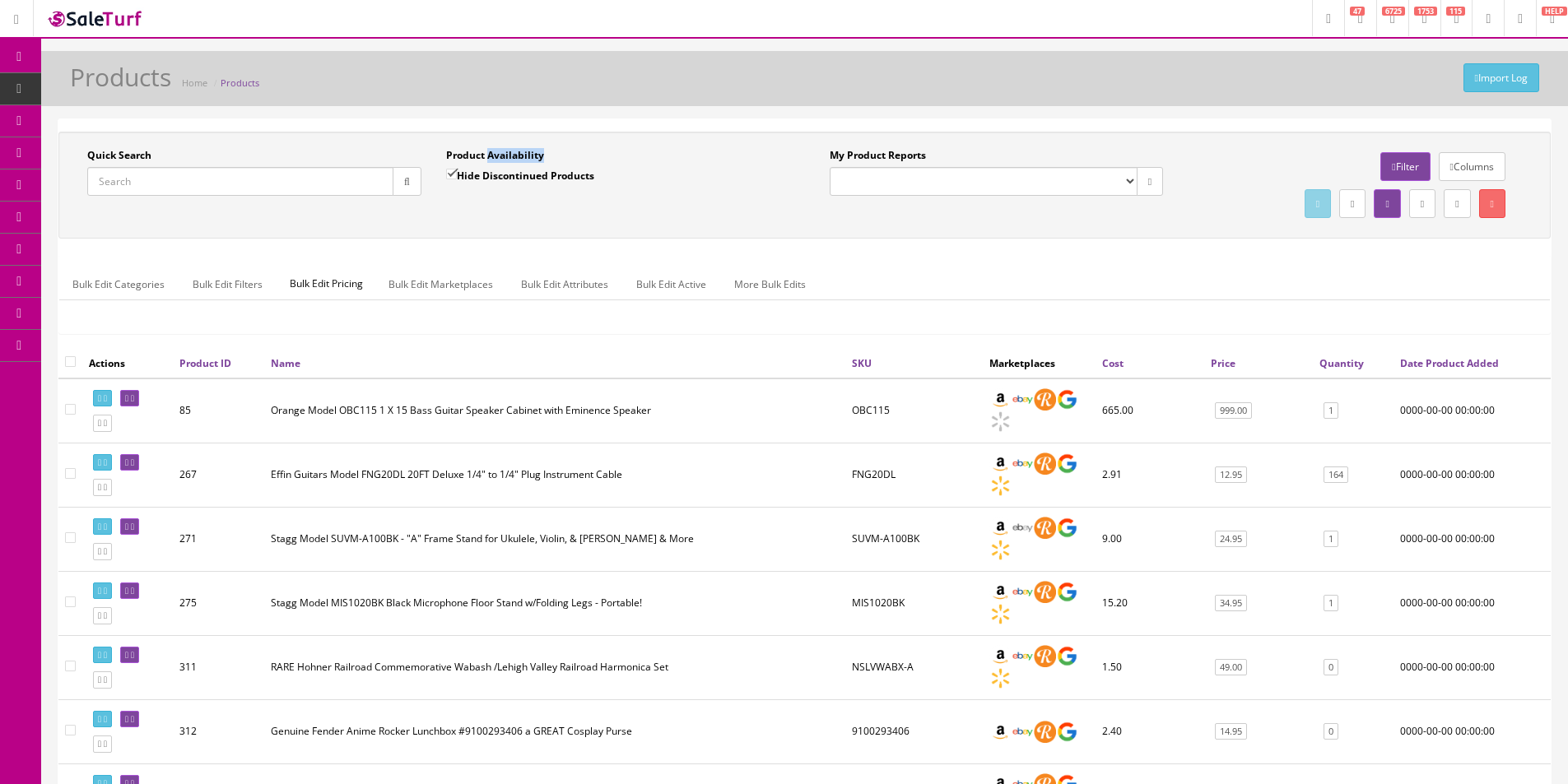
click at [500, 153] on label "Product Availability" at bounding box center [495, 155] width 98 height 15
click at [466, 156] on label "Product Availability" at bounding box center [495, 155] width 98 height 15
drag, startPoint x: 466, startPoint y: 156, endPoint x: 482, endPoint y: 154, distance: 16.1
click at [467, 156] on label "Product Availability" at bounding box center [495, 155] width 98 height 15
click at [503, 153] on label "Product Availability" at bounding box center [495, 155] width 98 height 15
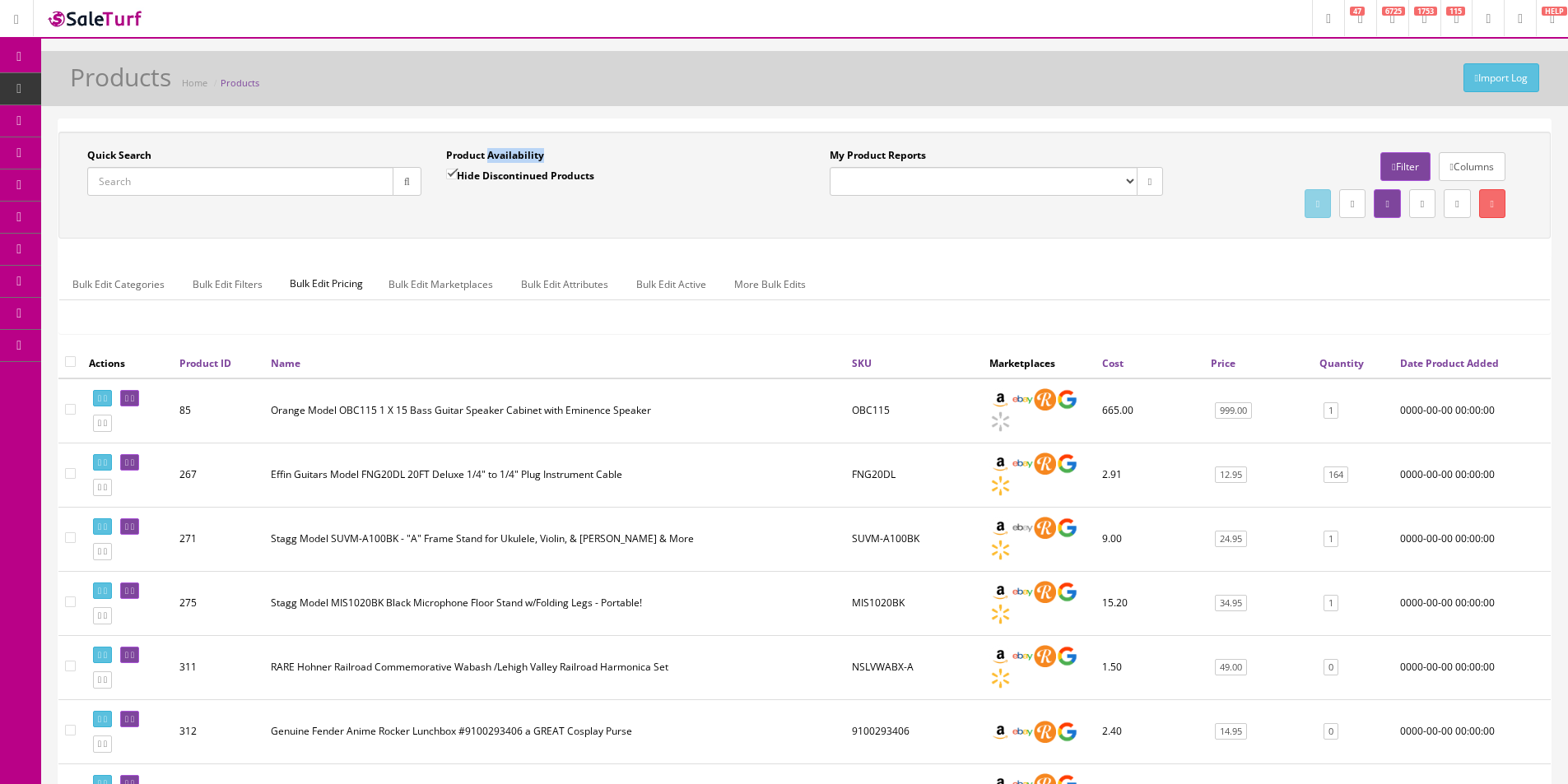
click at [503, 153] on label "Product Availability" at bounding box center [495, 155] width 98 height 15
click at [520, 140] on div "Quick Search Date From Product Availability Hide Discontinued Products Date To …" at bounding box center [804, 185] width 1492 height 107
click at [780, 783] on html "Research Trends Trending on Ebay Google Trends Amazon Insights (Login Before Cl…" at bounding box center [784, 392] width 1568 height 784
click at [876, 605] on td "MIS1020BK" at bounding box center [914, 602] width 138 height 64
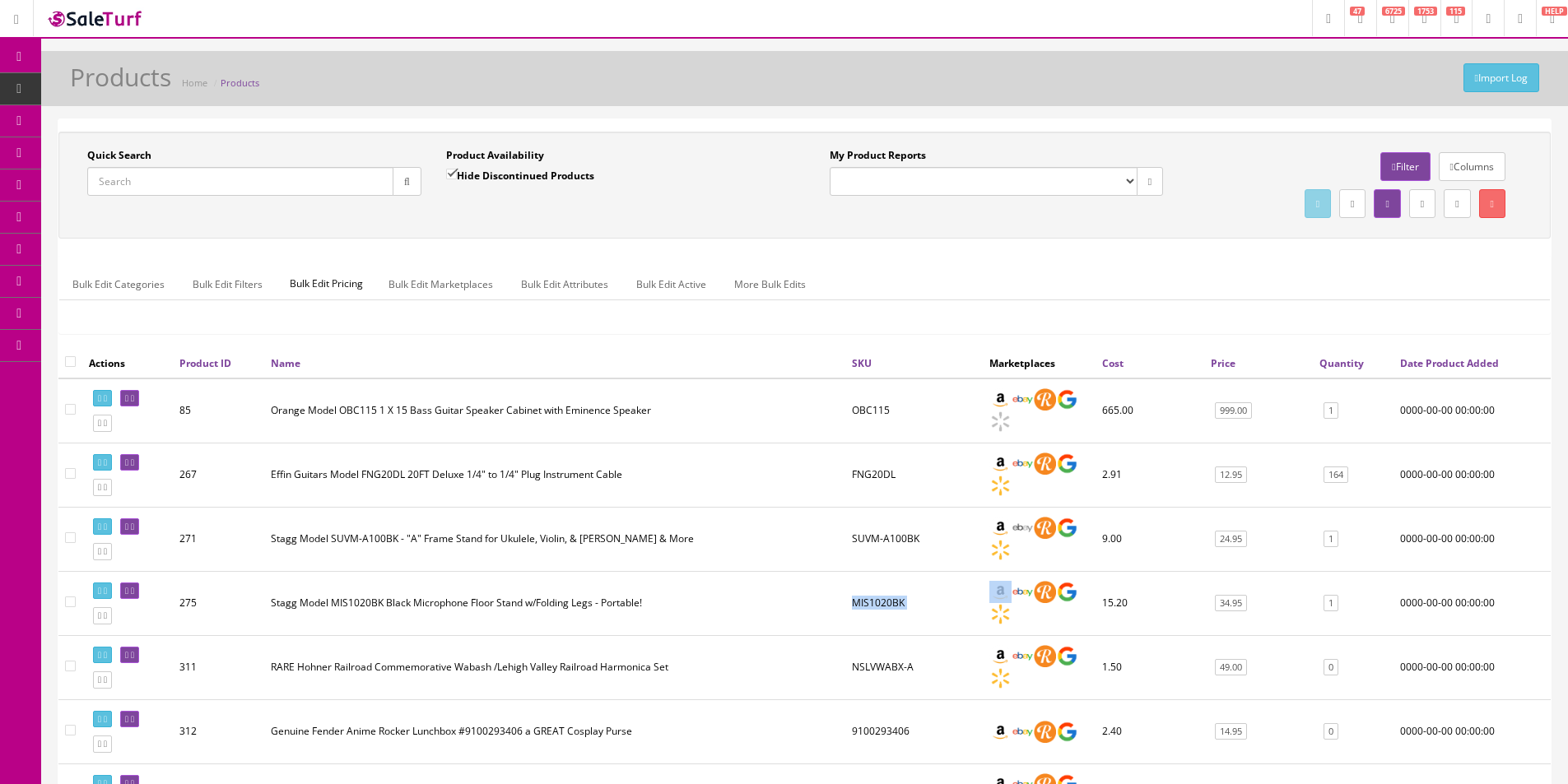
click at [876, 605] on td "MIS1020BK" at bounding box center [914, 602] width 138 height 64
click at [876, 604] on td "MIS1020BK" at bounding box center [914, 602] width 138 height 64
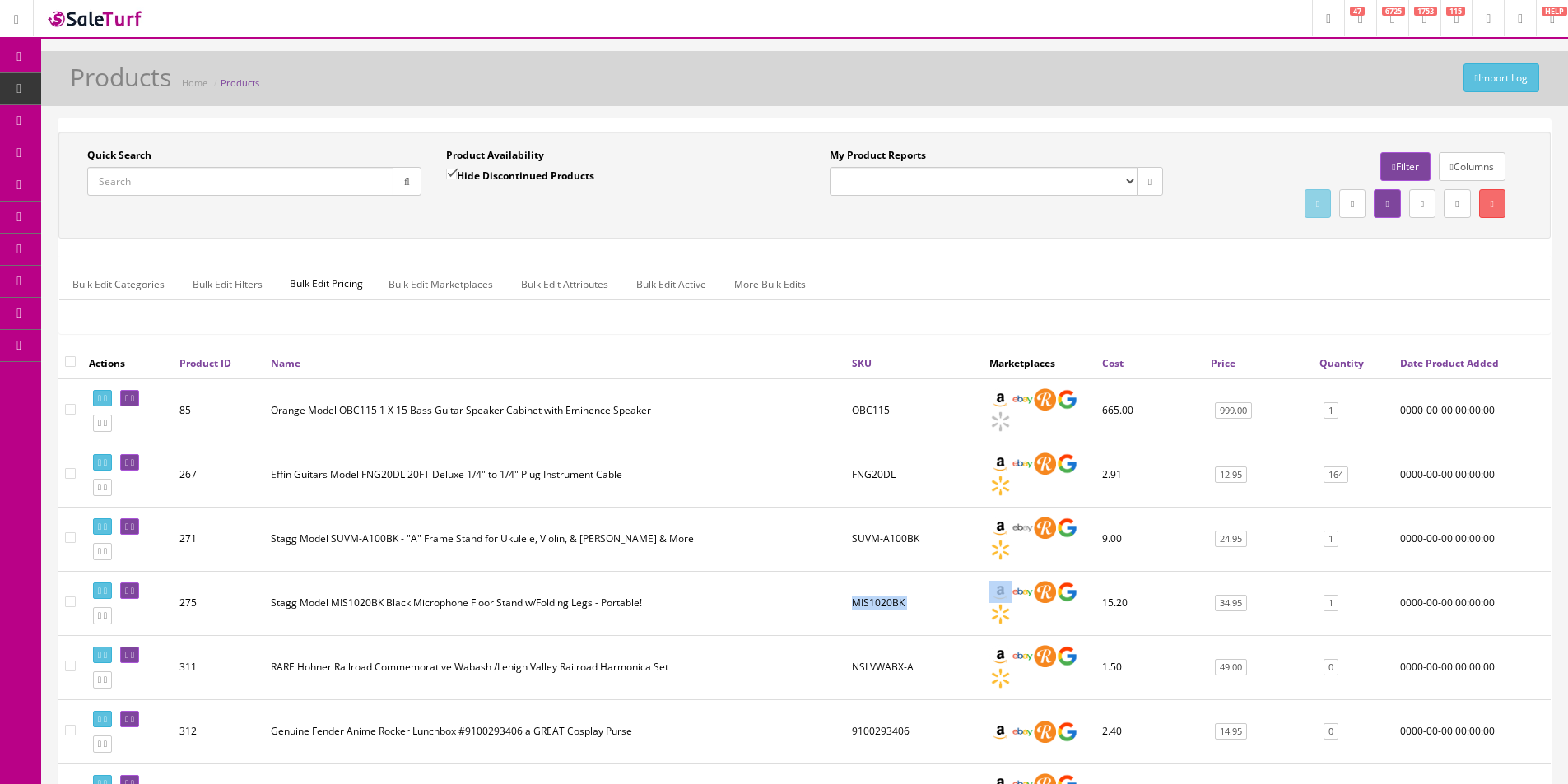
click at [876, 604] on td "MIS1020BK" at bounding box center [914, 602] width 138 height 64
drag, startPoint x: 876, startPoint y: 604, endPoint x: 889, endPoint y: 606, distance: 13.2
click at [876, 605] on td "MIS1020BK" at bounding box center [914, 602] width 138 height 64
click at [251, 181] on input "Quick Search" at bounding box center [240, 181] width 306 height 29
paste input "WWCA38CEAMAM"
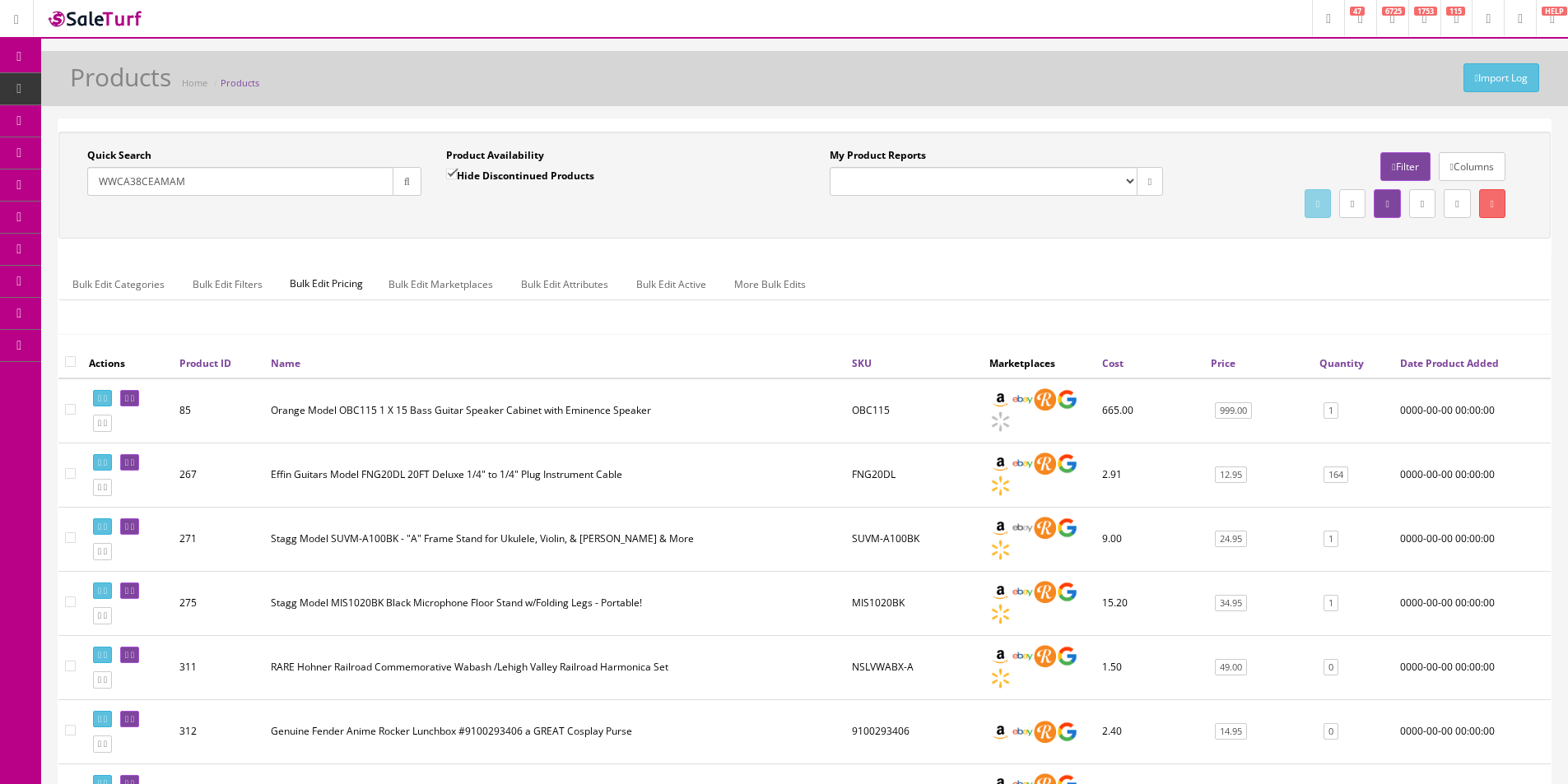
type input "WWCA38CEAMAM"
click at [411, 168] on button "button" at bounding box center [406, 181] width 29 height 29
click at [404, 222] on div "Quick Search WWCA38CEAMAM Date From Product Availability Hide Discontinued Prod…" at bounding box center [805, 185] width 1484 height 74
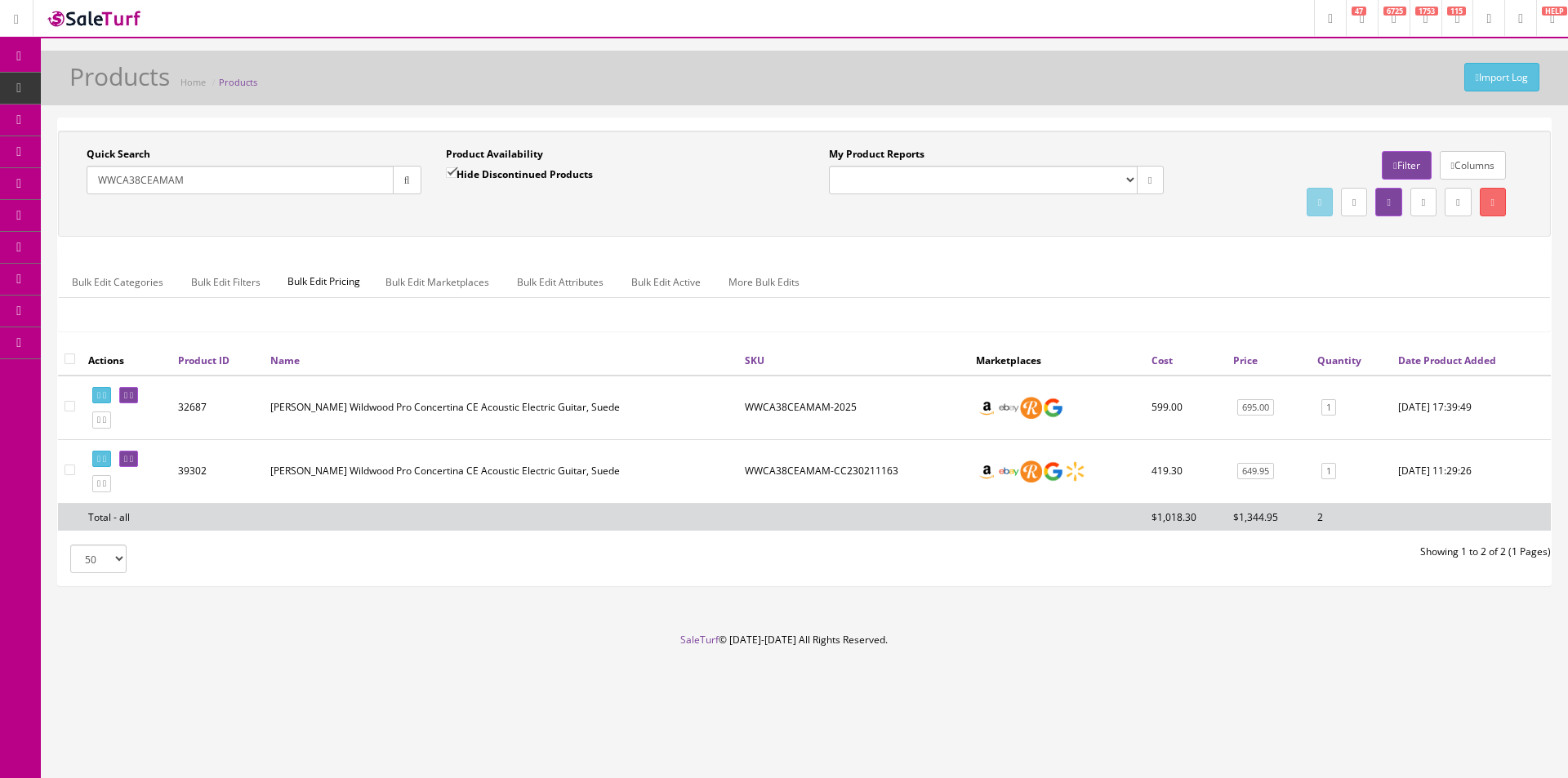
click at [560, 181] on label "Hide Discontinued Products" at bounding box center [520, 174] width 147 height 17
click at [456, 178] on input "Hide Discontinued Products" at bounding box center [452, 172] width 11 height 11
checkbox input "false"
click at [575, 217] on div "Quick Search WWCA38CEAMAM Date From Product Availability Hide Discontinued Prod…" at bounding box center [804, 183] width 1484 height 73
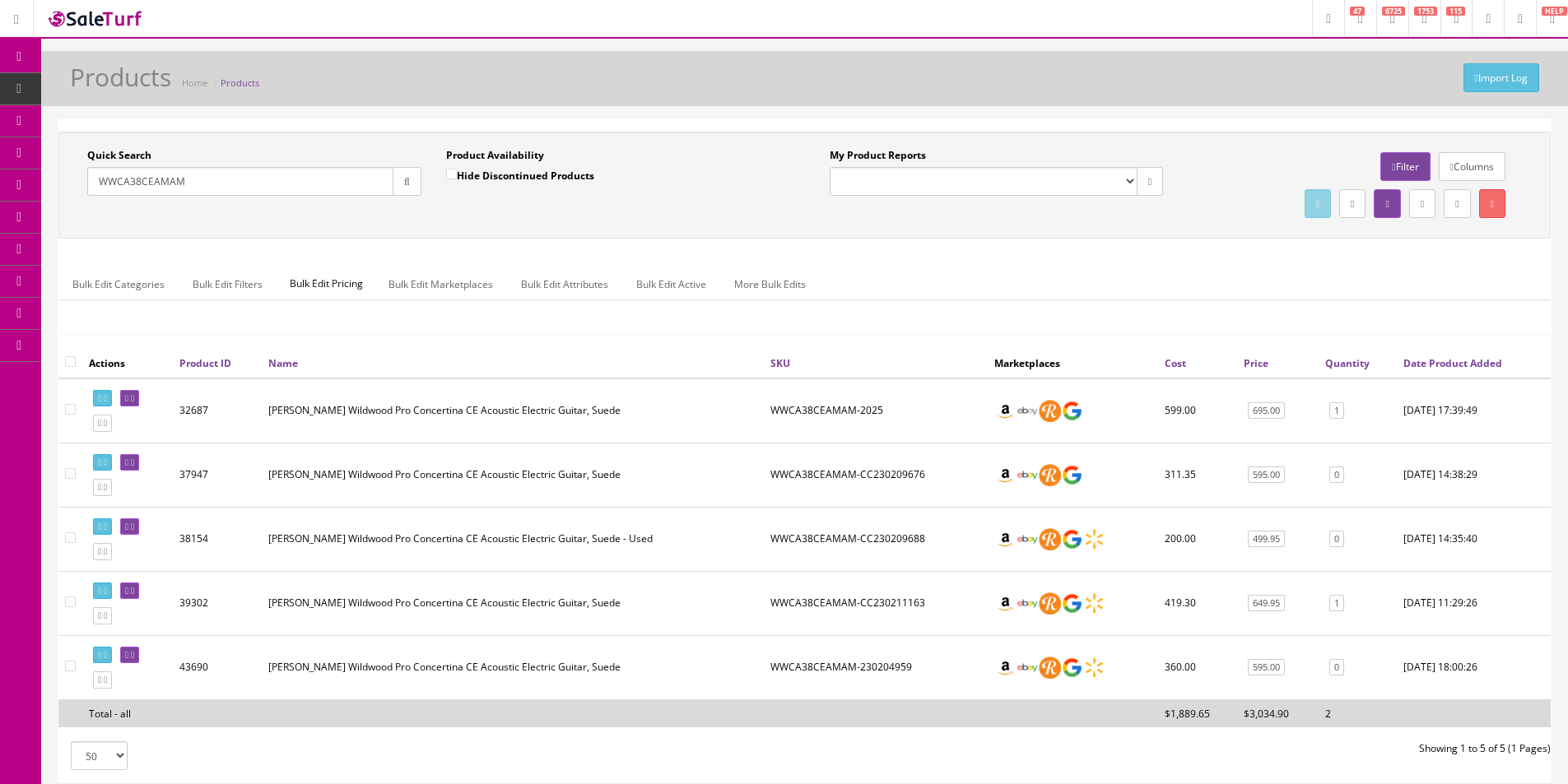
click at [324, 138] on div "Quick Search WWCA38CEAMAM Date From Product Availability Hide Discontinued Prod…" at bounding box center [804, 185] width 1492 height 107
click at [855, 410] on td "WWCA38CEAMAM-2025" at bounding box center [876, 410] width 224 height 65
click at [856, 410] on td "WWCA38CEAMAM-2025" at bounding box center [876, 410] width 224 height 65
copy td "WWCA38CEAMAM-2025"
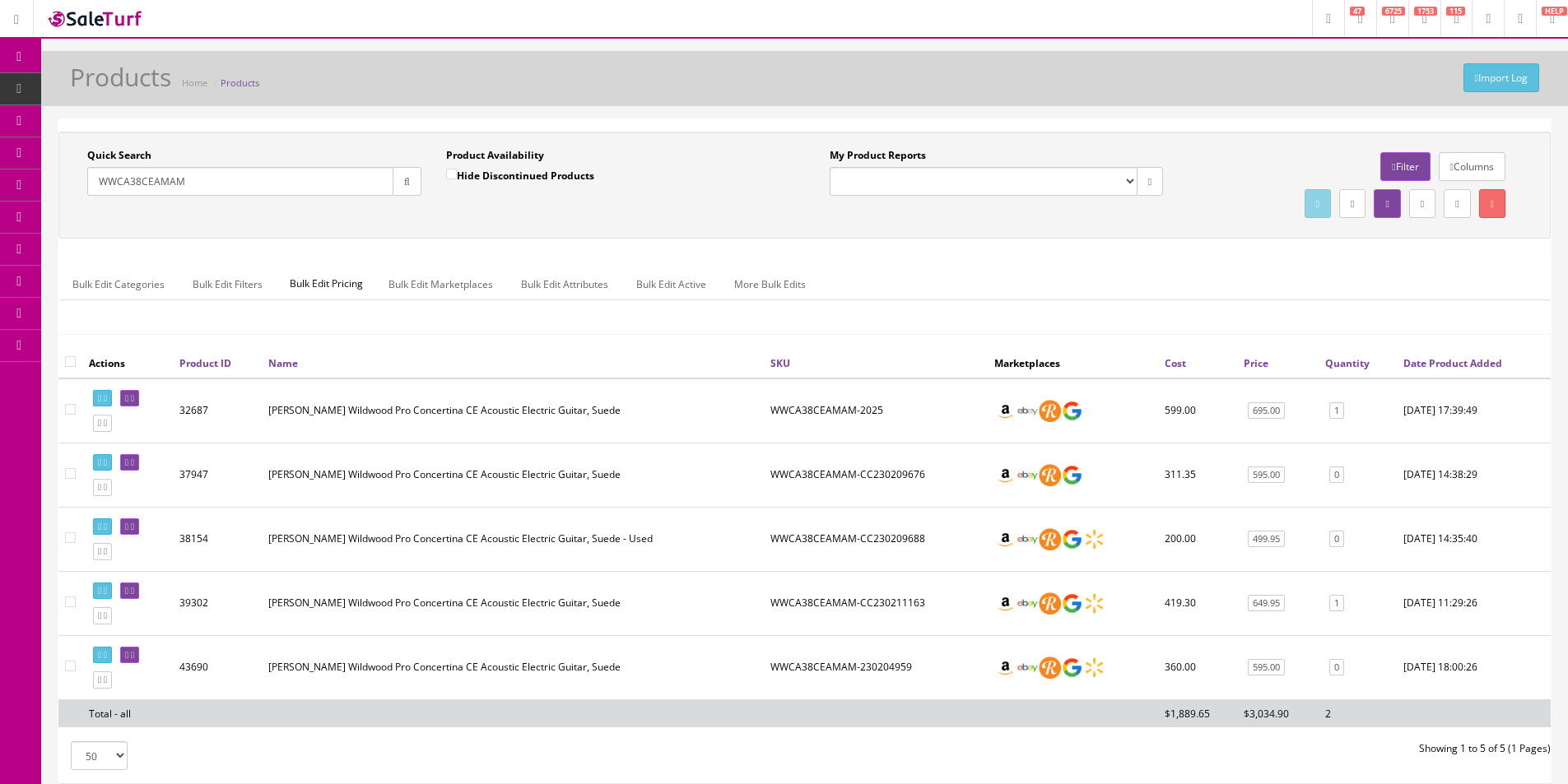
click at [887, 319] on div "Bulk Edit Categories Bulk Edit Filters Bulk Edit Pricing Bulk Edit Marketplaces…" at bounding box center [804, 294] width 1490 height 53
click at [244, 167] on input "WWCA38CEAMAM" at bounding box center [240, 181] width 306 height 29
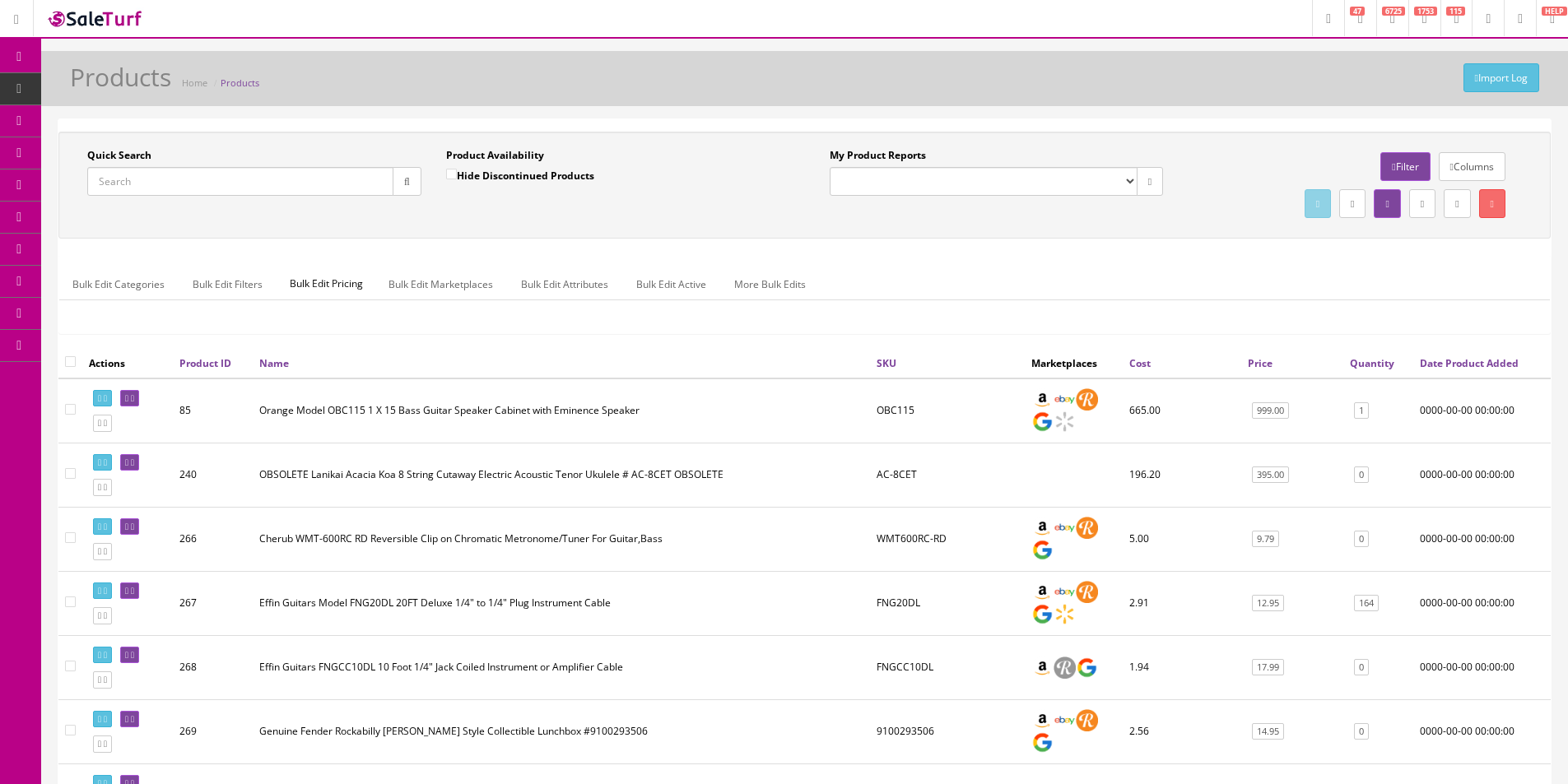
click at [109, 191] on span "Order List" at bounding box center [120, 184] width 45 height 14
click at [304, 153] on div "Quick Search" at bounding box center [253, 172] width 334 height 48
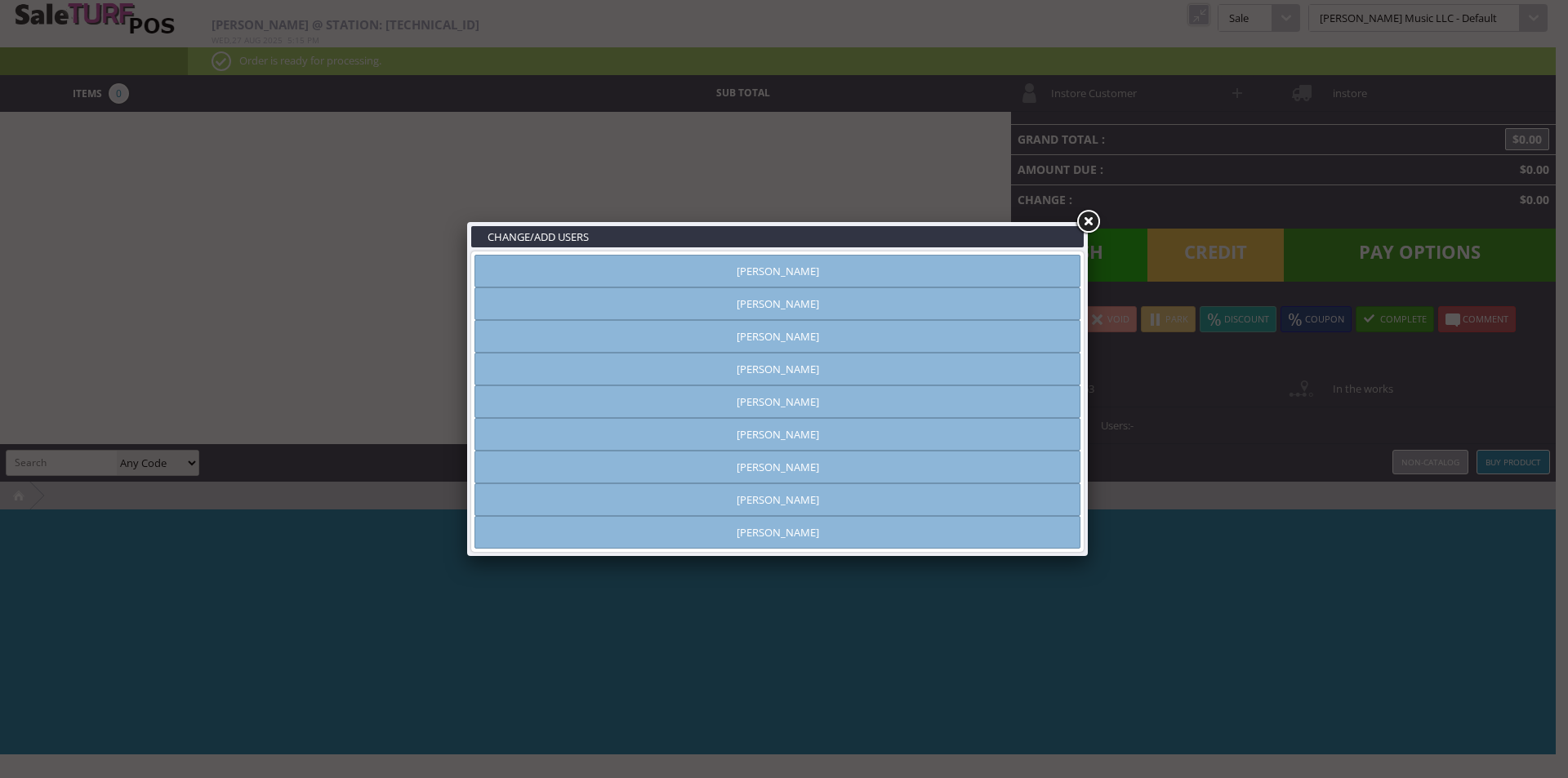
type input "[PERSON_NAME]"
click at [852, 328] on link "[PERSON_NAME]" at bounding box center [778, 337] width 606 height 33
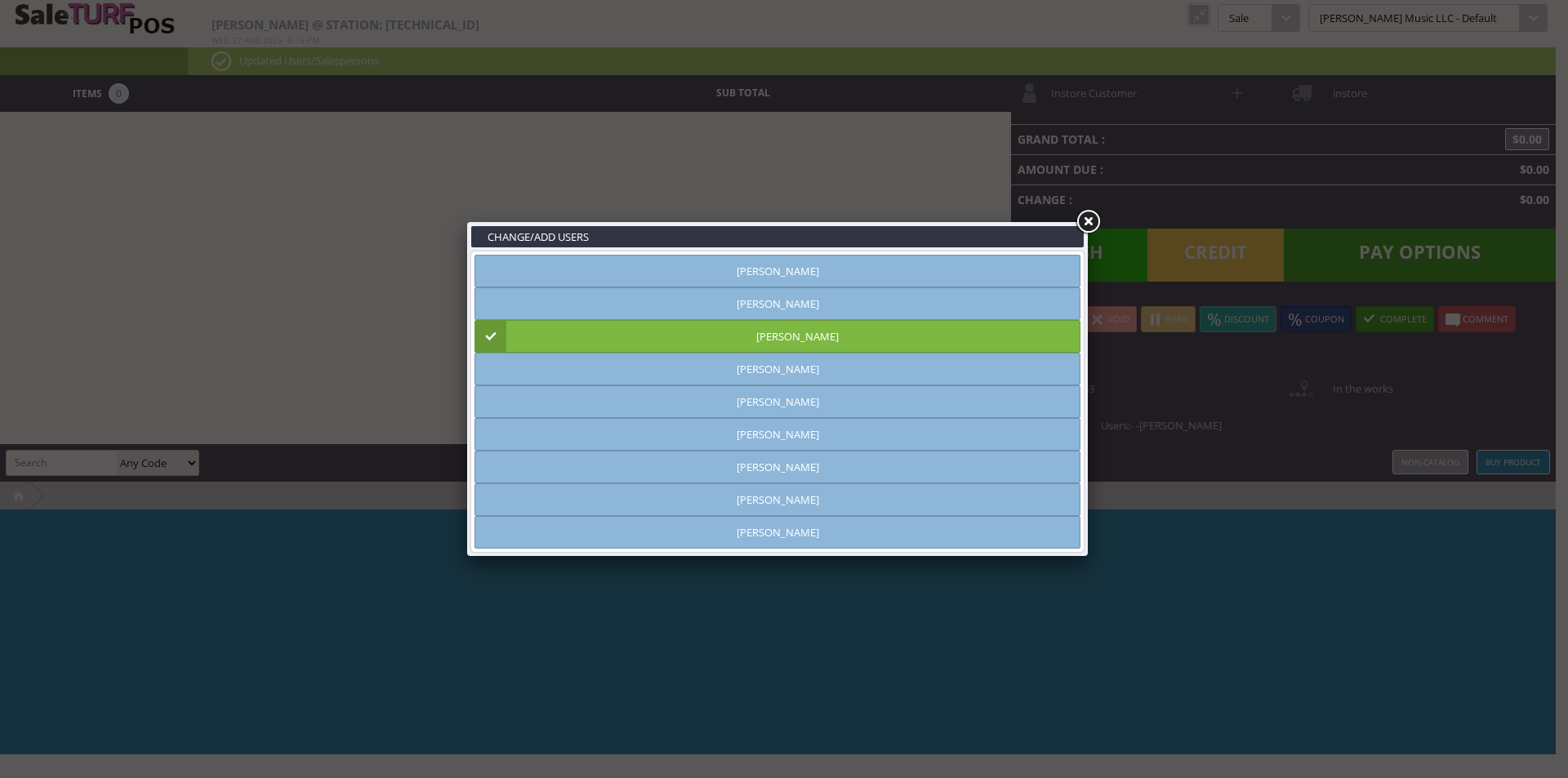
click at [1088, 218] on link at bounding box center [1088, 222] width 29 height 29
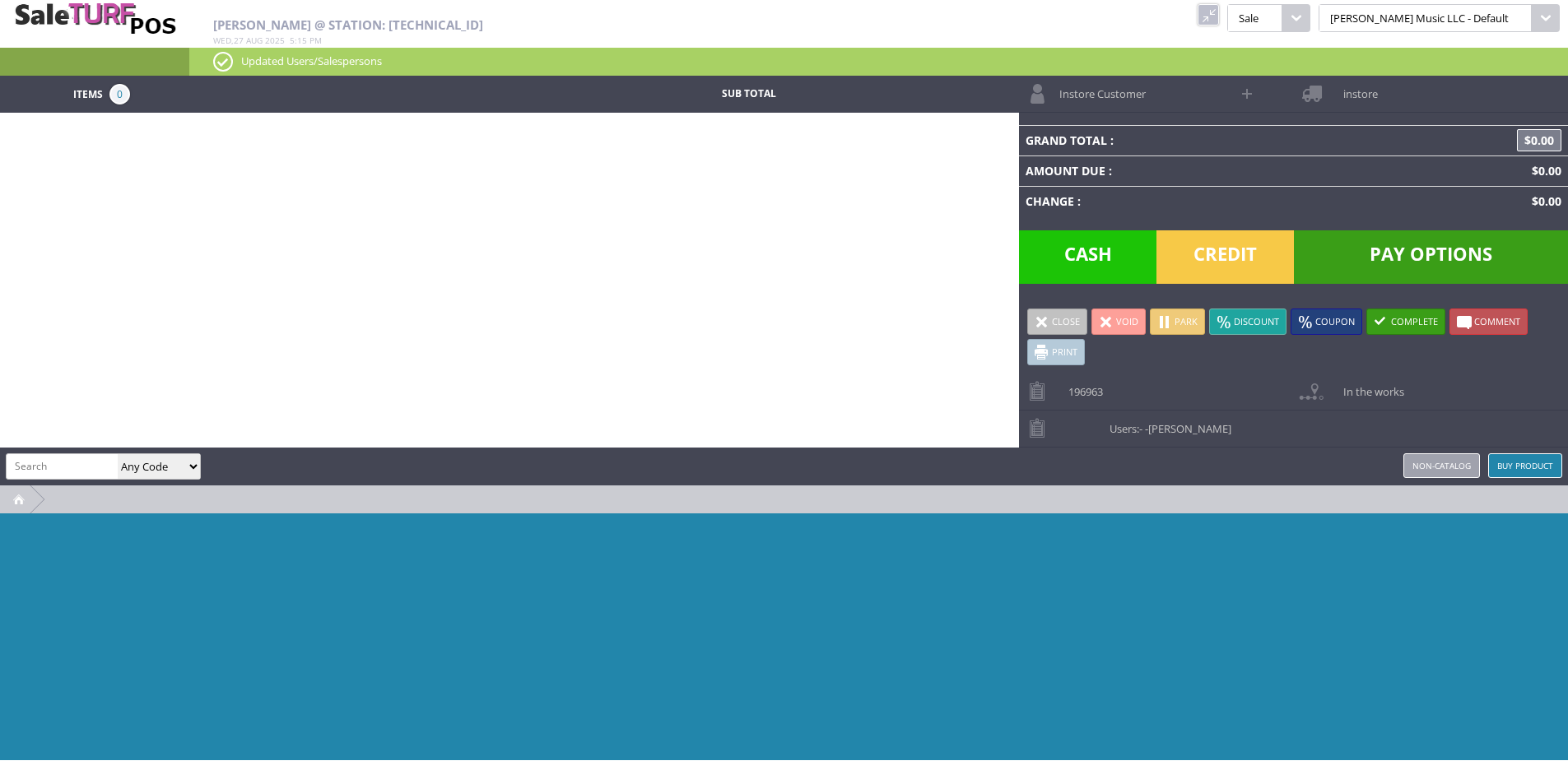
paste input "WWCA38CEAMAM-2025"
type input "WWCA38CEAMAM-2025"
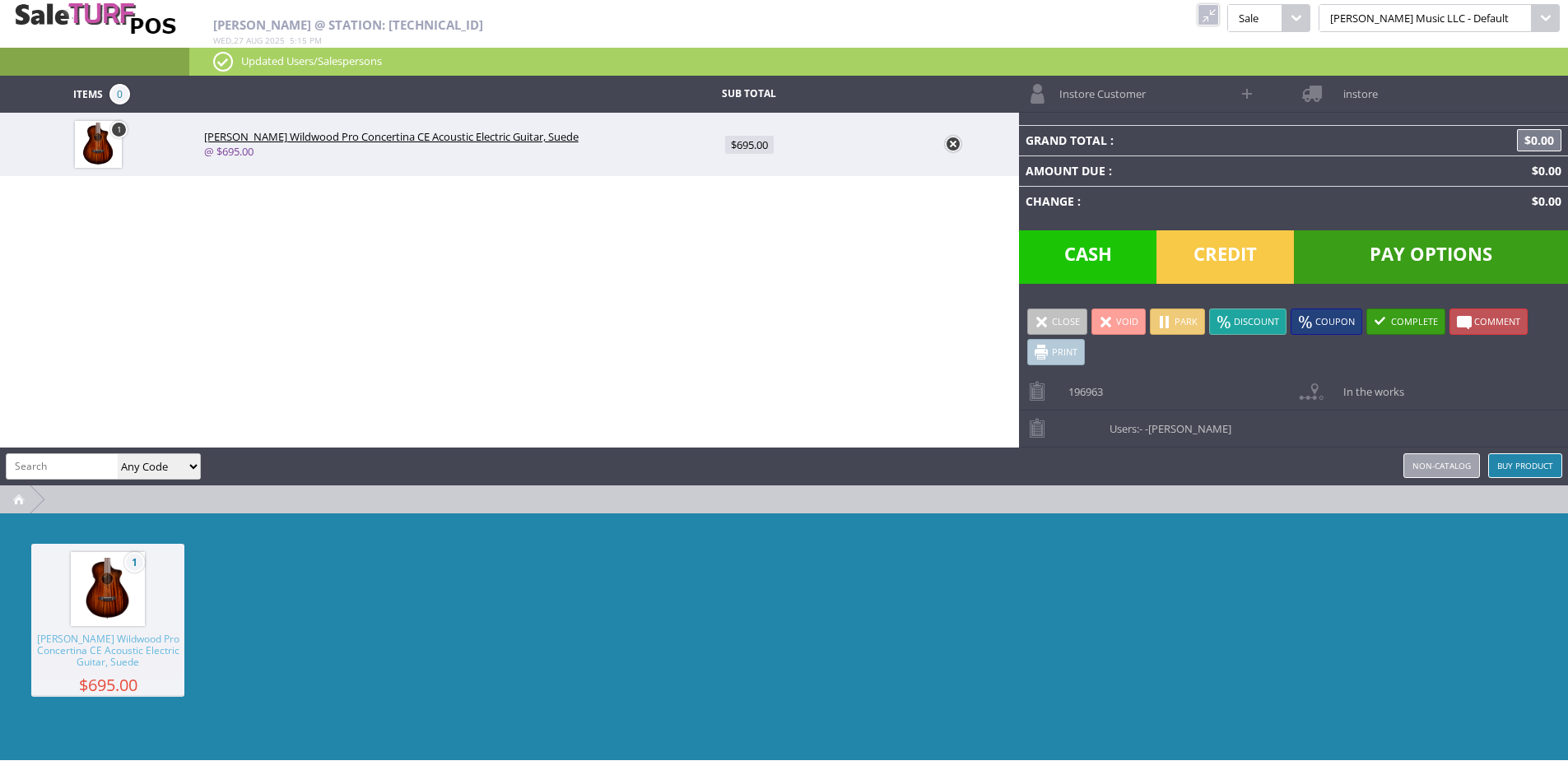
scroll to position [0, 0]
click at [747, 142] on span "$695.00" at bounding box center [749, 145] width 48 height 18
type input "695"
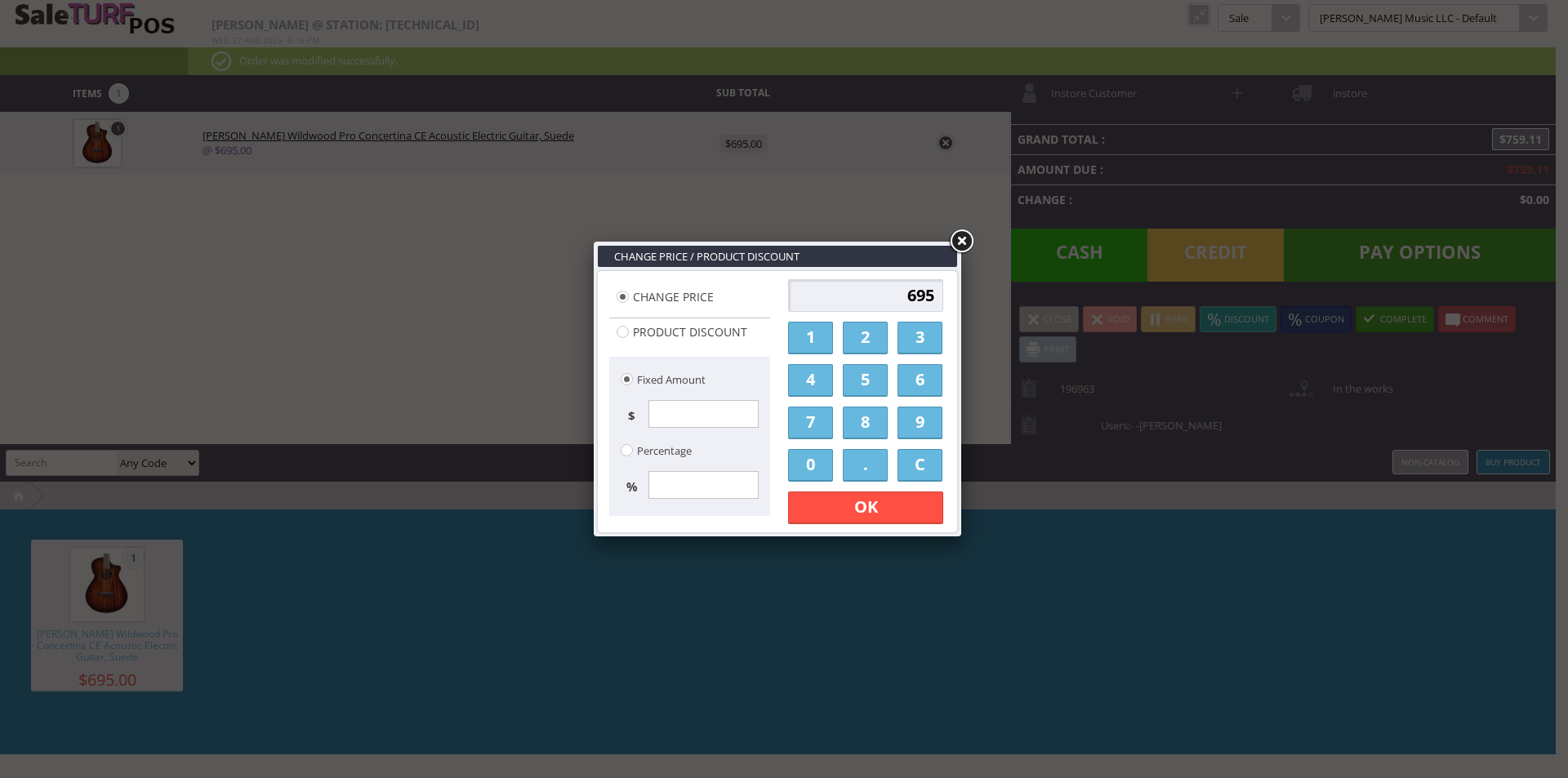
click at [911, 303] on input "695" at bounding box center [865, 295] width 155 height 33
type input "556"
click at [880, 511] on link "OK" at bounding box center [865, 508] width 155 height 33
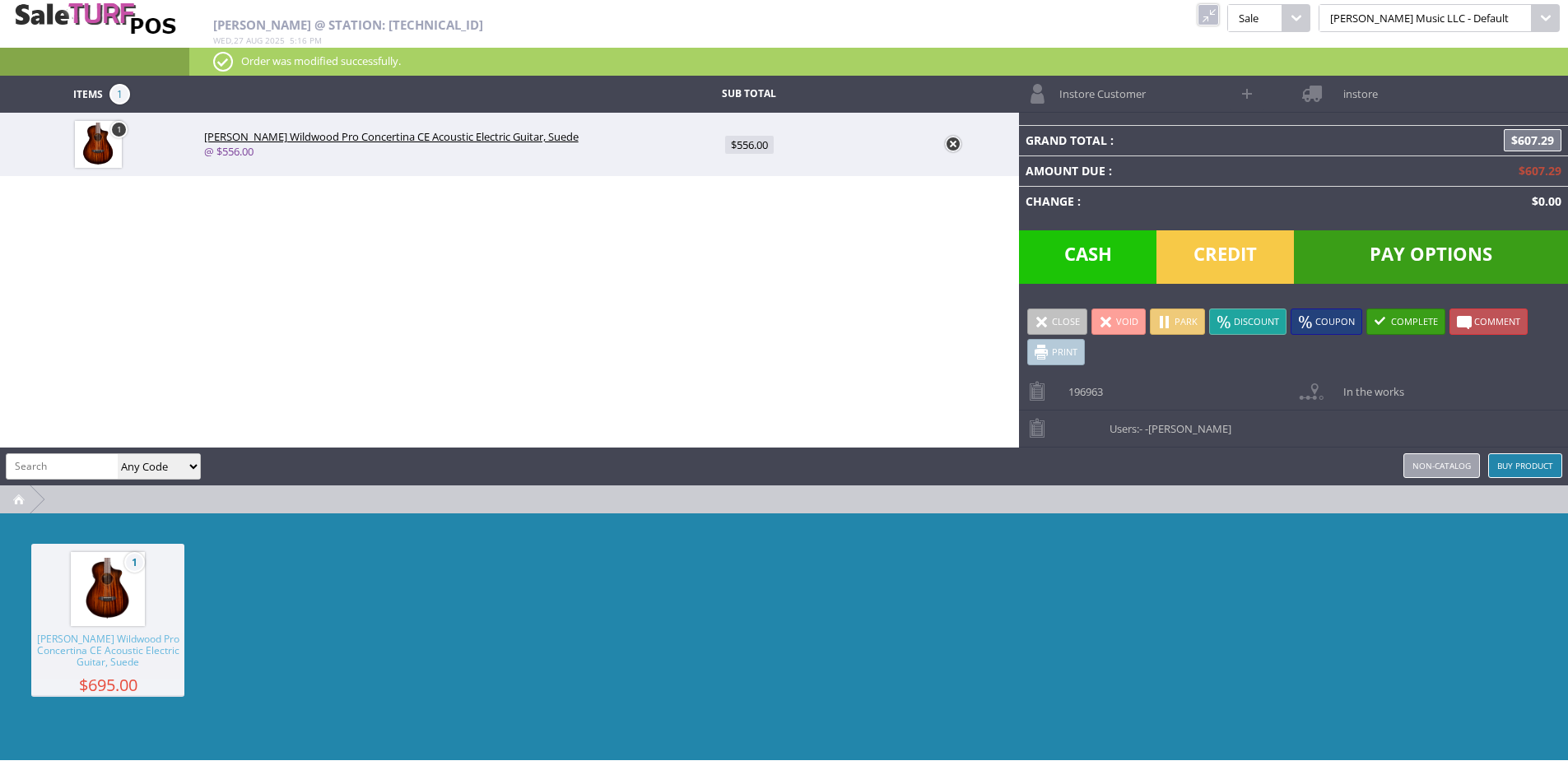
click at [1139, 91] on span "Instore Customer" at bounding box center [1098, 89] width 94 height 26
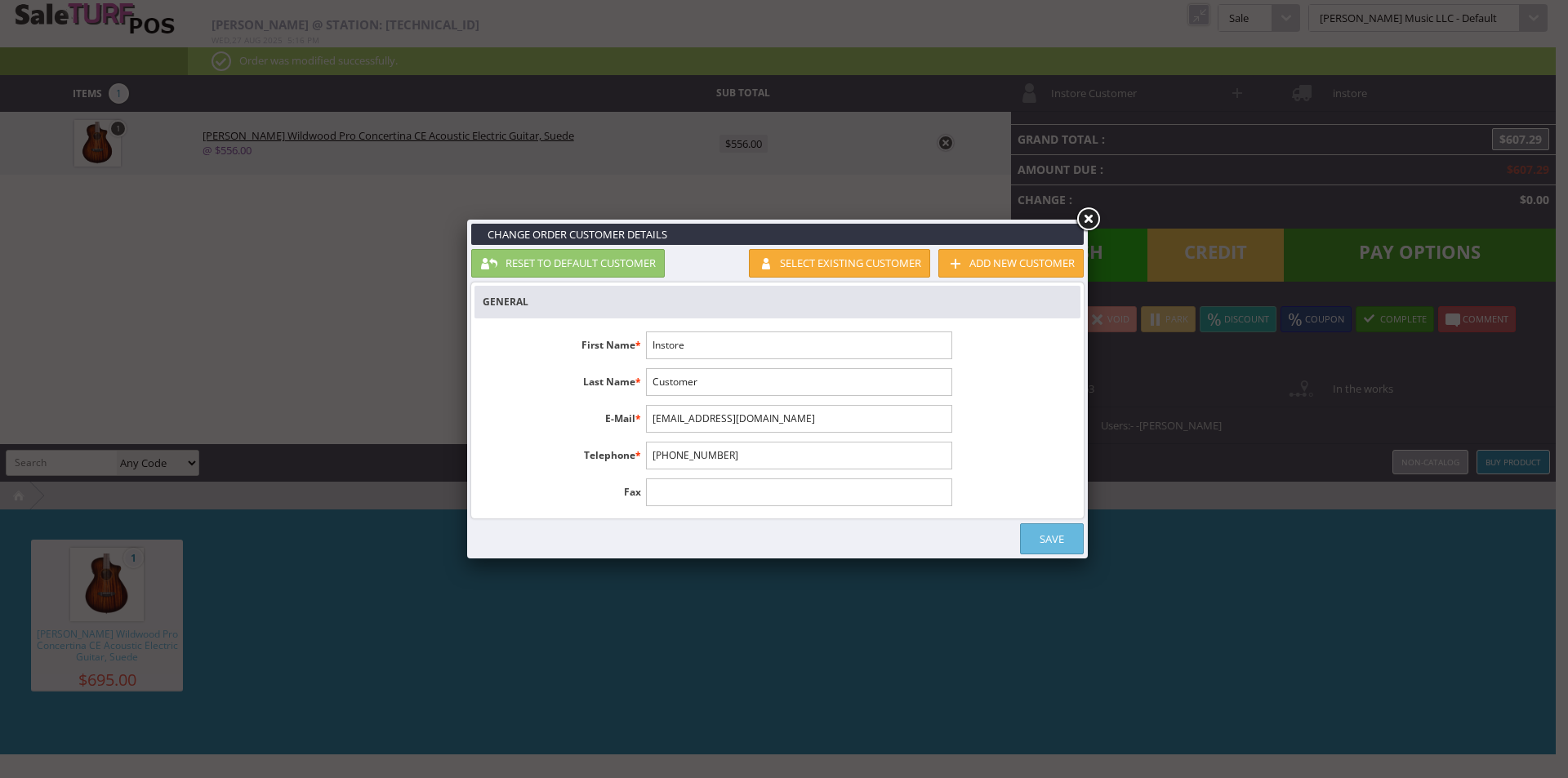
click at [806, 350] on input "Instore" at bounding box center [799, 345] width 306 height 28
type input "[PERSON_NAME]"
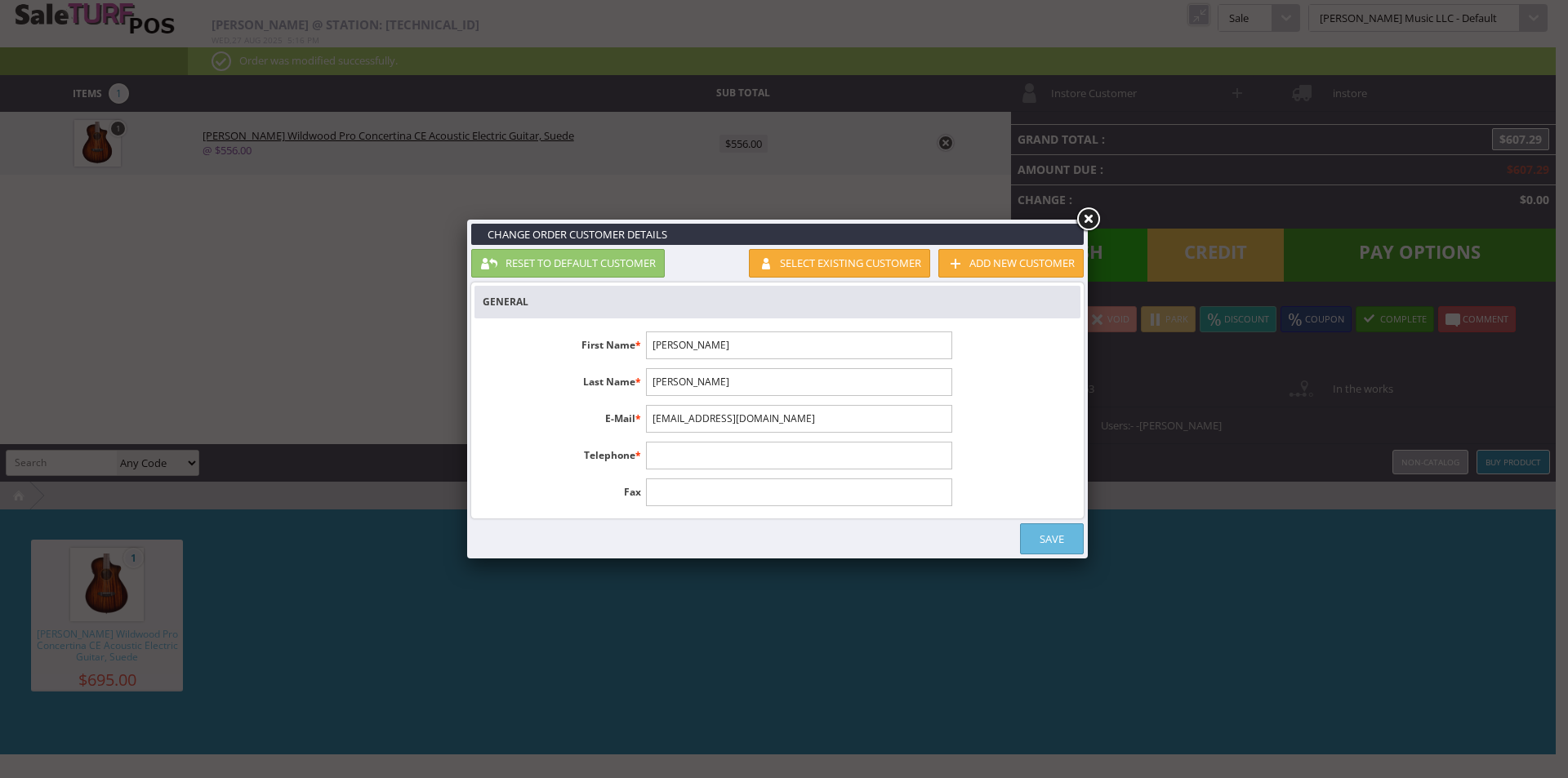
click at [785, 408] on input "[EMAIL_ADDRESS][DOMAIN_NAME]" at bounding box center [799, 418] width 306 height 28
click at [786, 408] on input "[EMAIL_ADDRESS][DOMAIN_NAME]" at bounding box center [799, 418] width 306 height 28
click at [787, 409] on input "[EMAIL_ADDRESS][DOMAIN_NAME]" at bounding box center [799, 418] width 306 height 28
type input "[EMAIL_ADDRESS][DOMAIN_NAME]"
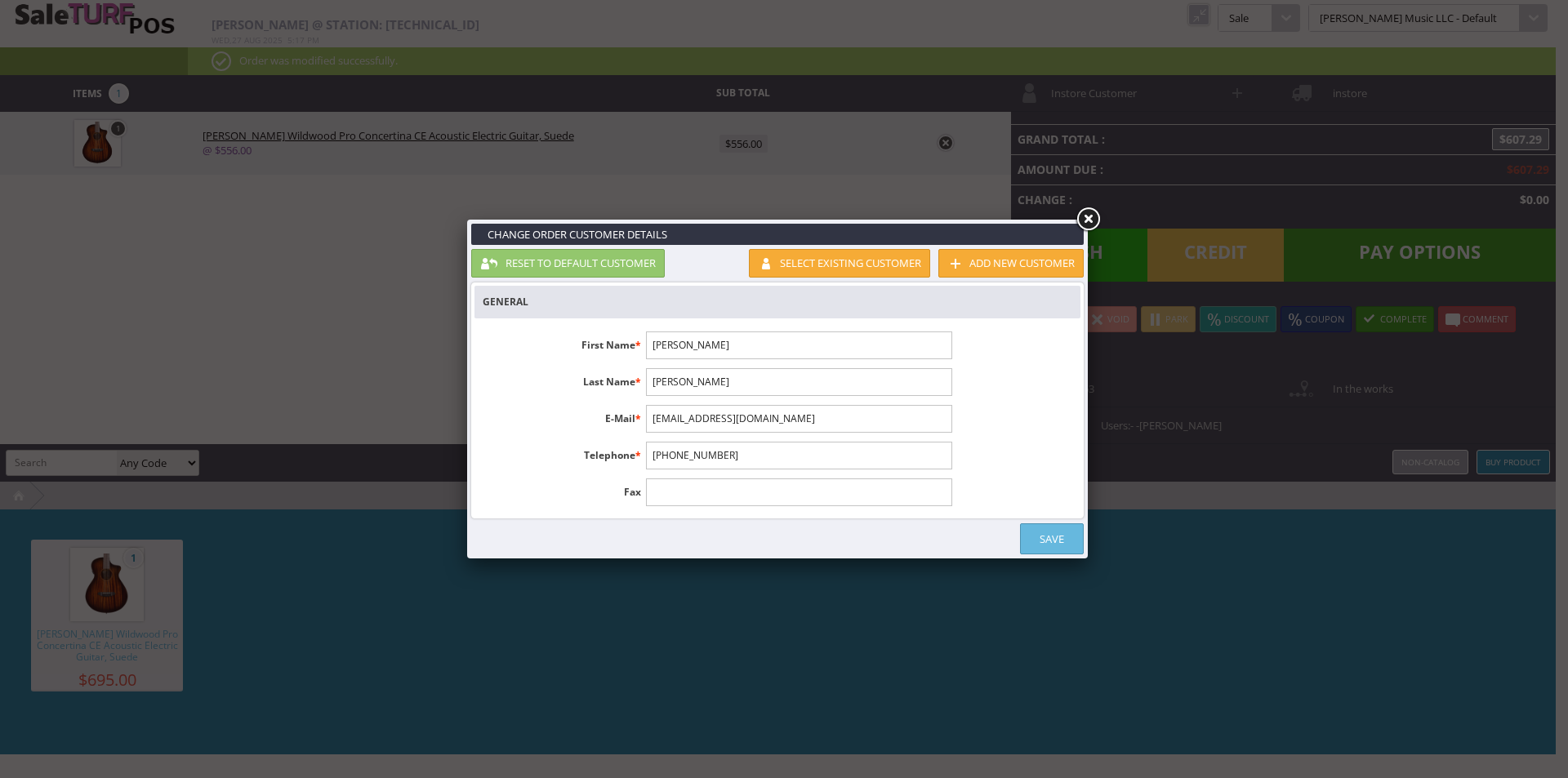
click at [778, 461] on input "[PHONE_NUMBER]" at bounding box center [799, 455] width 306 height 28
type input "[PHONE_NUMBER]"
click at [1058, 535] on link "Save" at bounding box center [1051, 539] width 63 height 31
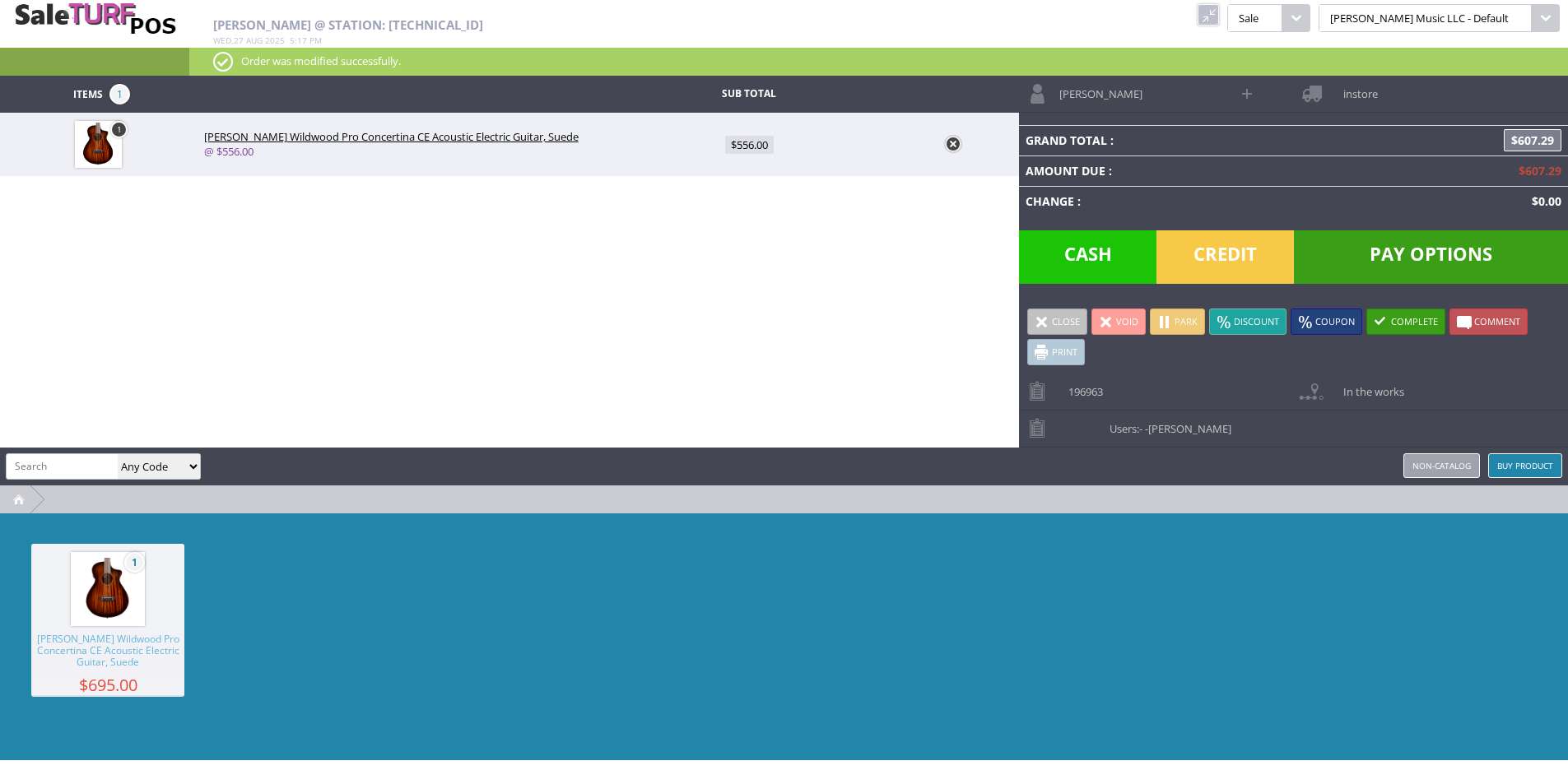
click at [1347, 88] on span "instore" at bounding box center [1356, 89] width 43 height 26
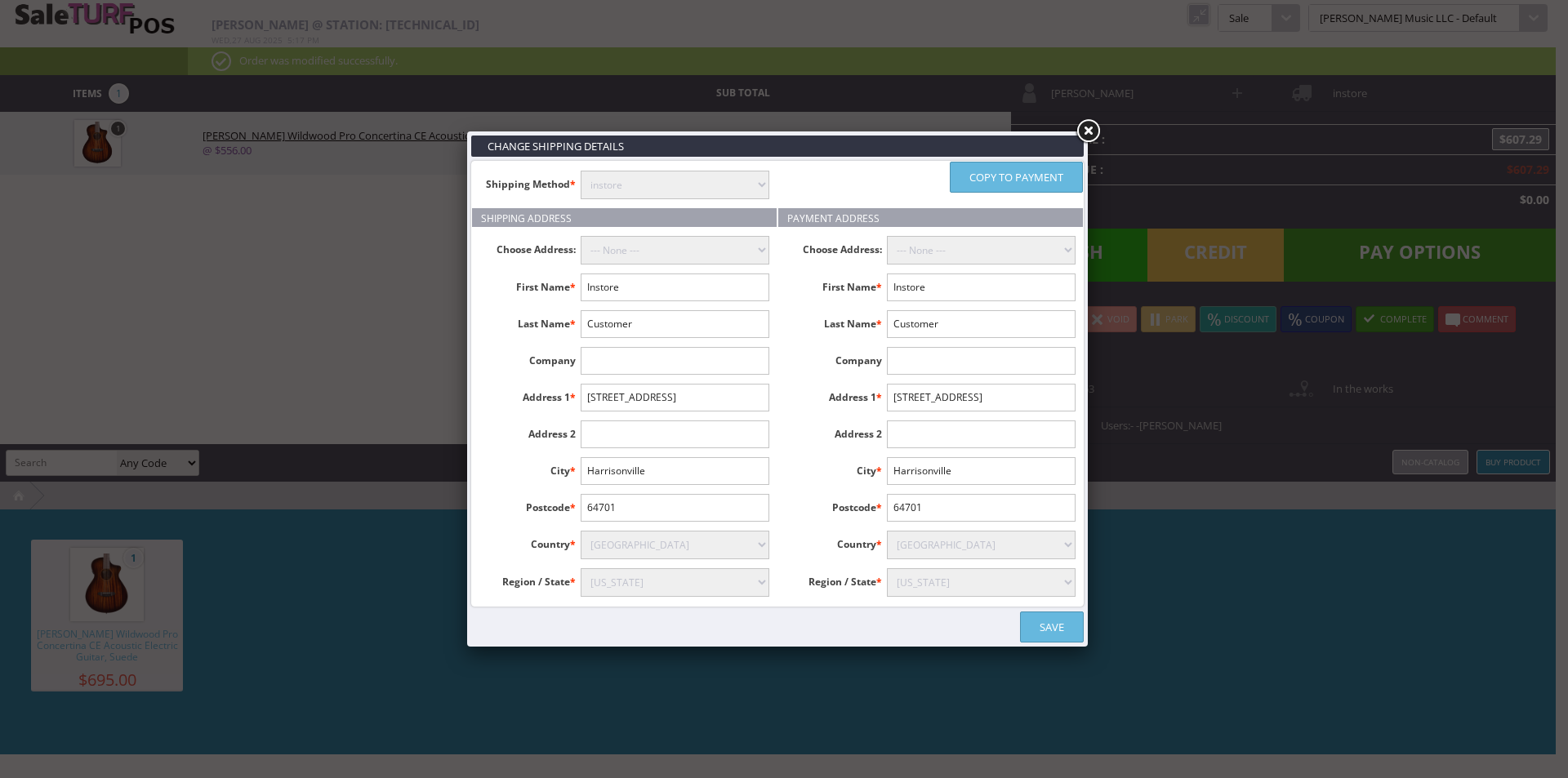
click at [692, 296] on input "Instore" at bounding box center [676, 287] width 189 height 28
click at [692, 295] on input "Instore" at bounding box center [676, 287] width 189 height 28
type input "[PERSON_NAME]"
click at [640, 395] on input "[STREET_ADDRESS]" at bounding box center [676, 397] width 189 height 28
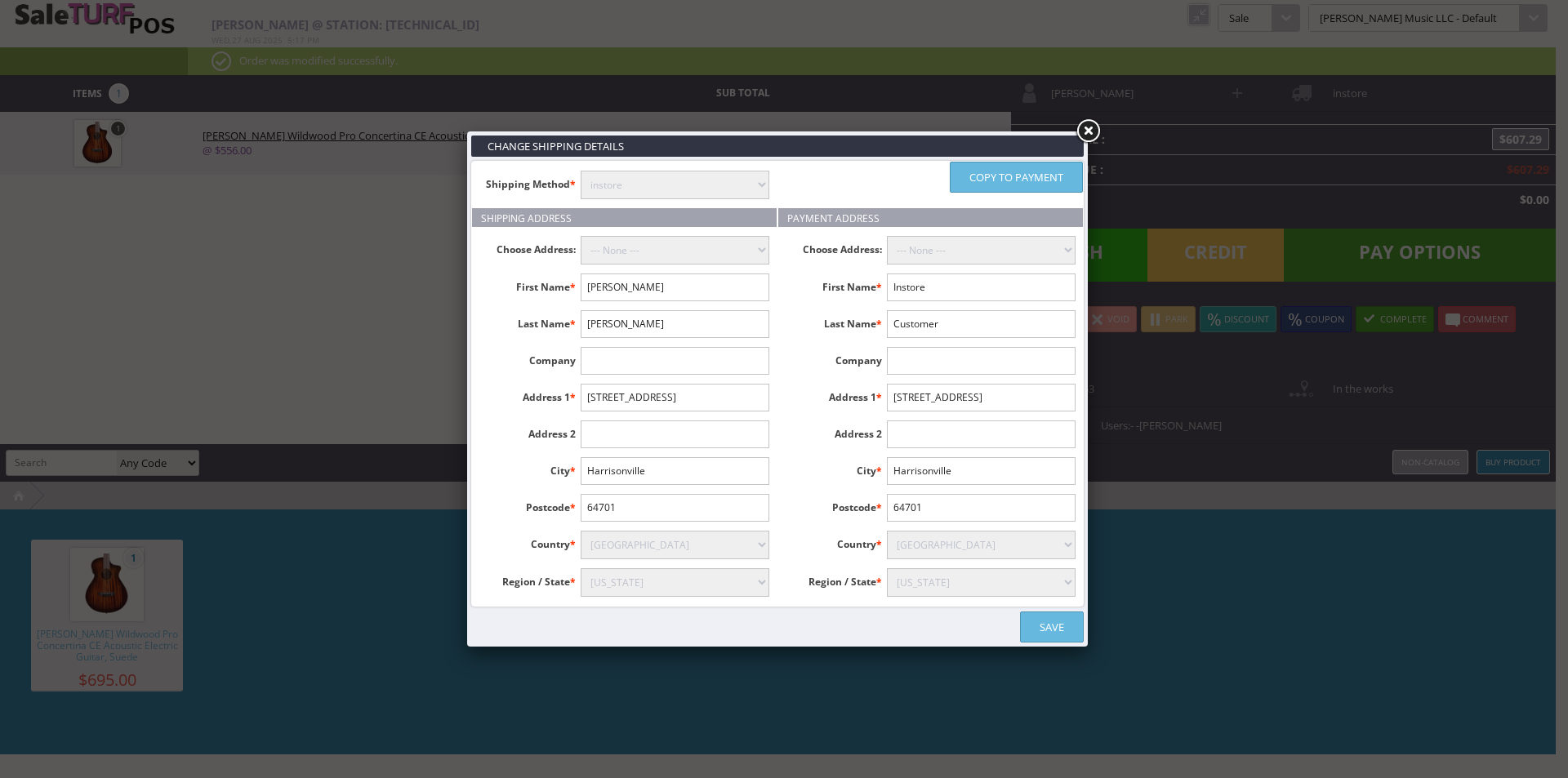
click at [640, 395] on input "[STREET_ADDRESS]" at bounding box center [676, 397] width 189 height 28
click at [558, 484] on li "City * [GEOGRAPHIC_DATA]" at bounding box center [624, 471] width 305 height 28
click at [592, 465] on input "Harrisonville" at bounding box center [676, 471] width 189 height 28
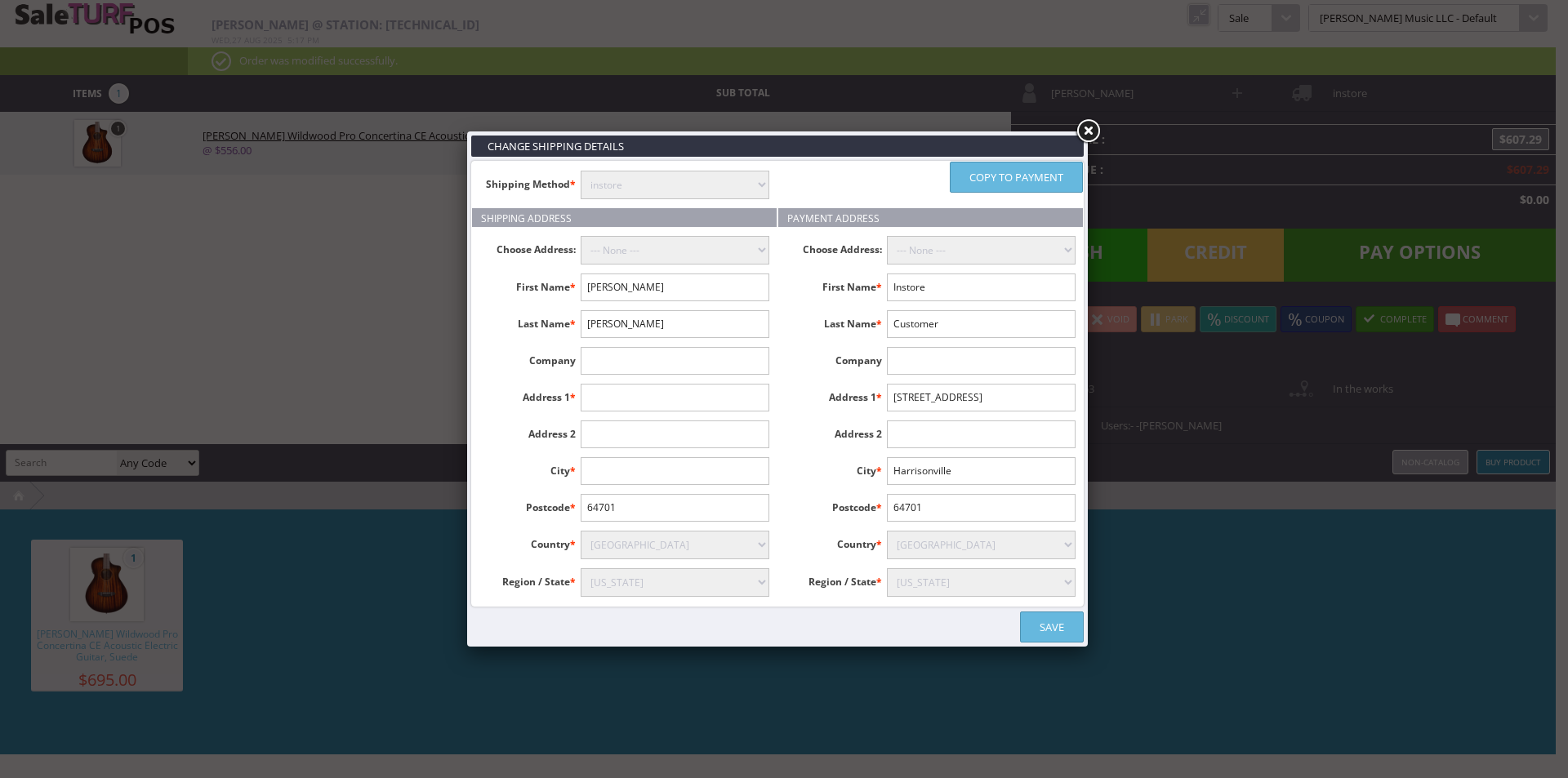
click at [521, 489] on ul "Choose Address: --- None --- First Name * [PERSON_NAME] Name * [PERSON_NAME] Co…" at bounding box center [624, 416] width 305 height 379
click at [585, 507] on input "64701" at bounding box center [676, 507] width 189 height 28
click at [565, 595] on li "Region / State * [US_STATE] [US_STATE] [US_STATE] [US_STATE] [US_STATE] Armed F…" at bounding box center [624, 582] width 305 height 28
click at [593, 588] on select "[US_STATE] [US_STATE] [US_STATE] [US_STATE] [US_STATE] Armed Forces Africa Arme…" at bounding box center [676, 582] width 189 height 28
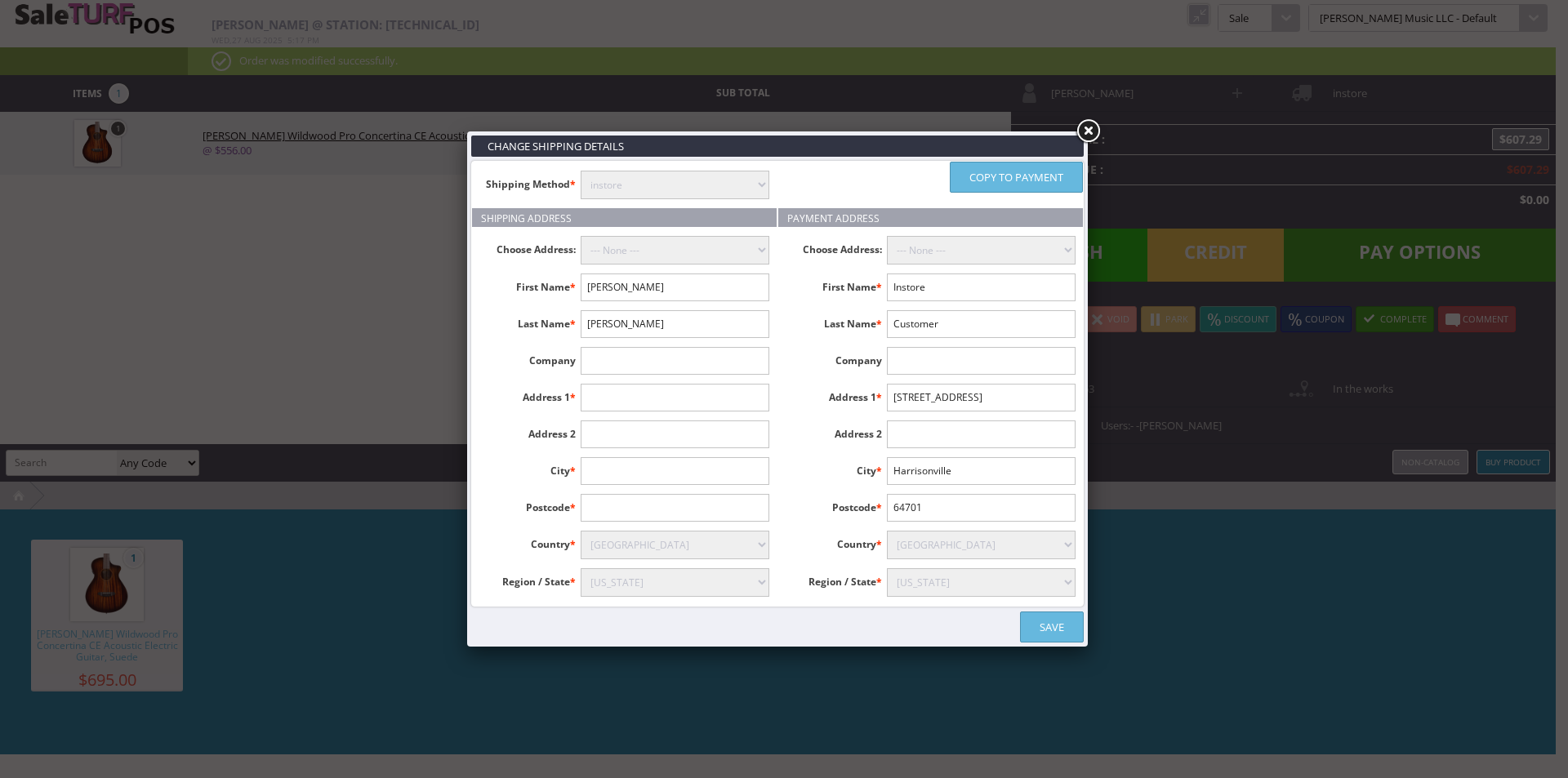
select select "3635"
click at [581, 568] on select "[US_STATE] [US_STATE] [US_STATE] [US_STATE] [US_STATE] Armed Forces Africa Arme…" at bounding box center [676, 582] width 189 height 28
click at [672, 192] on select "instore Free Shipping (2-7days) ($0) Per Item Shipping ($1) text_description ($…" at bounding box center [676, 184] width 189 height 28
select select "[DOMAIN_NAME]"
click at [581, 171] on select "instore Free Shipping (2-7days) ($0) Per Item Shipping ($1) text_description ($…" at bounding box center [676, 184] width 189 height 28
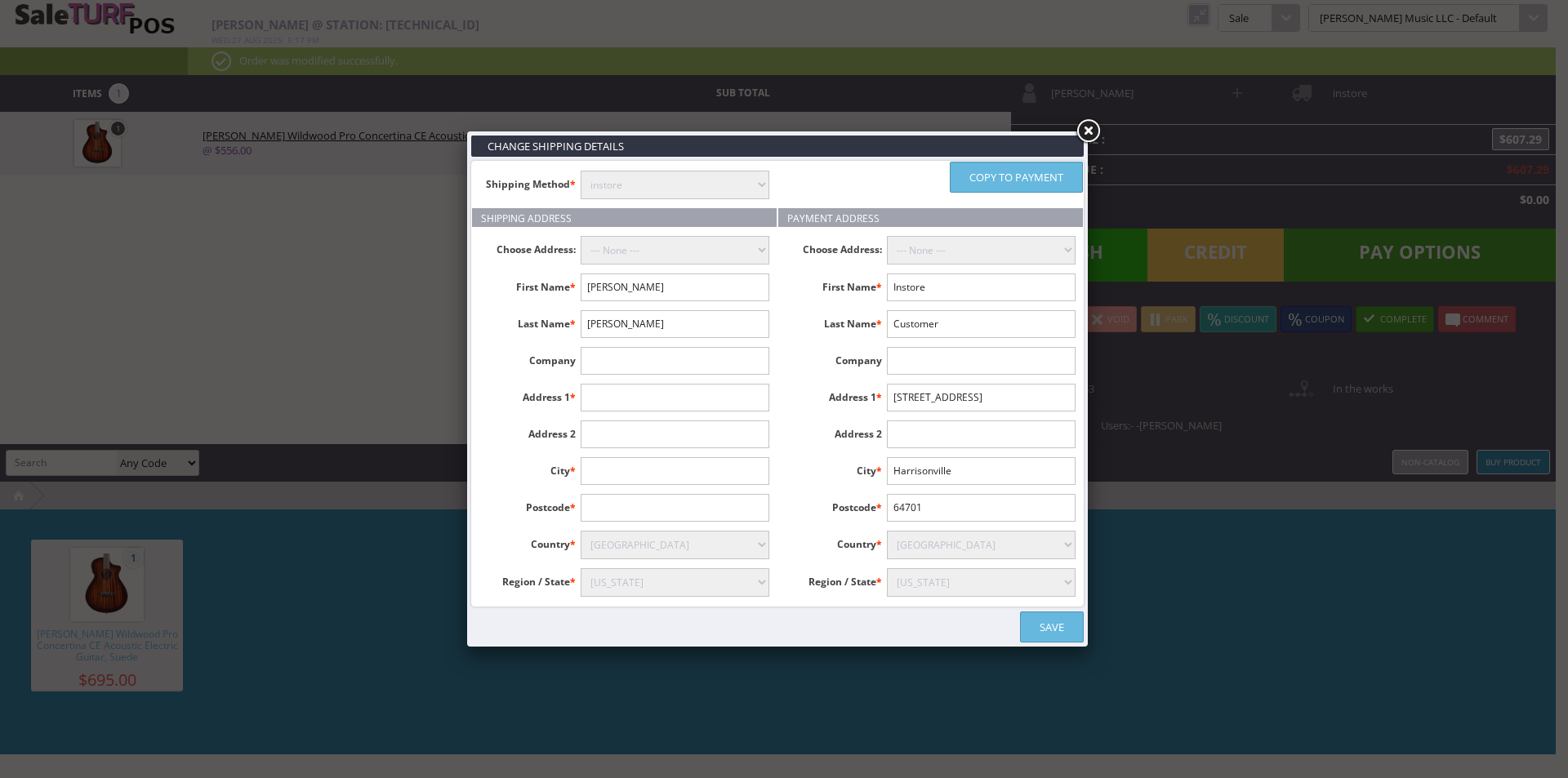
click at [611, 402] on input "text" at bounding box center [676, 397] width 189 height 28
type input "[STREET_ADDRESS]"
type input "Shorewood"
type input "60404"
click at [816, 401] on label "Address 1 *" at bounding box center [836, 394] width 101 height 21
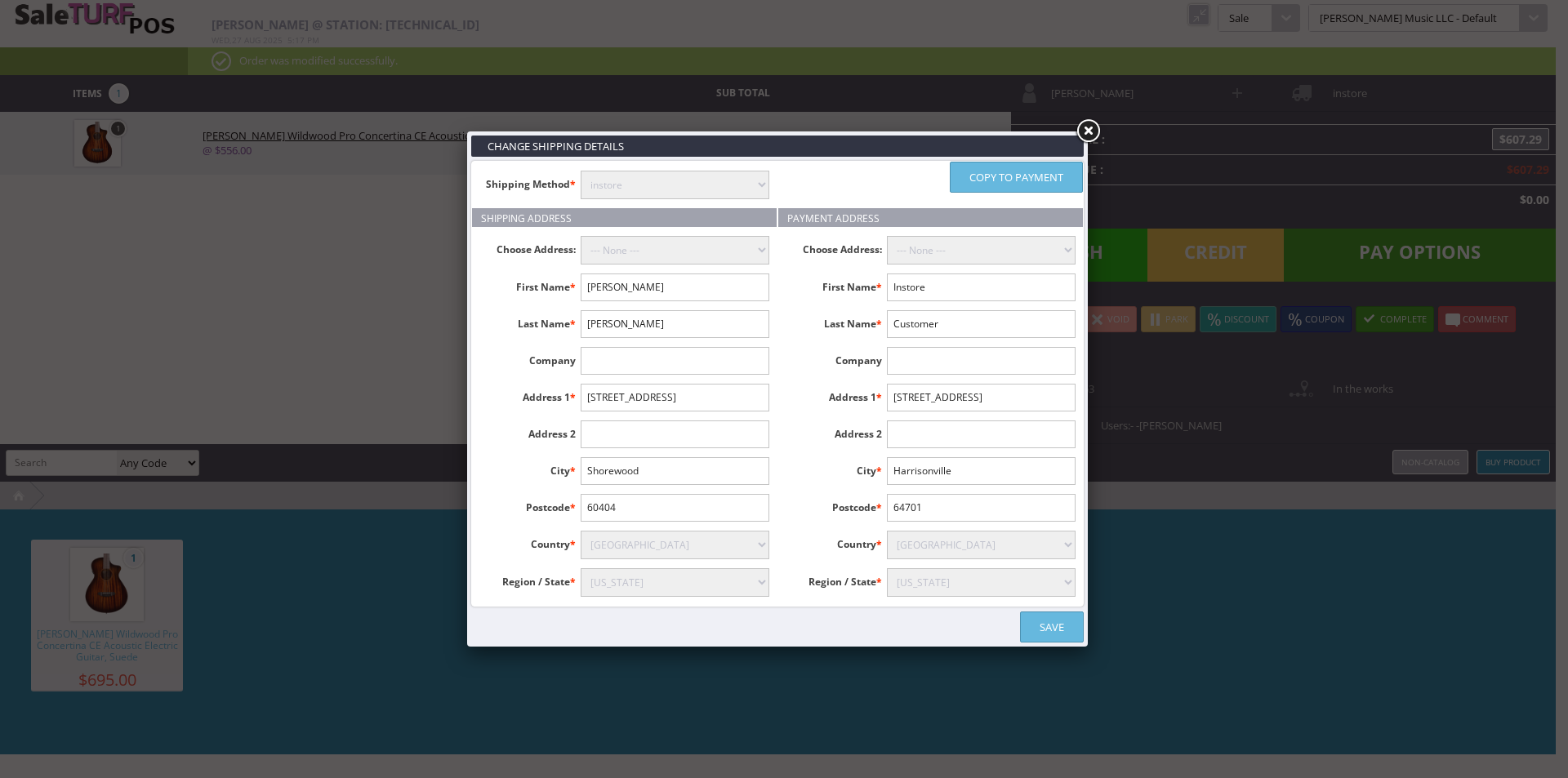
click at [738, 183] on select "instore Free Shipping (2-7days) ($0) Per Item Shipping ($1) text_description ($…" at bounding box center [676, 184] width 189 height 28
click at [976, 176] on link "Copy to payment" at bounding box center [1016, 177] width 133 height 31
type input "[PERSON_NAME]"
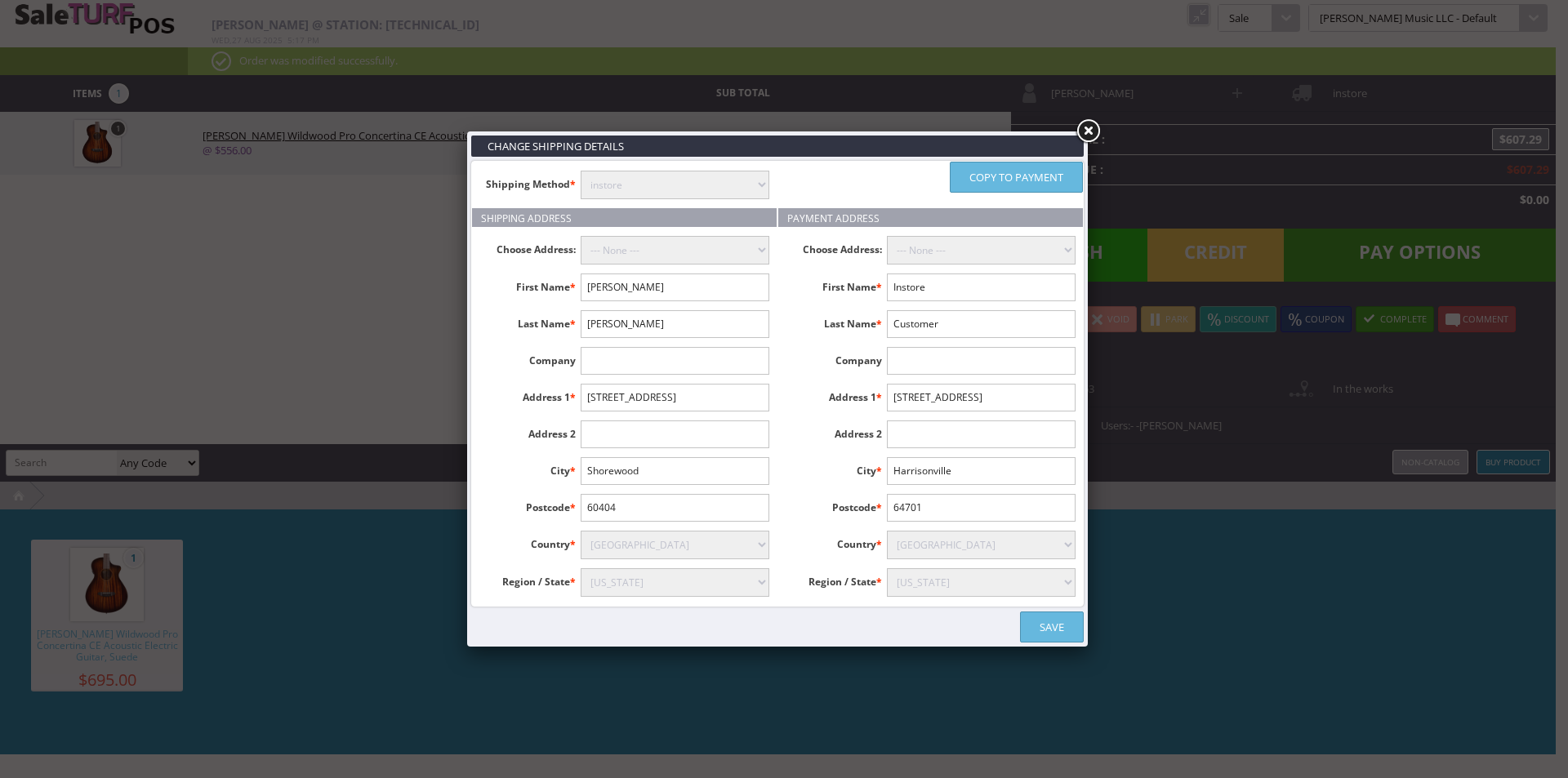
type input "[STREET_ADDRESS]"
type input "Shorewood"
type input "60404"
select select "3635"
click at [1039, 637] on link "Save" at bounding box center [1051, 627] width 63 height 31
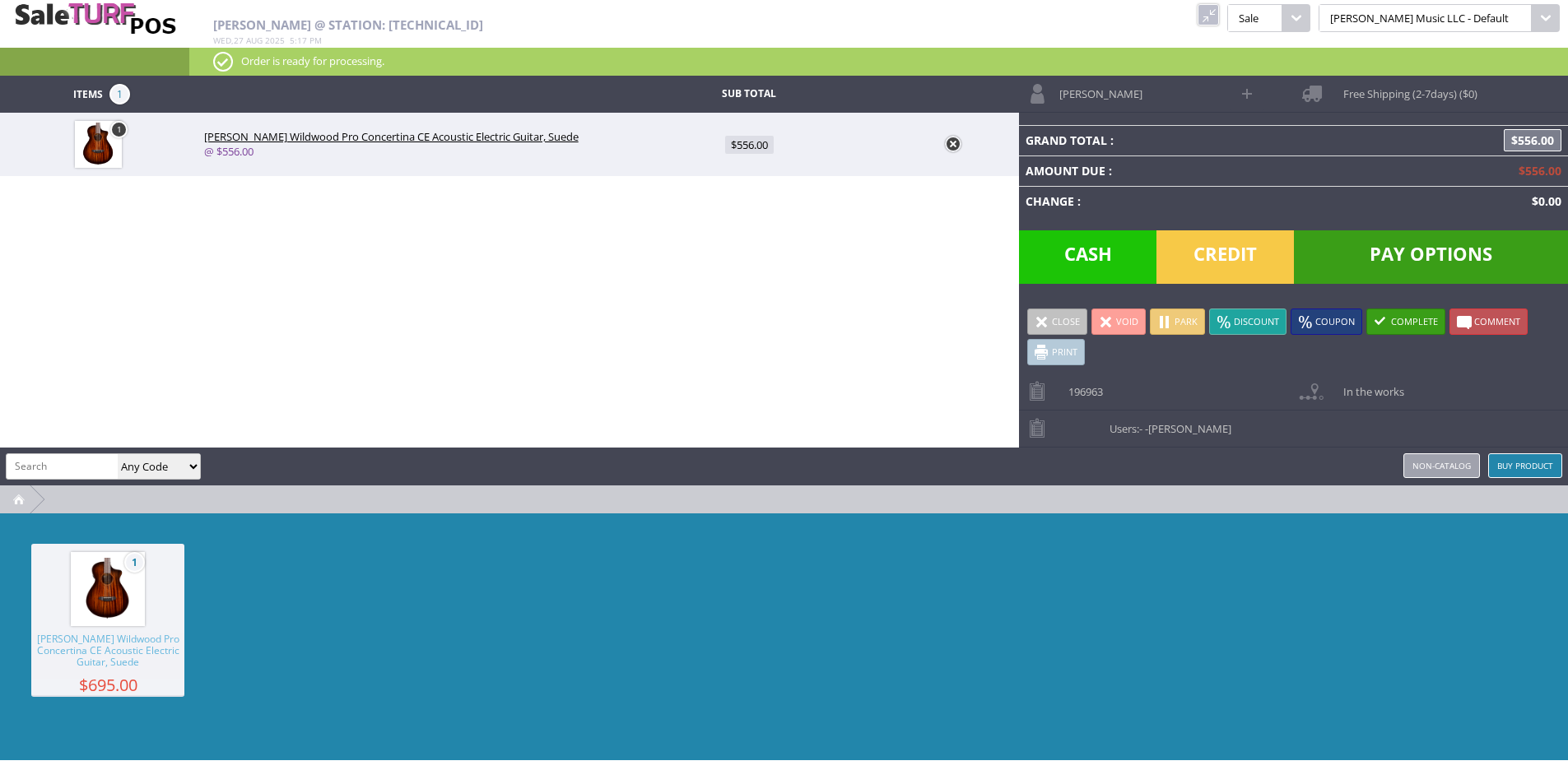
click at [1196, 639] on div "1 [PERSON_NAME] Wildwood Pro Concertina CE Acoustic Electric Guitar, Suede $695…" at bounding box center [784, 636] width 1568 height 247
click at [1392, 259] on span "Pay Options" at bounding box center [1430, 257] width 274 height 54
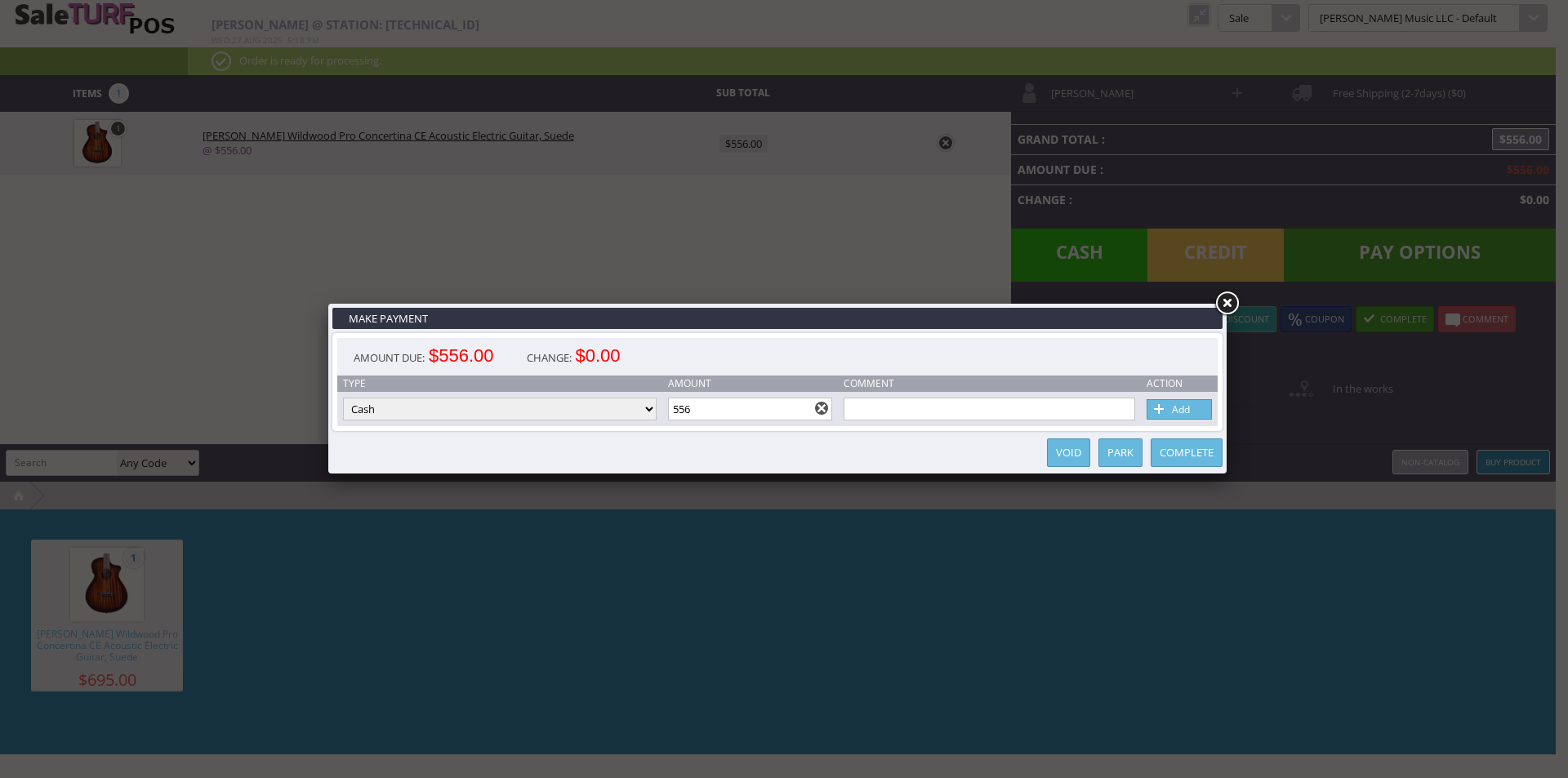
drag, startPoint x: 567, startPoint y: 406, endPoint x: 549, endPoint y: 415, distance: 20.1
click at [567, 406] on select "Cash Credit Card Cheque or Money Order" at bounding box center [500, 408] width 314 height 23
select select "credit_card"
click at [343, 397] on select "Cash Credit Card Cheque or Money Order" at bounding box center [500, 408] width 314 height 23
click at [689, 443] on div "Complete Park Void" at bounding box center [778, 452] width 890 height 33
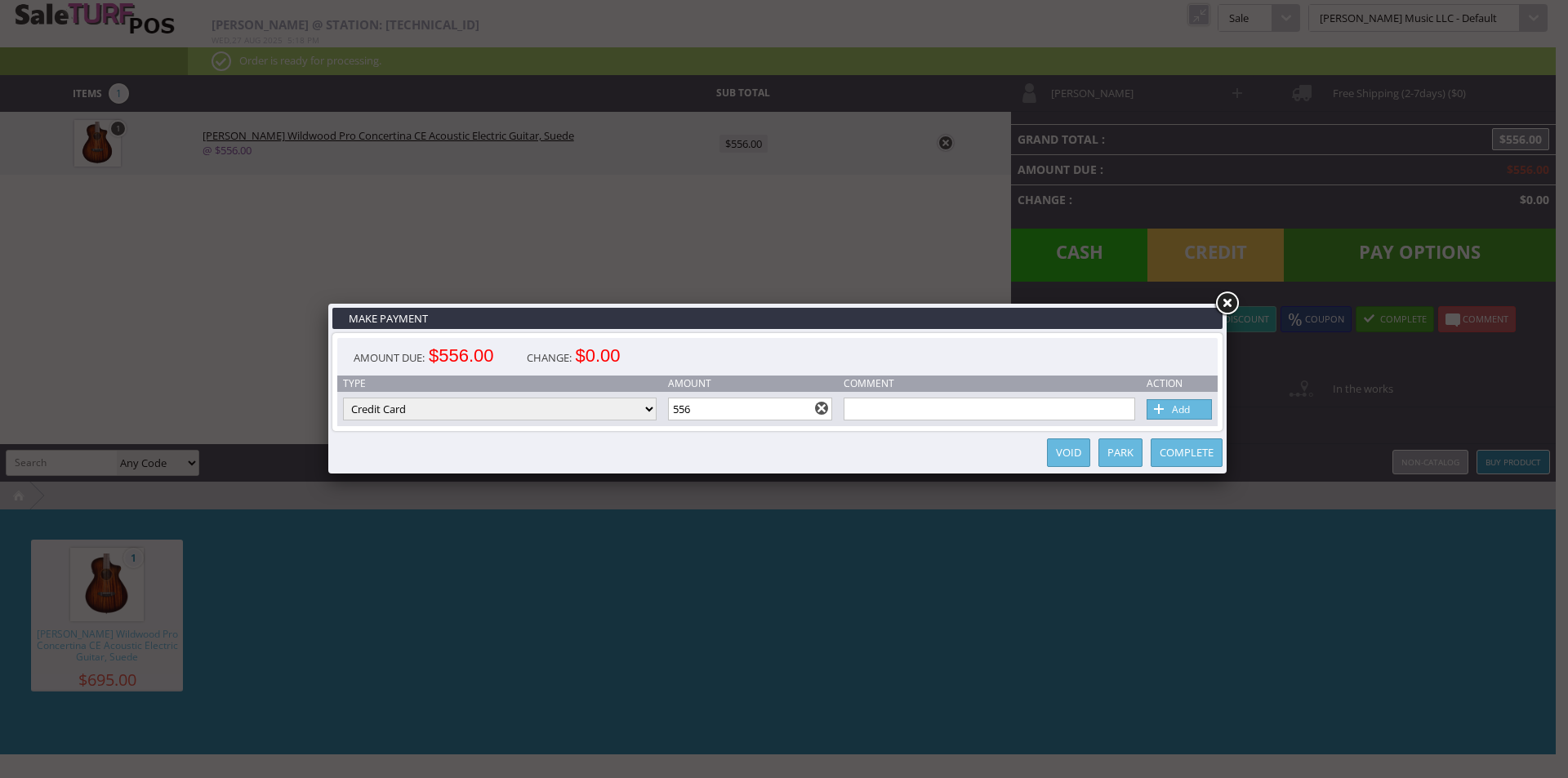
click at [1198, 416] on link "Add" at bounding box center [1179, 409] width 65 height 20
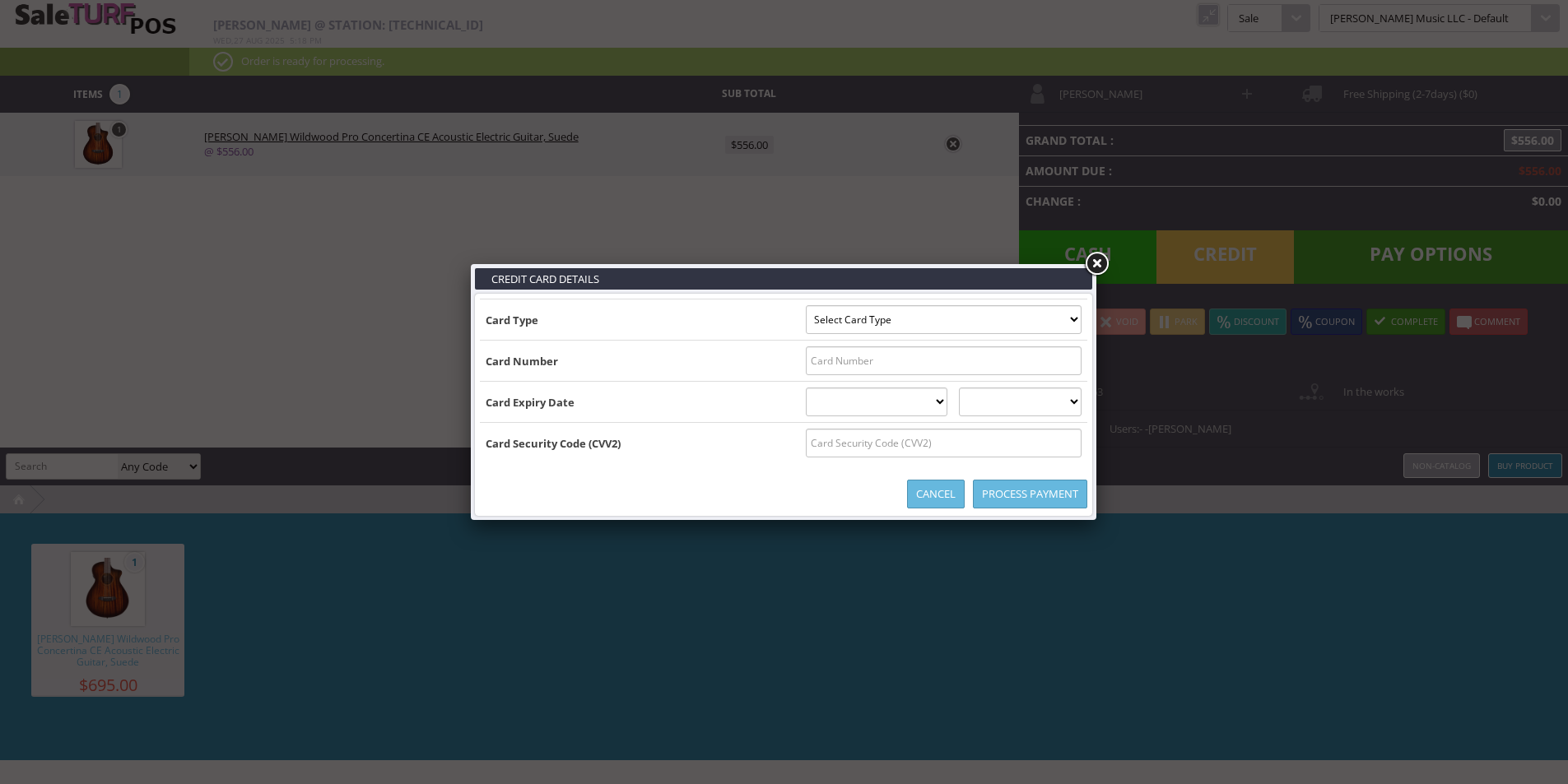
click at [882, 322] on select "Select Card Type Visa MasterCard Discover Card American Express Maestro Solo" at bounding box center [944, 319] width 276 height 29
drag, startPoint x: 794, startPoint y: 327, endPoint x: 779, endPoint y: 332, distance: 15.8
click at [806, 327] on select "Select Card Type Visa MasterCard Discover Card American Express Maestro Solo" at bounding box center [944, 319] width 276 height 29
select select "VISA"
click at [806, 305] on select "Select Card Type Visa MasterCard Discover Card American Express Maestro Solo" at bounding box center [944, 319] width 276 height 29
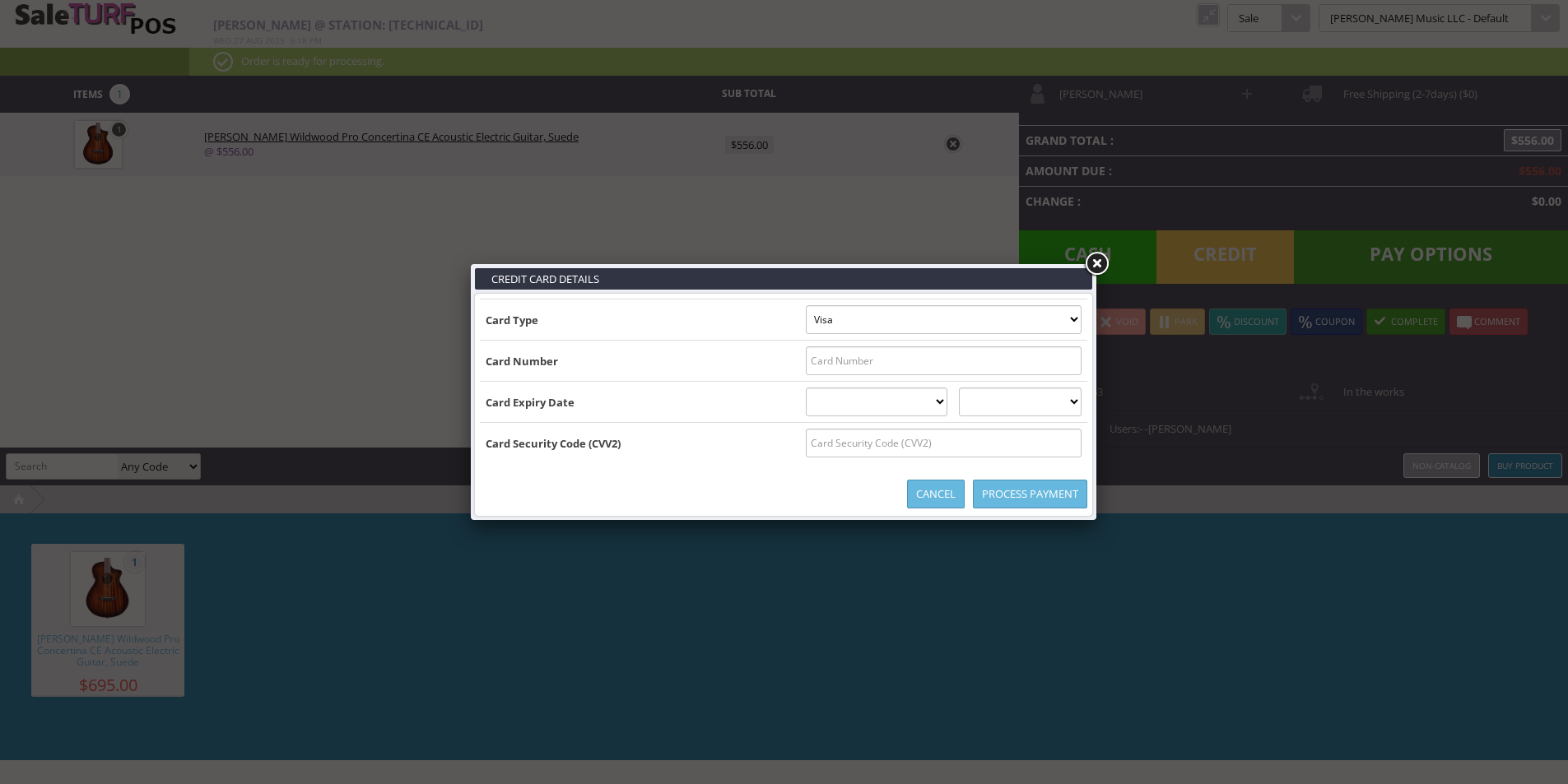
click at [829, 361] on input "text" at bounding box center [944, 361] width 276 height 29
type input "[CREDIT_CARD_NUMBER]"
click at [710, 373] on td "Card Number" at bounding box center [640, 361] width 320 height 41
click at [806, 397] on select "[DATE] February [DATE] April [DATE] June [DATE] August [DATE] October [DATE] De…" at bounding box center [877, 401] width 142 height 29
select select "06"
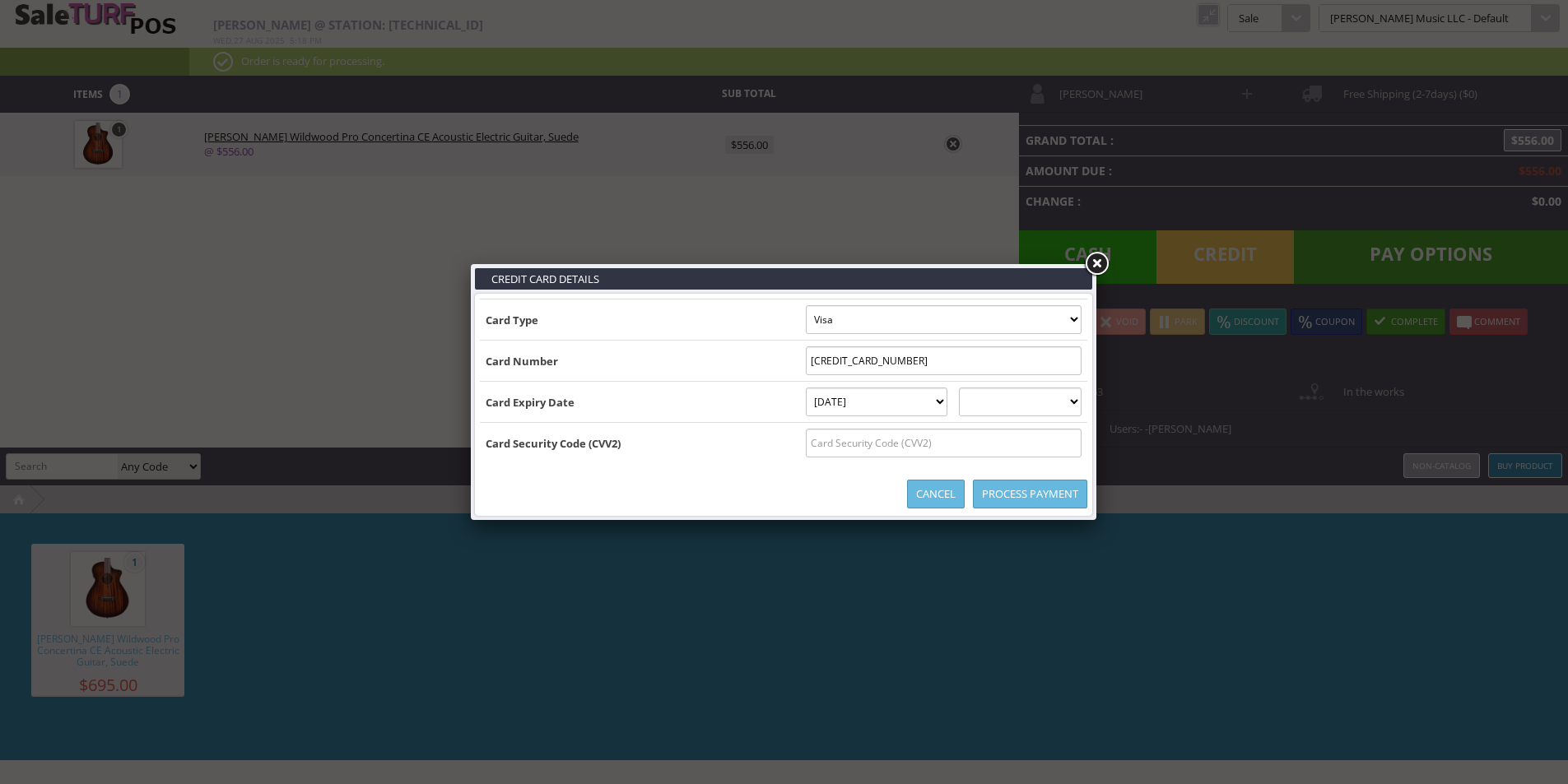
click at [806, 387] on select "[DATE] February [DATE] April [DATE] June [DATE] August [DATE] October [DATE] De…" at bounding box center [877, 401] width 142 height 29
click at [1037, 386] on td "2025 2026 2027 2028 2029 2030 2031 2032 2033 2034 2035" at bounding box center [1019, 402] width 134 height 41
drag, startPoint x: 1029, startPoint y: 403, endPoint x: 1027, endPoint y: 415, distance: 12.2
click at [1029, 404] on select "2025 2026 2027 2028 2029 2030 2031 2032 2033 2034 2035" at bounding box center [1019, 401] width 123 height 29
select select "2027"
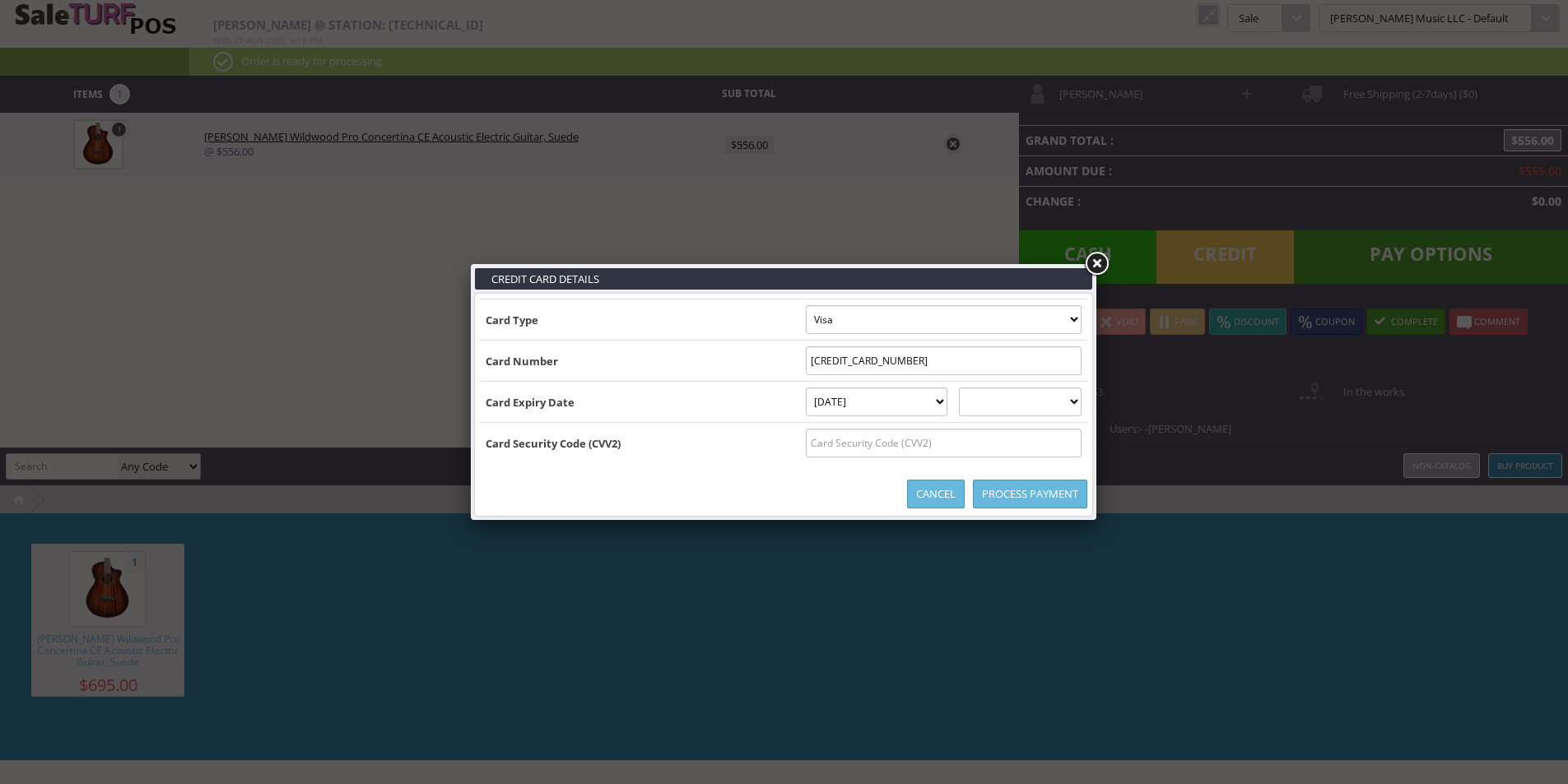
click at [974, 387] on select "2025 2026 2027 2028 2029 2030 2031 2032 2033 2034 2035" at bounding box center [1019, 401] width 123 height 29
click at [883, 437] on input "text" at bounding box center [944, 442] width 276 height 29
type input "570"
click at [725, 460] on td "Card Security Code (CVV2)" at bounding box center [640, 443] width 320 height 41
click at [1018, 503] on link "Process Payment" at bounding box center [1031, 494] width 115 height 29
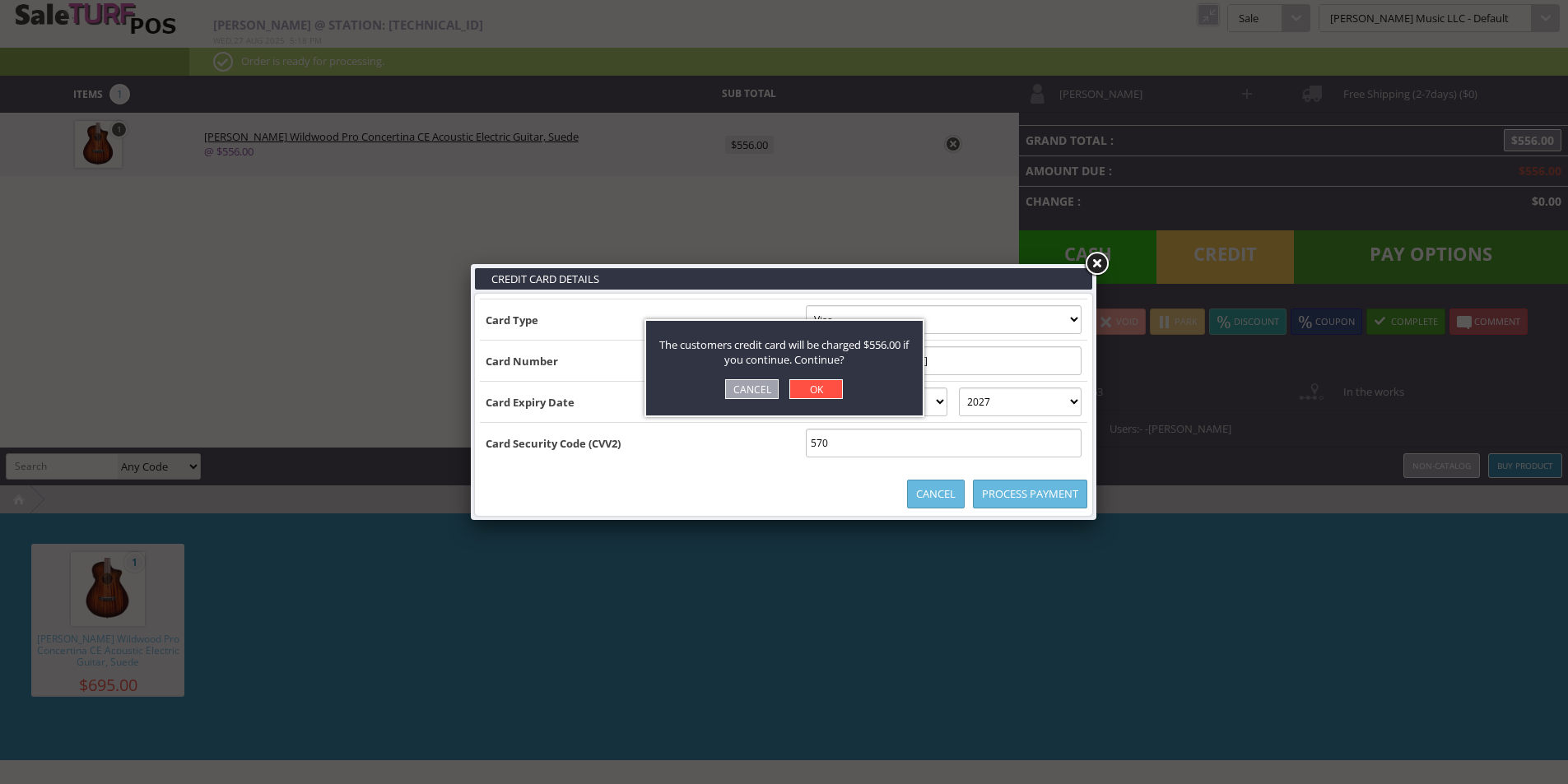
click at [815, 401] on div "The customers credit card will be charged $556.00 if you continue. Continue? Ca…" at bounding box center [784, 368] width 279 height 98
click at [819, 388] on link "OK" at bounding box center [816, 388] width 54 height 19
select select "cash"
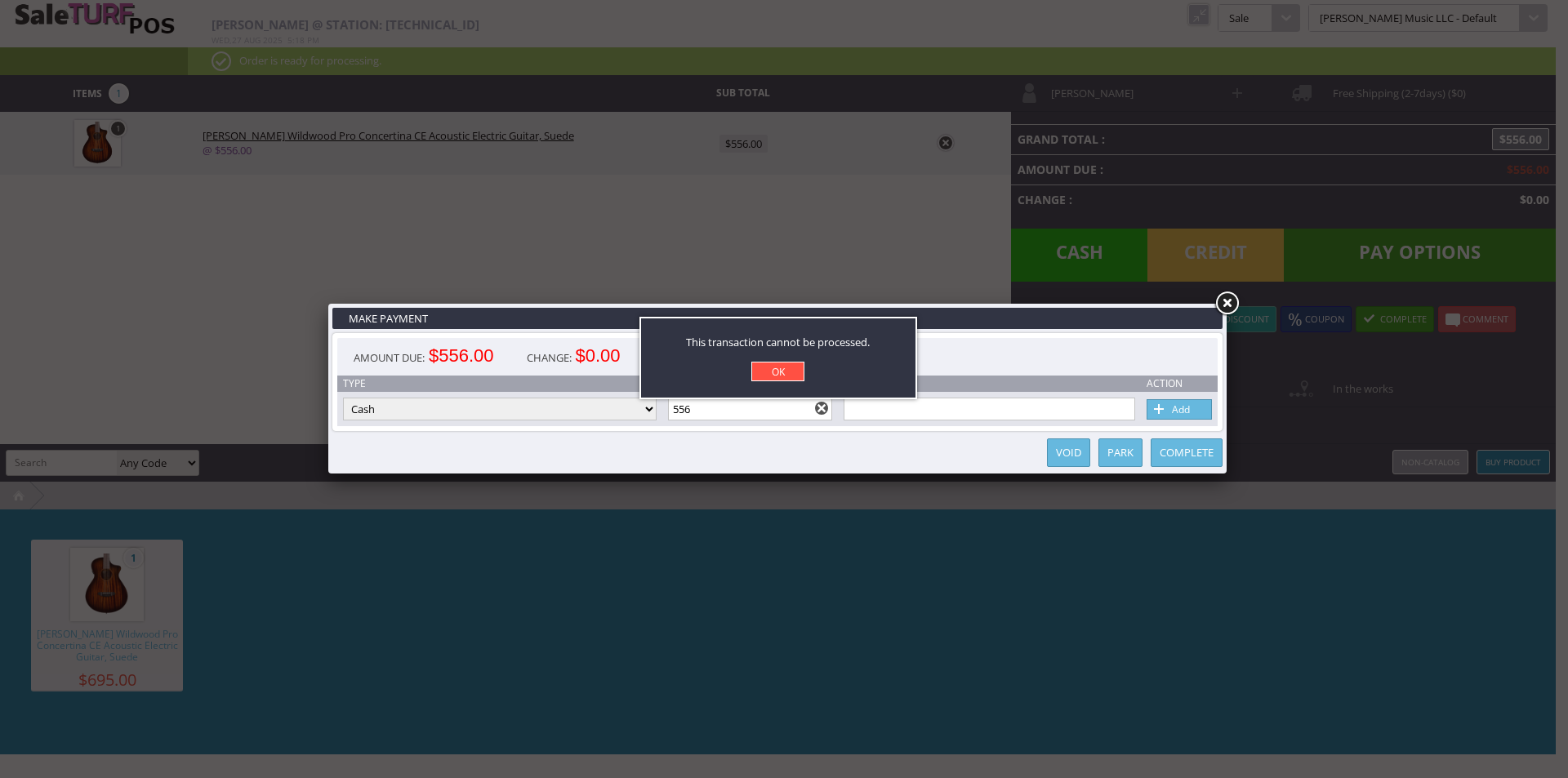
drag, startPoint x: 765, startPoint y: 375, endPoint x: 825, endPoint y: 373, distance: 60.0
click at [766, 375] on link "OK" at bounding box center [778, 371] width 53 height 19
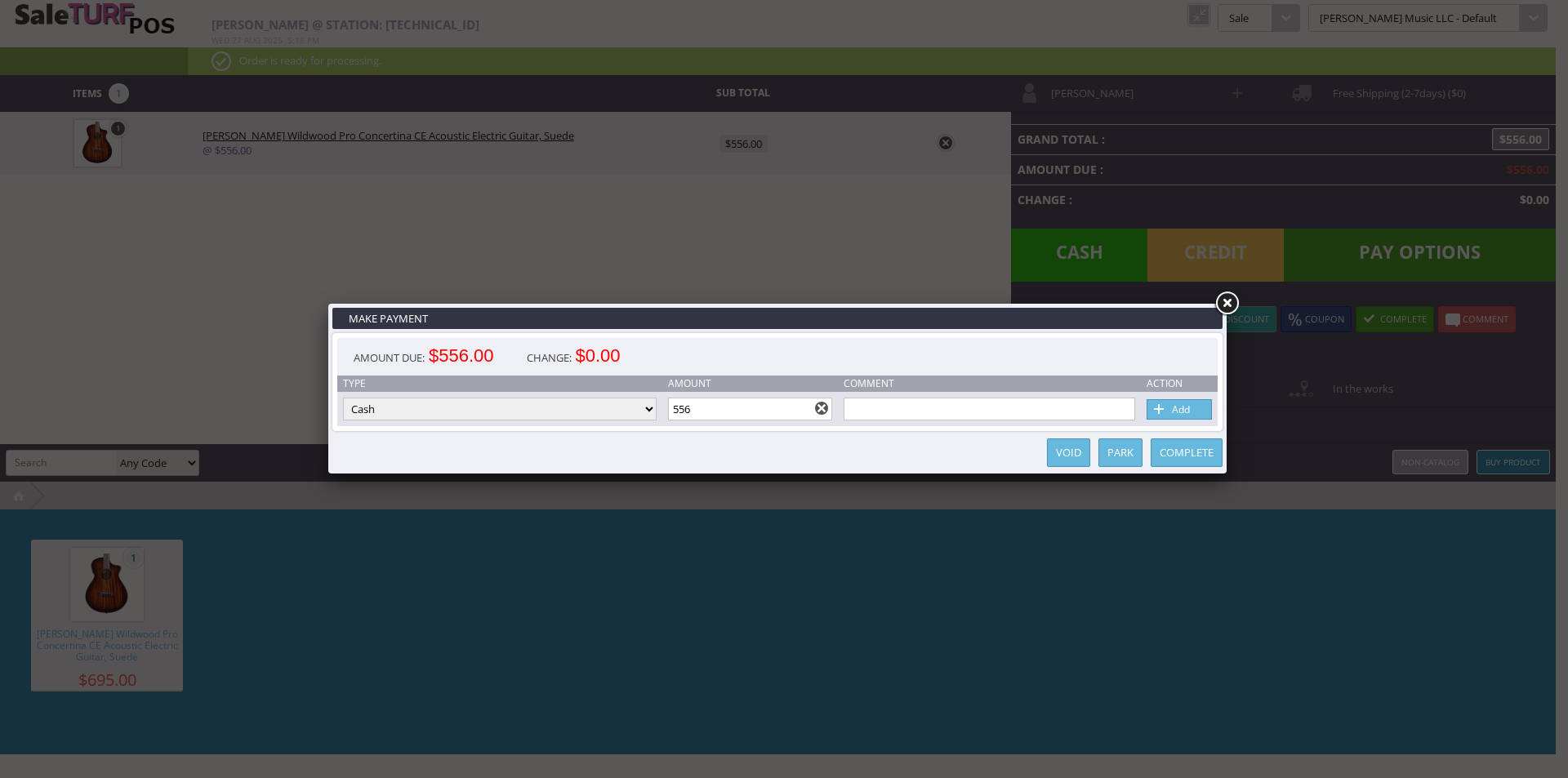
click at [567, 416] on select "Cash Credit Card Cheque or Money Order" at bounding box center [500, 408] width 314 height 23
select select "credit_card"
click at [343, 397] on select "Cash Credit Card Cheque or Money Order" at bounding box center [500, 408] width 314 height 23
click at [1193, 409] on link "Add" at bounding box center [1179, 409] width 65 height 20
select select
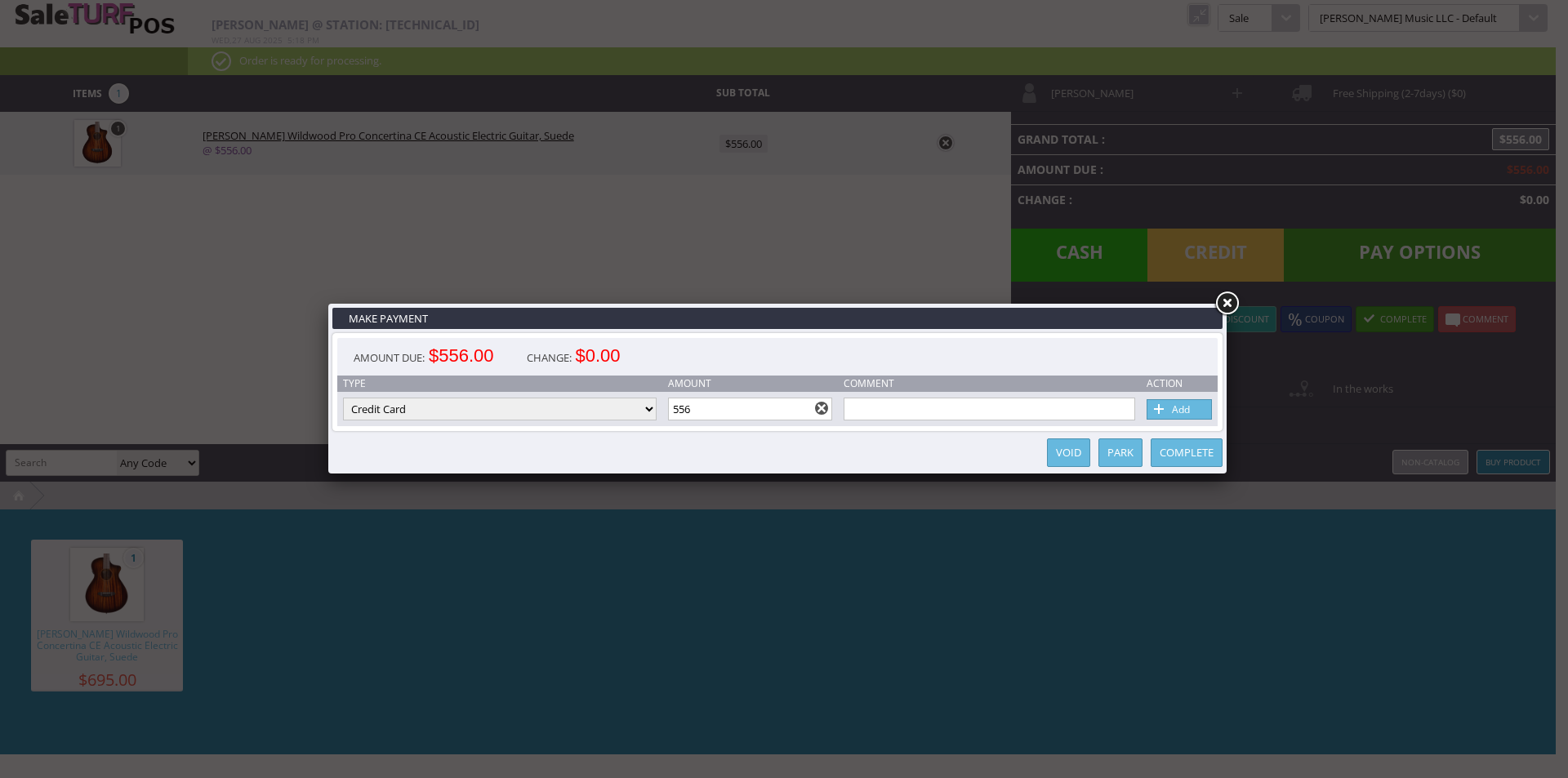
select select
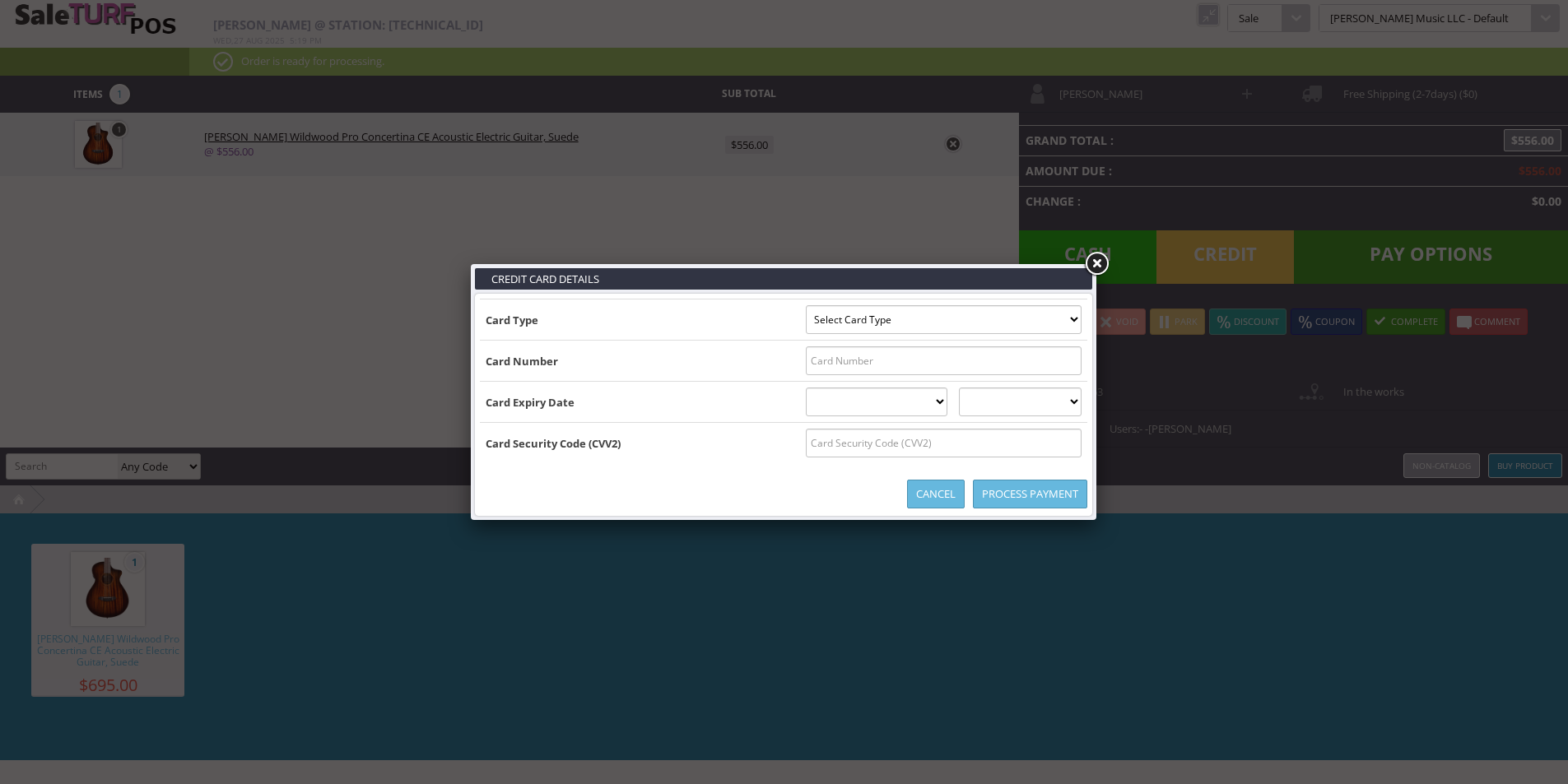
click at [564, 382] on td "Card Expiry Date" at bounding box center [640, 402] width 320 height 41
click at [556, 399] on b "Card Expiry Date" at bounding box center [530, 402] width 89 height 15
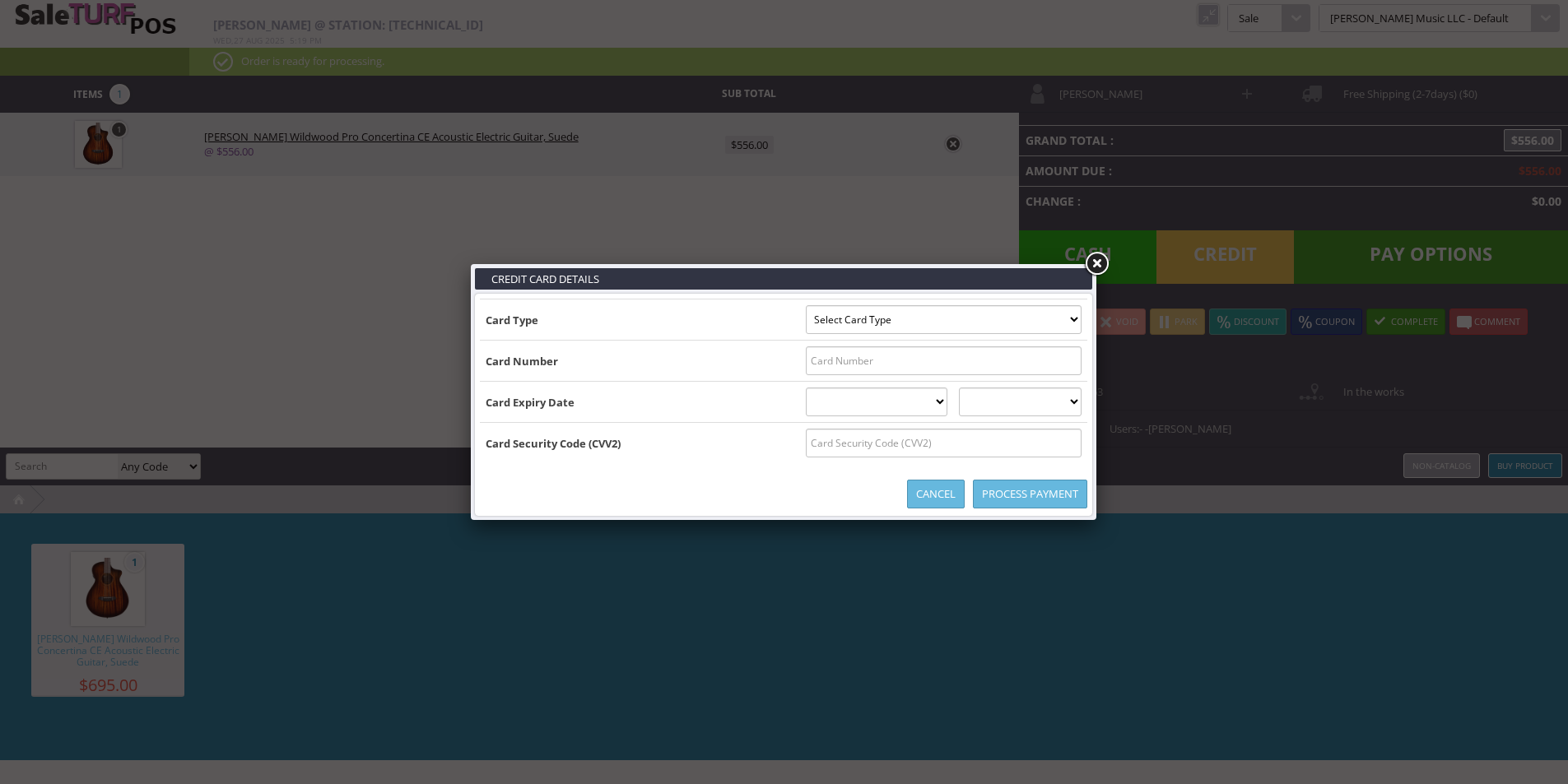
click at [556, 399] on b "Card Expiry Date" at bounding box center [530, 402] width 89 height 15
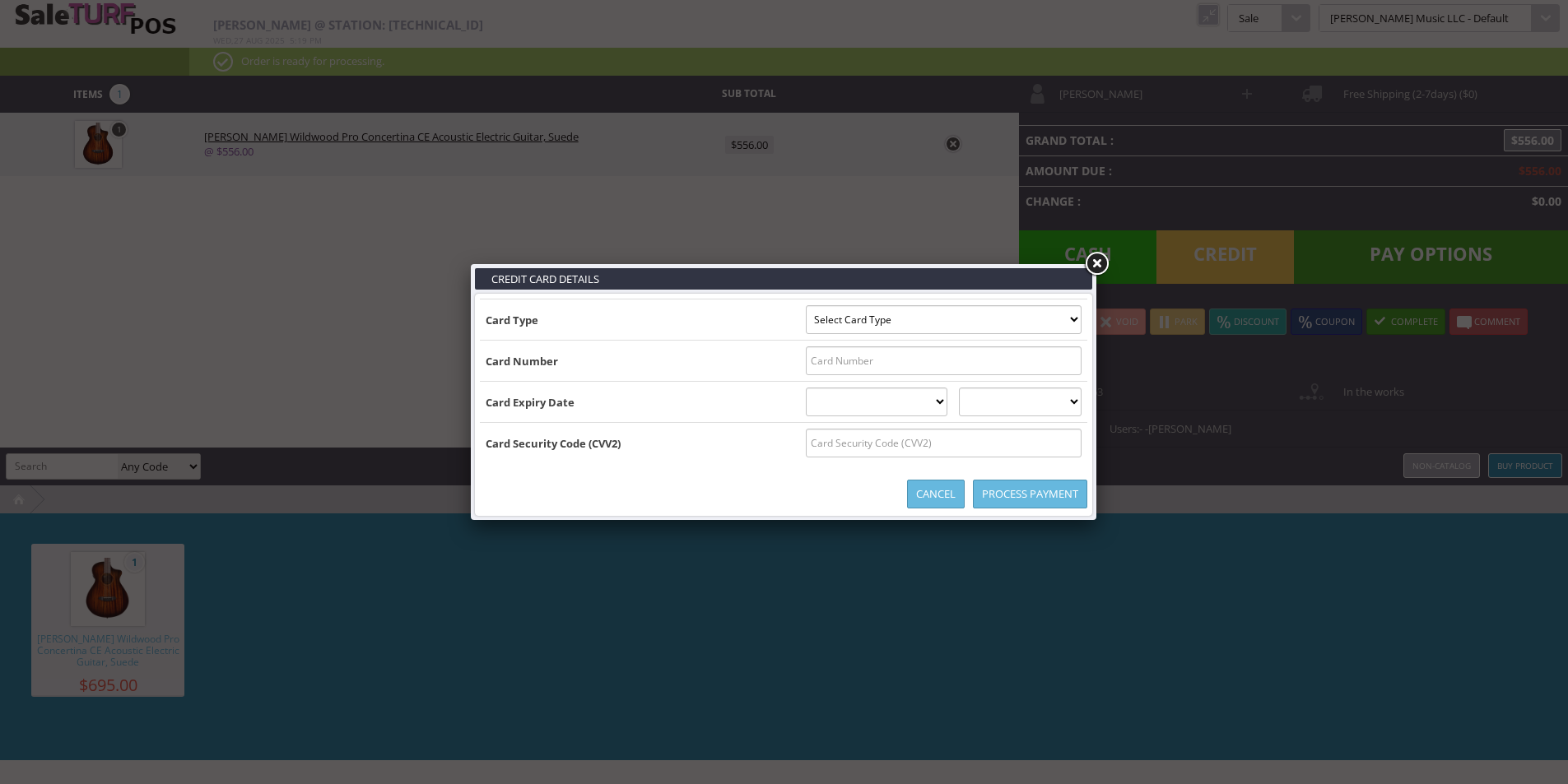
click at [800, 336] on td "Select Card Type Visa MasterCard Discover Card American Express Maestro Solo" at bounding box center [944, 320] width 287 height 41
click at [809, 331] on select "Select Card Type Visa MasterCard Discover Card American Express Maestro Solo" at bounding box center [944, 319] width 276 height 29
select select "VISA"
click at [806, 305] on select "Select Card Type Visa MasterCard Discover Card American Express Maestro Solo" at bounding box center [944, 319] width 276 height 29
click at [812, 368] on input "text" at bounding box center [944, 361] width 276 height 29
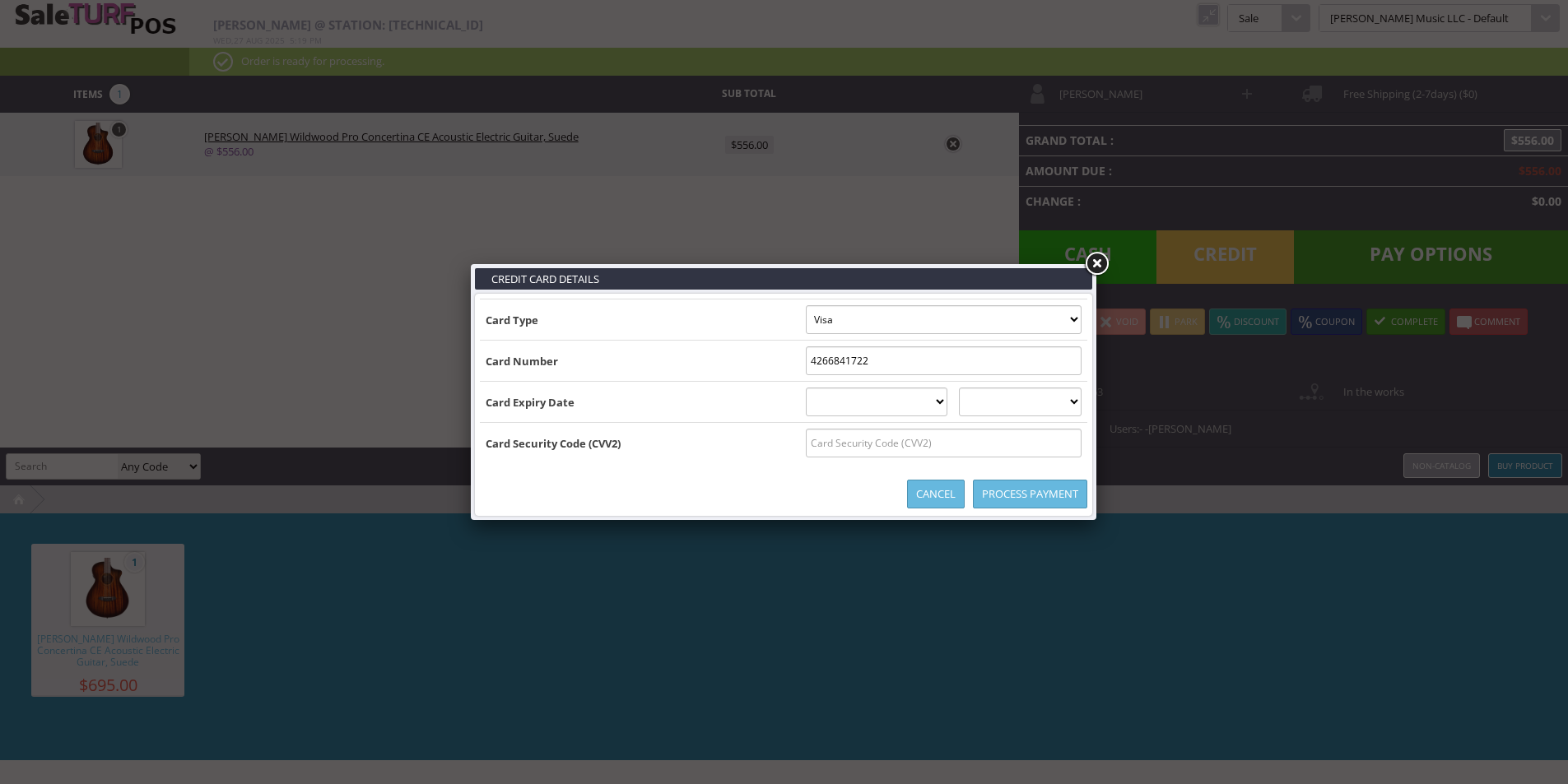
type input "42668417229"
click at [846, 410] on select "[DATE] February [DATE] April [DATE] June [DATE] August [DATE] October [DATE] De…" at bounding box center [877, 401] width 142 height 29
select select "06"
click at [806, 387] on select "[DATE] February [DATE] April [DATE] June [DATE] August [DATE] October [DATE] De…" at bounding box center [877, 401] width 142 height 29
click at [1021, 398] on select "2025 2026 2027 2028 2029 2030 2031 2032 2033 2034 2035" at bounding box center [1019, 401] width 123 height 29
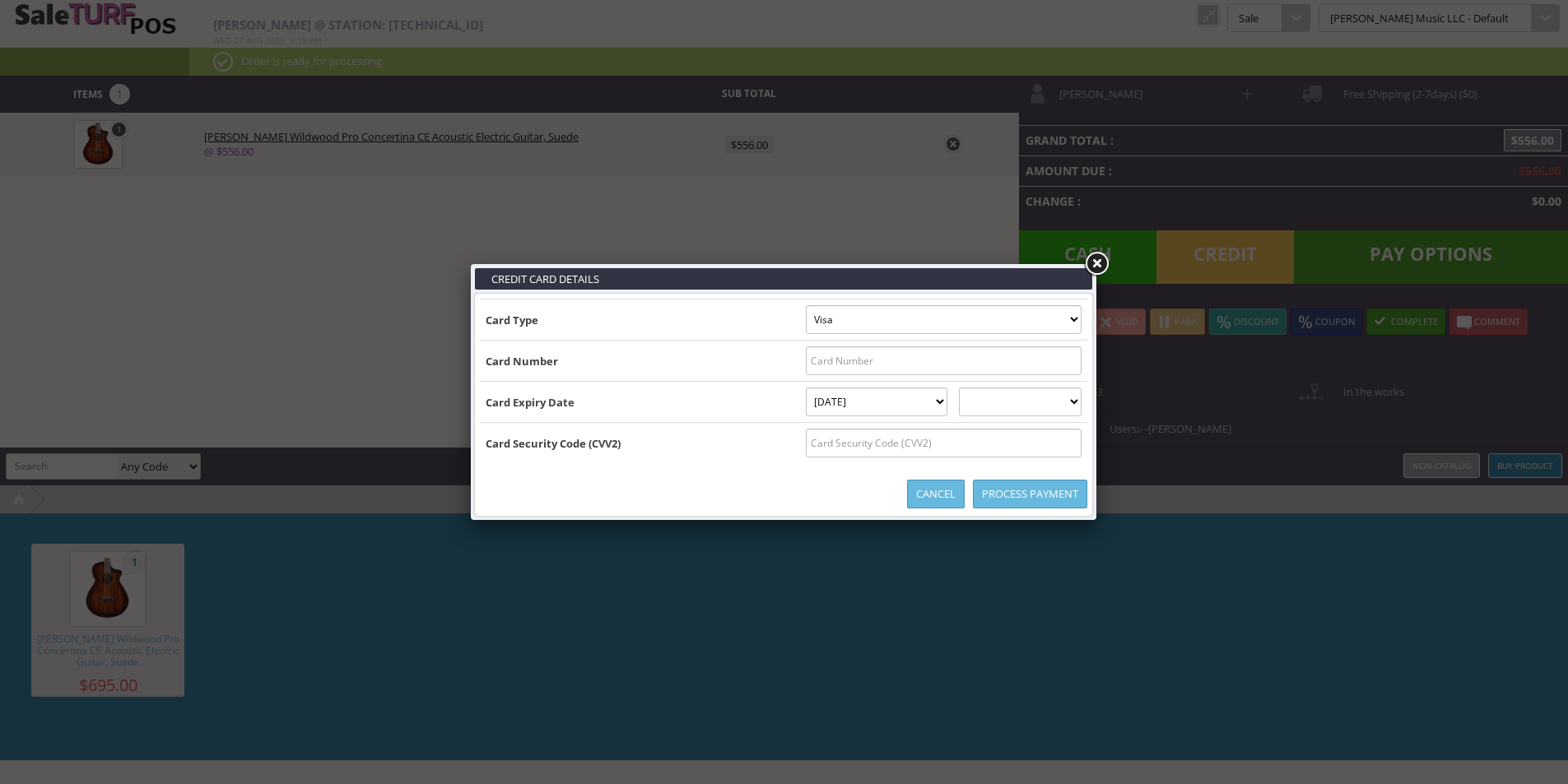
select select "2027"
click at [974, 387] on select "2025 2026 2027 2028 2029 2030 2031 2032 2033 2034 2035" at bounding box center [1019, 401] width 123 height 29
click at [861, 363] on input "text" at bounding box center [944, 361] width 276 height 29
type input "[CREDIT_CARD_NUMBER]"
click at [635, 429] on td "Card Security Code (CVV2)" at bounding box center [640, 443] width 320 height 41
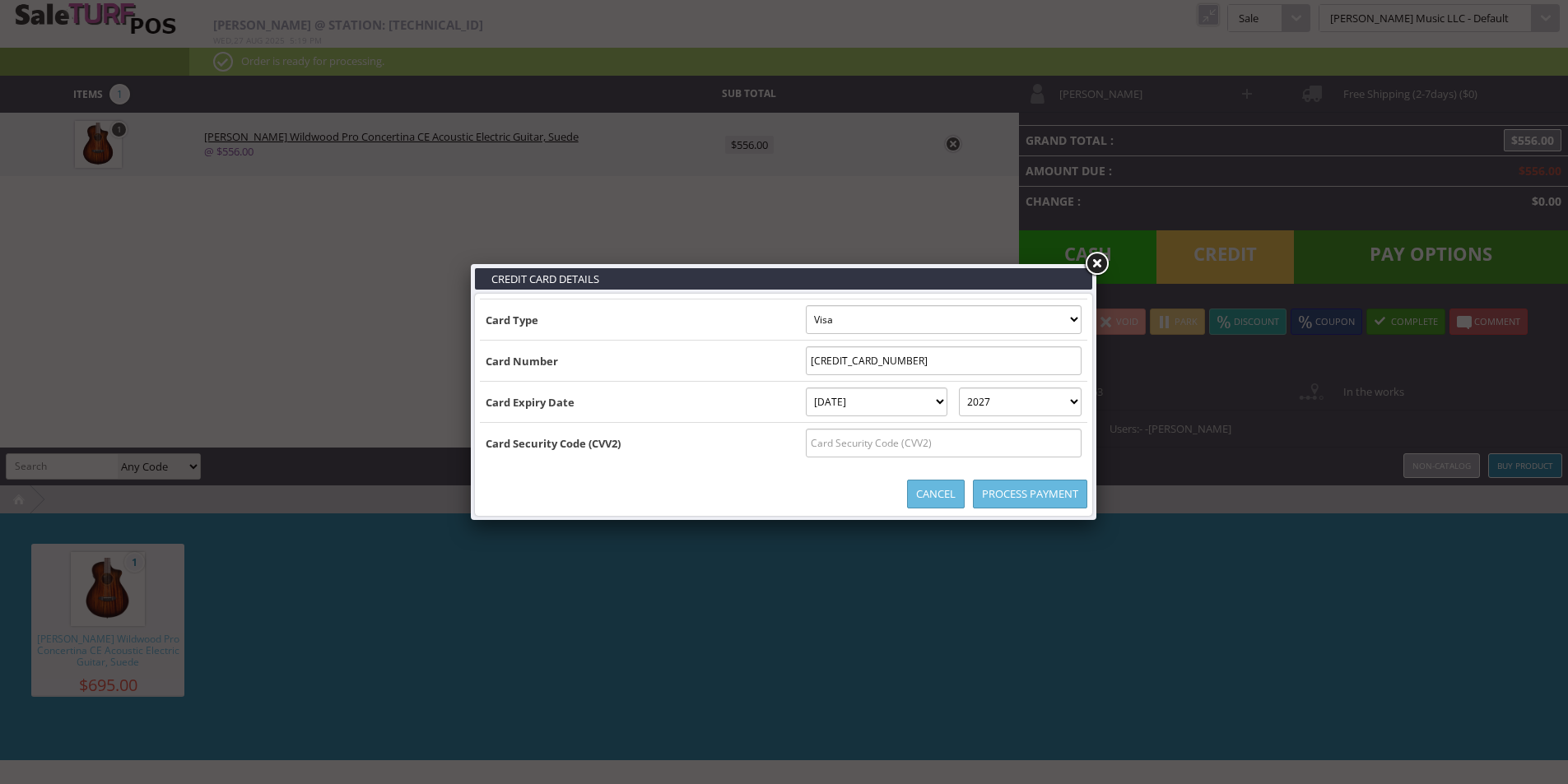
click at [928, 434] on input "text" at bounding box center [944, 442] width 276 height 29
type input "570"
click at [731, 459] on td "Card Security Code (CVV2)" at bounding box center [640, 443] width 320 height 41
click at [1014, 503] on link "Process Payment" at bounding box center [1031, 494] width 115 height 29
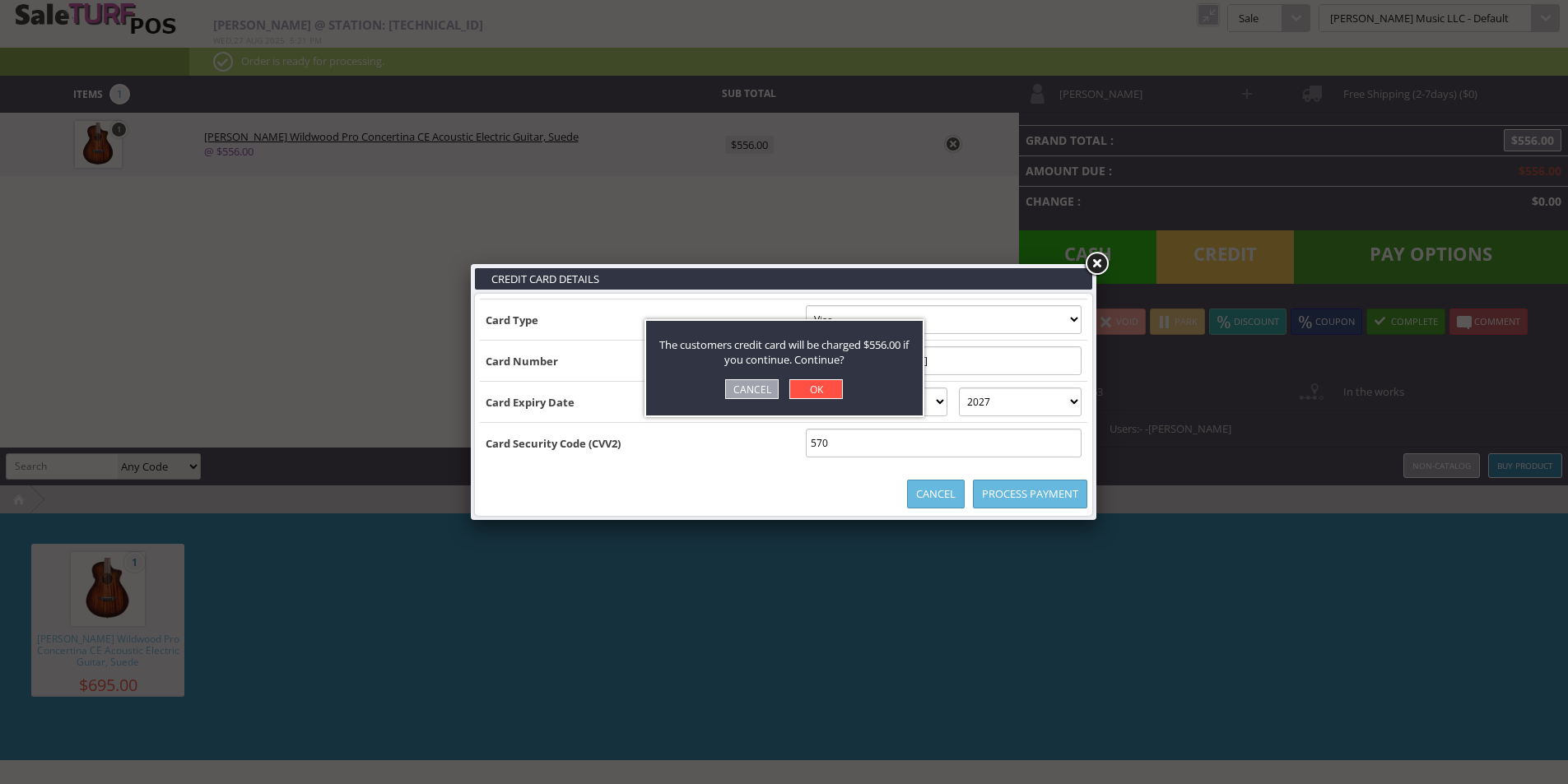
click at [833, 391] on link "OK" at bounding box center [816, 388] width 54 height 19
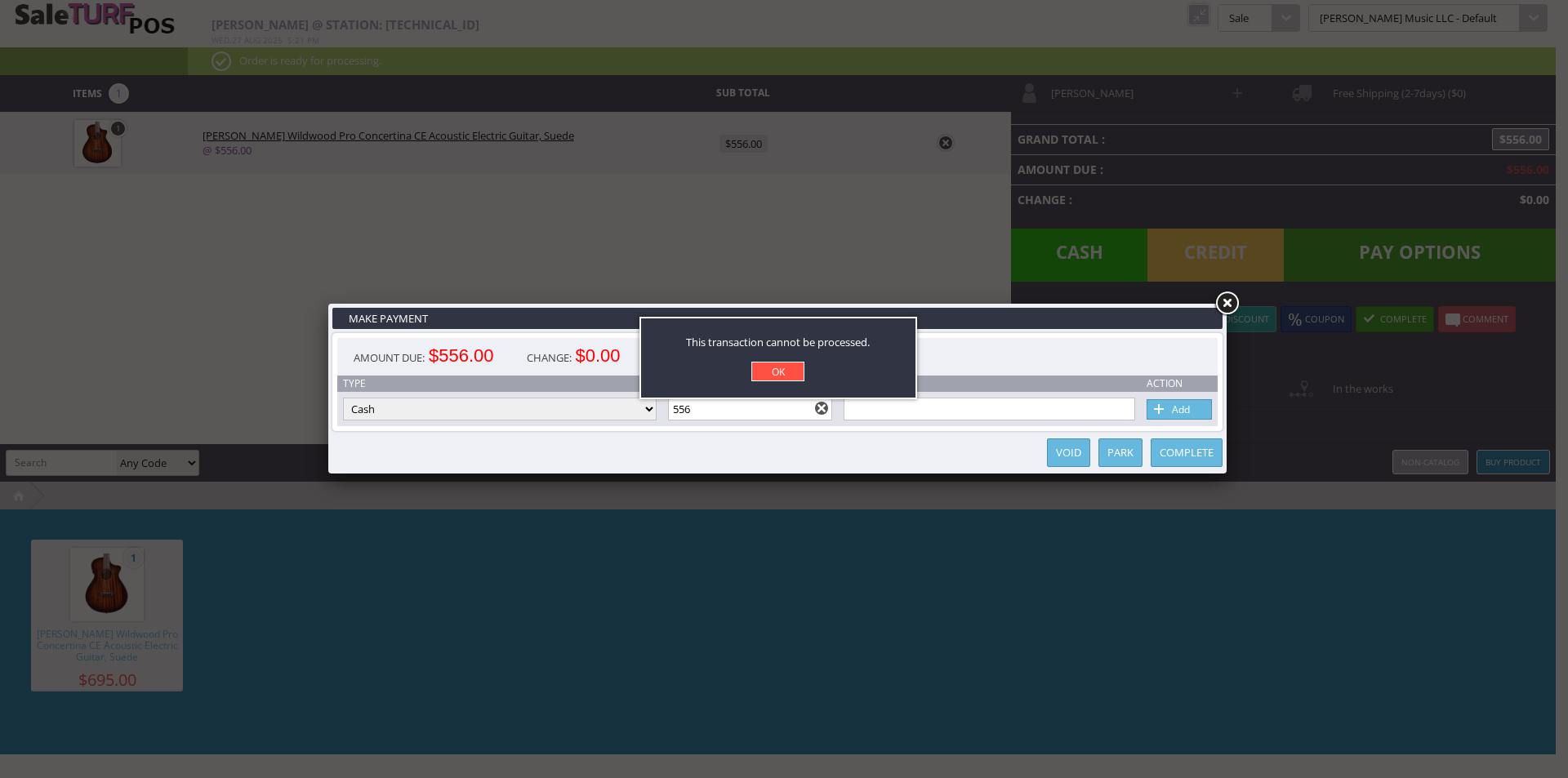
click at [792, 374] on link "OK" at bounding box center [778, 371] width 53 height 19
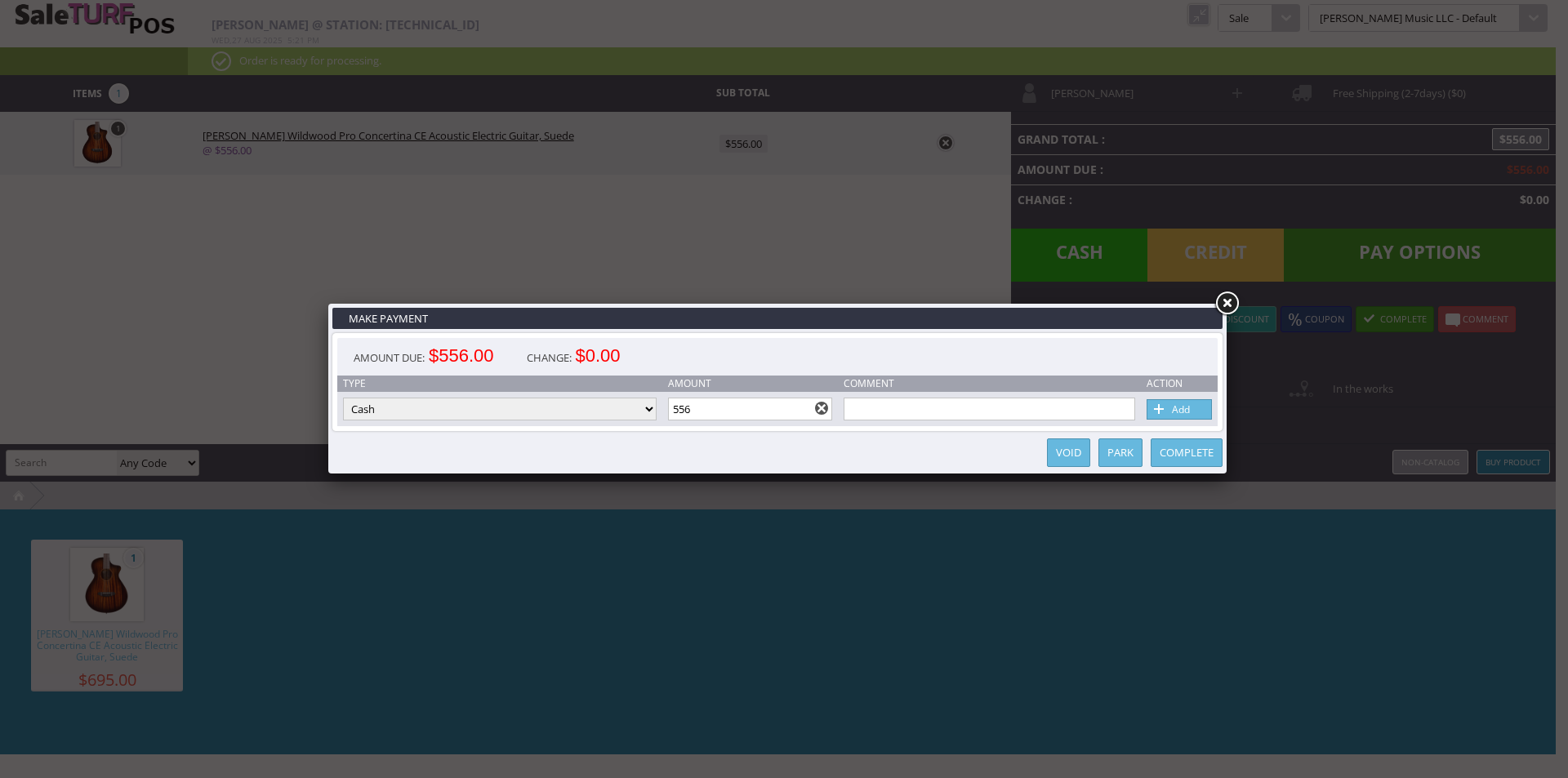
click at [610, 410] on select "Cash Credit Card Cheque or Money Order" at bounding box center [500, 408] width 314 height 23
select select "credit_card"
click at [343, 397] on select "Cash Credit Card Cheque or Money Order" at bounding box center [500, 408] width 314 height 23
click at [1165, 415] on span at bounding box center [1159, 410] width 17 height 18
select select
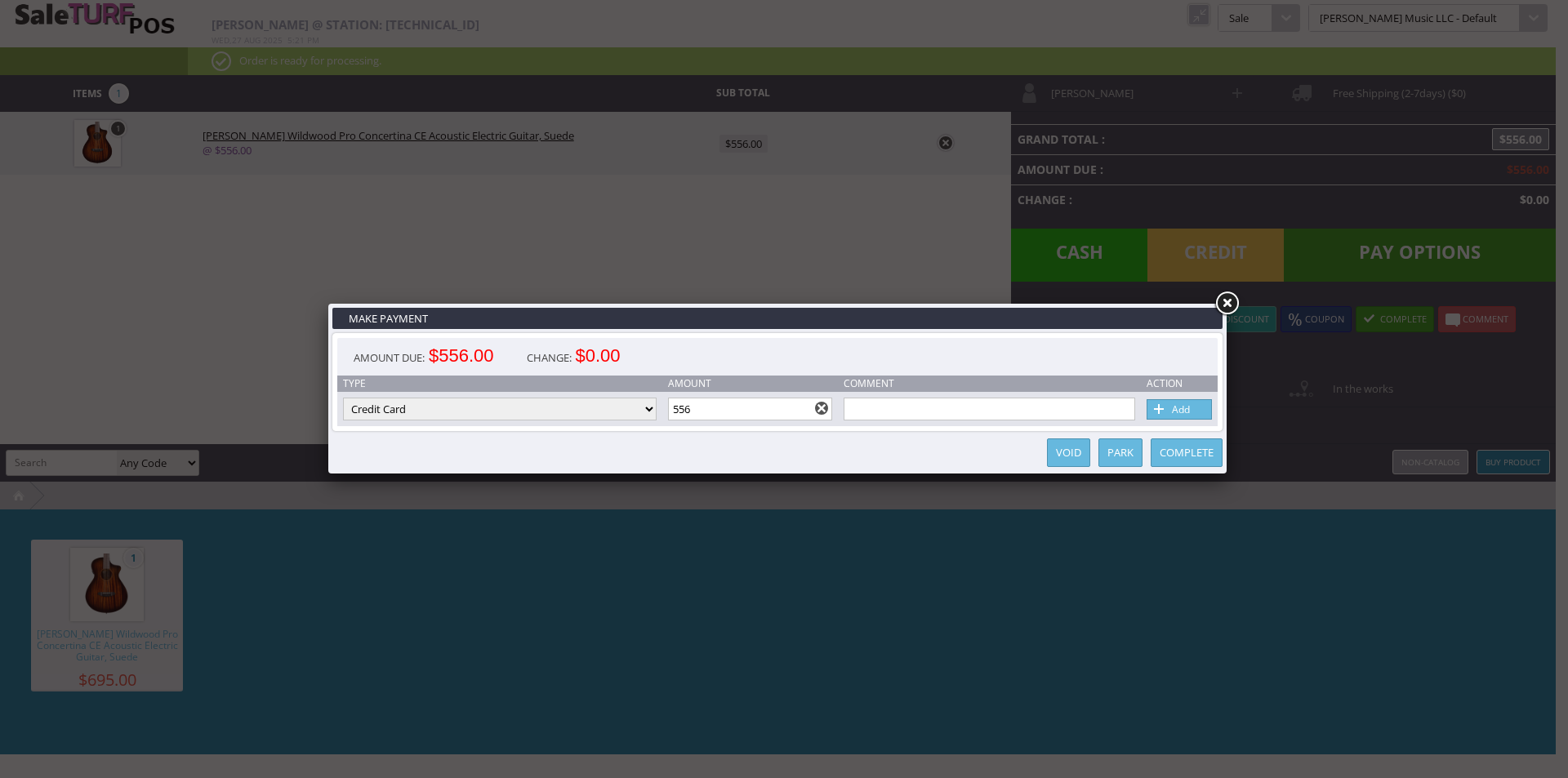
select select
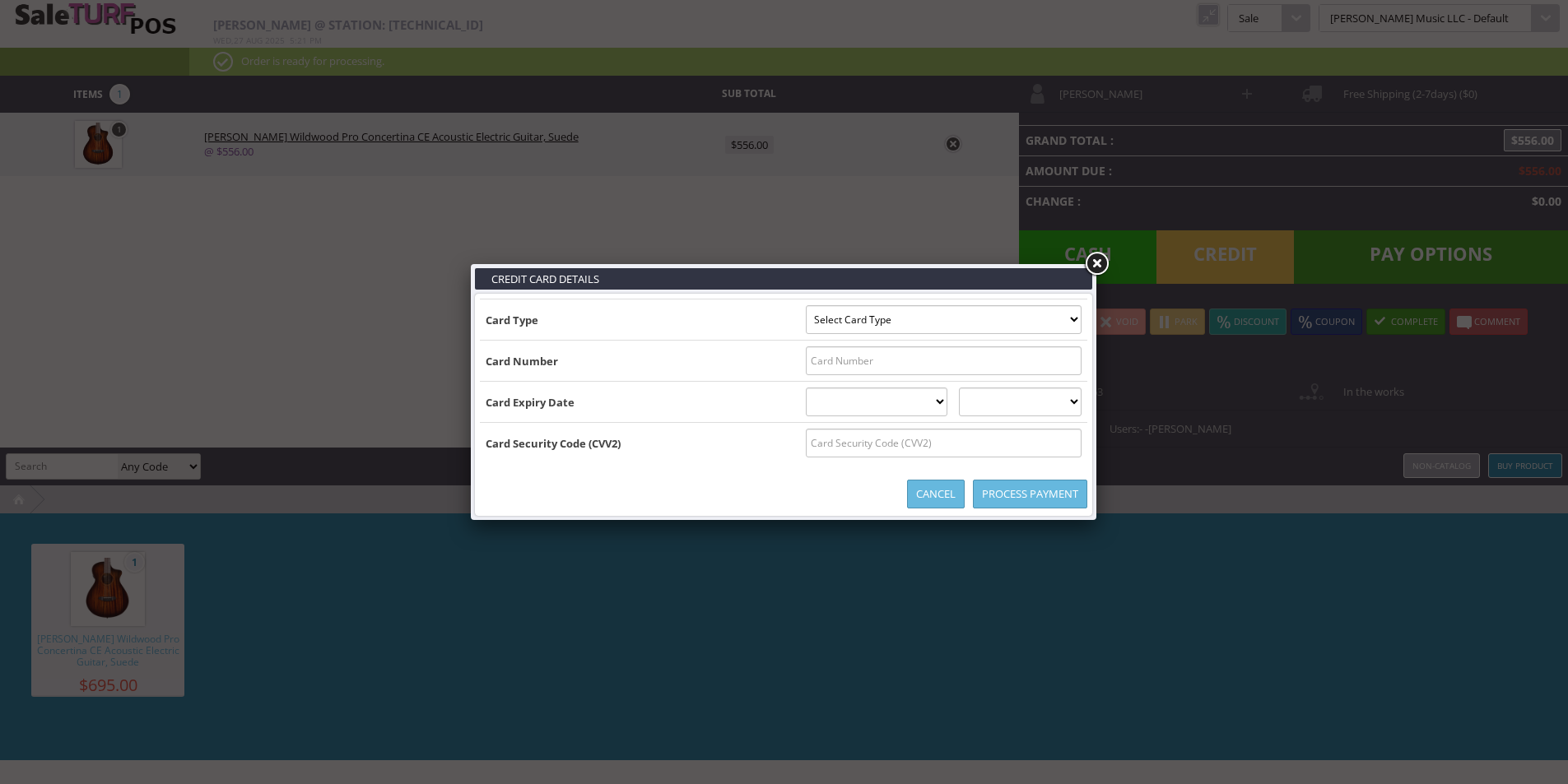
click at [882, 318] on select "Select Card Type Visa MasterCard Discover Card American Express Maestro Solo" at bounding box center [944, 319] width 276 height 29
select select "VISA"
click at [806, 305] on select "Select Card Type Visa MasterCard Discover Card American Express Maestro Solo" at bounding box center [944, 319] width 276 height 29
click at [819, 365] on input "text" at bounding box center [944, 361] width 276 height 29
click at [934, 365] on input "text" at bounding box center [944, 361] width 276 height 29
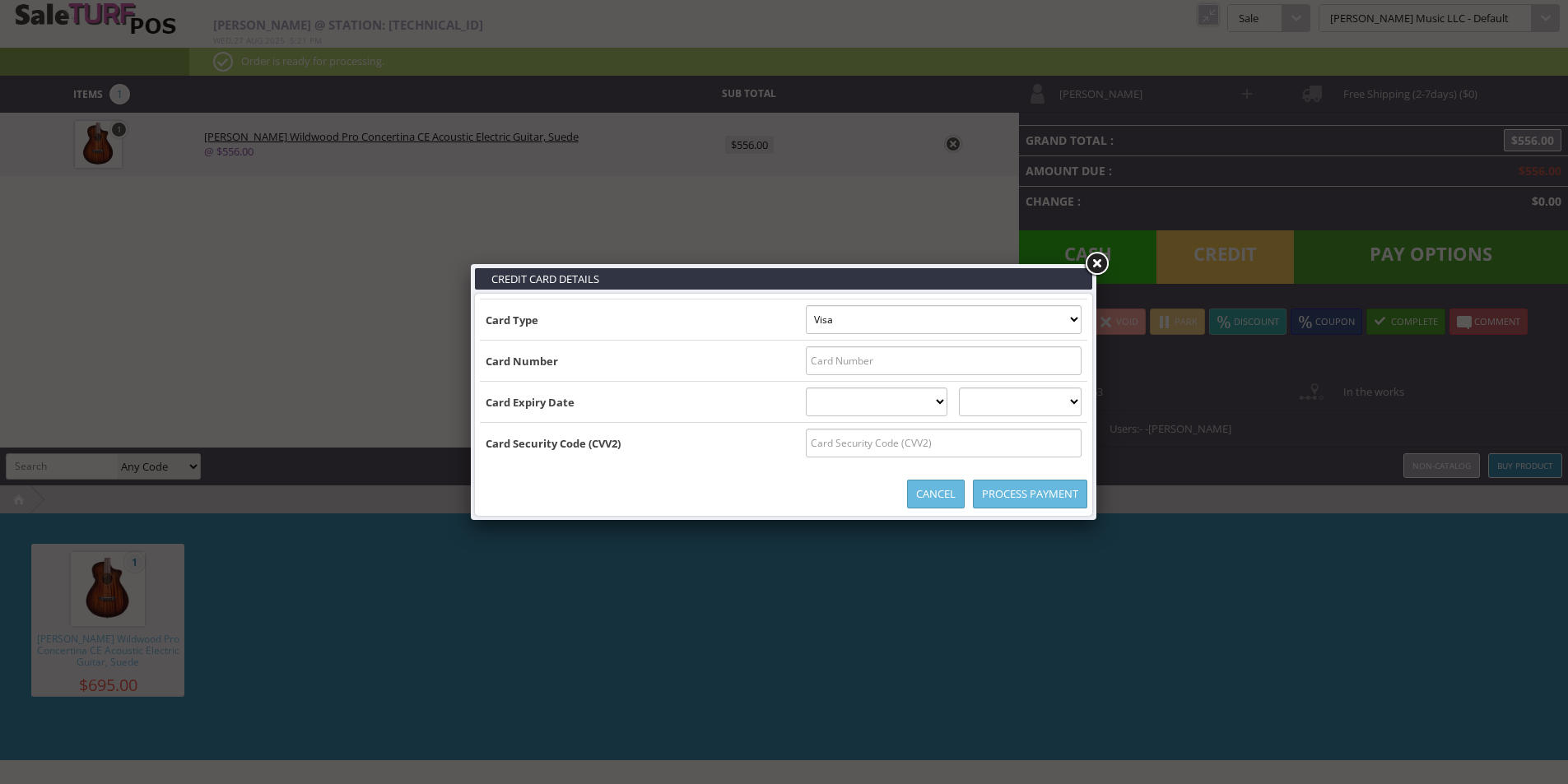
paste input "[CREDIT_CARD_NUMBER]"
click at [806, 363] on input "[CREDIT_CARD_NUMBER]" at bounding box center [944, 361] width 276 height 29
click at [824, 361] on input "[CREDIT_CARD_NUMBER]" at bounding box center [944, 361] width 276 height 29
click at [846, 359] on input "426684172293 4005" at bounding box center [944, 361] width 276 height 29
type input "[CREDIT_CARD_NUMBER]"
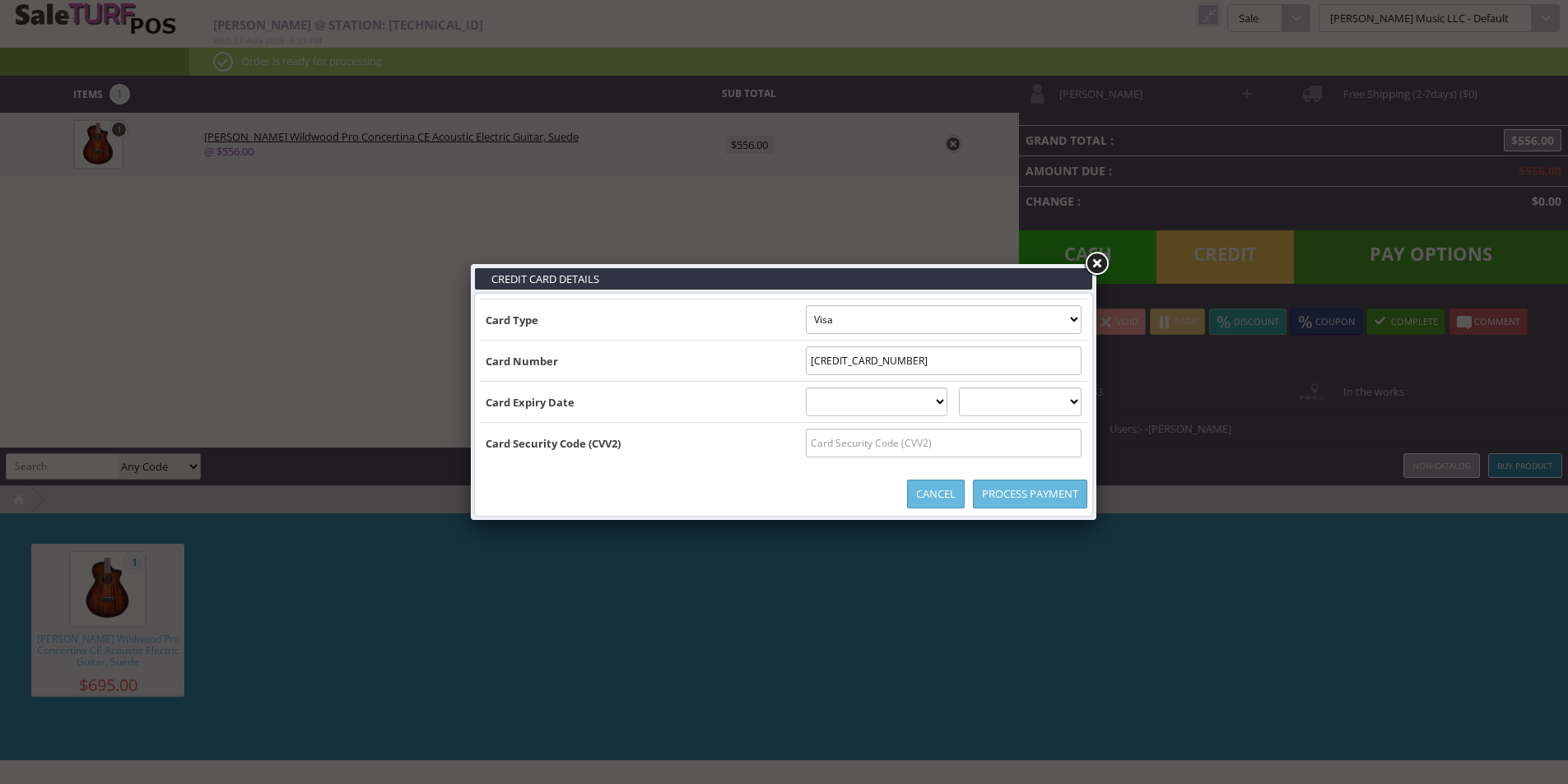
click at [630, 405] on td "Card Expiry Date" at bounding box center [640, 402] width 320 height 41
click at [840, 398] on select "[DATE] February [DATE] April [DATE] June [DATE] August [DATE] October [DATE] De…" at bounding box center [877, 401] width 142 height 29
select select "06"
click at [806, 387] on select "[DATE] February [DATE] April [DATE] June [DATE] August [DATE] October [DATE] De…" at bounding box center [877, 401] width 142 height 29
click at [1005, 406] on select "2025 2026 2027 2028 2029 2030 2031 2032 2033 2034 2035" at bounding box center [1019, 401] width 123 height 29
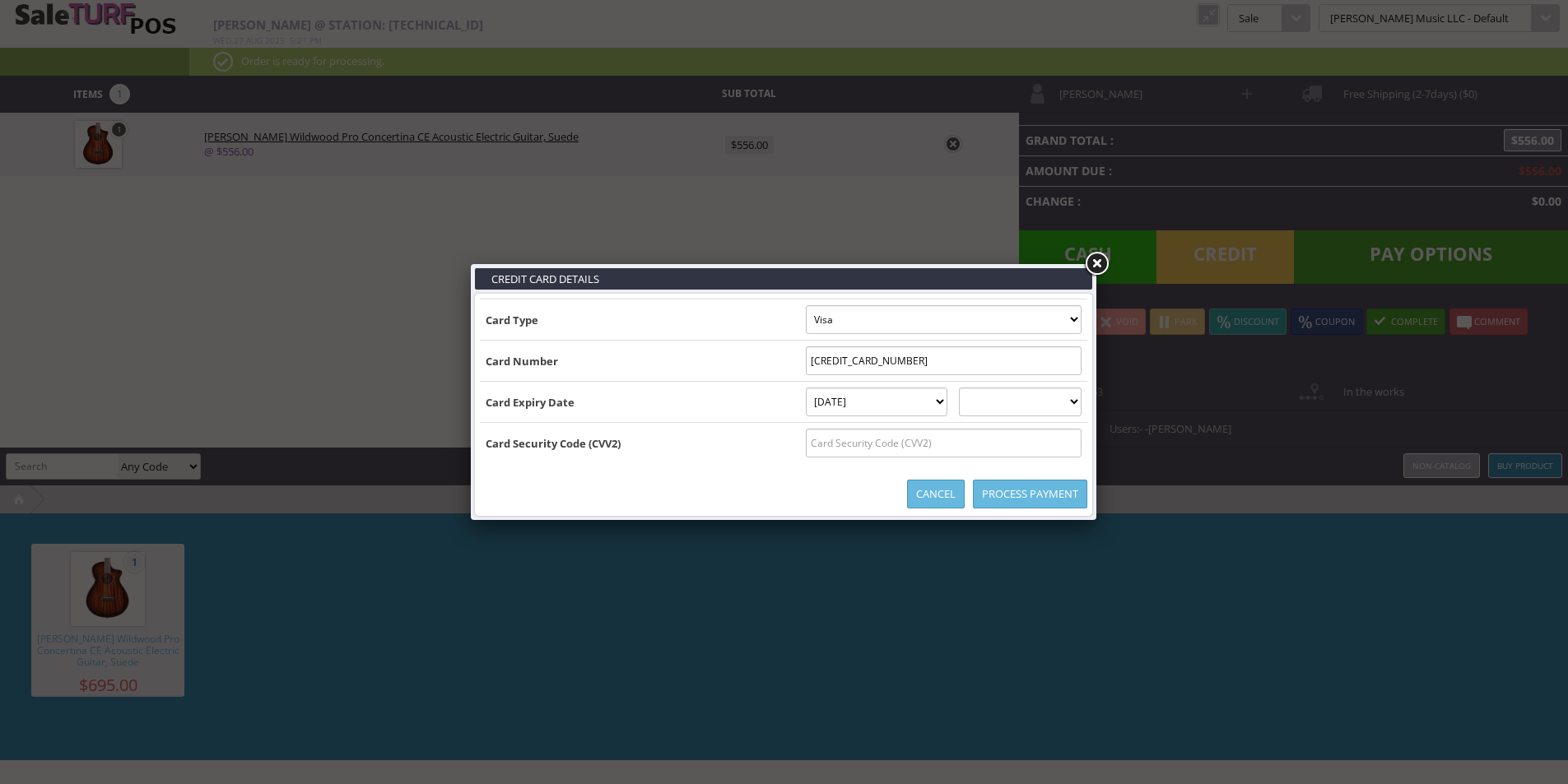
select select "2027"
click at [974, 387] on select "2025 2026 2027 2028 2029 2030 2031 2032 2033 2034 2035" at bounding box center [1019, 401] width 123 height 29
click at [1001, 447] on input "text" at bounding box center [944, 442] width 276 height 29
type input "570"
click at [660, 452] on td "Card Security Code (CVV2)" at bounding box center [640, 443] width 320 height 41
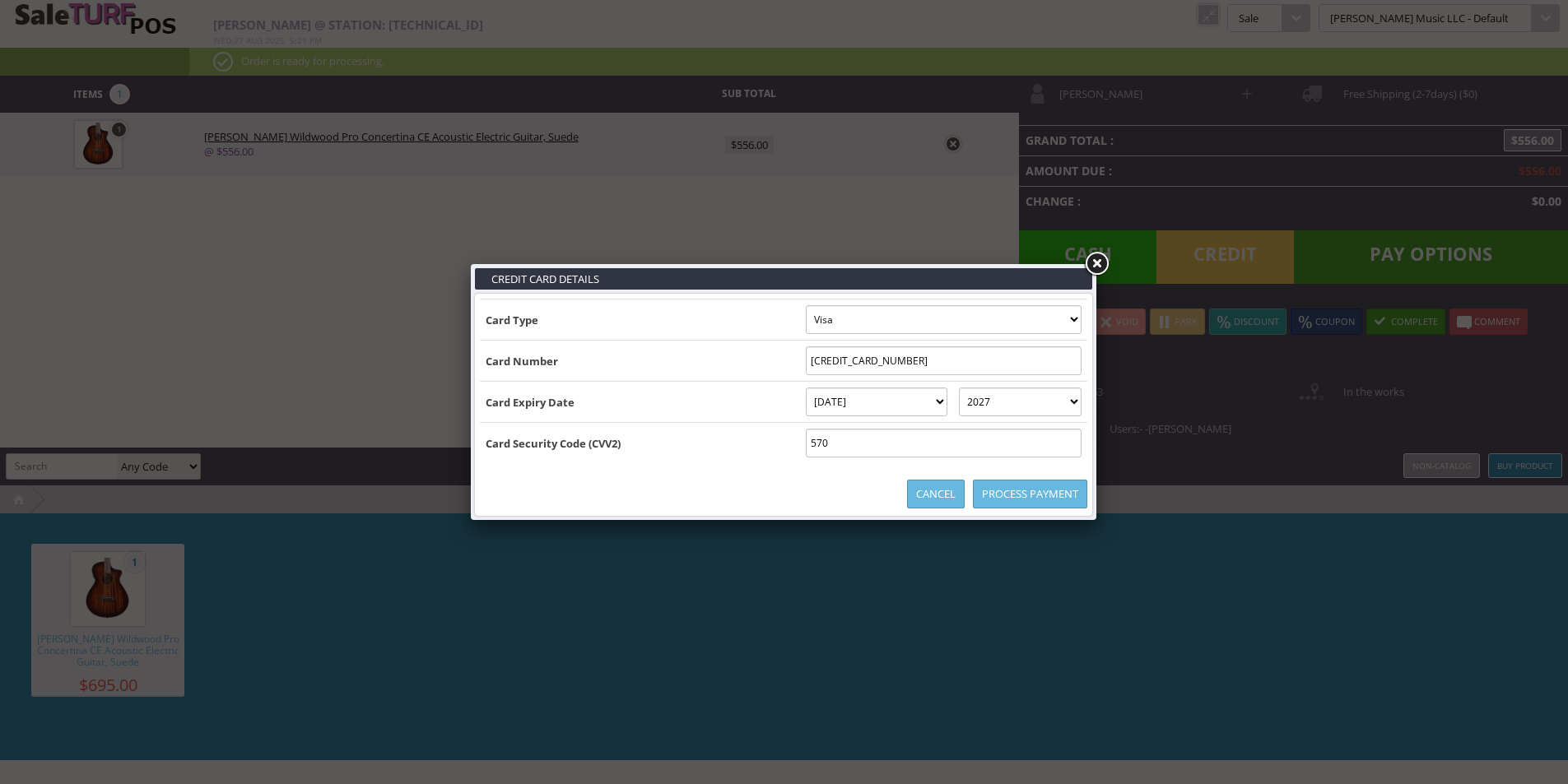
click at [661, 450] on td "Card Security Code (CVV2)" at bounding box center [640, 443] width 320 height 41
click at [851, 486] on div "Process Payment Cancel" at bounding box center [784, 494] width 608 height 33
click at [1037, 491] on link "Process Payment" at bounding box center [1031, 494] width 115 height 29
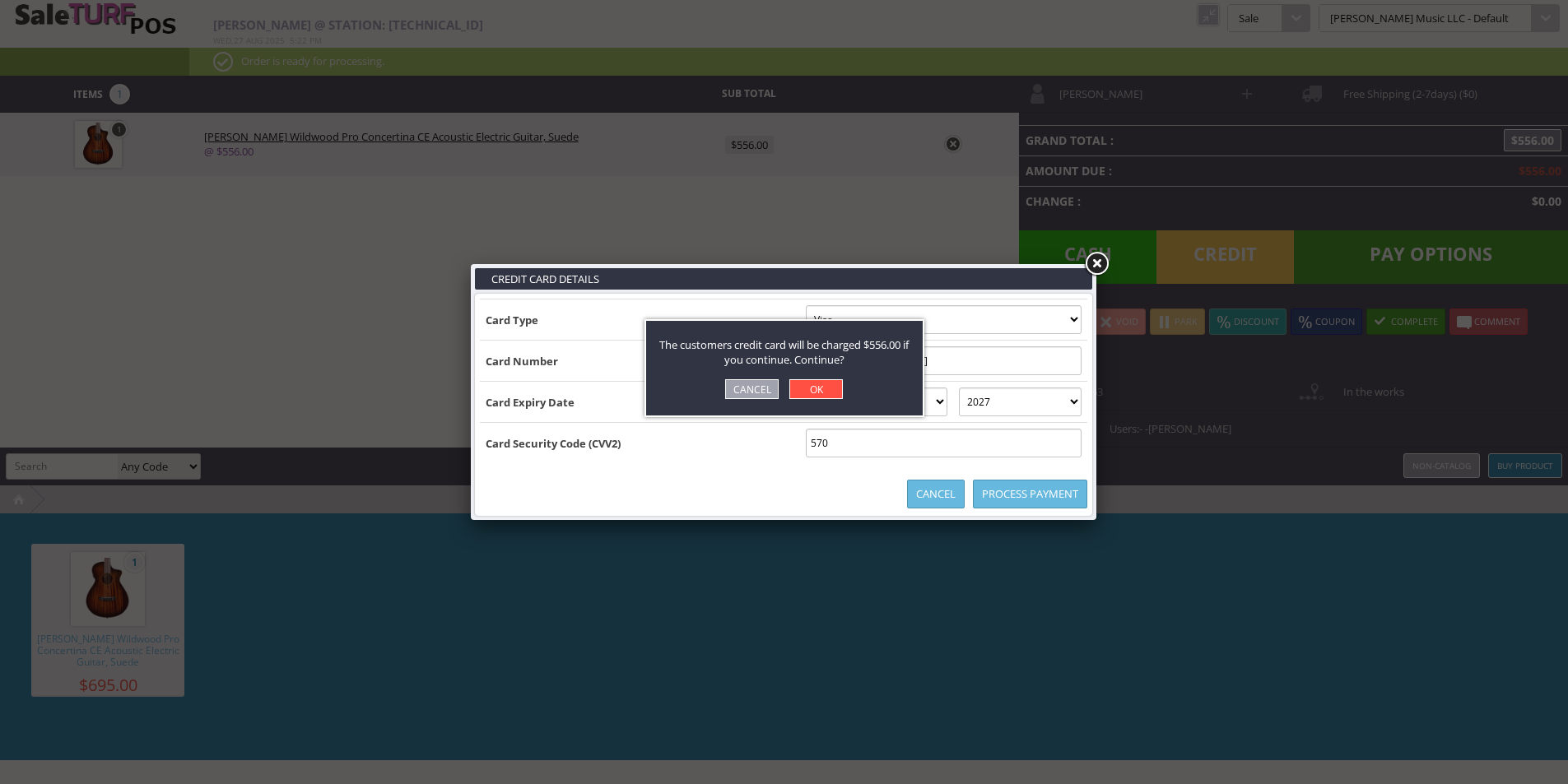
click at [799, 394] on link "OK" at bounding box center [816, 388] width 54 height 19
select select "cash"
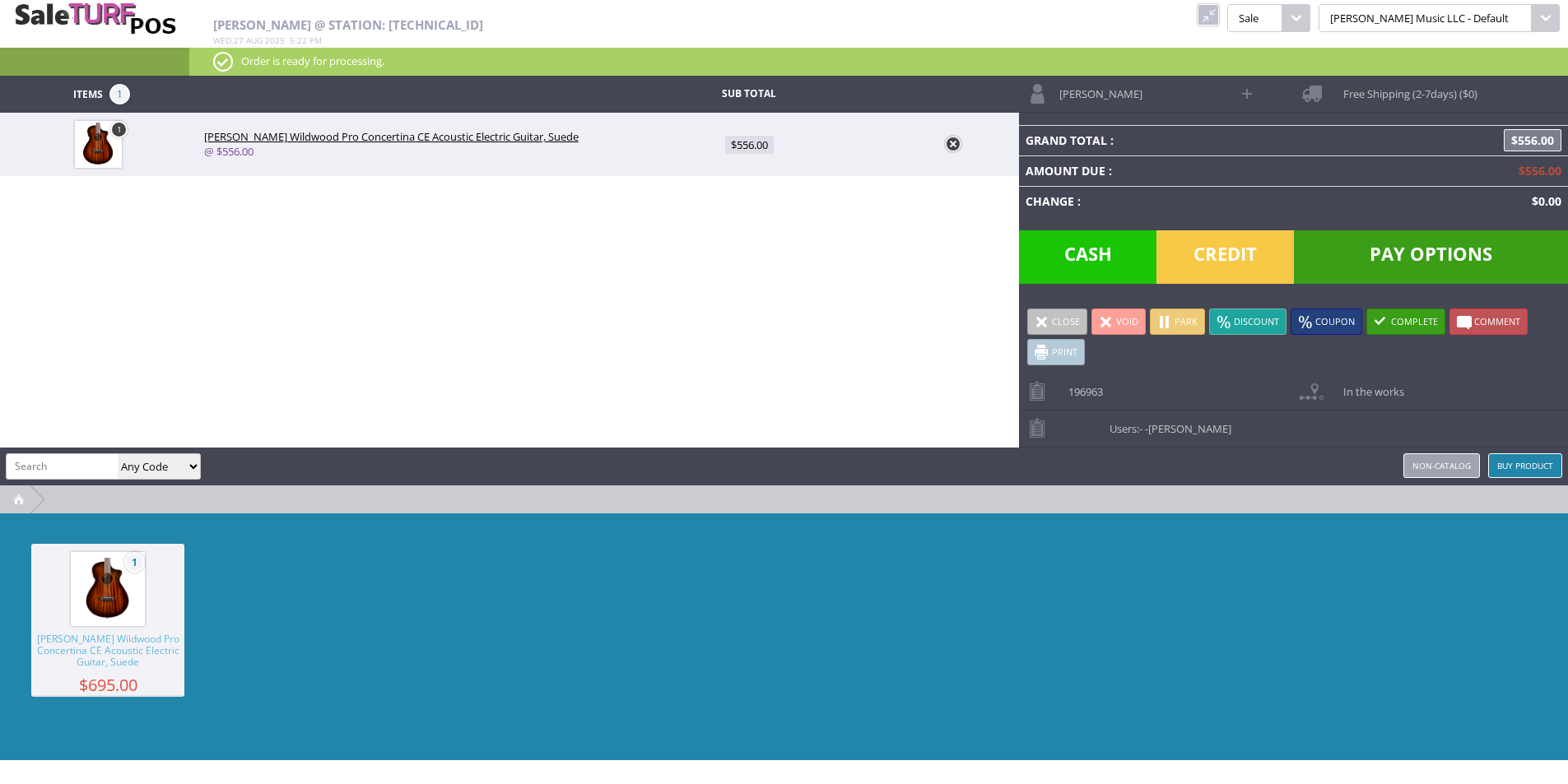
type input "0"
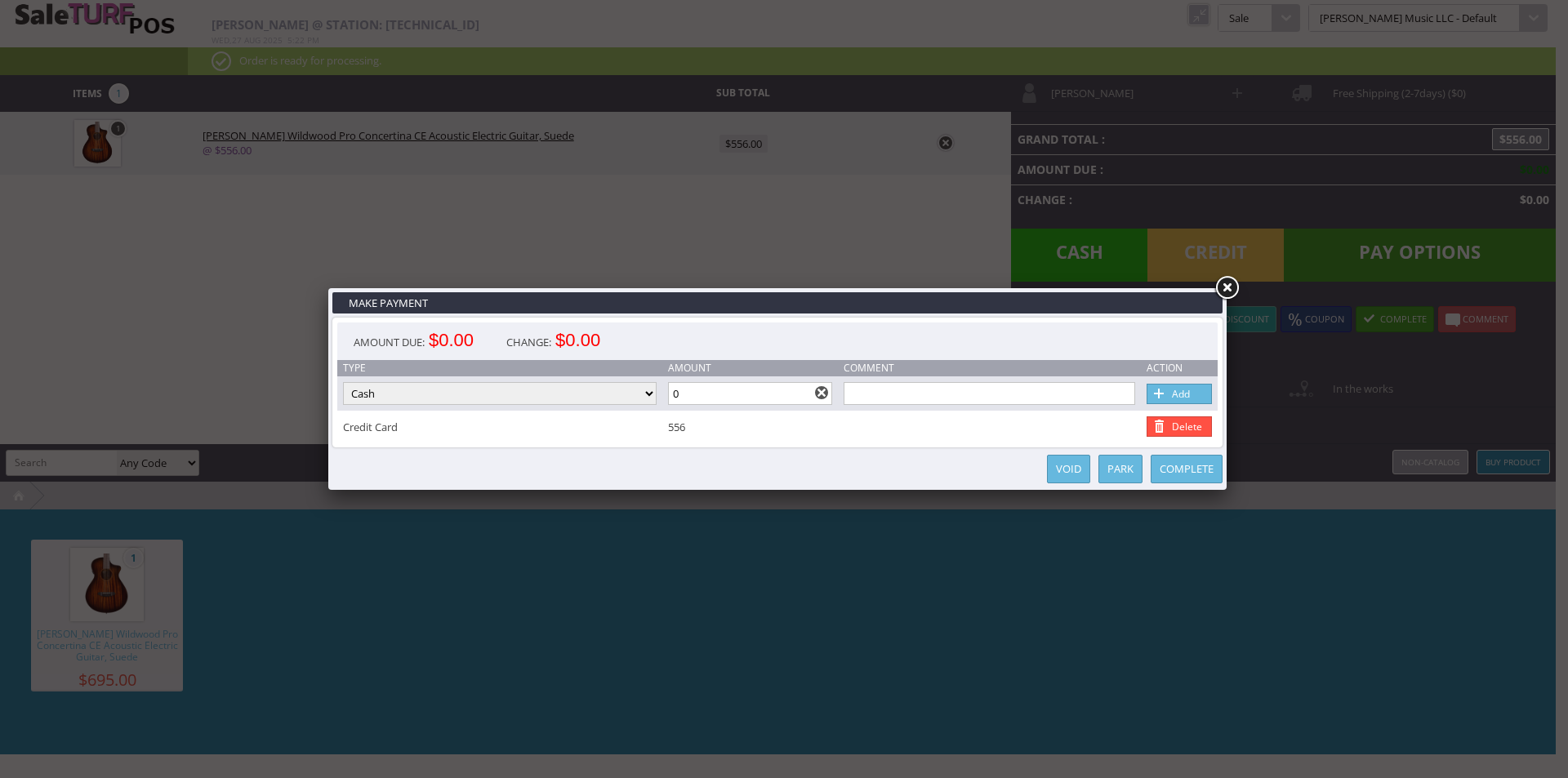
click at [1225, 284] on link at bounding box center [1226, 288] width 29 height 29
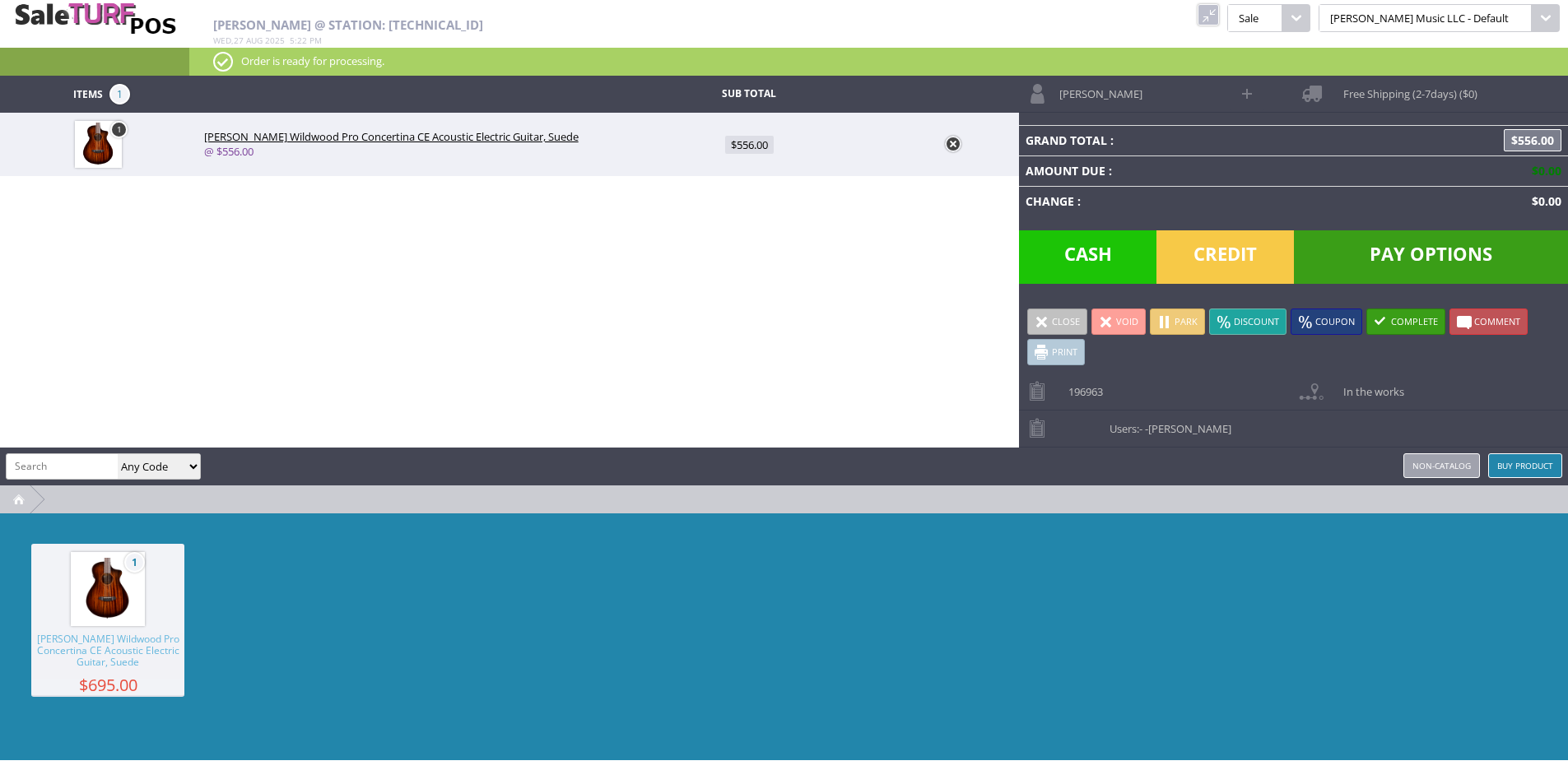
click at [872, 277] on div "Items 1 Sub Total 1 [PERSON_NAME] Wildwood Pro Concertina CE Acoustic Electric …" at bounding box center [784, 418] width 1568 height 684
click at [1219, 9] on link at bounding box center [1207, 14] width 21 height 21
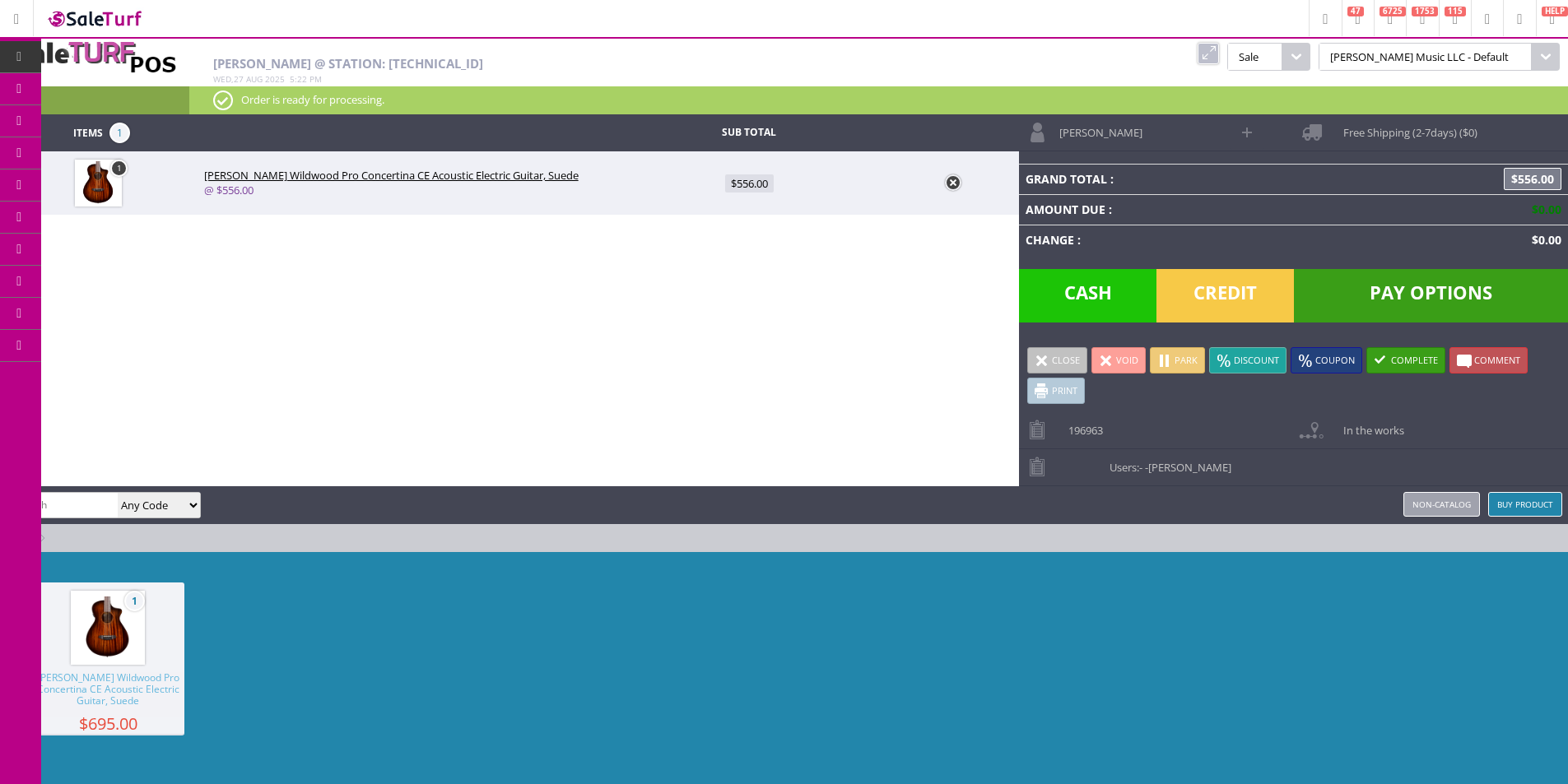
click at [95, 187] on icon at bounding box center [87, 186] width 18 height 13
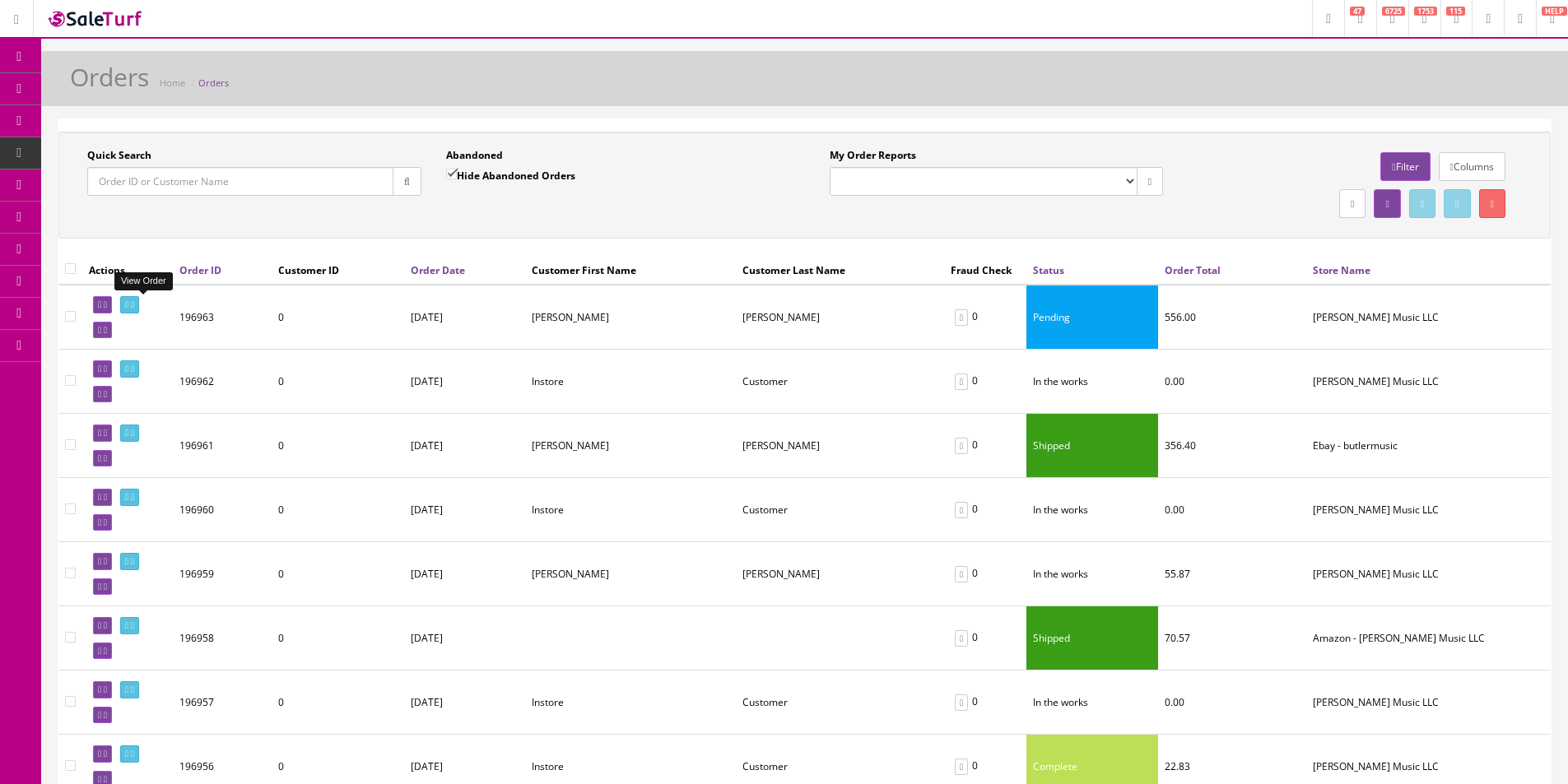
click at [134, 301] on icon at bounding box center [132, 305] width 4 height 9
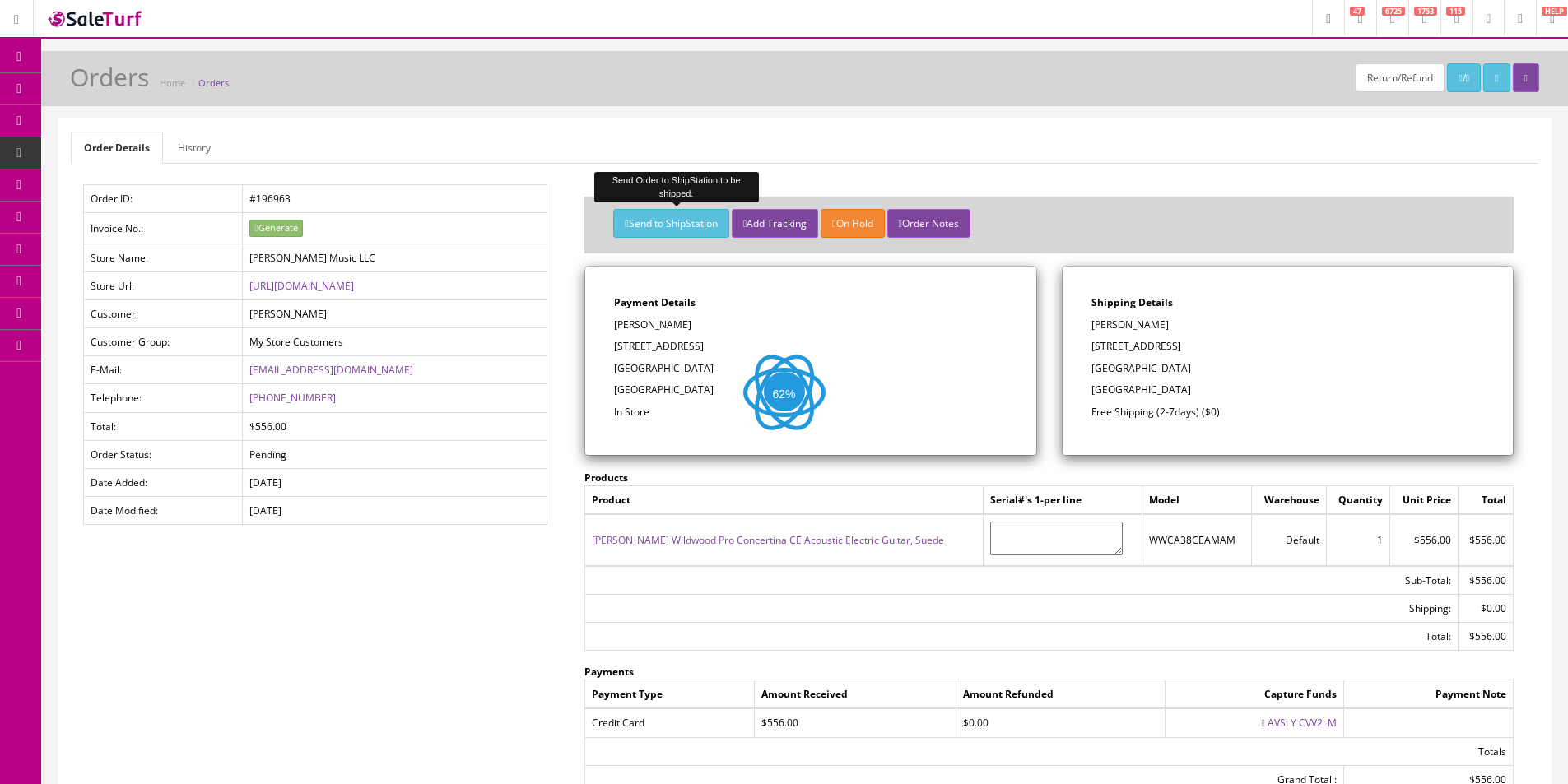
click at [630, 217] on button "Send to ShipStation" at bounding box center [671, 223] width 116 height 29
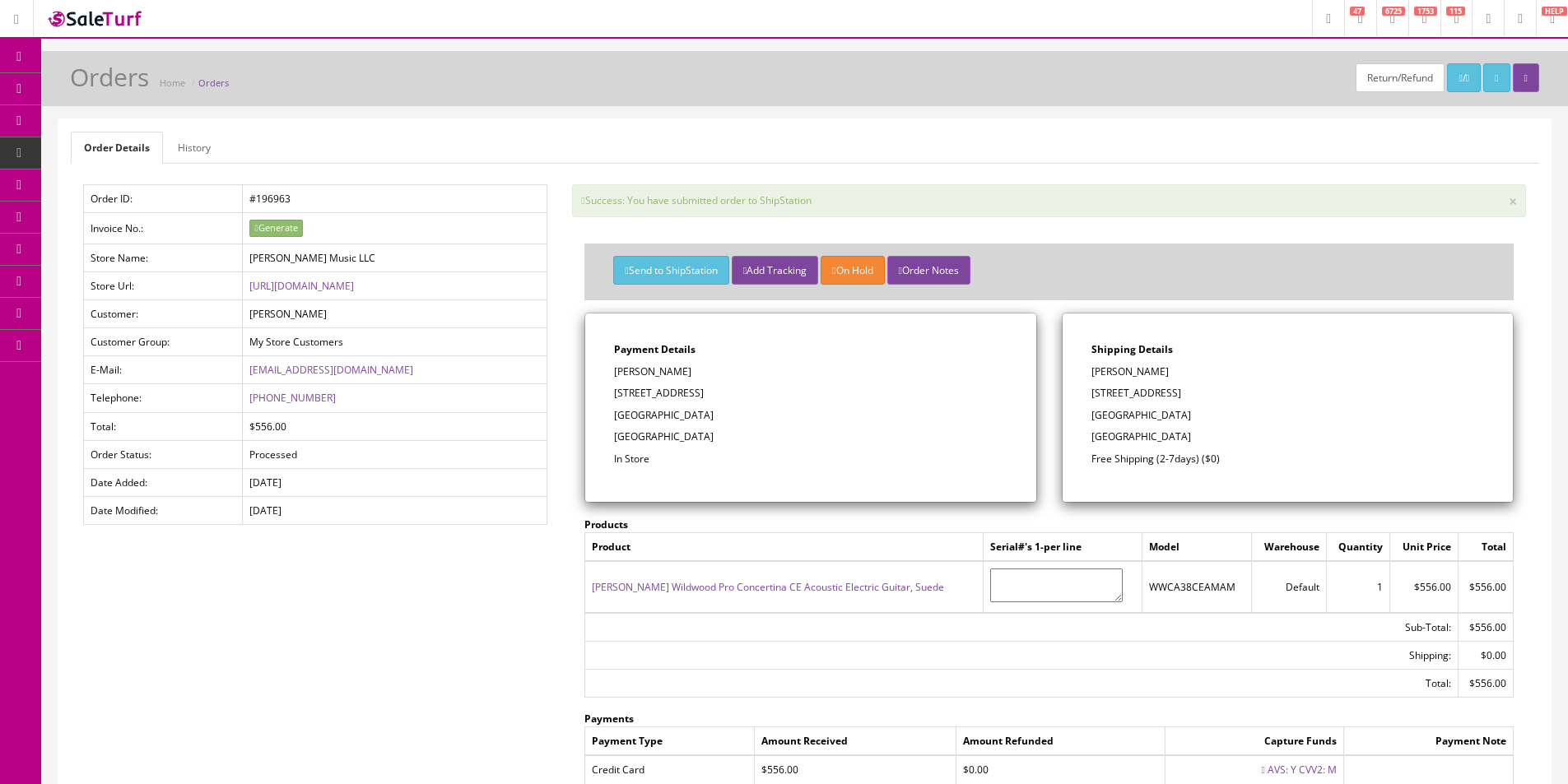
click at [668, 117] on div "Return/Refund / Orders Home Orders Order Details History Order ID: #196963 Invo…" at bounding box center [804, 510] width 1526 height 920
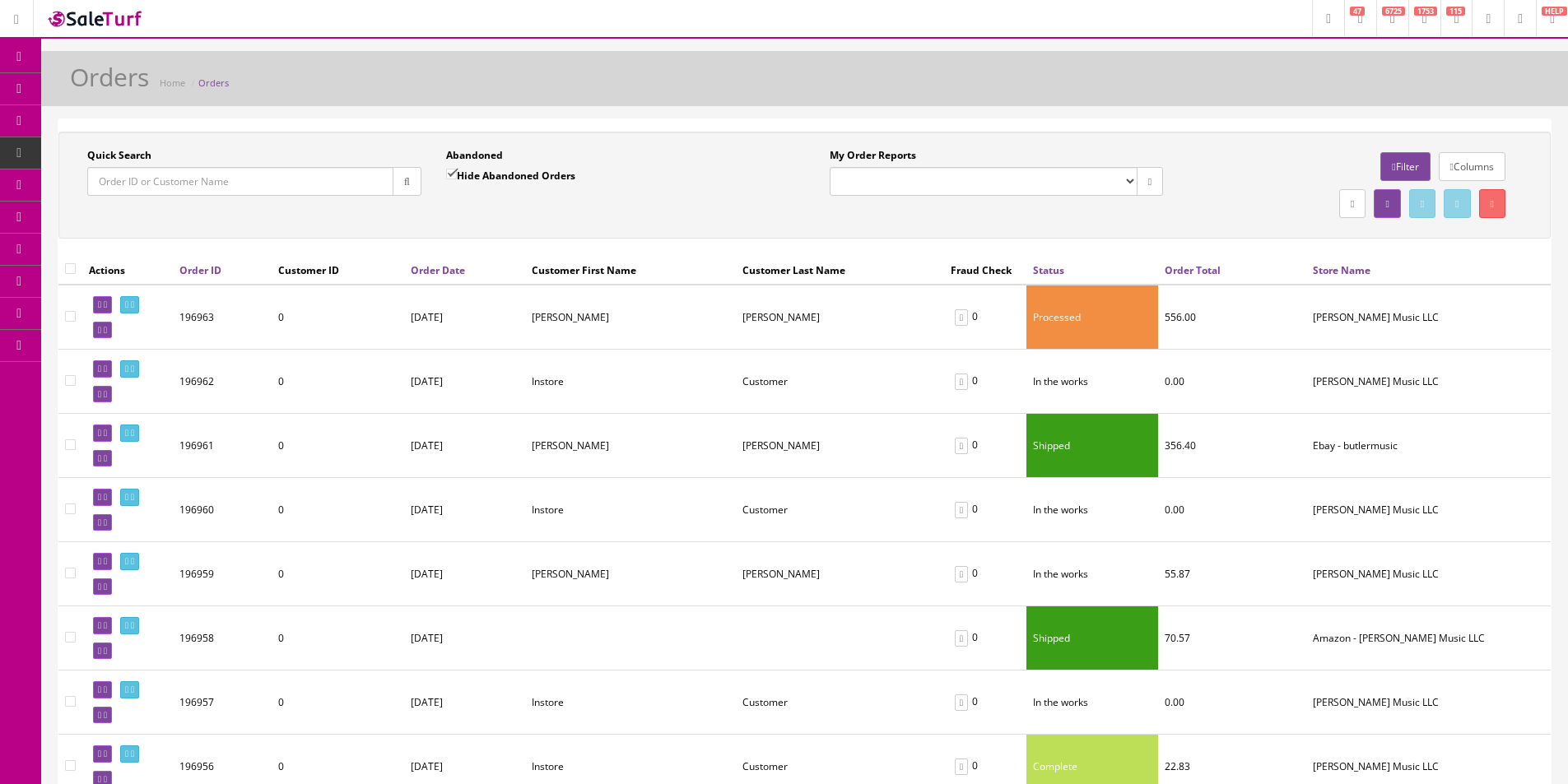
click at [391, 311] on td "0" at bounding box center [338, 317] width 132 height 65
click at [414, 312] on td "[DATE]" at bounding box center [464, 317] width 121 height 65
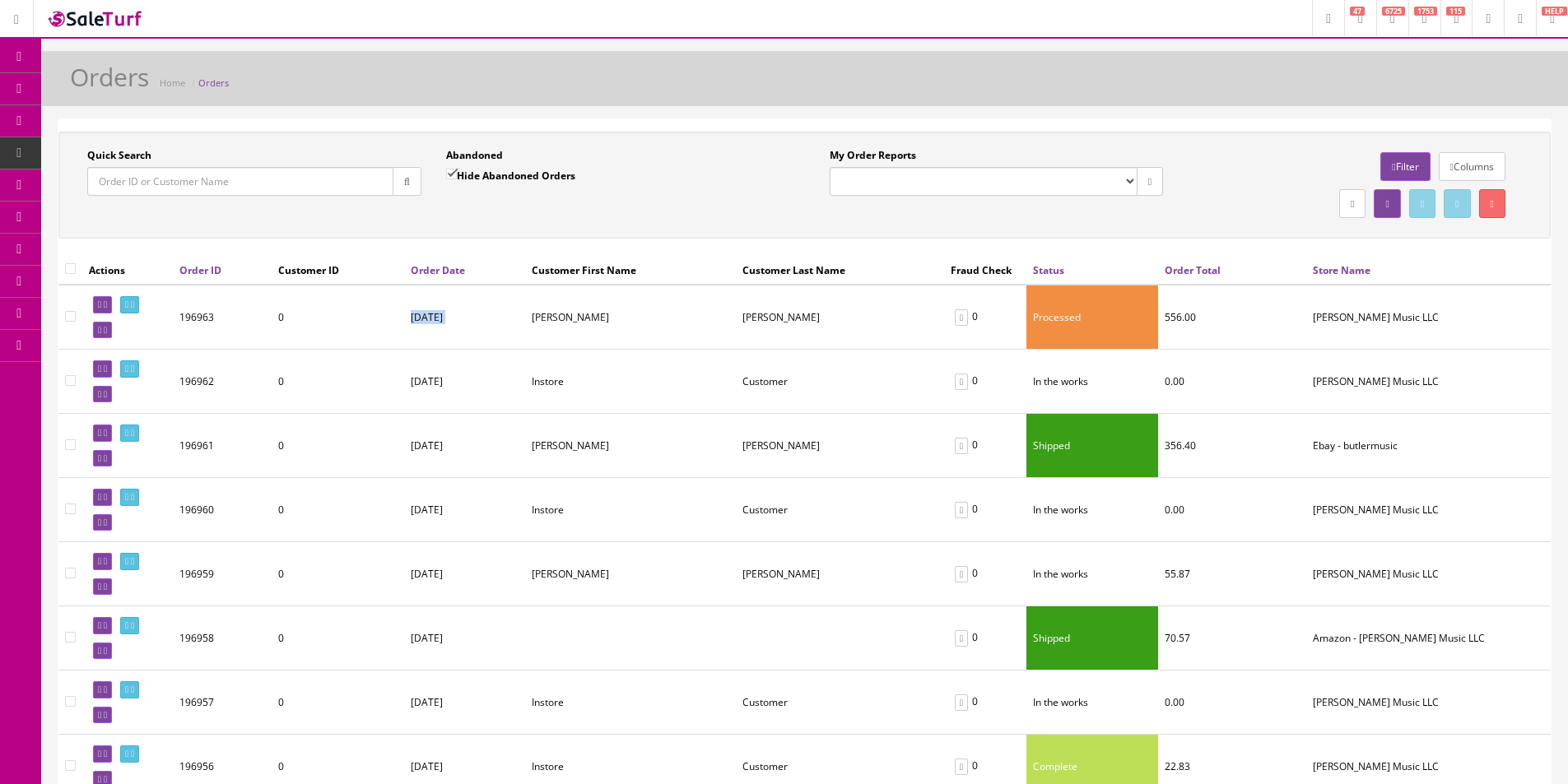
click at [414, 312] on td "[DATE]" at bounding box center [464, 317] width 121 height 65
click at [421, 313] on td "[DATE]" at bounding box center [464, 317] width 121 height 65
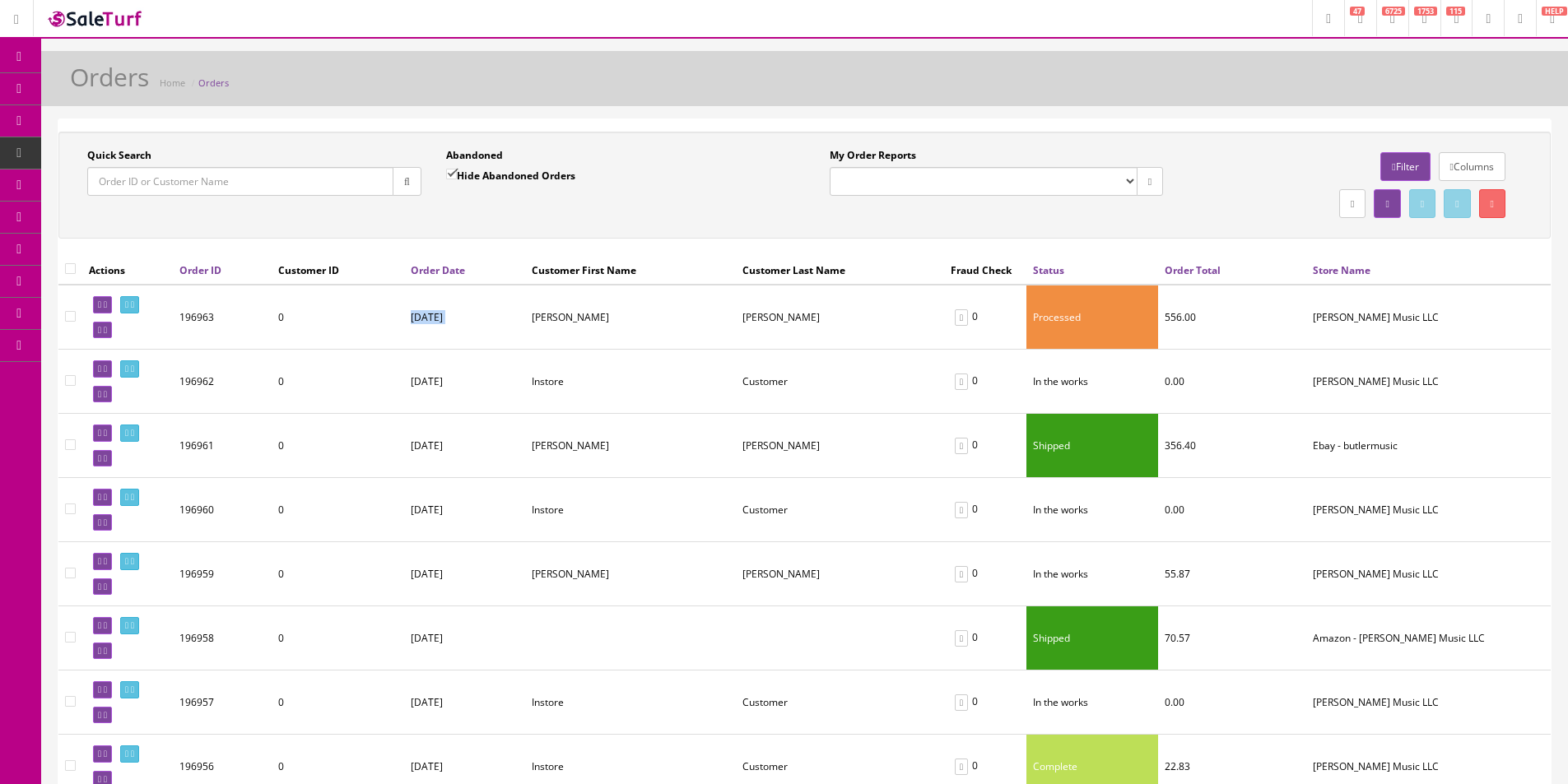
click at [421, 314] on td "[DATE]" at bounding box center [464, 317] width 121 height 65
drag, startPoint x: 421, startPoint y: 314, endPoint x: 551, endPoint y: 300, distance: 130.8
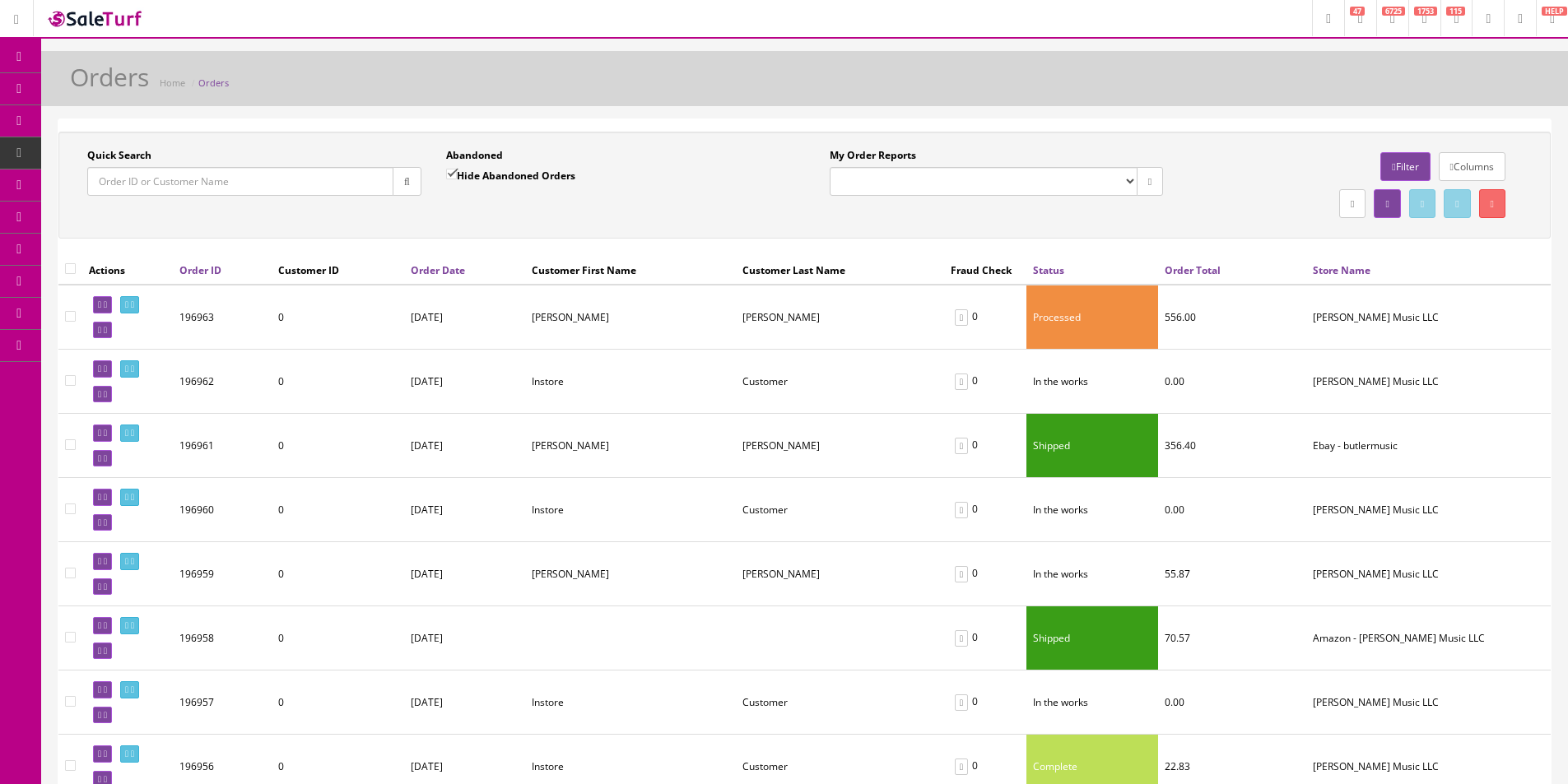
click at [421, 314] on td "[DATE]" at bounding box center [464, 317] width 121 height 65
click at [738, 142] on div "Quick Search Date From Abandoned Hide Abandoned Orders Date To My Order Reports…" at bounding box center [804, 185] width 1492 height 107
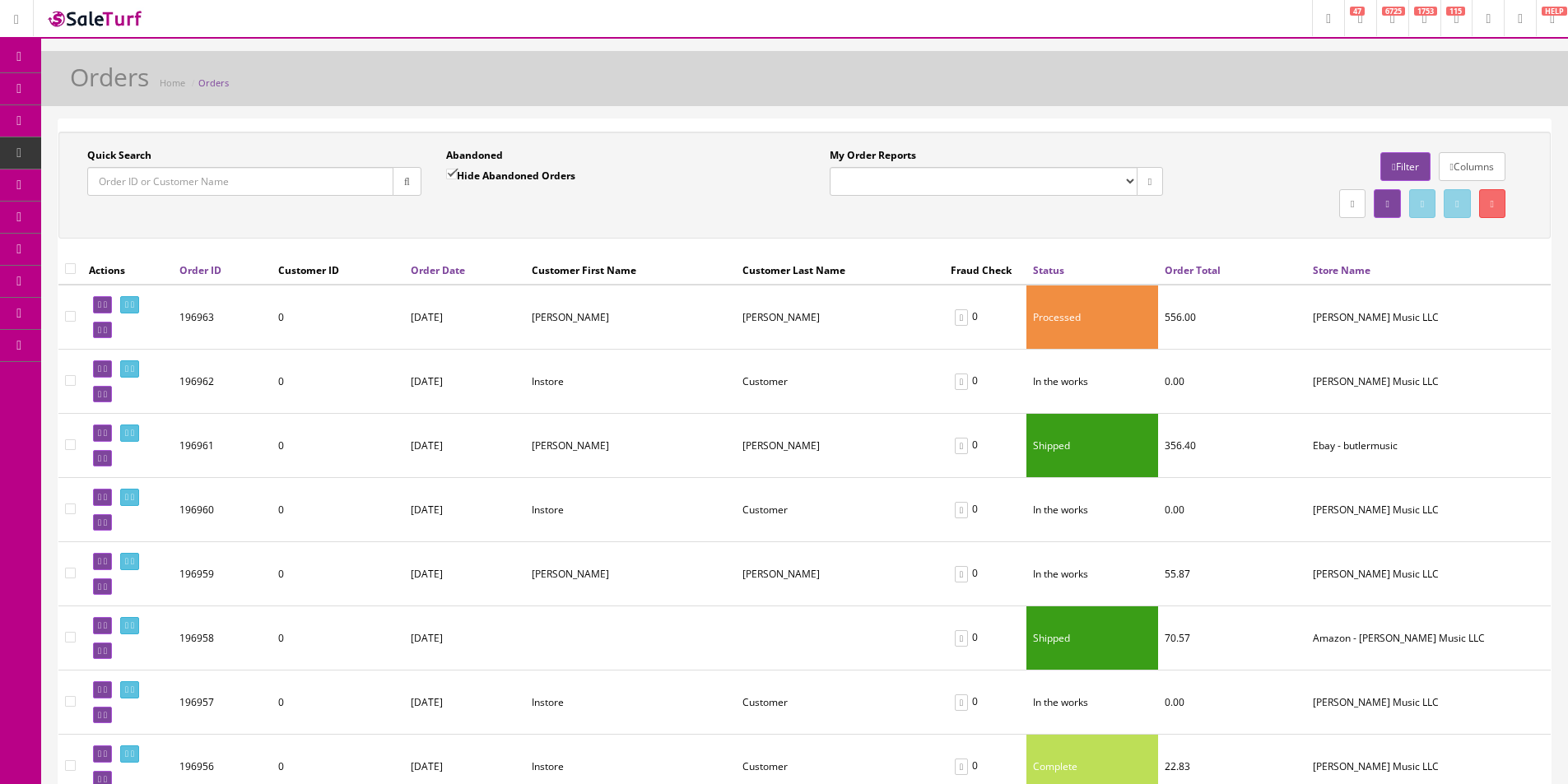
drag, startPoint x: 738, startPoint y: 142, endPoint x: 678, endPoint y: 76, distance: 89.2
click at [678, 75] on div "Orders Home Orders" at bounding box center [805, 83] width 1502 height 40
click at [917, 87] on div "Orders Home Orders" at bounding box center [805, 83] width 1502 height 40
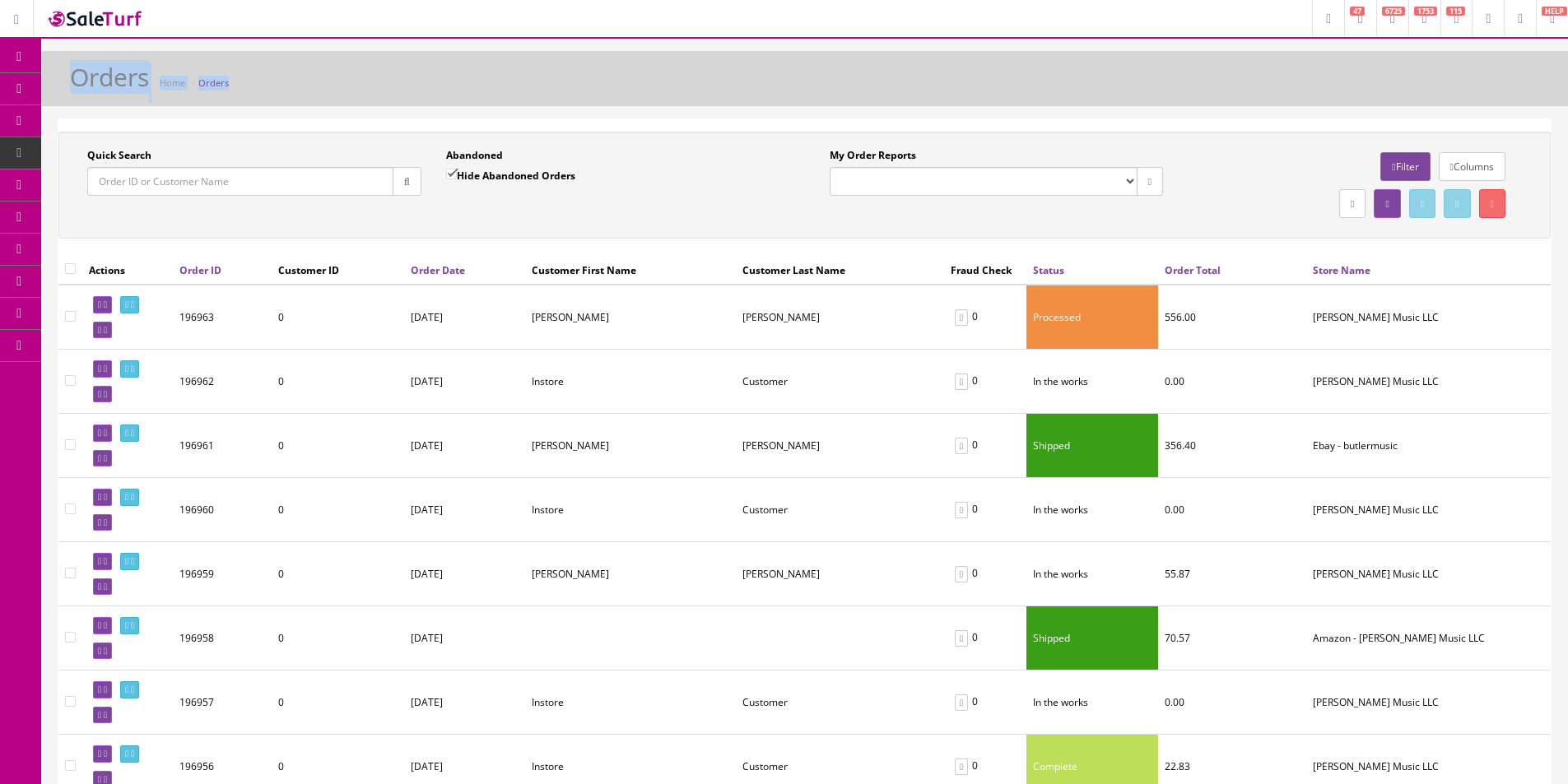
click at [917, 87] on div "Orders Home Orders" at bounding box center [805, 83] width 1502 height 40
click at [917, 86] on div "Orders Home Orders" at bounding box center [805, 83] width 1502 height 40
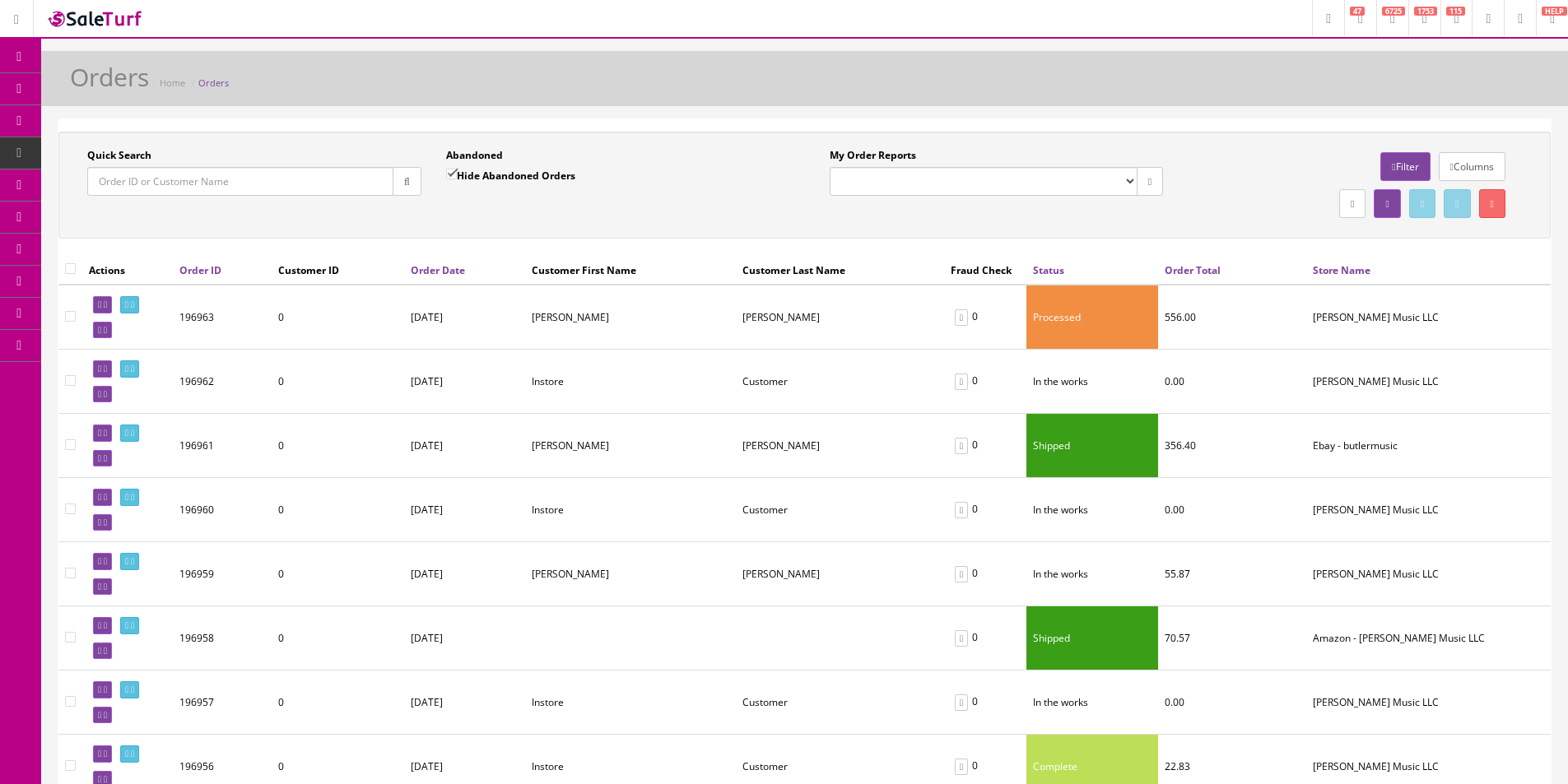
click at [917, 86] on div "Orders Home Orders" at bounding box center [805, 83] width 1502 height 40
